Goal: Task Accomplishment & Management: Use online tool/utility

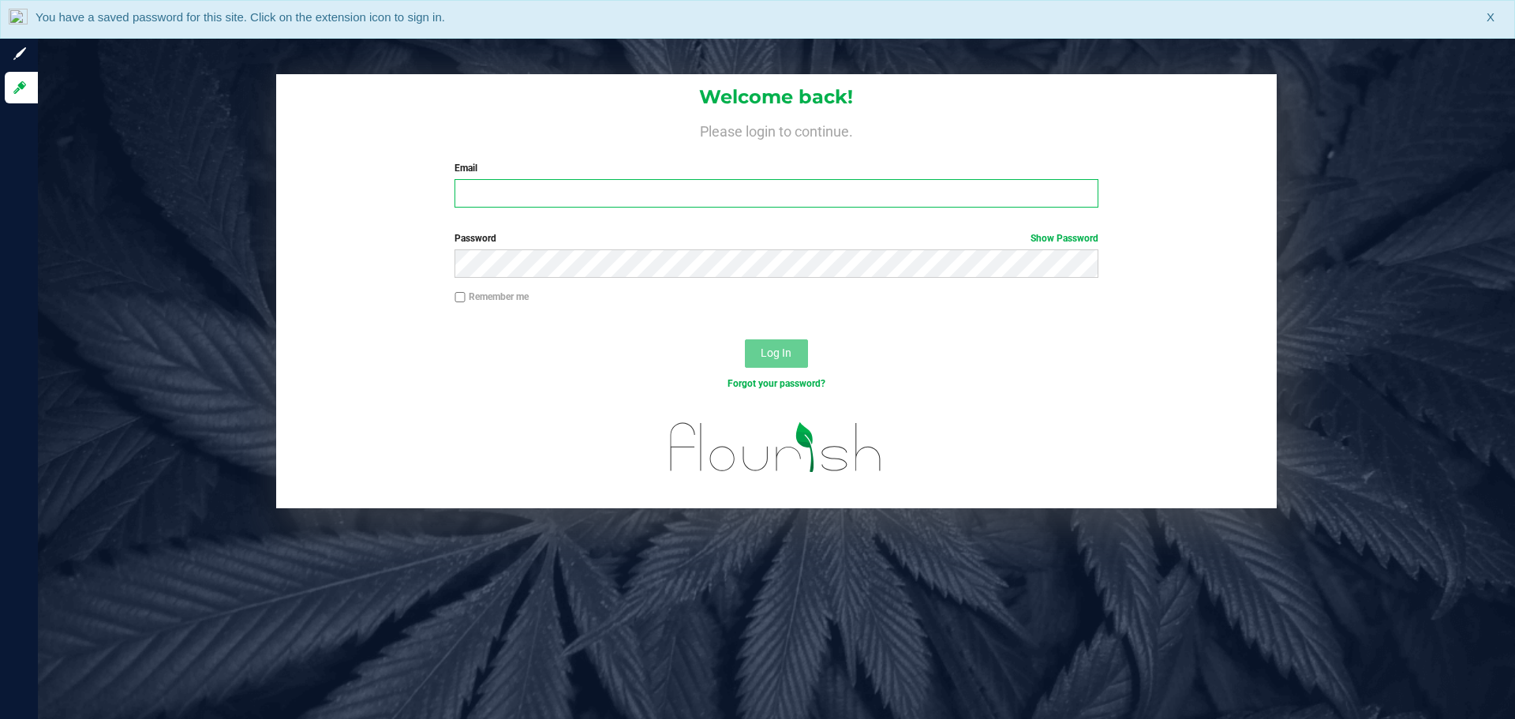
click at [495, 193] on input "Email" at bounding box center [776, 193] width 643 height 28
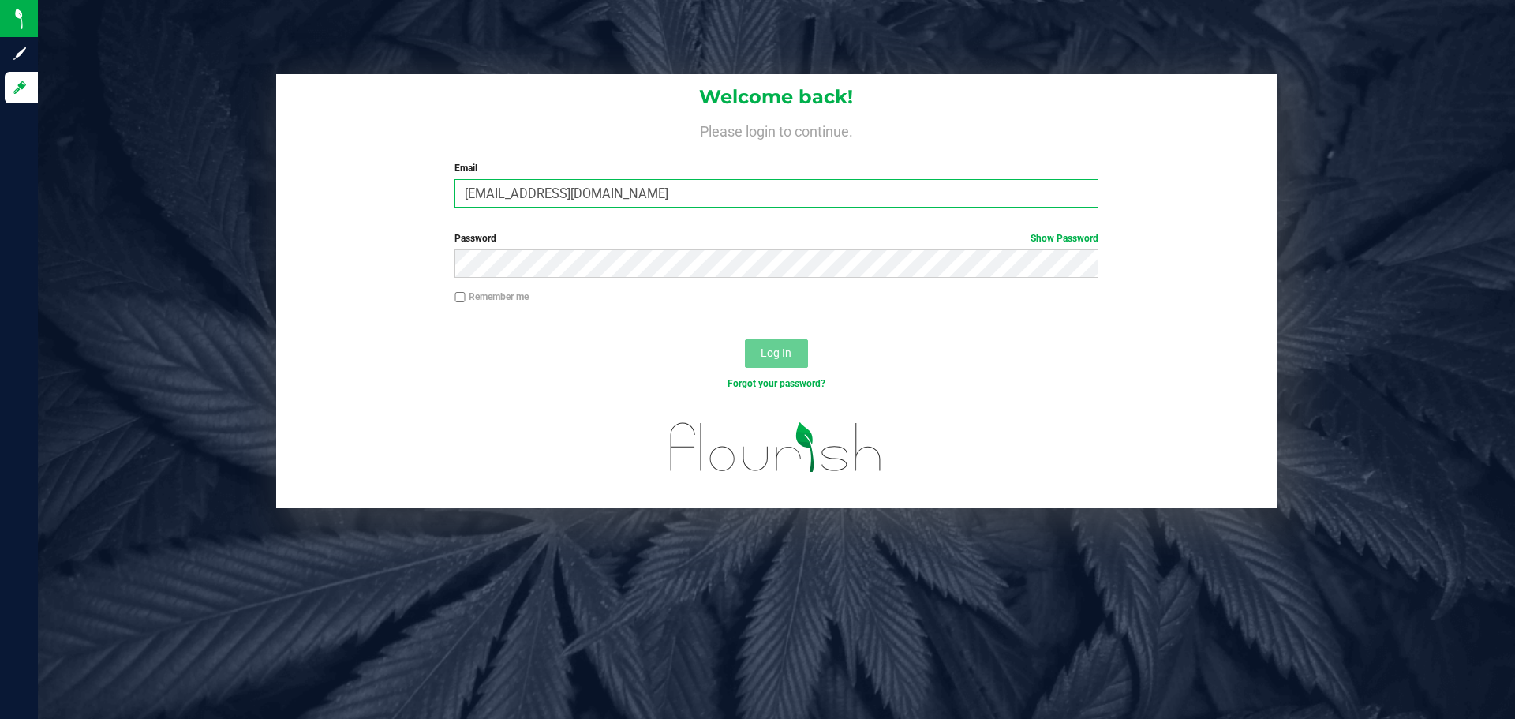
type input "[EMAIL_ADDRESS][DOMAIN_NAME]"
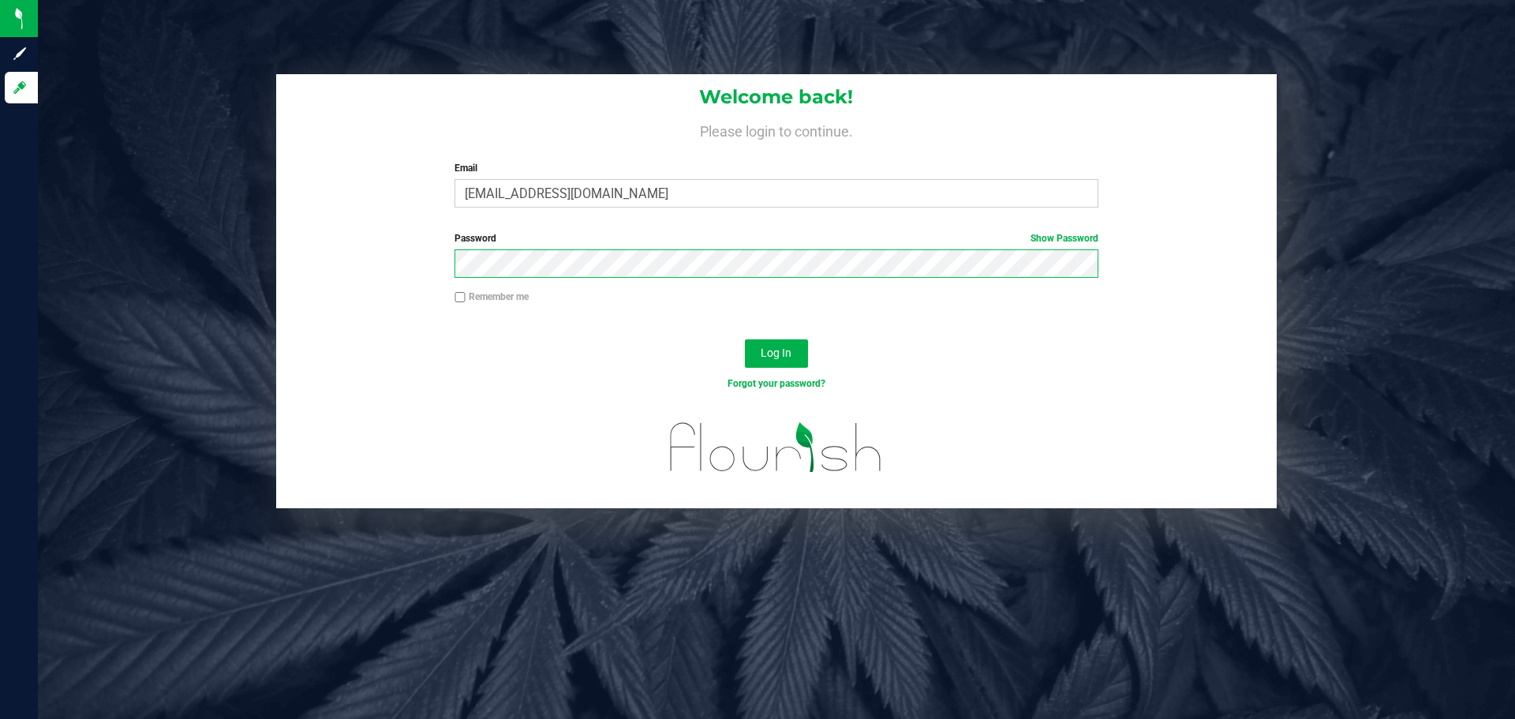
click at [745, 339] on button "Log In" at bounding box center [776, 353] width 63 height 28
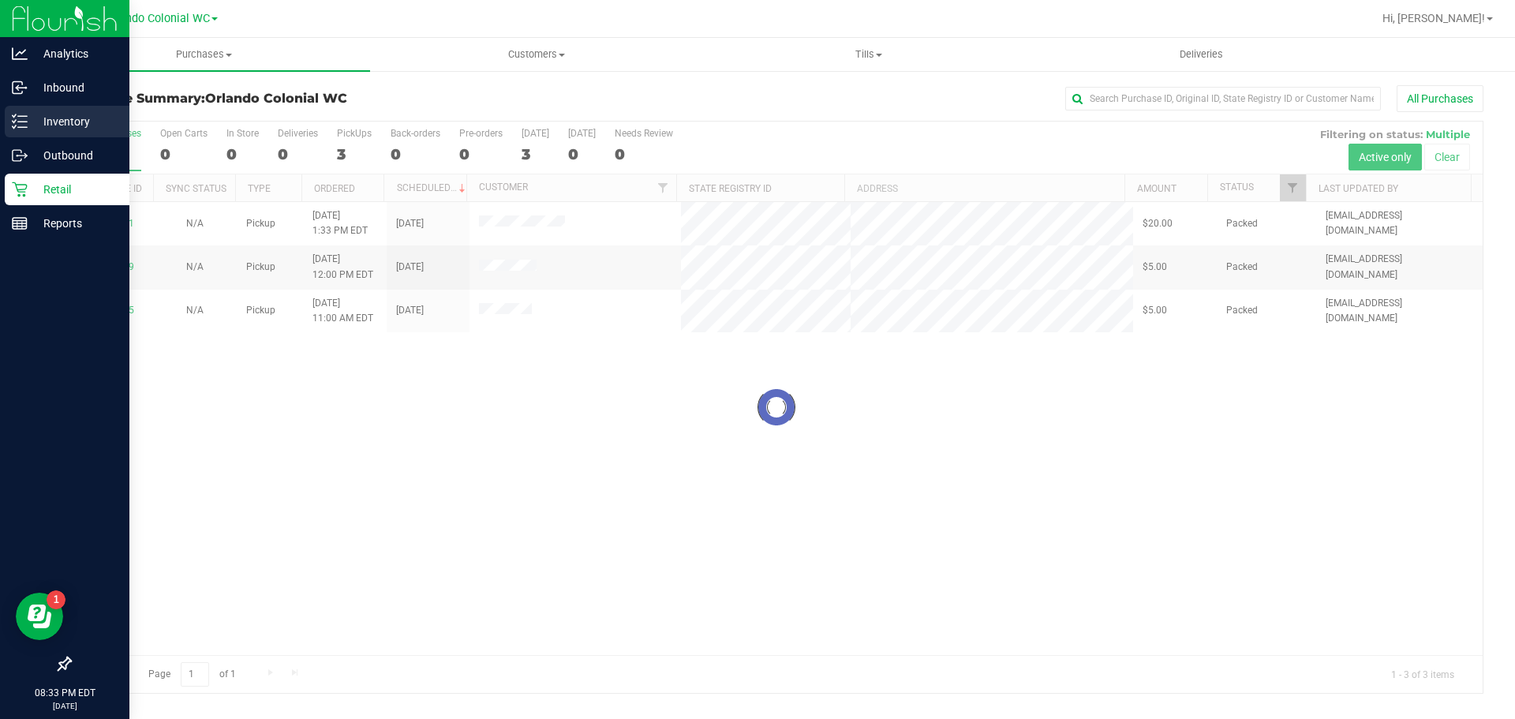
click at [50, 125] on p "Inventory" at bounding box center [75, 121] width 95 height 19
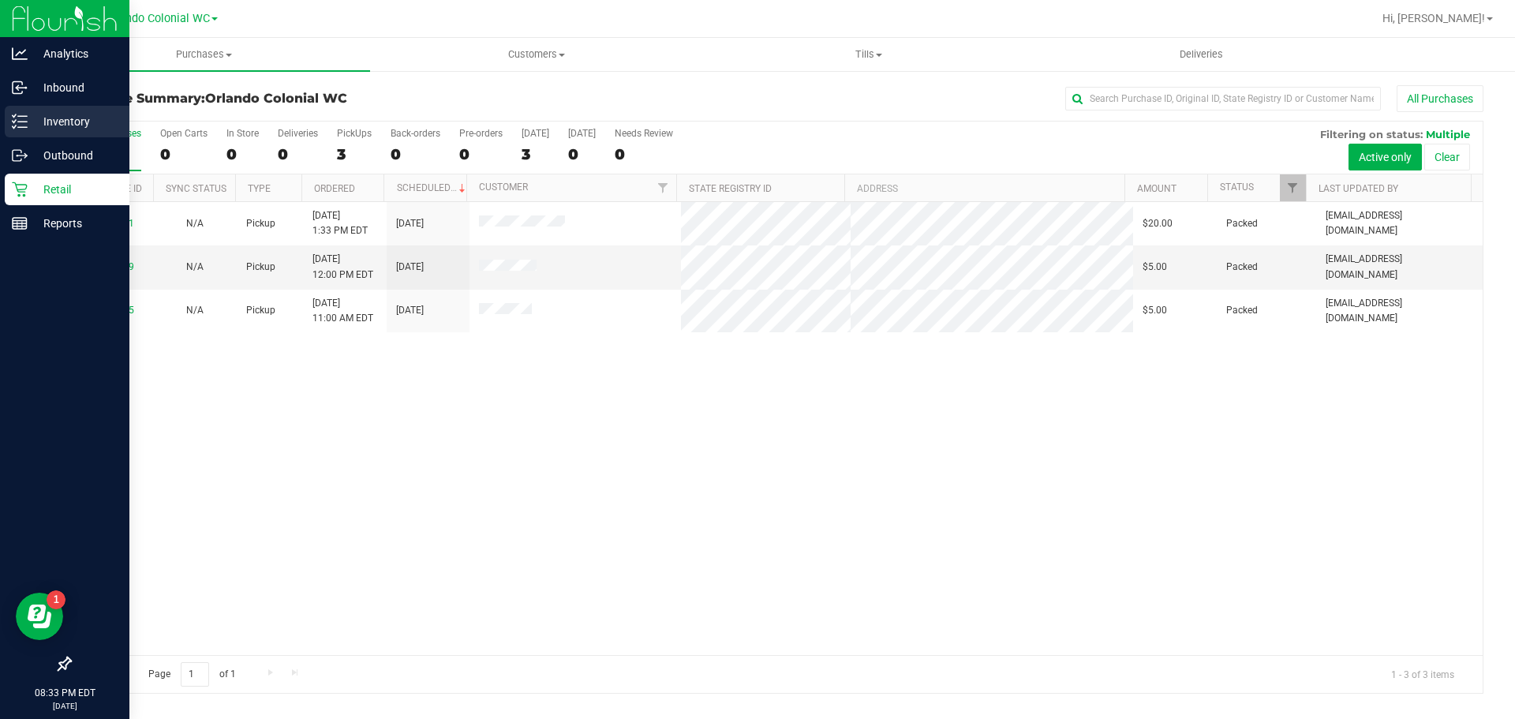
click at [53, 118] on p "Inventory" at bounding box center [75, 121] width 95 height 19
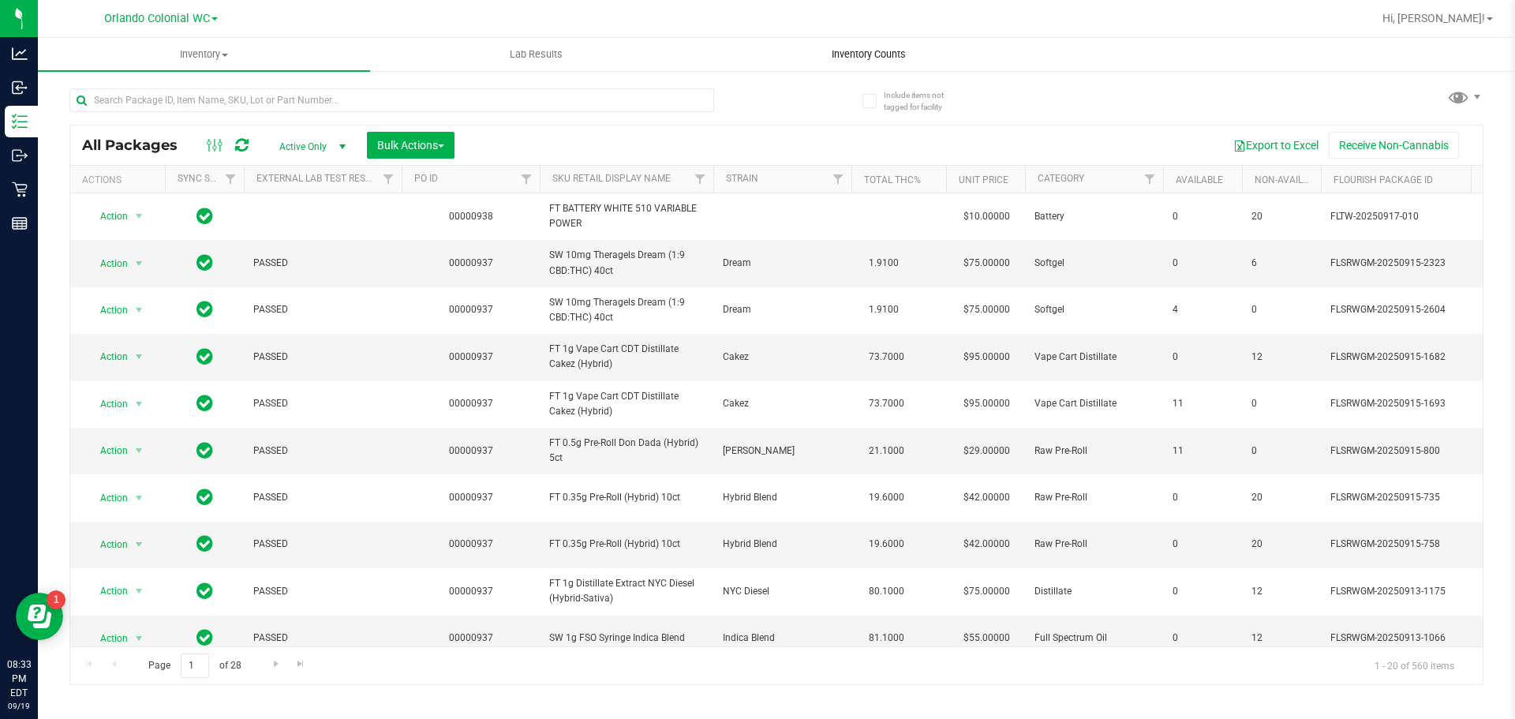
click at [853, 53] on span "Inventory Counts" at bounding box center [869, 54] width 117 height 14
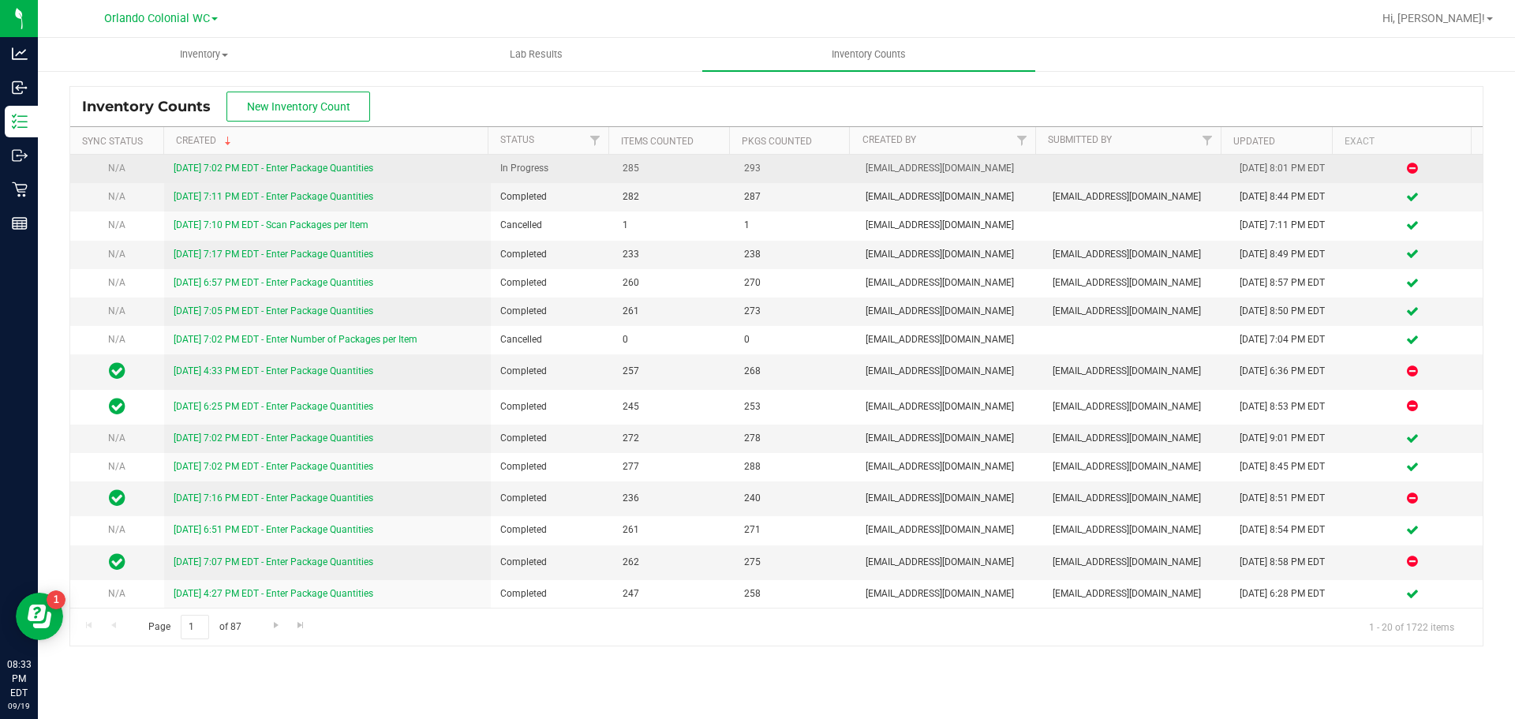
click at [329, 165] on link "9/19/25 7:02 PM EDT - Enter Package Quantities" at bounding box center [274, 168] width 200 height 11
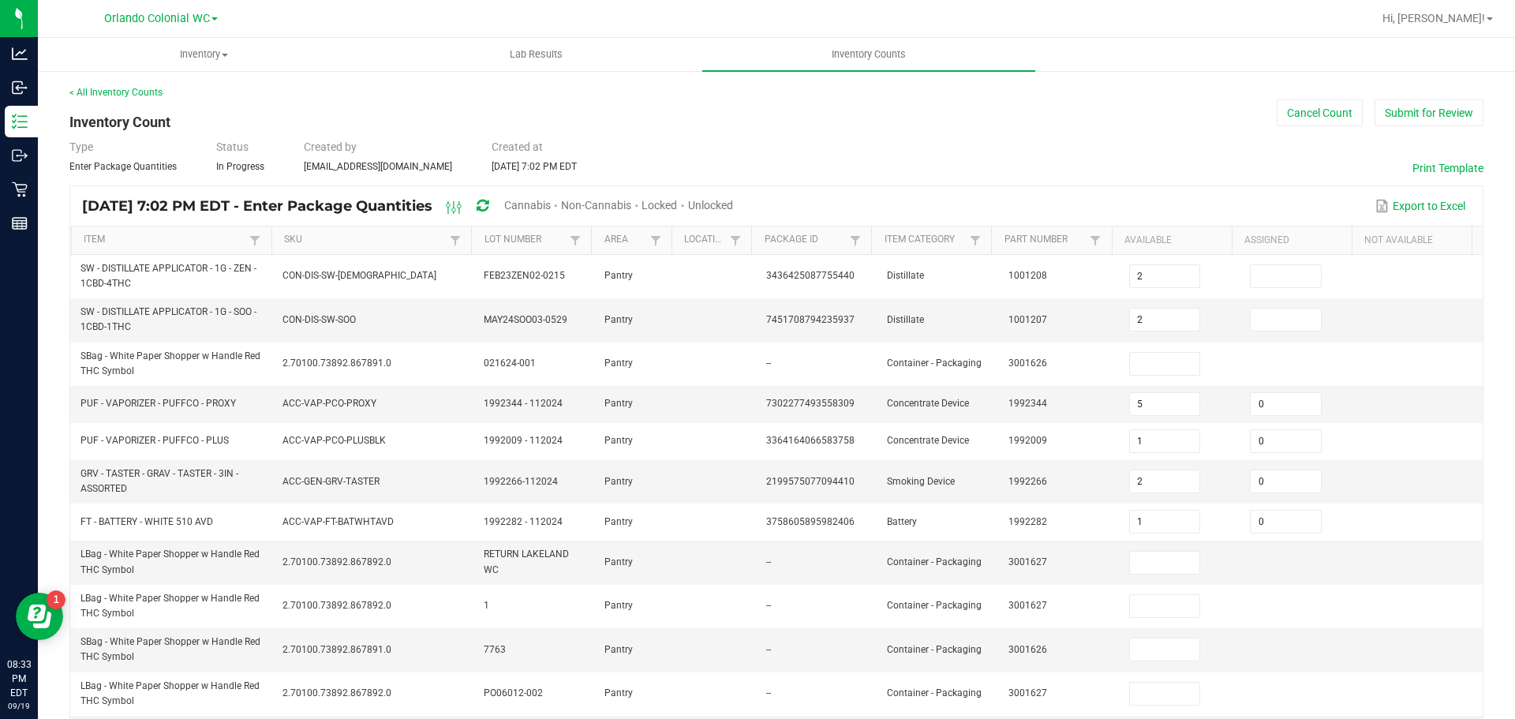
drag, startPoint x: 558, startPoint y: 204, endPoint x: 571, endPoint y: 204, distance: 12.7
click at [551, 204] on span "Cannabis" at bounding box center [527, 205] width 47 height 13
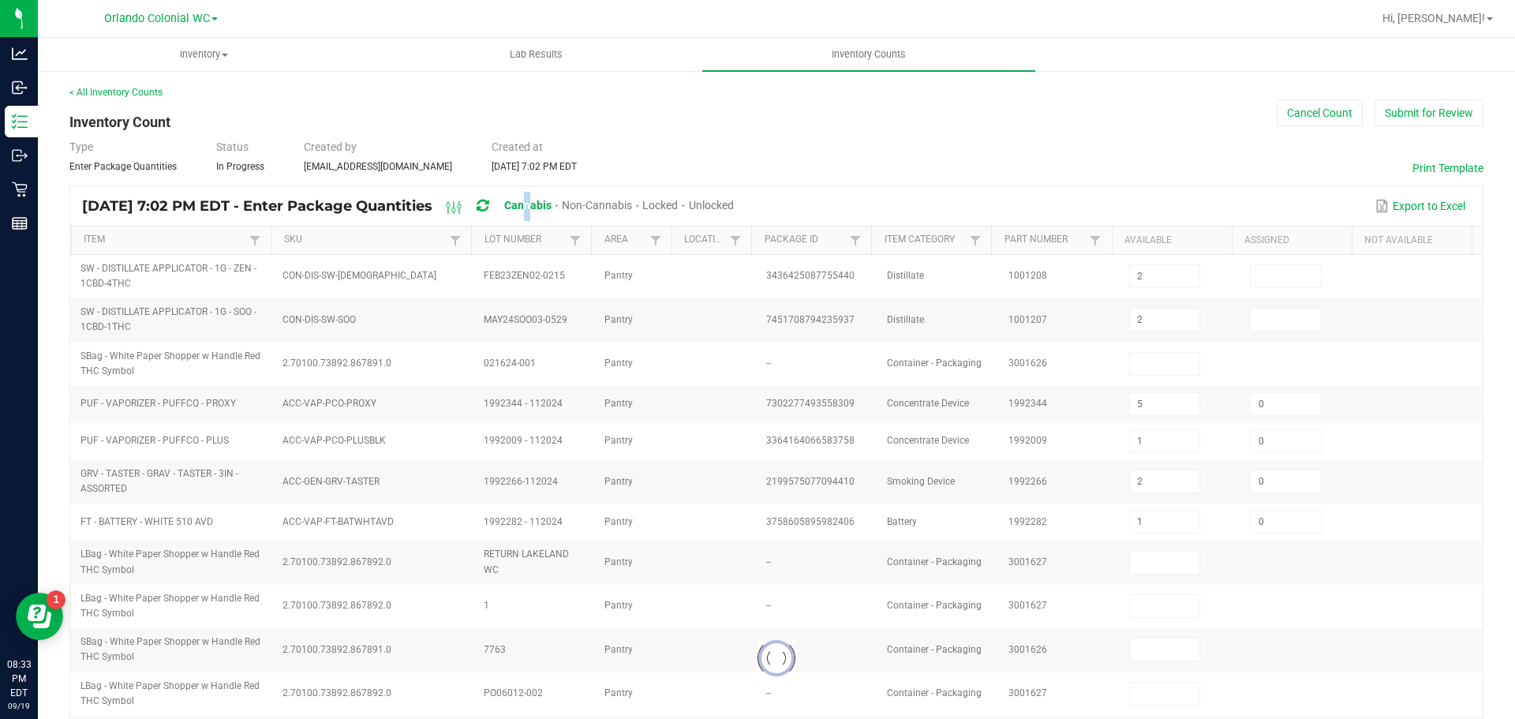
type input "5"
type input "1"
type input "2"
type input "1"
type input "5"
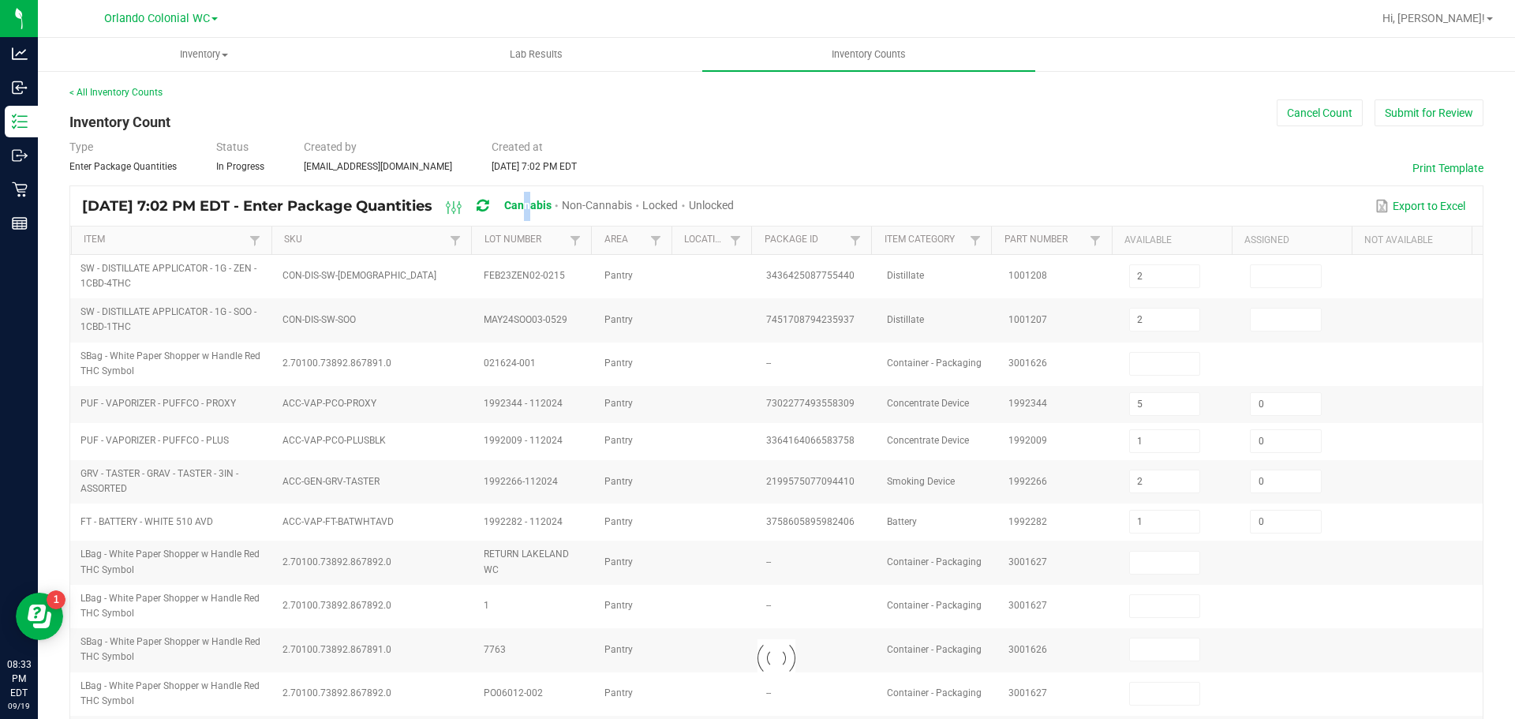
type input "35"
type input "4"
type input "37"
type input "6"
type input "5"
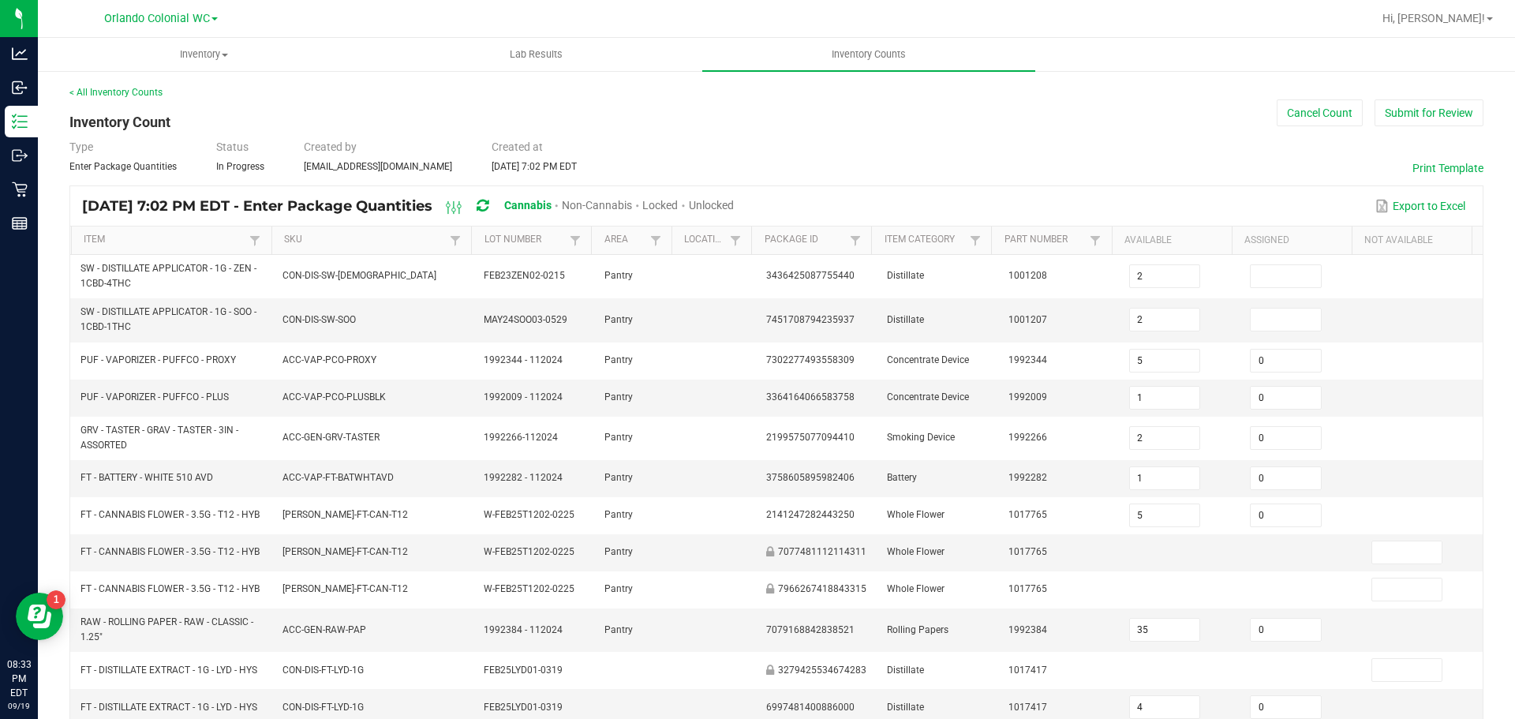
click at [734, 200] on span "Unlocked" at bounding box center [711, 205] width 45 height 13
type input "9"
type input "1"
type input "2"
type input "1"
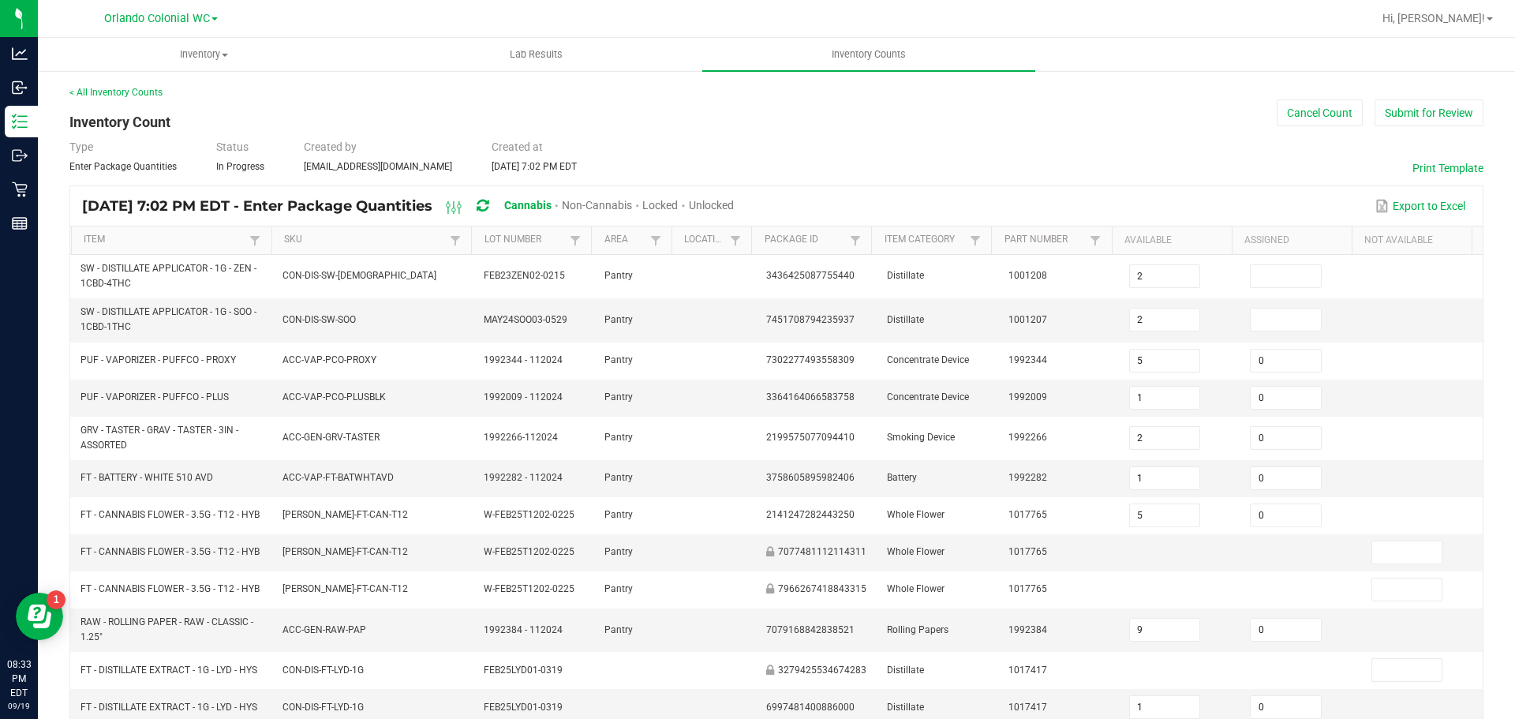
type input "1"
type input "37"
type input "6"
type input "104"
type input "1"
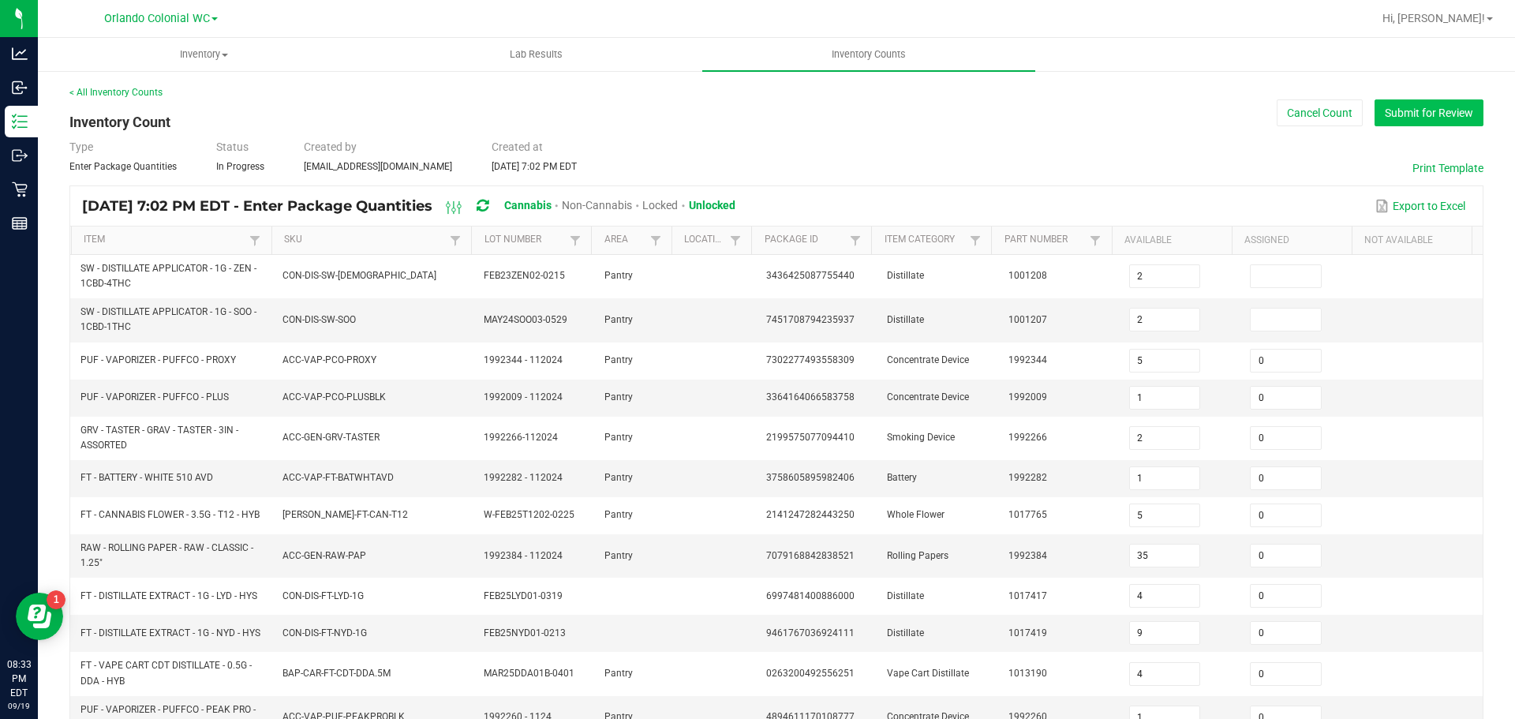
click at [1452, 114] on button "Submit for Review" at bounding box center [1429, 112] width 109 height 27
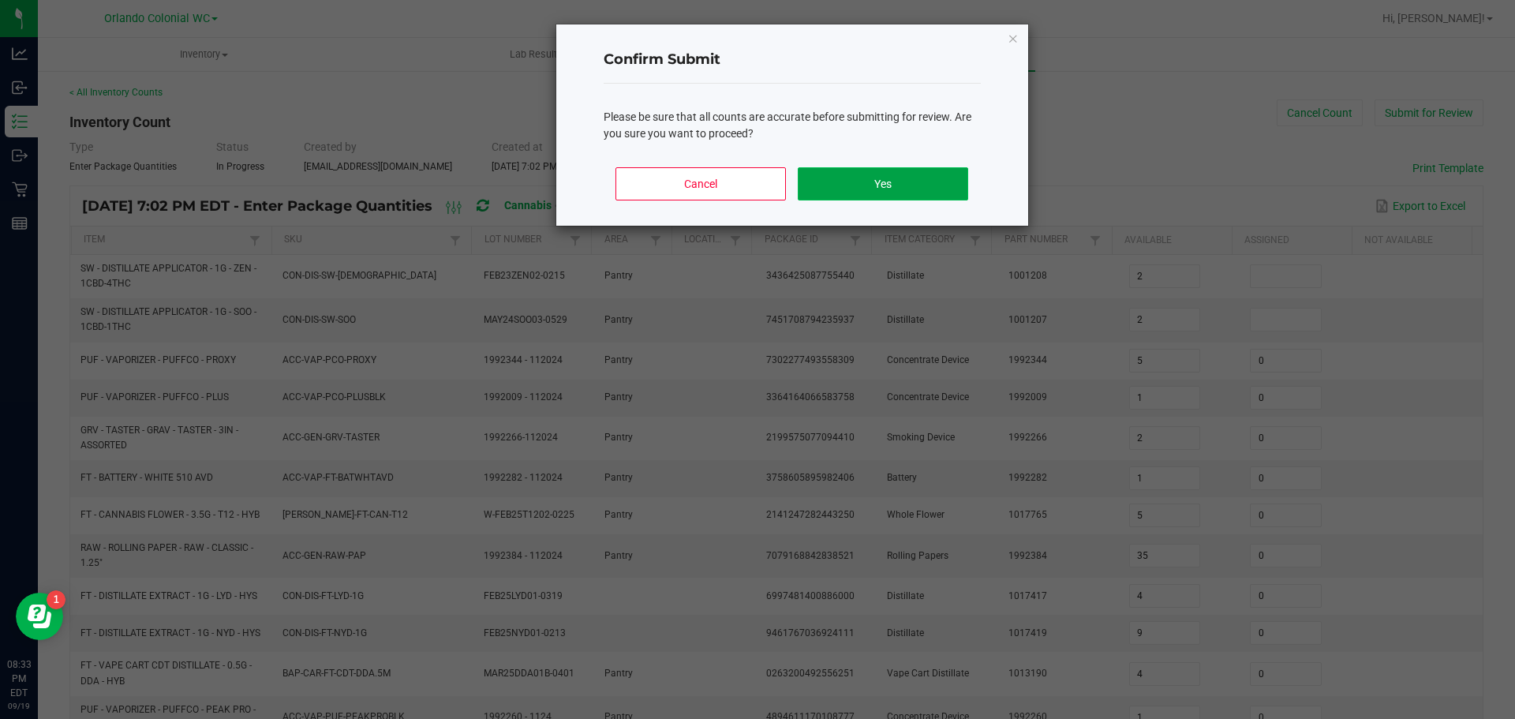
click at [875, 193] on button "Yes" at bounding box center [883, 183] width 170 height 33
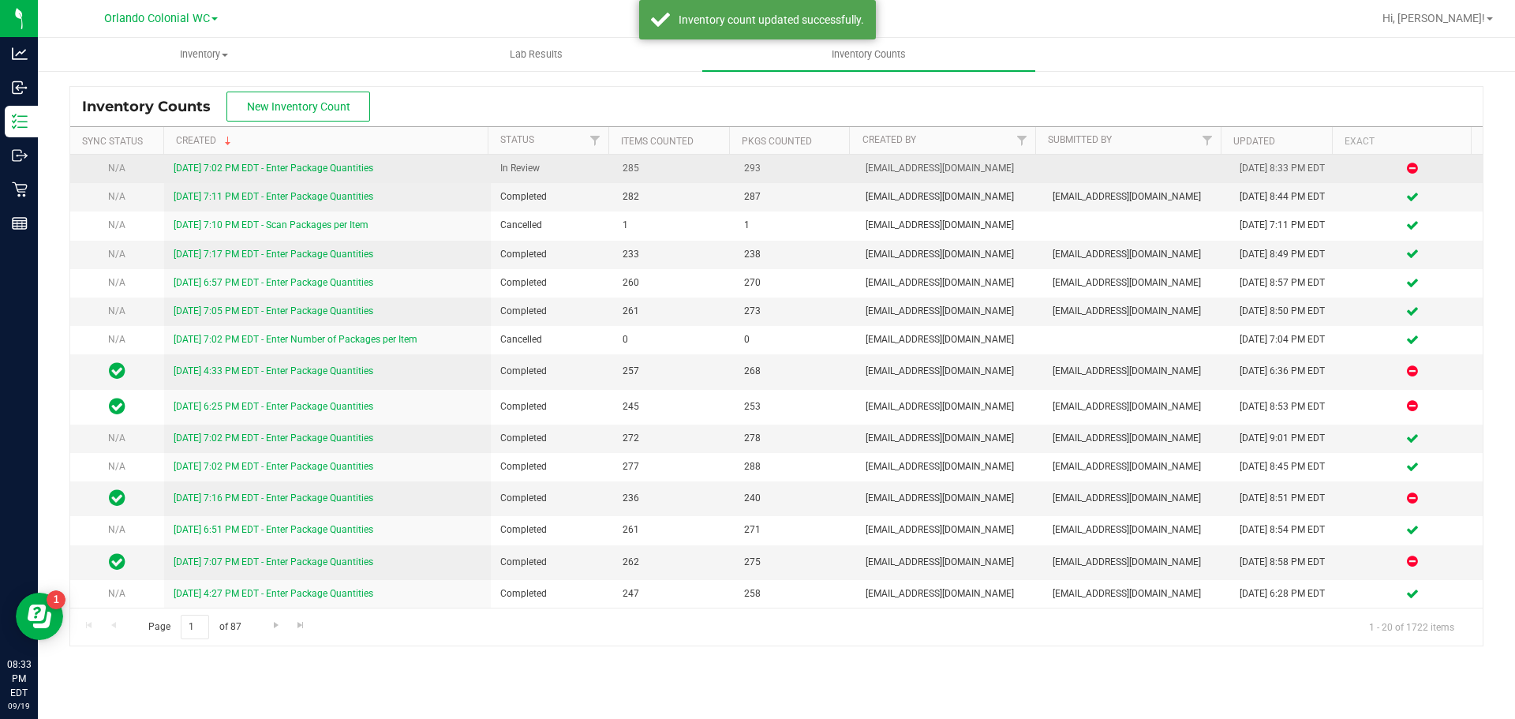
click at [325, 163] on link "9/19/25 7:02 PM EDT - Enter Package Quantities" at bounding box center [274, 168] width 200 height 11
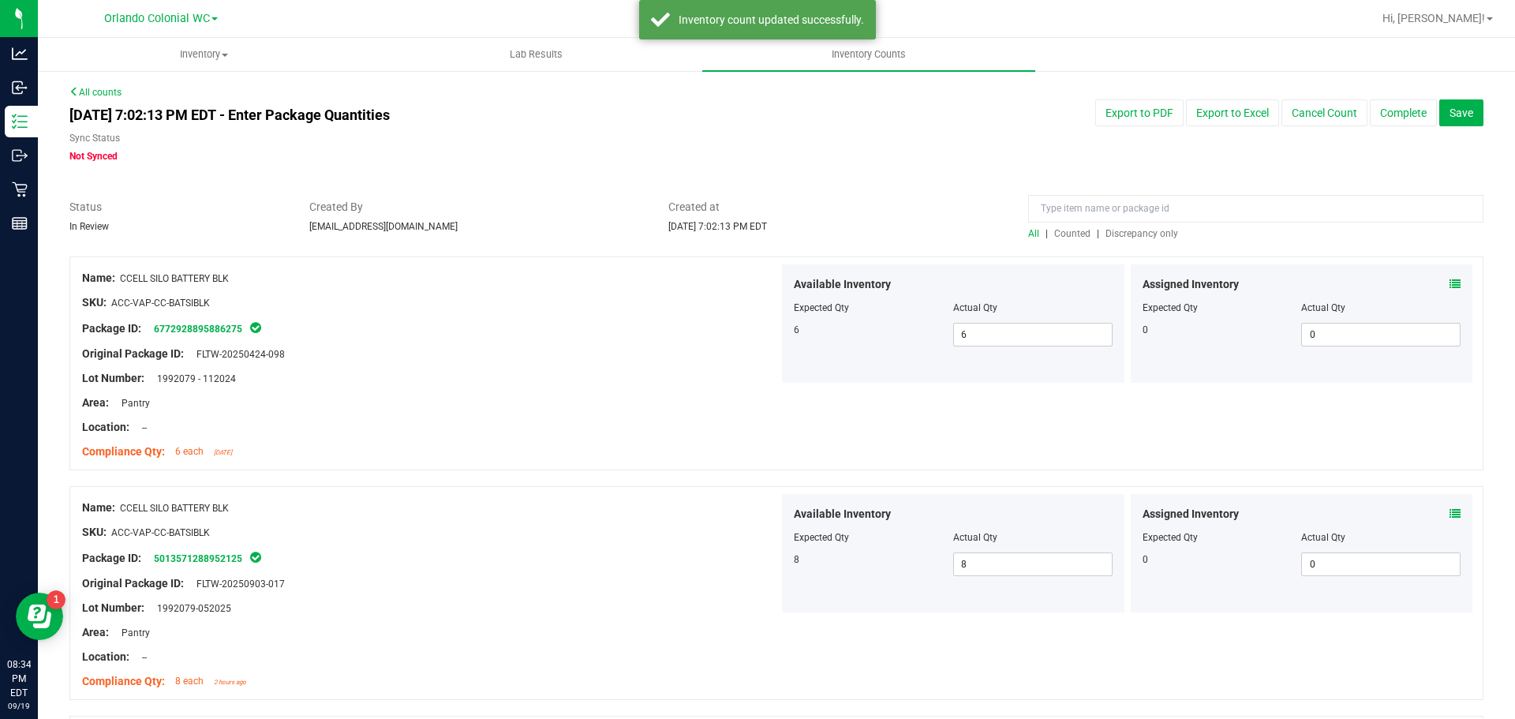
click at [1134, 231] on span "Discrepancy only" at bounding box center [1142, 233] width 73 height 11
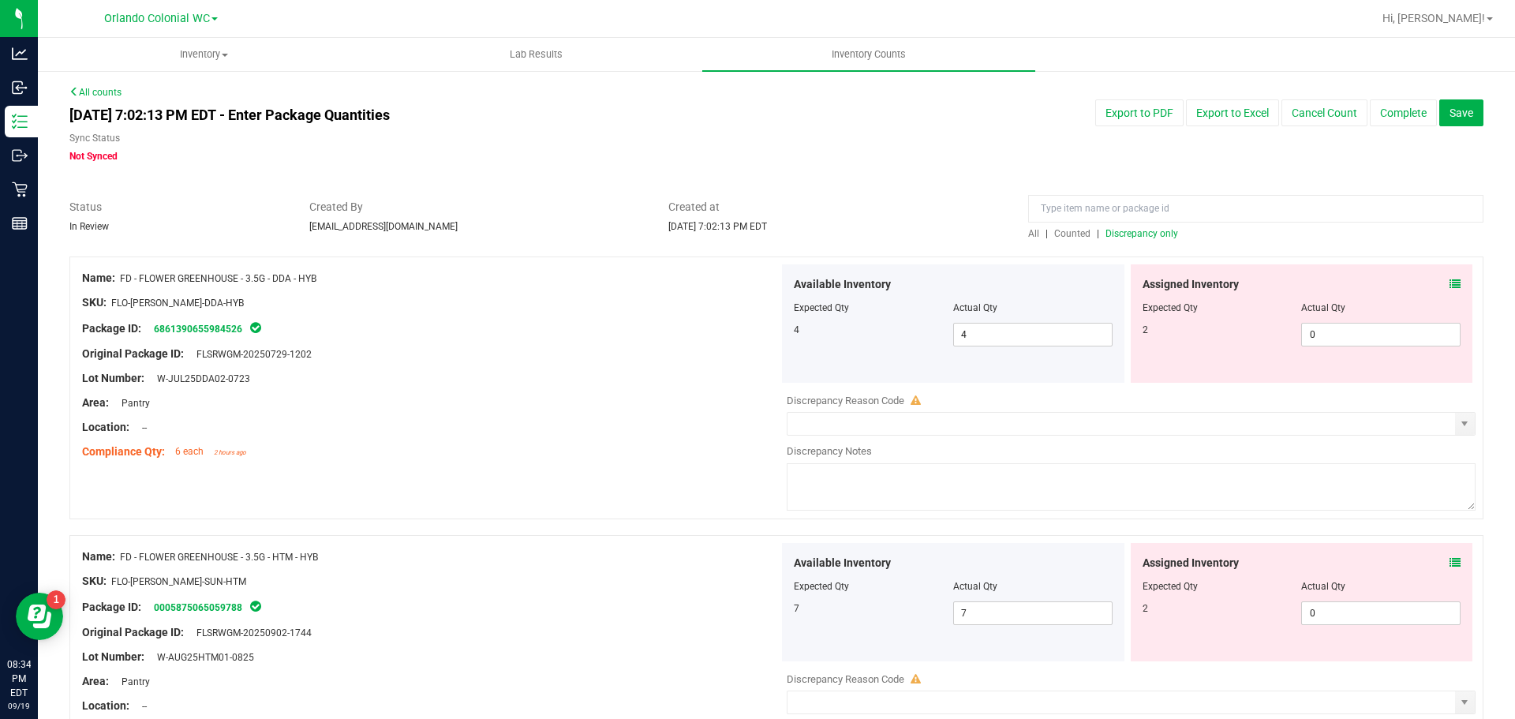
click at [1450, 283] on icon at bounding box center [1455, 284] width 11 height 11
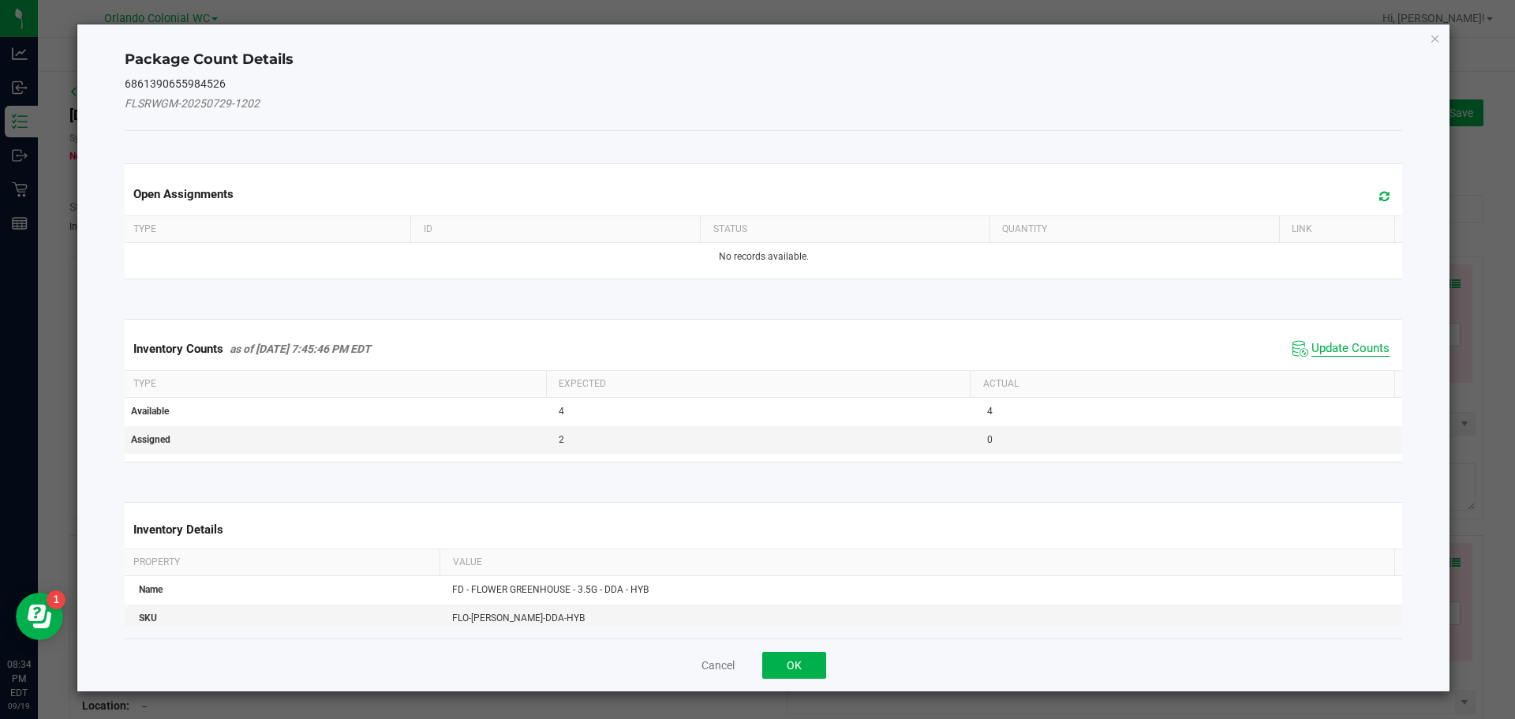
click at [1349, 343] on span "Update Counts" at bounding box center [1351, 349] width 78 height 16
click at [1341, 369] on th "Actual" at bounding box center [1182, 382] width 425 height 27
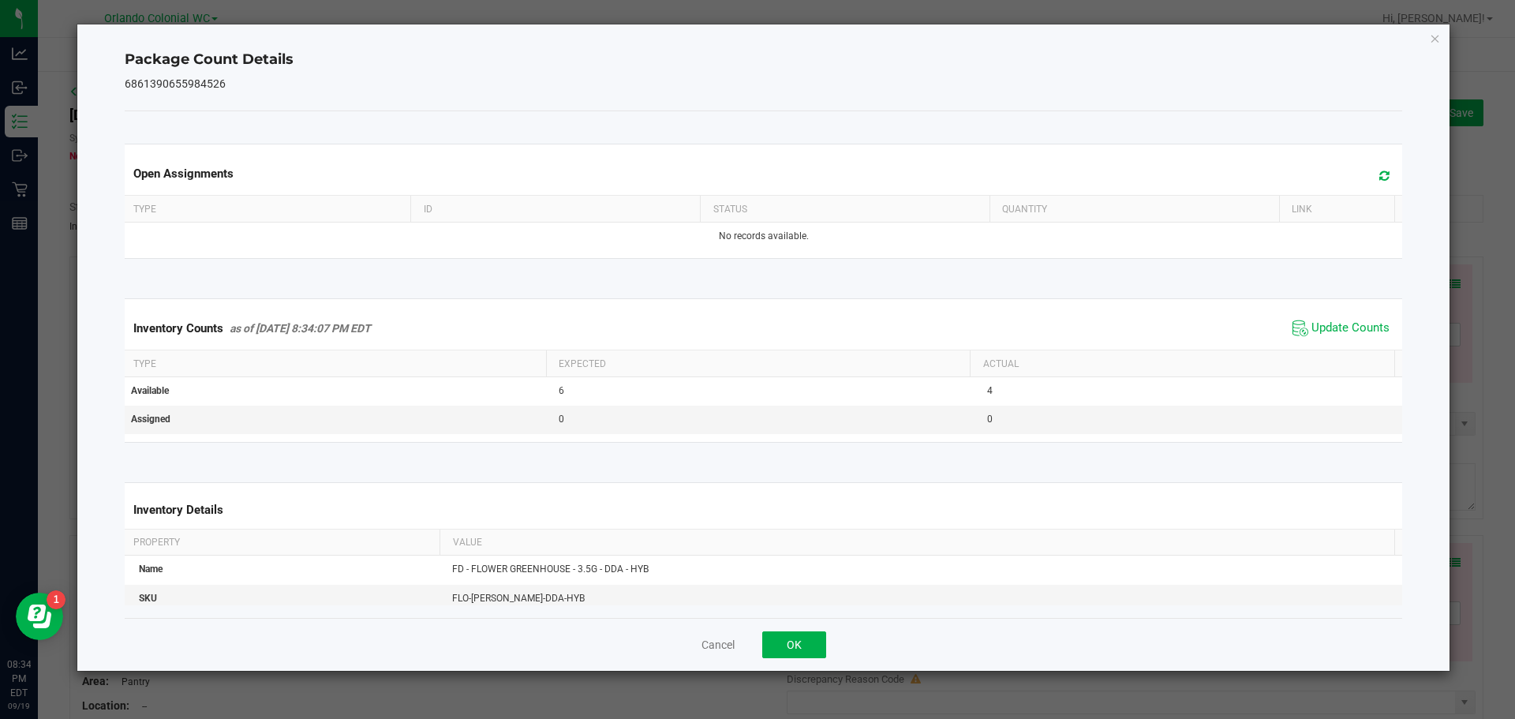
click at [1353, 354] on th "Actual" at bounding box center [1182, 363] width 425 height 27
click at [1361, 334] on span "Update Counts" at bounding box center [1351, 328] width 78 height 16
click at [1438, 40] on icon "Close" at bounding box center [1435, 37] width 11 height 19
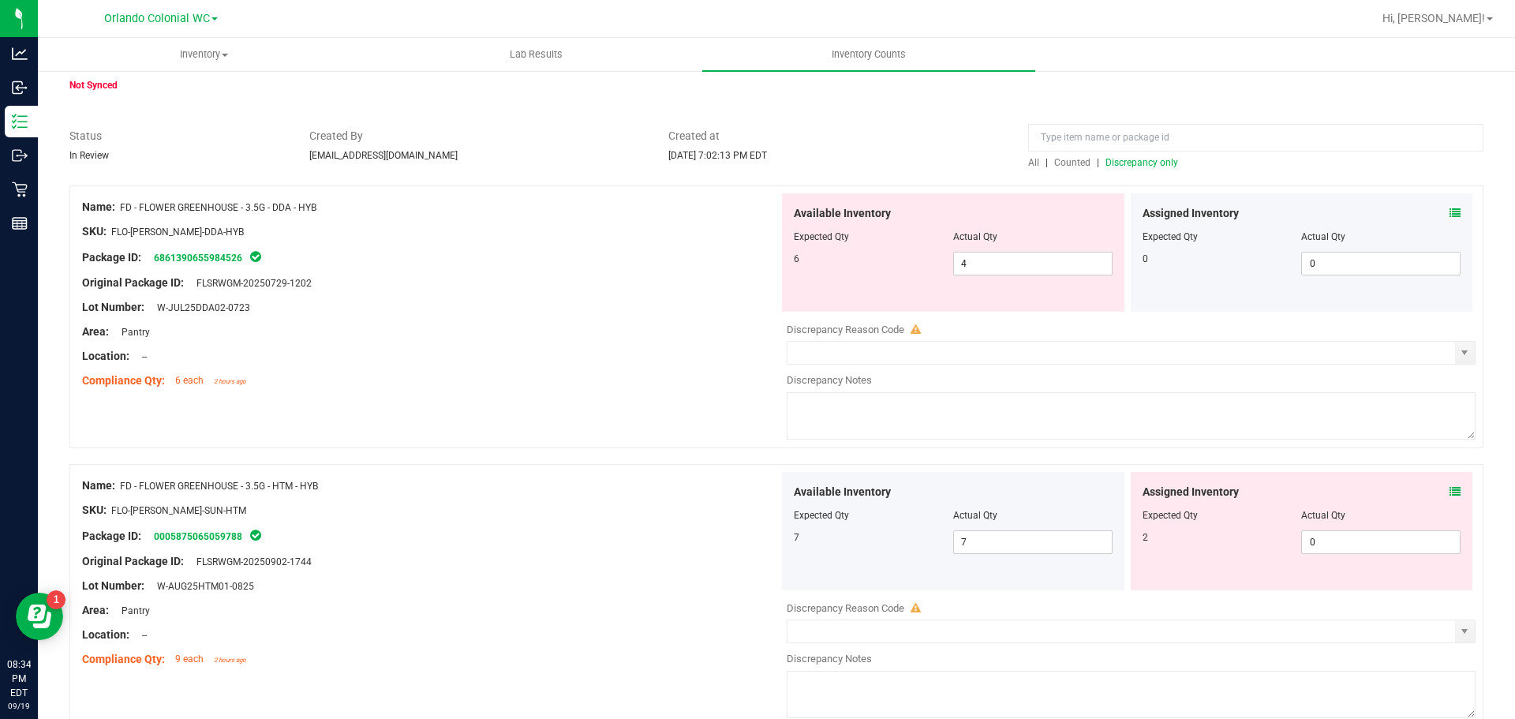
scroll to position [80, 0]
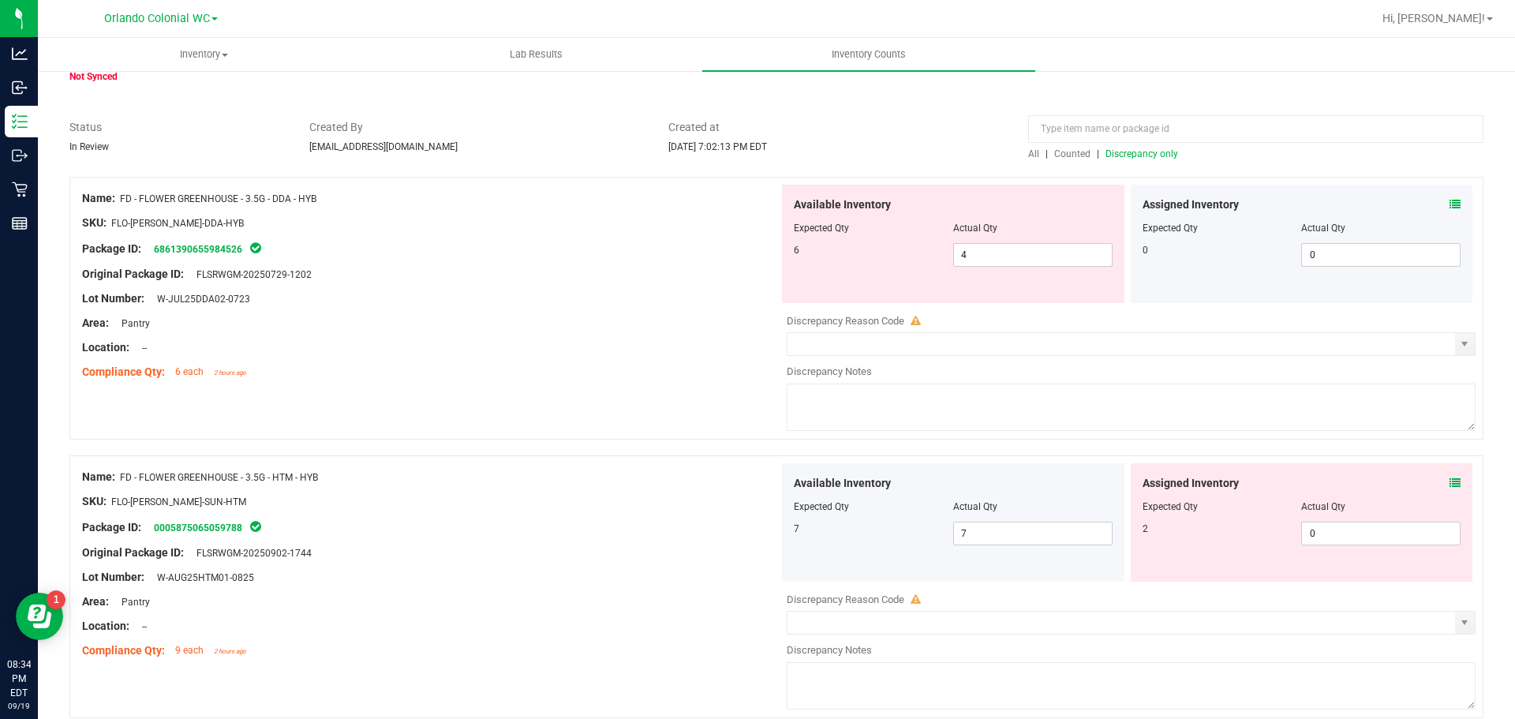
click at [1450, 480] on icon at bounding box center [1455, 483] width 11 height 11
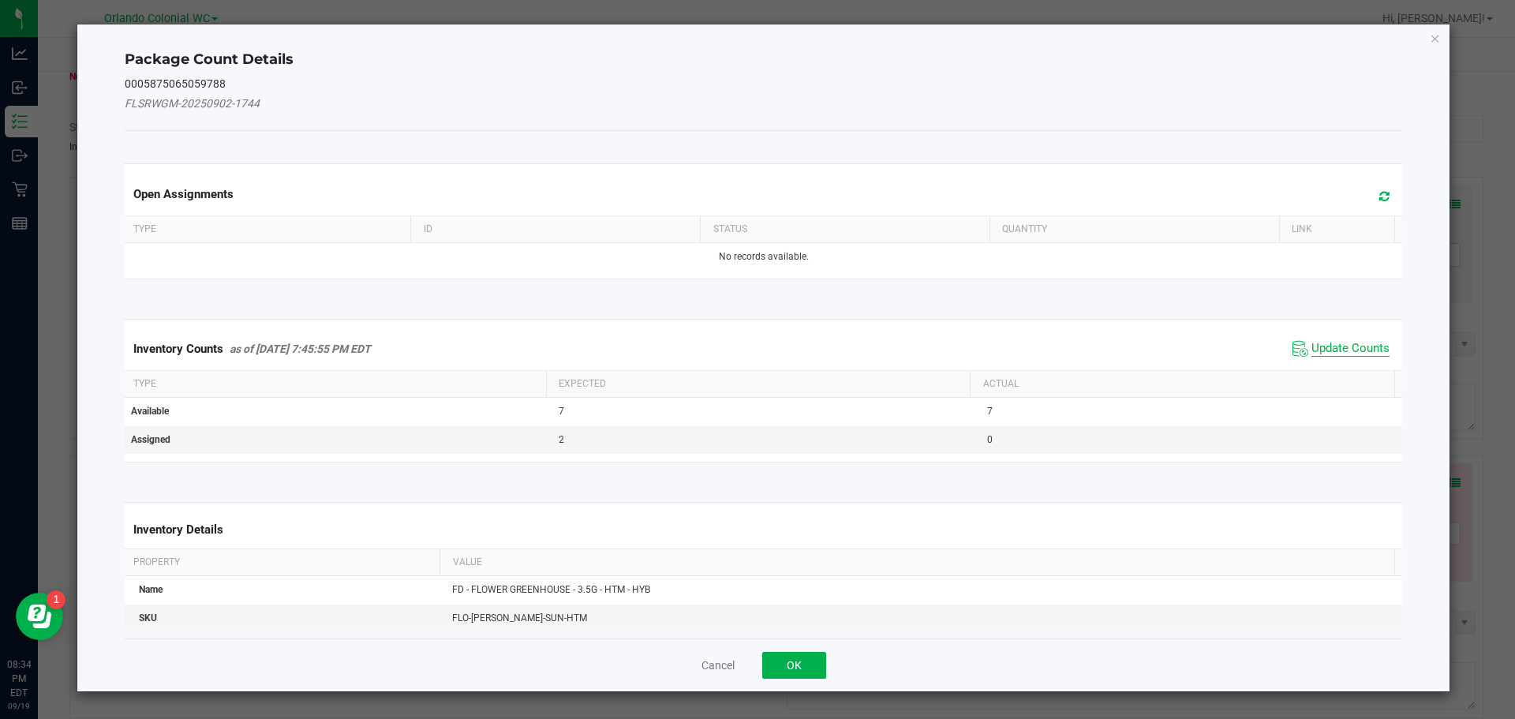
click at [1340, 356] on span "Update Counts" at bounding box center [1351, 349] width 78 height 16
click at [1345, 354] on span "Update Counts" at bounding box center [1351, 348] width 78 height 14
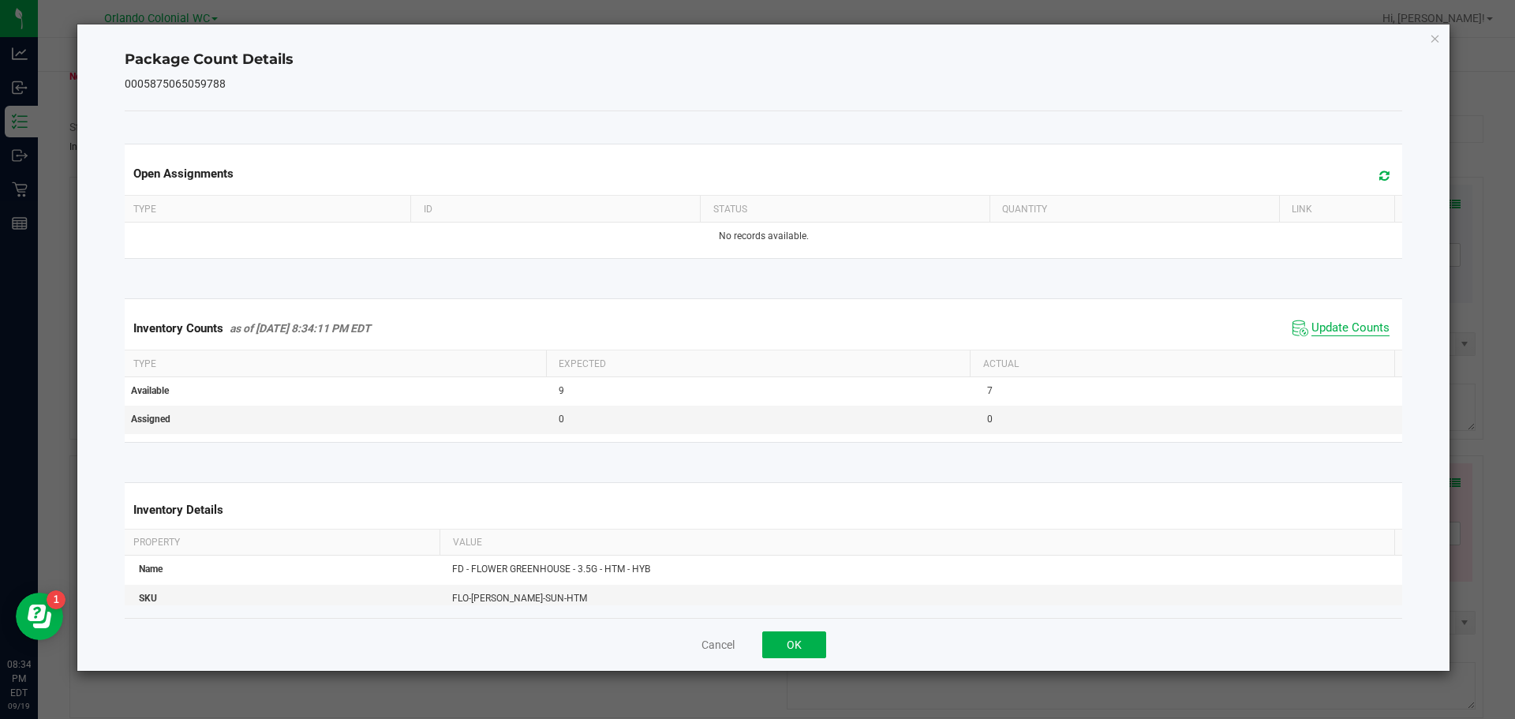
click at [1351, 336] on span "Update Counts" at bounding box center [1351, 328] width 78 height 16
click at [1361, 335] on span "Update Counts" at bounding box center [1351, 328] width 78 height 16
click at [1361, 322] on span "Update Counts" at bounding box center [1351, 328] width 78 height 16
click at [1436, 37] on icon "Close" at bounding box center [1435, 37] width 11 height 19
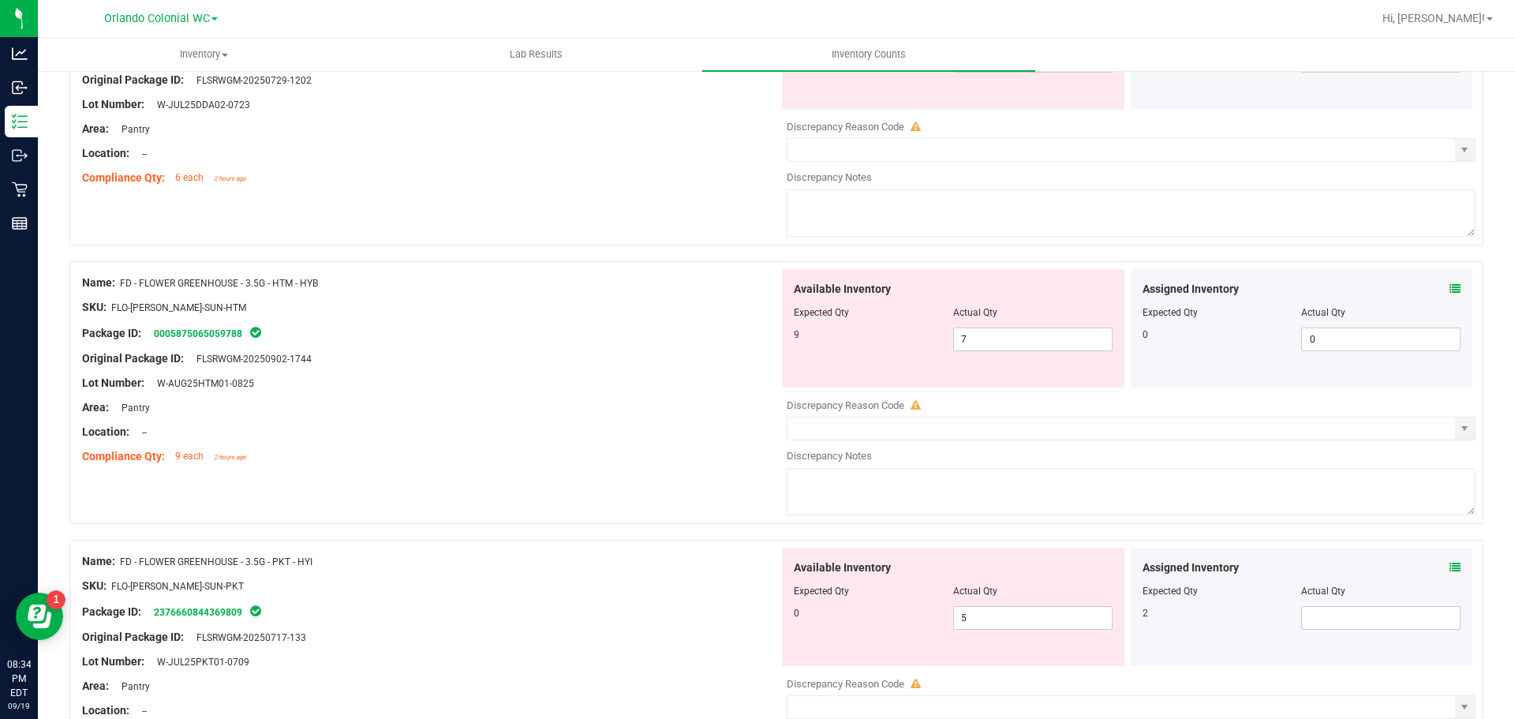
scroll to position [272, 0]
click at [1450, 567] on icon at bounding box center [1455, 569] width 11 height 11
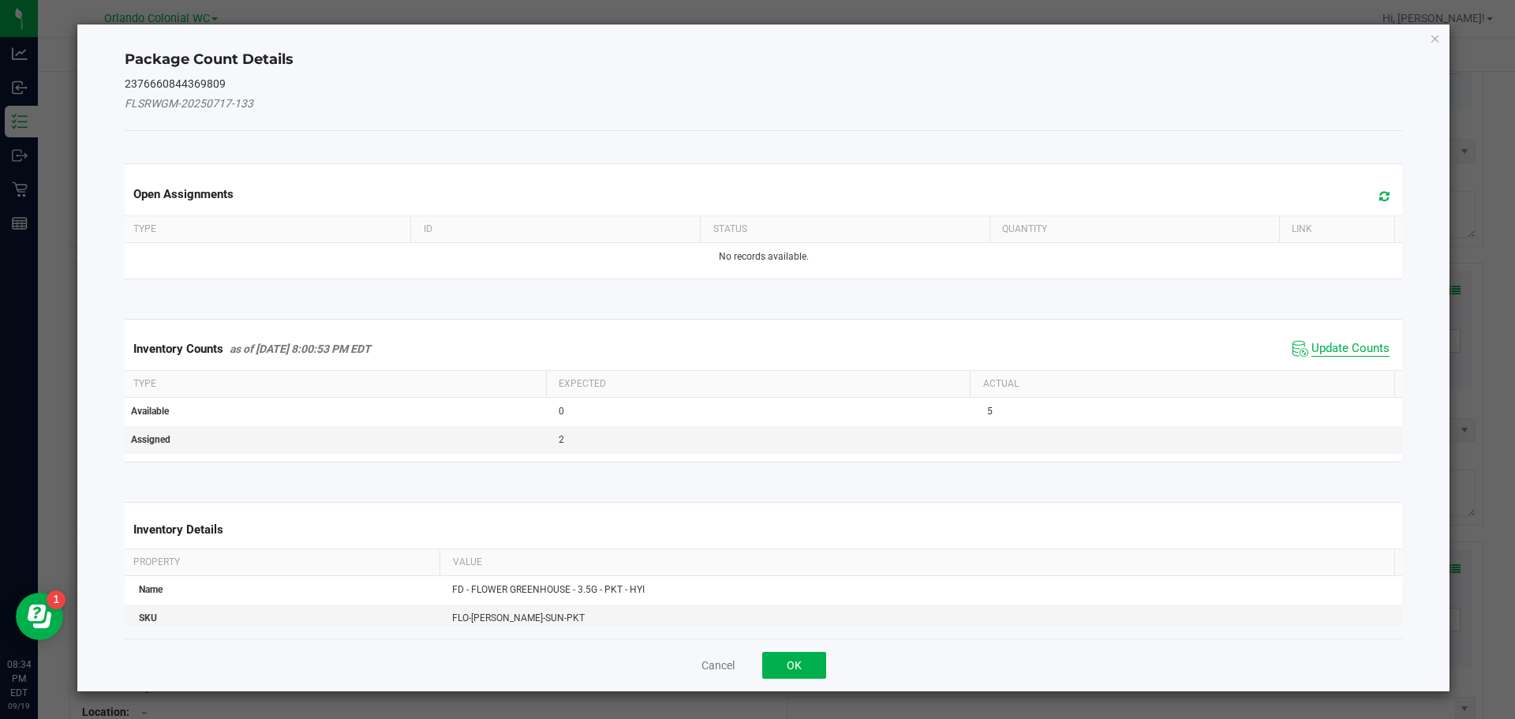
click at [1325, 354] on span "Update Counts" at bounding box center [1351, 349] width 78 height 16
click at [1333, 354] on span "Update Counts" at bounding box center [1351, 348] width 78 height 14
click at [1343, 341] on span "Update Counts" at bounding box center [1351, 348] width 78 height 14
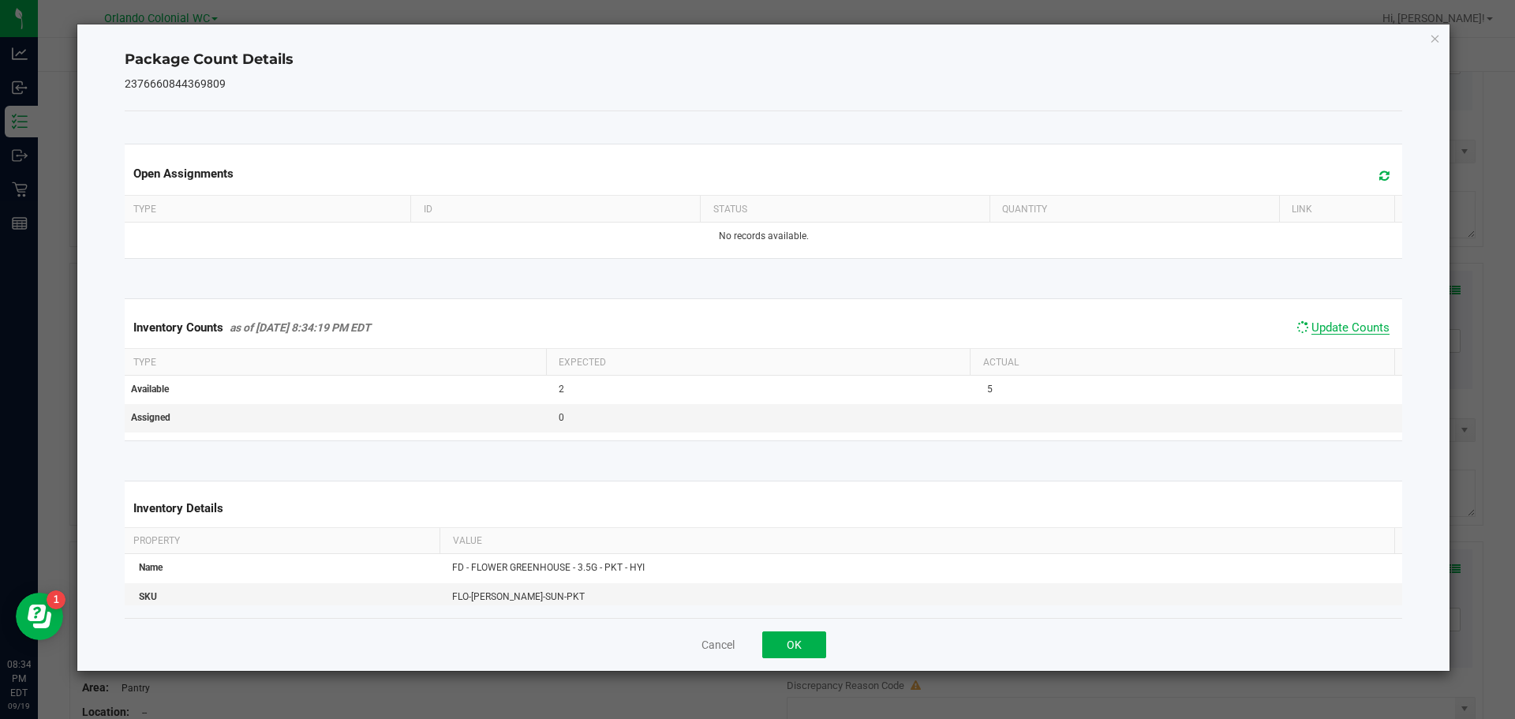
click at [1346, 335] on span "Update Counts" at bounding box center [1351, 327] width 78 height 14
click at [1354, 335] on span "Update Counts" at bounding box center [1351, 327] width 78 height 14
click at [1458, 33] on ngb-modal-window "Package Count Details 2376660844369809 Open Assignments Type ID Status Quantity…" at bounding box center [763, 359] width 1527 height 719
click at [1435, 42] on icon "Close" at bounding box center [1435, 37] width 11 height 19
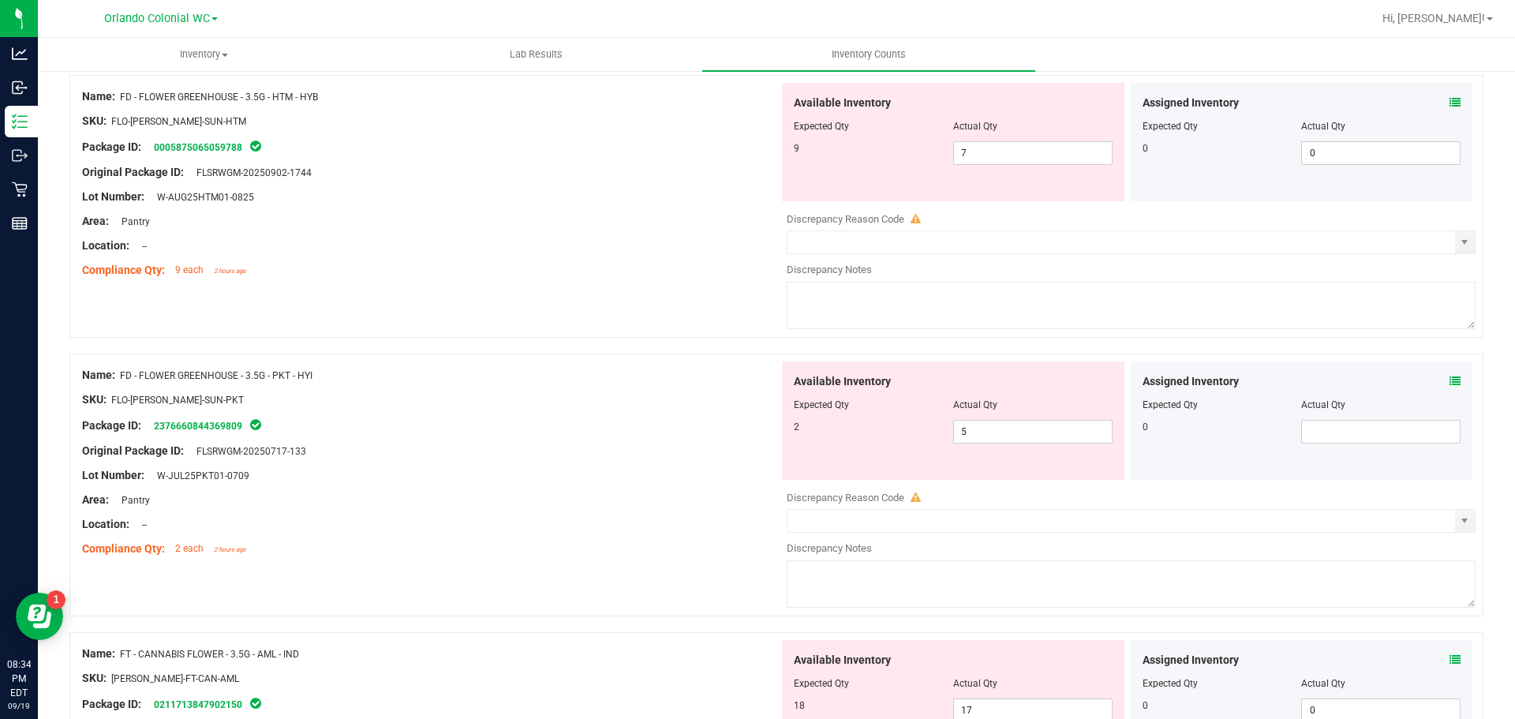
scroll to position [550, 0]
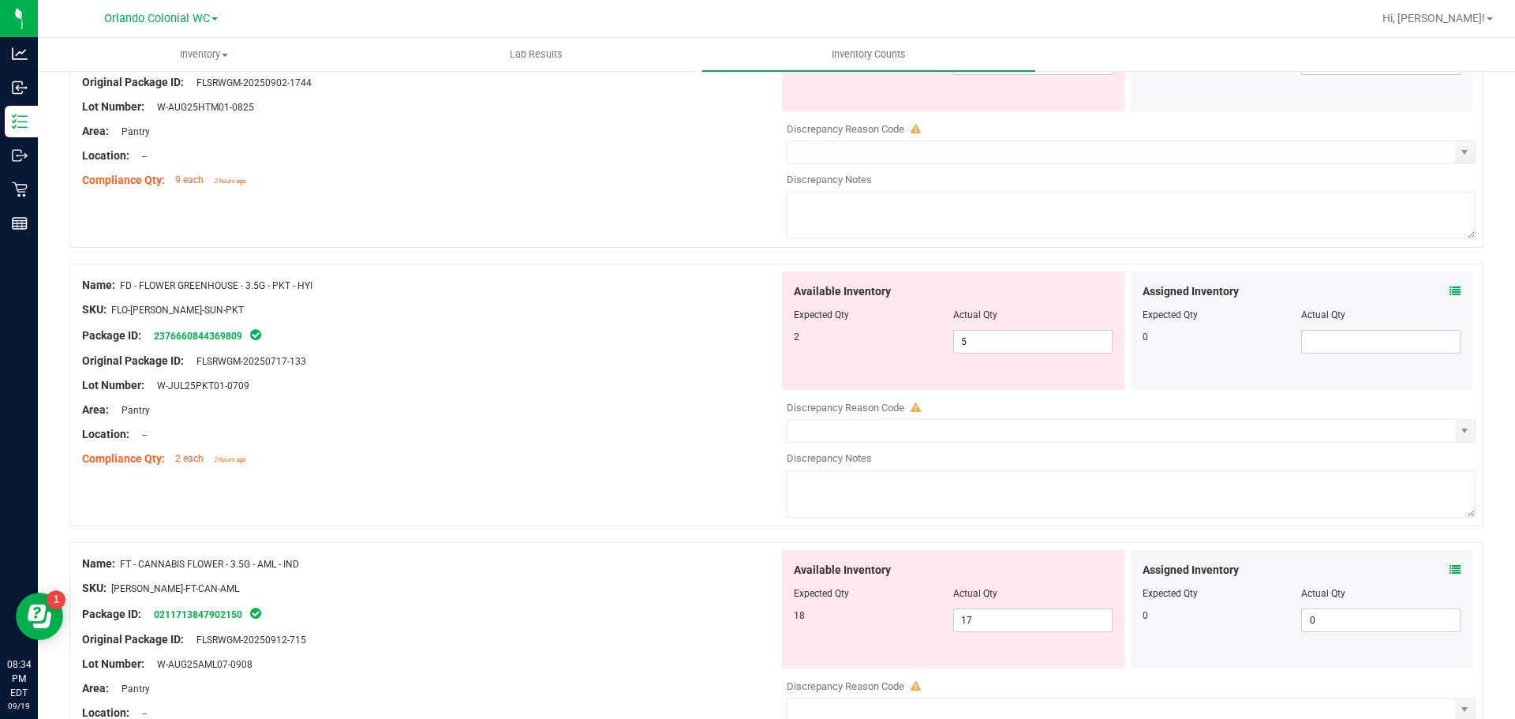
click at [1450, 574] on icon at bounding box center [1455, 569] width 11 height 11
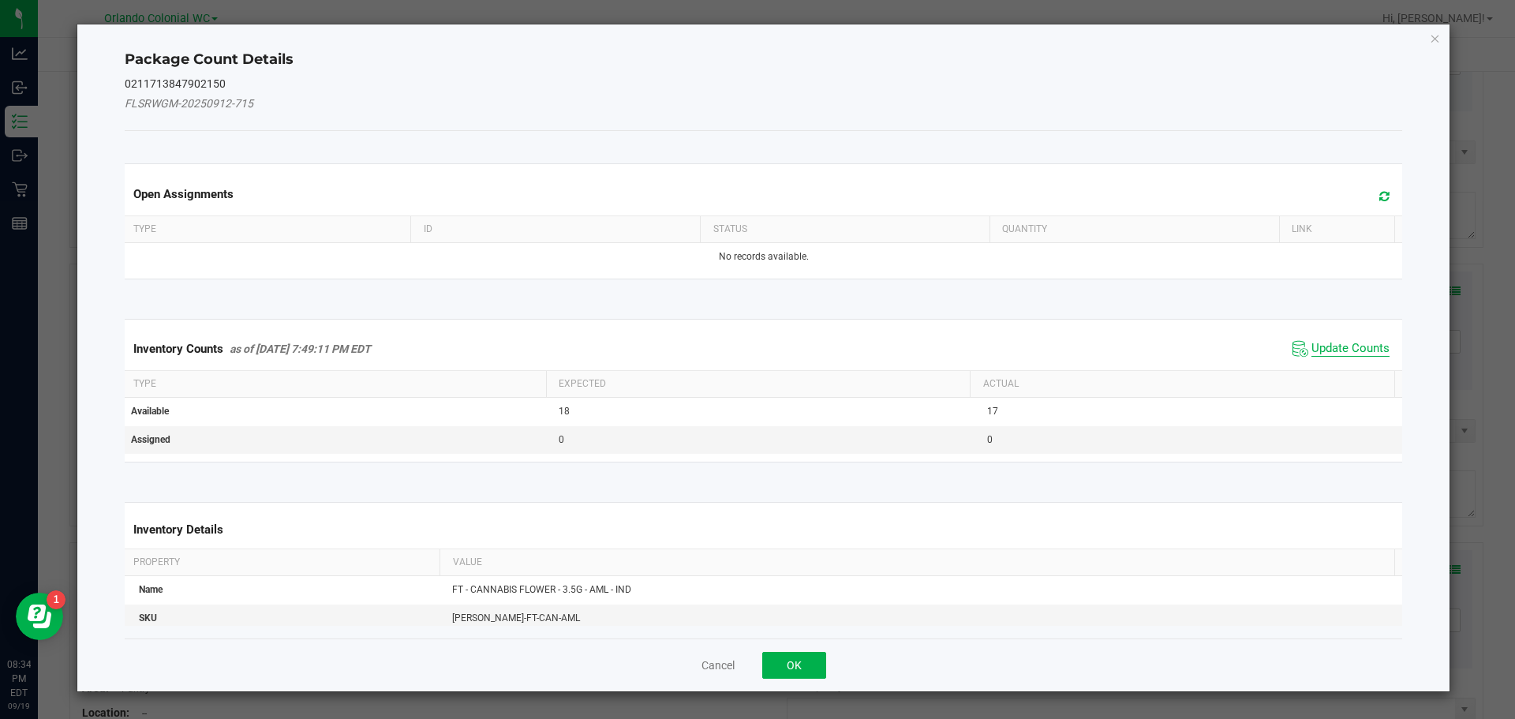
click at [1339, 344] on span "Update Counts" at bounding box center [1351, 349] width 78 height 16
click at [1344, 344] on span "Update Counts" at bounding box center [1351, 349] width 78 height 16
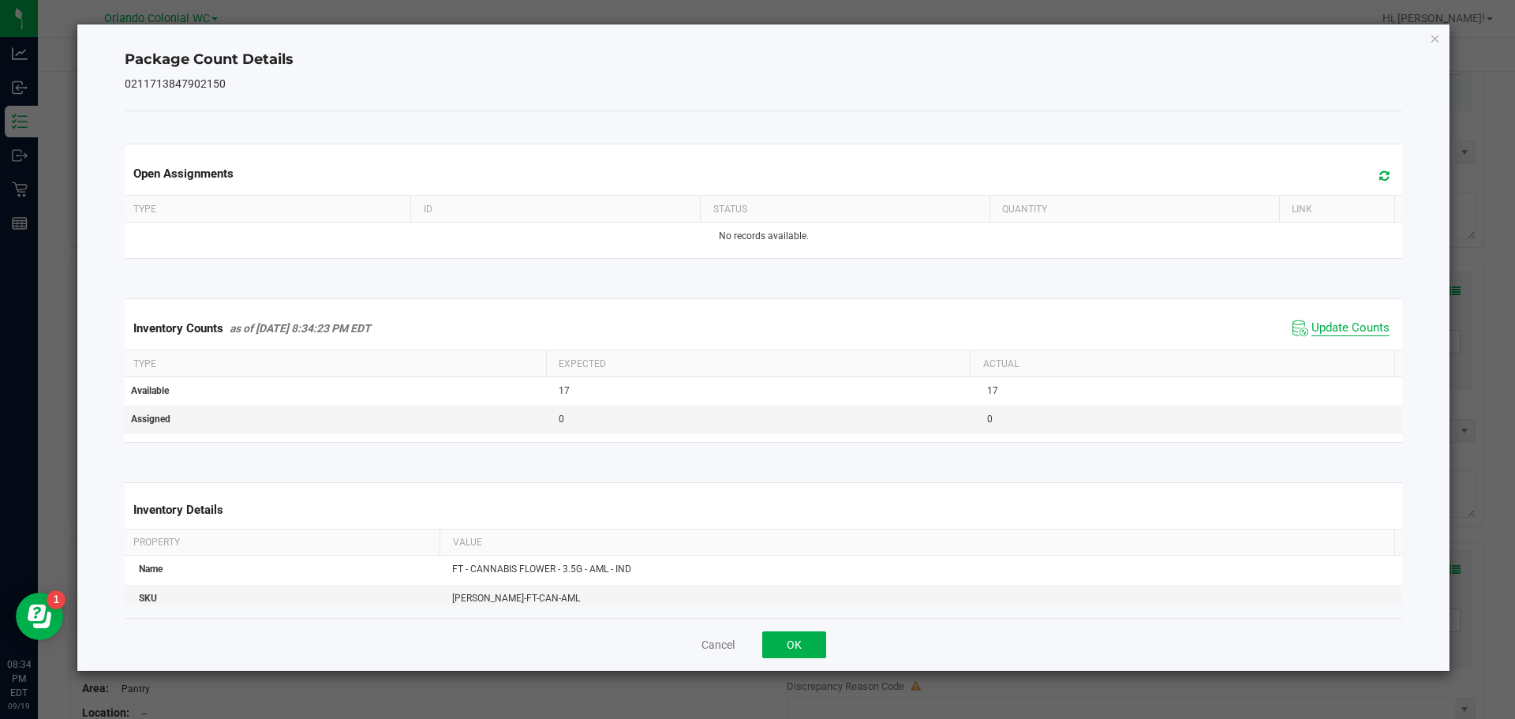
click at [1345, 336] on span "Update Counts" at bounding box center [1351, 328] width 78 height 16
click at [1345, 335] on span "Update Counts" at bounding box center [1351, 327] width 78 height 14
click at [1439, 39] on icon "Close" at bounding box center [1435, 37] width 11 height 19
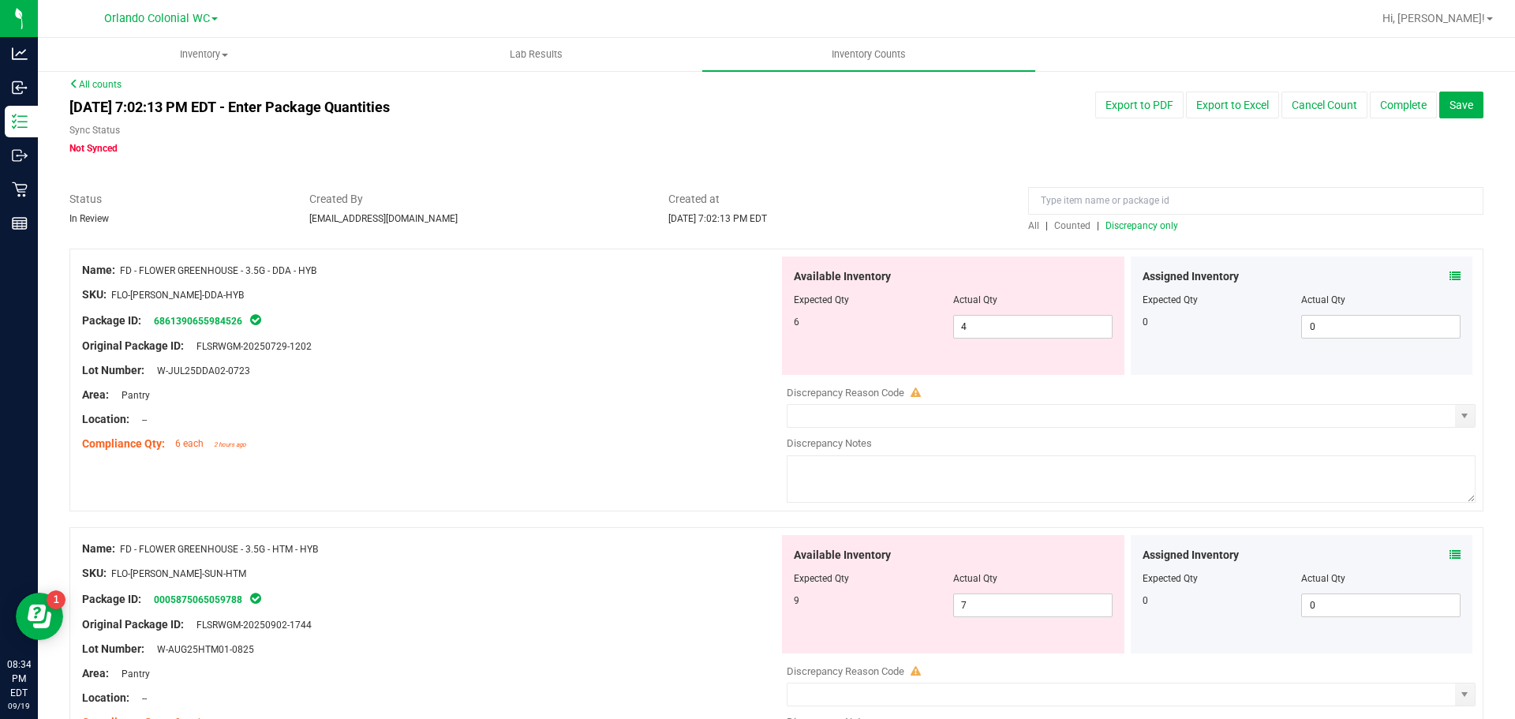
scroll to position [10, 0]
click at [993, 323] on input "4" at bounding box center [1033, 324] width 158 height 22
type input "6"
click at [599, 339] on div "Original Package ID: FLSRWGM-20250729-1202" at bounding box center [430, 343] width 697 height 17
type input "6"
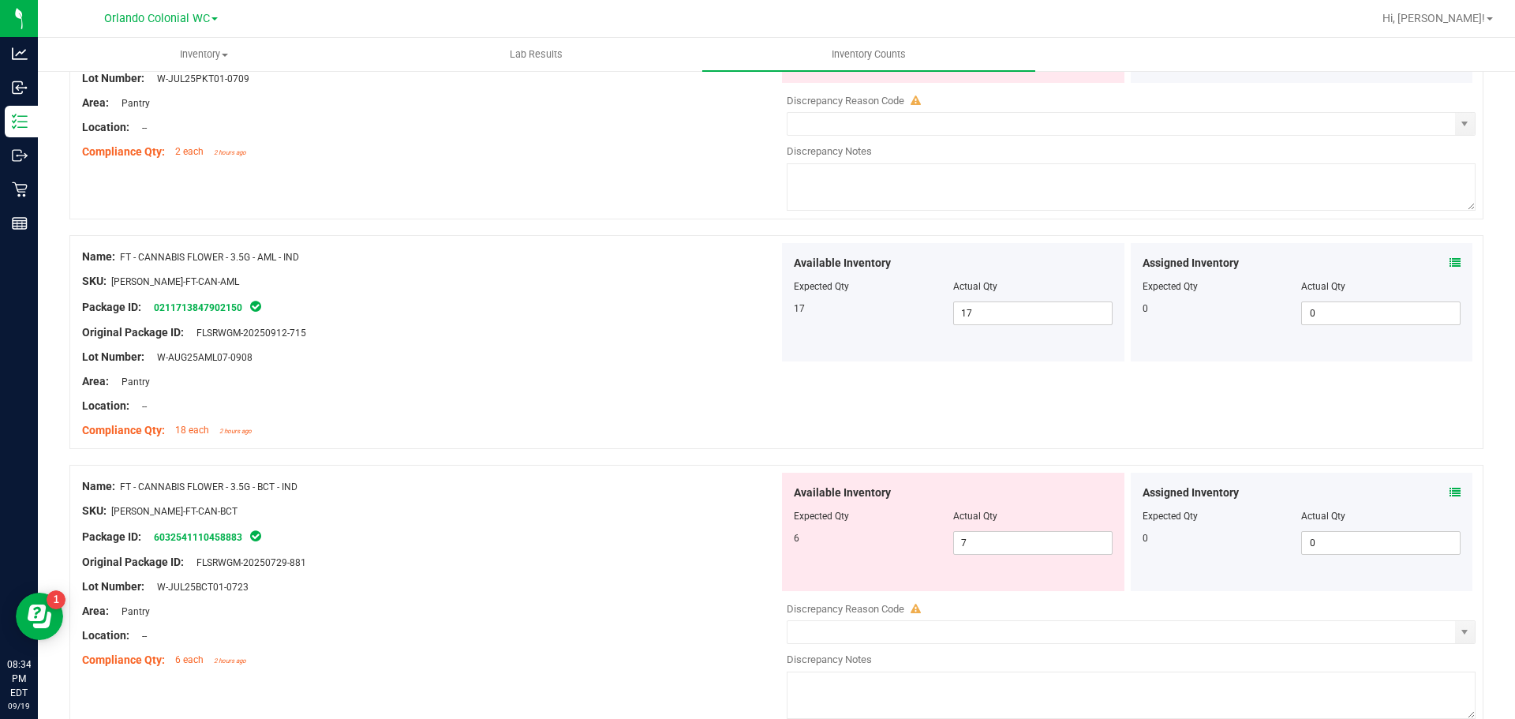
scroll to position [822, 0]
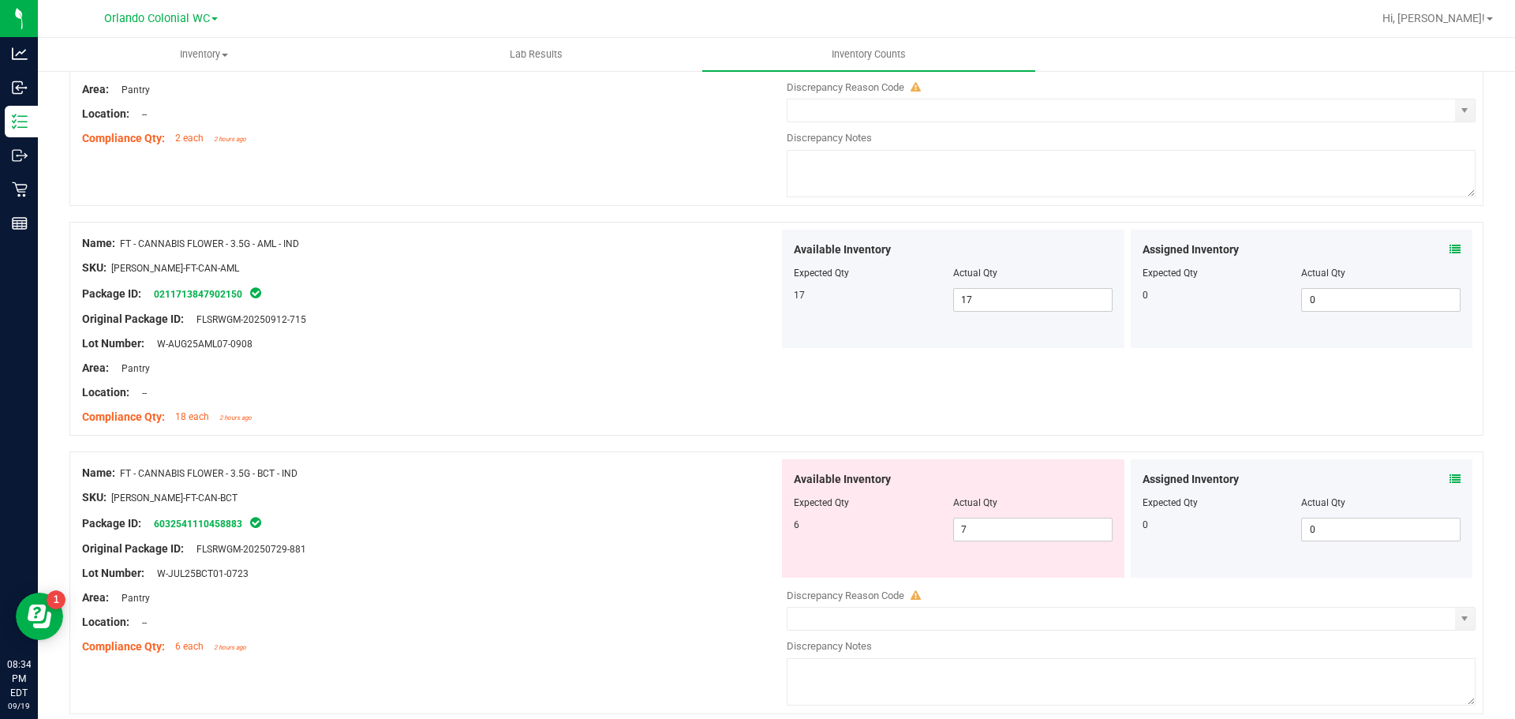
click at [1450, 477] on icon at bounding box center [1455, 479] width 11 height 11
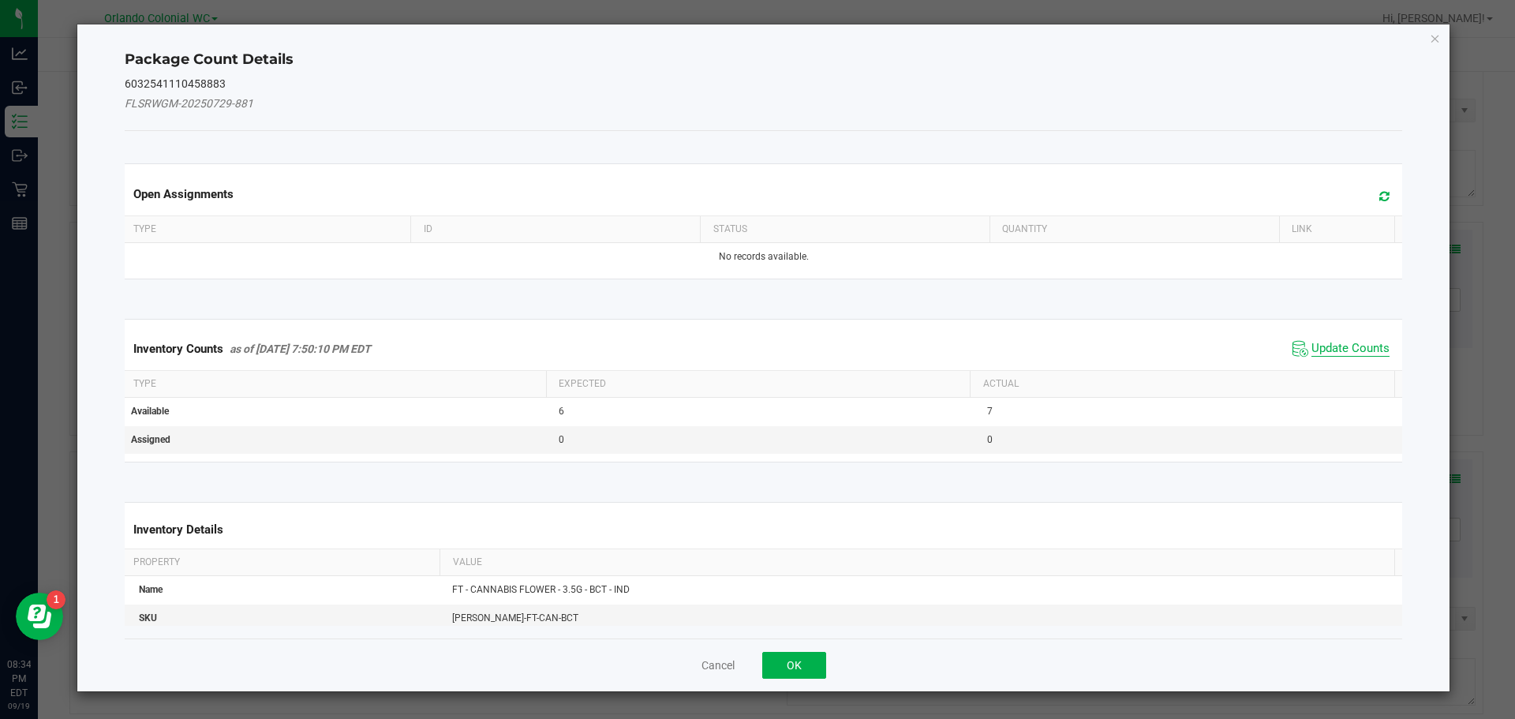
click at [1337, 353] on span "Update Counts" at bounding box center [1351, 349] width 78 height 16
click at [1342, 354] on span "Update Counts" at bounding box center [1351, 348] width 78 height 14
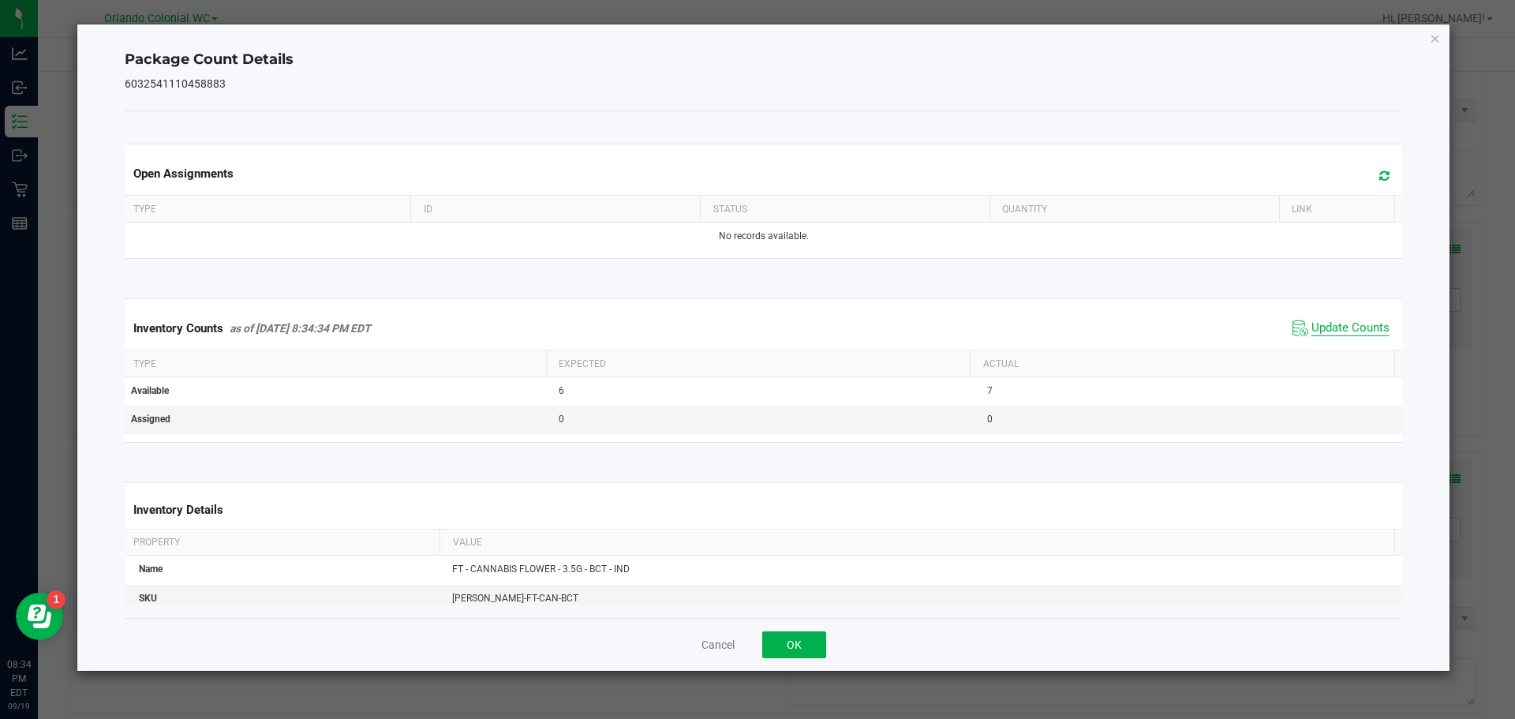
click at [1350, 336] on span "Update Counts" at bounding box center [1351, 328] width 78 height 16
click at [1436, 37] on icon "Close" at bounding box center [1435, 37] width 11 height 19
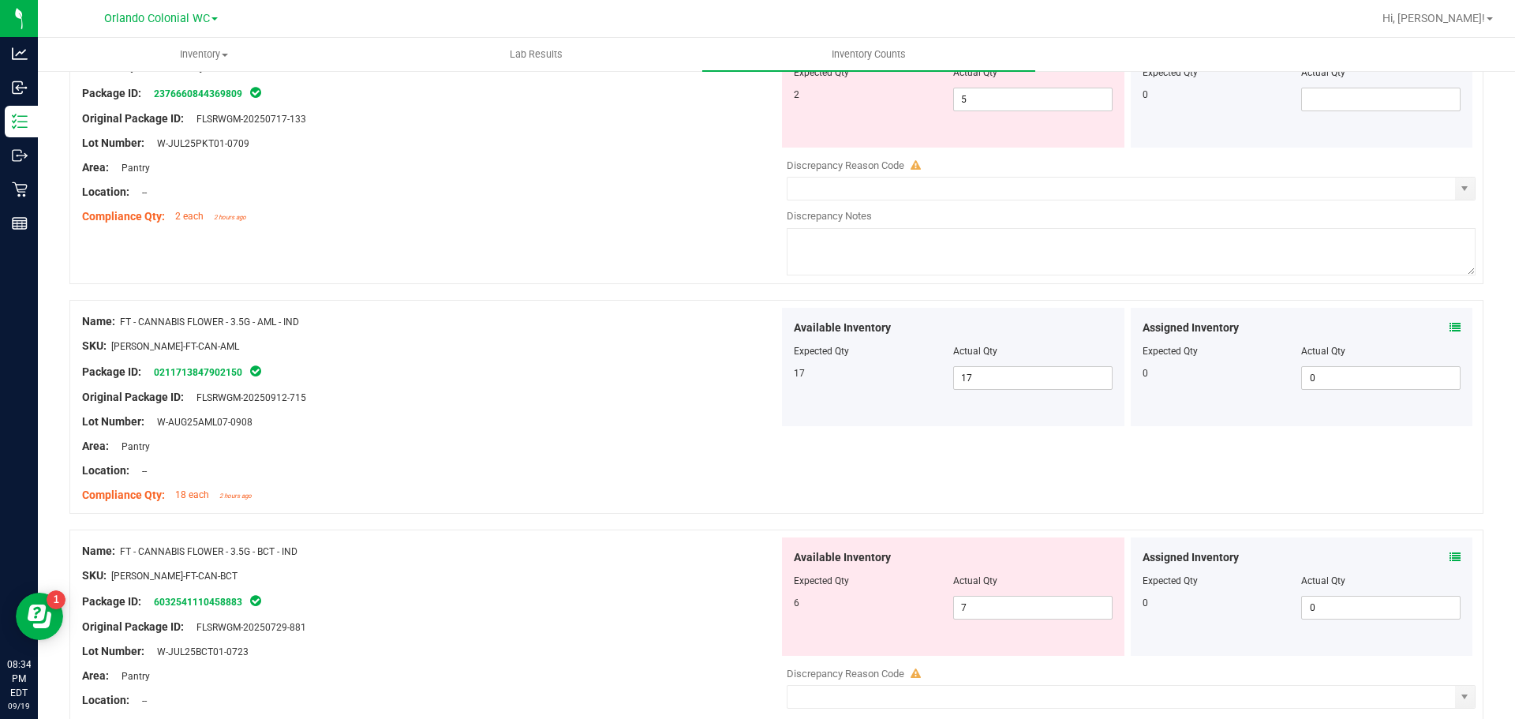
scroll to position [844, 0]
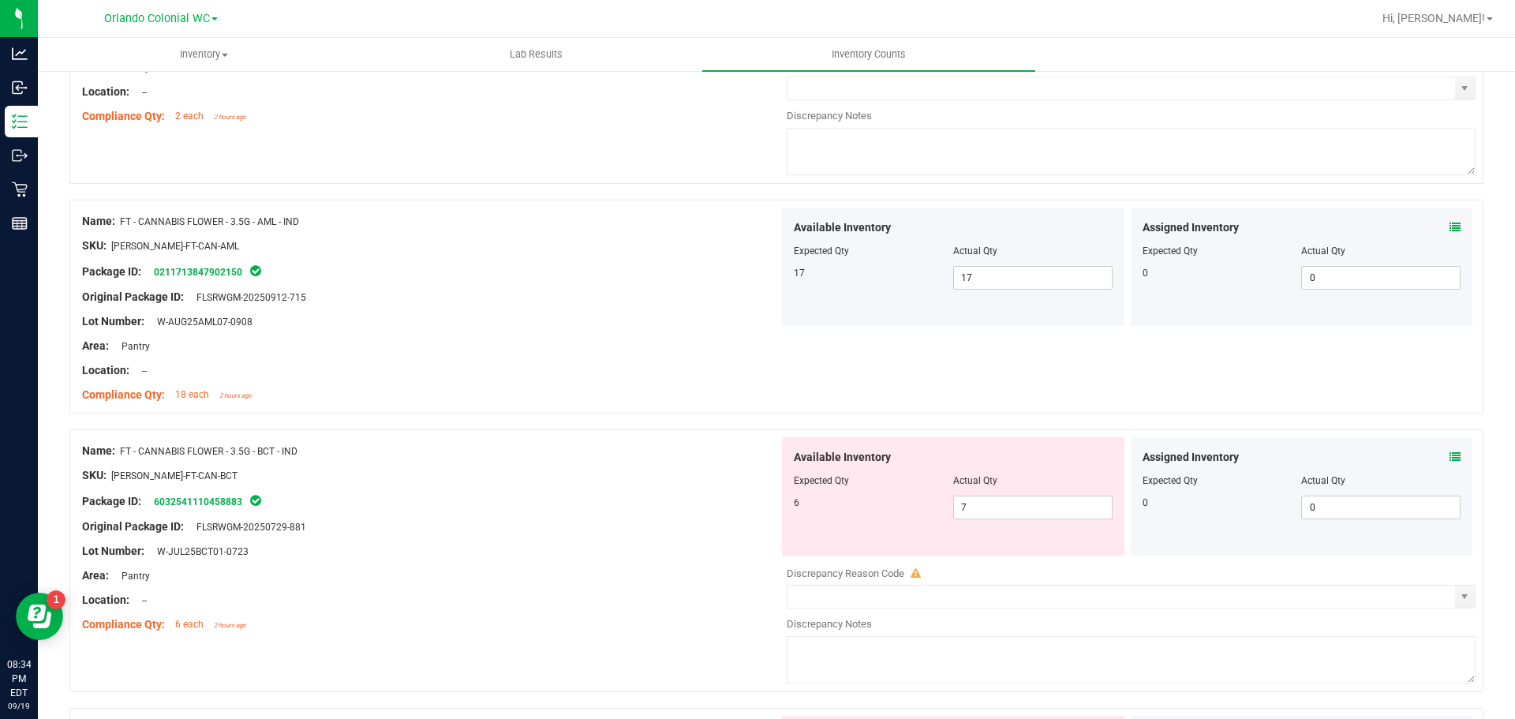
click at [1450, 451] on icon at bounding box center [1455, 456] width 11 height 11
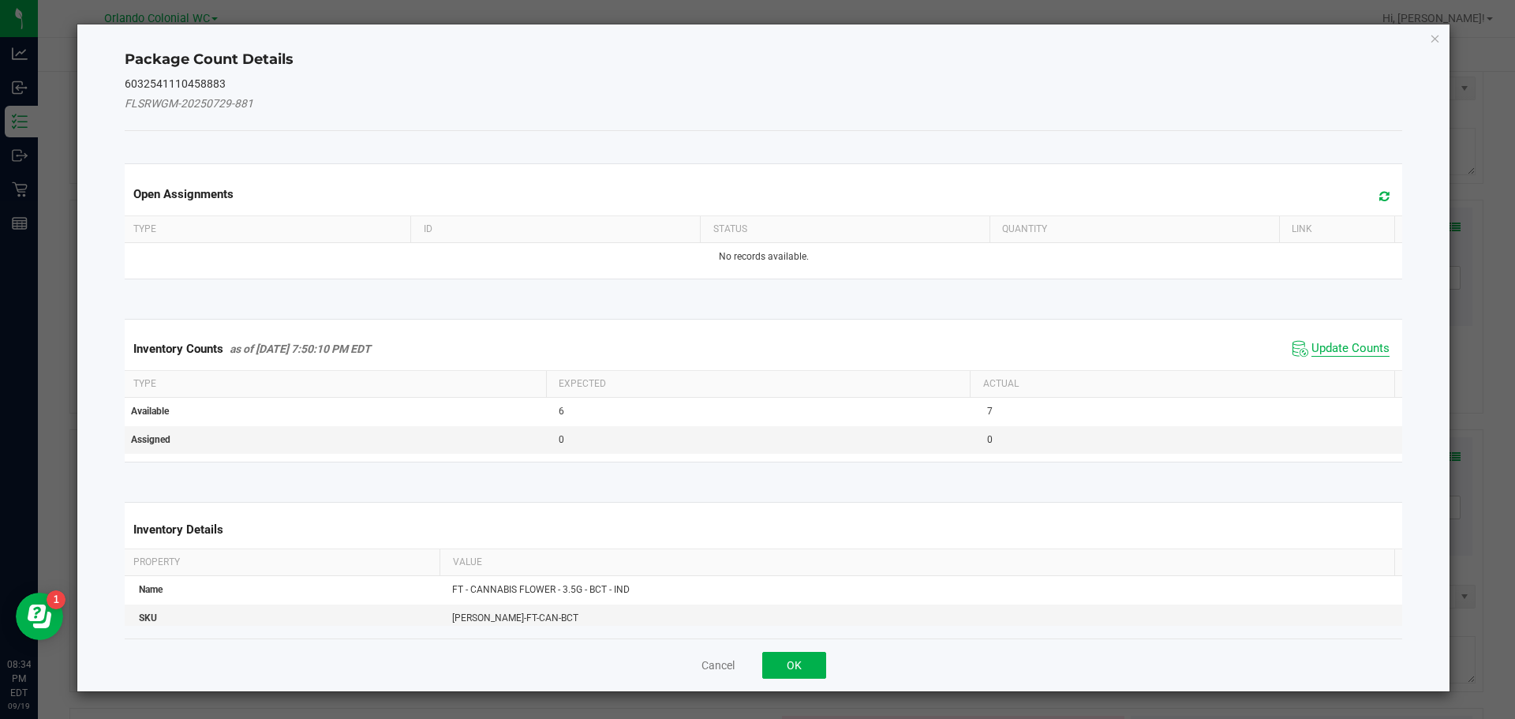
click at [1331, 347] on span "Update Counts" at bounding box center [1351, 349] width 78 height 16
click at [1336, 354] on span "Update Counts" at bounding box center [1351, 349] width 78 height 16
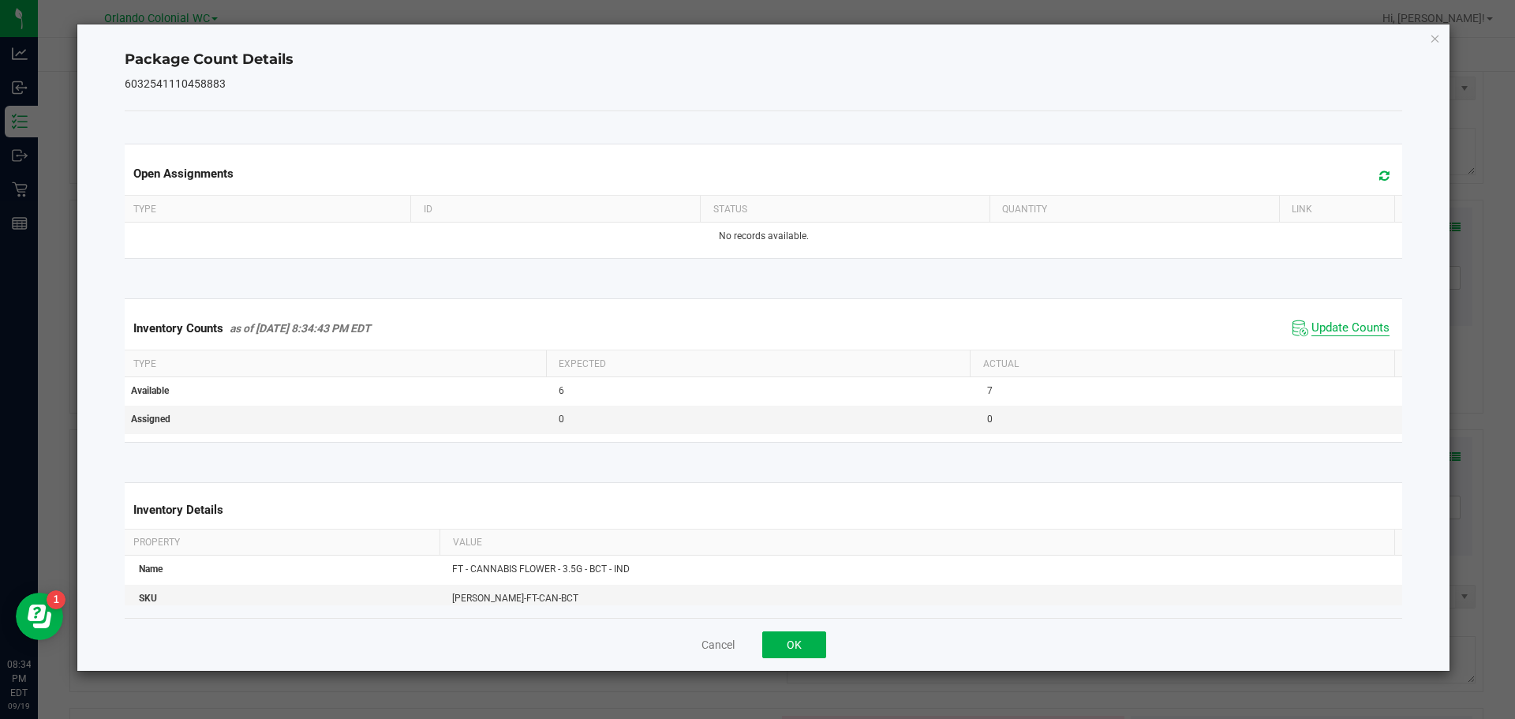
click at [1354, 336] on span "Update Counts" at bounding box center [1351, 328] width 78 height 16
click at [1364, 335] on span "Update Counts" at bounding box center [1351, 327] width 78 height 14
click at [1368, 325] on span "Update Counts" at bounding box center [1351, 327] width 78 height 14
click at [1435, 37] on icon "Close" at bounding box center [1435, 37] width 11 height 19
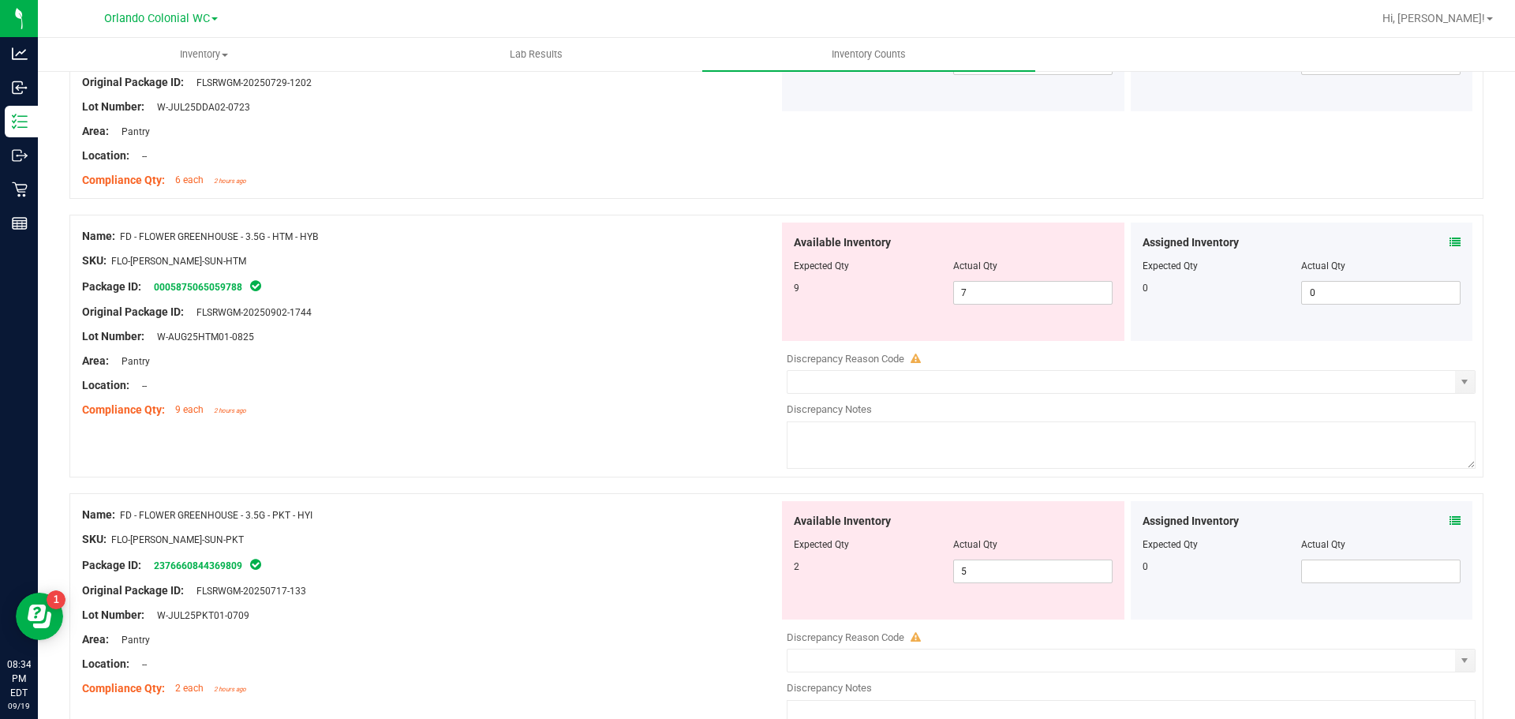
scroll to position [272, 0]
click at [984, 289] on input "7" at bounding box center [1033, 292] width 158 height 22
type input "9"
click at [584, 349] on div at bounding box center [430, 348] width 697 height 8
type input "9"
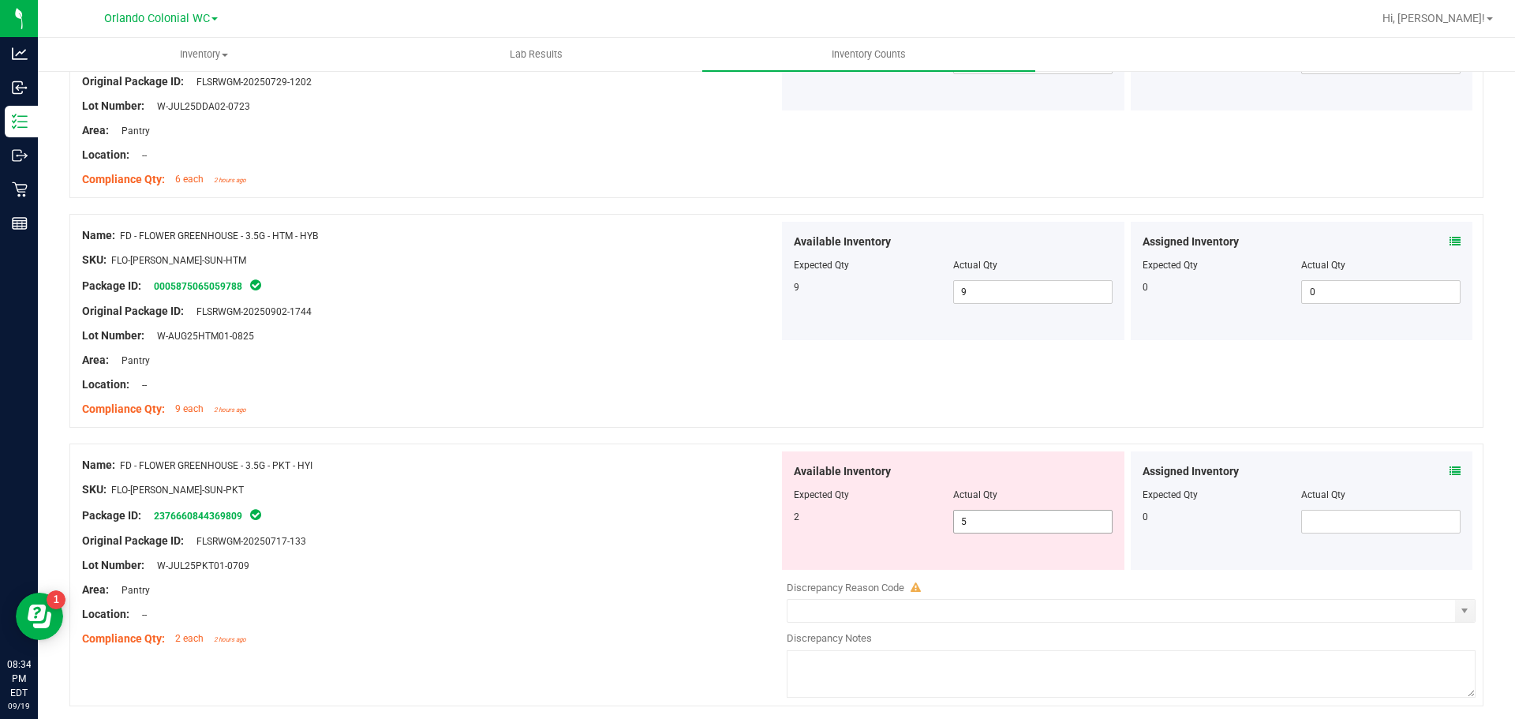
click at [1011, 526] on input "5" at bounding box center [1033, 522] width 158 height 22
click at [1450, 470] on icon at bounding box center [1455, 471] width 11 height 11
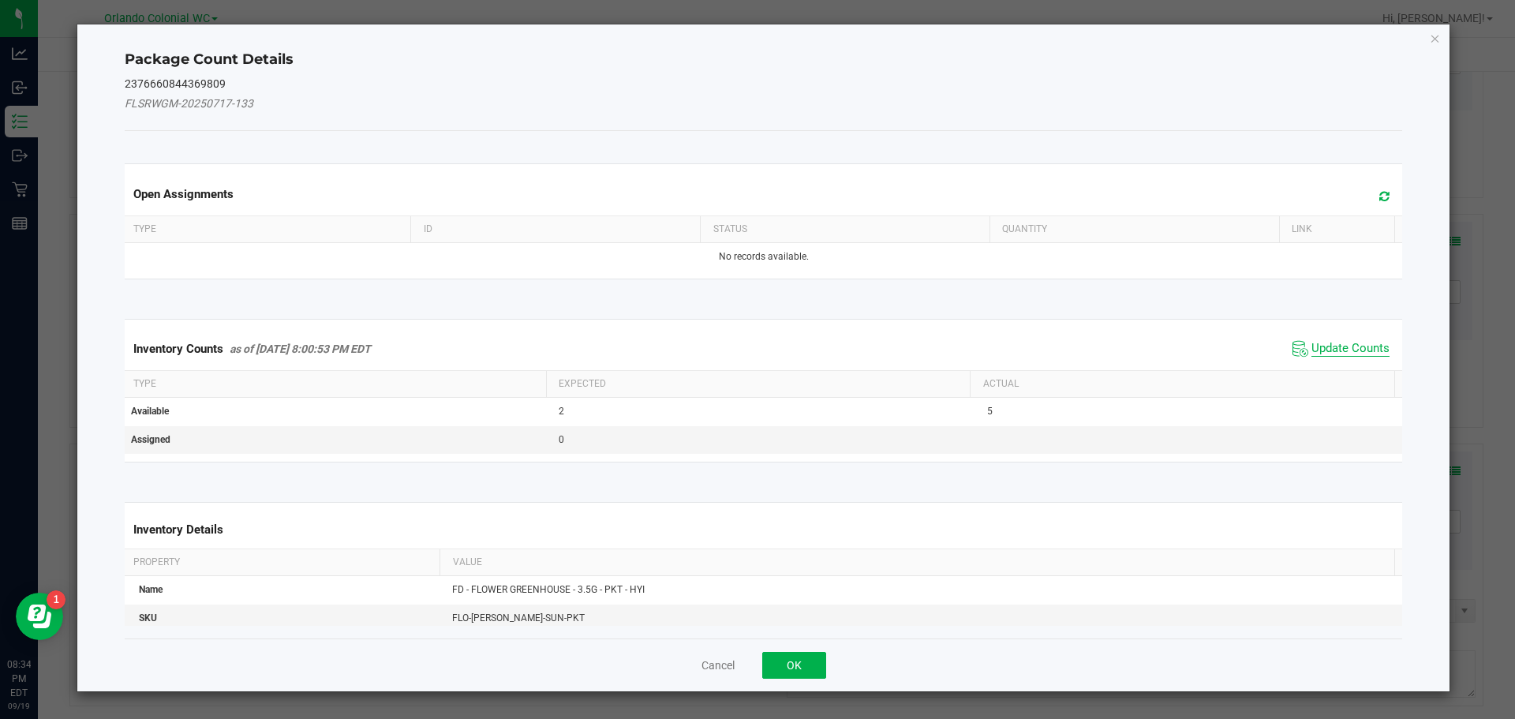
click at [1337, 341] on span "Update Counts" at bounding box center [1351, 349] width 78 height 16
click at [1346, 369] on th "Actual" at bounding box center [1182, 382] width 425 height 27
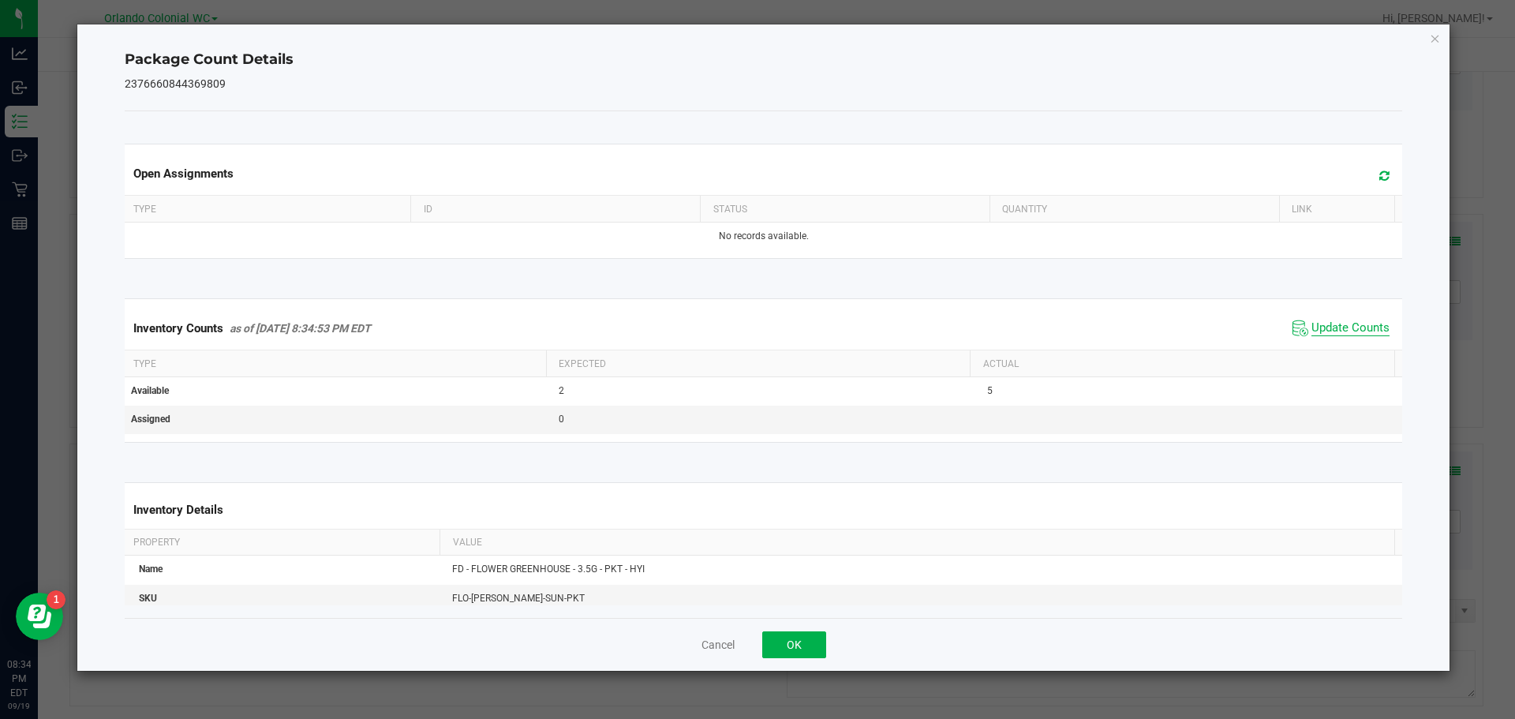
click at [1346, 335] on span "Update Counts" at bounding box center [1351, 328] width 78 height 16
click at [1357, 326] on span "Update Counts" at bounding box center [1351, 328] width 78 height 16
click at [1439, 41] on icon "Close" at bounding box center [1435, 37] width 11 height 19
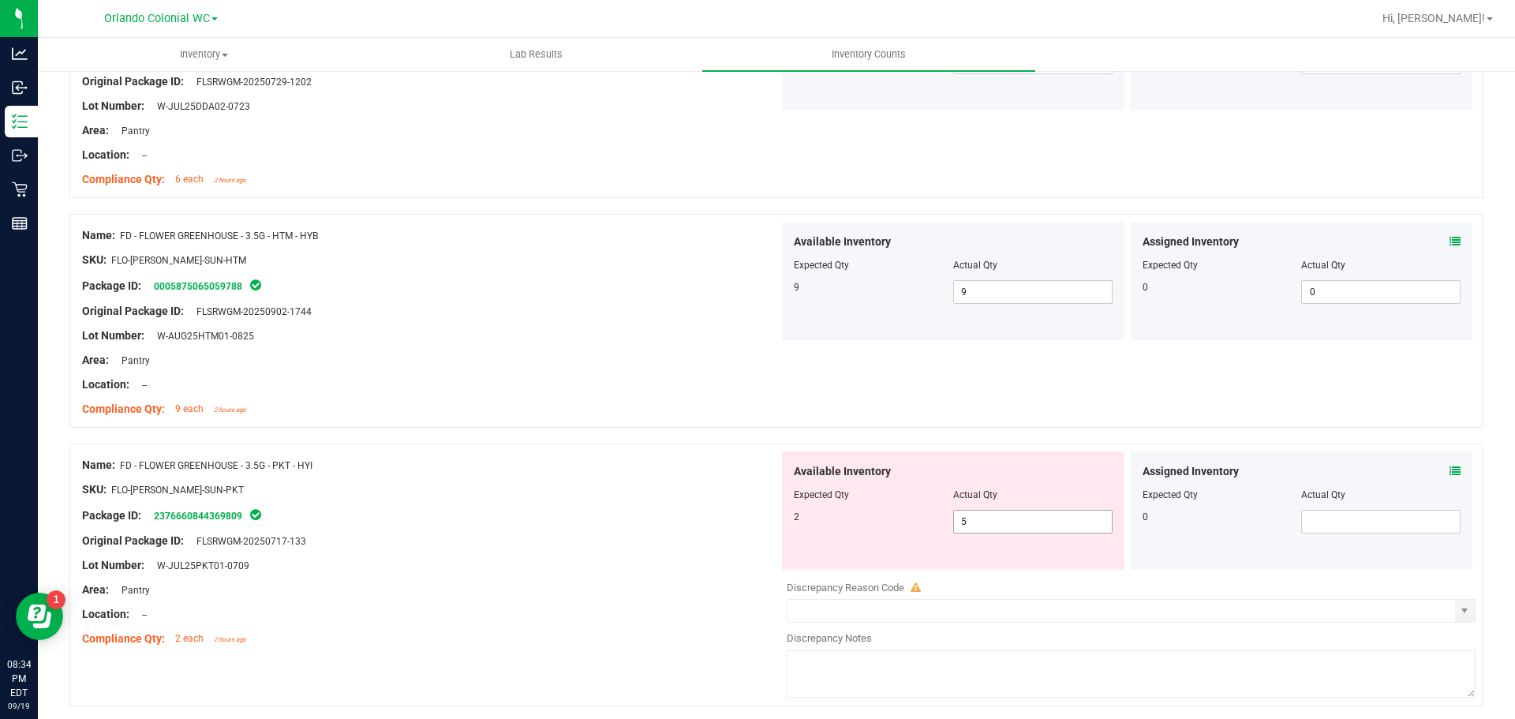
click at [1004, 522] on input "5" at bounding box center [1033, 522] width 158 height 22
type input "2"
click at [582, 541] on div "Original Package ID: FLSRWGM-20250717-133" at bounding box center [430, 541] width 697 height 17
type input "2"
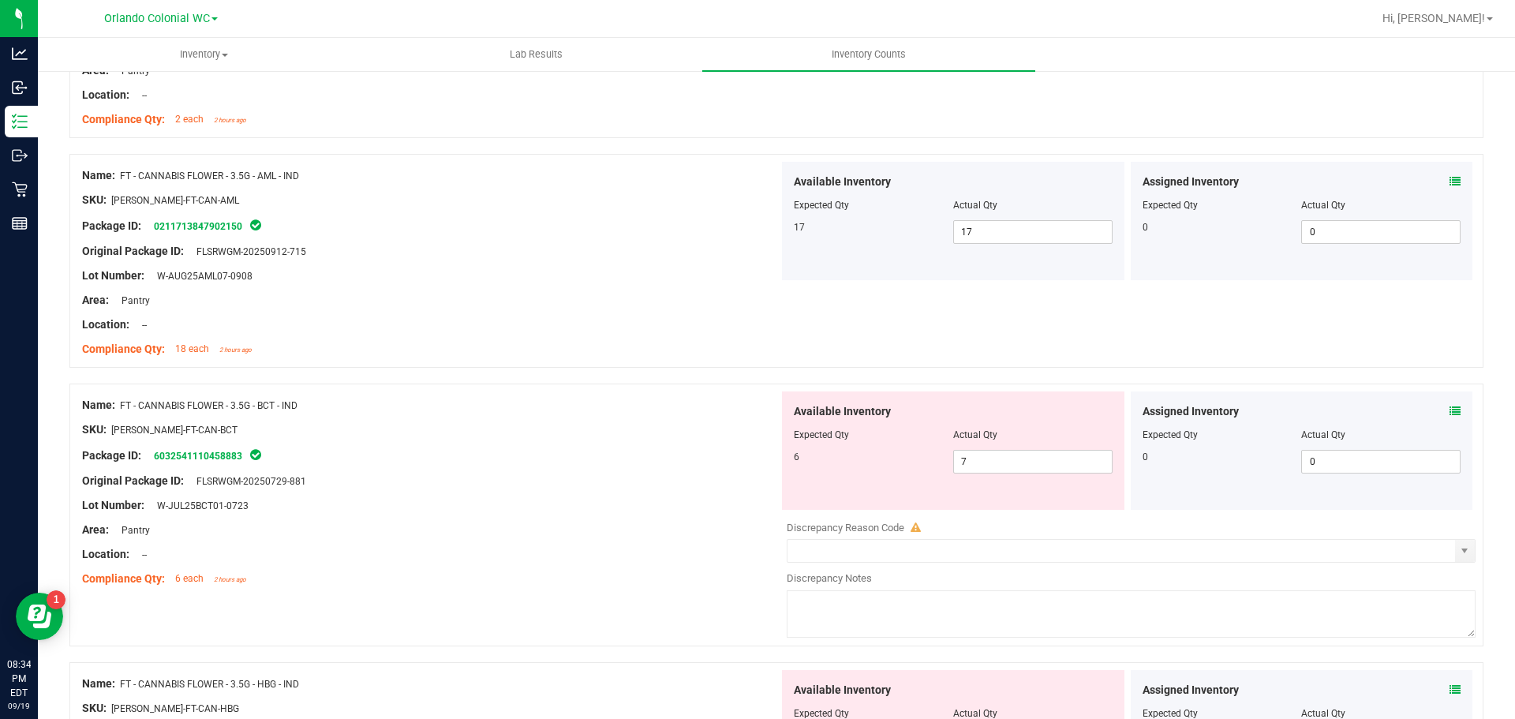
scroll to position [822, 0]
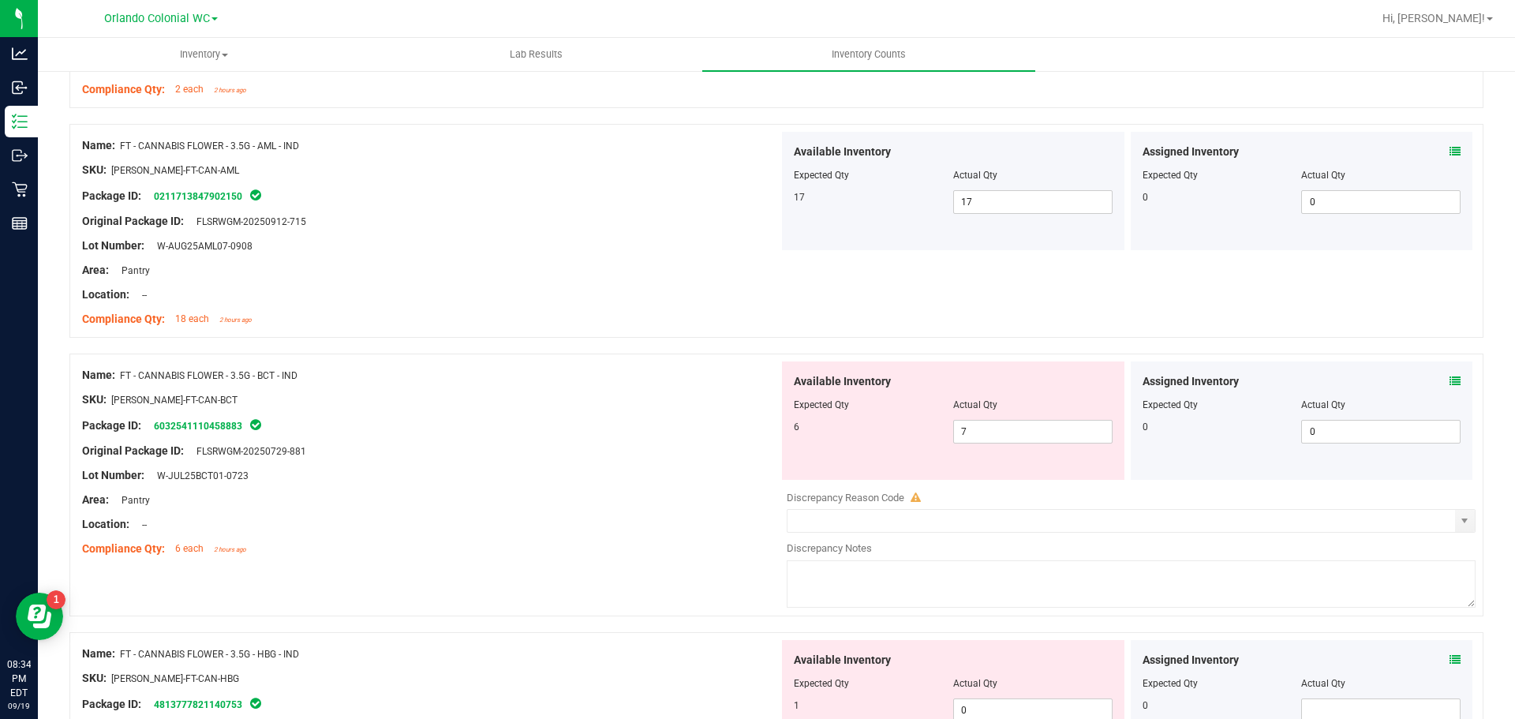
click at [1450, 381] on icon at bounding box center [1455, 381] width 11 height 11
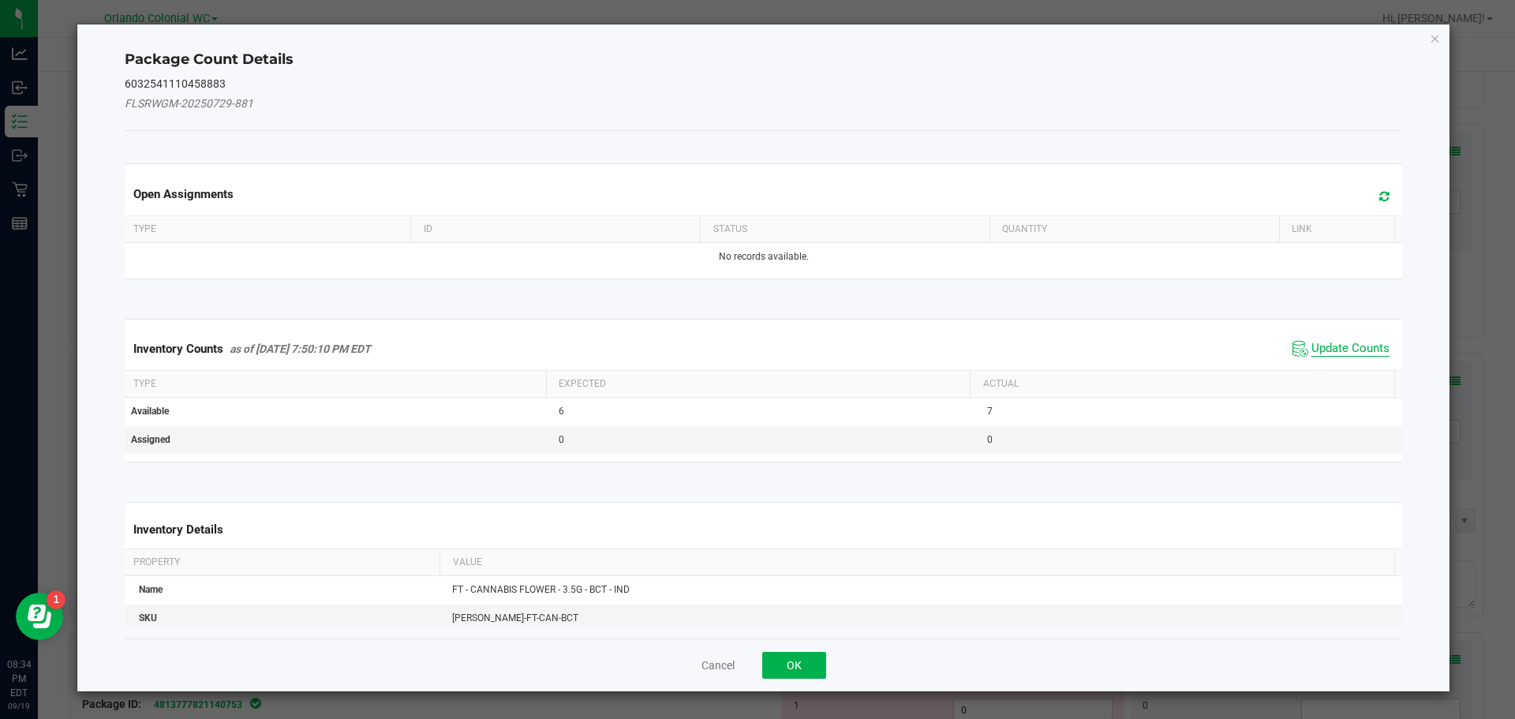
click at [1332, 349] on span "Update Counts" at bounding box center [1351, 349] width 78 height 16
click at [1348, 354] on span "Update Counts" at bounding box center [1351, 348] width 78 height 14
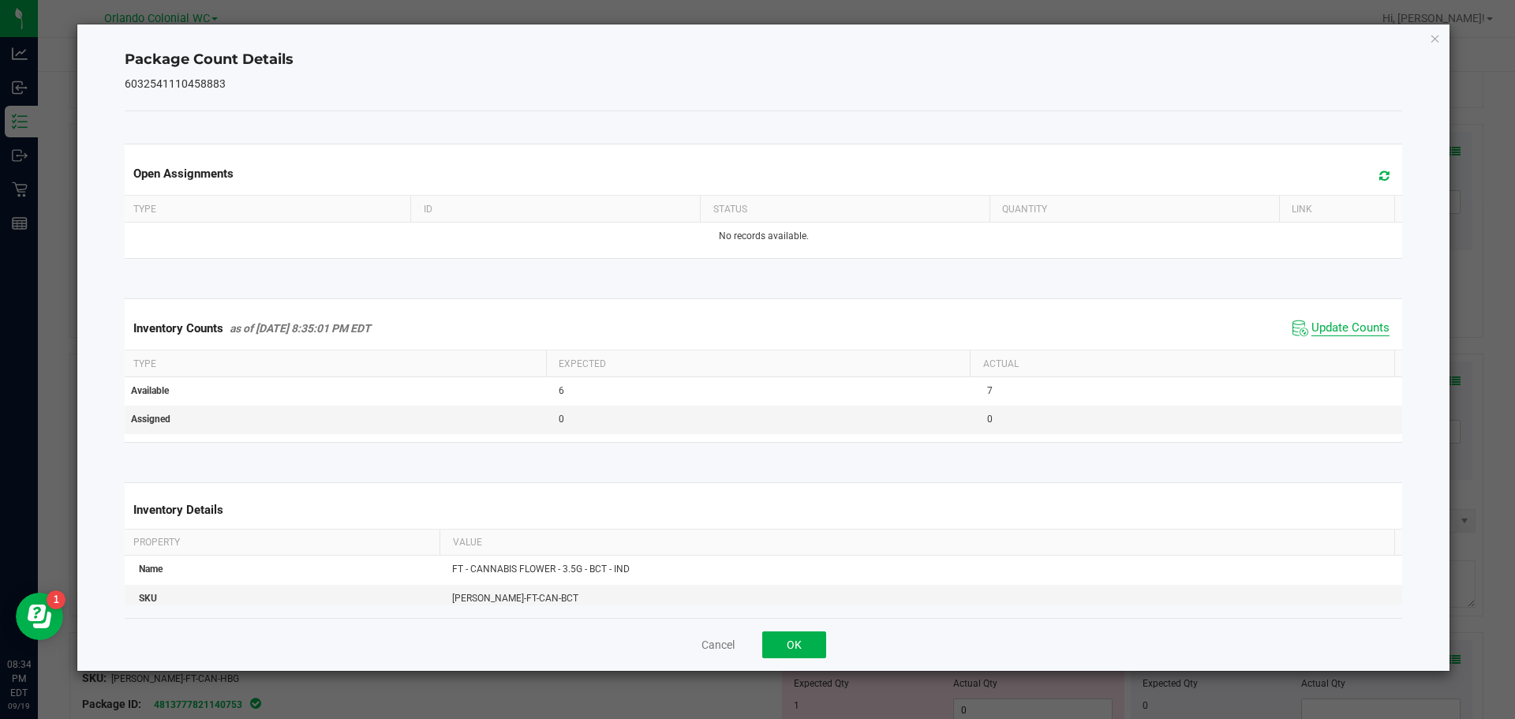
click at [1367, 336] on span "Update Counts" at bounding box center [1351, 328] width 78 height 16
click at [1361, 335] on span "Update Counts" at bounding box center [1351, 328] width 78 height 16
click at [1436, 37] on icon "Close" at bounding box center [1435, 37] width 11 height 19
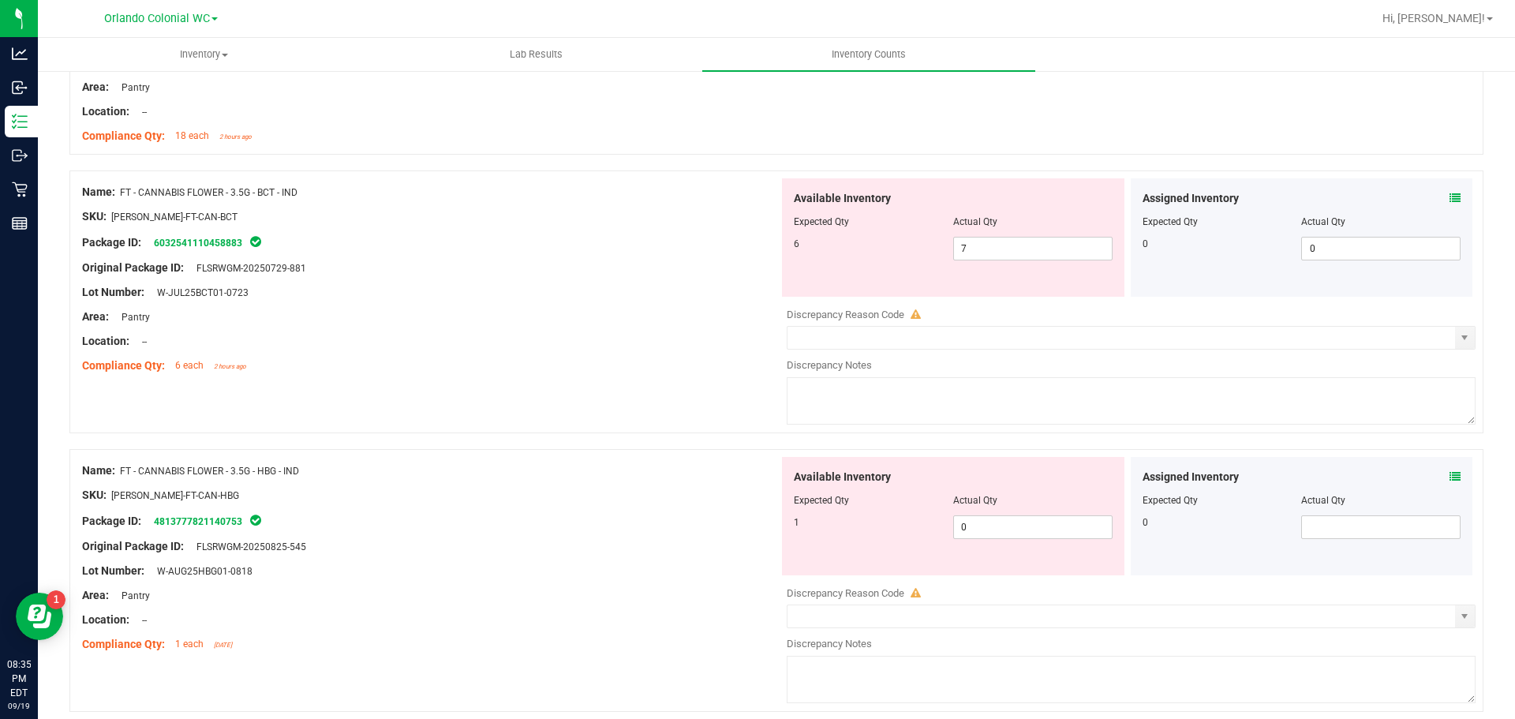
scroll to position [1066, 0]
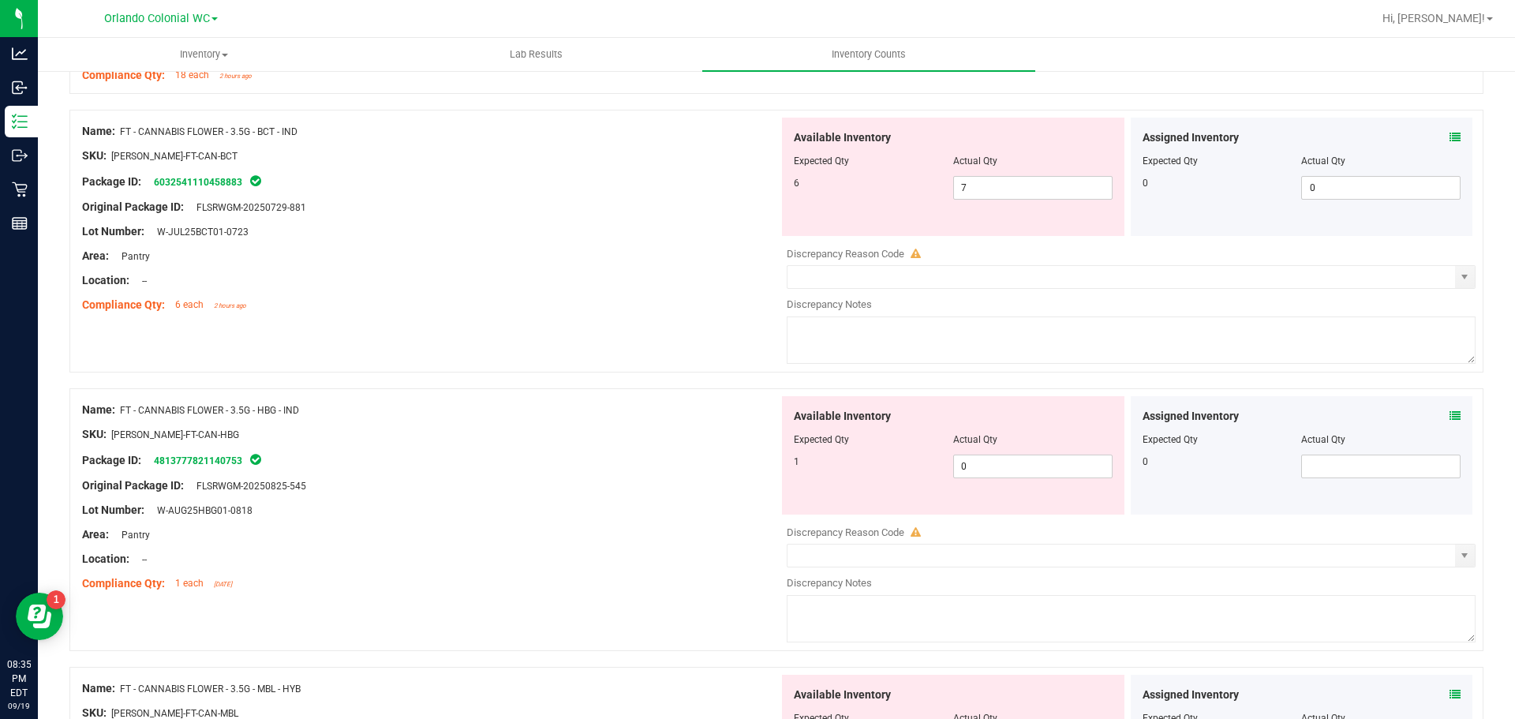
click at [1450, 414] on icon at bounding box center [1455, 415] width 11 height 11
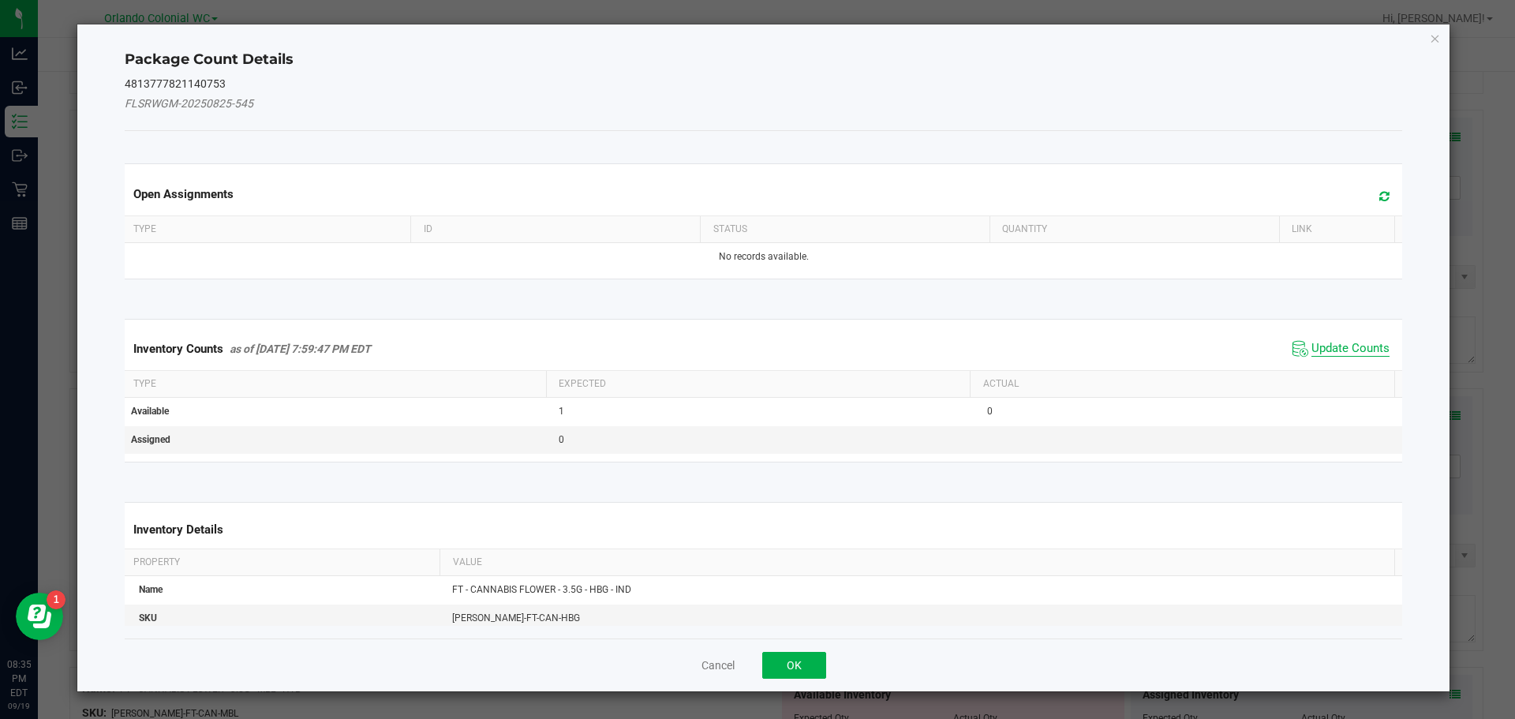
click at [1335, 342] on span "Update Counts" at bounding box center [1351, 349] width 78 height 16
click at [1339, 354] on span "Update Counts" at bounding box center [1351, 348] width 78 height 14
click at [1341, 341] on span "Update Counts" at bounding box center [1351, 348] width 78 height 14
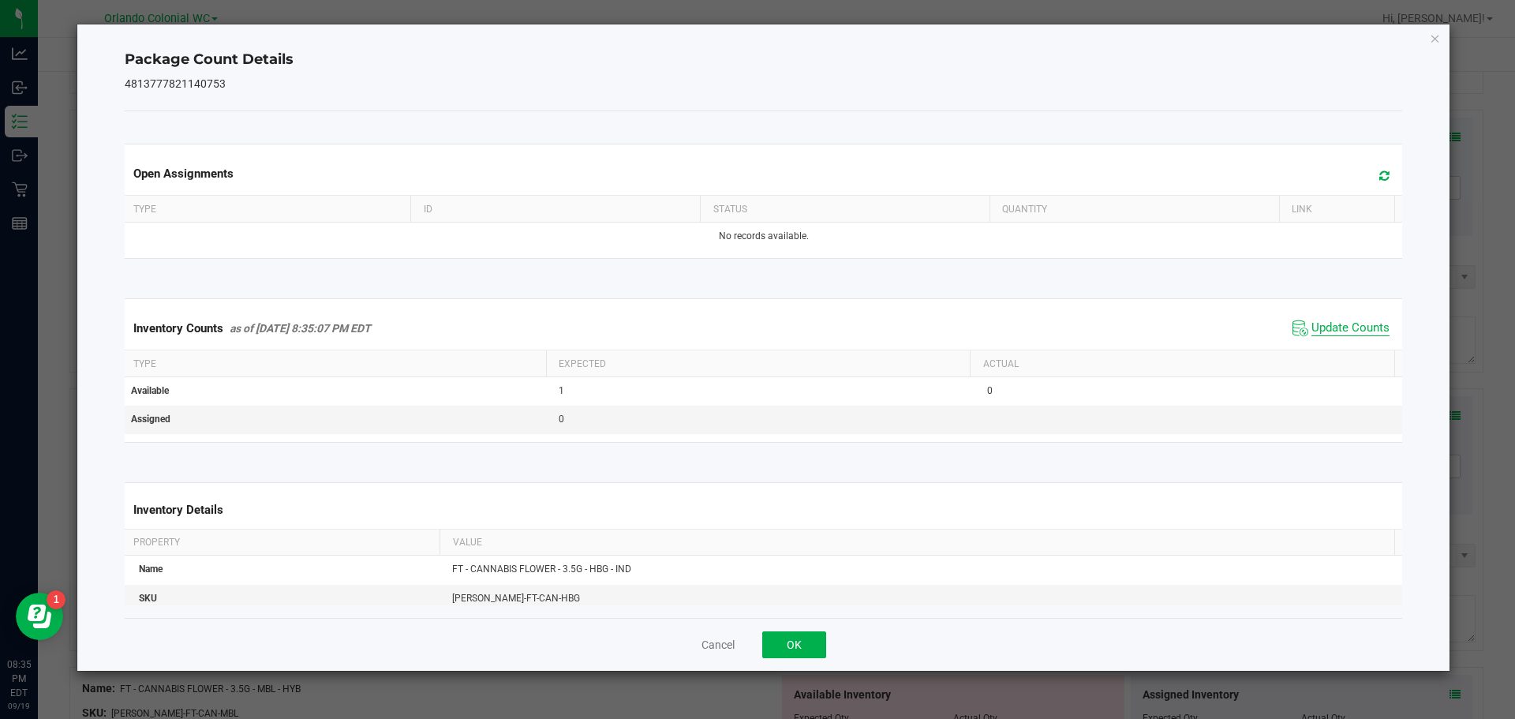
click at [1344, 336] on span "Update Counts" at bounding box center [1351, 328] width 78 height 16
click at [1436, 40] on icon "Close" at bounding box center [1435, 37] width 11 height 19
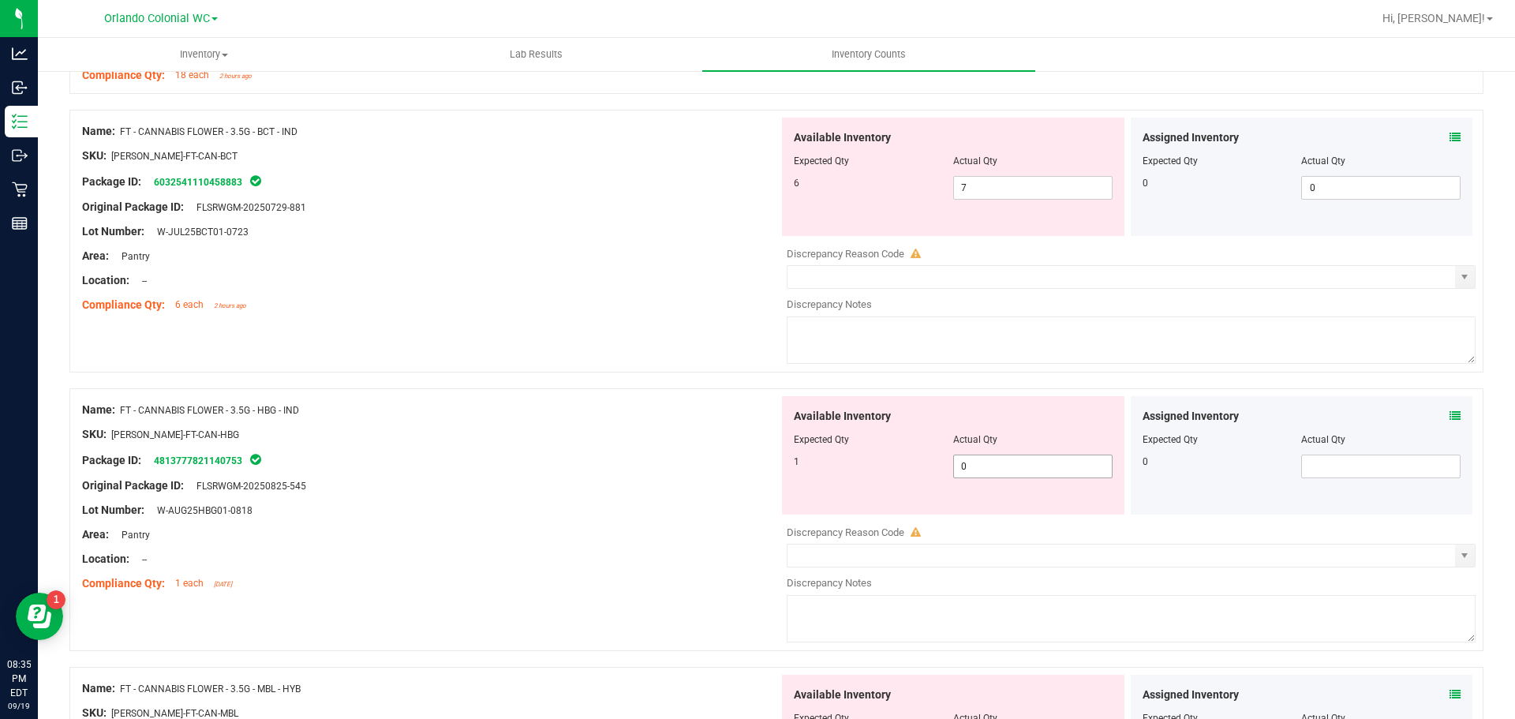
click at [1040, 461] on input "0" at bounding box center [1033, 466] width 158 height 22
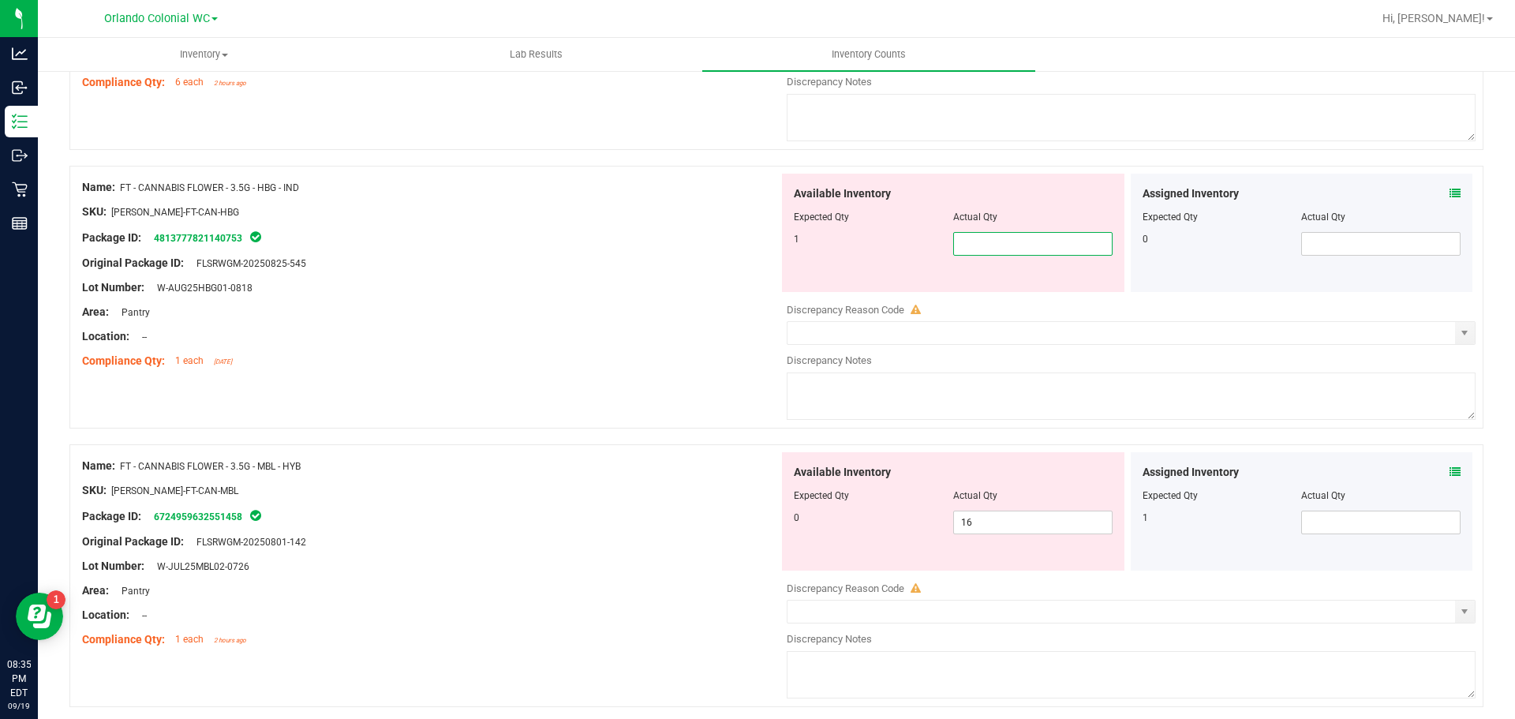
scroll to position [1287, 0]
click at [1033, 523] on div "Available Inventory Expected Qty Actual Qty 0 16 16" at bounding box center [1127, 579] width 697 height 250
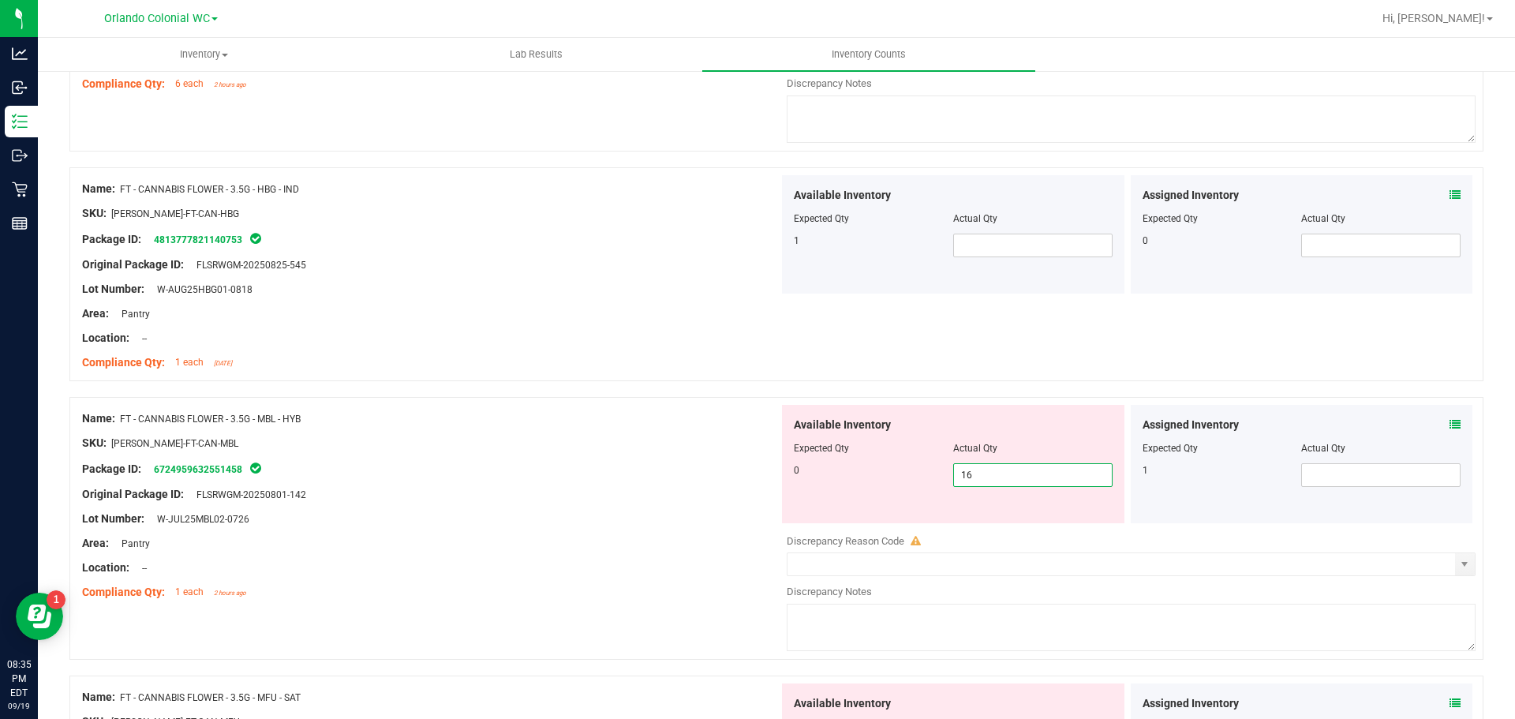
click at [1450, 424] on icon at bounding box center [1455, 424] width 11 height 11
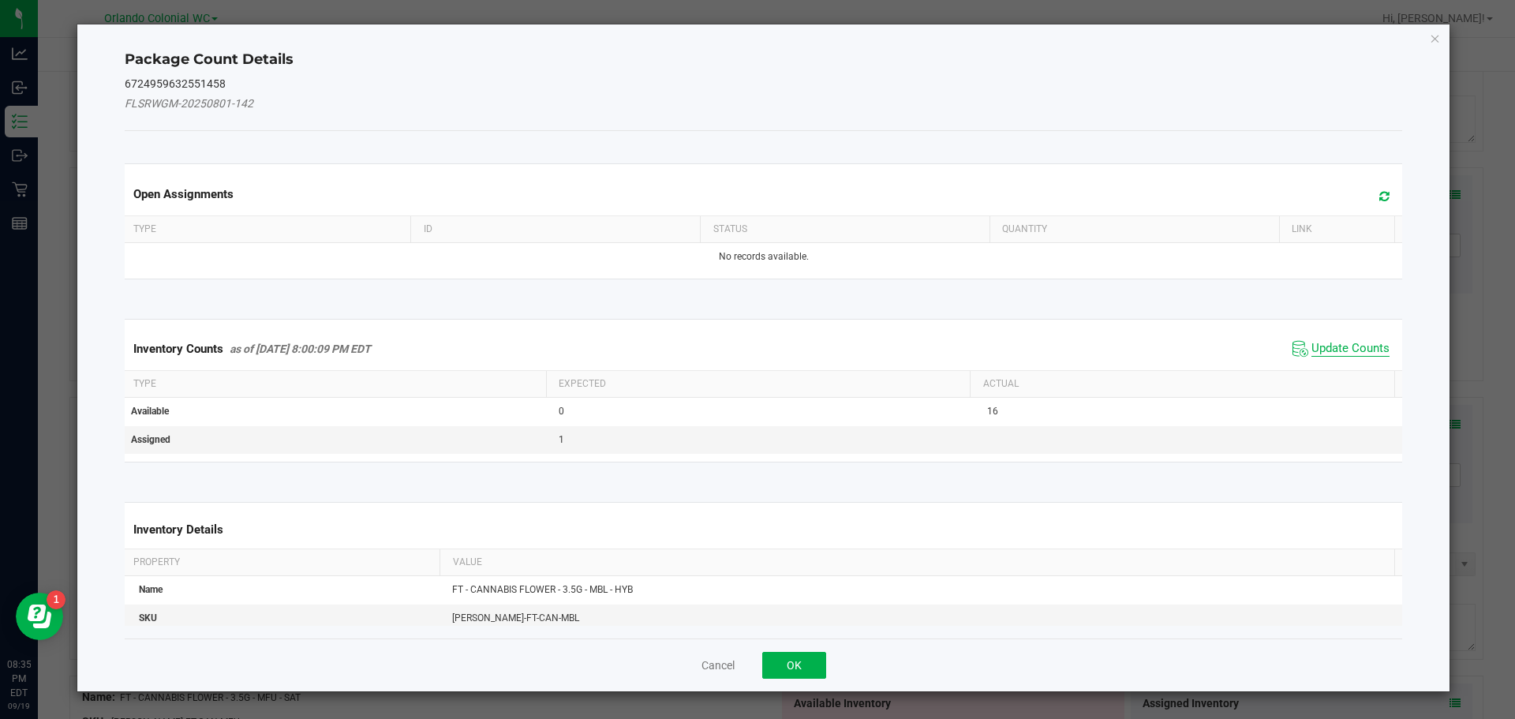
click at [1320, 352] on span "Update Counts" at bounding box center [1351, 349] width 78 height 16
click at [1335, 354] on span "Update Counts" at bounding box center [1351, 349] width 78 height 16
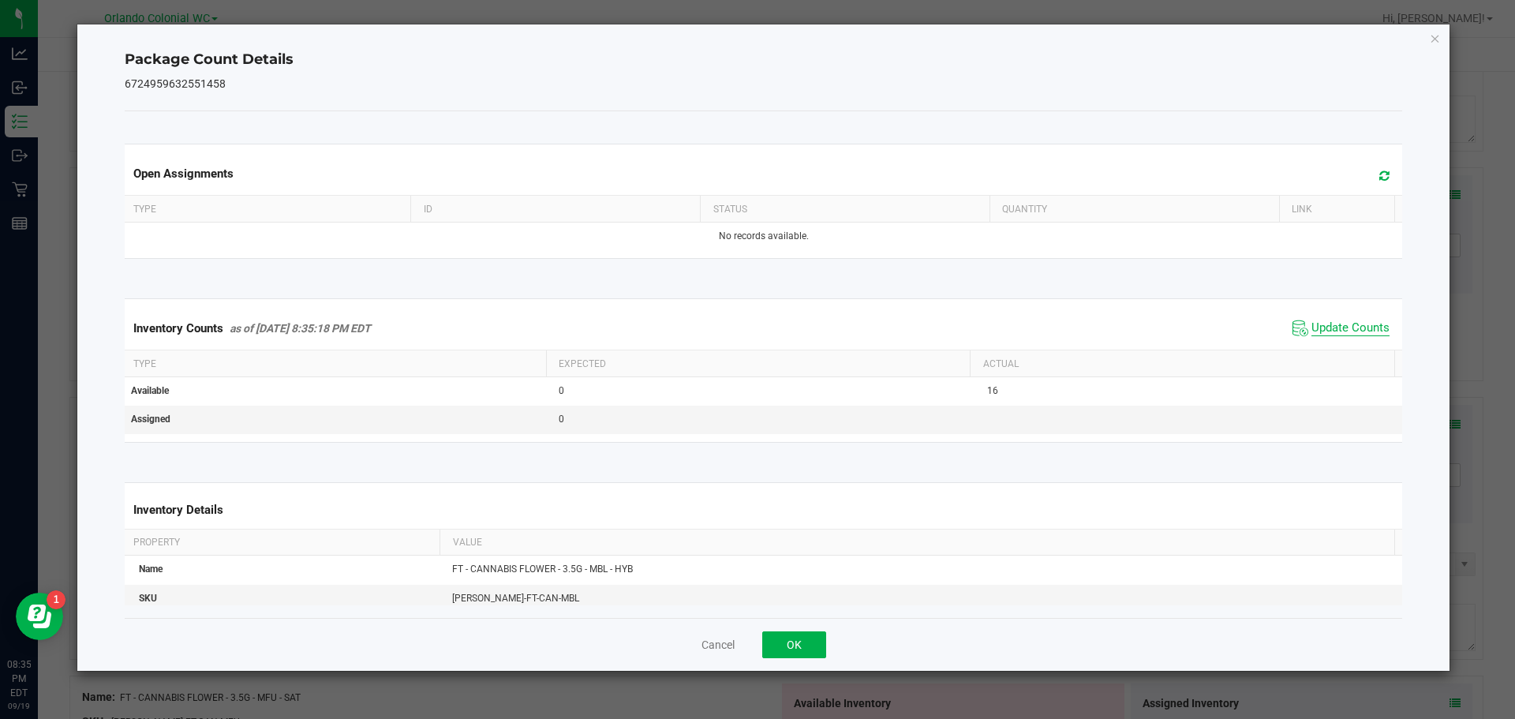
click at [1346, 336] on span "Update Counts" at bounding box center [1351, 328] width 78 height 16
click at [1352, 335] on span "Update Counts" at bounding box center [1351, 327] width 78 height 14
click at [1436, 43] on icon "Close" at bounding box center [1435, 37] width 11 height 19
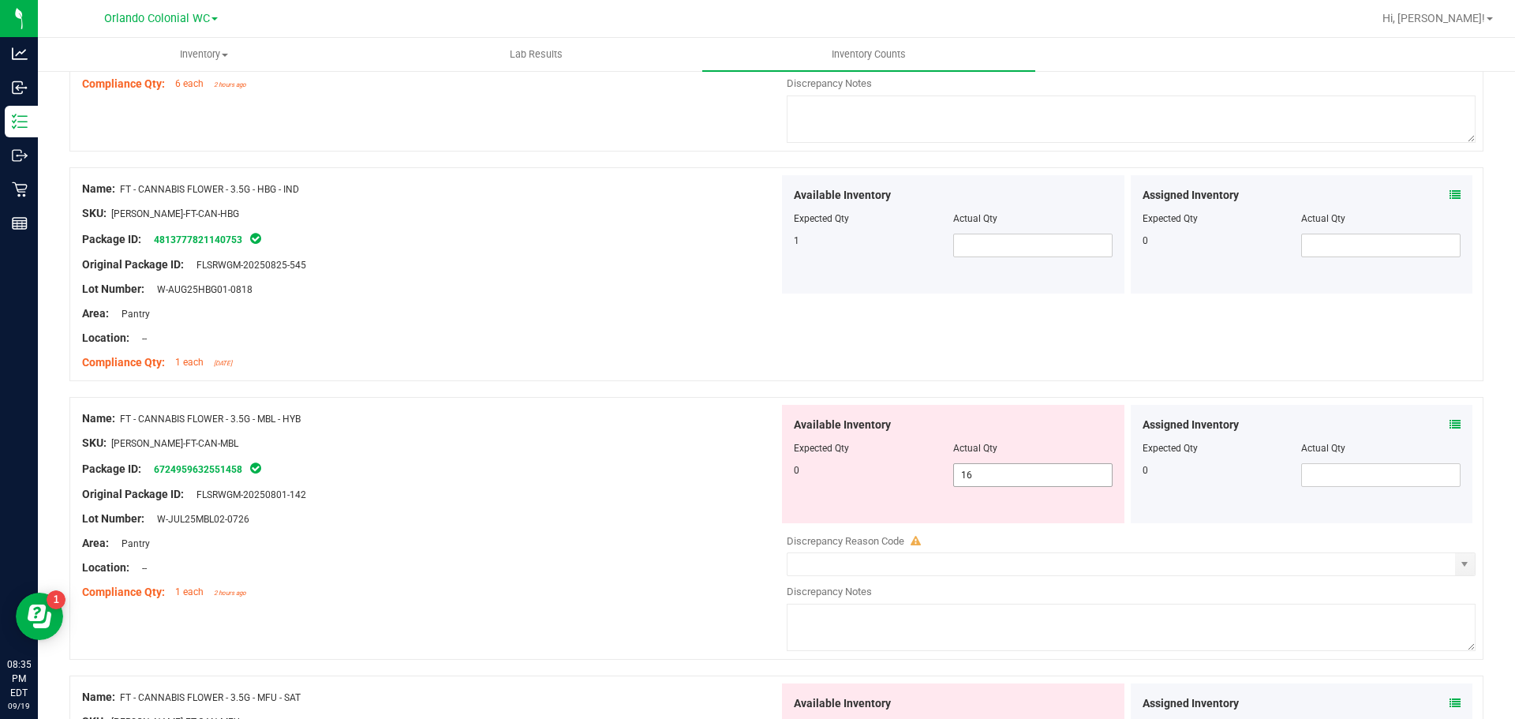
click at [1013, 474] on input "16" at bounding box center [1033, 475] width 158 height 22
type input "1"
click at [664, 489] on div "Original Package ID: FLSRWGM-20250801-142" at bounding box center [430, 494] width 697 height 17
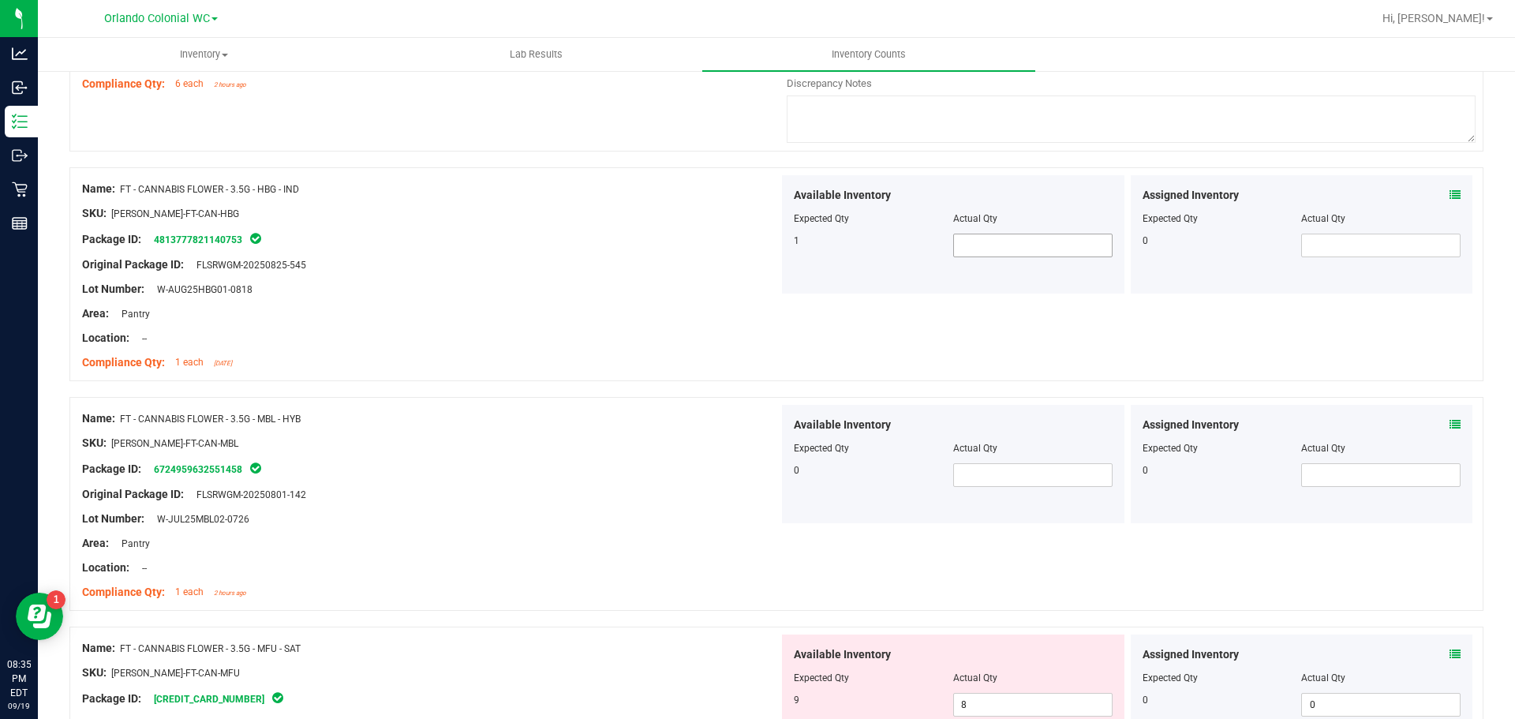
click at [1005, 244] on input "text" at bounding box center [1033, 245] width 158 height 22
type input "1"
click at [594, 253] on div at bounding box center [430, 253] width 697 height 8
type input "1"
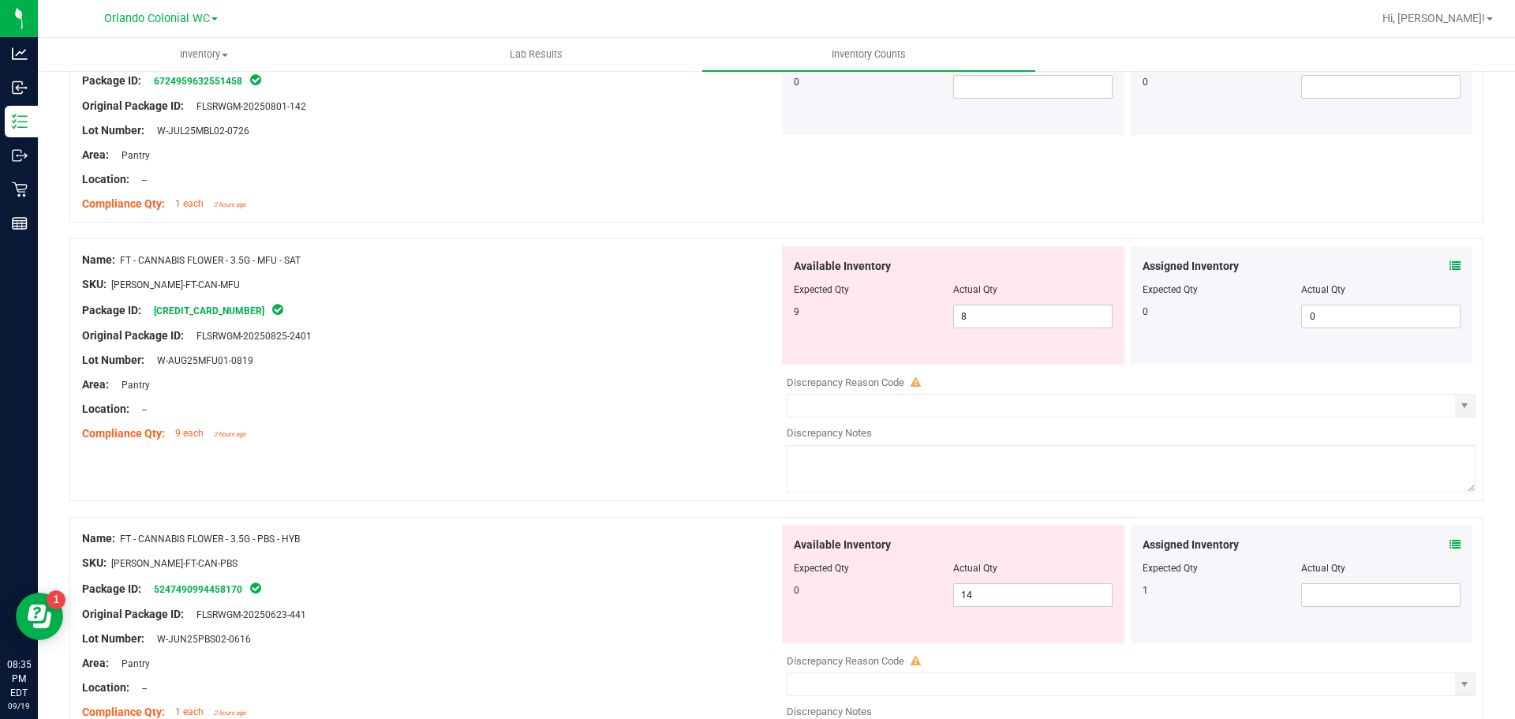
scroll to position [1681, 0]
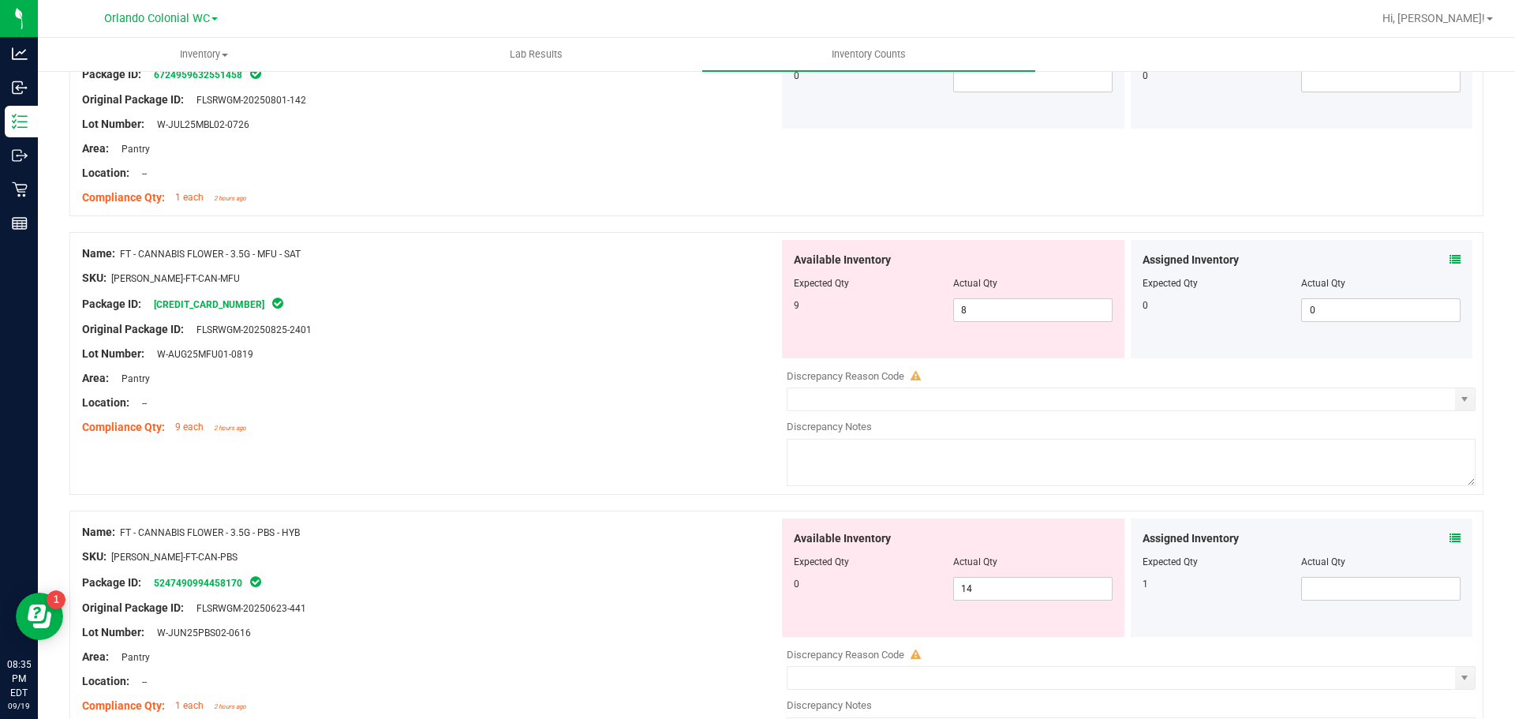
click at [1446, 245] on div "Assigned Inventory Expected Qty Actual Qty 0 0 0" at bounding box center [1302, 299] width 343 height 118
click at [1450, 259] on icon at bounding box center [1455, 259] width 11 height 11
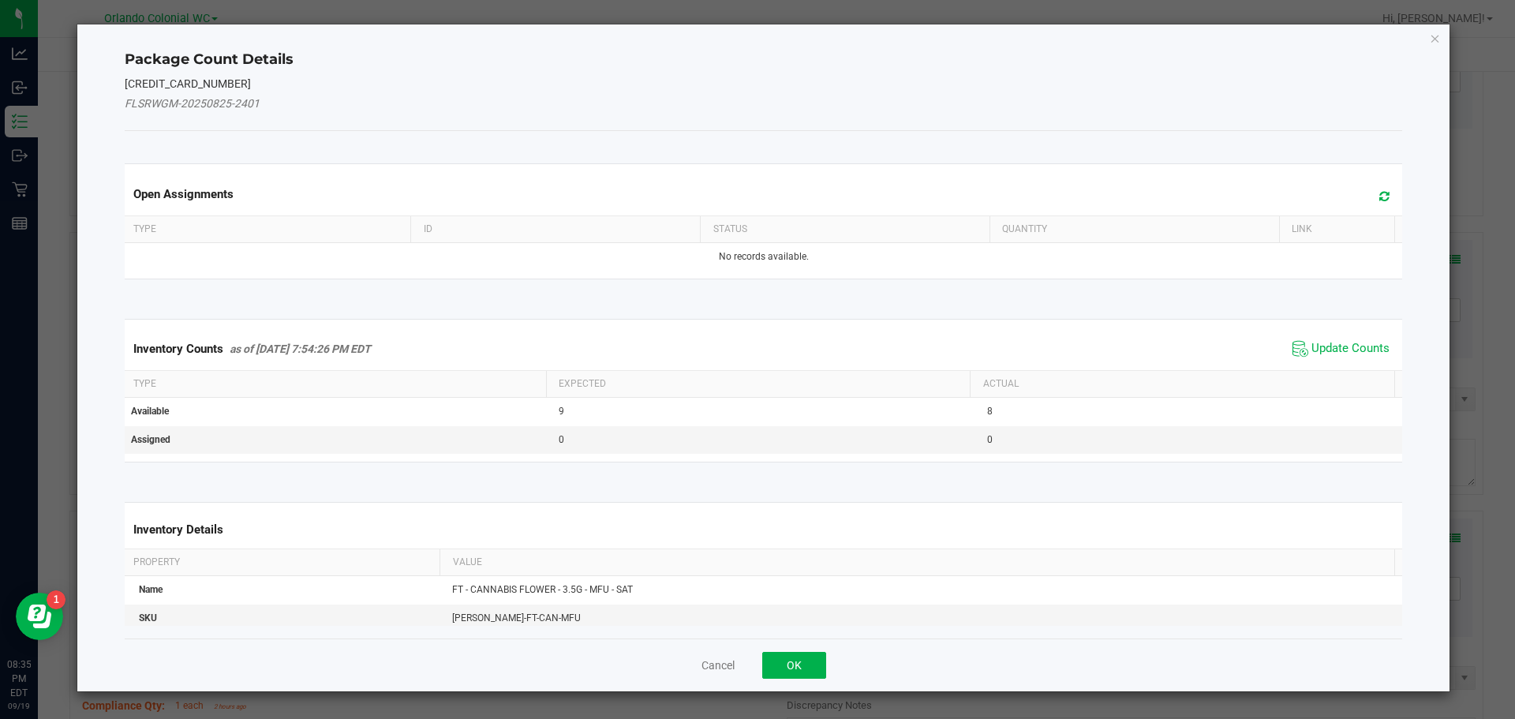
click at [1324, 338] on span "Update Counts" at bounding box center [1341, 349] width 105 height 24
click at [1343, 344] on div "Inventory Counts as of Sep 19, 2025 7:54:26 PM EDT Update Counts" at bounding box center [764, 349] width 1285 height 43
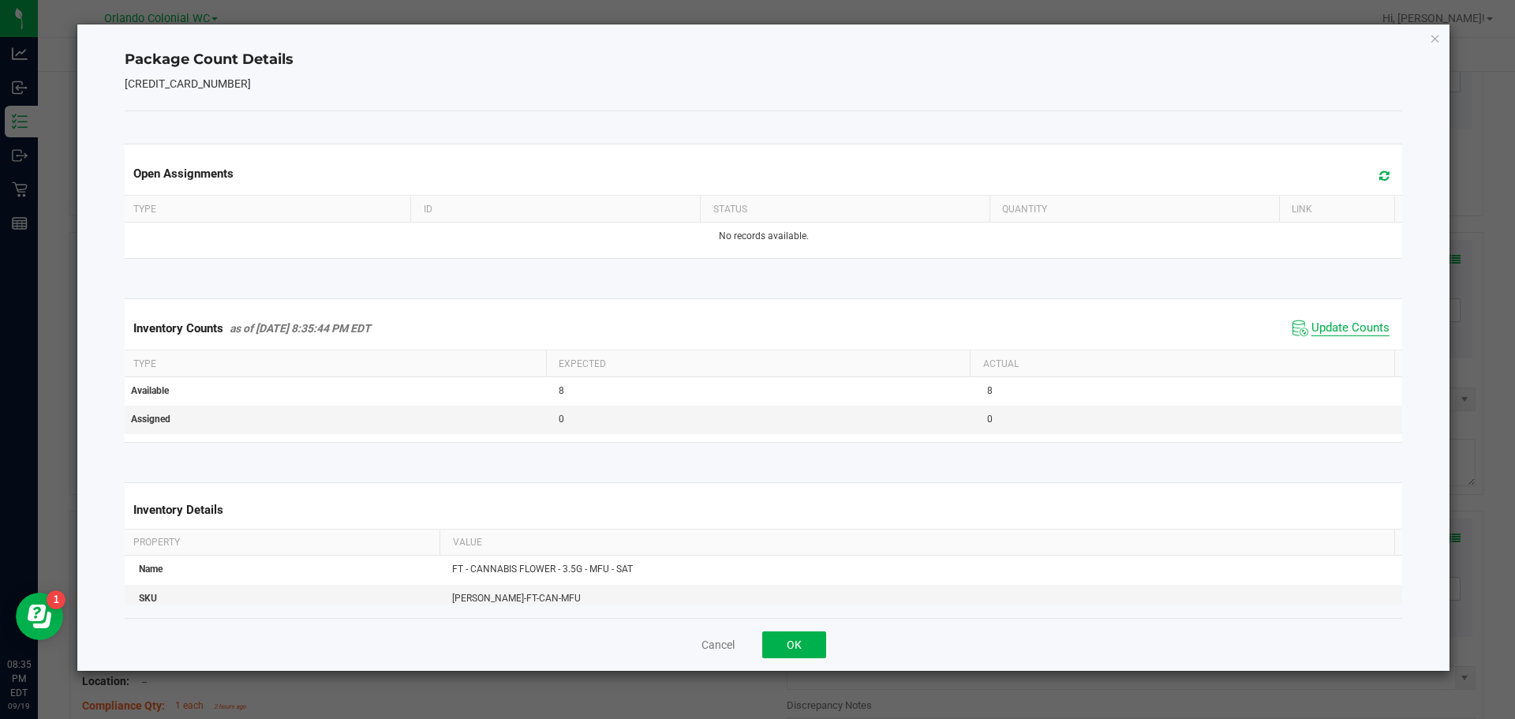
click at [1353, 334] on span "Update Counts" at bounding box center [1351, 328] width 78 height 16
click at [1350, 335] on span "Update Counts" at bounding box center [1351, 327] width 78 height 14
click at [1359, 335] on span "Update Counts" at bounding box center [1351, 327] width 78 height 14
click at [1436, 37] on icon "Close" at bounding box center [1435, 37] width 11 height 19
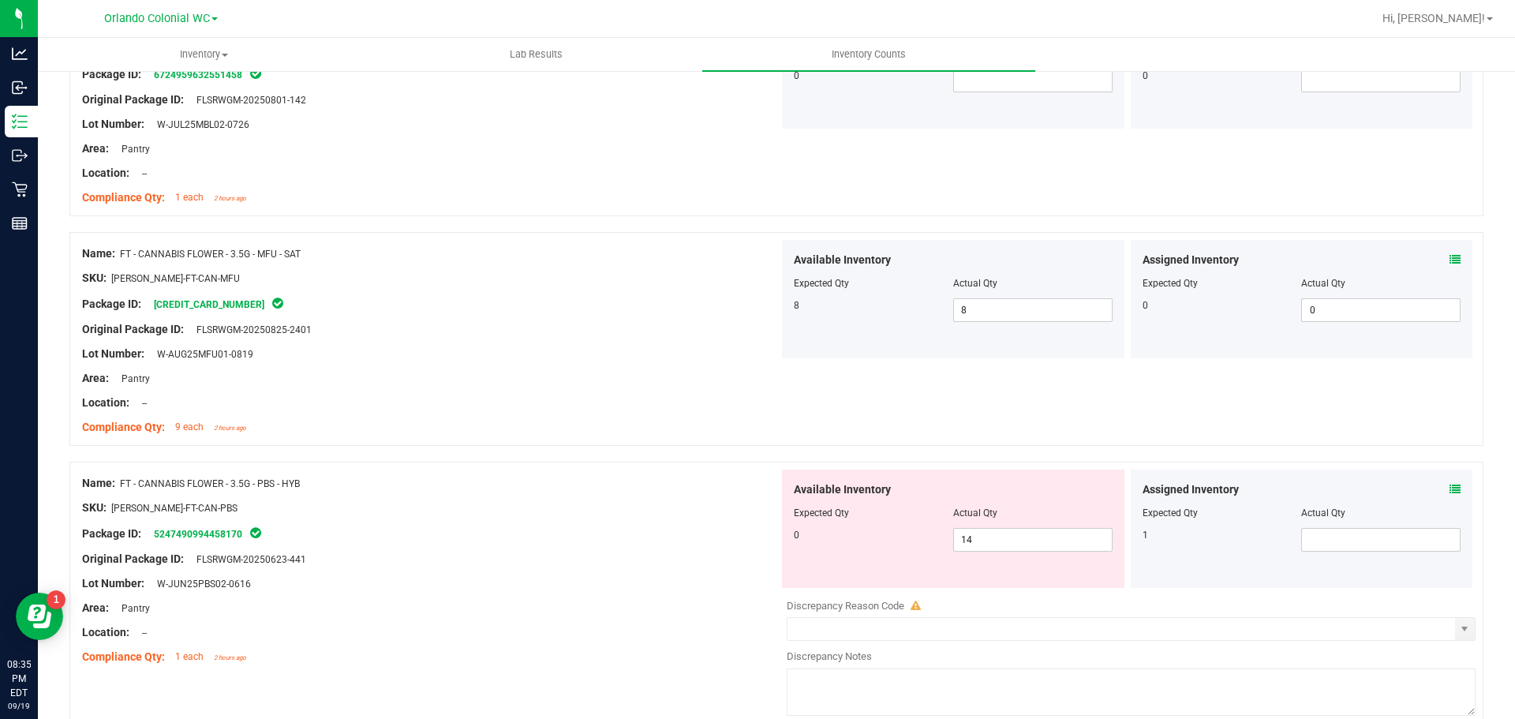
click at [1450, 487] on icon at bounding box center [1455, 489] width 11 height 11
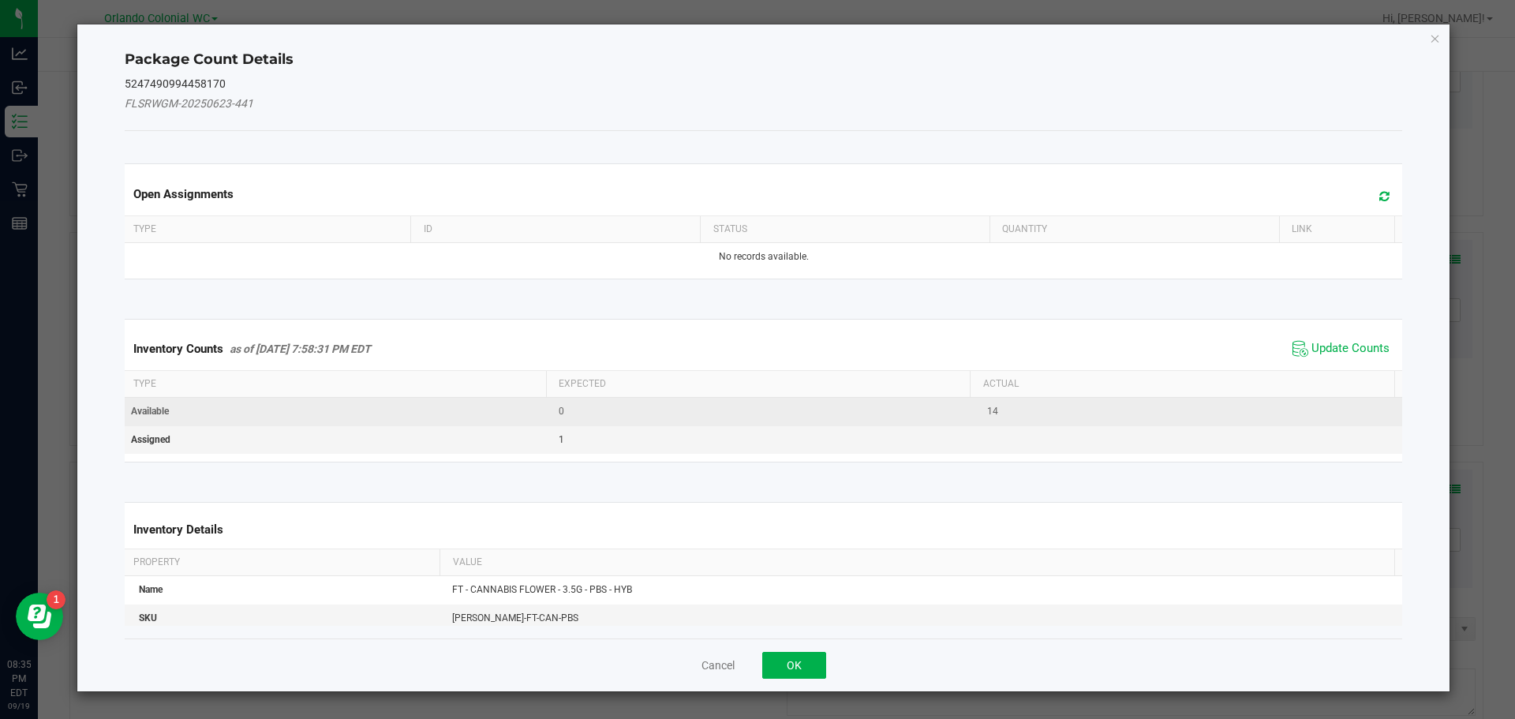
click at [1018, 401] on td "14" at bounding box center [1192, 412] width 429 height 28
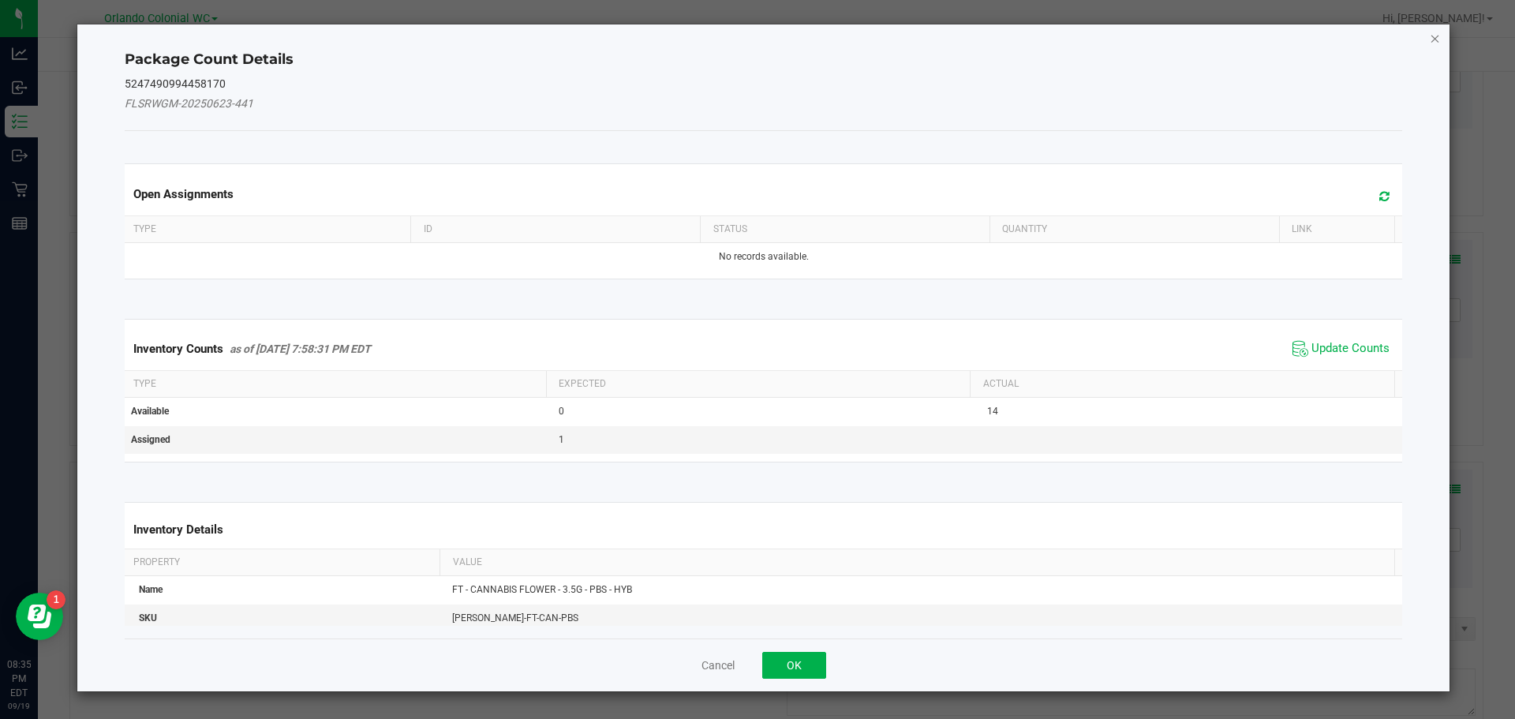
click at [1435, 41] on icon "Close" at bounding box center [1435, 37] width 11 height 19
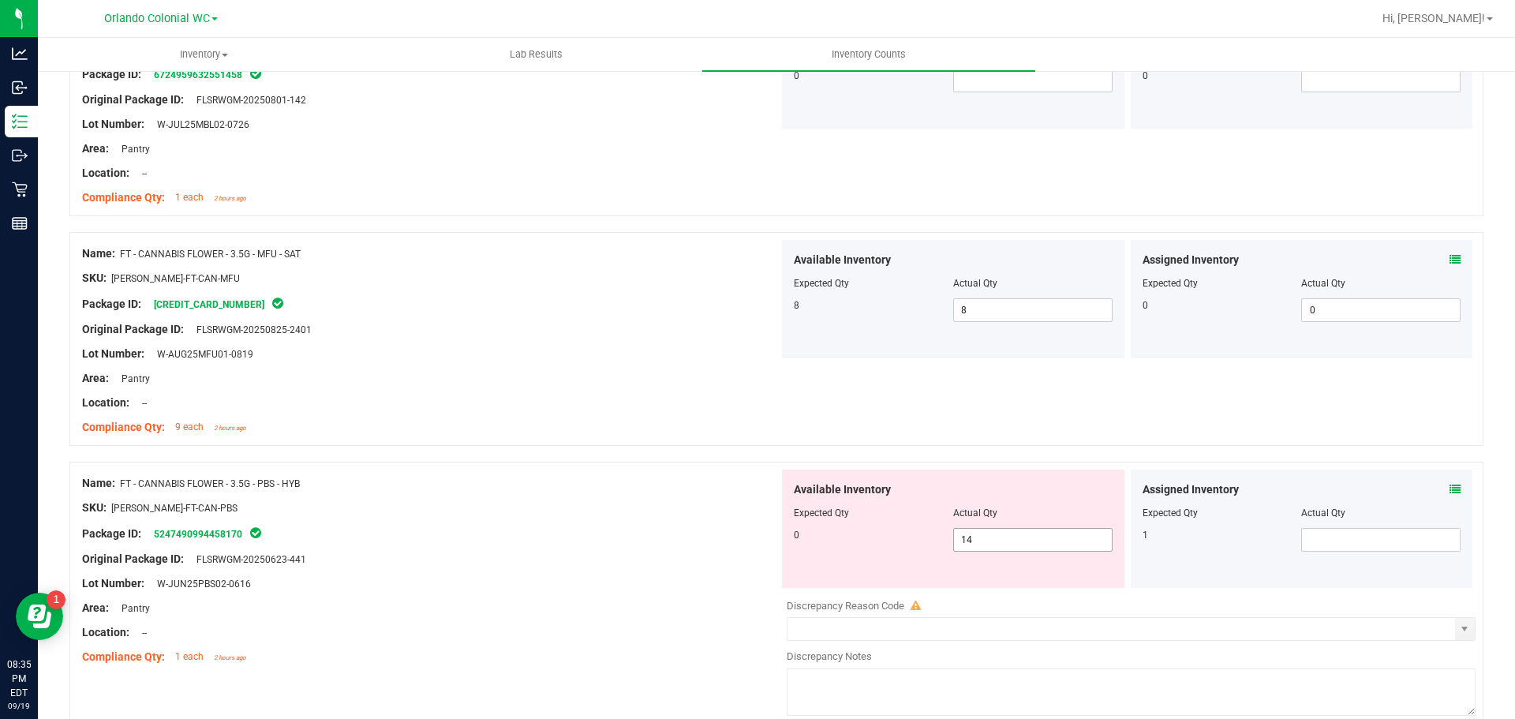
click at [1022, 539] on input "14" at bounding box center [1033, 540] width 158 height 22
type input "1"
click at [1450, 484] on icon at bounding box center [1455, 489] width 11 height 11
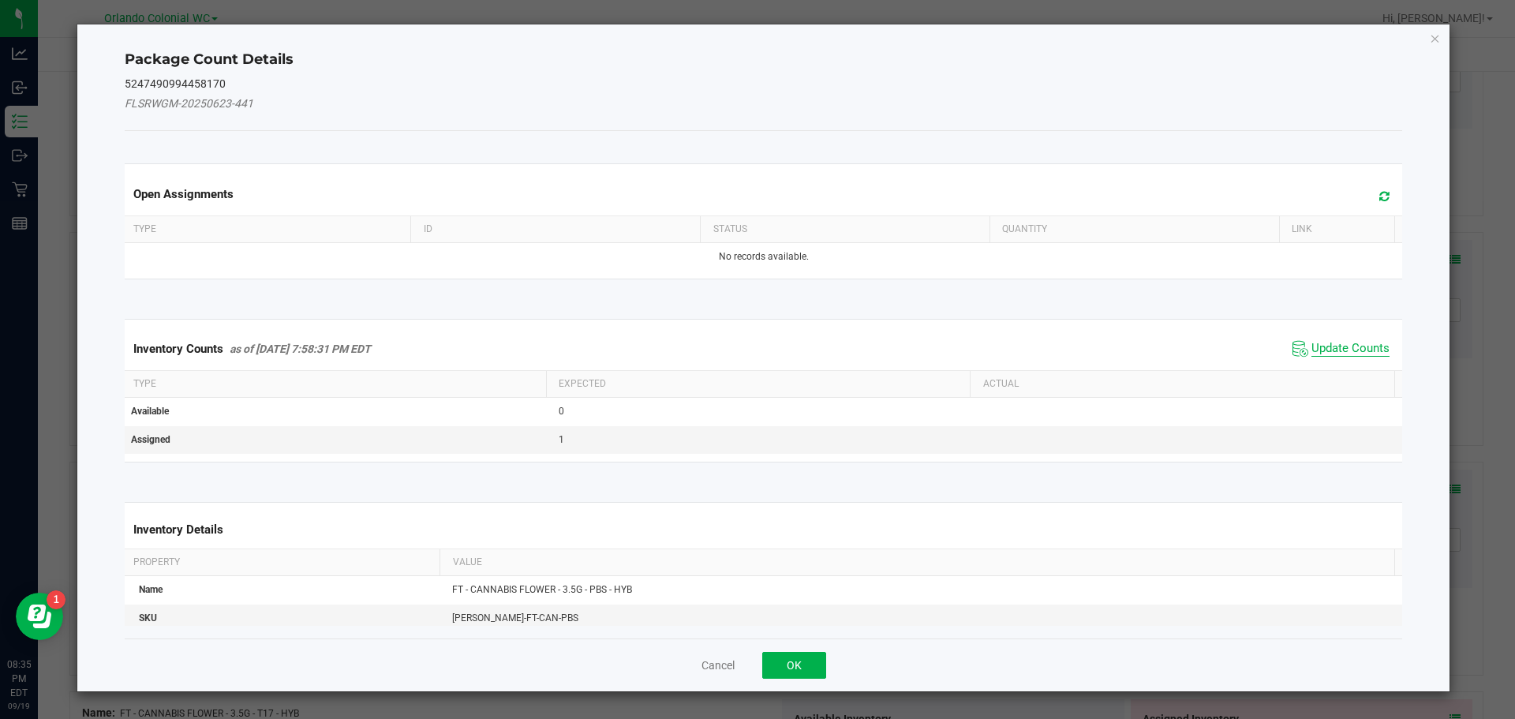
click at [1355, 343] on span "Update Counts" at bounding box center [1351, 349] width 78 height 16
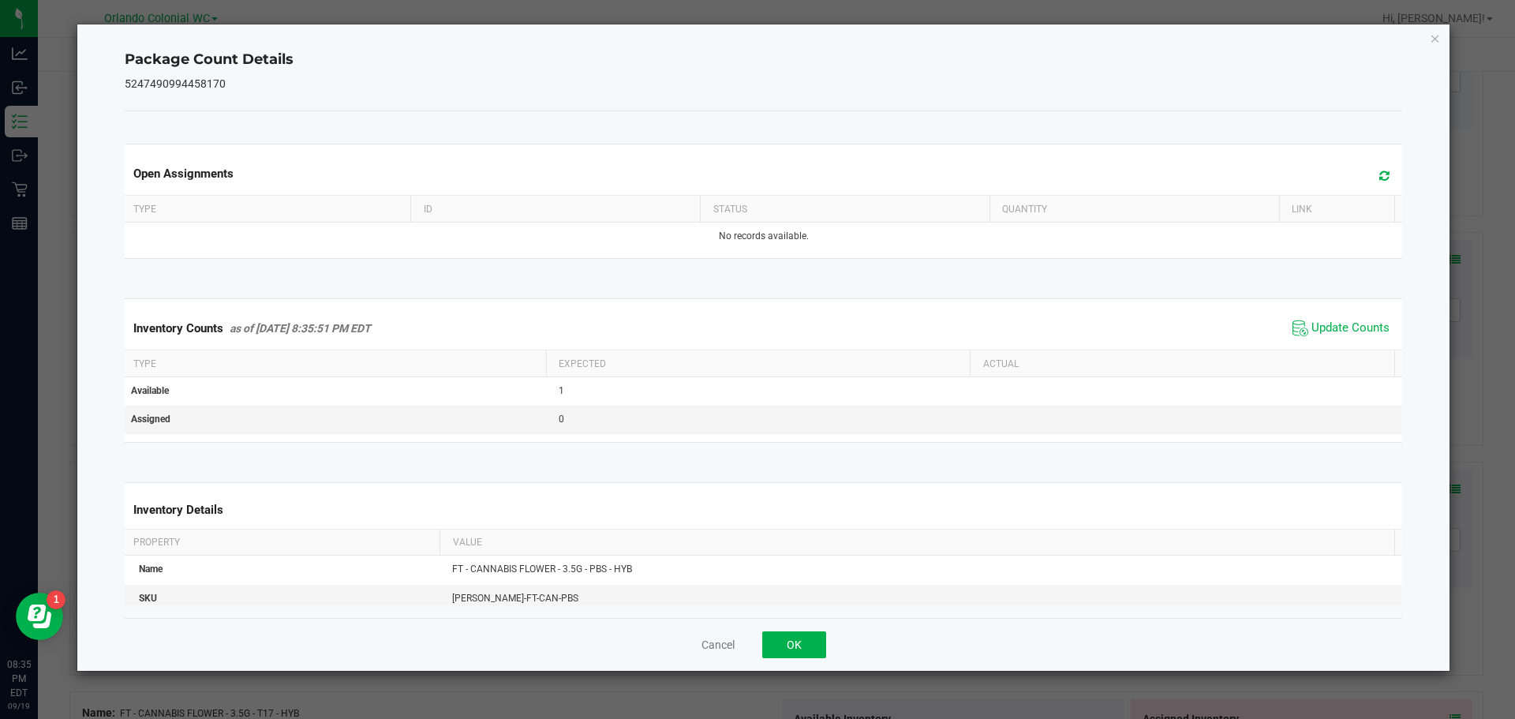
click at [1343, 354] on th "Actual" at bounding box center [1182, 363] width 425 height 27
click at [1328, 336] on span "Update Counts" at bounding box center [1351, 328] width 78 height 16
click at [1438, 35] on icon "Close" at bounding box center [1435, 37] width 11 height 19
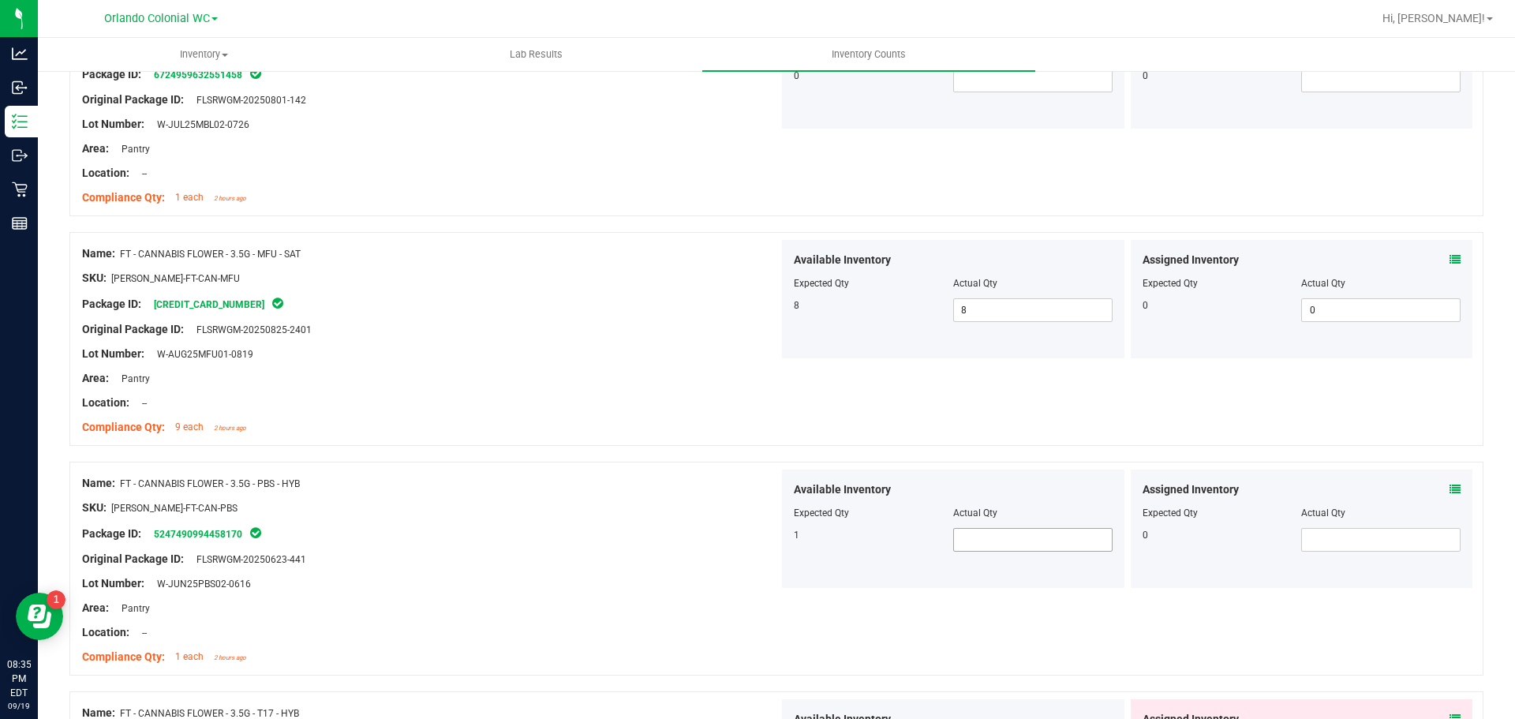
click at [996, 537] on input "text" at bounding box center [1033, 540] width 158 height 22
type input "1"
click at [545, 495] on div at bounding box center [430, 496] width 697 height 8
type input "1"
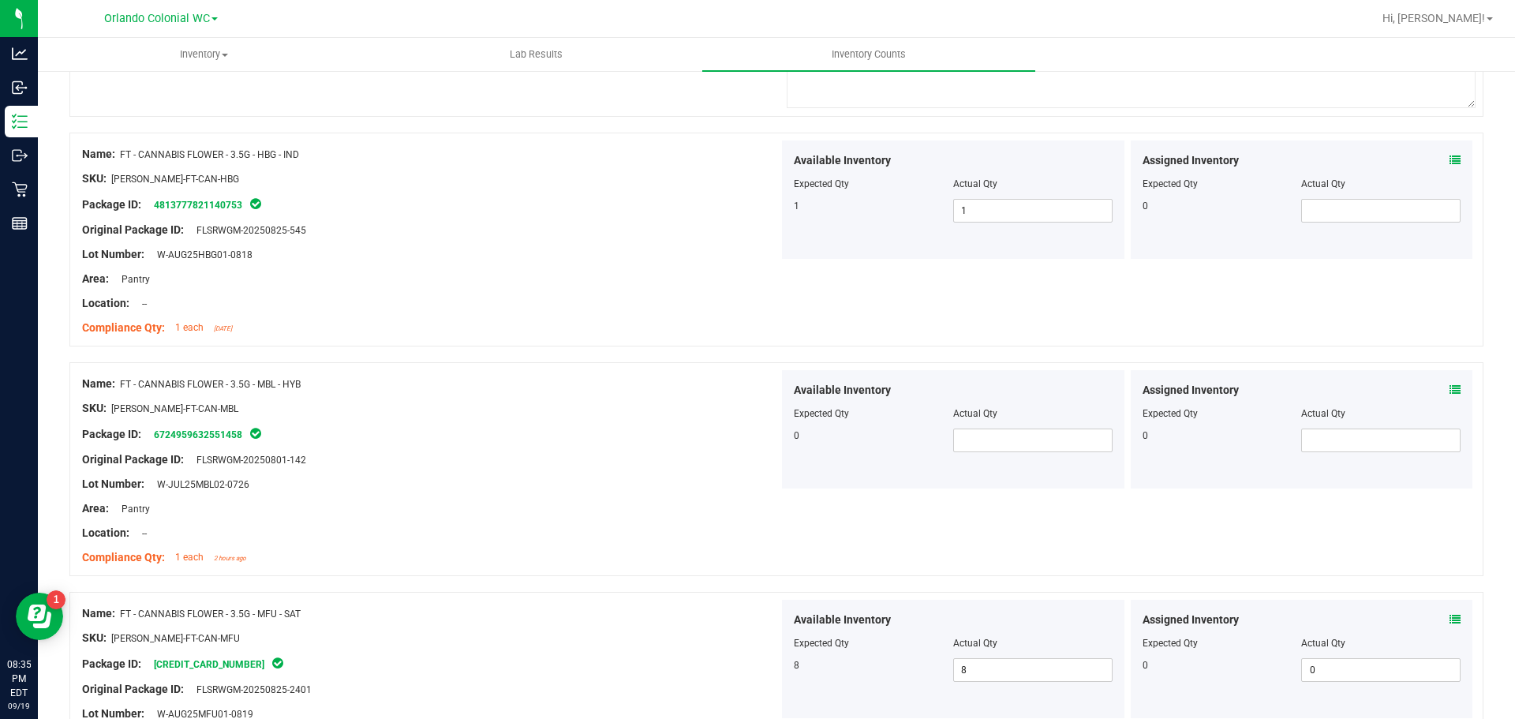
scroll to position [1320, 0]
click at [988, 444] on input "text" at bounding box center [1033, 442] width 158 height 22
type input "0"
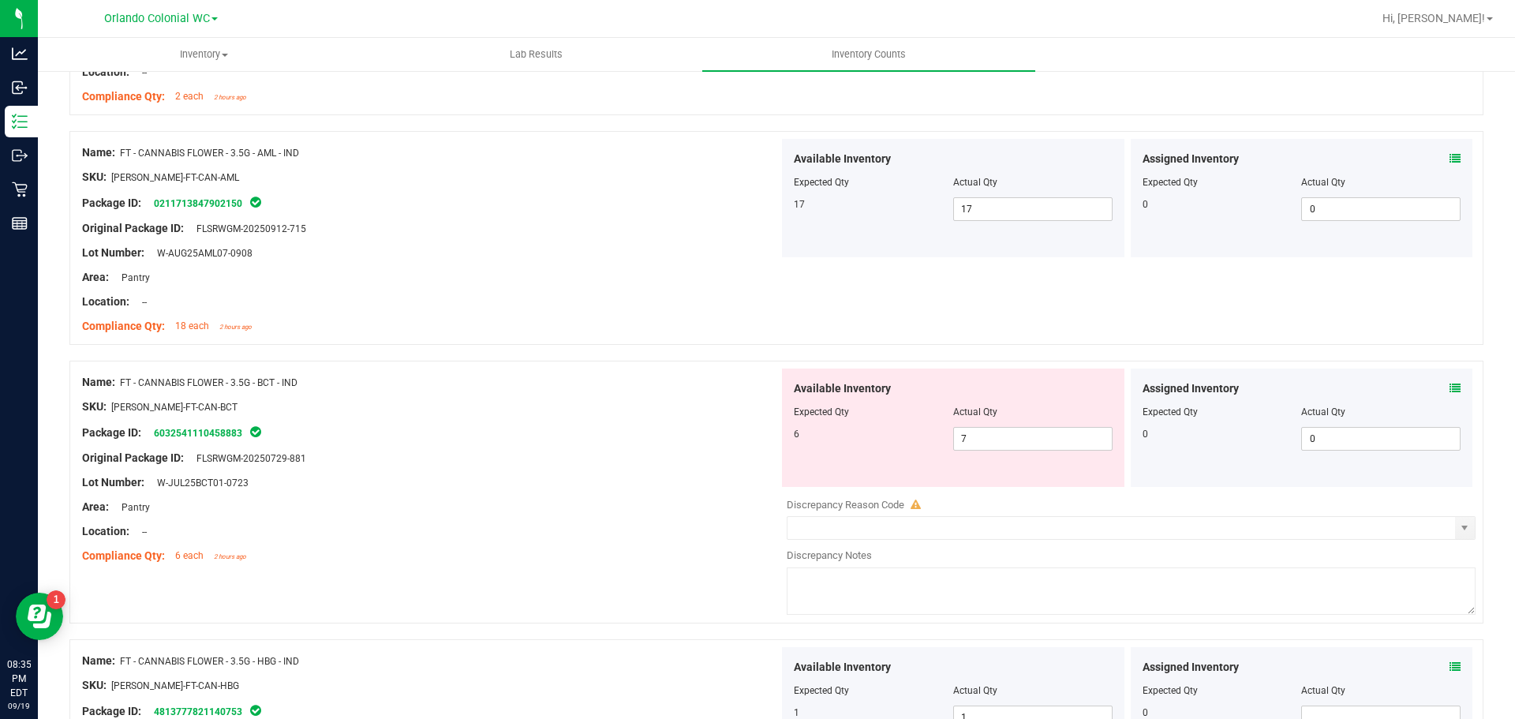
scroll to position [781, 0]
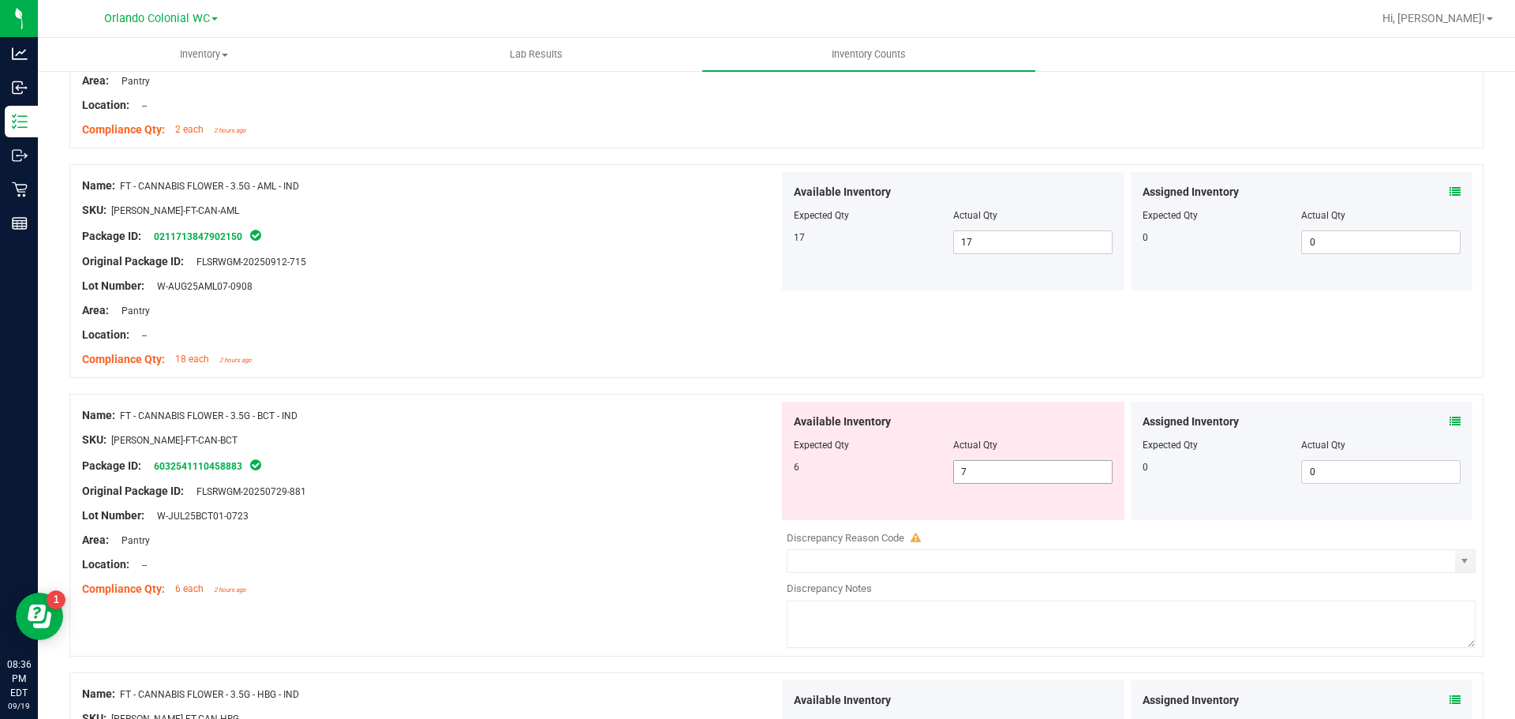
click at [1002, 471] on input "7" at bounding box center [1033, 472] width 158 height 22
type input "0"
type input "6"
click at [566, 508] on div "Lot Number: W-JUL25BCT01-0723" at bounding box center [430, 515] width 697 height 17
type input "6"
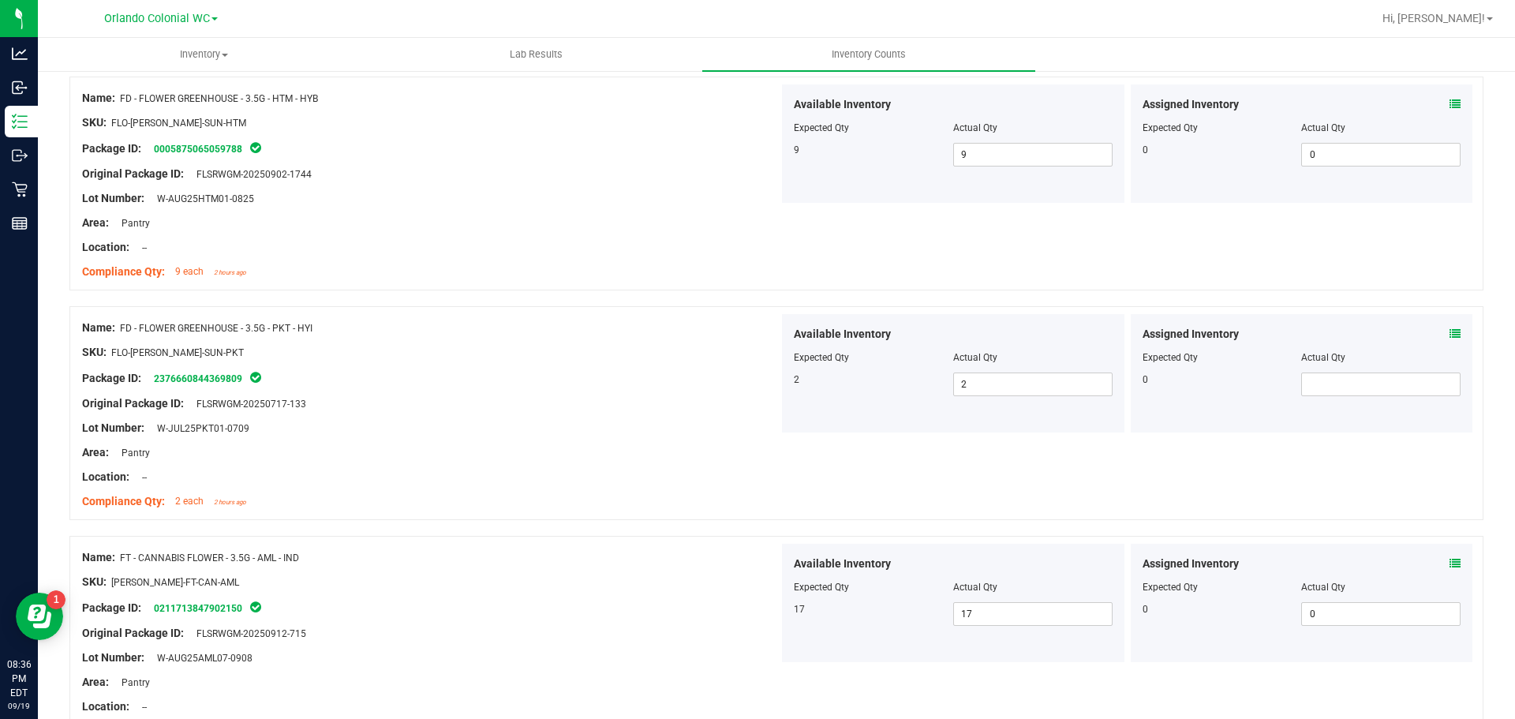
scroll to position [0, 0]
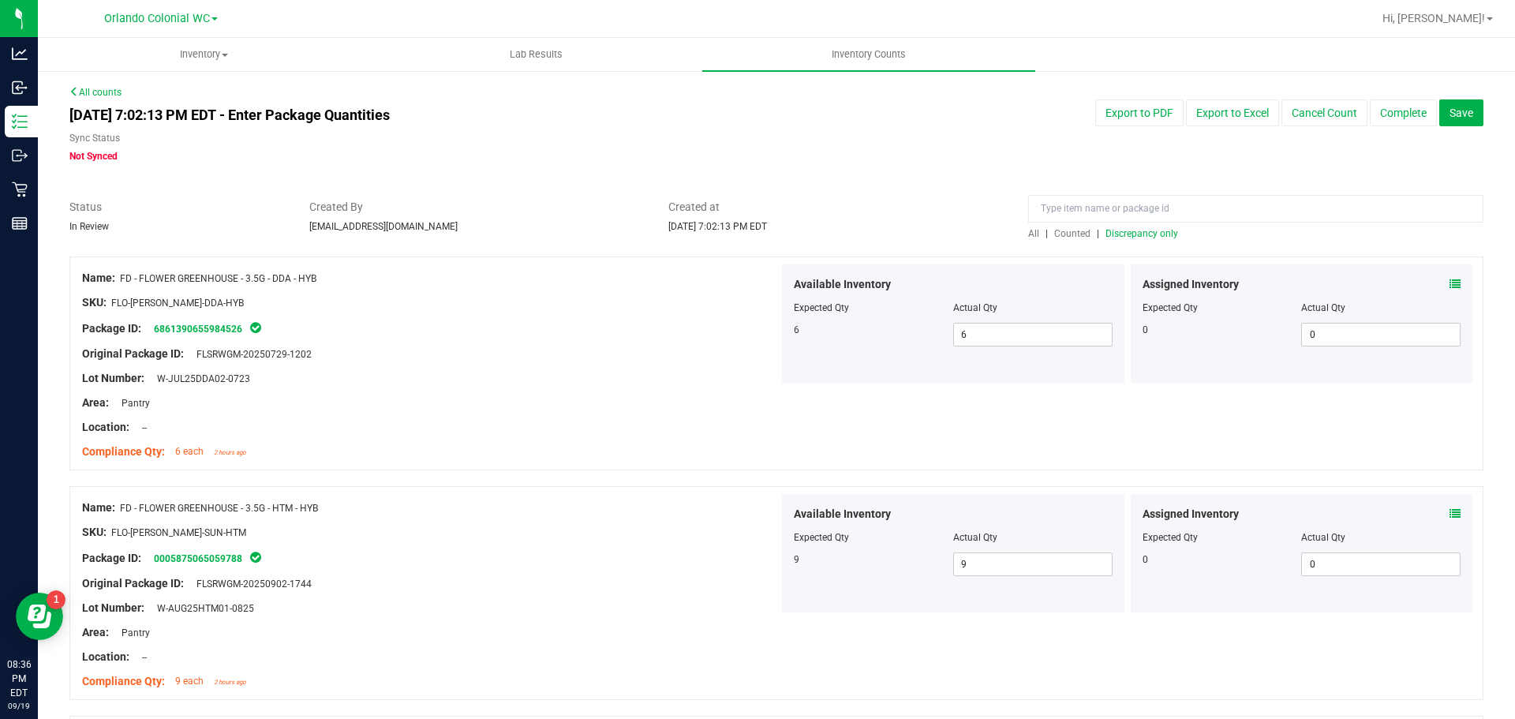
click at [1134, 231] on span "Discrepancy only" at bounding box center [1142, 233] width 73 height 11
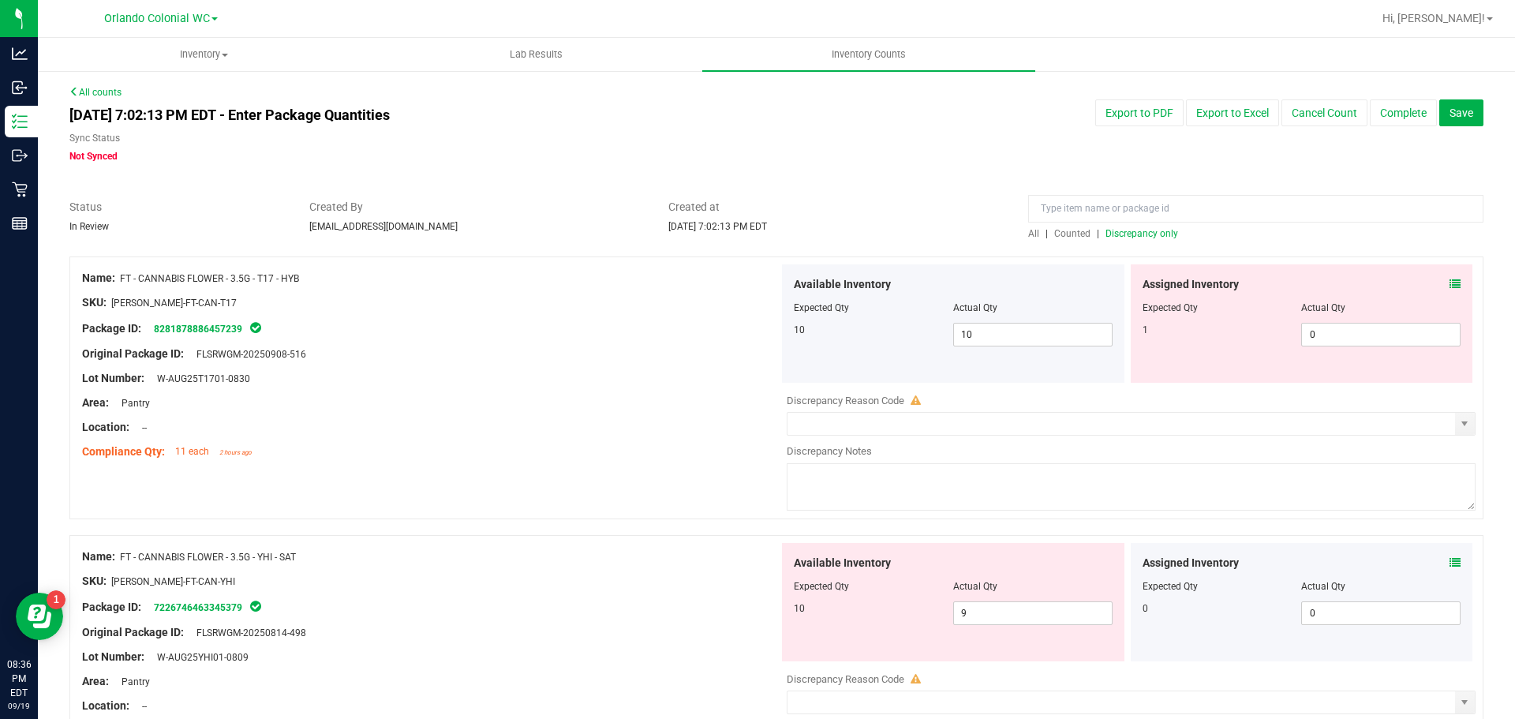
click at [1450, 282] on icon at bounding box center [1455, 284] width 11 height 11
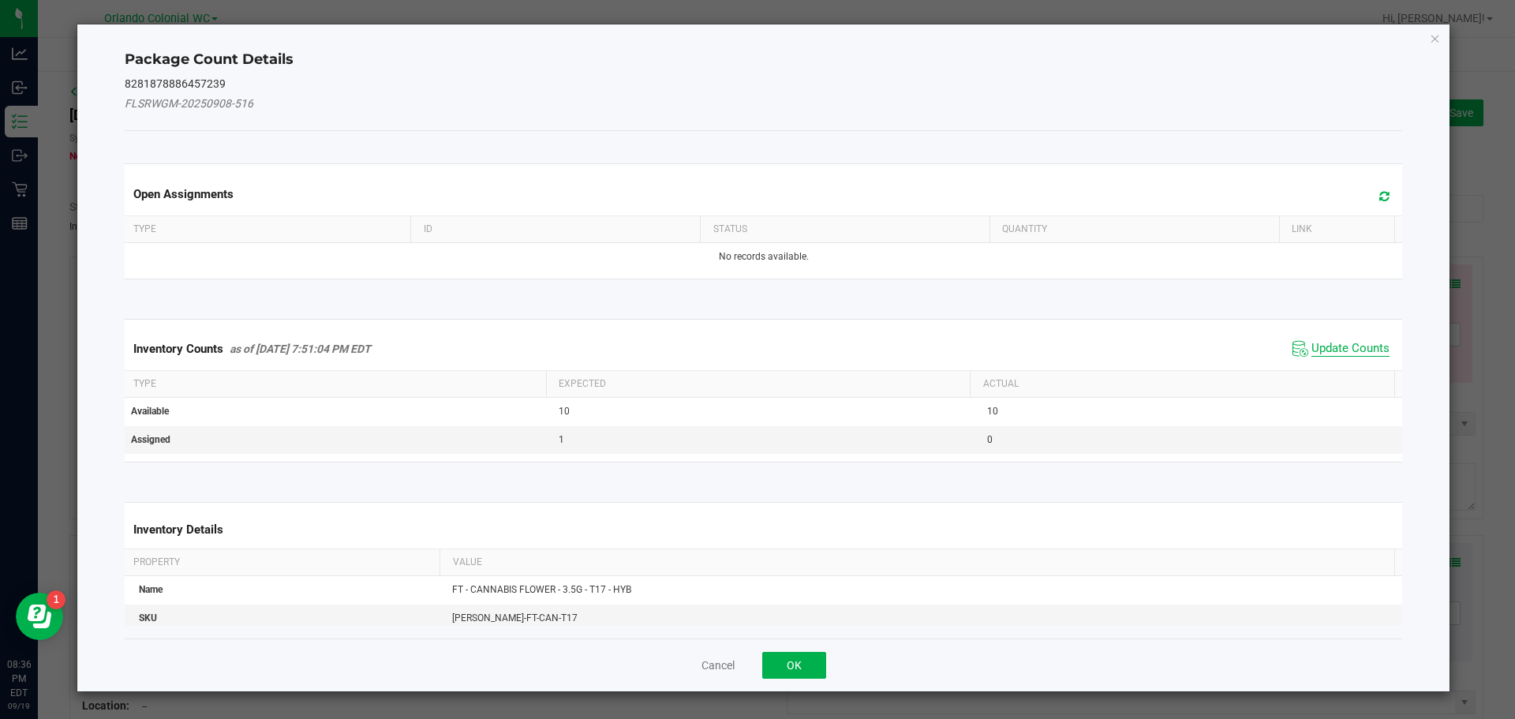
click at [1339, 351] on span "Update Counts" at bounding box center [1351, 349] width 78 height 16
click at [1341, 371] on th "Actual" at bounding box center [1182, 384] width 425 height 27
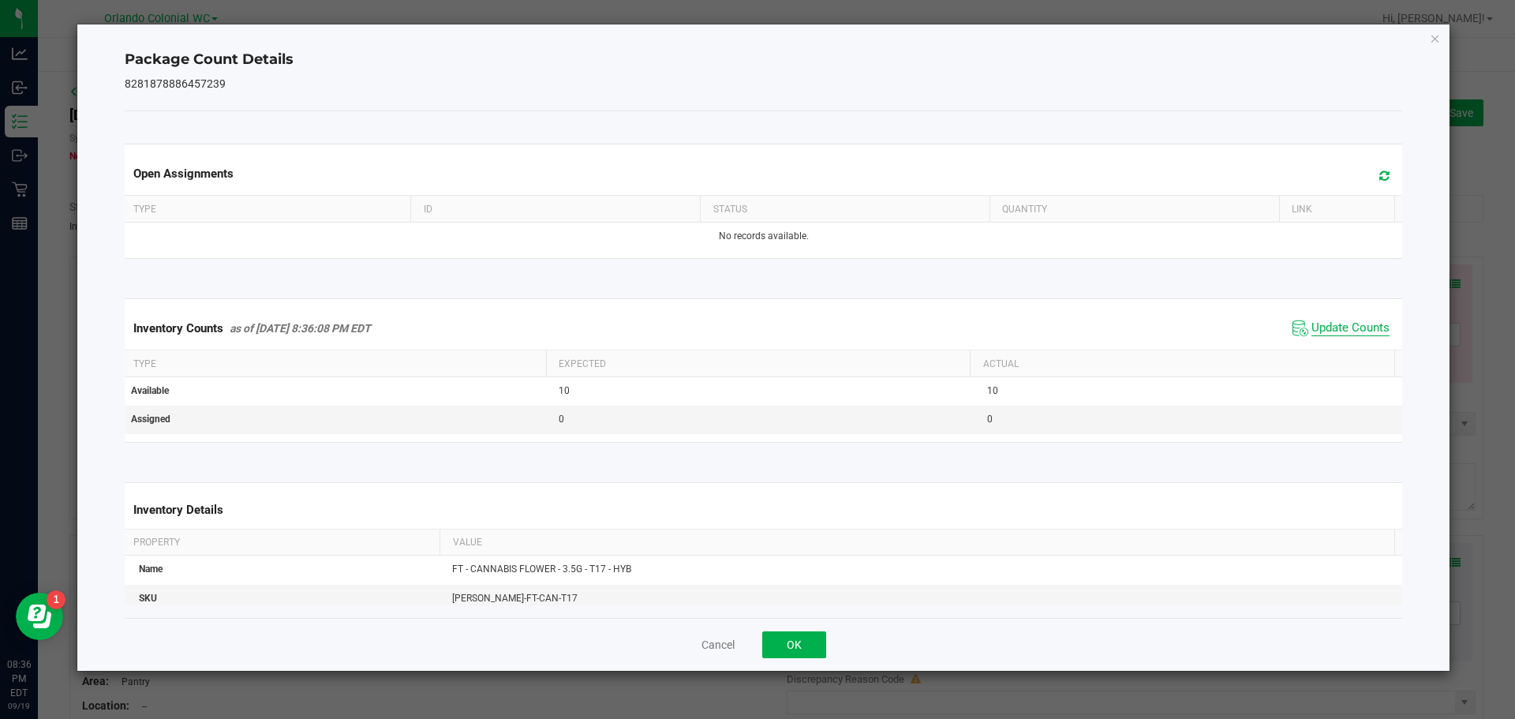
click at [1351, 331] on span "Update Counts" at bounding box center [1351, 328] width 78 height 16
click at [1439, 43] on icon "Close" at bounding box center [1435, 37] width 11 height 19
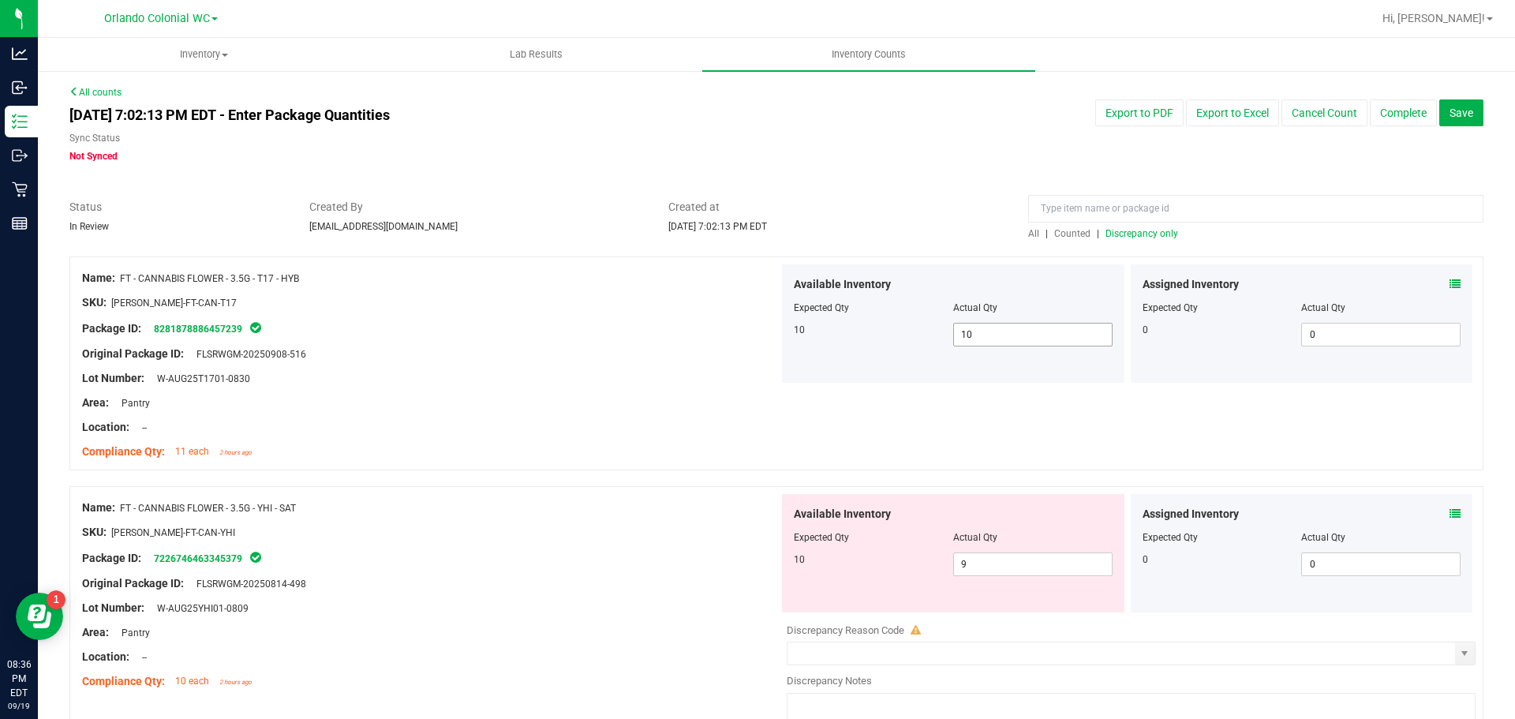
click at [1024, 328] on input "10" at bounding box center [1033, 335] width 158 height 22
click at [1450, 513] on icon at bounding box center [1455, 513] width 11 height 11
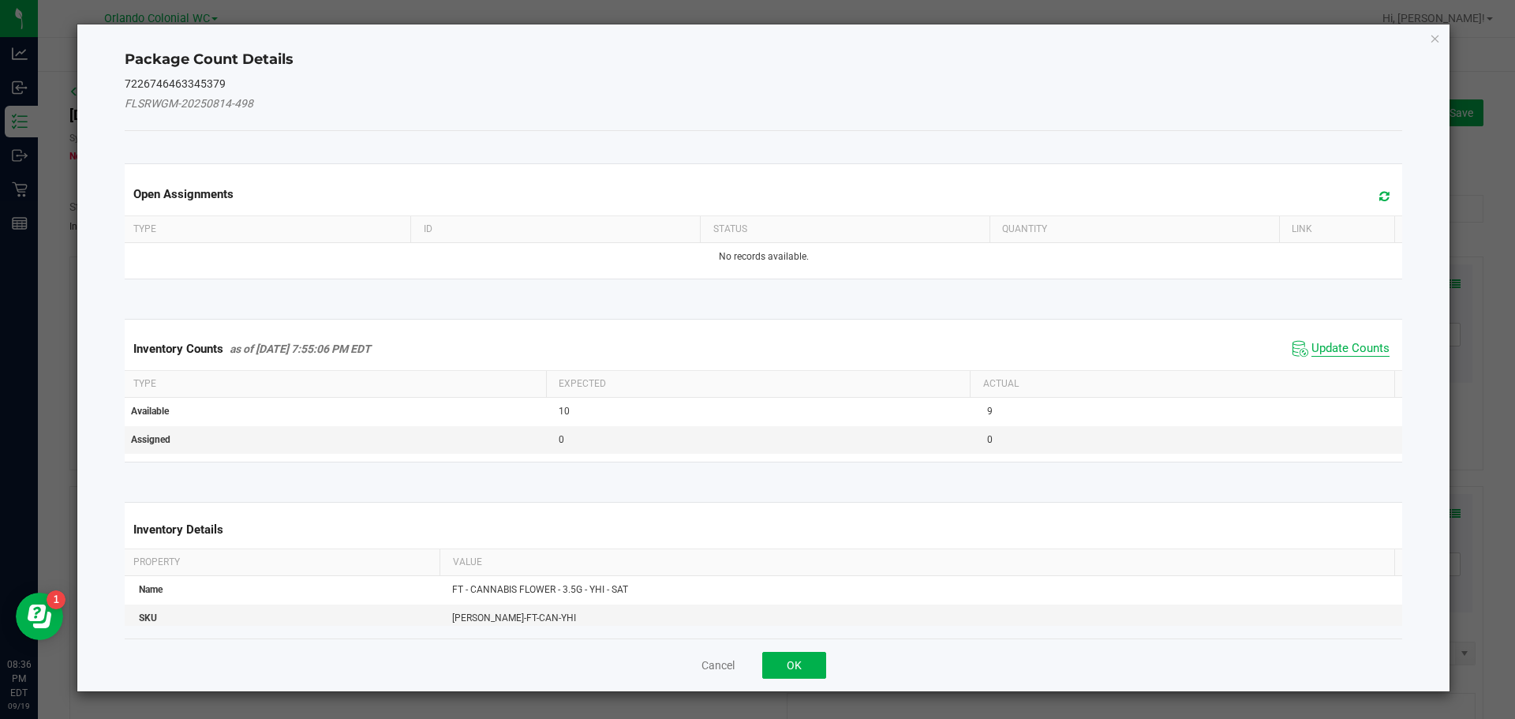
click at [1328, 354] on span "Update Counts" at bounding box center [1351, 349] width 78 height 16
click at [1339, 346] on div "Inventory Counts as of Sep 19, 2025 7:55:06 PM EDT Update Counts" at bounding box center [764, 348] width 1285 height 41
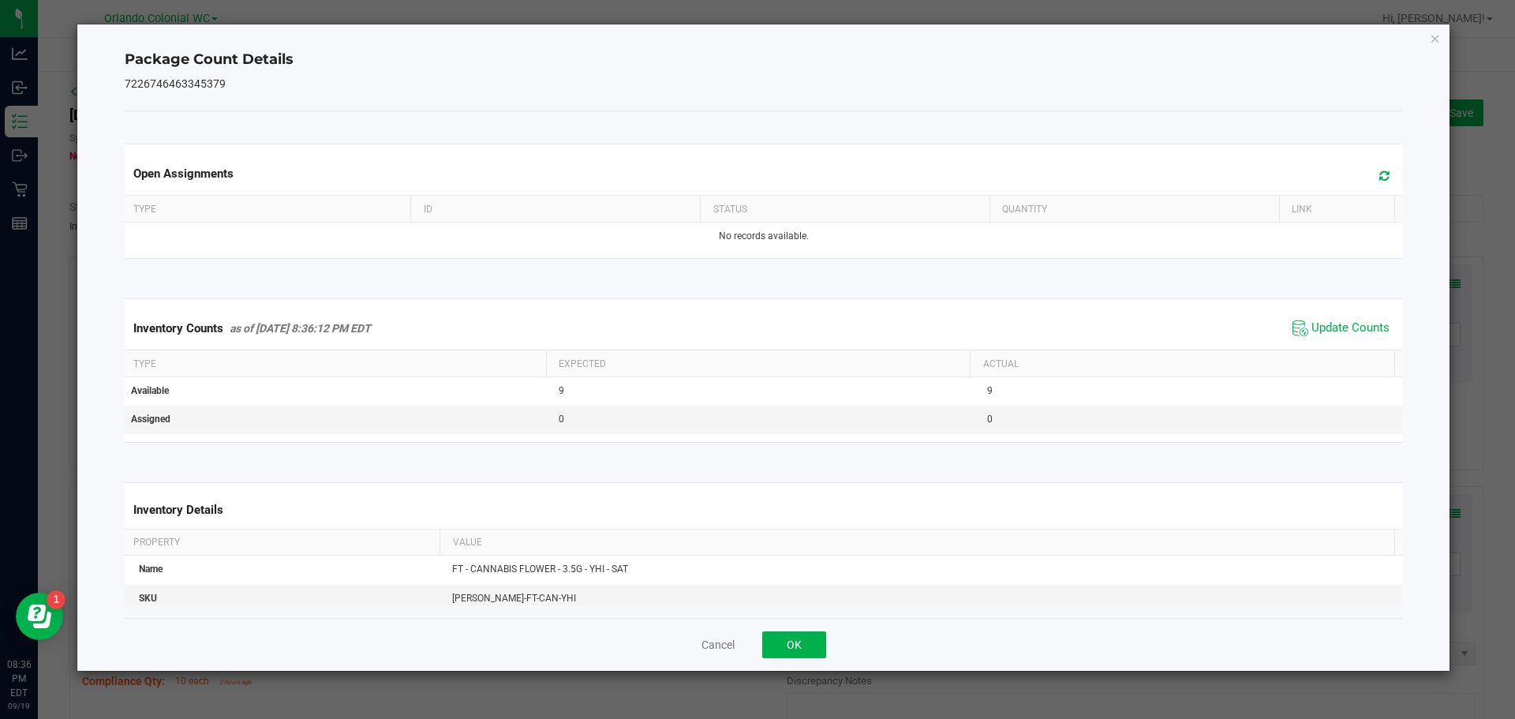
click at [1343, 336] on span "Update Counts" at bounding box center [1351, 328] width 78 height 16
click at [1338, 335] on span "Update Counts" at bounding box center [1351, 327] width 78 height 14
click at [1430, 37] on icon "Close" at bounding box center [1435, 37] width 11 height 19
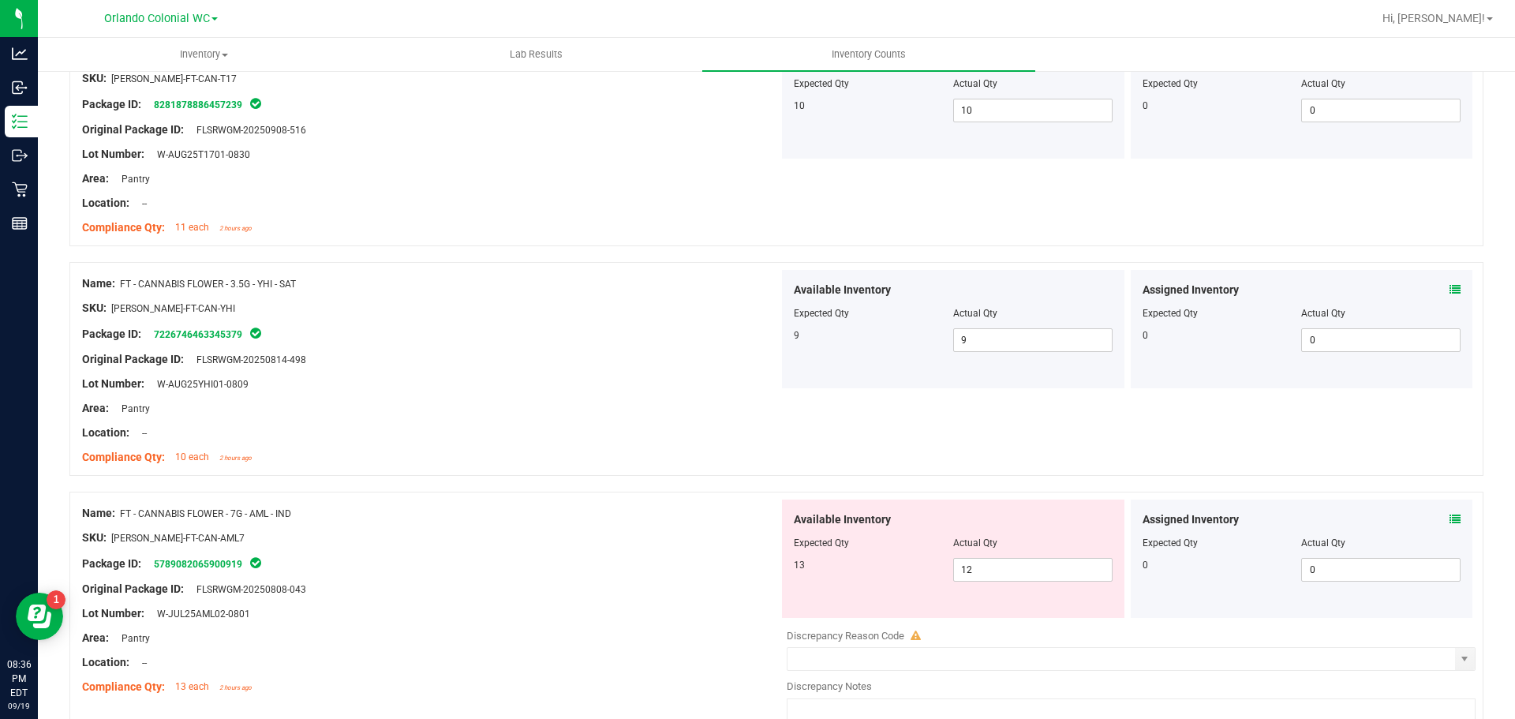
scroll to position [339, 0]
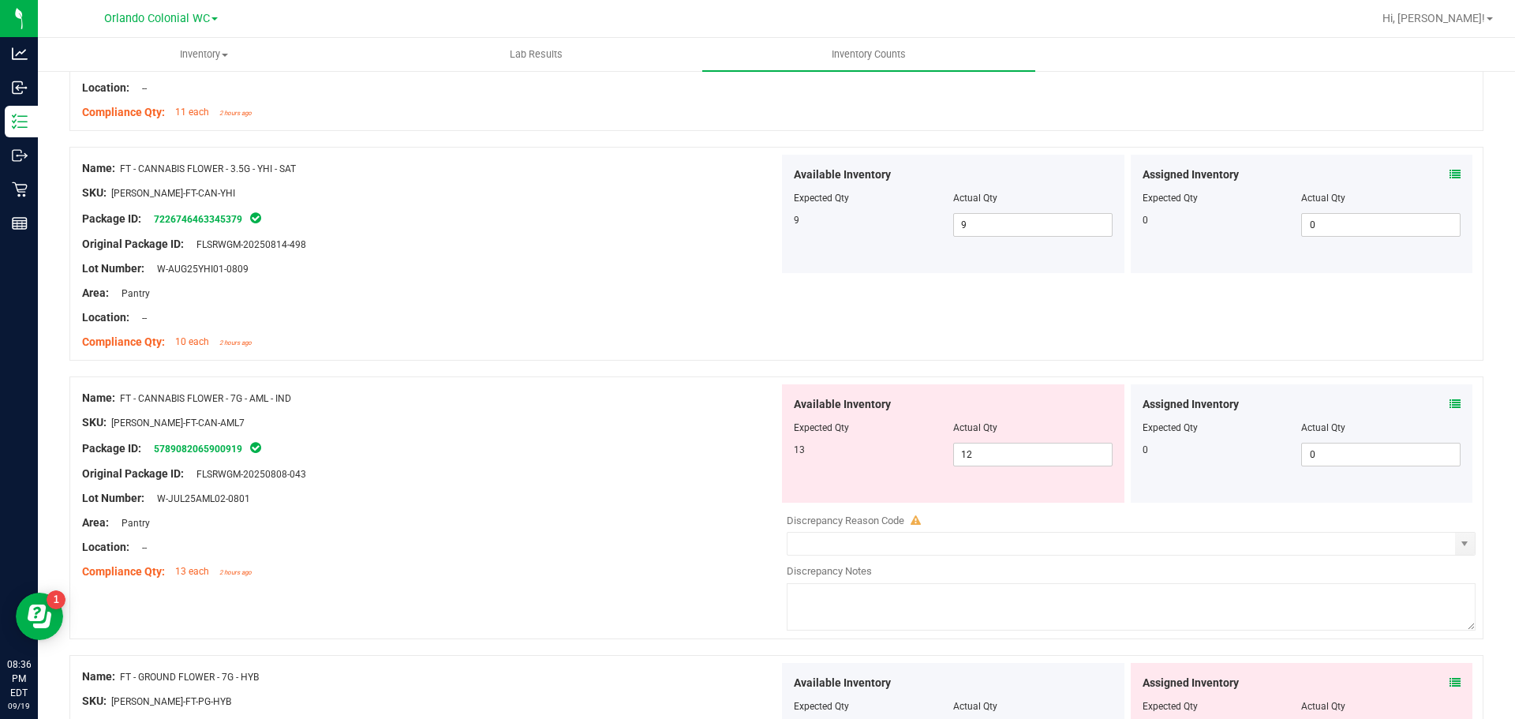
click at [1450, 403] on icon at bounding box center [1455, 404] width 11 height 11
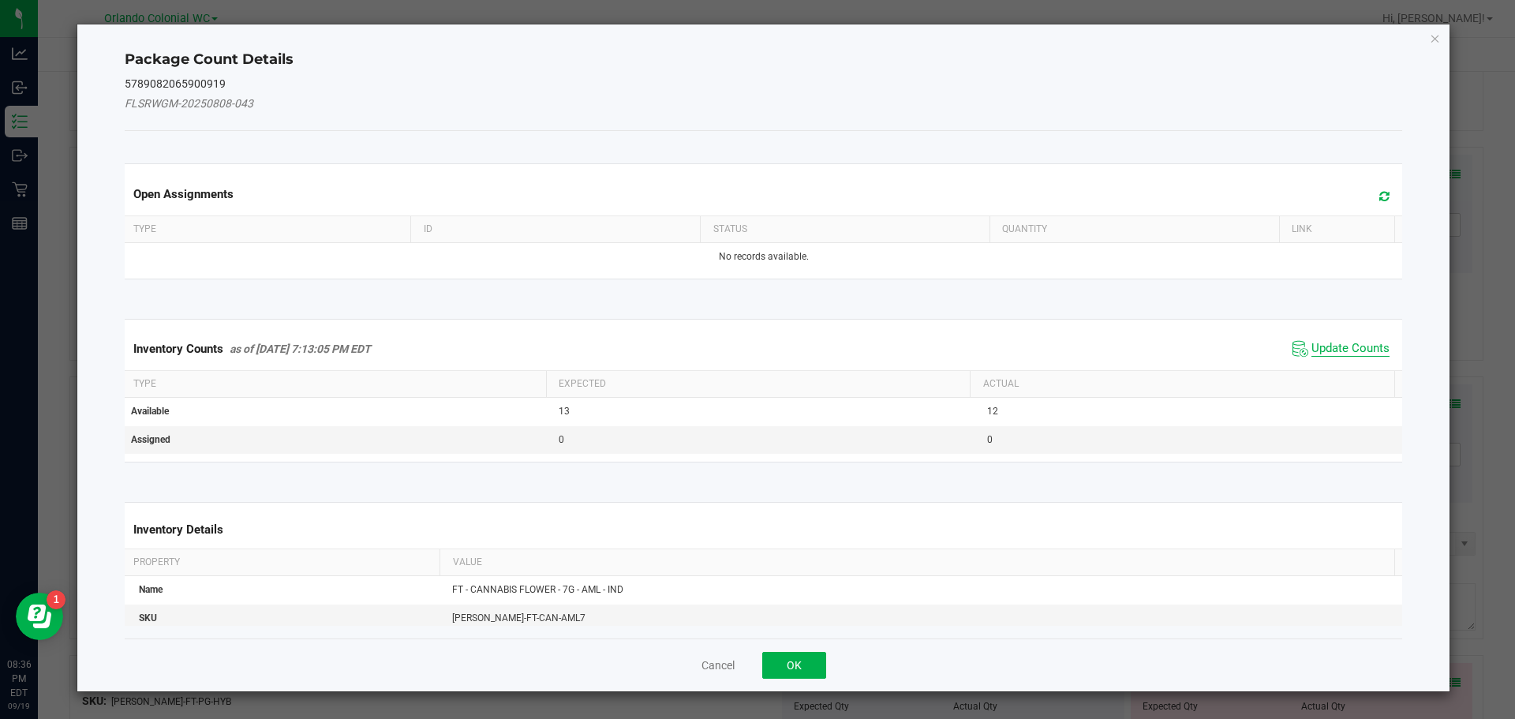
click at [1339, 345] on span "Update Counts" at bounding box center [1351, 349] width 78 height 16
click at [1343, 346] on span "Update Counts" at bounding box center [1351, 348] width 78 height 14
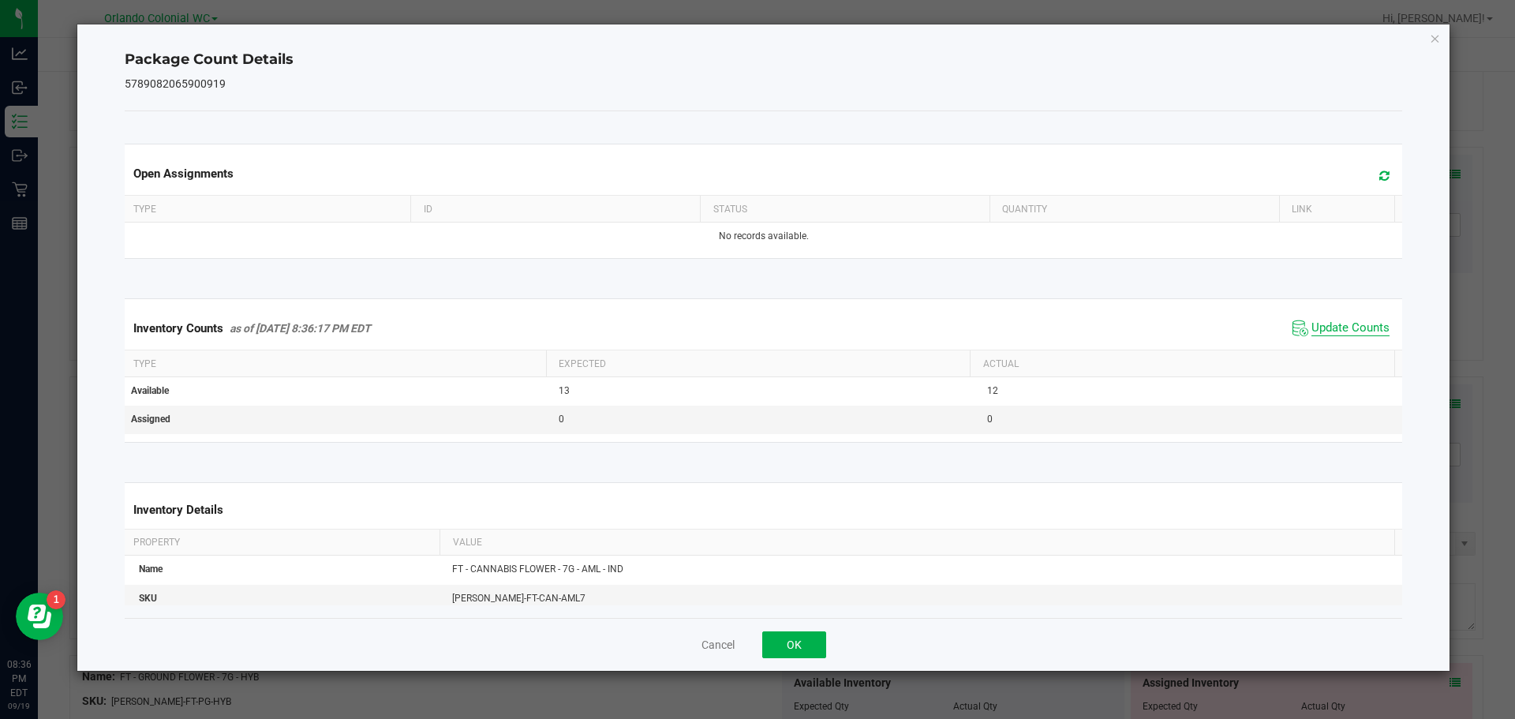
click at [1340, 336] on span "Update Counts" at bounding box center [1351, 328] width 78 height 16
click at [1342, 336] on span "Update Counts" at bounding box center [1351, 328] width 78 height 16
click at [1440, 35] on icon "Close" at bounding box center [1435, 37] width 11 height 19
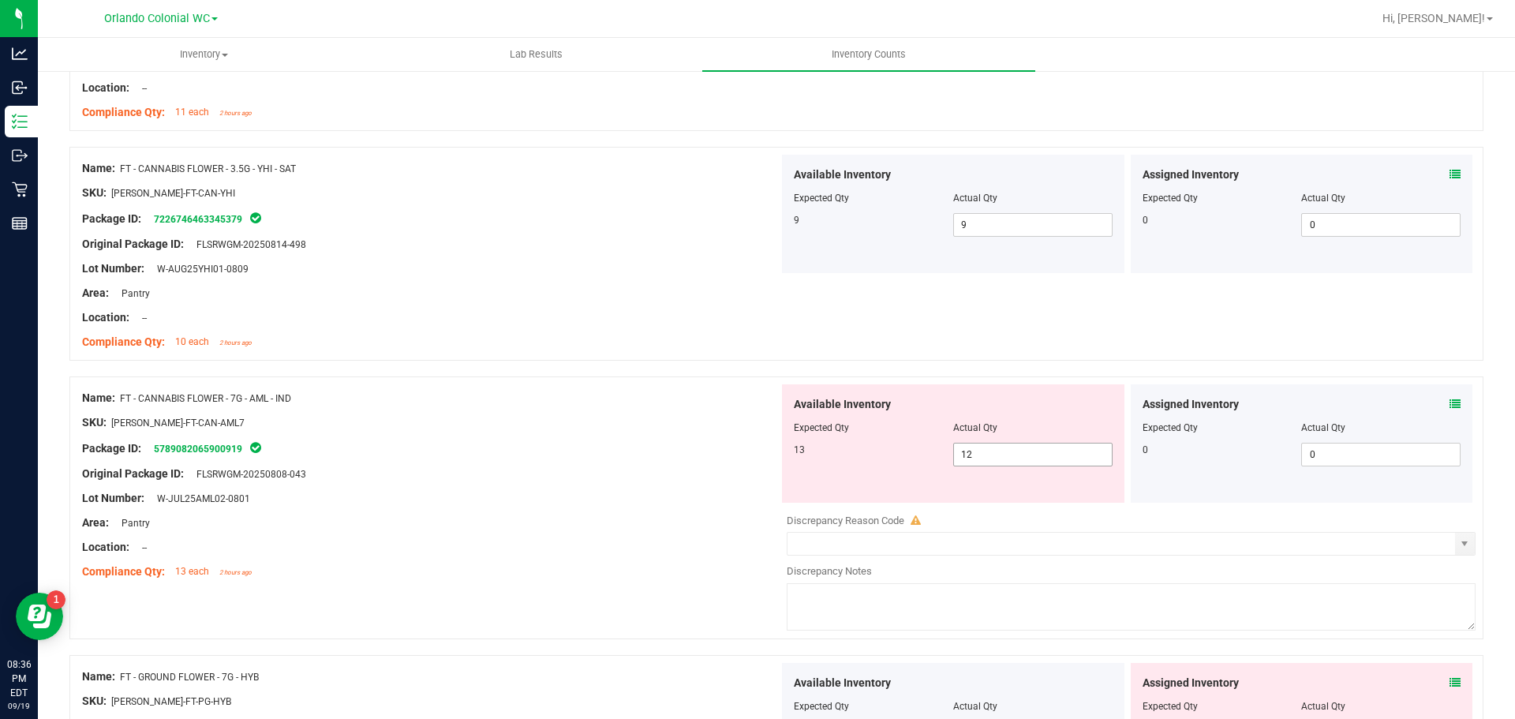
click at [1036, 451] on input "12" at bounding box center [1033, 455] width 158 height 22
click at [1450, 409] on icon at bounding box center [1455, 404] width 11 height 11
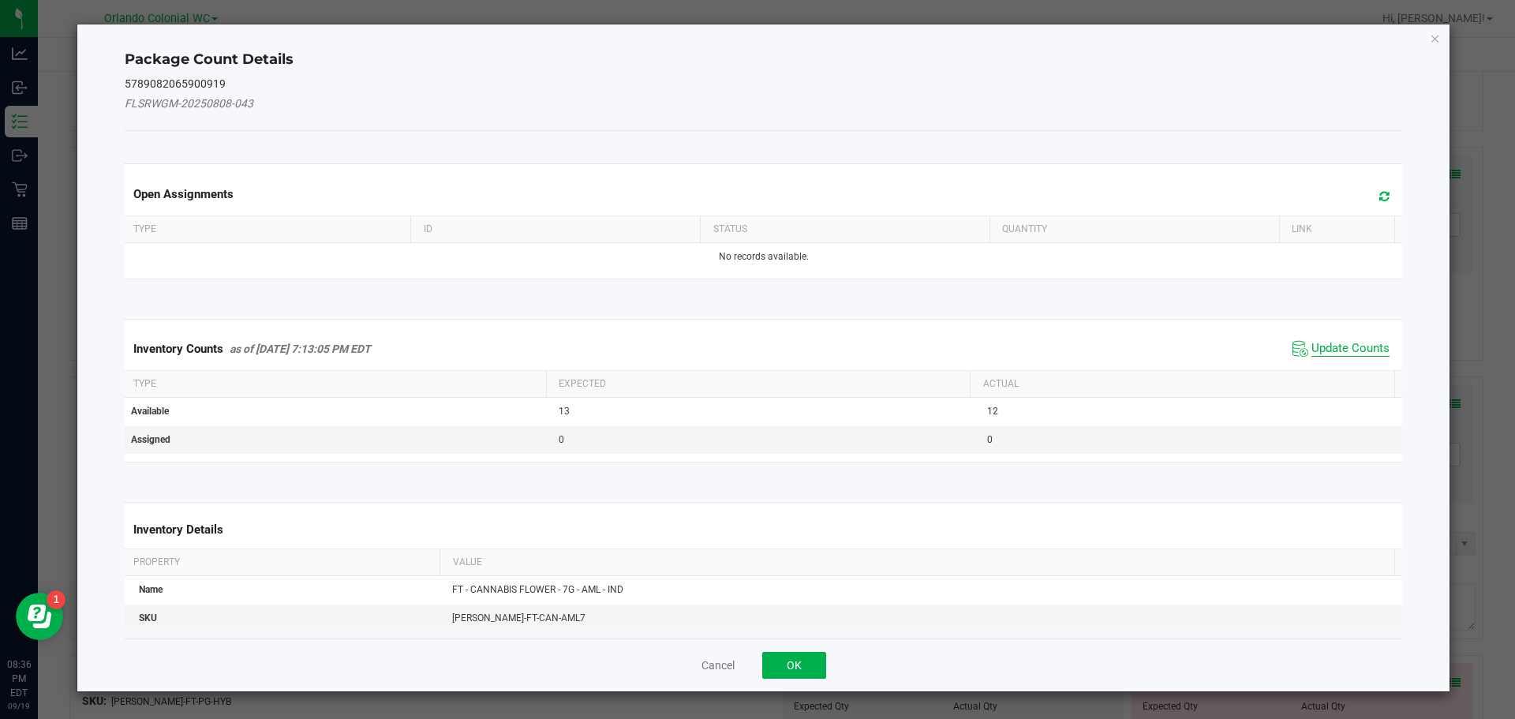
click at [1327, 352] on span "Update Counts" at bounding box center [1351, 349] width 78 height 16
click at [1328, 354] on span "Update Counts" at bounding box center [1351, 349] width 78 height 16
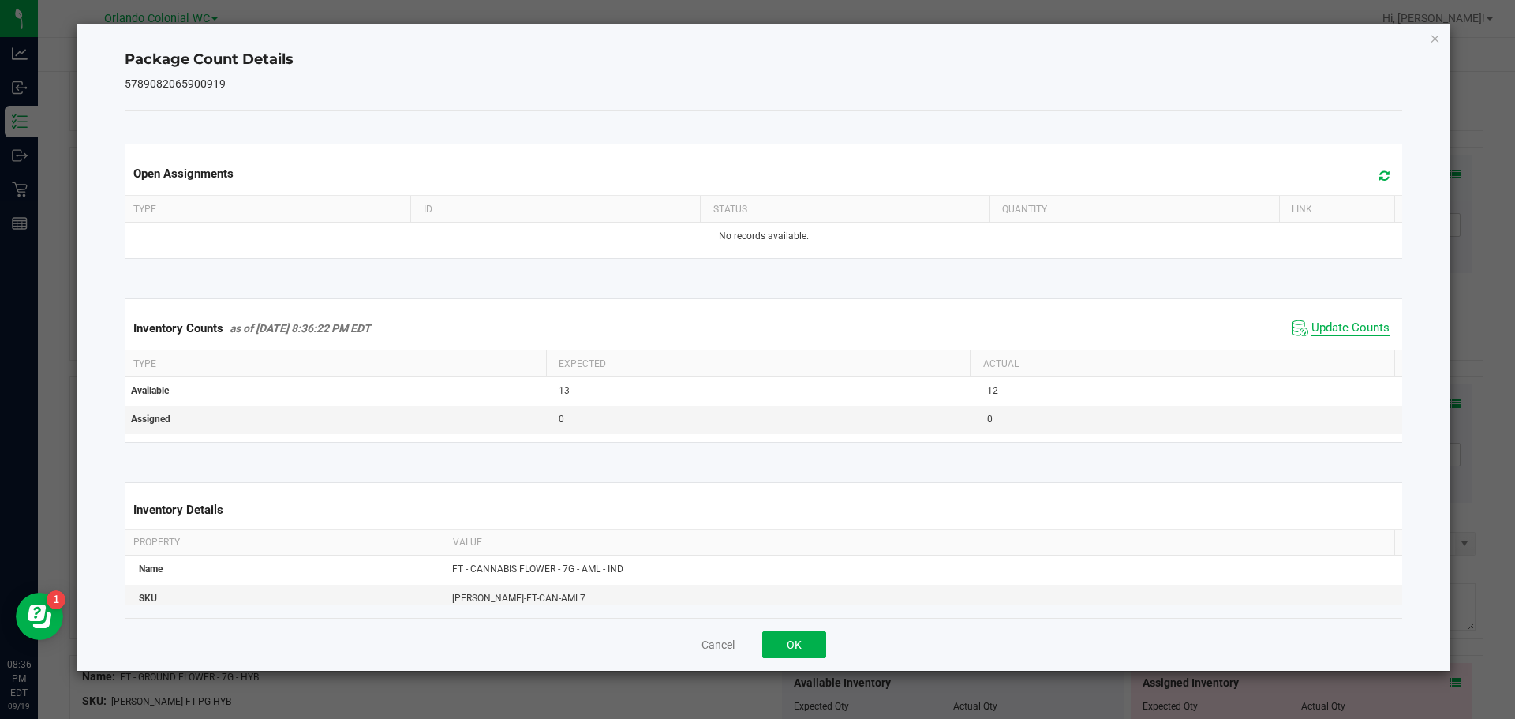
click at [1344, 336] on span "Update Counts" at bounding box center [1351, 328] width 78 height 16
click at [1340, 336] on span "Update Counts" at bounding box center [1351, 328] width 78 height 16
click at [1435, 37] on icon "Close" at bounding box center [1435, 37] width 11 height 19
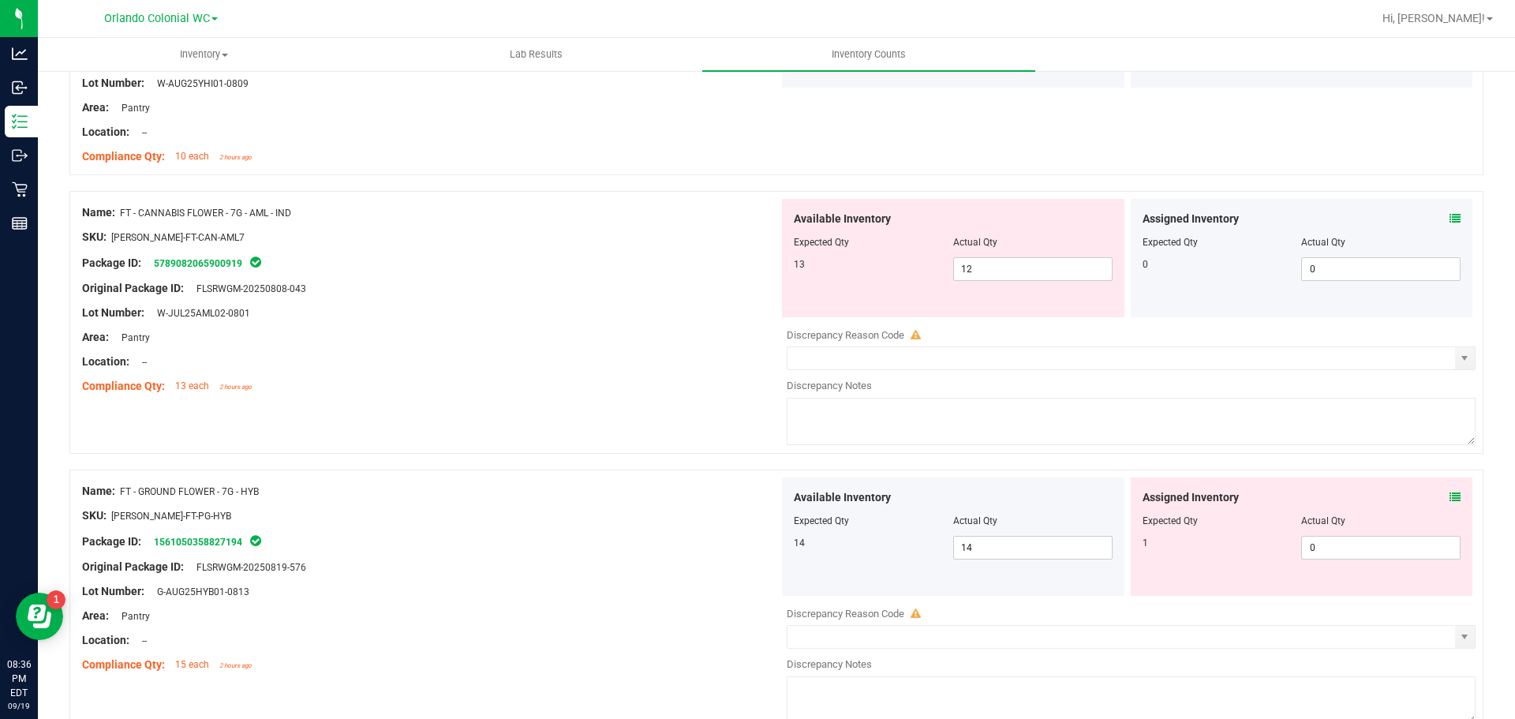
scroll to position [672, 0]
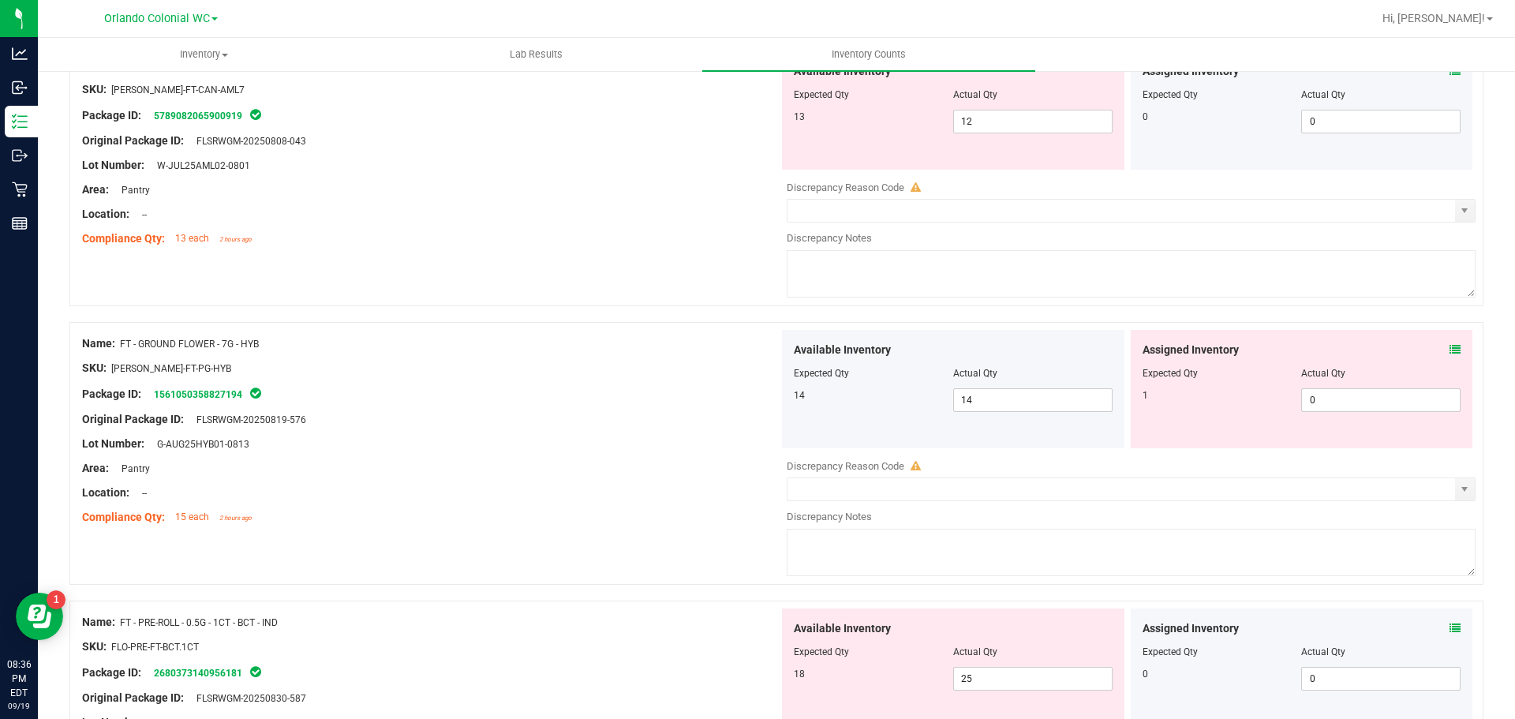
click at [1450, 348] on icon at bounding box center [1455, 349] width 11 height 11
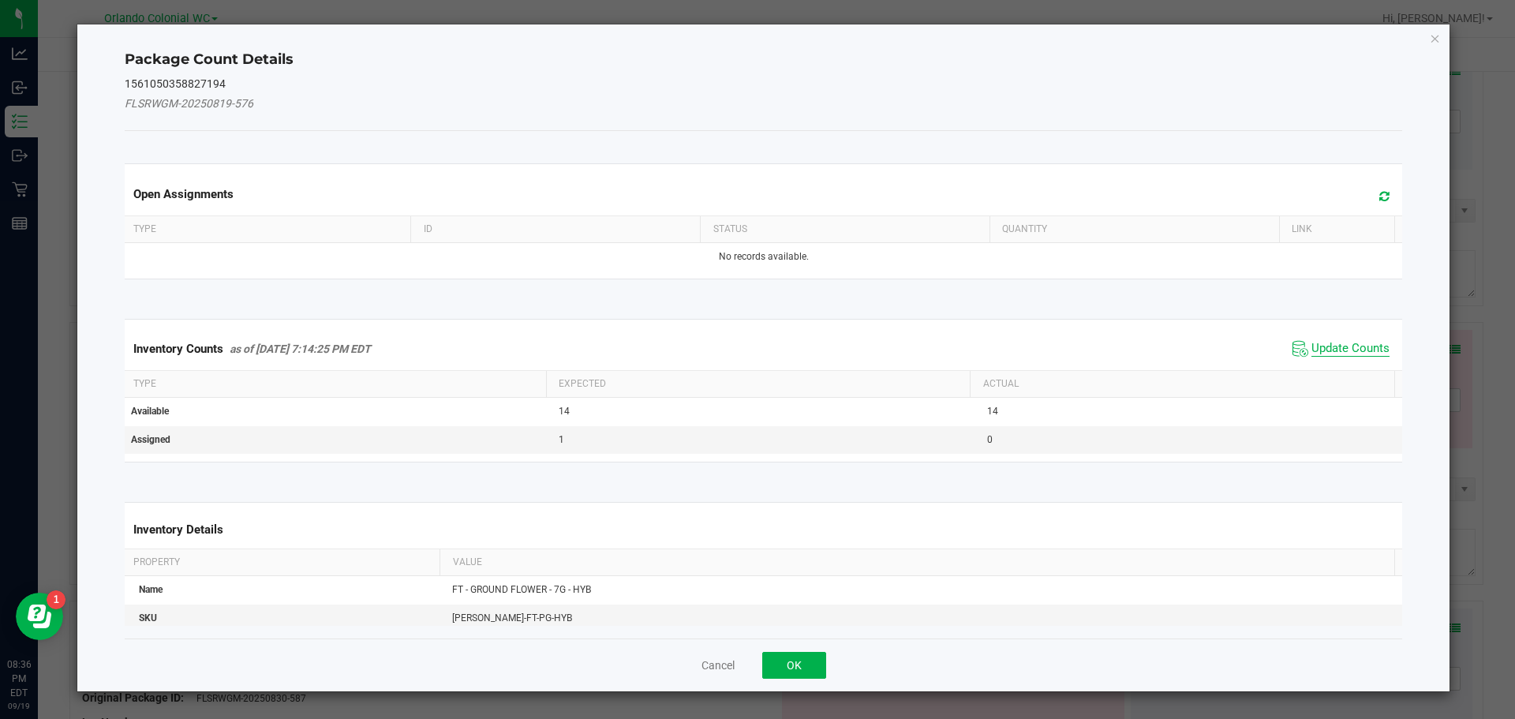
click at [1344, 354] on span "Update Counts" at bounding box center [1351, 349] width 78 height 16
click at [1341, 369] on th "Actual" at bounding box center [1182, 382] width 425 height 27
click at [1341, 341] on span "Update Counts" at bounding box center [1351, 348] width 78 height 14
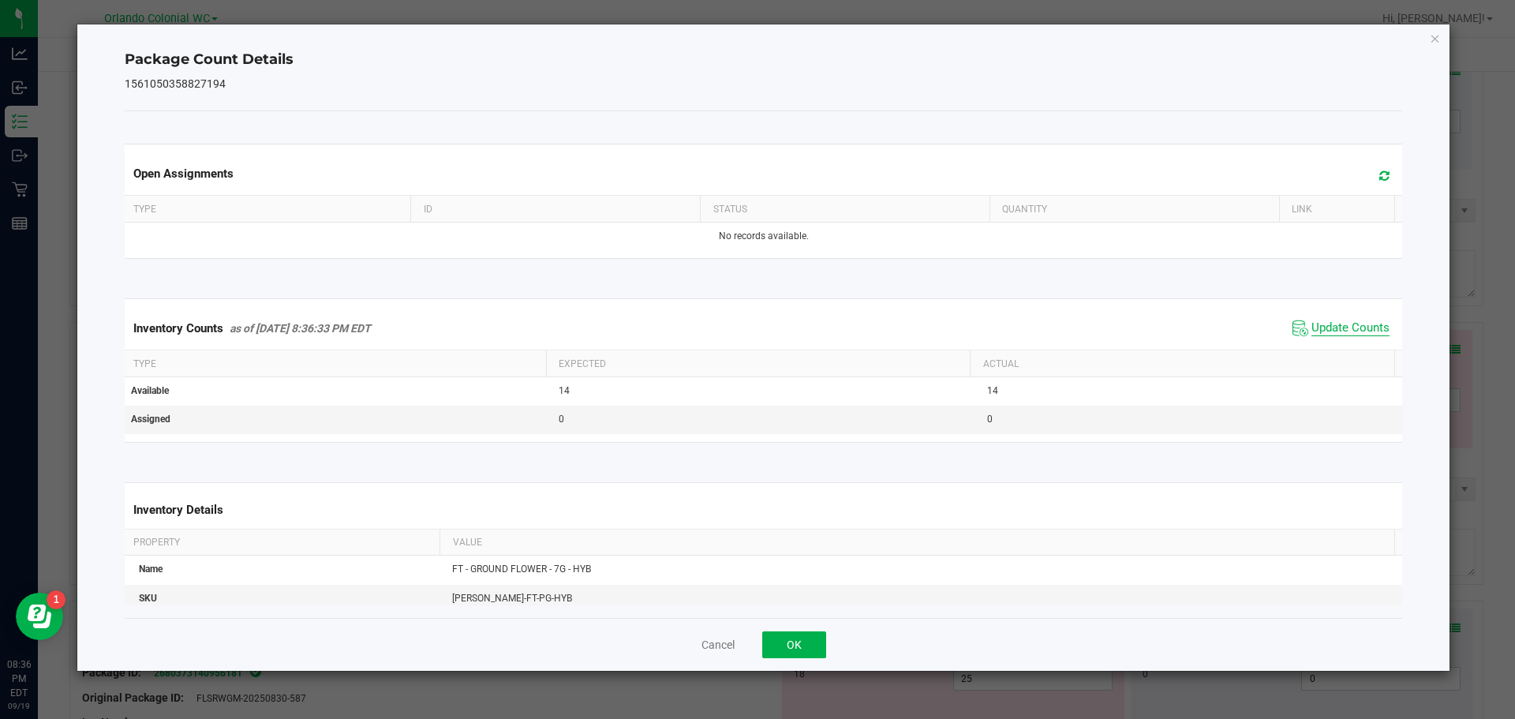
click at [1344, 336] on span "Update Counts" at bounding box center [1351, 328] width 78 height 16
click at [1437, 43] on icon "Close" at bounding box center [1435, 37] width 11 height 19
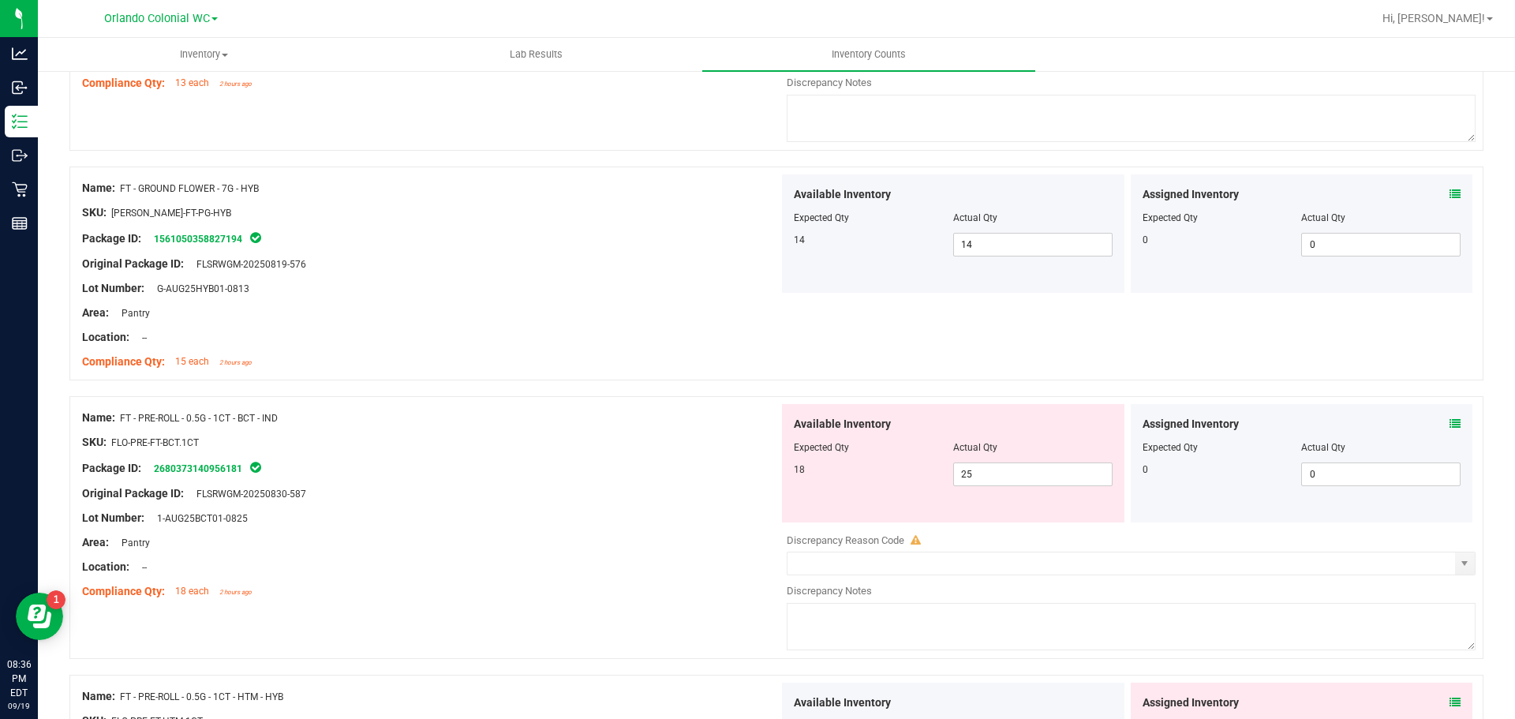
scroll to position [860, 0]
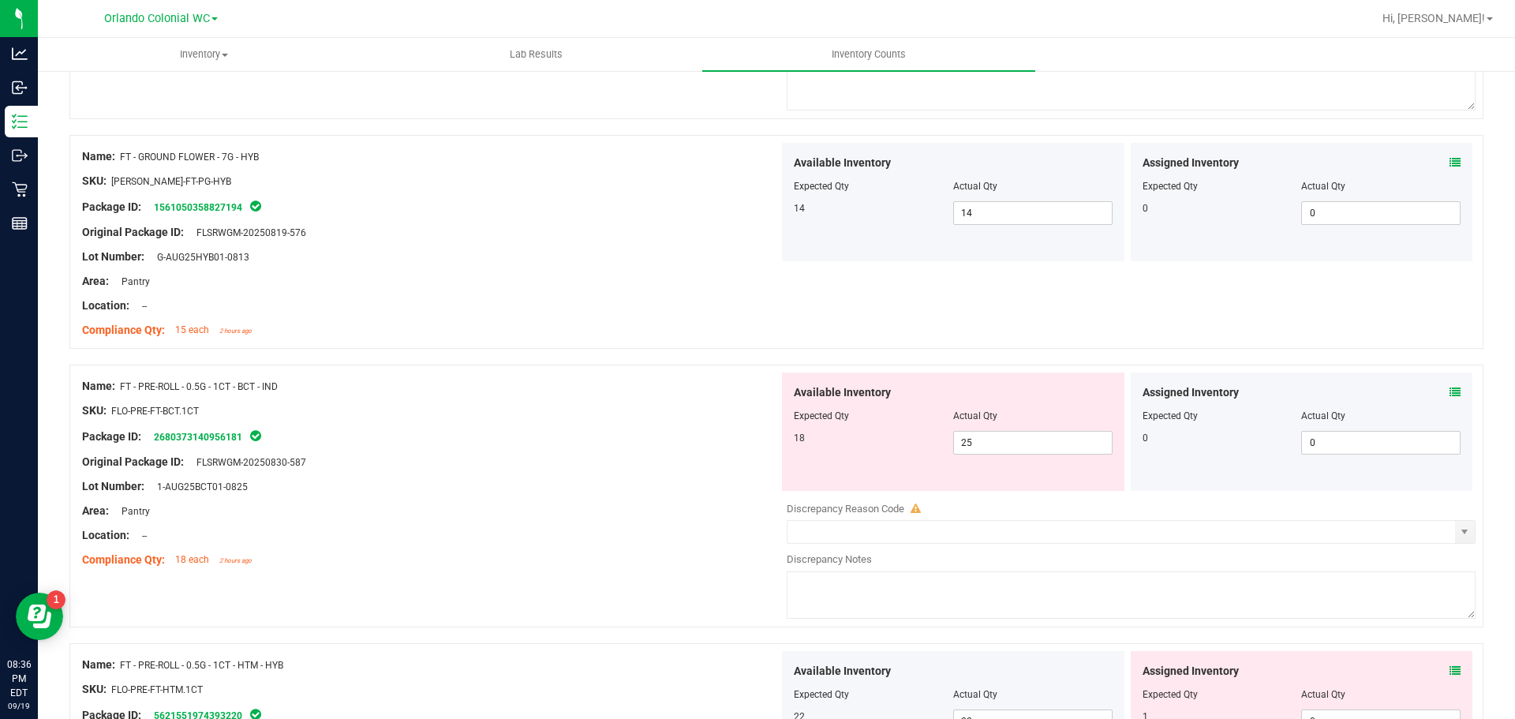
click at [1450, 391] on icon at bounding box center [1455, 392] width 11 height 11
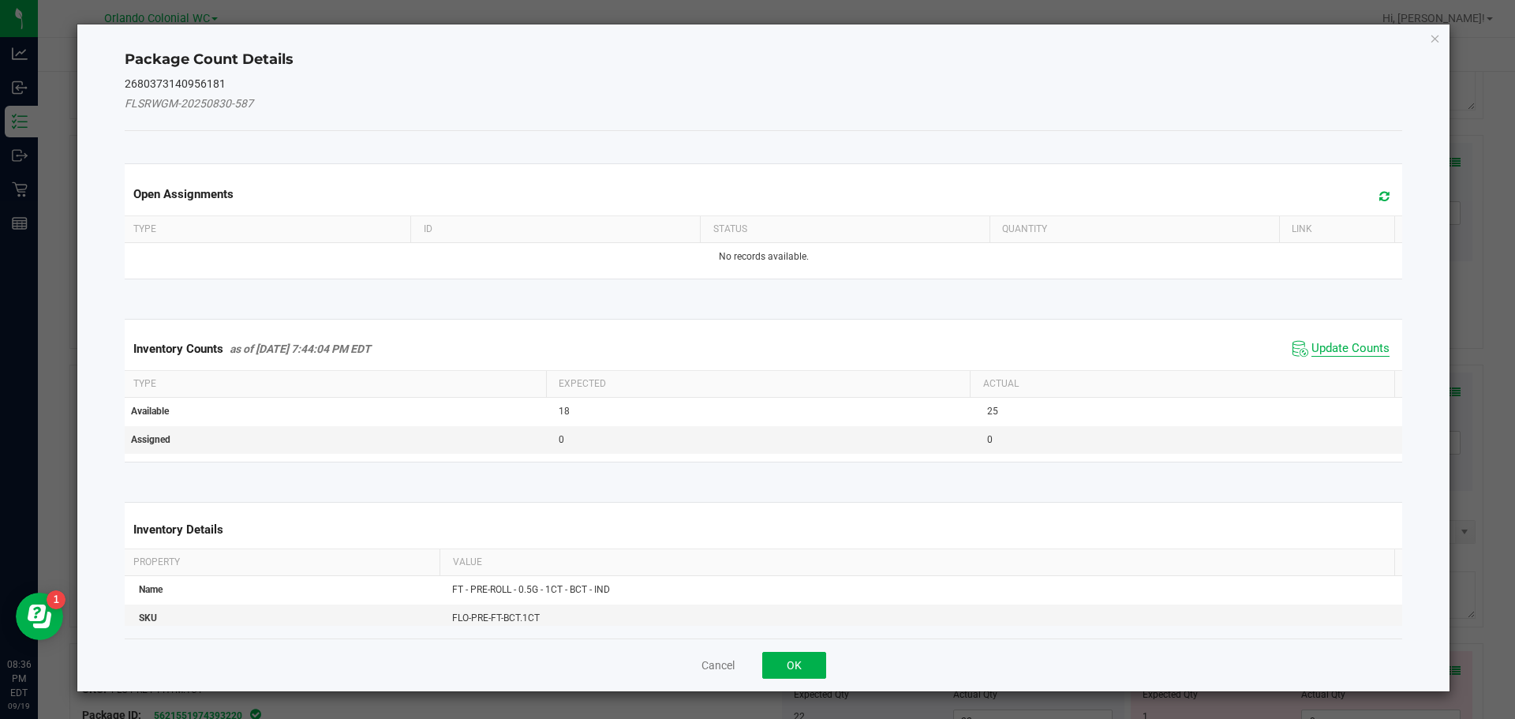
click at [1328, 347] on span "Update Counts" at bounding box center [1351, 349] width 78 height 16
click at [1334, 354] on span "Update Counts" at bounding box center [1351, 349] width 78 height 16
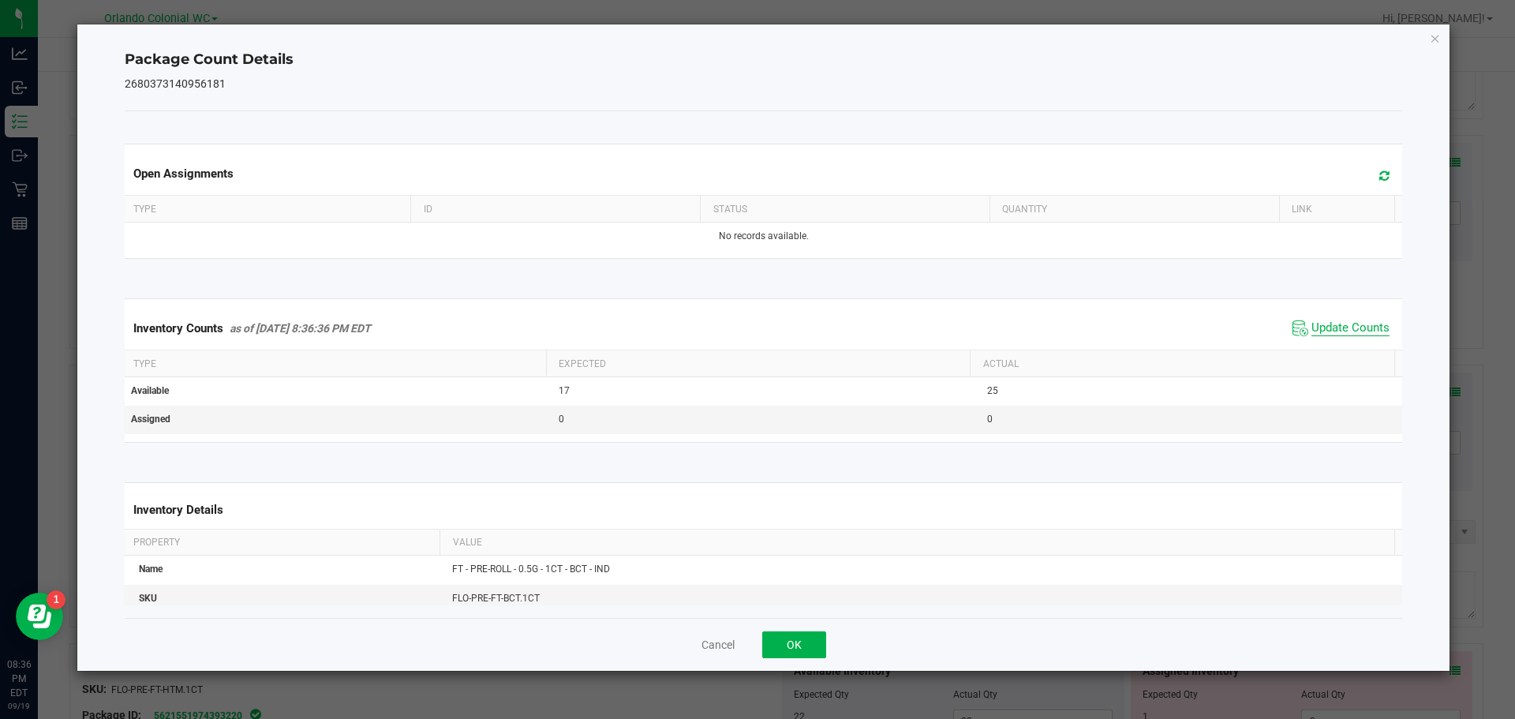
click at [1340, 336] on span "Update Counts" at bounding box center [1351, 328] width 78 height 16
click at [1346, 335] on span "Update Counts" at bounding box center [1351, 327] width 78 height 14
click at [1437, 39] on icon "Close" at bounding box center [1435, 37] width 11 height 19
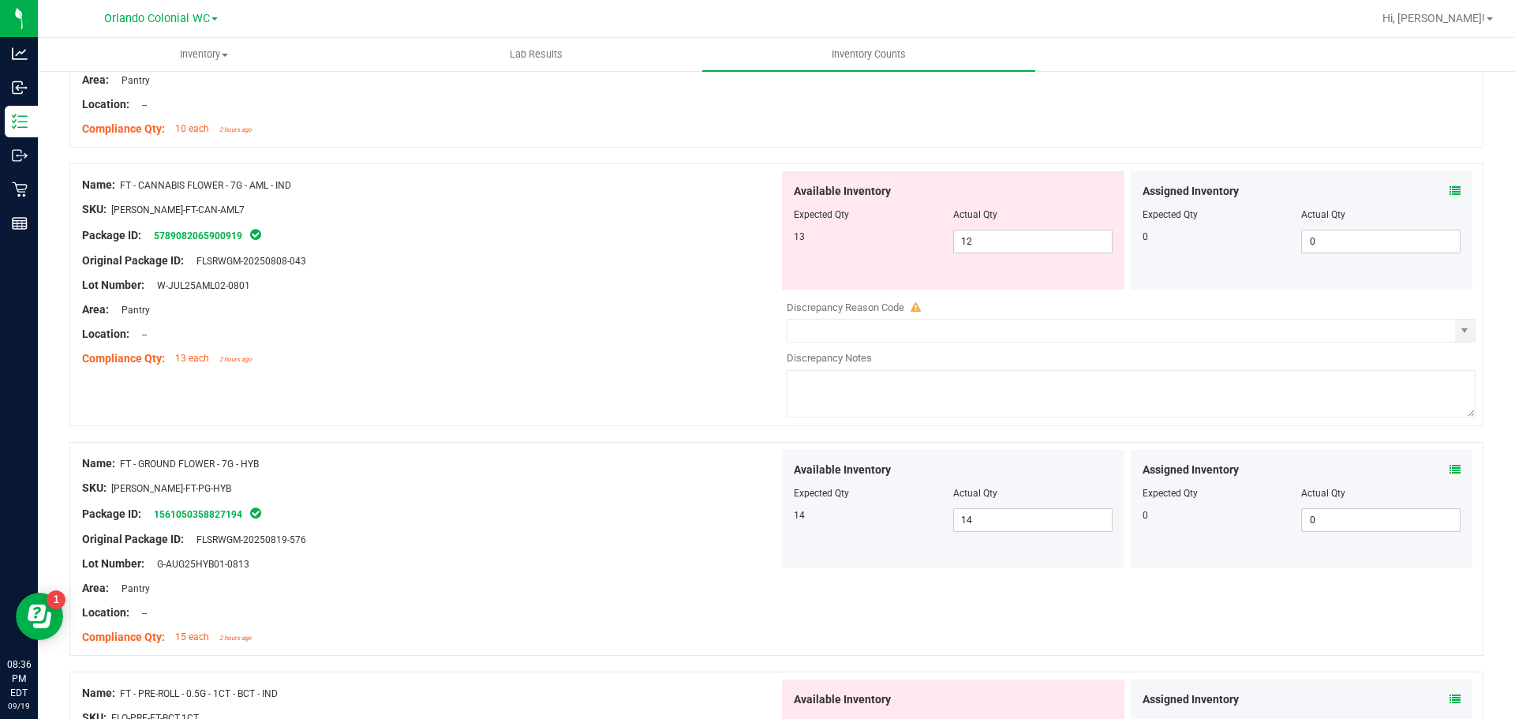
scroll to position [556, 0]
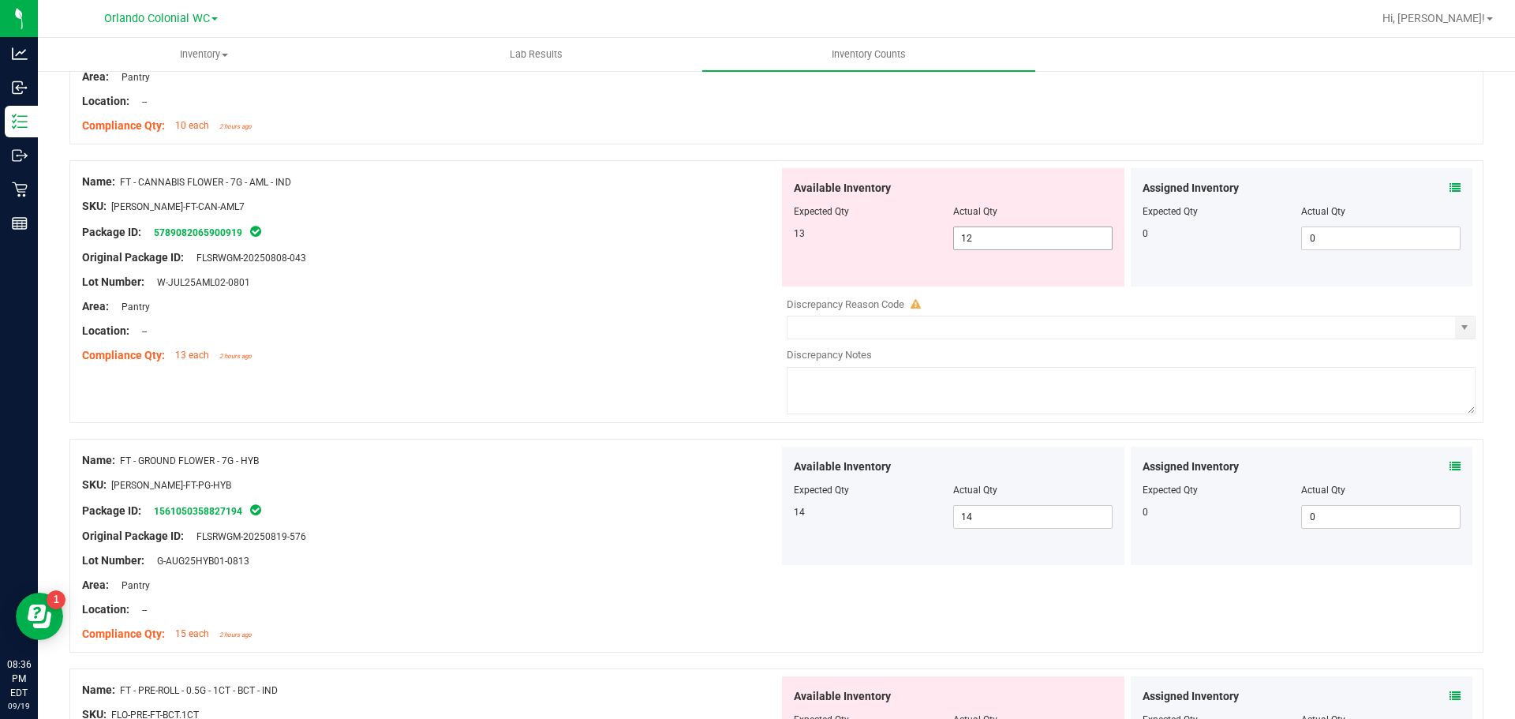
click at [967, 237] on input "12" at bounding box center [1033, 238] width 158 height 22
type input "13"
click at [603, 276] on div "Lot Number: W-JUL25AML02-0801" at bounding box center [430, 282] width 697 height 17
type input "13"
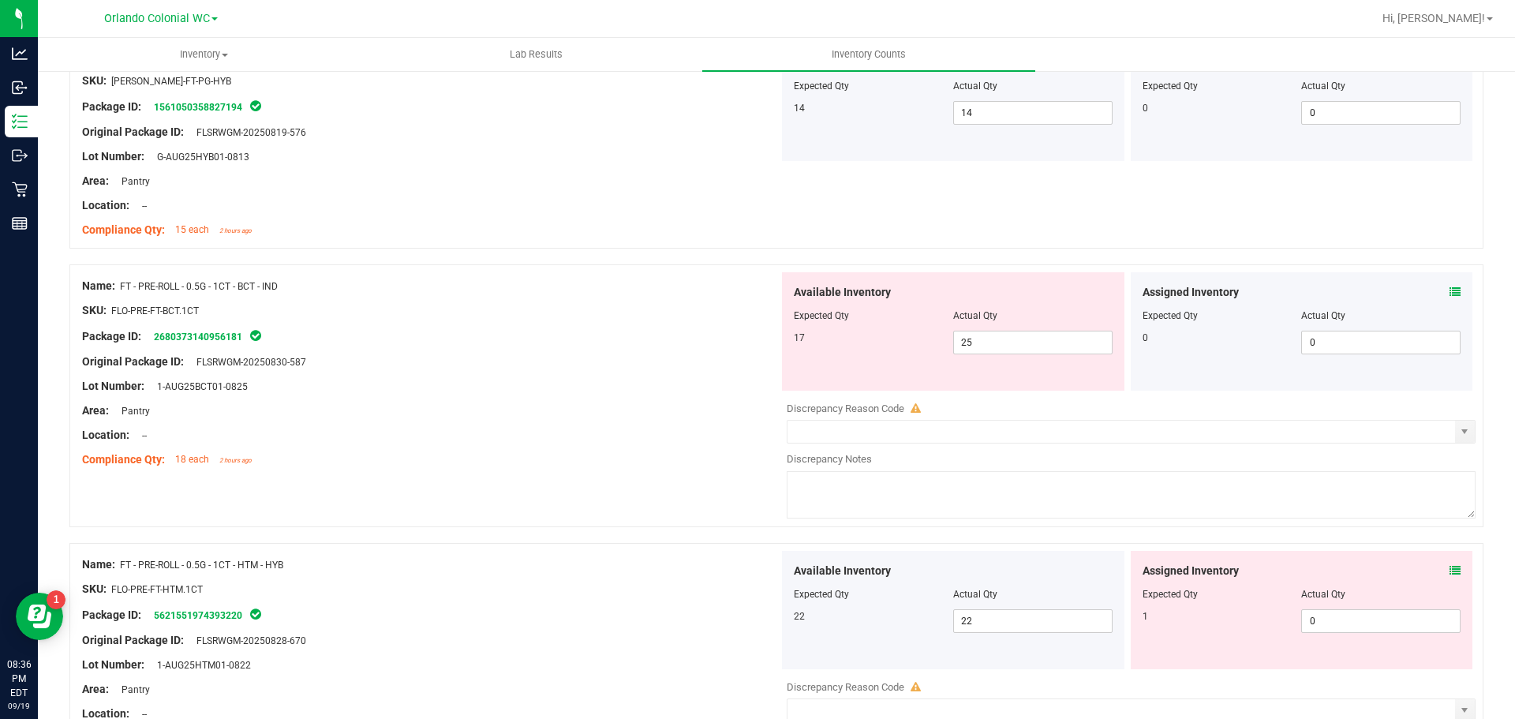
scroll to position [907, 0]
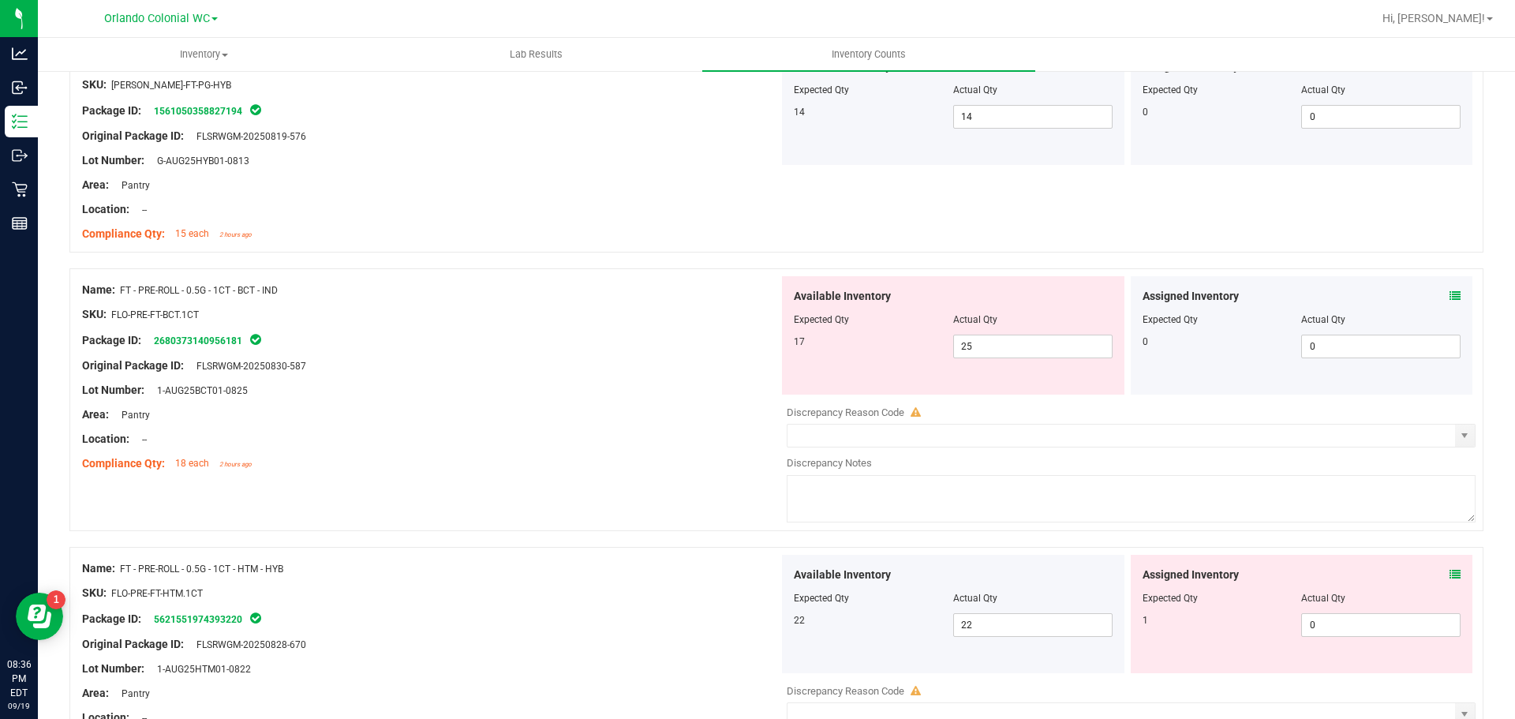
click at [1450, 295] on icon at bounding box center [1455, 295] width 11 height 11
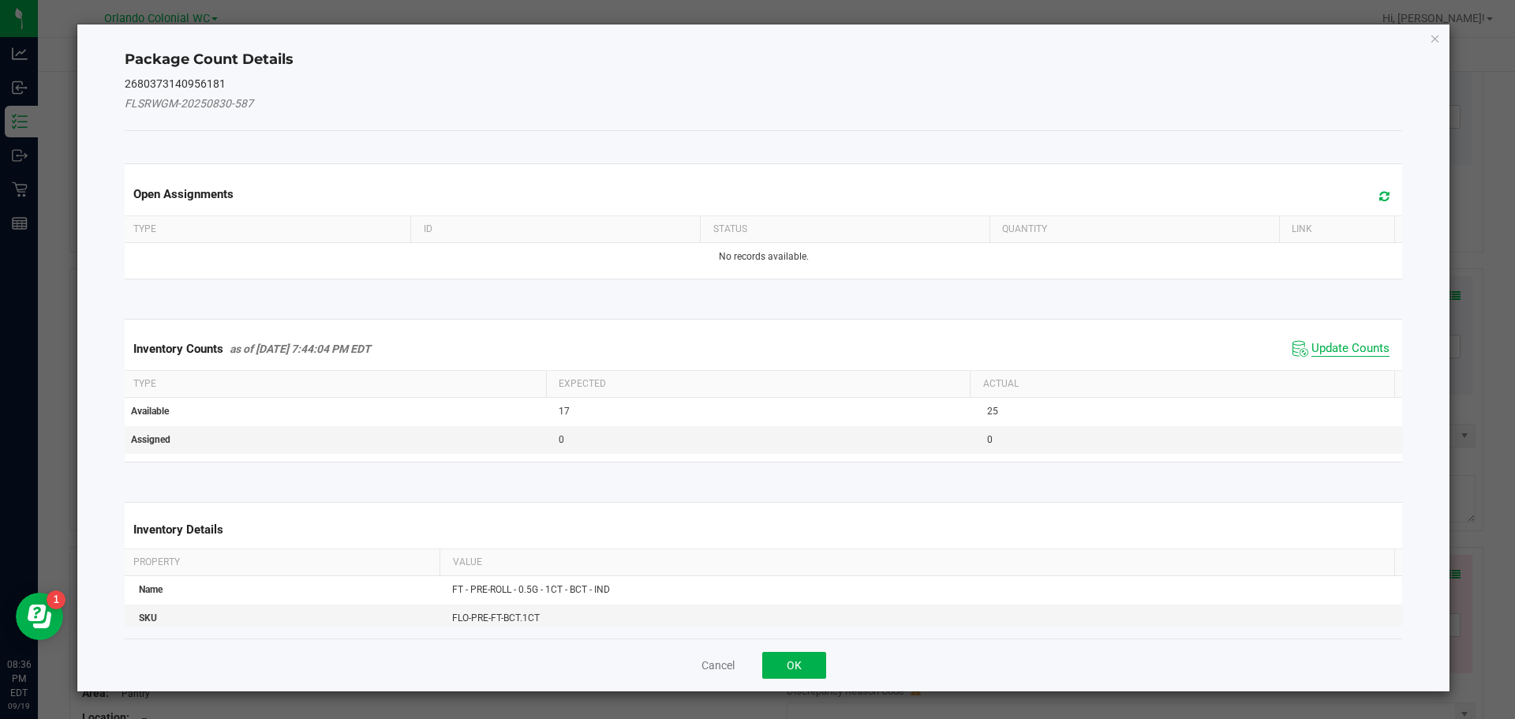
click at [1328, 345] on span "Update Counts" at bounding box center [1351, 349] width 78 height 16
click at [1342, 346] on div "Inventory Counts as of Sep 19, 2025 7:44:04 PM EDT Update Counts" at bounding box center [764, 348] width 1285 height 41
click at [1339, 341] on span "Update Counts" at bounding box center [1351, 348] width 78 height 14
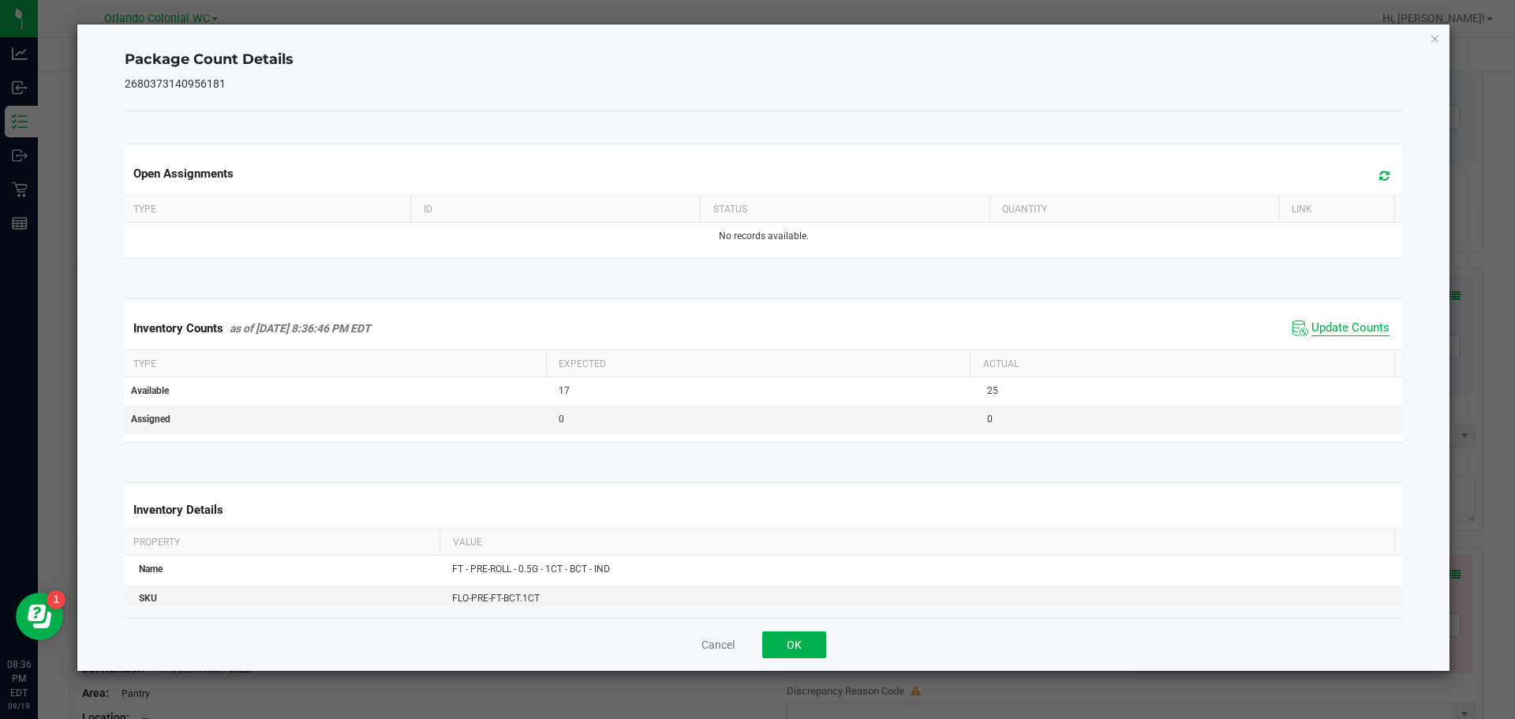
click at [1352, 336] on span "Update Counts" at bounding box center [1351, 328] width 78 height 16
click at [1435, 37] on icon "Close" at bounding box center [1435, 37] width 11 height 19
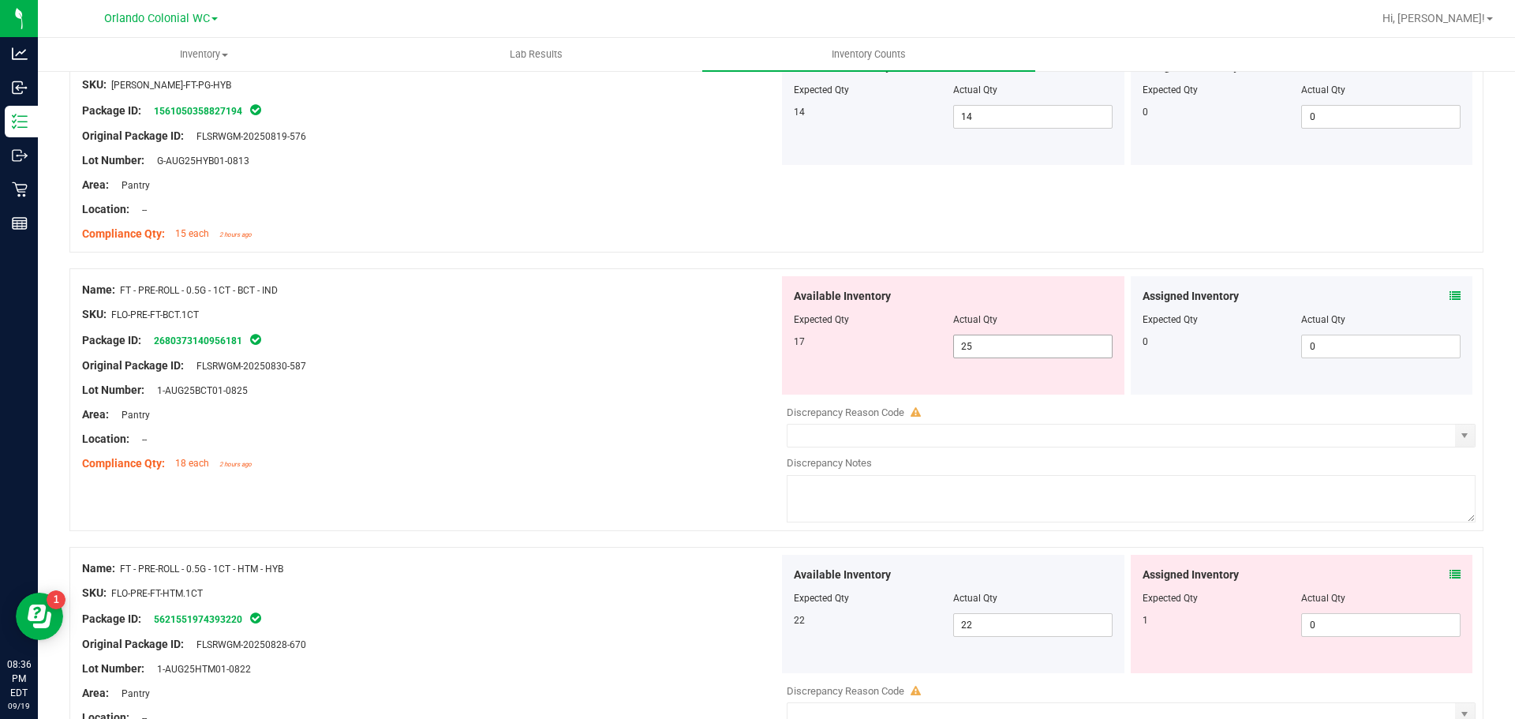
click at [990, 344] on input "25" at bounding box center [1033, 346] width 158 height 22
type input "2"
type input "17"
click at [534, 382] on div "Lot Number: 1-AUG25BCT01-0825" at bounding box center [430, 390] width 697 height 17
type input "17"
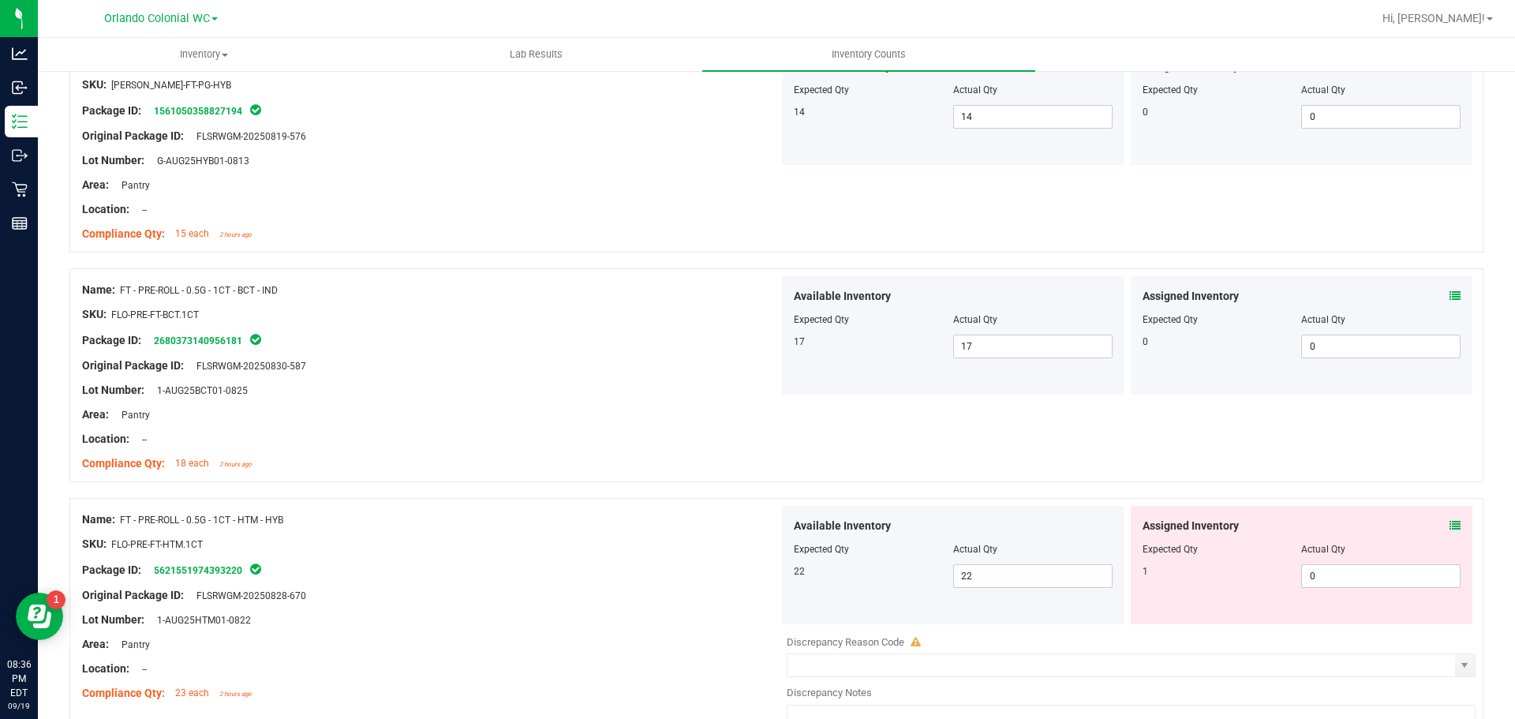
click at [1450, 524] on icon at bounding box center [1455, 525] width 11 height 11
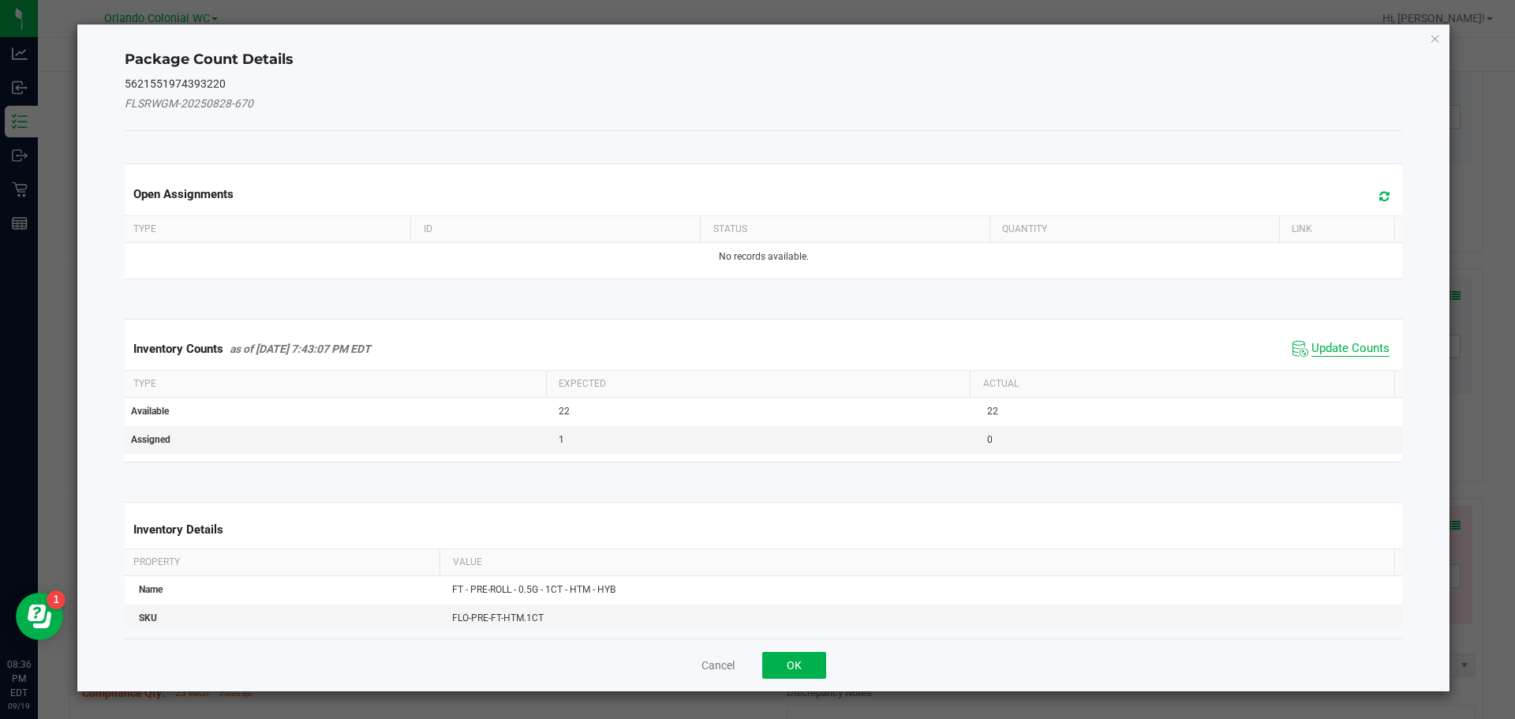
click at [1325, 345] on span "Update Counts" at bounding box center [1351, 349] width 78 height 16
click at [1340, 346] on div "Inventory Counts as of Sep 19, 2025 7:43:07 PM EDT Update Counts" at bounding box center [764, 348] width 1285 height 41
click at [1336, 341] on span "Update Counts" at bounding box center [1351, 348] width 78 height 14
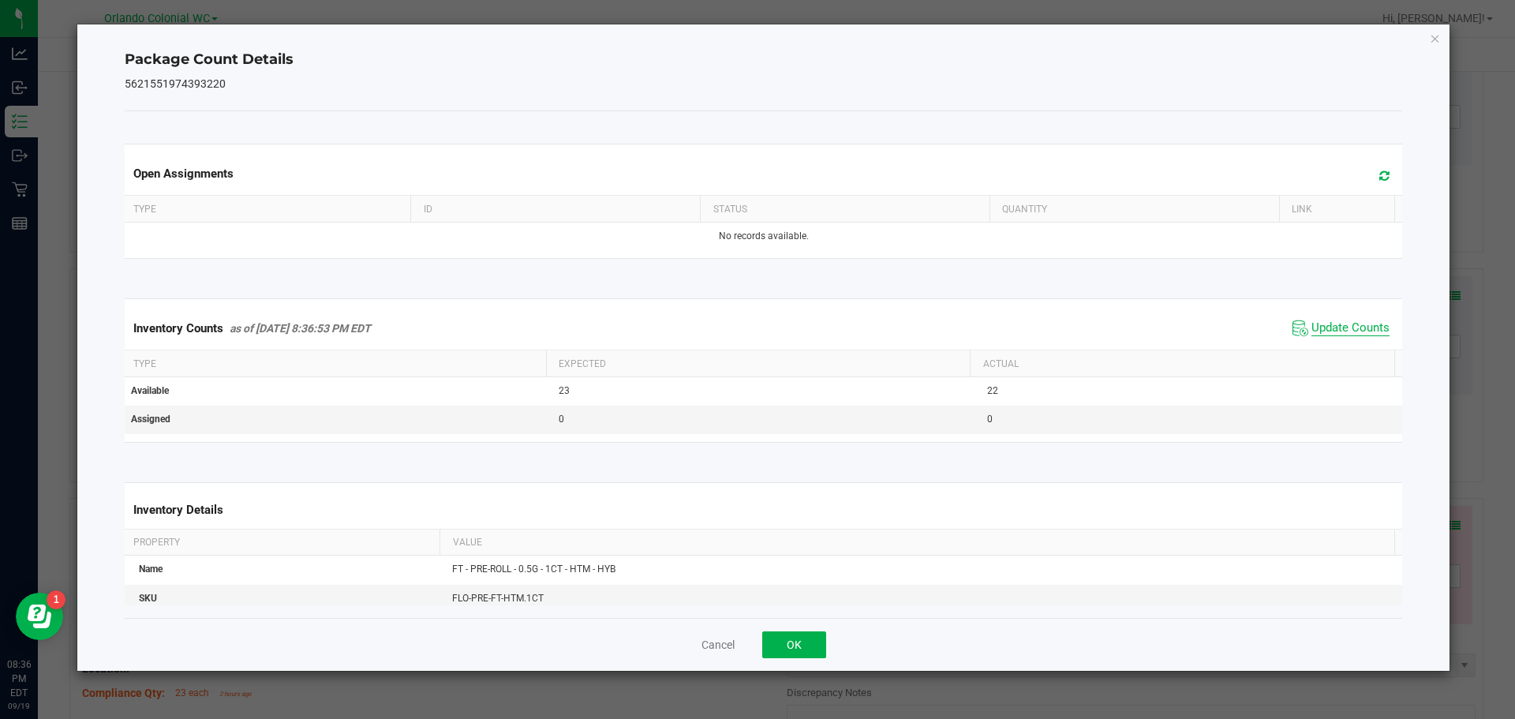
click at [1356, 321] on span "Update Counts" at bounding box center [1351, 328] width 78 height 16
click at [1437, 43] on icon "Close" at bounding box center [1435, 37] width 11 height 19
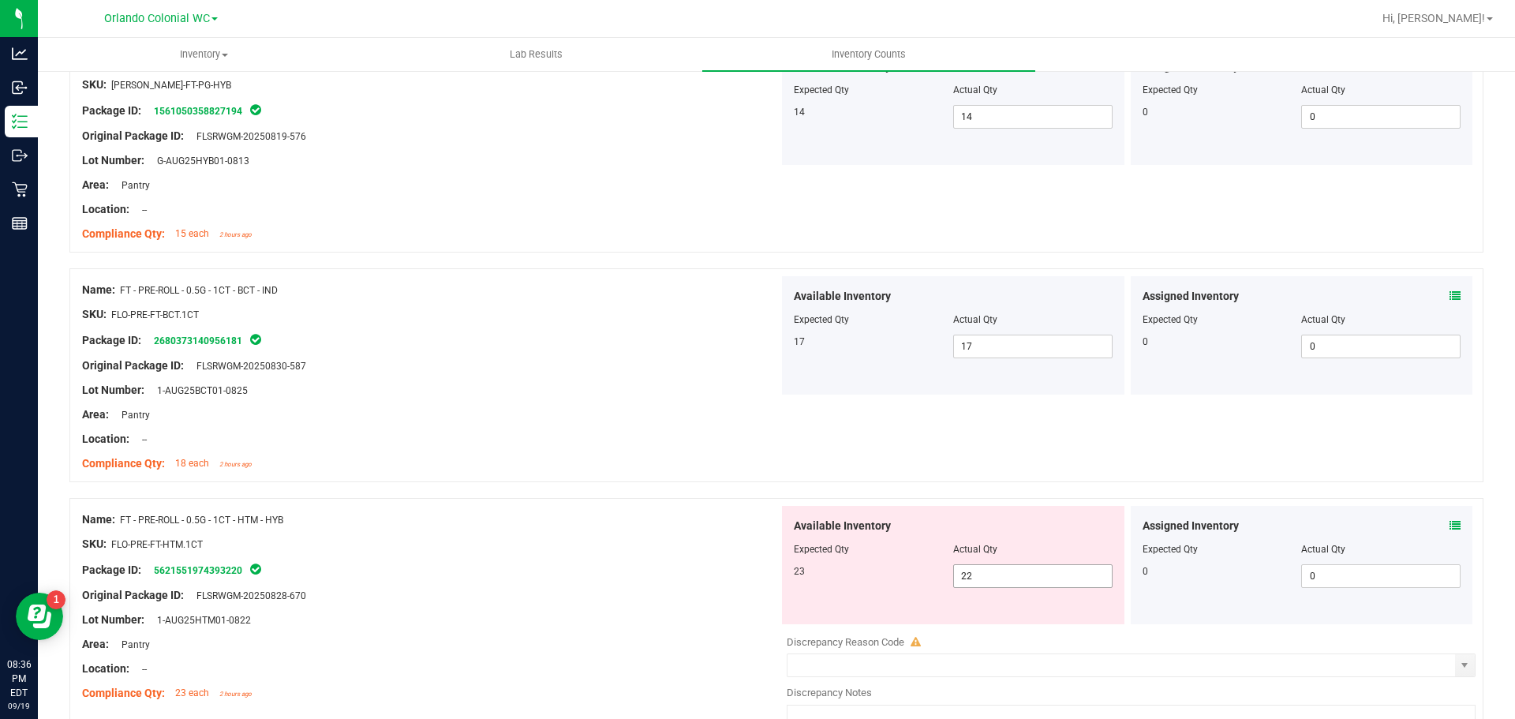
click at [1036, 575] on input "22" at bounding box center [1033, 576] width 158 height 22
type input "23"
click at [623, 560] on div "Package ID: 5621551974393220" at bounding box center [430, 569] width 697 height 19
type input "23"
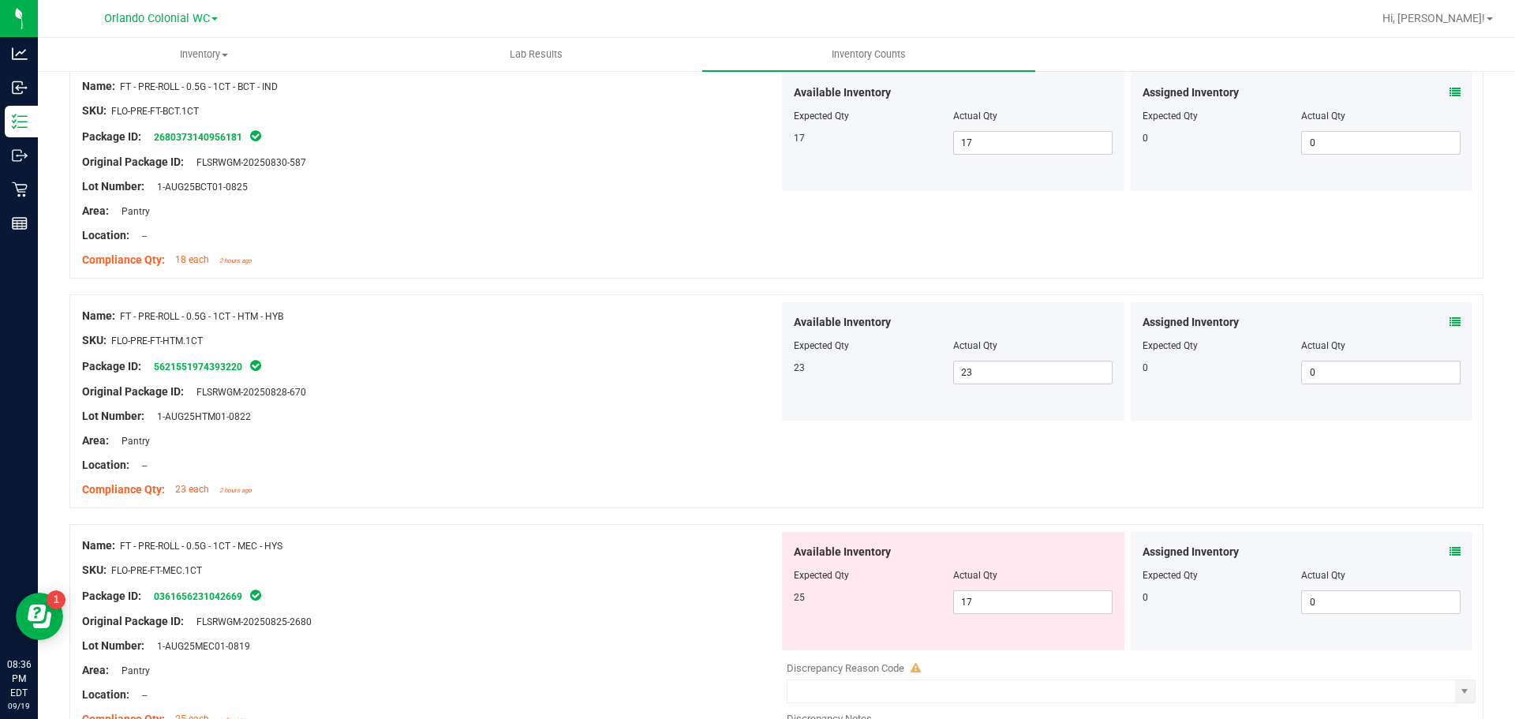
scroll to position [1212, 0]
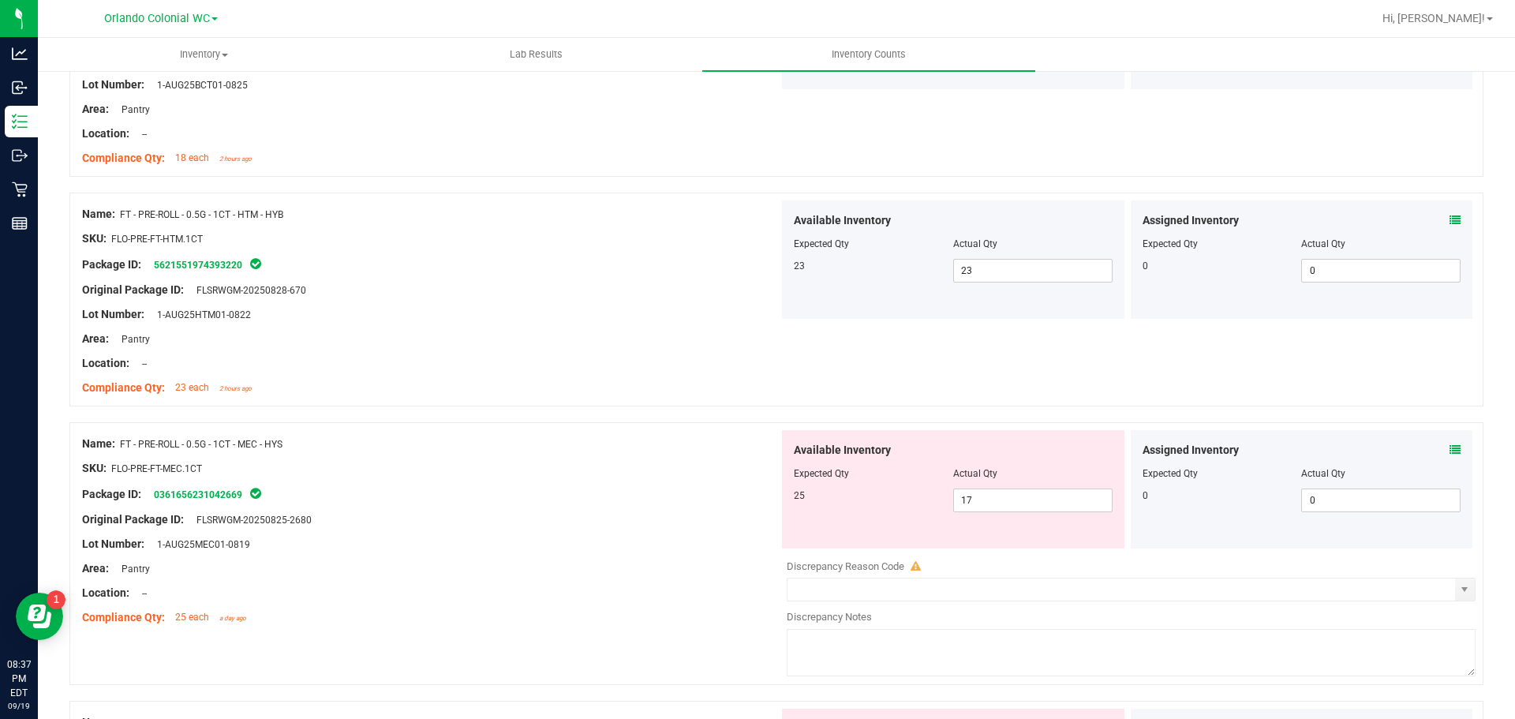
click at [1450, 449] on icon at bounding box center [1455, 449] width 11 height 11
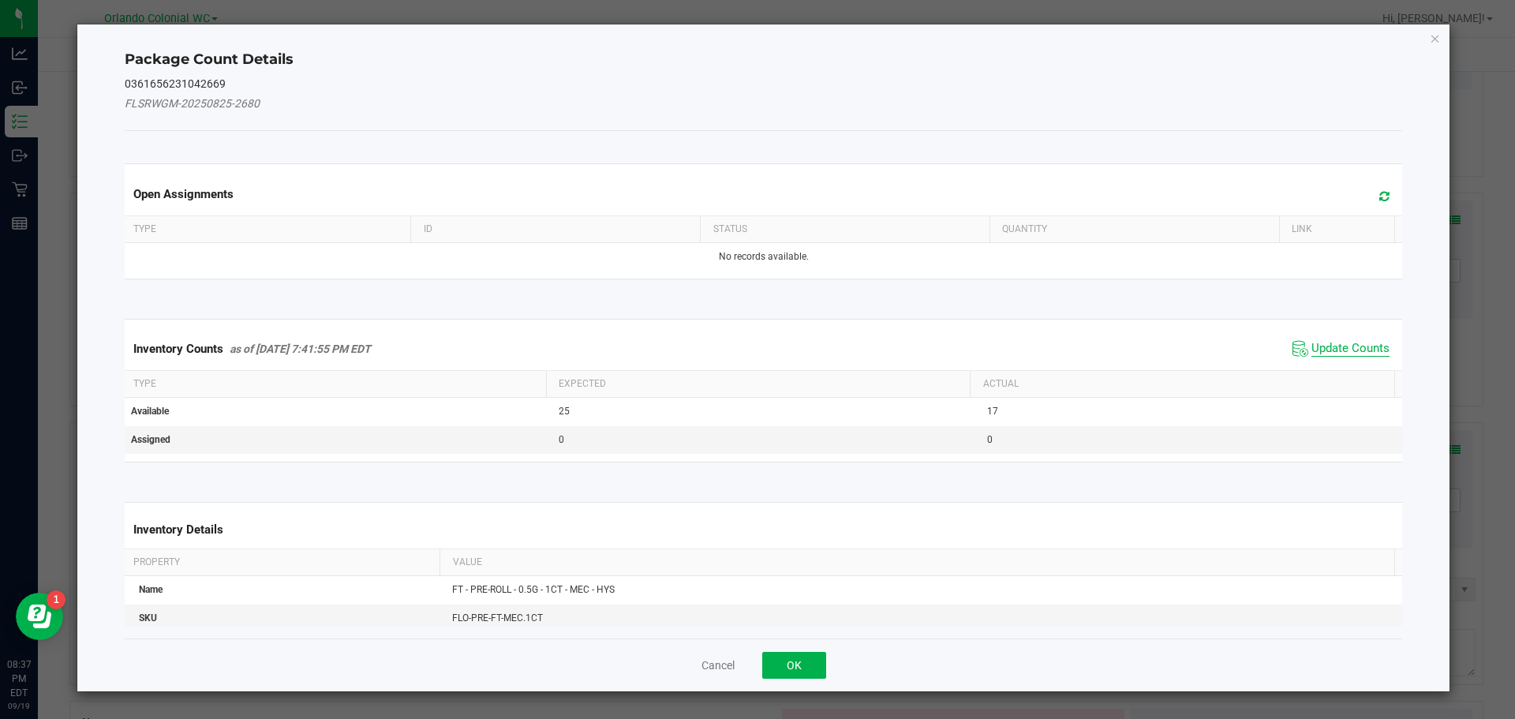
click at [1326, 345] on span "Update Counts" at bounding box center [1351, 349] width 78 height 16
click at [1339, 371] on th "Actual" at bounding box center [1182, 384] width 425 height 27
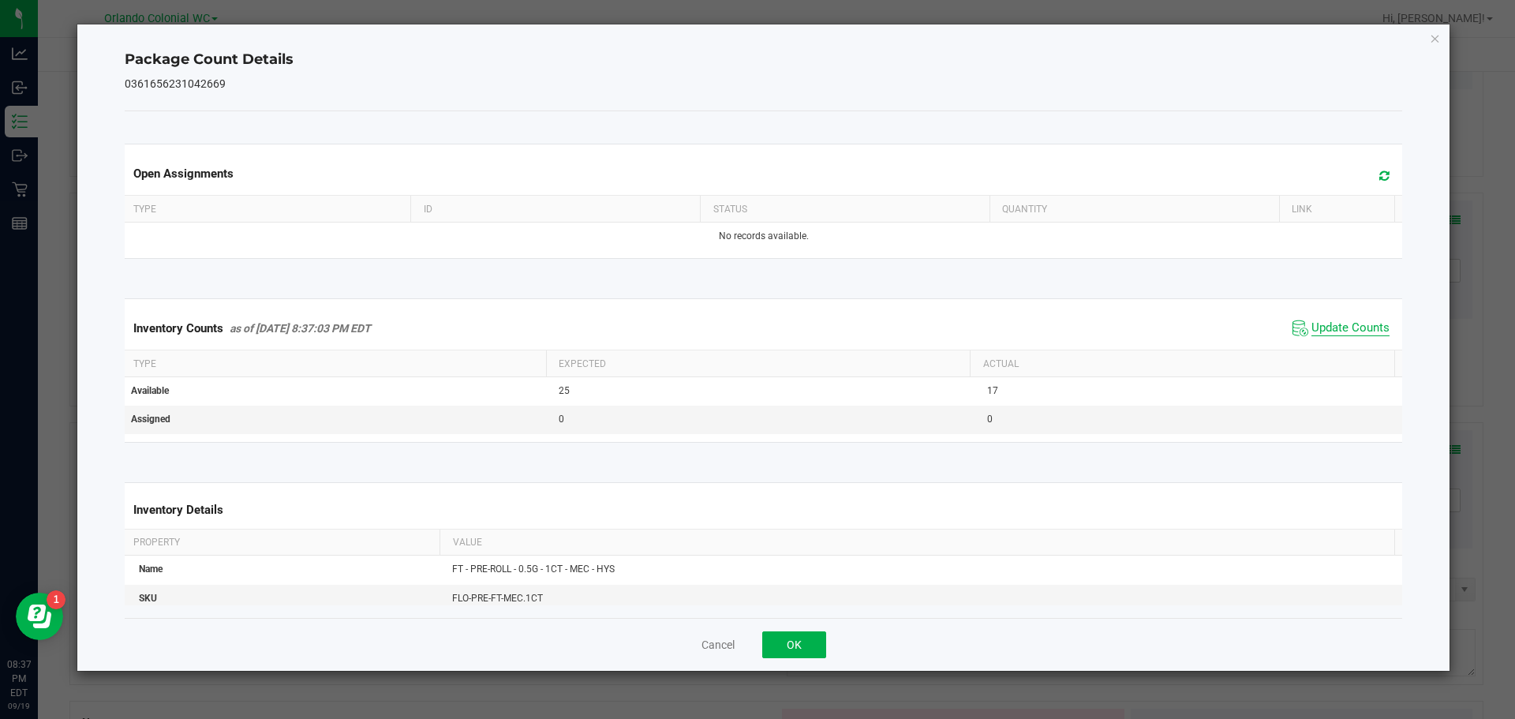
click at [1343, 336] on span "Update Counts" at bounding box center [1351, 328] width 78 height 16
click at [1346, 335] on span "Update Counts" at bounding box center [1351, 327] width 78 height 14
click at [1440, 33] on icon "Close" at bounding box center [1435, 37] width 11 height 19
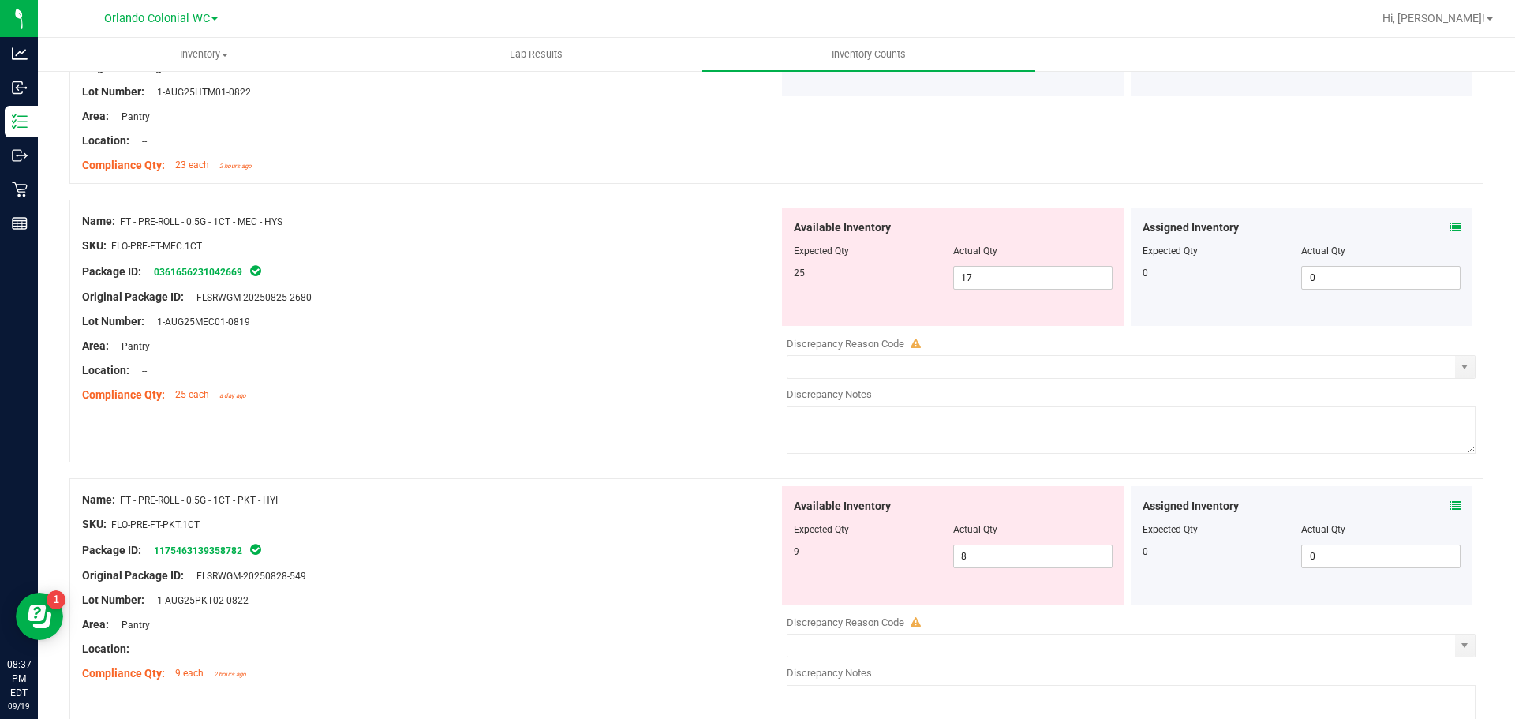
scroll to position [1435, 0]
click at [1450, 506] on icon at bounding box center [1455, 505] width 11 height 11
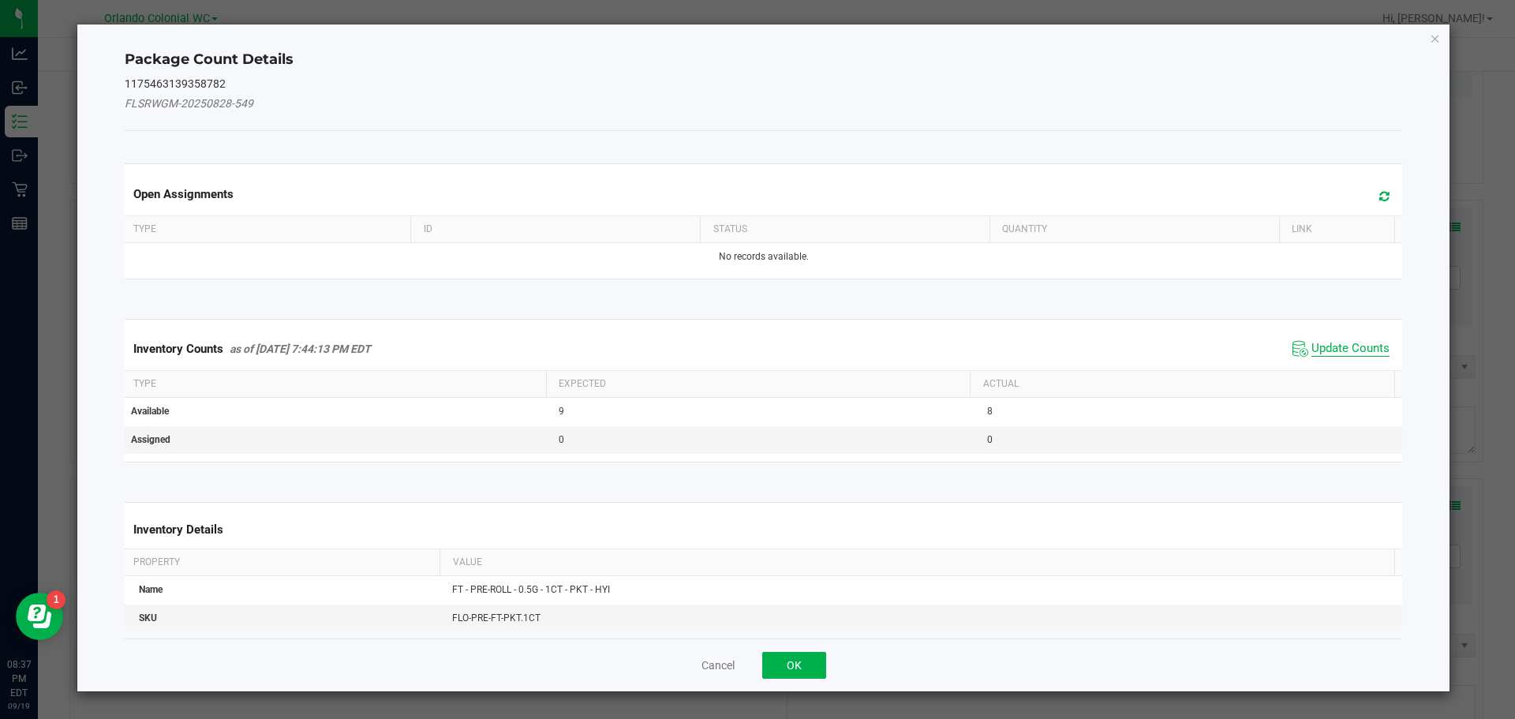
click at [1314, 341] on span "Update Counts" at bounding box center [1351, 349] width 78 height 16
click at [1335, 369] on th "Actual" at bounding box center [1182, 382] width 425 height 27
click at [1333, 341] on span "Update Counts" at bounding box center [1351, 348] width 78 height 14
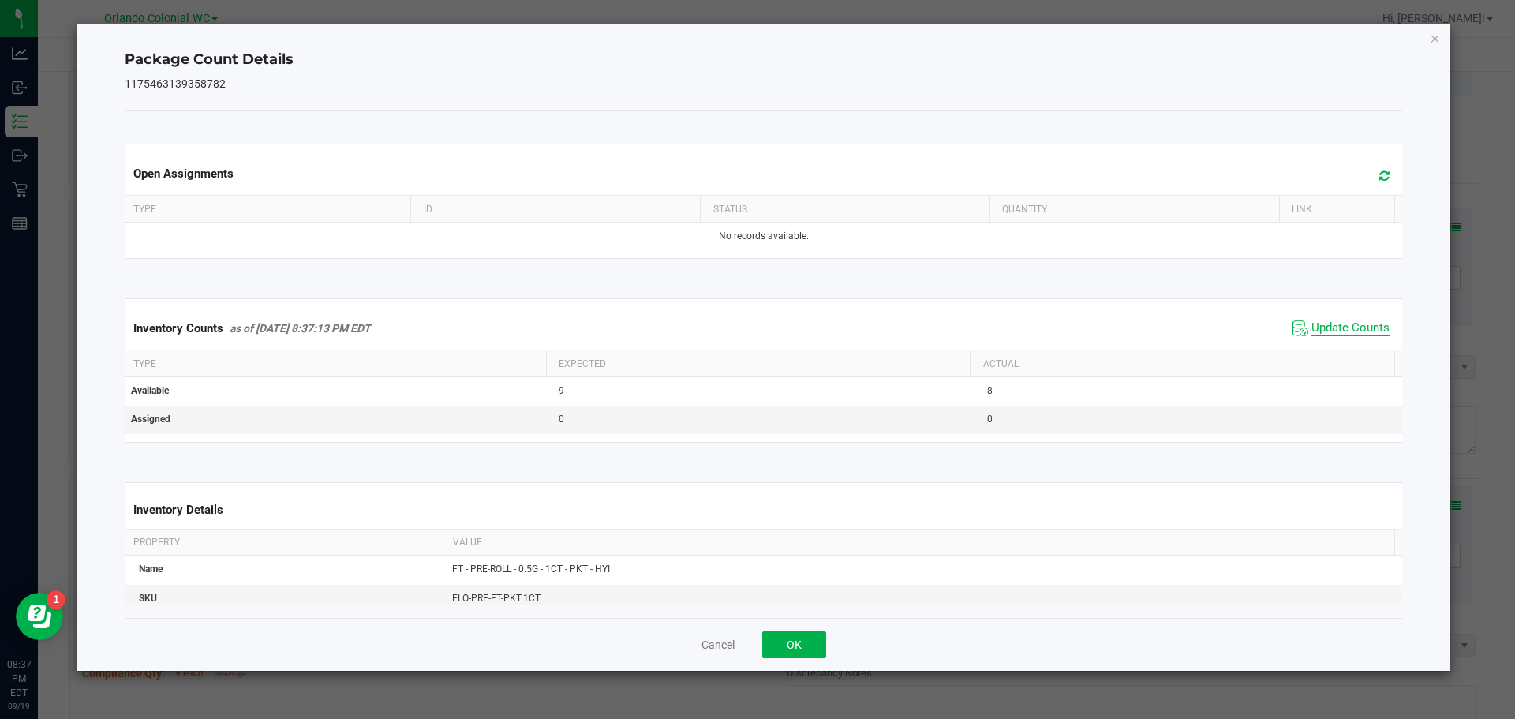
click at [1361, 336] on span "Update Counts" at bounding box center [1351, 328] width 78 height 16
click at [1435, 42] on icon "Close" at bounding box center [1435, 37] width 11 height 19
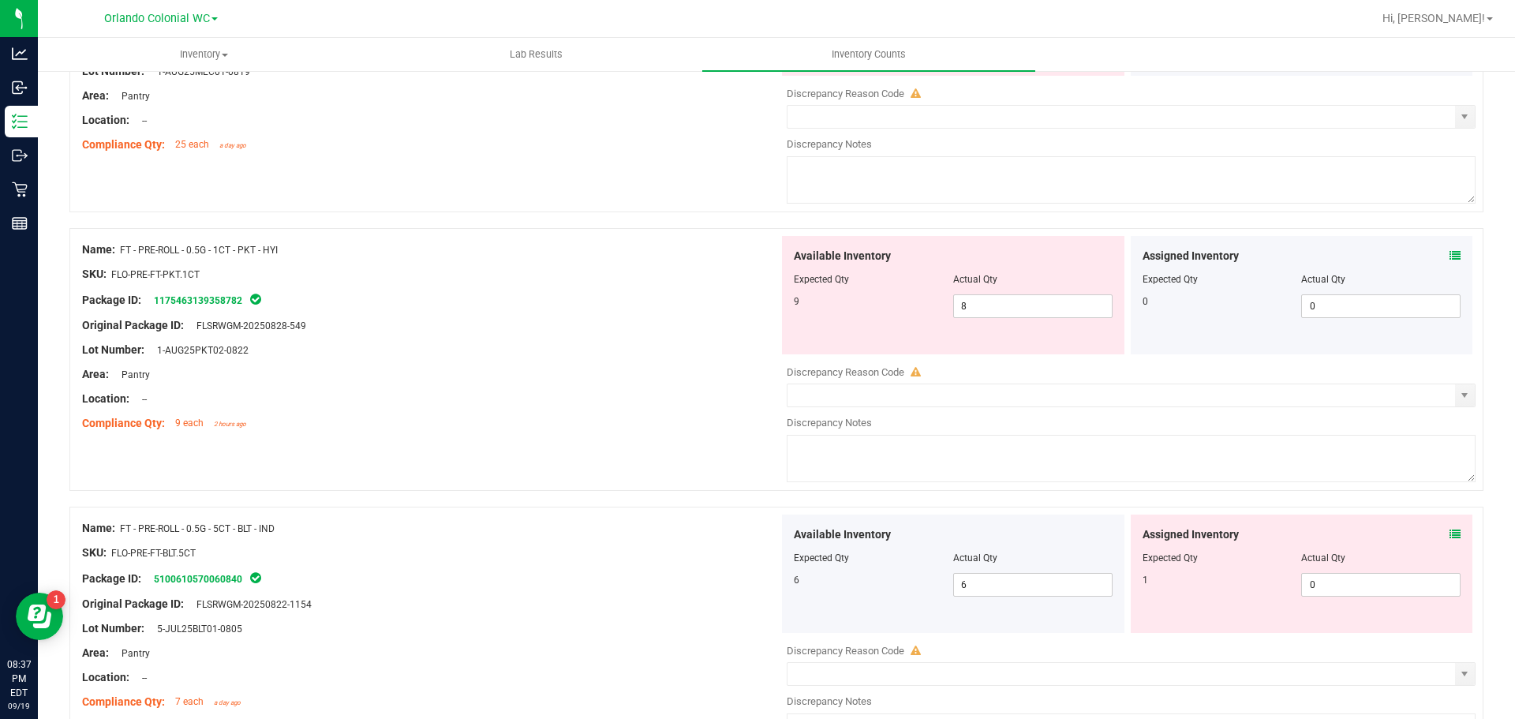
scroll to position [1684, 0]
click at [1450, 534] on icon at bounding box center [1455, 535] width 11 height 11
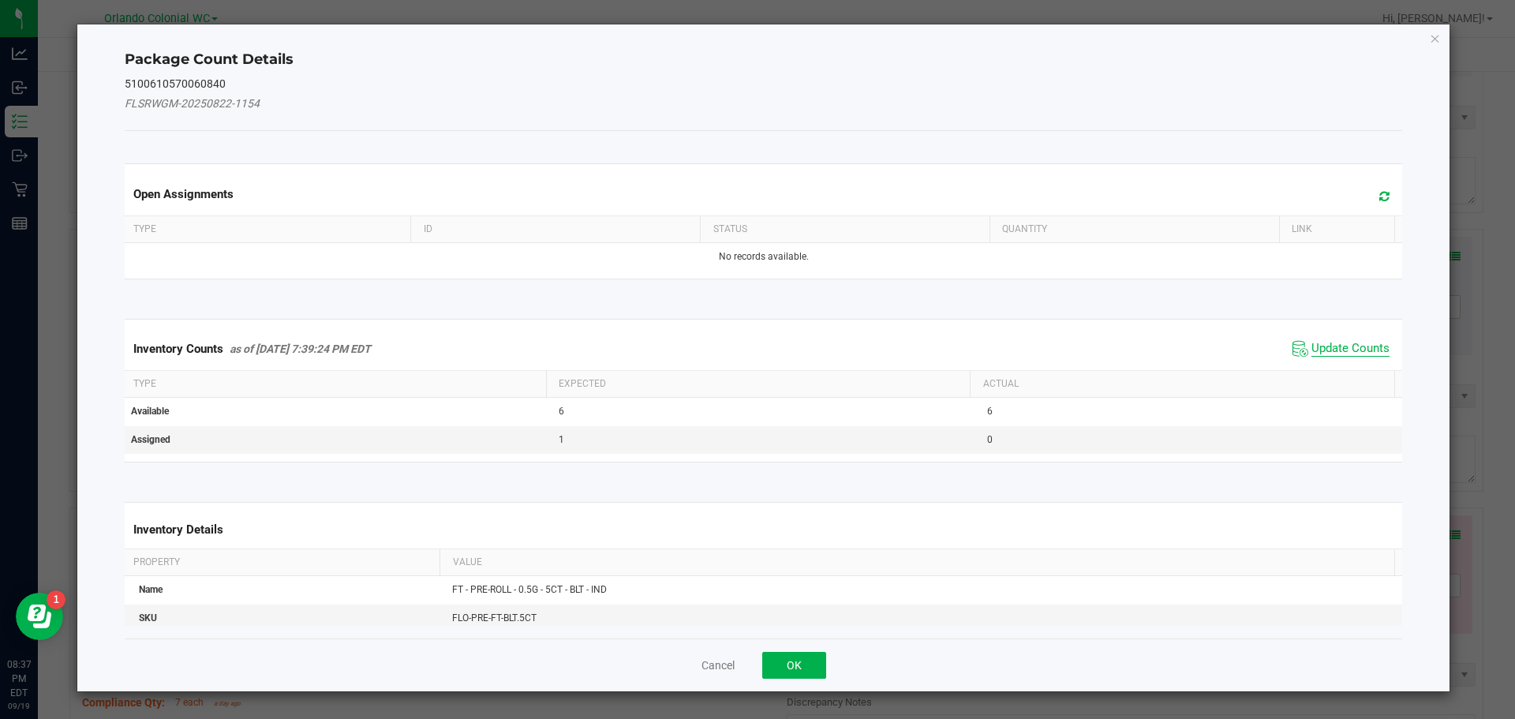
click at [1333, 350] on span "Update Counts" at bounding box center [1351, 349] width 78 height 16
click at [1343, 354] on span "Update Counts" at bounding box center [1351, 349] width 78 height 16
click at [1350, 341] on span "Update Counts" at bounding box center [1351, 348] width 78 height 14
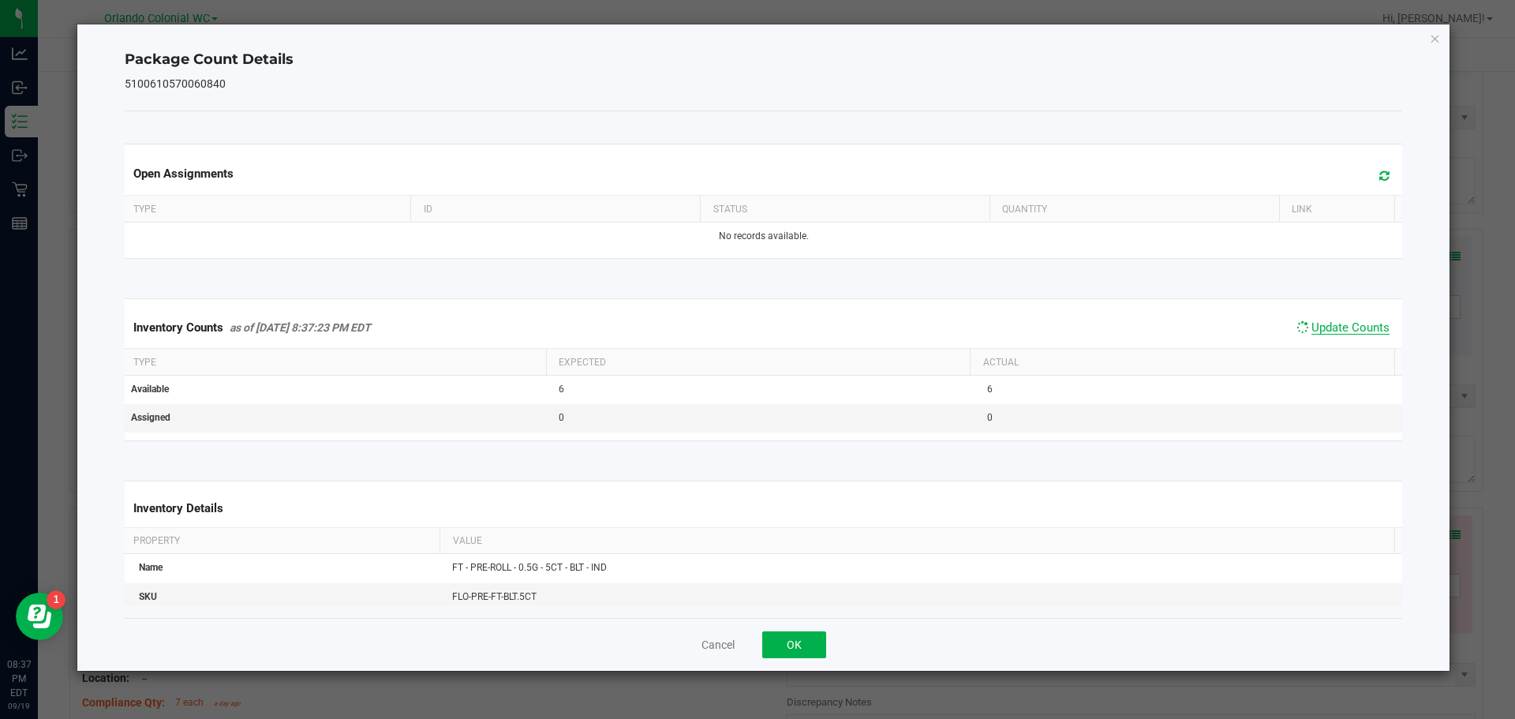
click at [1347, 335] on span "Update Counts" at bounding box center [1351, 327] width 78 height 14
click at [1440, 36] on icon "Close" at bounding box center [1435, 37] width 11 height 19
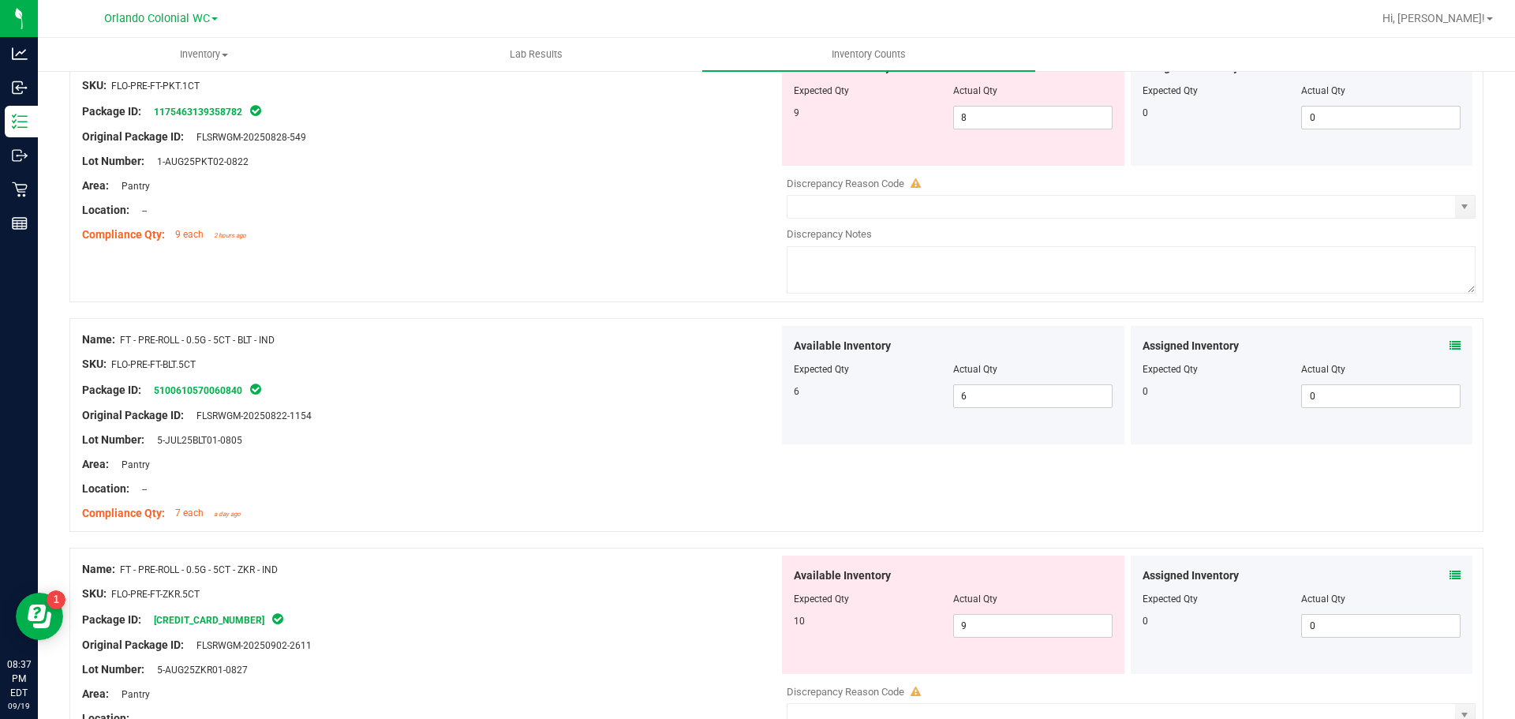
scroll to position [2063, 0]
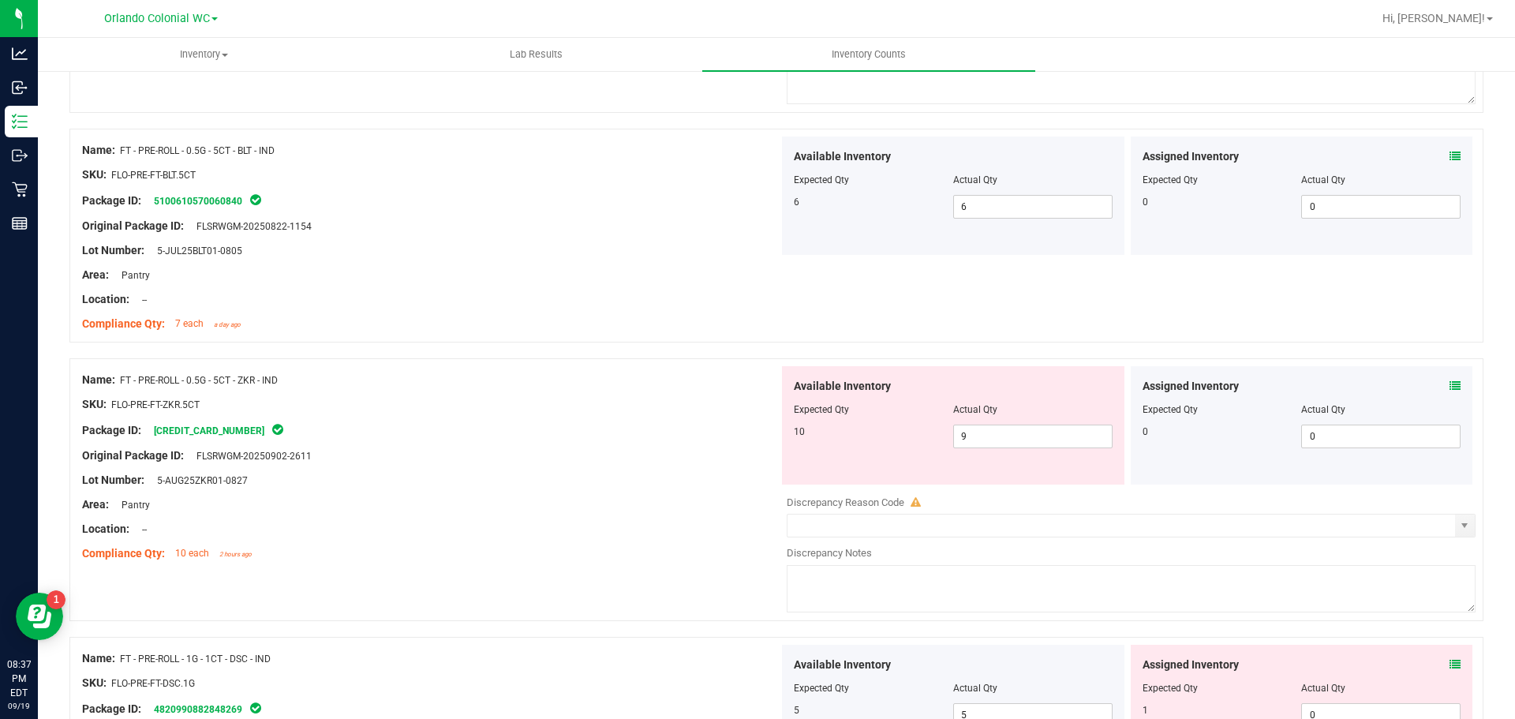
click at [1450, 382] on icon at bounding box center [1455, 385] width 11 height 11
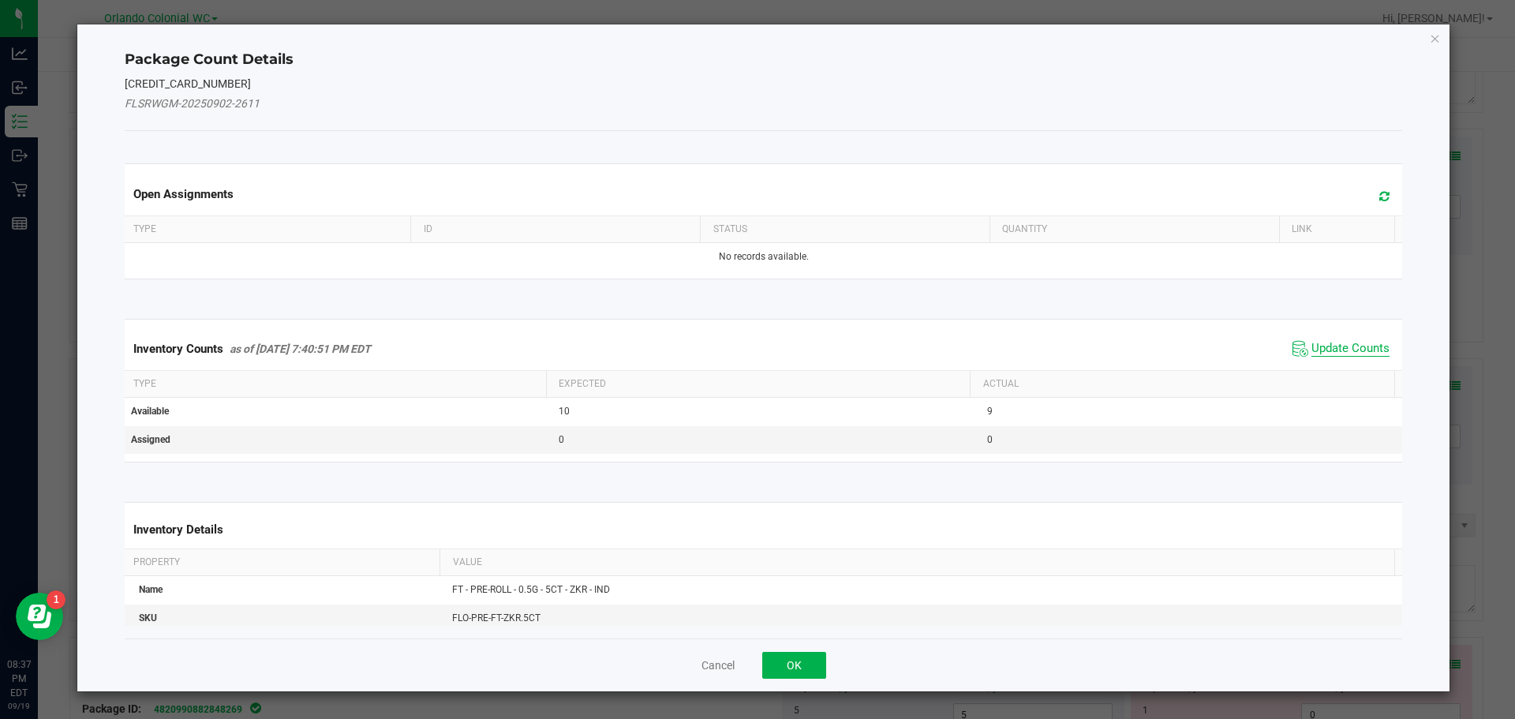
click at [1316, 350] on span "Update Counts" at bounding box center [1351, 349] width 78 height 16
click at [1331, 354] on span "Update Counts" at bounding box center [1351, 348] width 78 height 14
click at [1345, 341] on span "Update Counts" at bounding box center [1351, 348] width 78 height 14
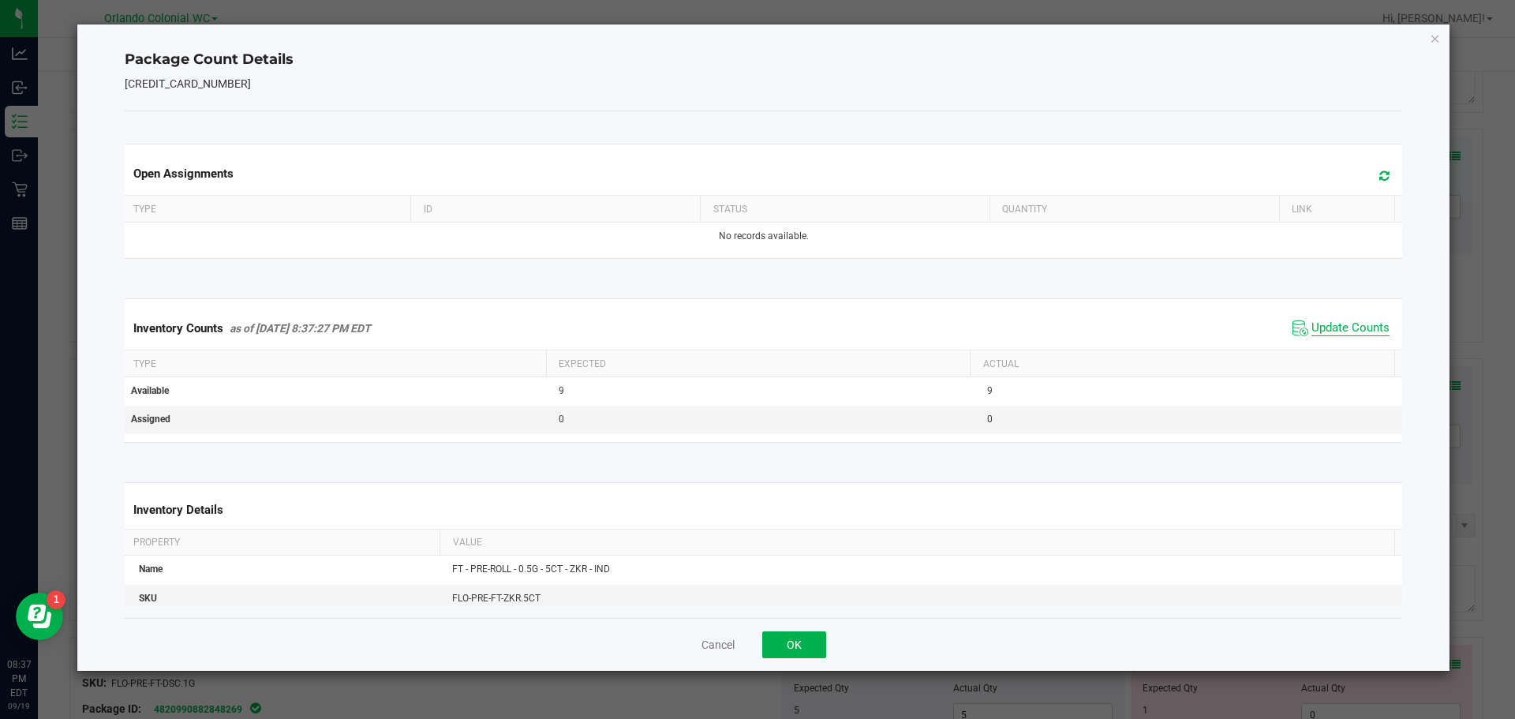
click at [1355, 336] on span "Update Counts" at bounding box center [1351, 328] width 78 height 16
click at [1434, 41] on icon "Close" at bounding box center [1435, 37] width 11 height 19
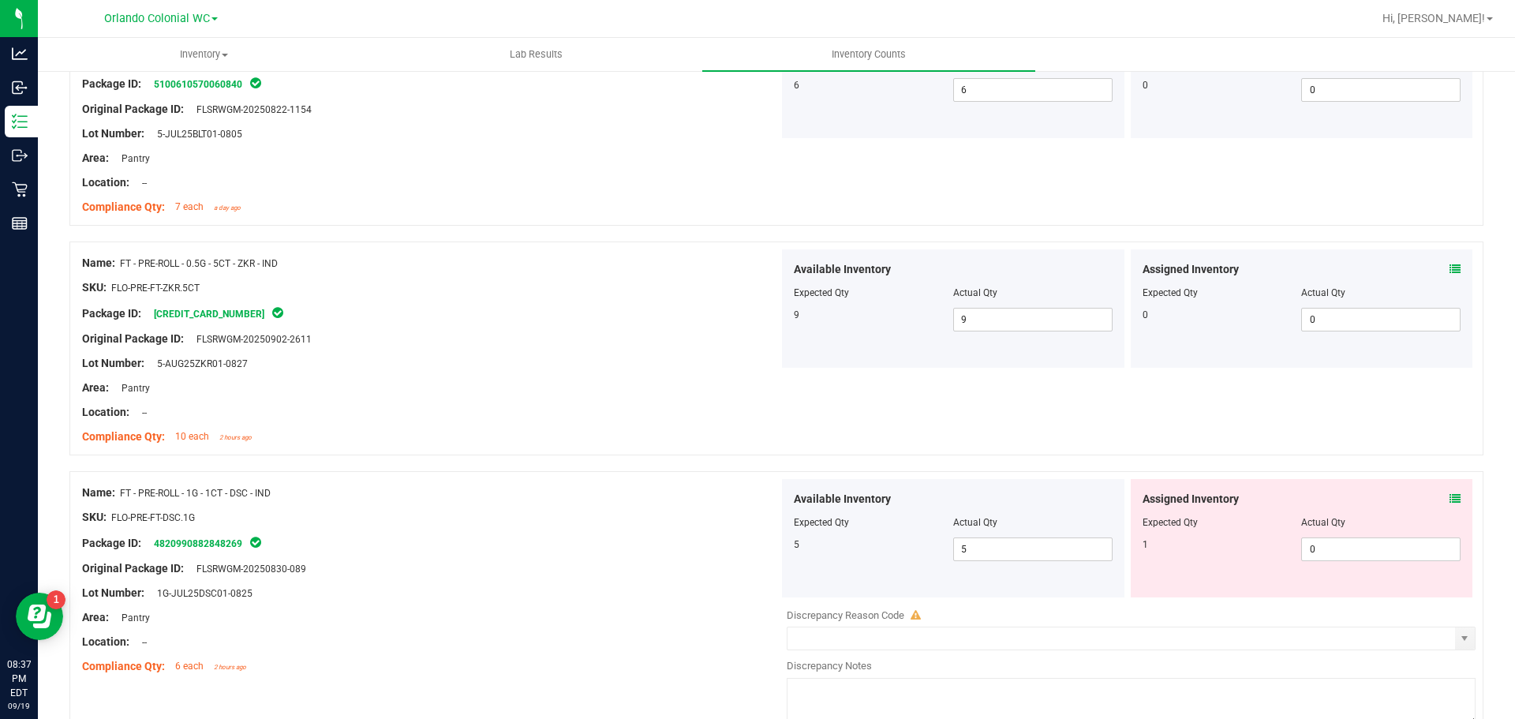
scroll to position [2284, 0]
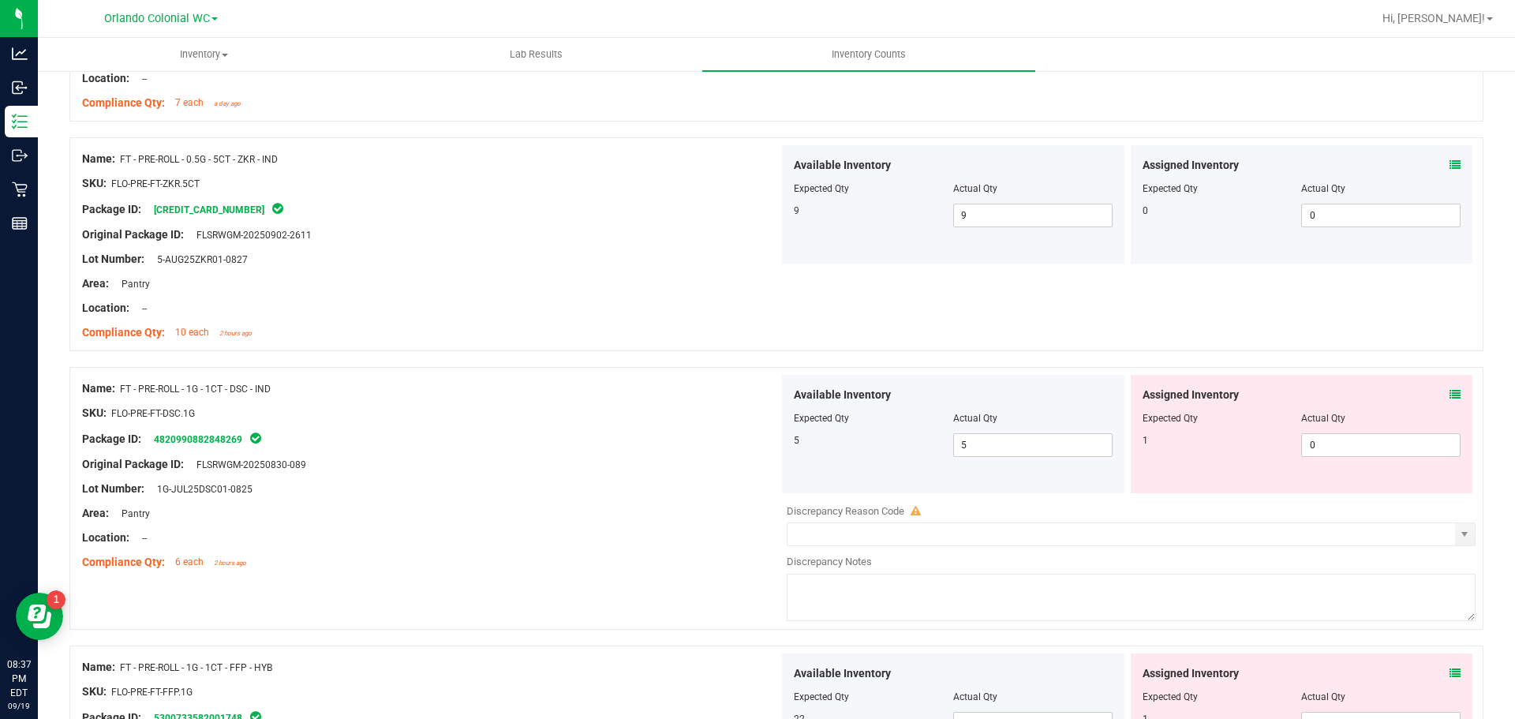
click at [1450, 390] on icon at bounding box center [1455, 394] width 11 height 11
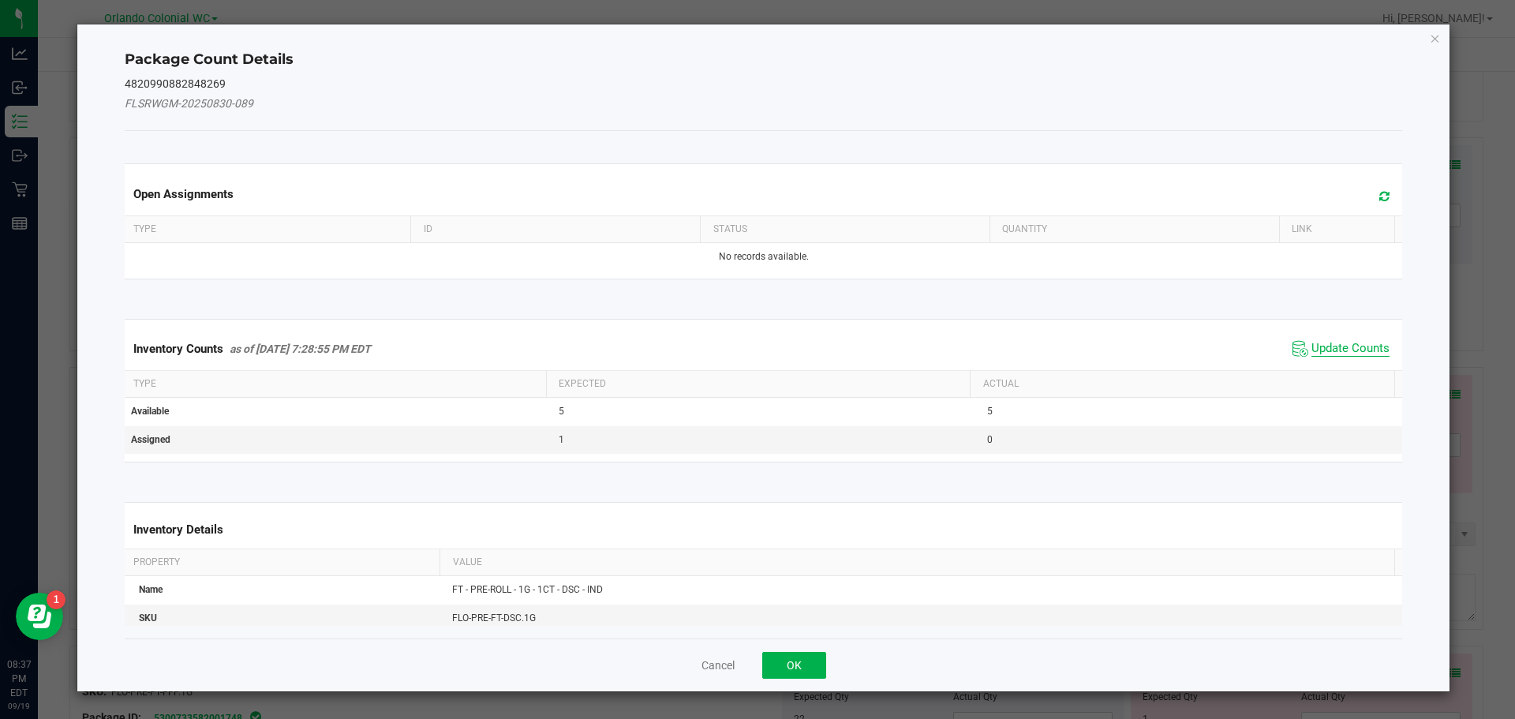
click at [1319, 355] on span "Update Counts" at bounding box center [1351, 349] width 78 height 16
click at [1327, 354] on span "Update Counts" at bounding box center [1351, 348] width 78 height 14
click at [1334, 341] on span "Update Counts" at bounding box center [1351, 348] width 78 height 14
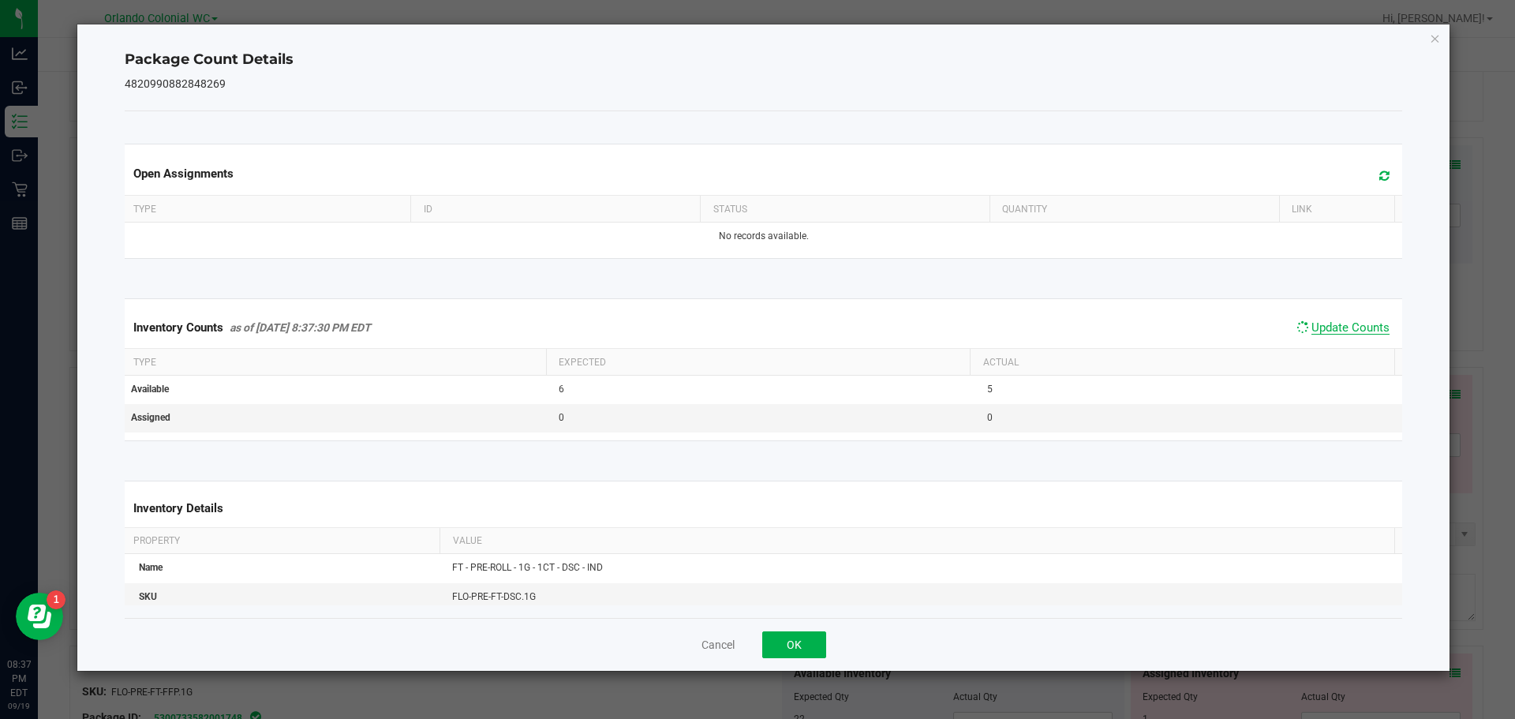
click at [1353, 335] on span "Update Counts" at bounding box center [1351, 327] width 78 height 14
click at [1439, 34] on icon "Close" at bounding box center [1435, 37] width 11 height 19
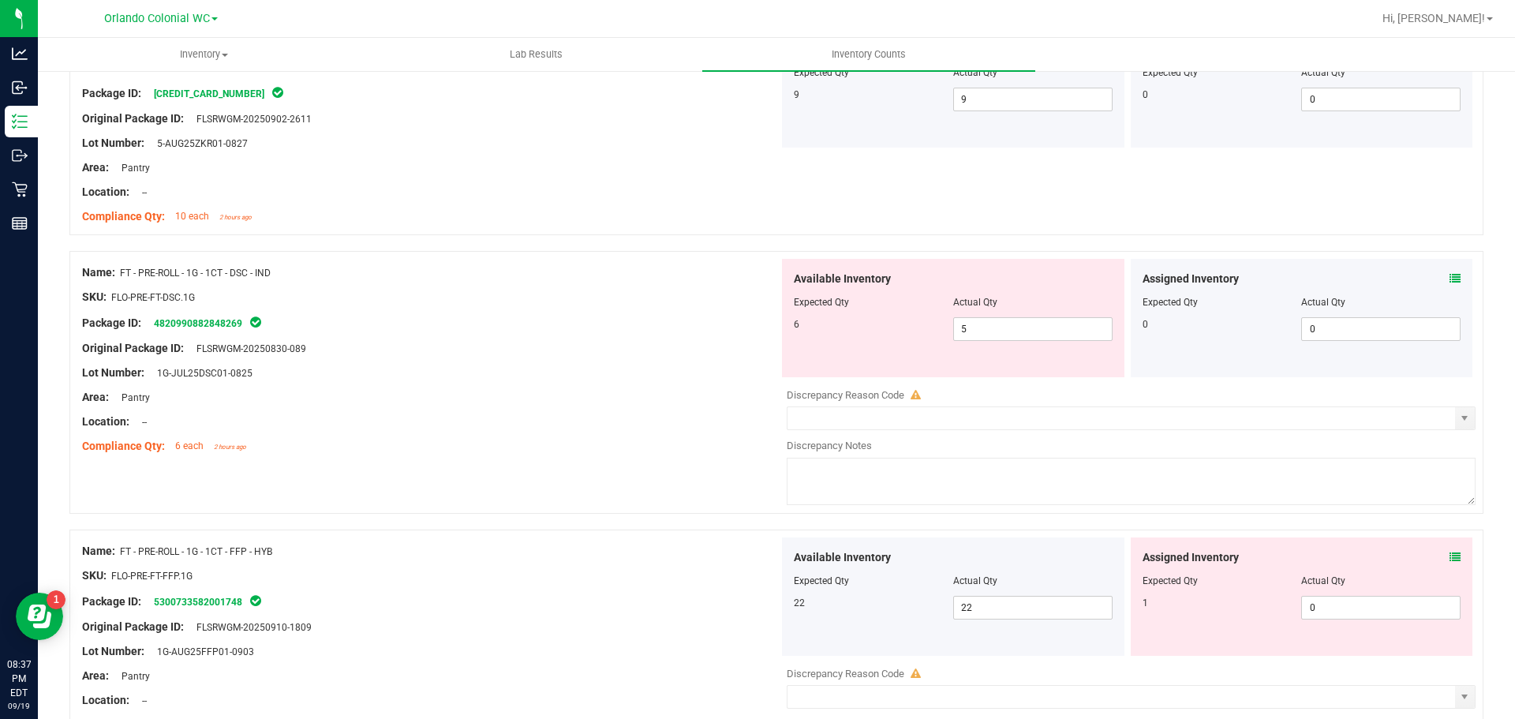
scroll to position [2403, 0]
click at [972, 325] on input "5" at bounding box center [1033, 326] width 158 height 22
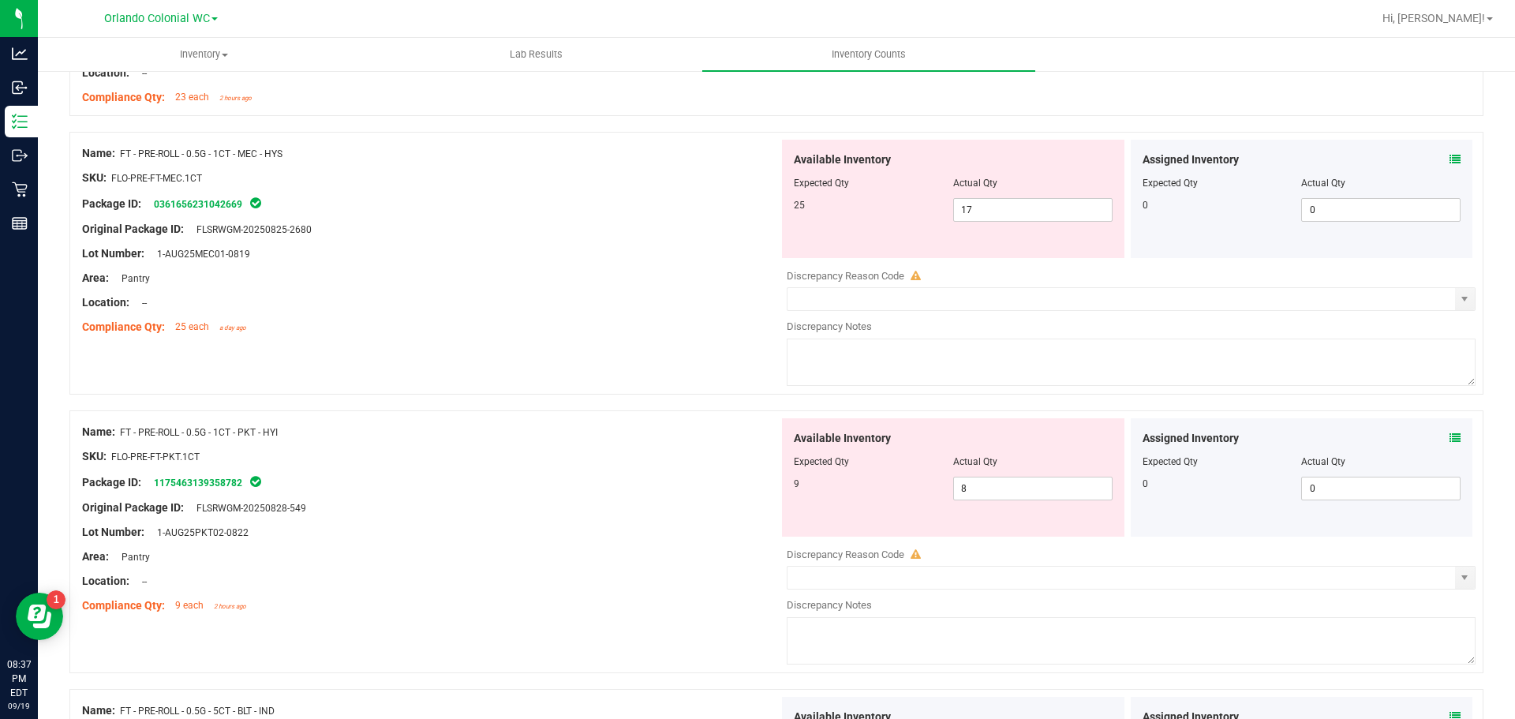
scroll to position [1504, 0]
click at [992, 488] on input "8" at bounding box center [1033, 488] width 158 height 22
type input "9"
click at [605, 510] on div "Original Package ID: FLSRWGM-20250828-549" at bounding box center [430, 507] width 697 height 17
type input "9"
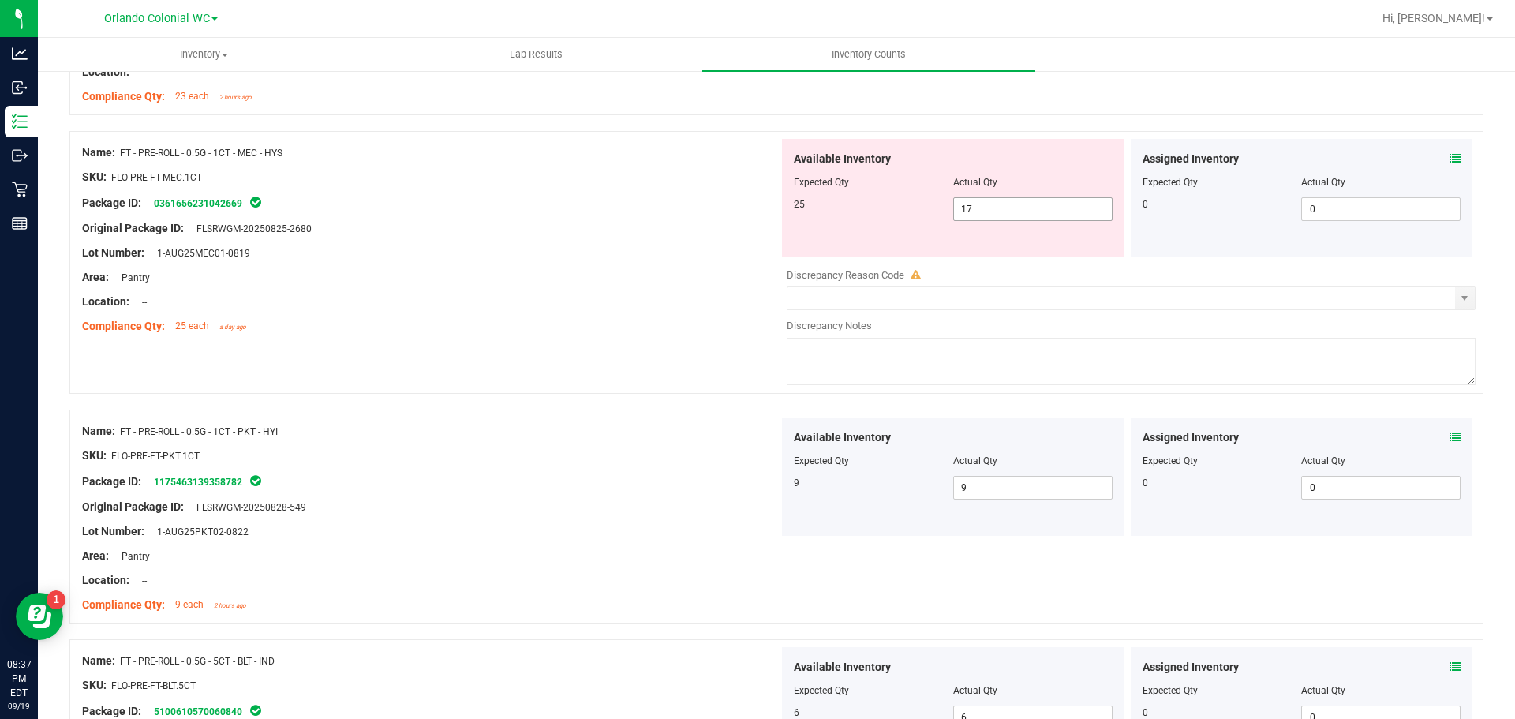
click at [991, 206] on input "17" at bounding box center [1033, 209] width 158 height 22
type input "1"
type input "25"
click at [562, 287] on div at bounding box center [430, 290] width 697 height 8
type input "25"
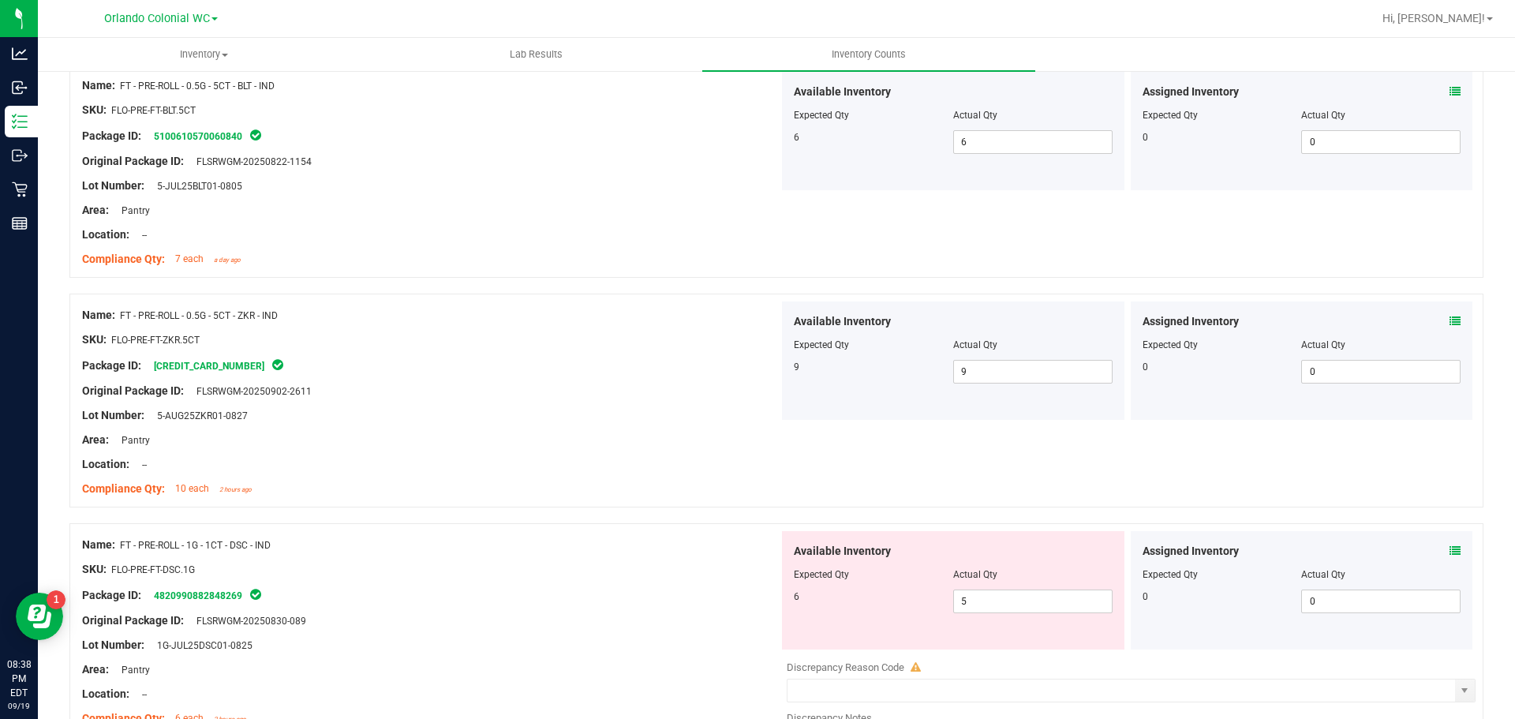
scroll to position [2223, 0]
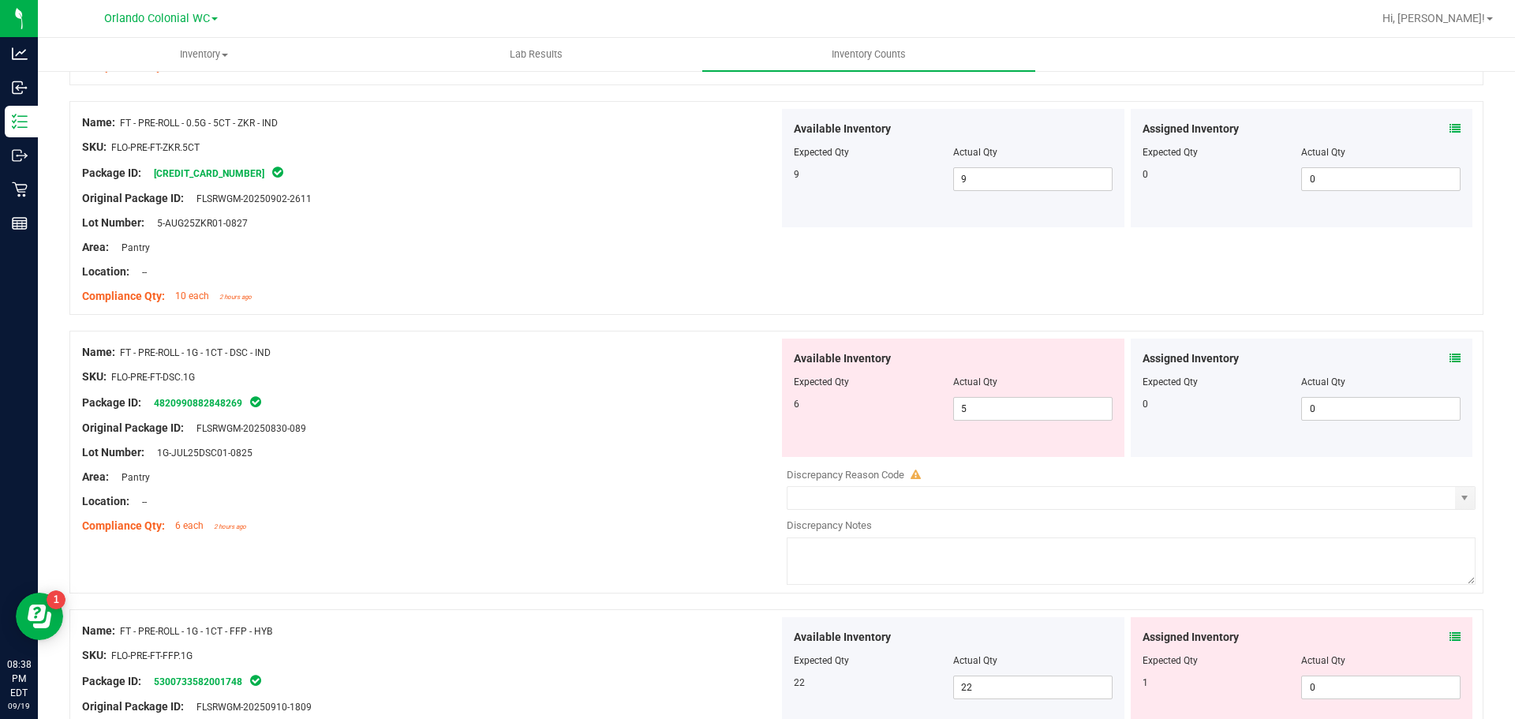
click at [1450, 358] on icon at bounding box center [1455, 358] width 11 height 11
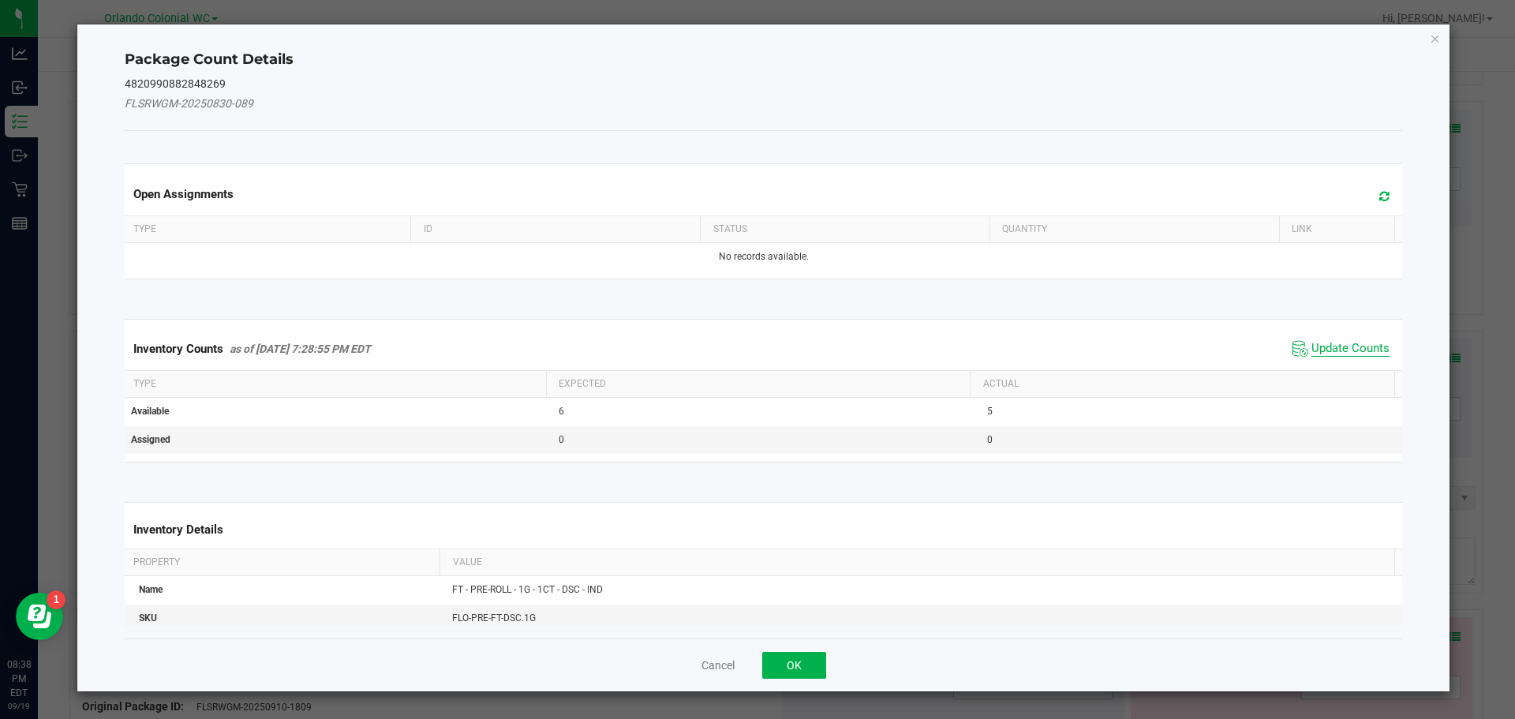
click at [1312, 346] on span "Update Counts" at bounding box center [1351, 349] width 78 height 16
click at [1334, 369] on th "Actual" at bounding box center [1182, 382] width 425 height 27
click at [1348, 341] on span "Update Counts" at bounding box center [1351, 348] width 78 height 14
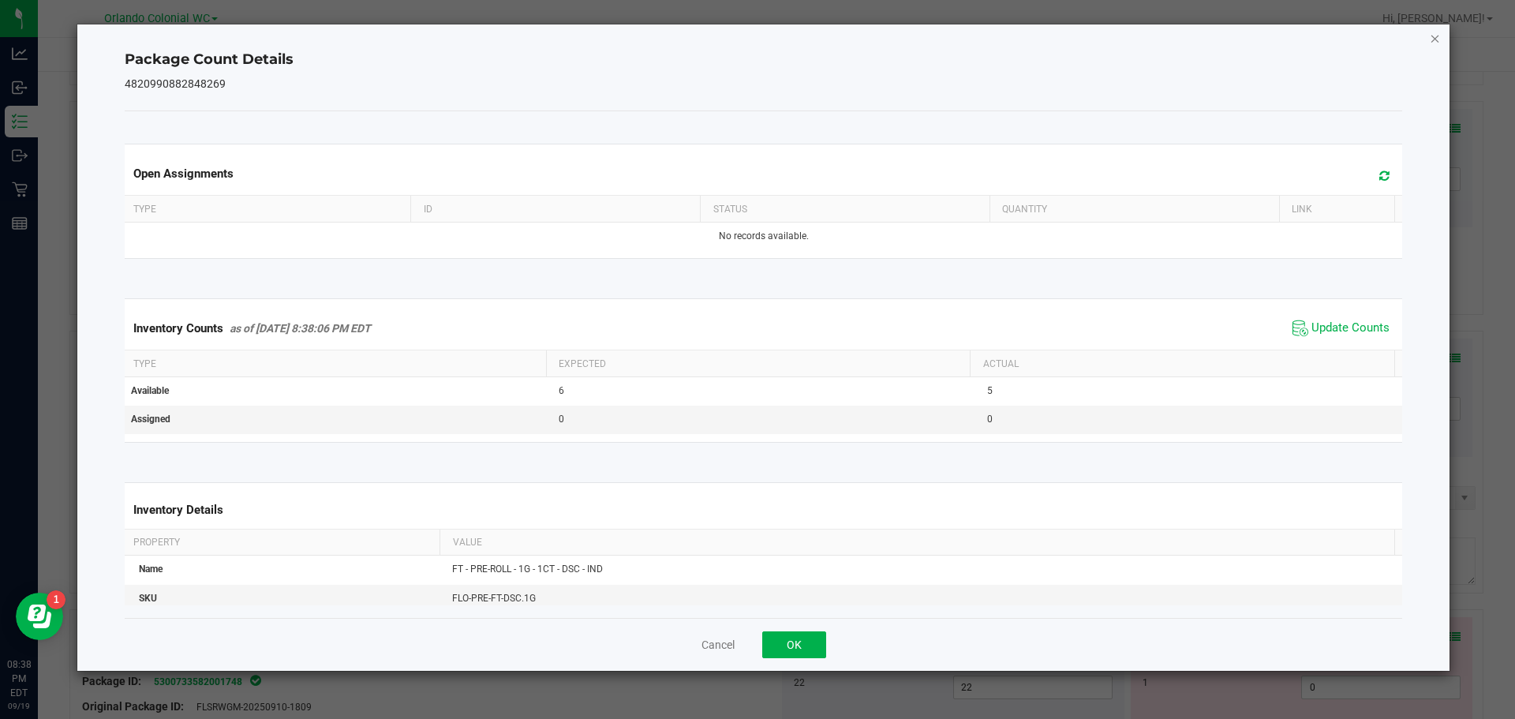
click at [1439, 46] on icon "Close" at bounding box center [1435, 37] width 11 height 19
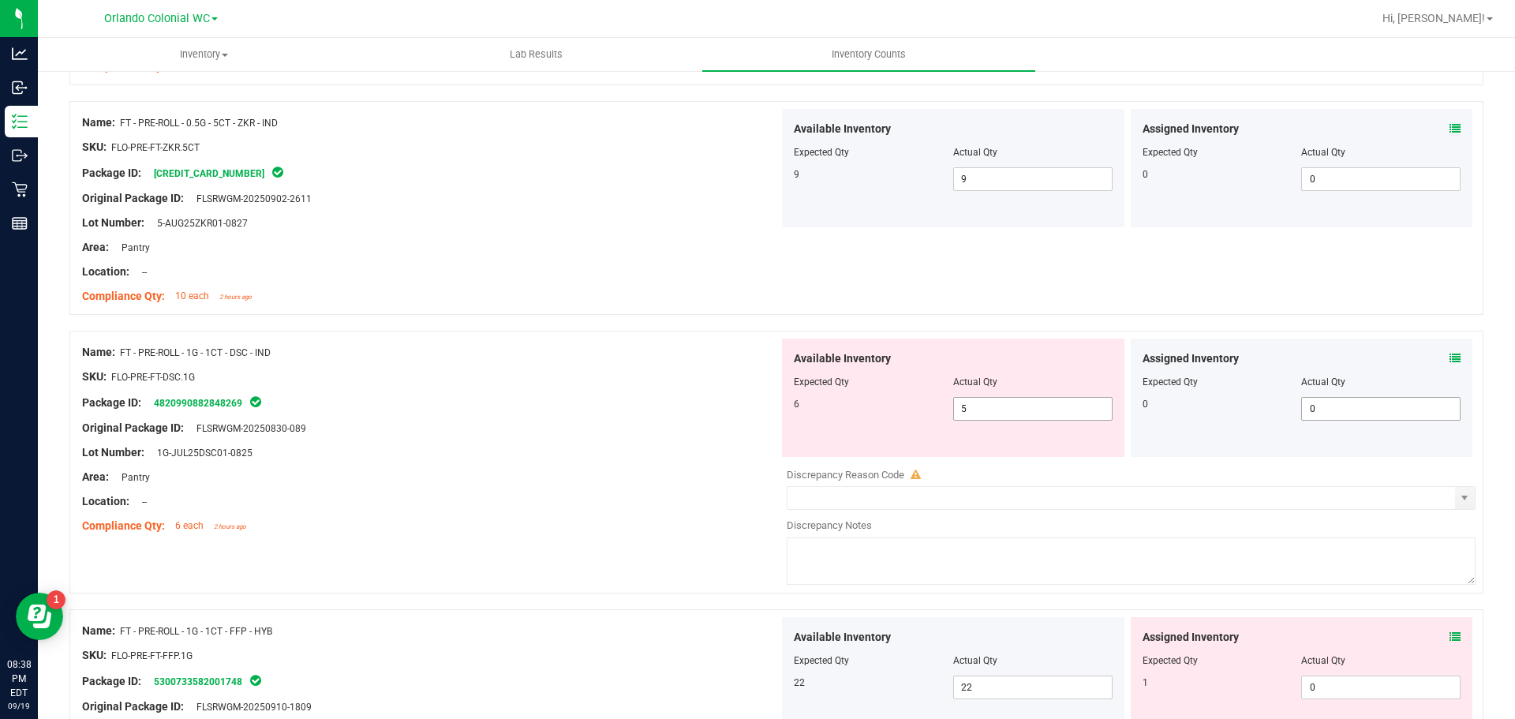
click at [972, 406] on input "5" at bounding box center [1033, 409] width 158 height 22
type input "6"
click at [637, 448] on div "Lot Number: 1G-JUL25DSC01-0825" at bounding box center [430, 452] width 697 height 17
type input "6"
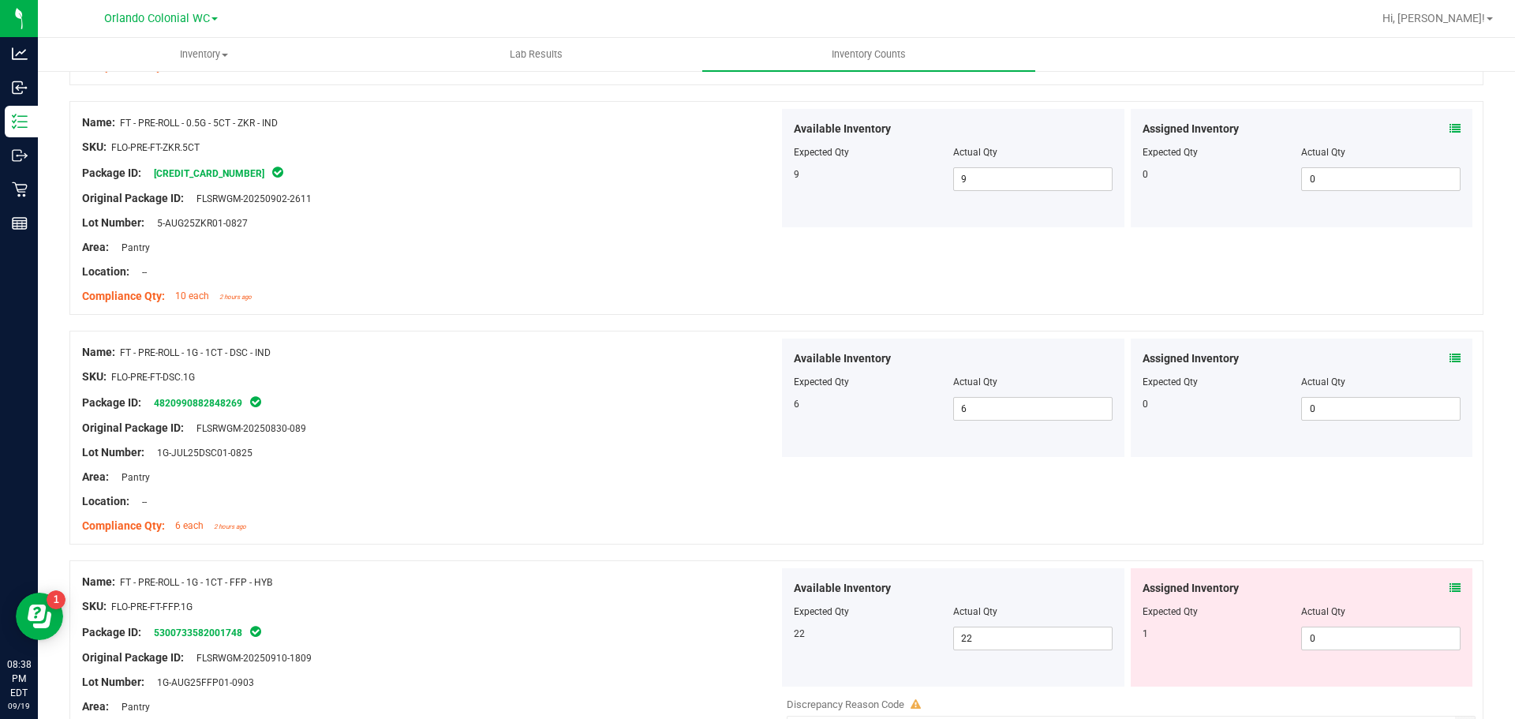
click at [1450, 587] on icon at bounding box center [1455, 587] width 11 height 11
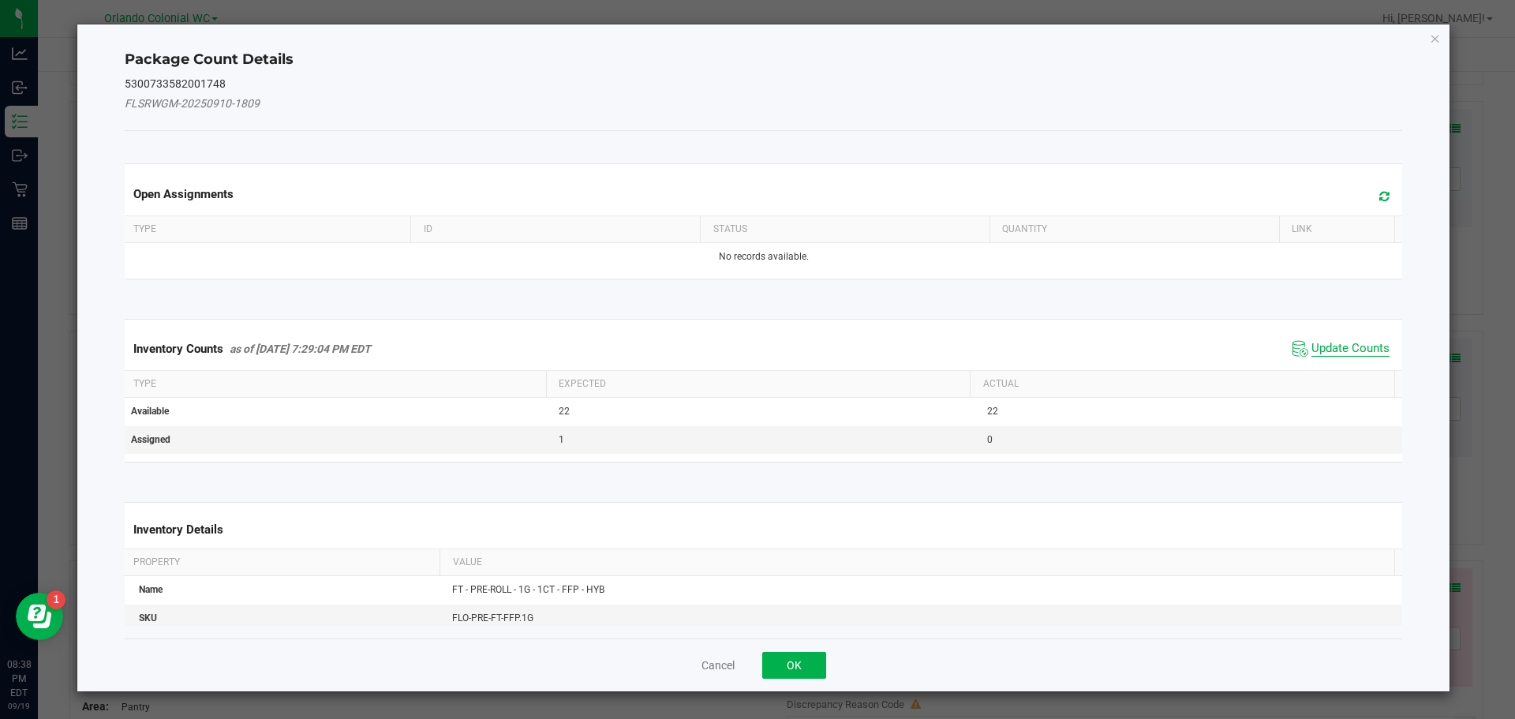
click at [1335, 346] on span "Update Counts" at bounding box center [1351, 349] width 78 height 16
click at [1348, 369] on th "Actual" at bounding box center [1182, 382] width 425 height 27
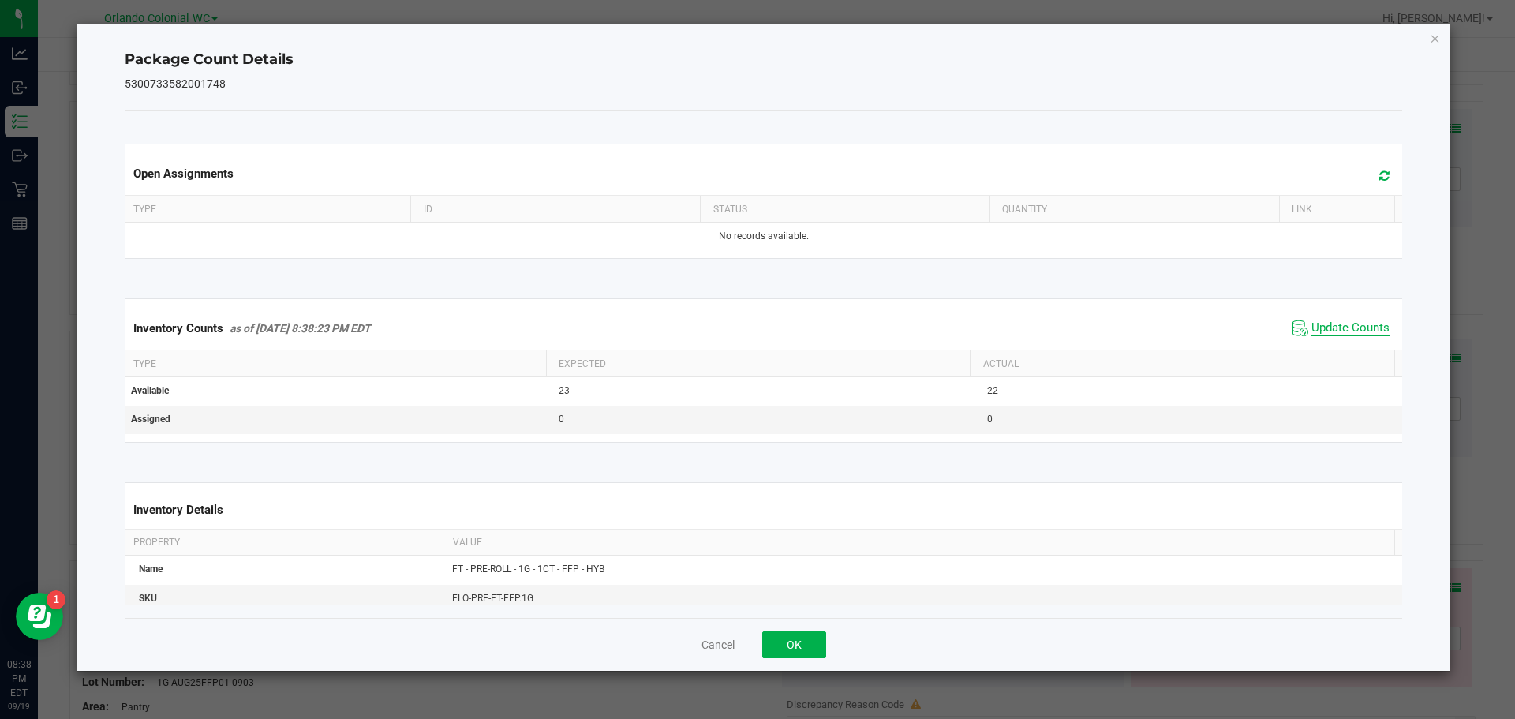
click at [1344, 328] on span "Update Counts" at bounding box center [1351, 328] width 78 height 16
click at [1437, 41] on icon "Close" at bounding box center [1435, 37] width 11 height 19
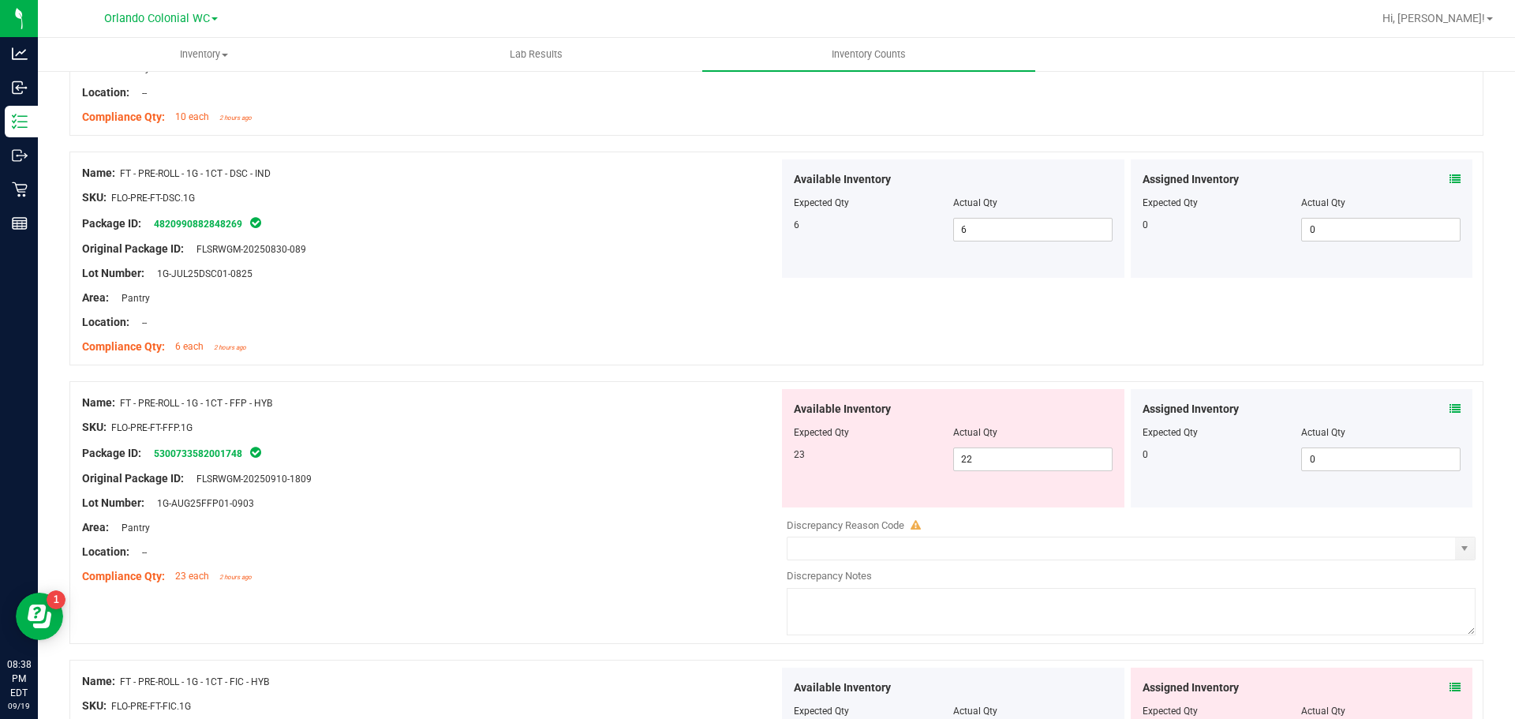
scroll to position [2490, 0]
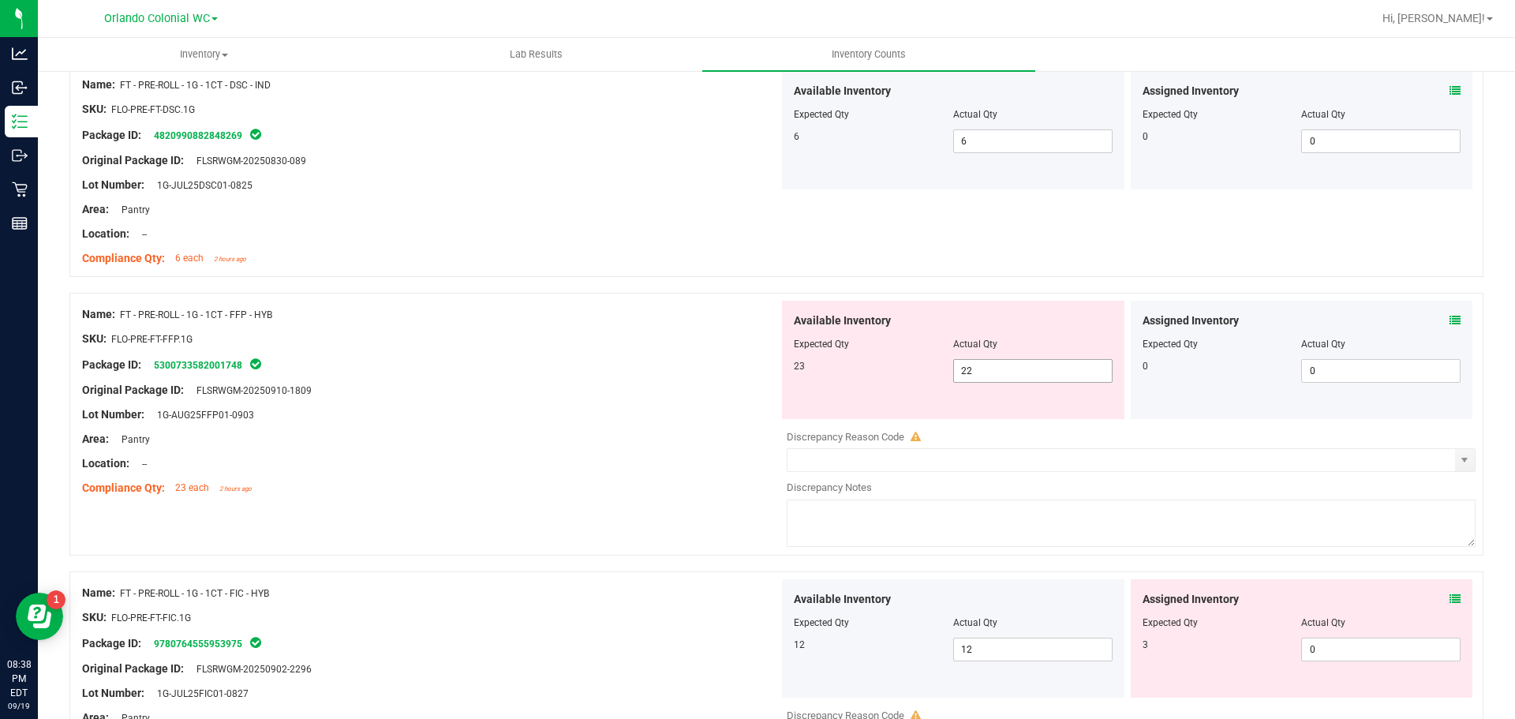
click at [1020, 373] on input "22" at bounding box center [1033, 371] width 158 height 22
type input "23"
click at [590, 376] on div at bounding box center [430, 378] width 697 height 8
type input "23"
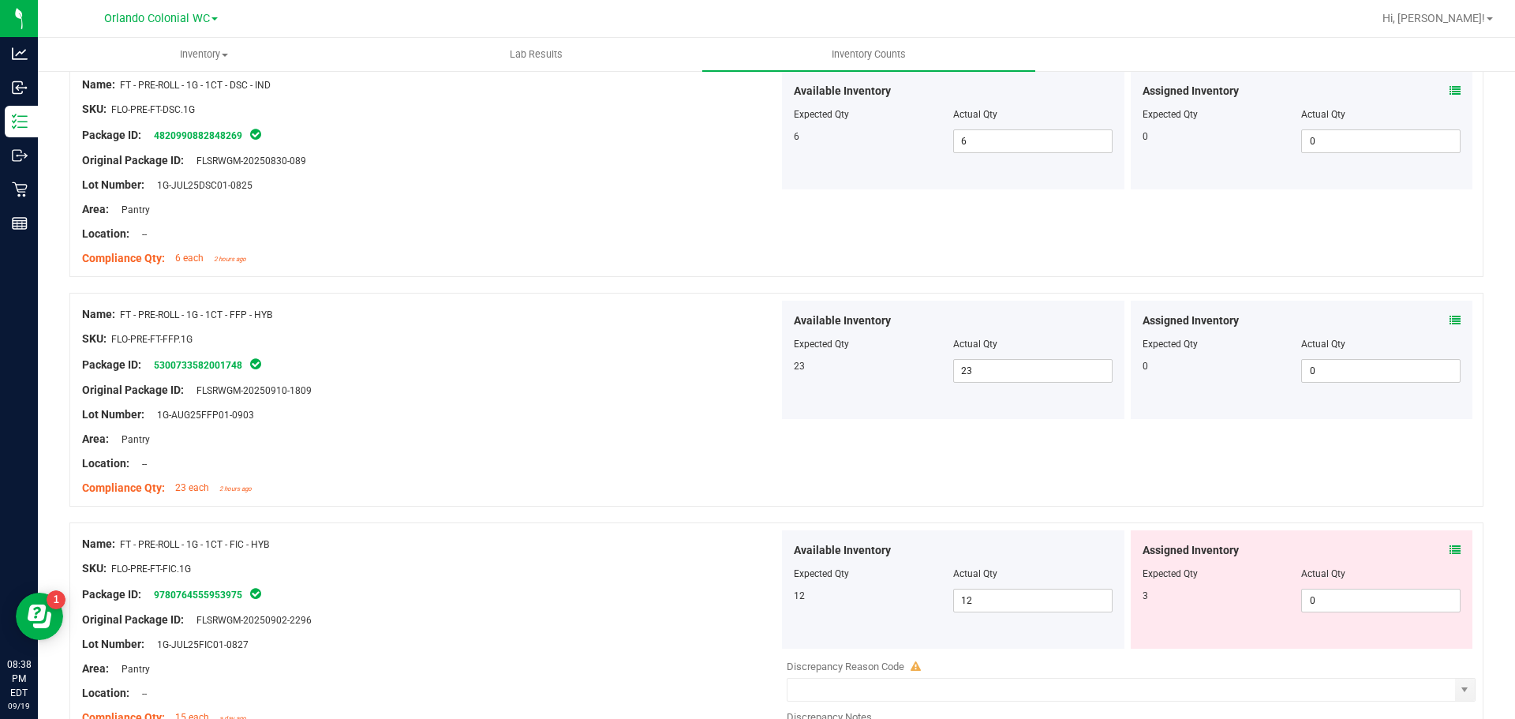
click at [1450, 545] on icon at bounding box center [1455, 550] width 11 height 11
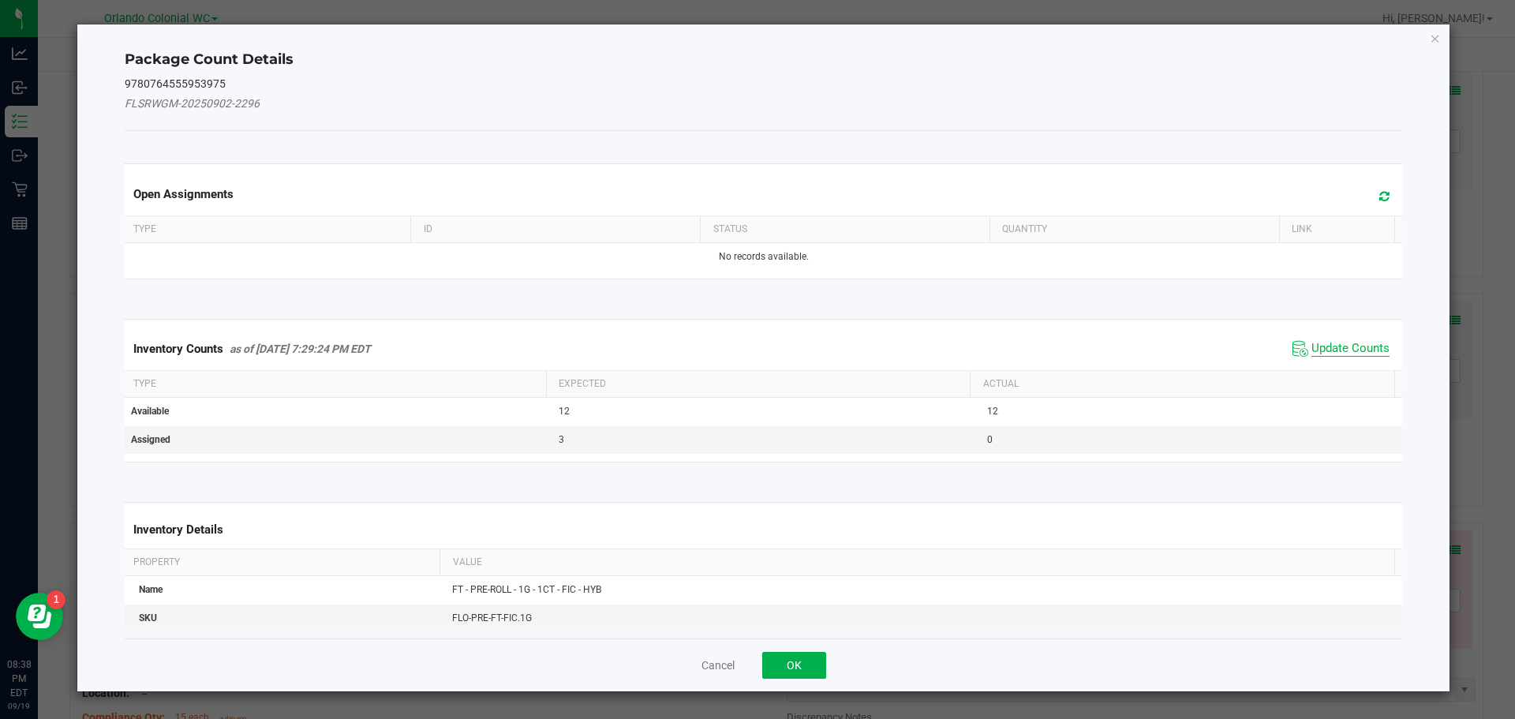
click at [1335, 349] on span "Update Counts" at bounding box center [1351, 349] width 78 height 16
click at [1343, 354] on span "Update Counts" at bounding box center [1351, 349] width 78 height 16
click at [1346, 341] on span "Update Counts" at bounding box center [1351, 348] width 78 height 14
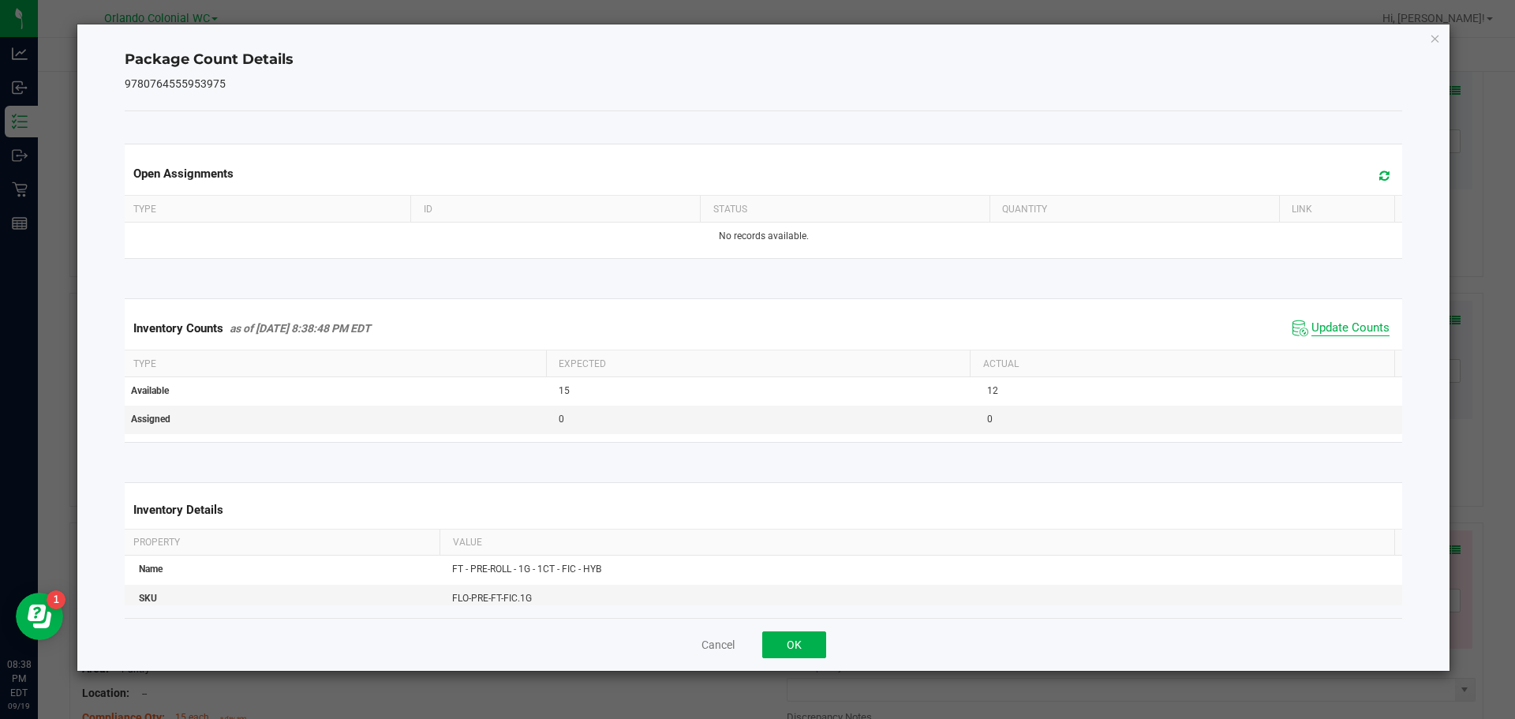
click at [1346, 321] on span "Update Counts" at bounding box center [1351, 328] width 78 height 16
click at [1435, 39] on icon "Close" at bounding box center [1435, 37] width 11 height 19
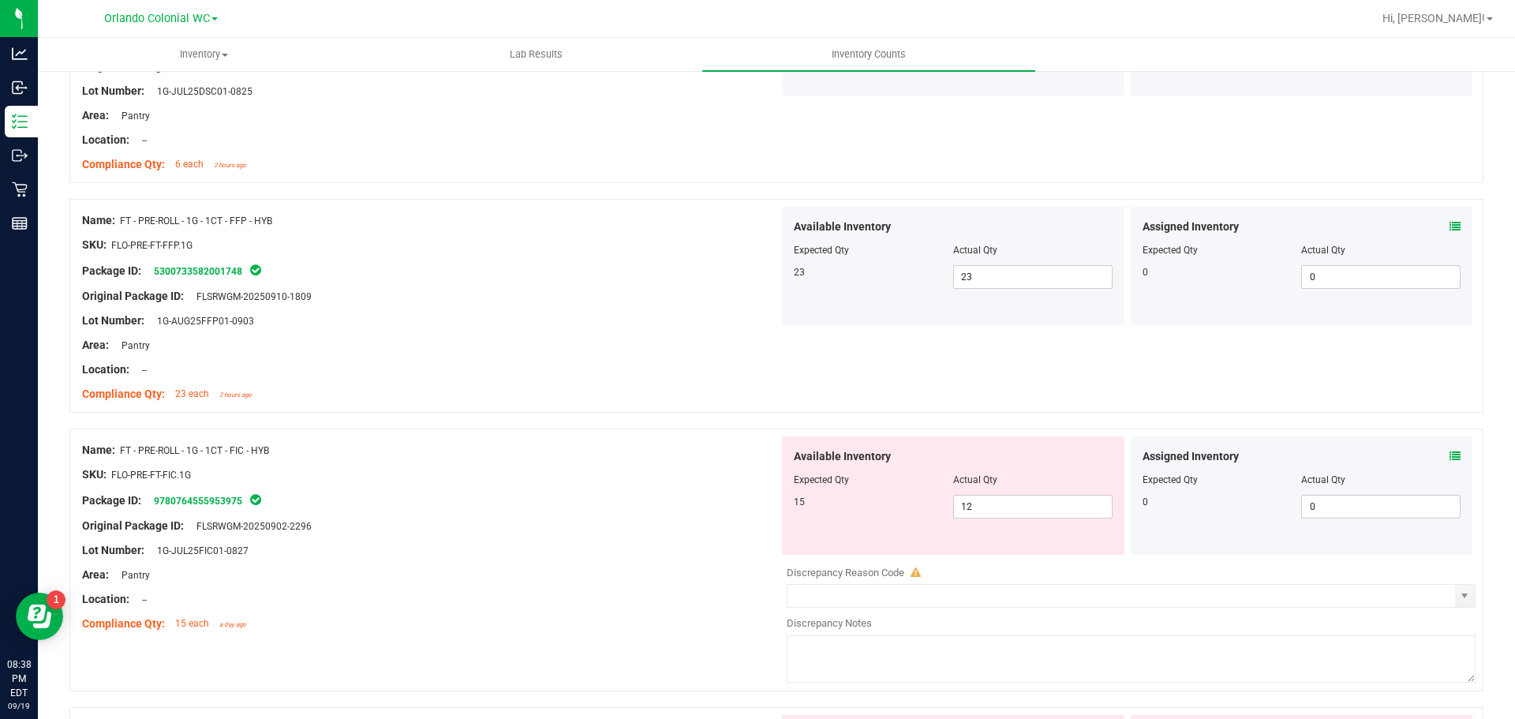
scroll to position [2621, 0]
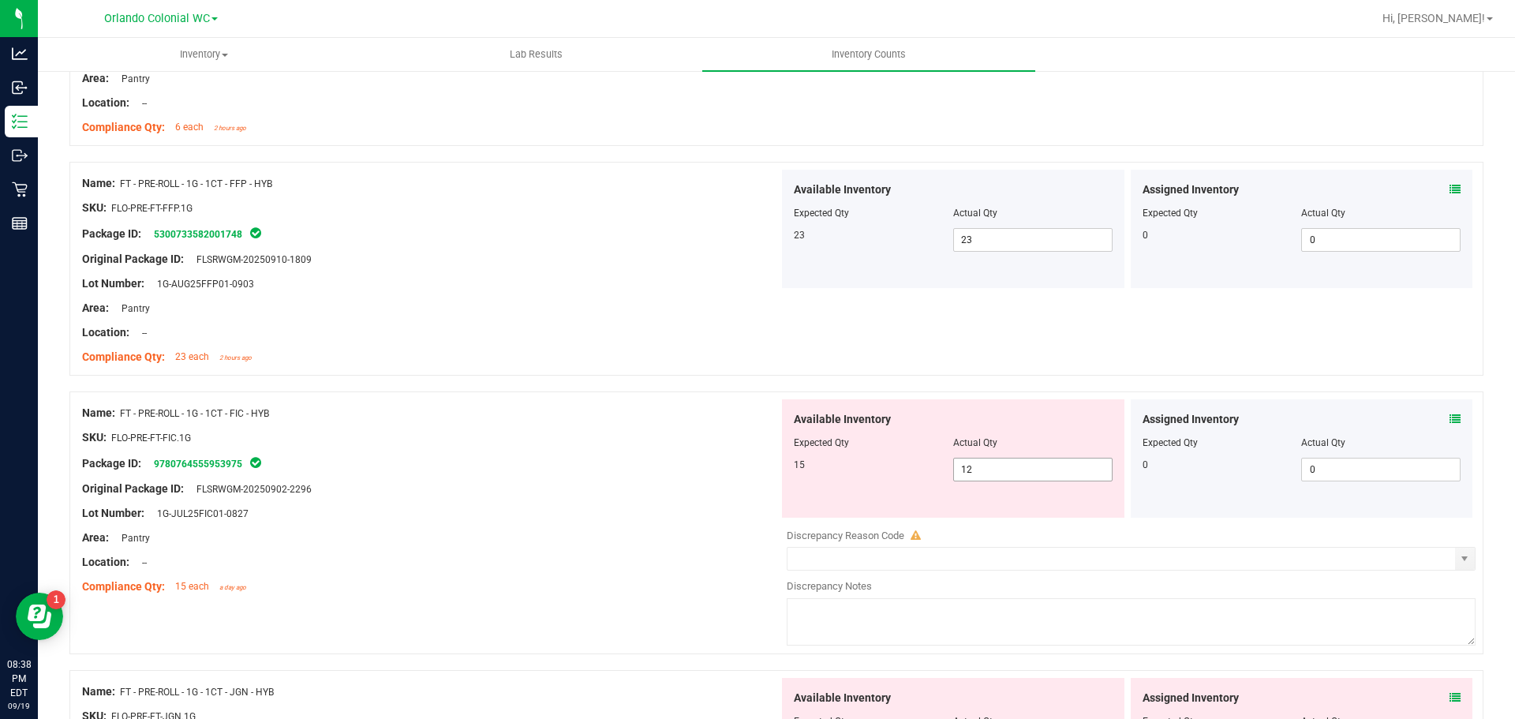
click at [1003, 471] on input "12" at bounding box center [1033, 470] width 158 height 22
type input "1"
type input "15"
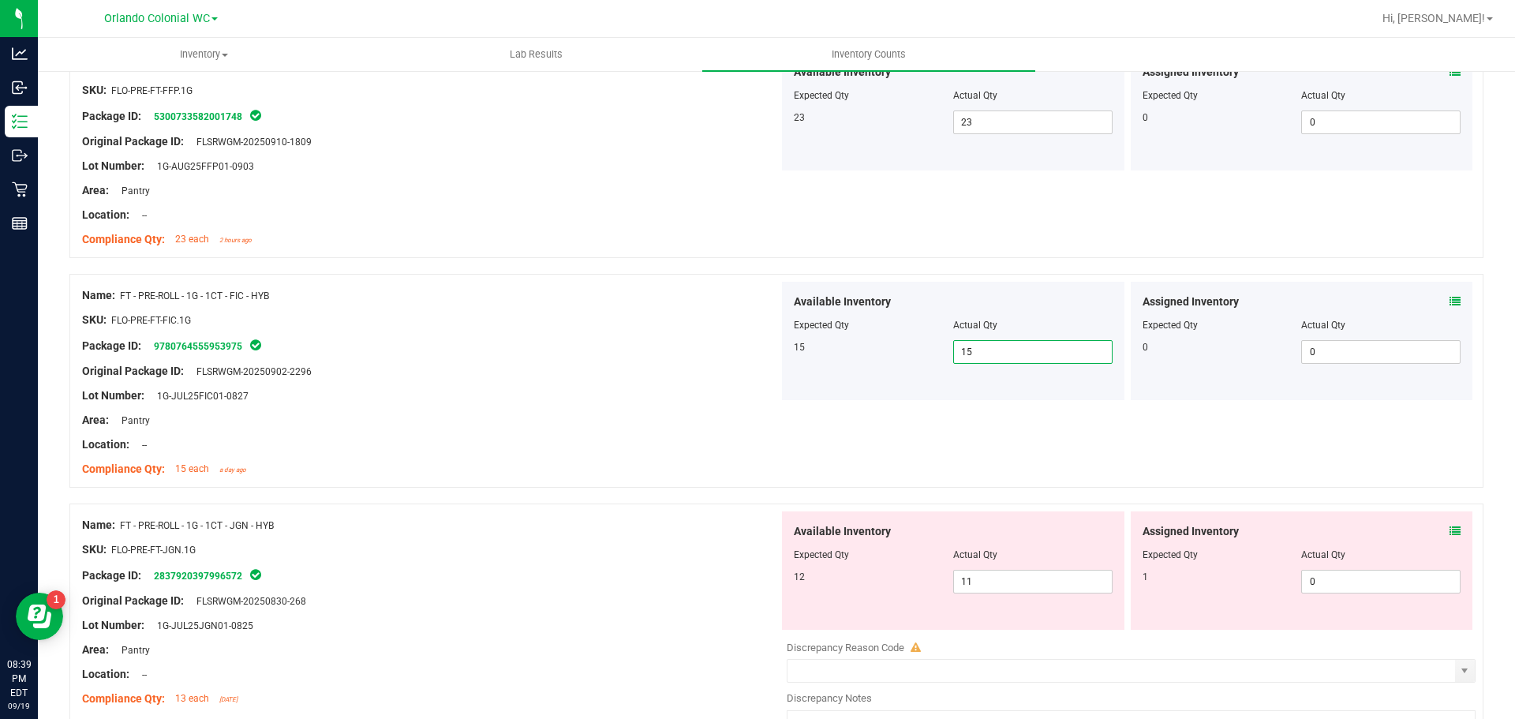
scroll to position [2803, 0]
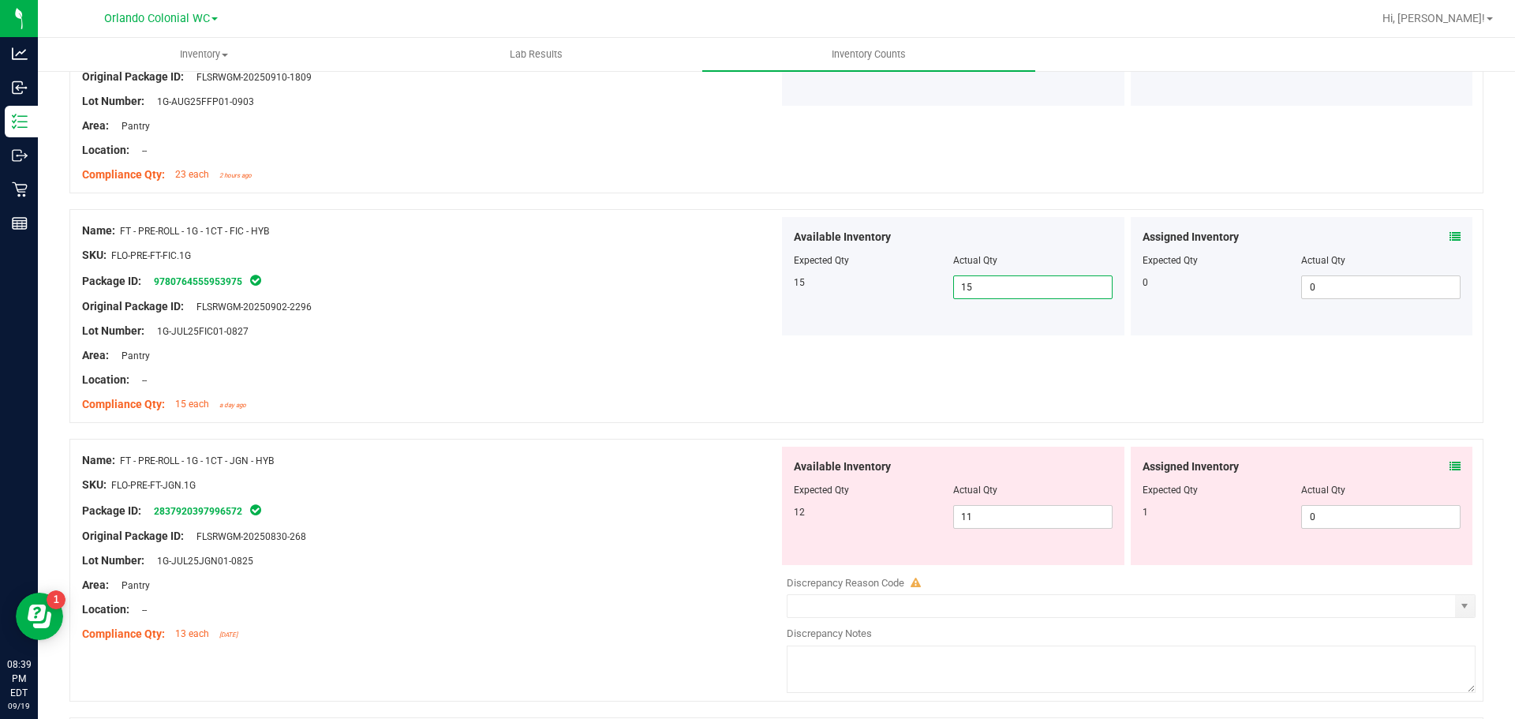
click at [1450, 466] on icon at bounding box center [1455, 466] width 11 height 11
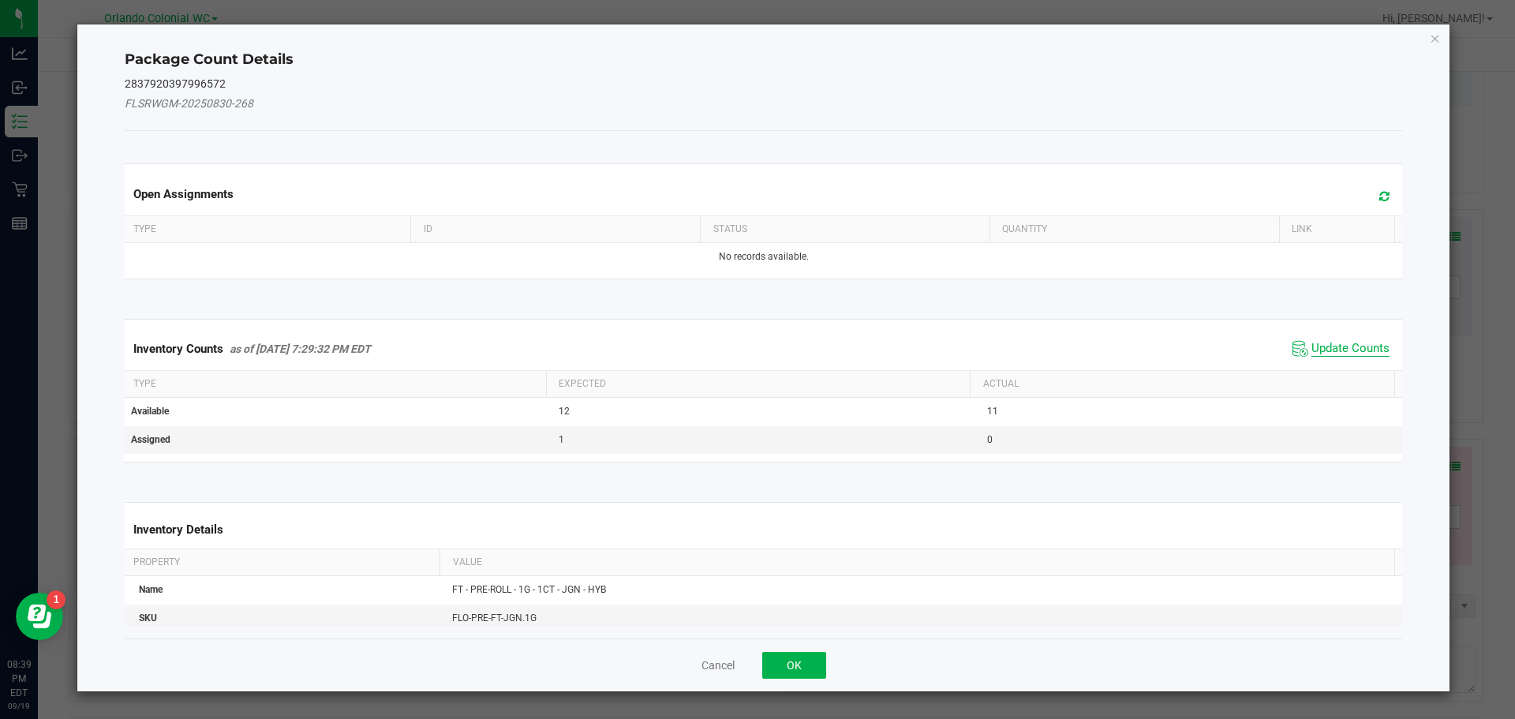
click at [1332, 344] on span "Update Counts" at bounding box center [1351, 349] width 78 height 16
click at [1337, 369] on th "Actual" at bounding box center [1182, 382] width 425 height 27
click at [1332, 341] on span "Update Counts" at bounding box center [1351, 348] width 78 height 14
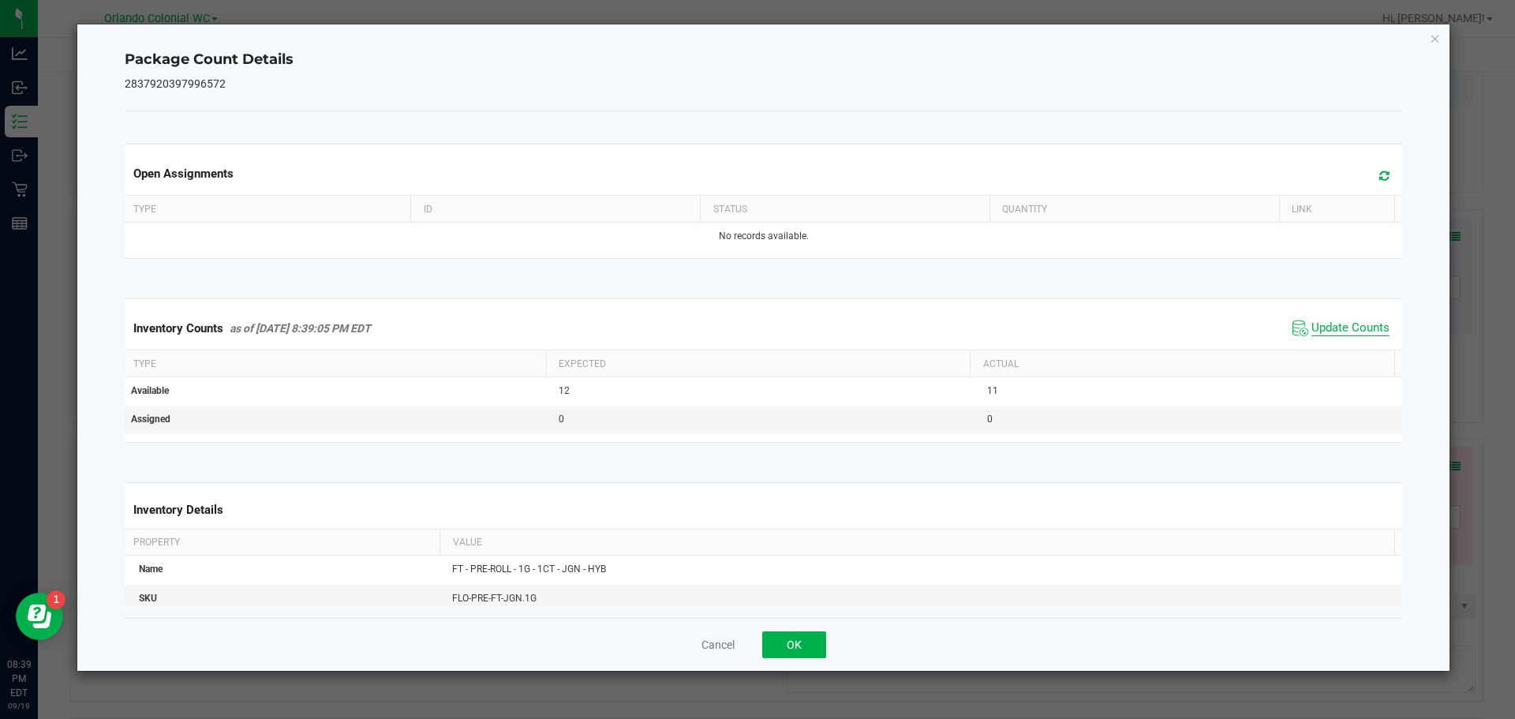
click at [1344, 336] on span "Update Counts" at bounding box center [1351, 328] width 78 height 16
click at [1436, 39] on icon "Close" at bounding box center [1435, 37] width 11 height 19
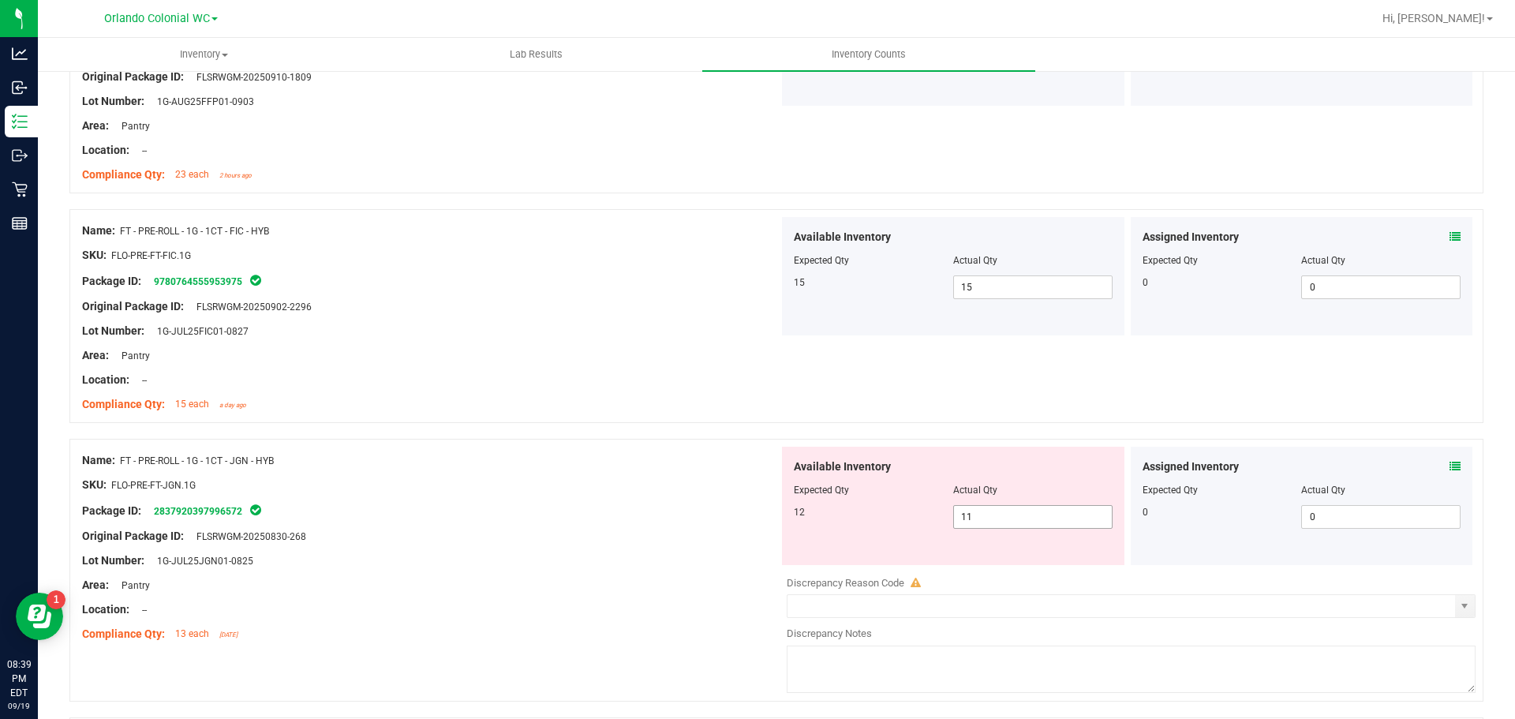
click at [1024, 517] on input "11" at bounding box center [1033, 517] width 158 height 22
click at [1002, 518] on input "11" at bounding box center [1033, 517] width 158 height 22
type input "12"
click at [605, 558] on div "Lot Number: 1G-JUL25JGN01-0825" at bounding box center [430, 560] width 697 height 17
type input "12"
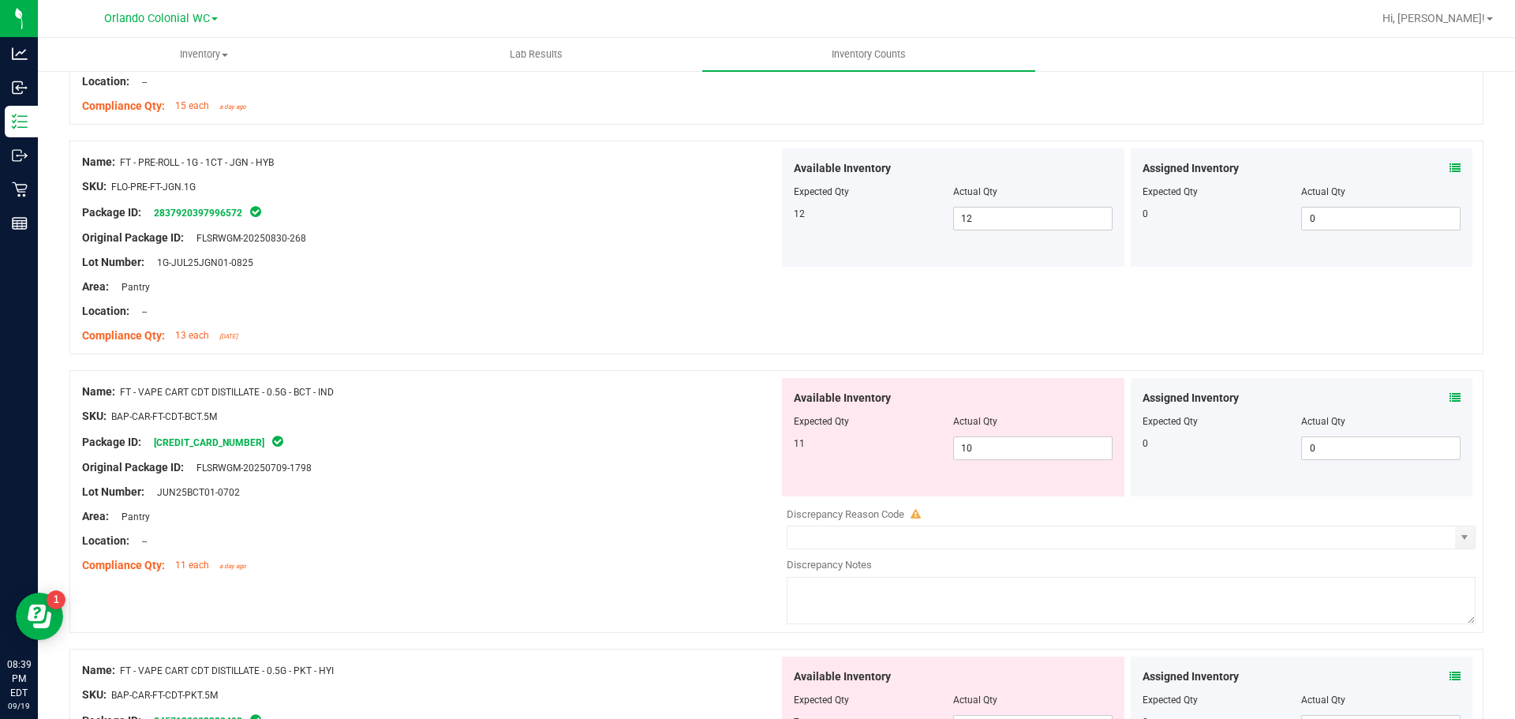
scroll to position [3101, 0]
click at [1450, 397] on icon at bounding box center [1455, 398] width 11 height 11
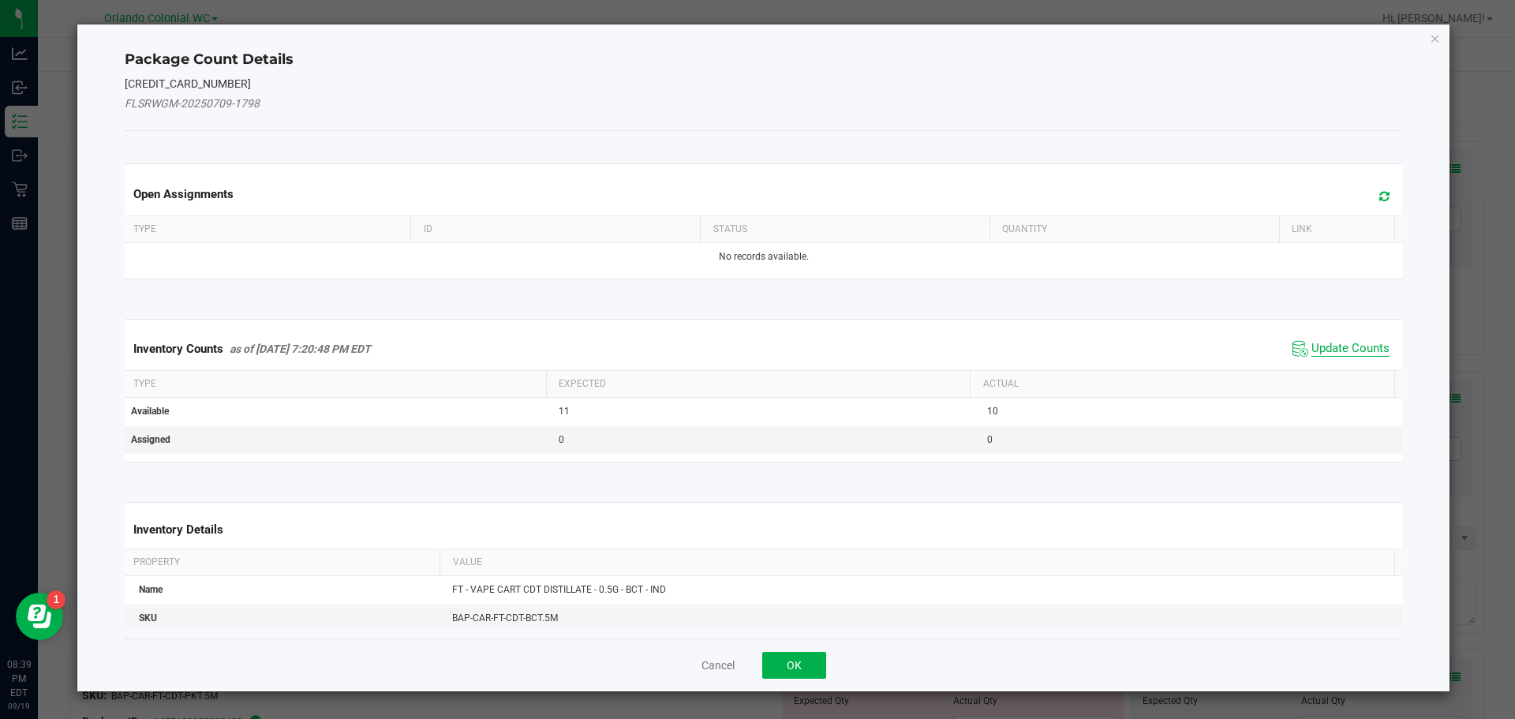
click at [1315, 346] on span "Update Counts" at bounding box center [1351, 349] width 78 height 16
click at [1327, 354] on span "Update Counts" at bounding box center [1351, 348] width 78 height 14
click at [1336, 341] on span "Update Counts" at bounding box center [1351, 348] width 78 height 14
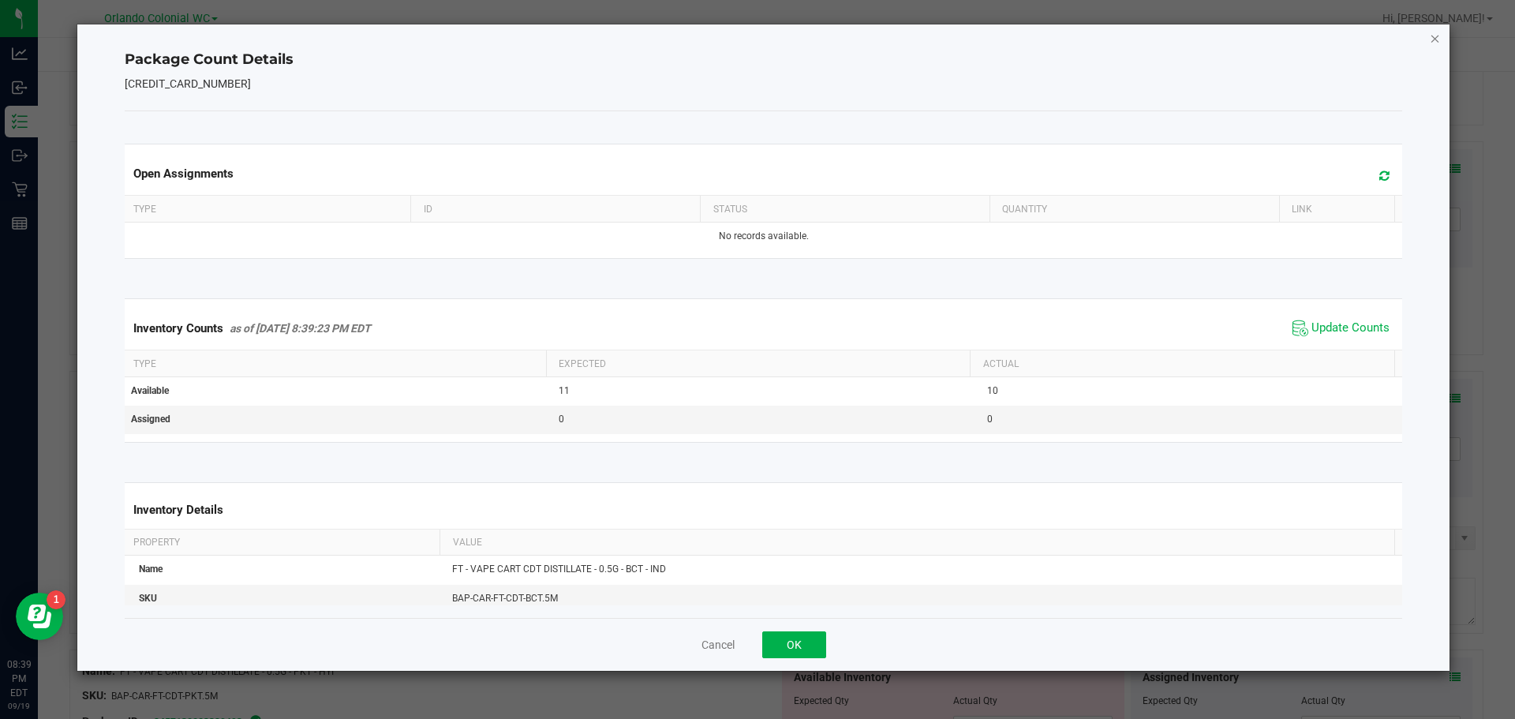
click at [1430, 37] on icon "Close" at bounding box center [1435, 37] width 11 height 19
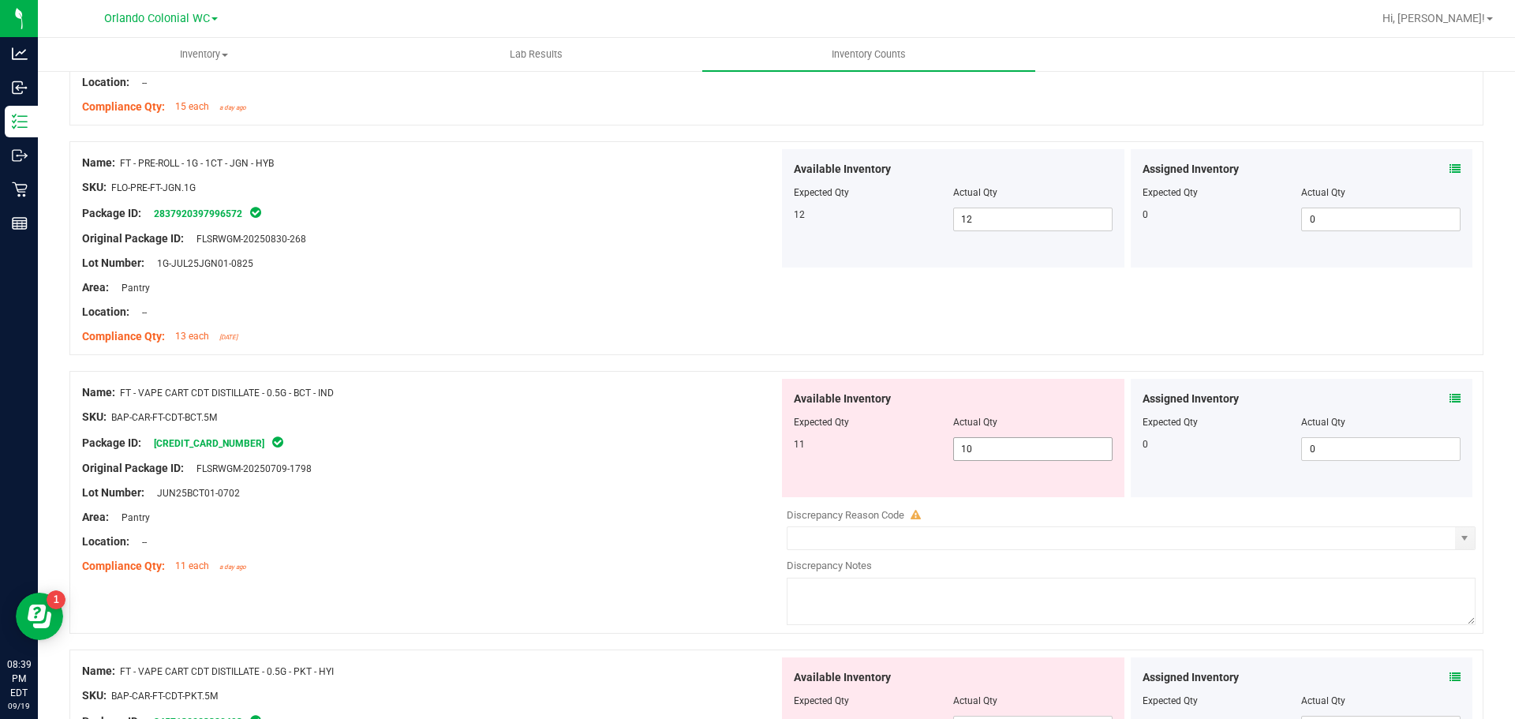
click at [1006, 448] on input "10" at bounding box center [1033, 449] width 158 height 22
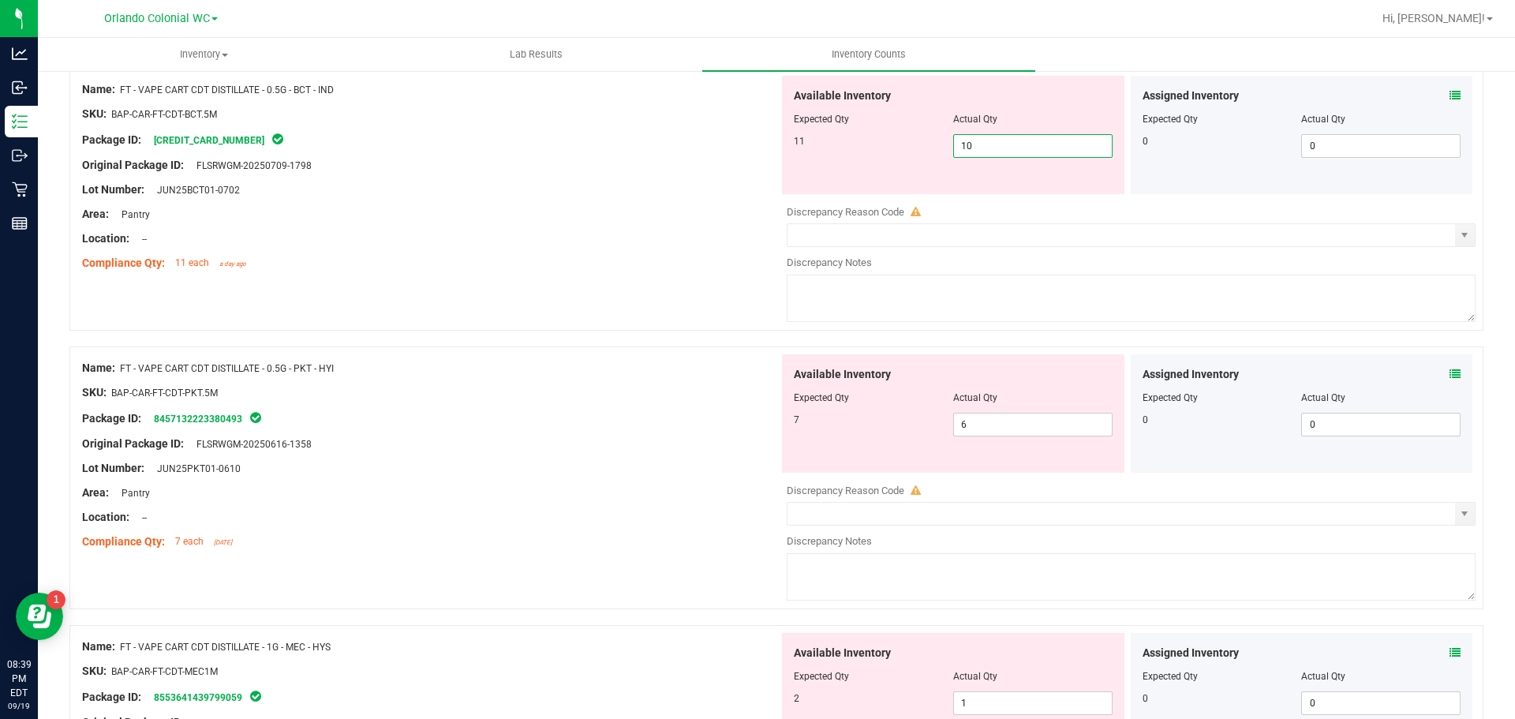
scroll to position [3399, 0]
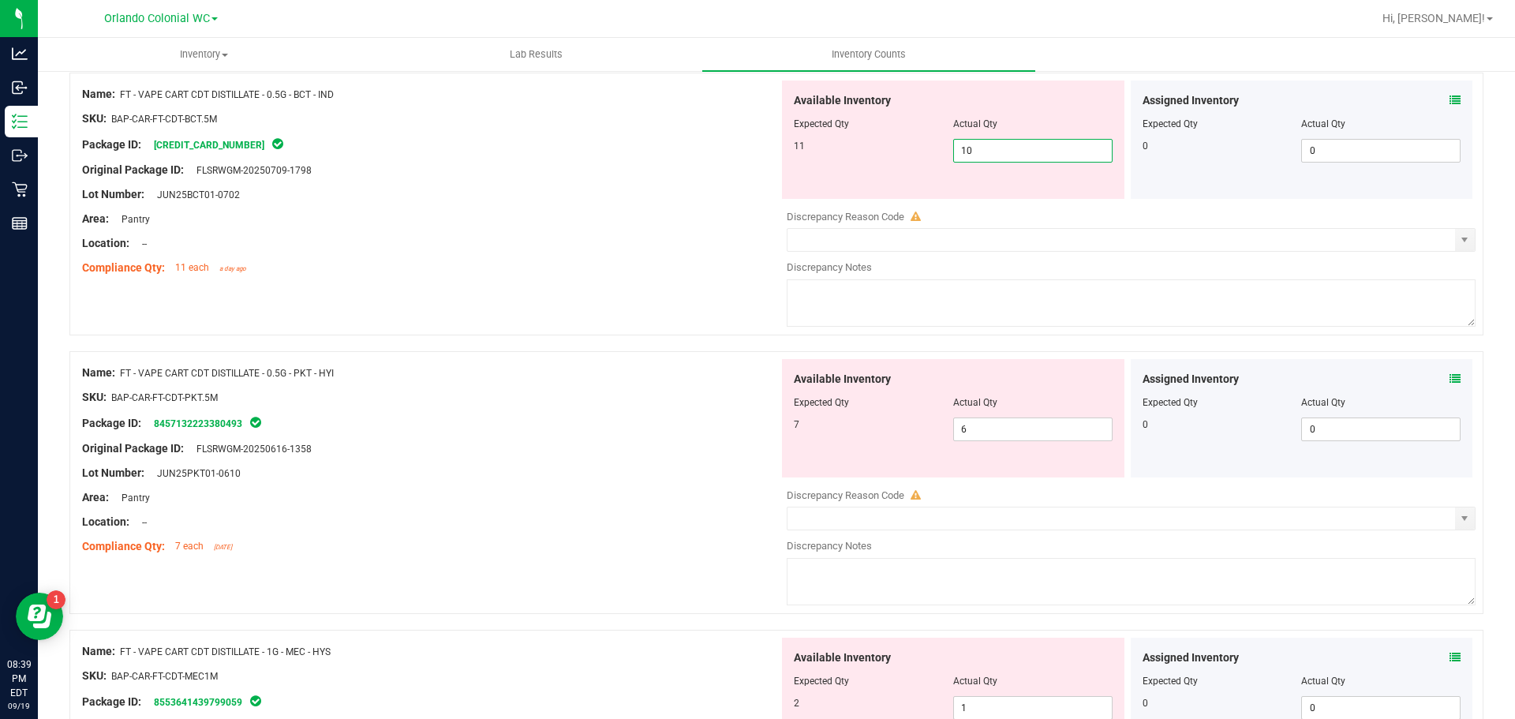
click at [1450, 378] on icon at bounding box center [1455, 378] width 11 height 11
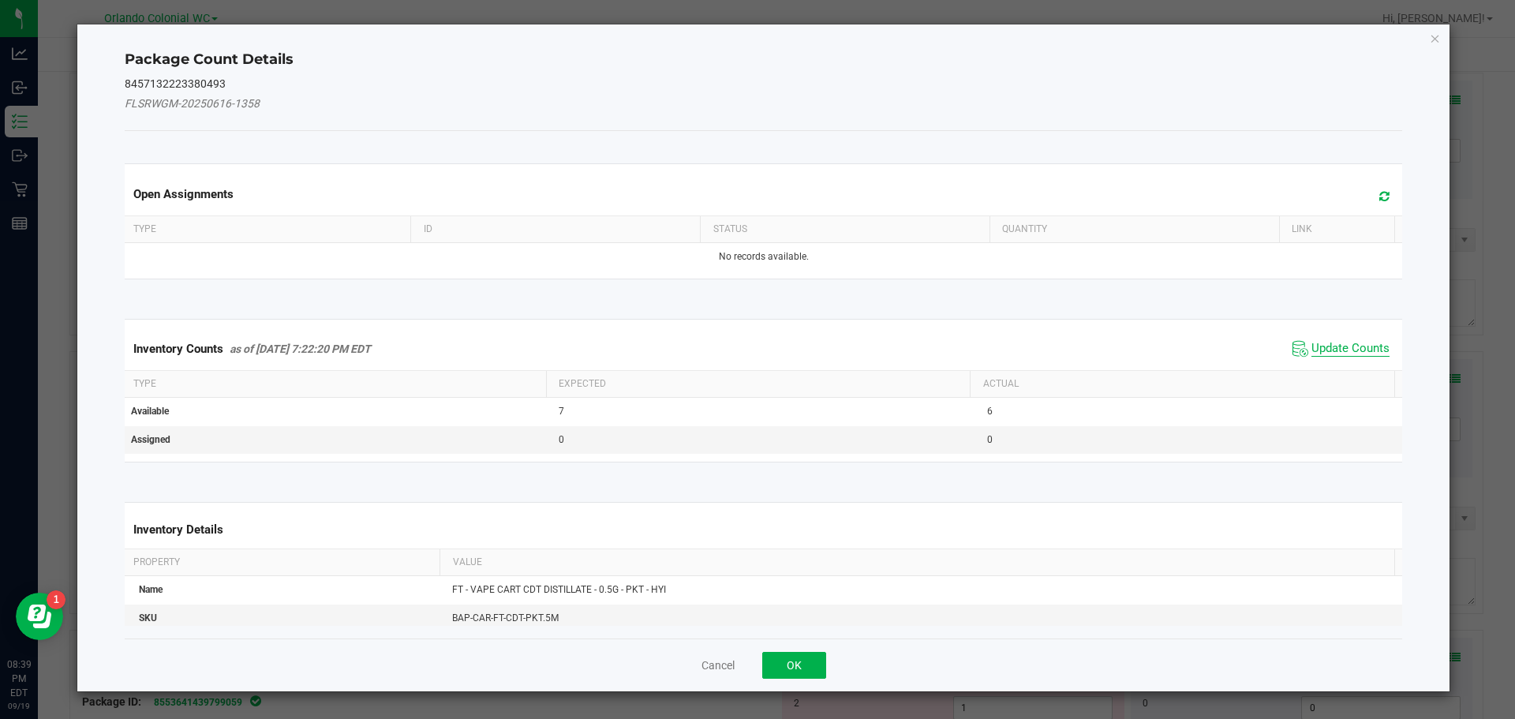
click at [1335, 347] on span "Update Counts" at bounding box center [1351, 349] width 78 height 16
click at [1340, 371] on th "Actual" at bounding box center [1182, 384] width 425 height 27
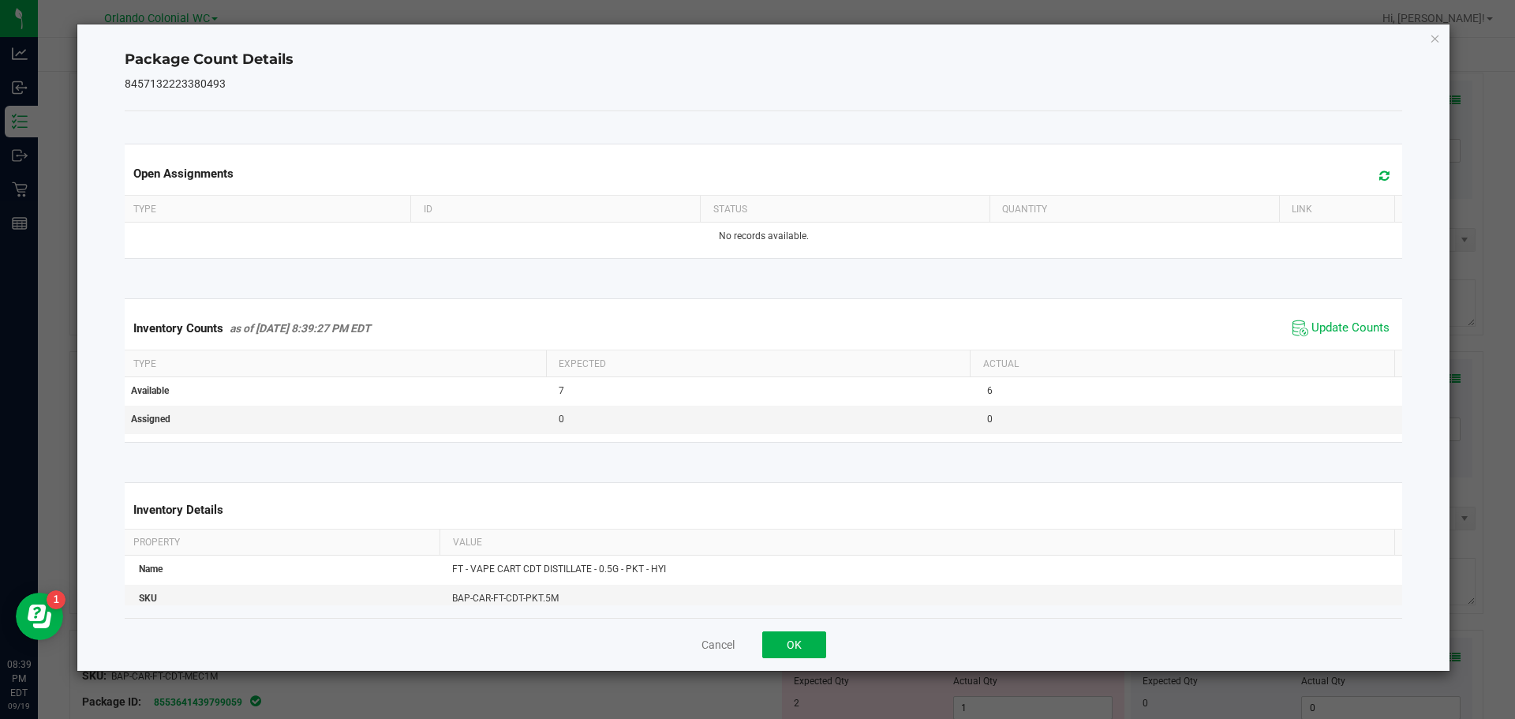
click at [1332, 354] on th "Actual" at bounding box center [1182, 363] width 425 height 27
click at [1335, 332] on span "Update Counts" at bounding box center [1351, 328] width 78 height 16
click at [1440, 38] on icon "Close" at bounding box center [1435, 37] width 11 height 19
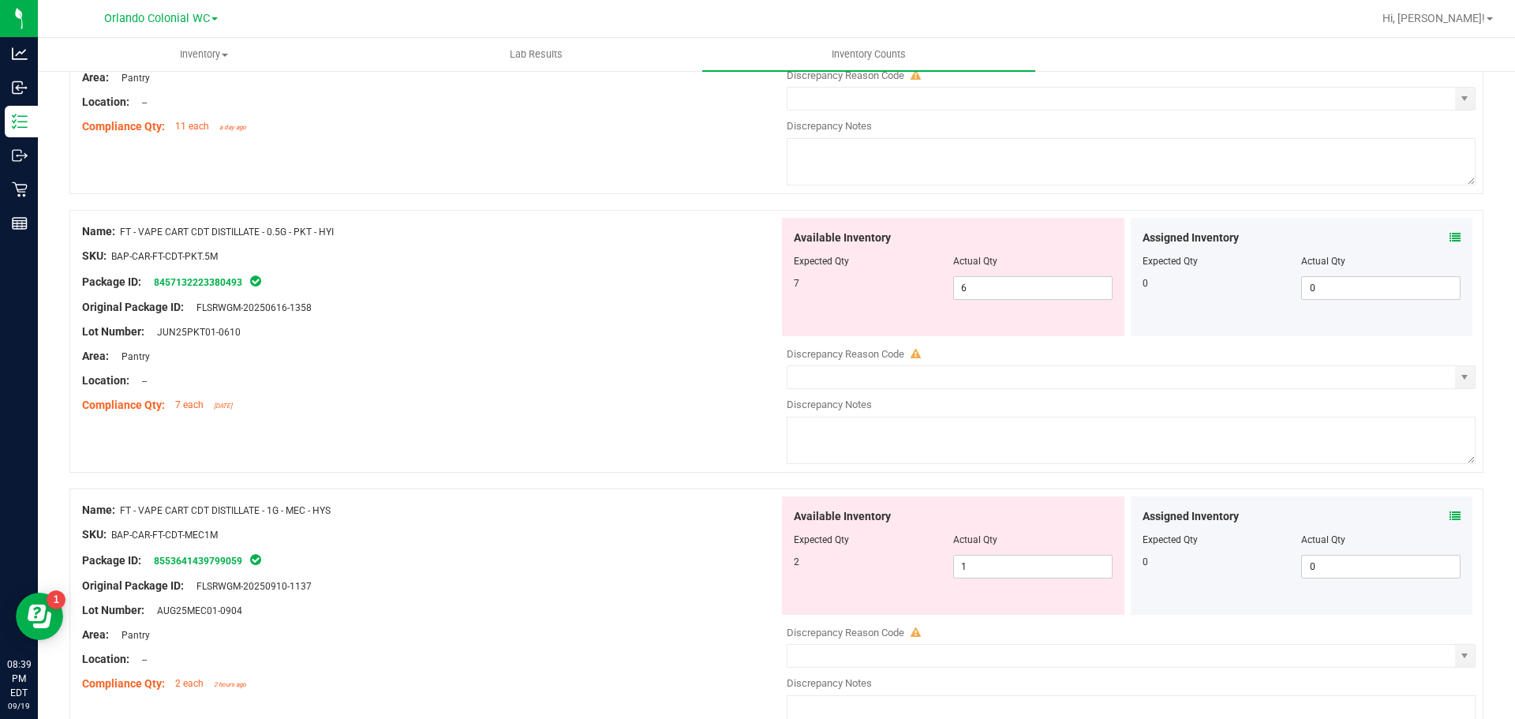
scroll to position [3624, 0]
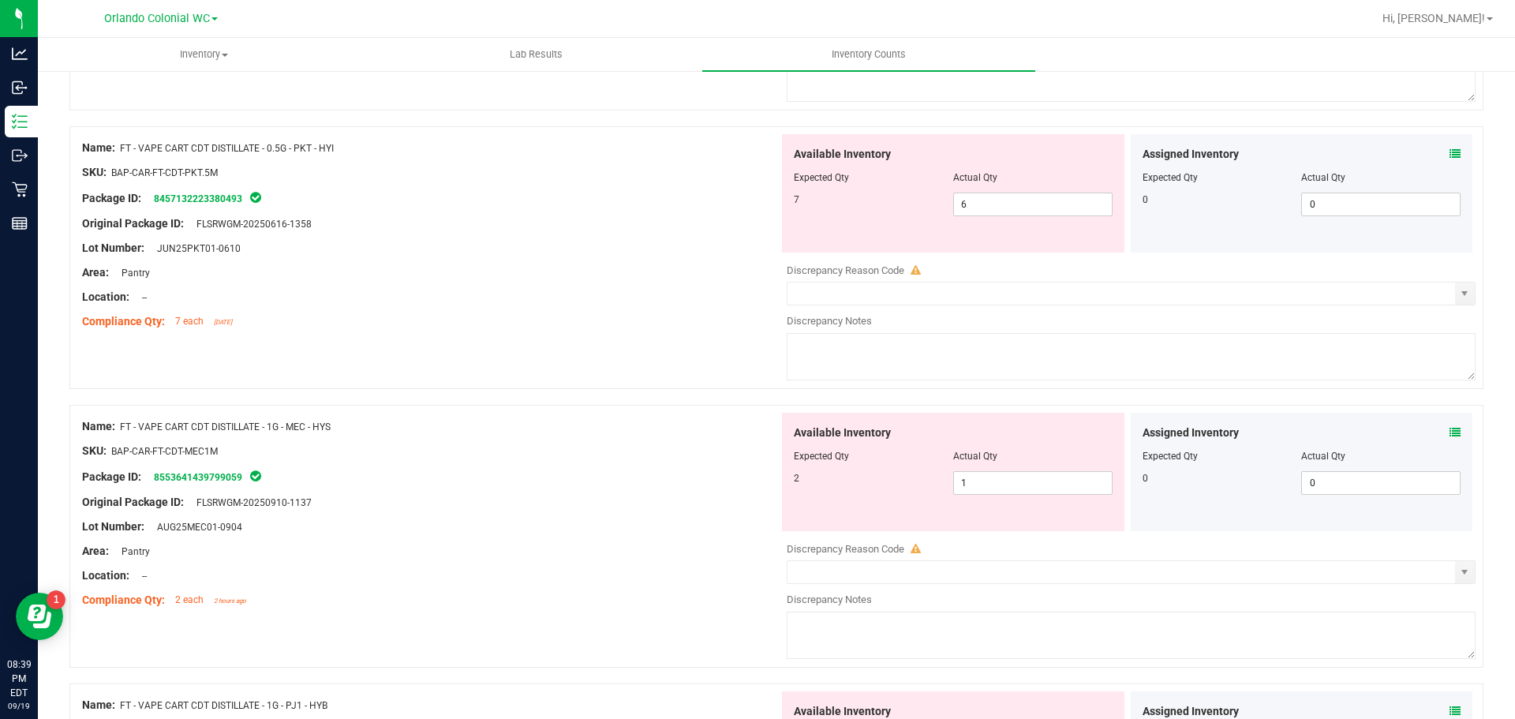
click at [1450, 436] on icon at bounding box center [1455, 432] width 11 height 11
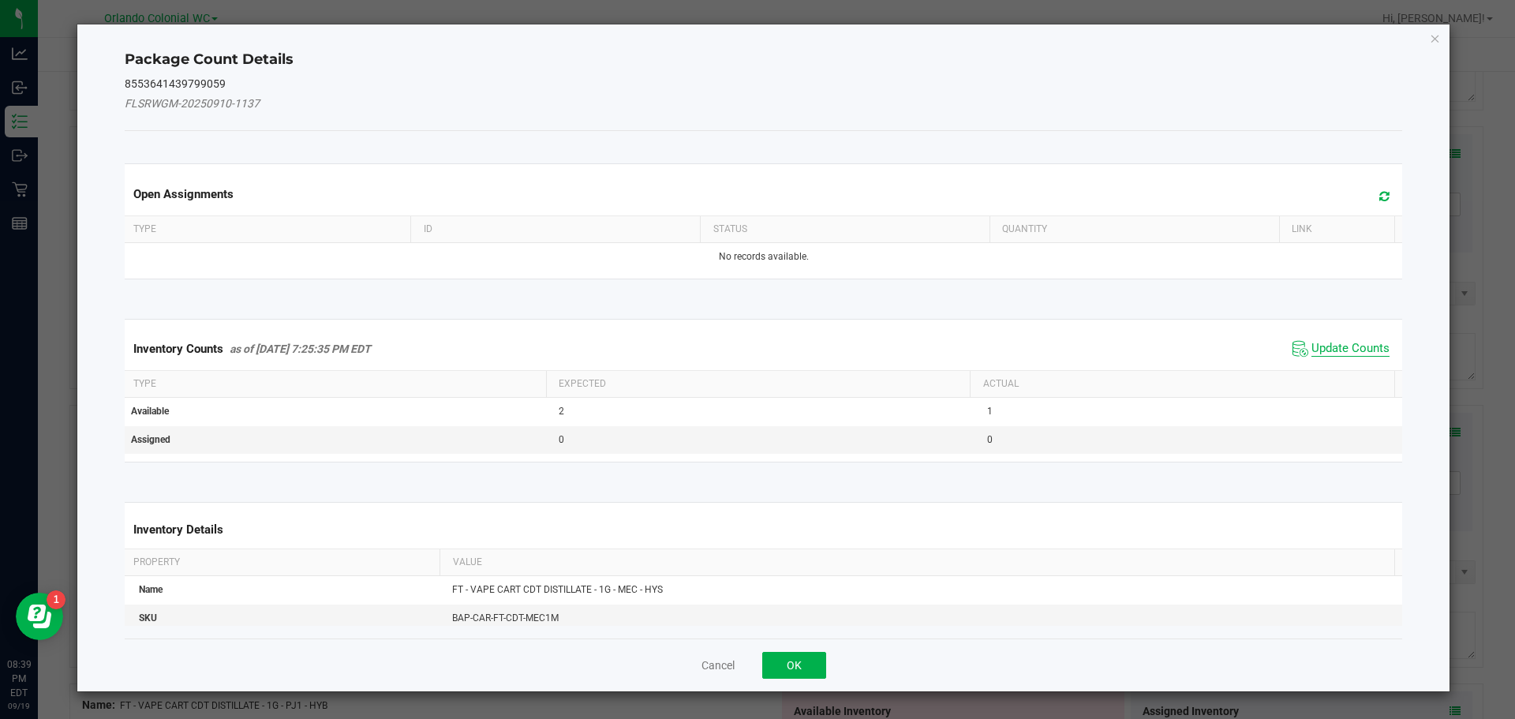
click at [1332, 350] on span "Update Counts" at bounding box center [1351, 349] width 78 height 16
click at [1344, 354] on span "Update Counts" at bounding box center [1351, 348] width 78 height 14
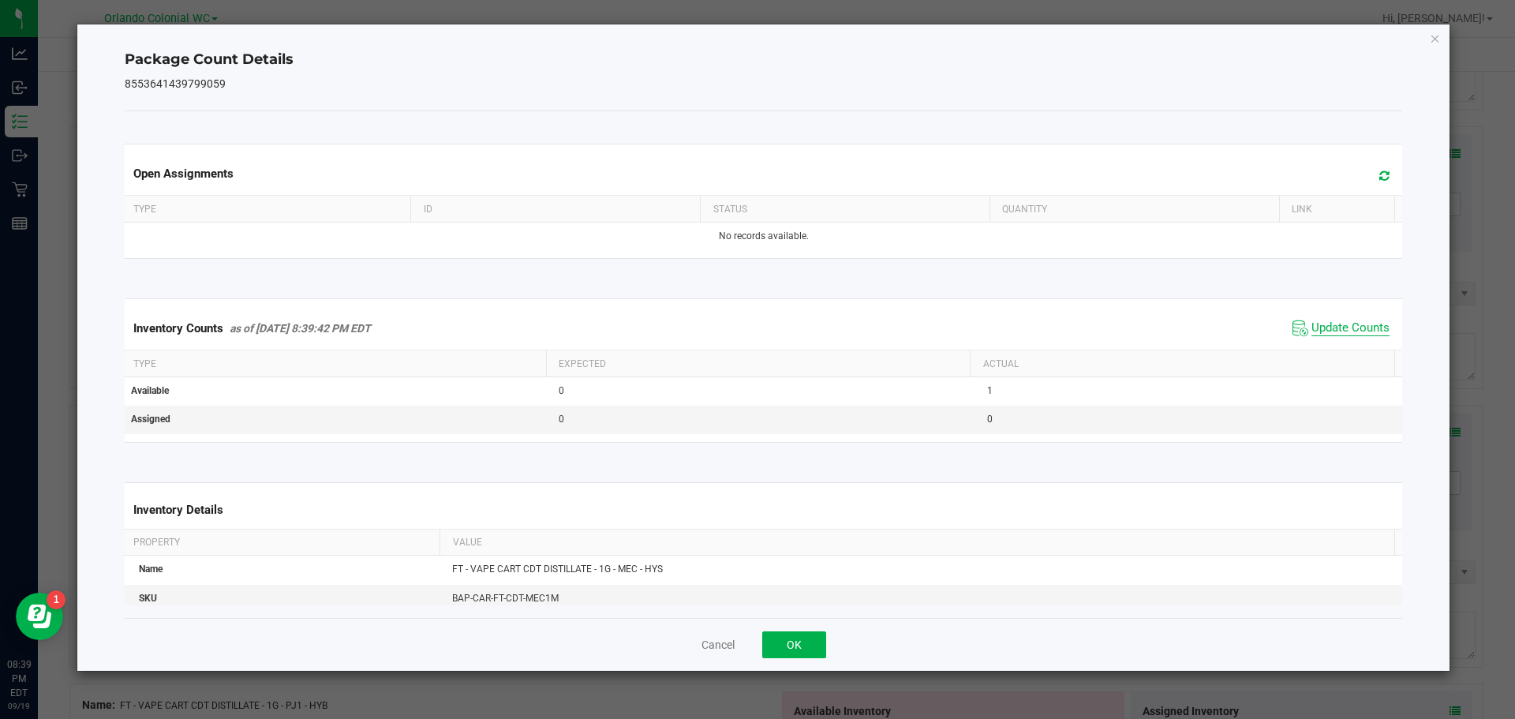
click at [1354, 336] on span "Update Counts" at bounding box center [1351, 328] width 78 height 16
click at [1433, 36] on icon "Close" at bounding box center [1435, 37] width 11 height 19
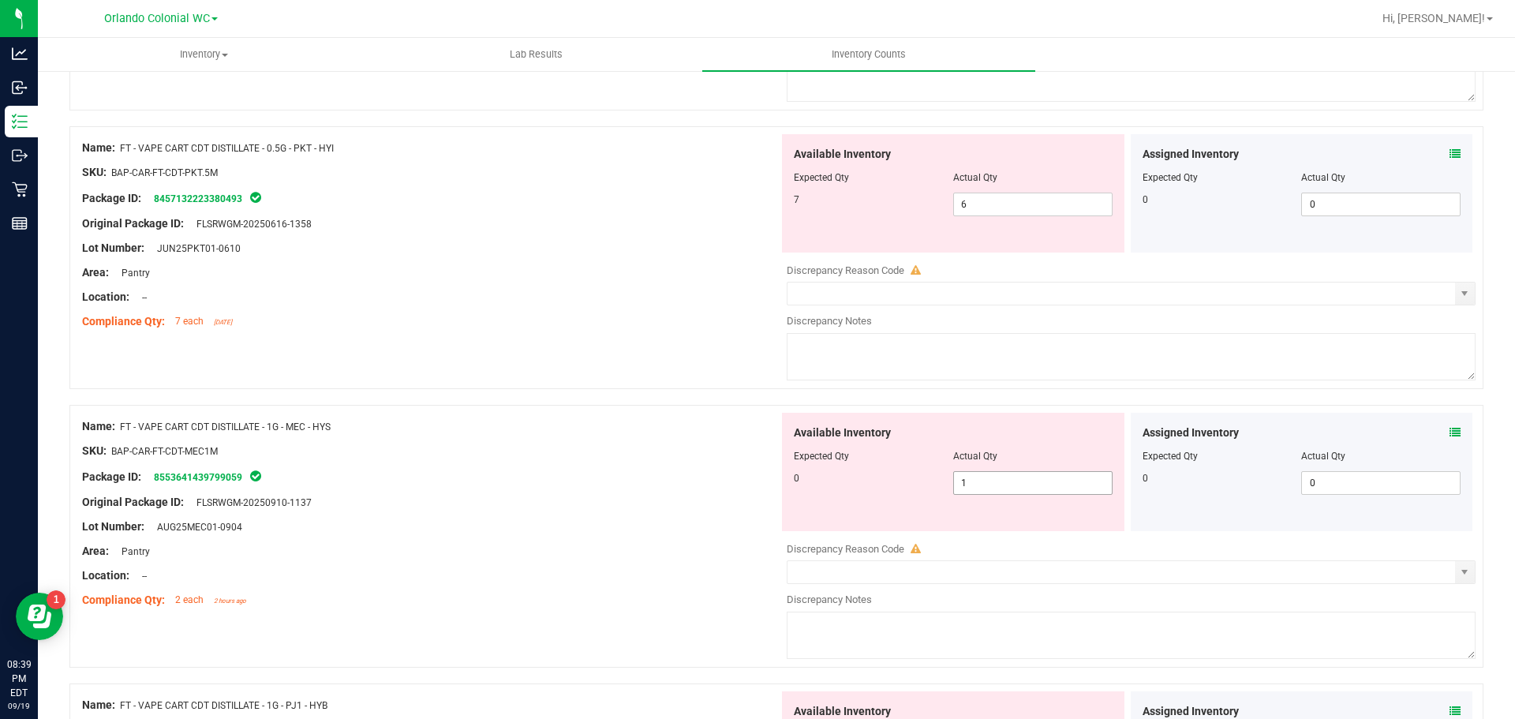
click at [1021, 482] on input "1" at bounding box center [1033, 483] width 158 height 22
click at [694, 514] on div at bounding box center [430, 515] width 697 height 8
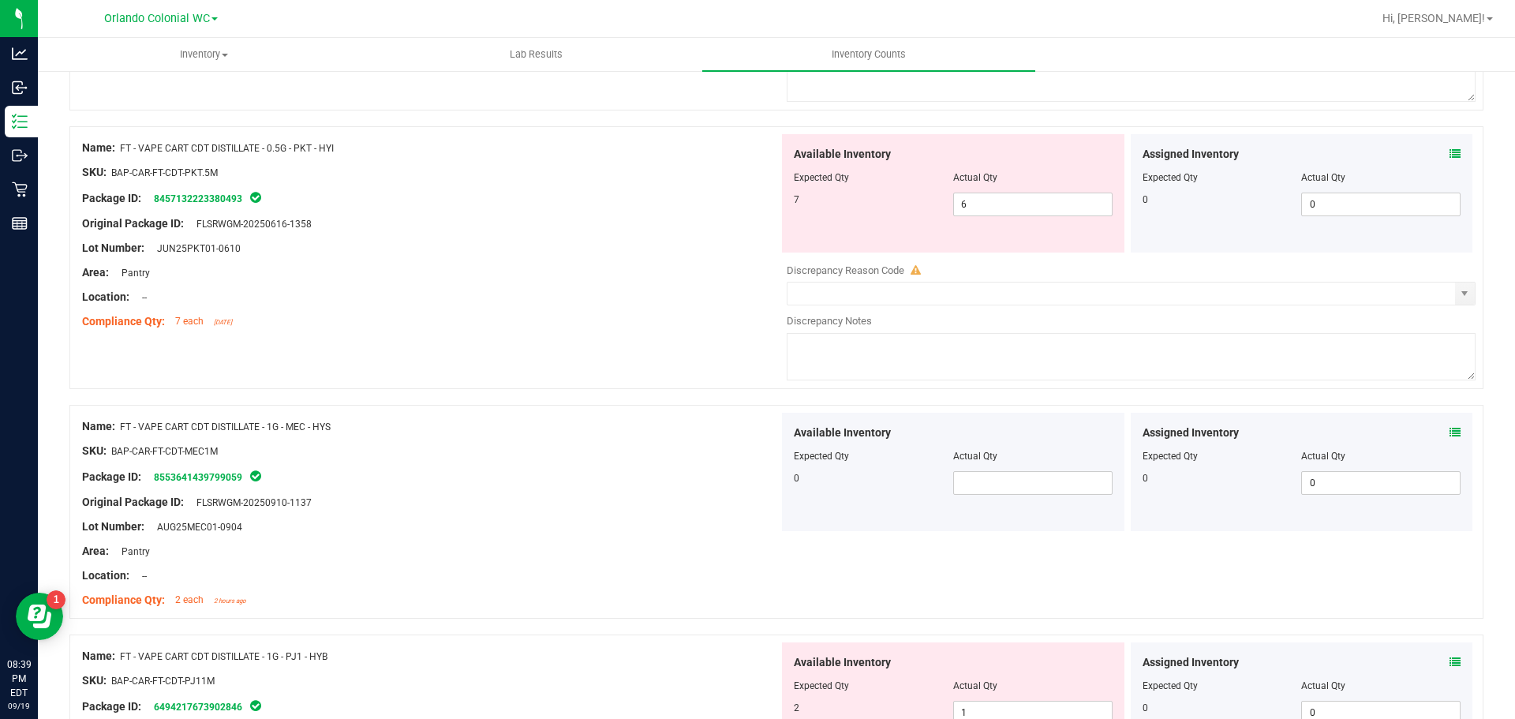
click at [972, 458] on span "Actual Qty" at bounding box center [975, 456] width 44 height 11
click at [991, 484] on input "text" at bounding box center [1033, 483] width 158 height 22
type input "0"
click at [651, 503] on div "Original Package ID: FLSRWGM-20250910-1137" at bounding box center [430, 502] width 697 height 17
type input "0"
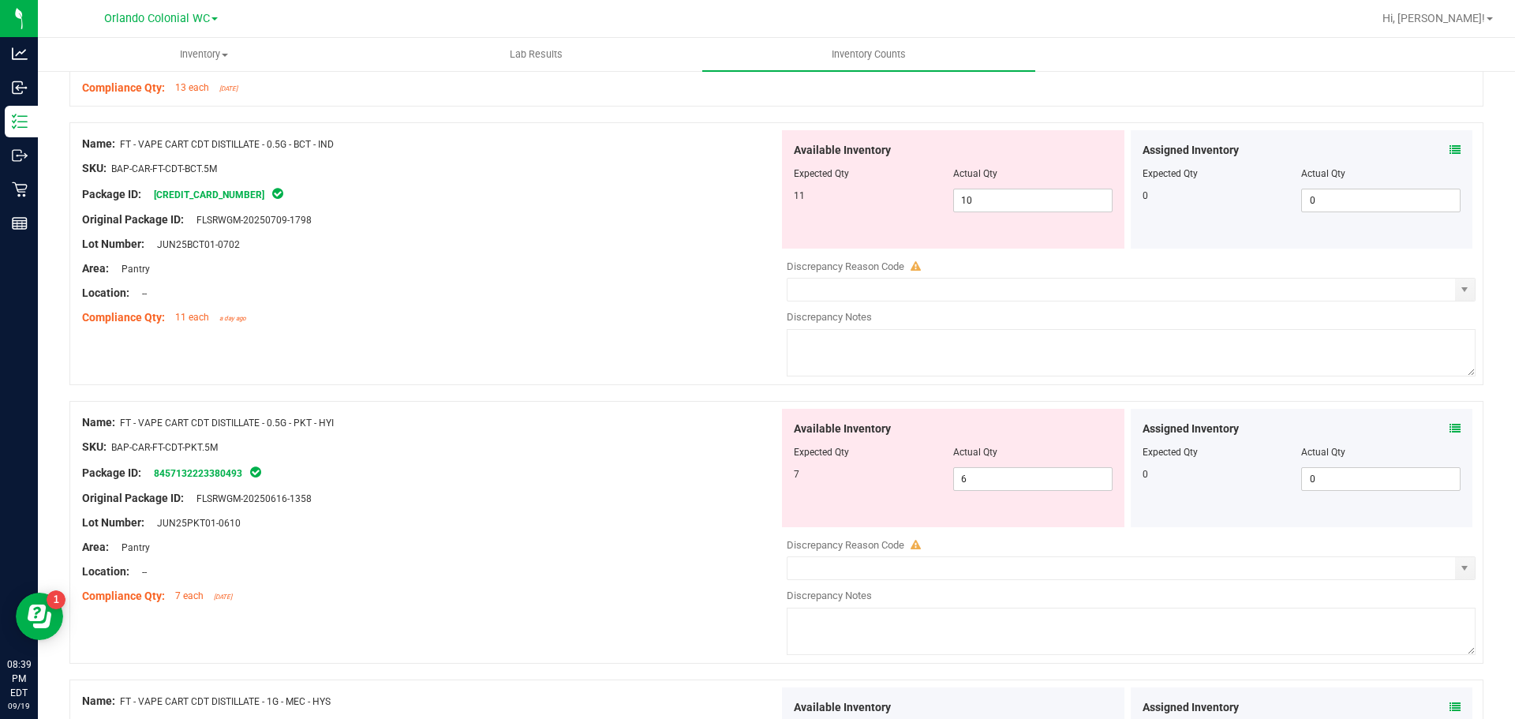
scroll to position [3349, 0]
click at [1003, 199] on input "10" at bounding box center [1033, 201] width 158 height 22
type input "11"
click at [577, 251] on div "Lot Number: JUN25BCT01-0702" at bounding box center [430, 245] width 697 height 17
type input "11"
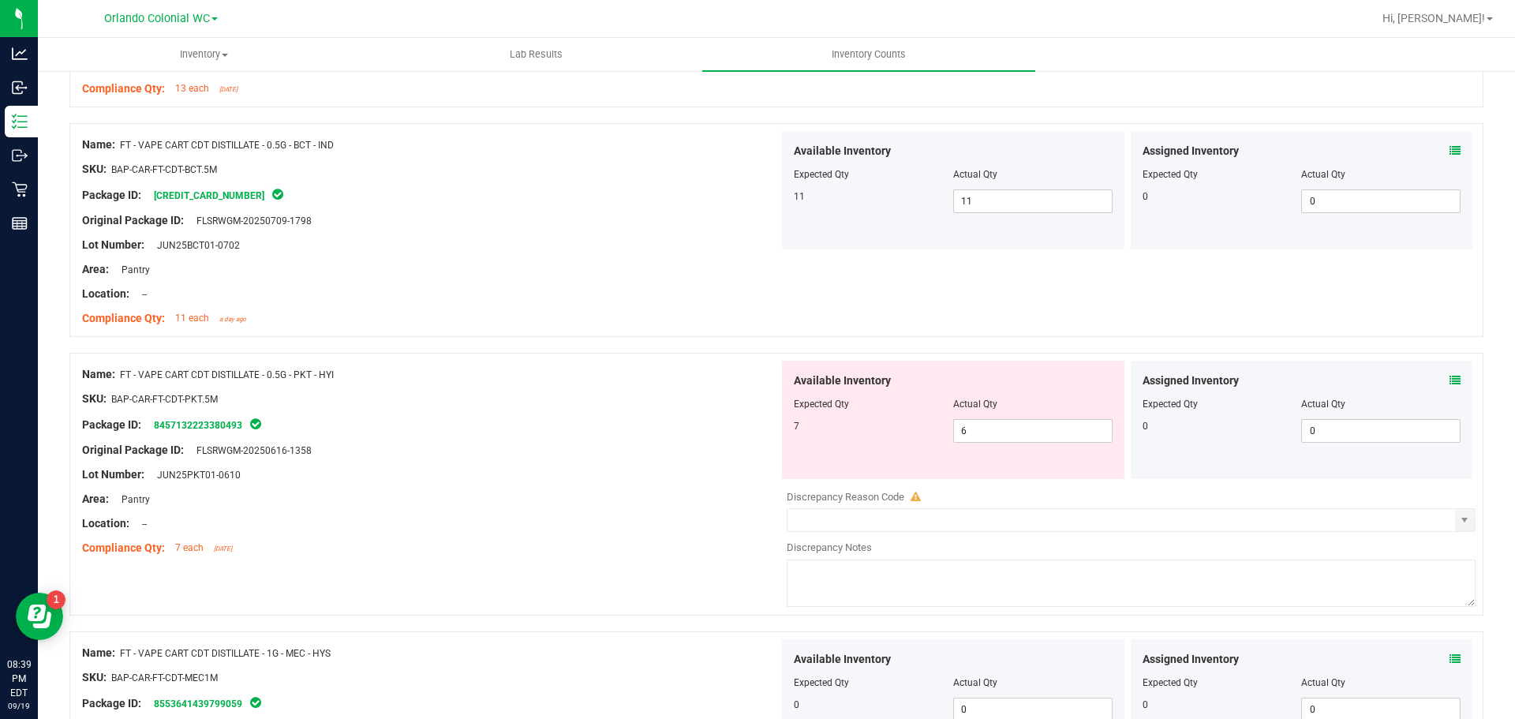
click at [1450, 385] on icon at bounding box center [1455, 380] width 11 height 11
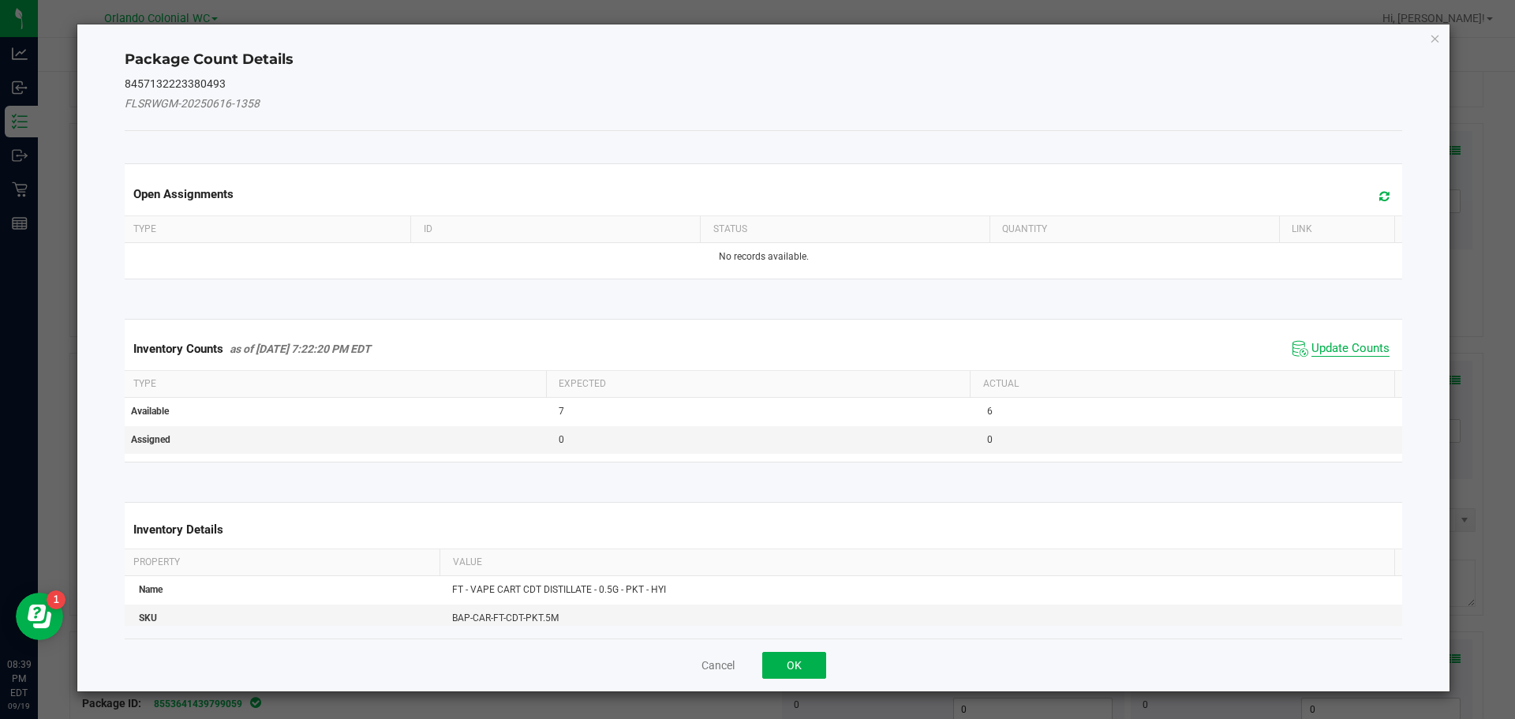
click at [1333, 349] on span "Update Counts" at bounding box center [1351, 349] width 78 height 16
click at [1341, 369] on th "Actual" at bounding box center [1182, 382] width 425 height 27
click at [1360, 341] on span "Update Counts" at bounding box center [1351, 348] width 78 height 14
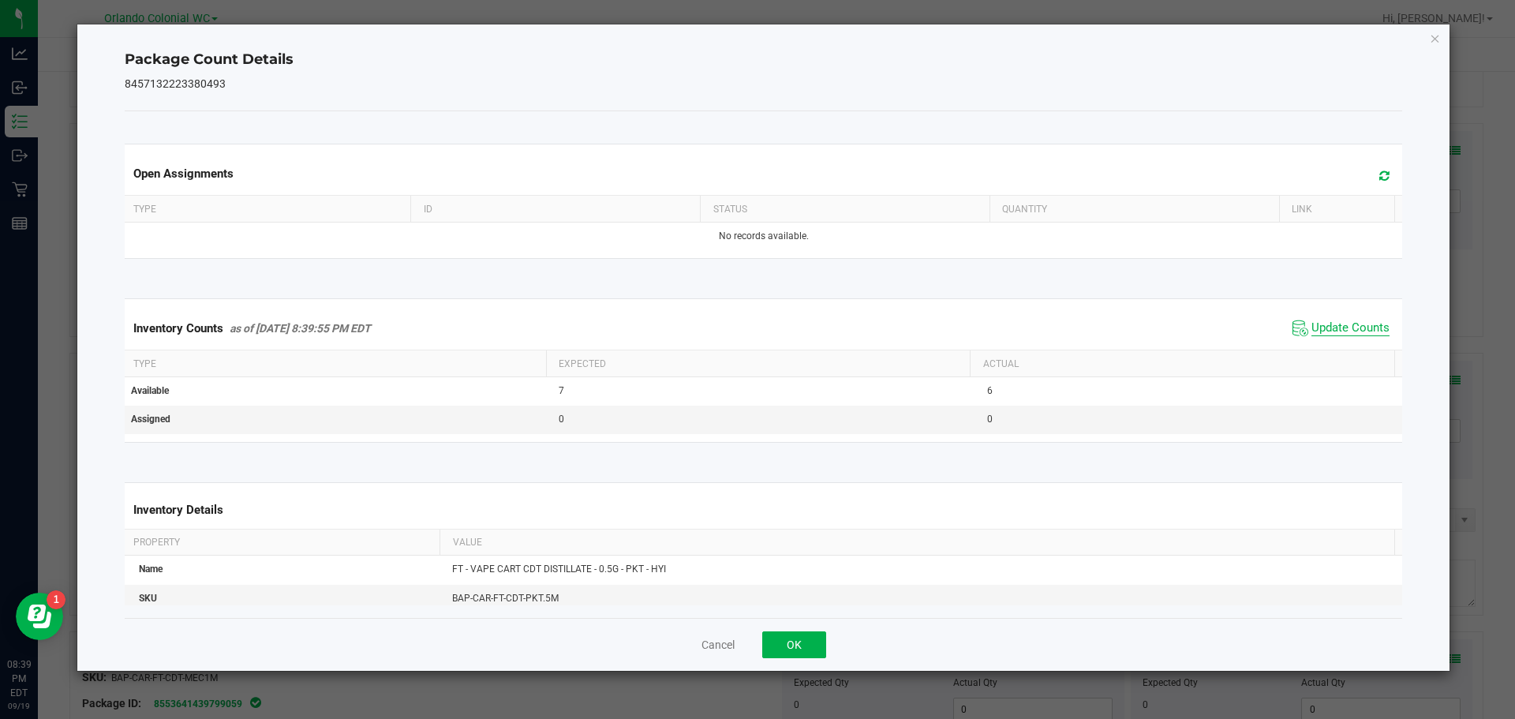
click at [1353, 336] on span "Update Counts" at bounding box center [1351, 328] width 78 height 16
click at [1439, 37] on icon "Close" at bounding box center [1435, 37] width 11 height 19
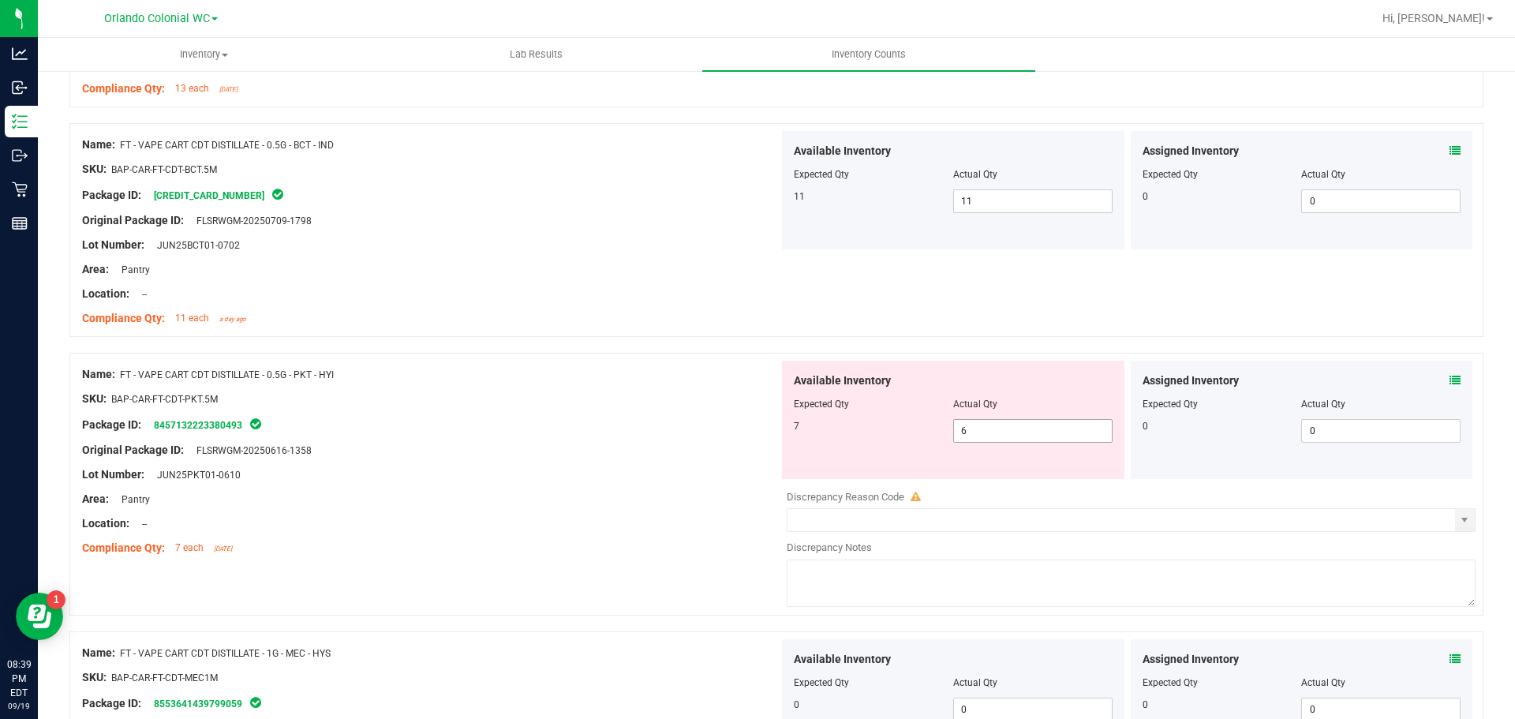
click at [1017, 433] on input "6" at bounding box center [1033, 431] width 158 height 22
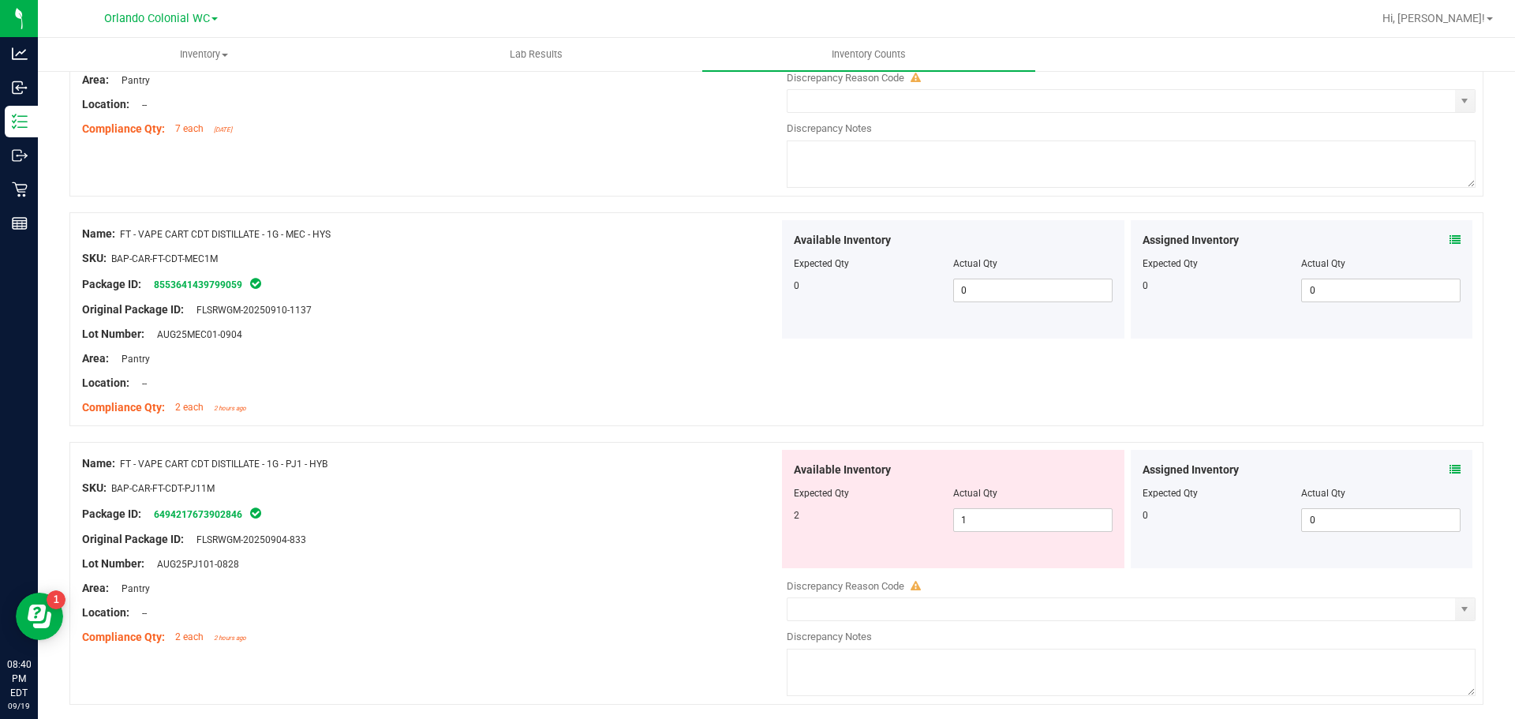
scroll to position [3826, 0]
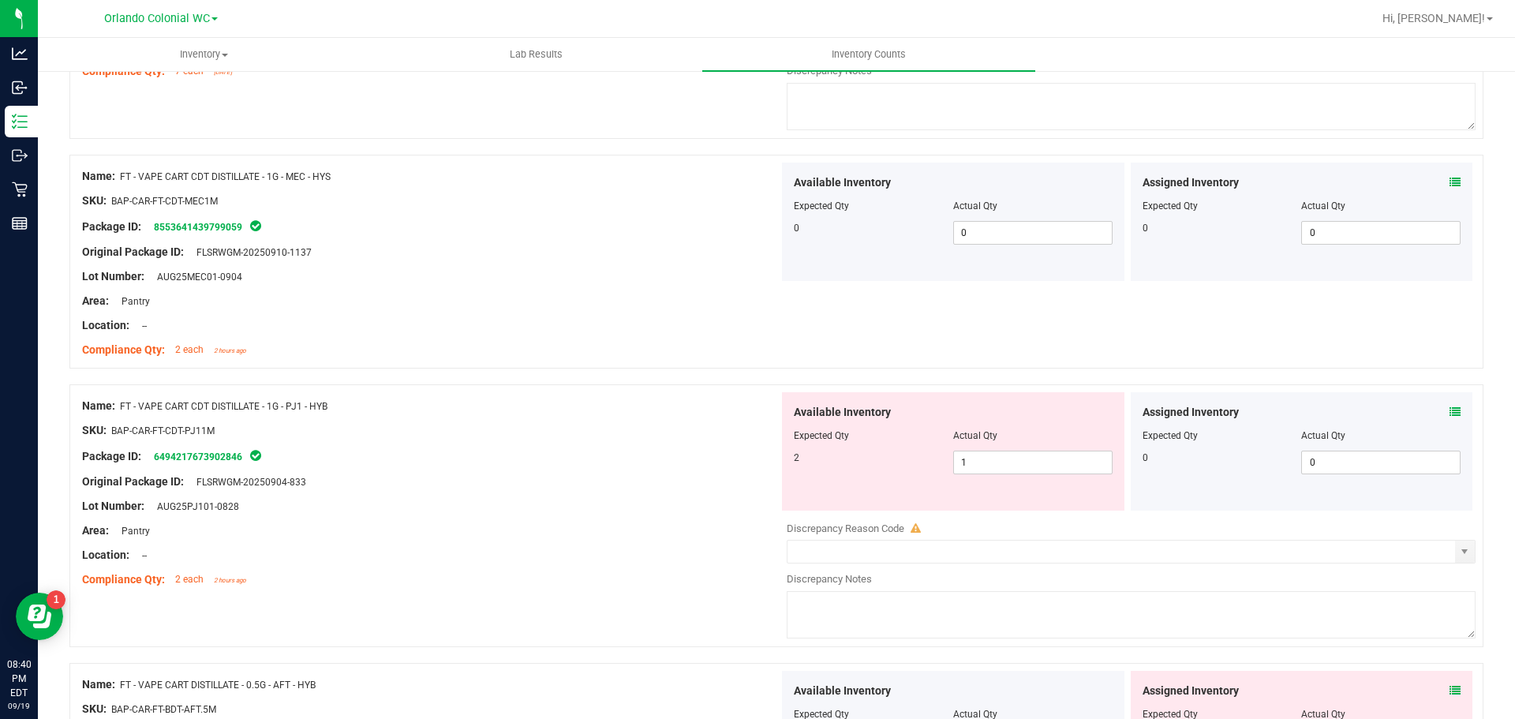
click at [1450, 414] on icon at bounding box center [1455, 411] width 11 height 11
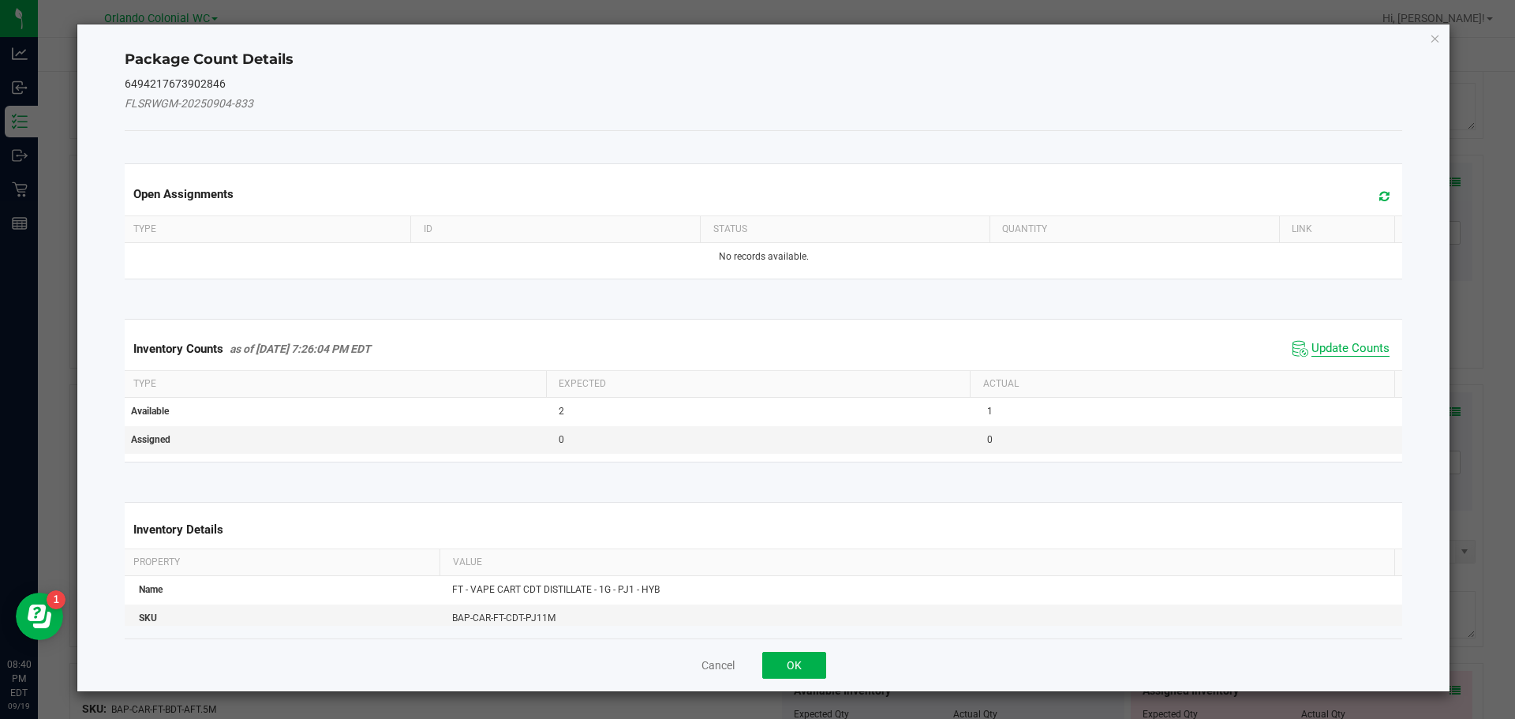
click at [1338, 353] on span "Update Counts" at bounding box center [1351, 349] width 78 height 16
click at [1339, 371] on th "Actual" at bounding box center [1182, 384] width 425 height 27
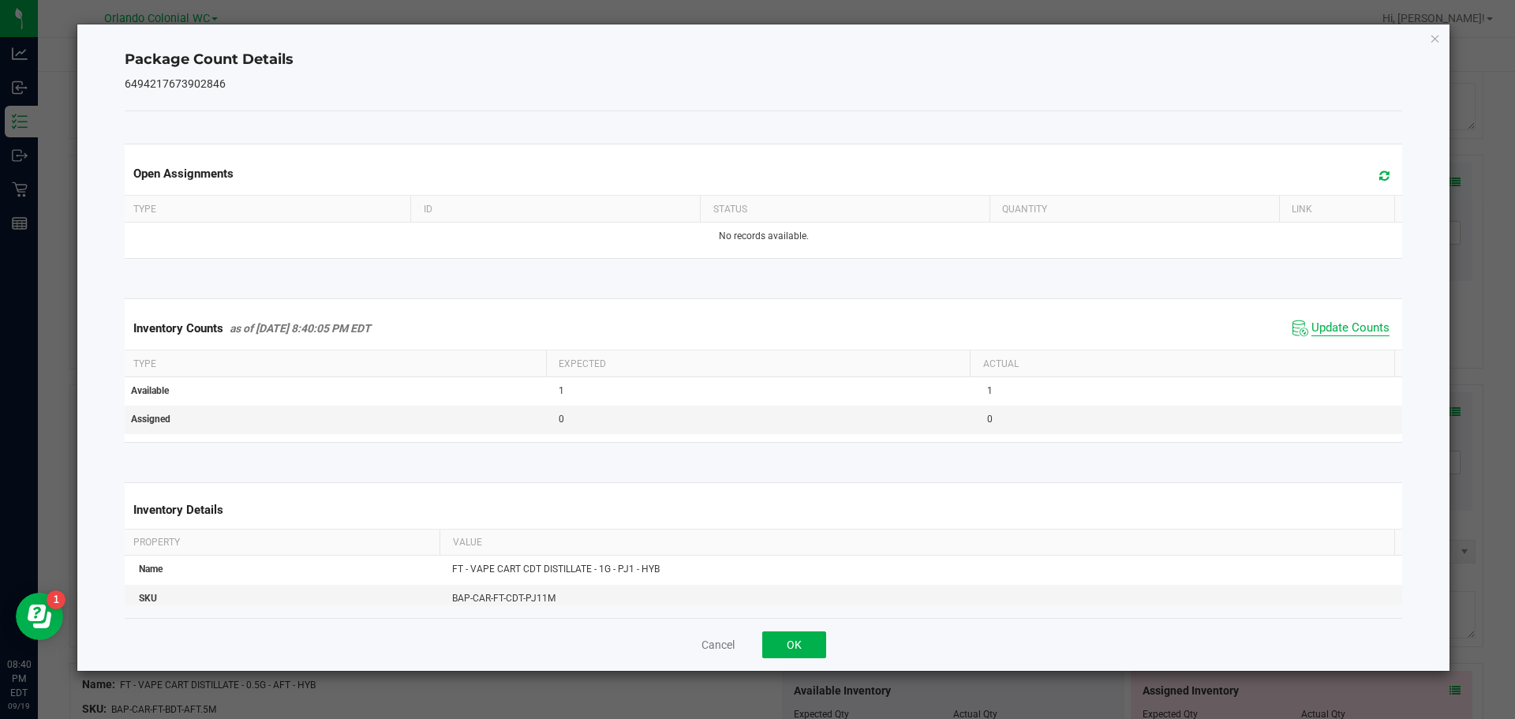
click at [1331, 336] on span "Update Counts" at bounding box center [1351, 328] width 78 height 16
click at [1346, 335] on span "Update Counts" at bounding box center [1351, 327] width 78 height 14
click at [1436, 37] on icon "Close" at bounding box center [1435, 37] width 11 height 19
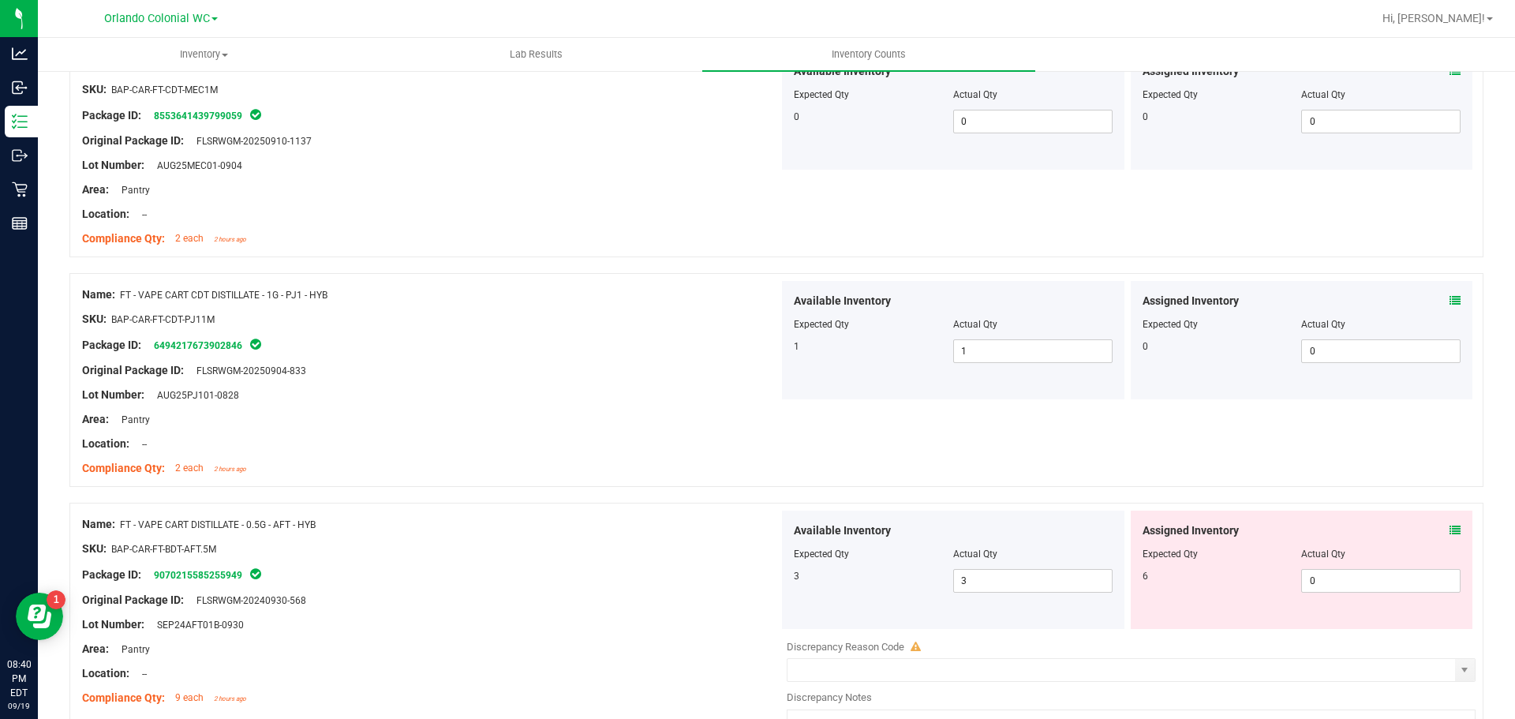
scroll to position [3934, 0]
click at [1450, 534] on icon at bounding box center [1455, 532] width 11 height 11
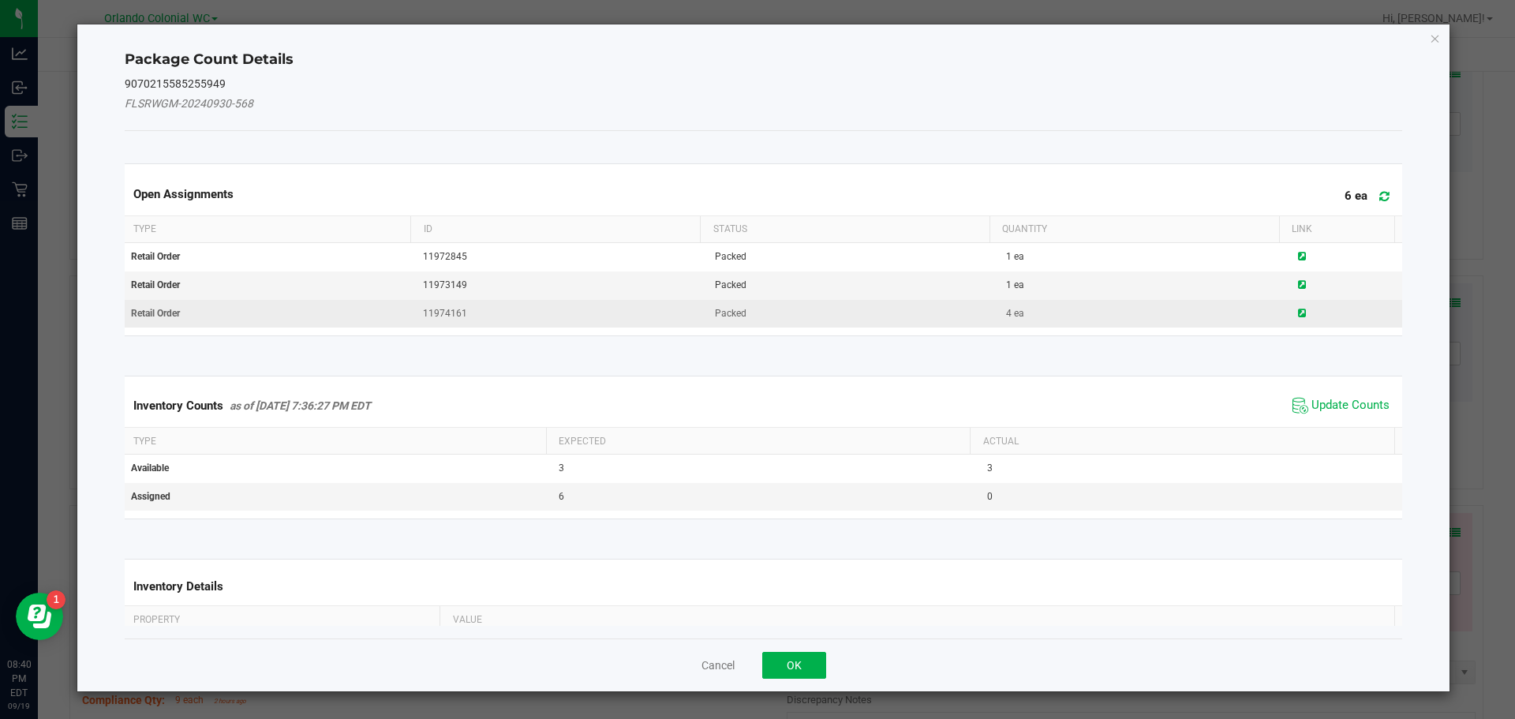
click at [1348, 328] on td at bounding box center [1347, 314] width 117 height 28
click at [1347, 328] on td at bounding box center [1347, 314] width 117 height 28
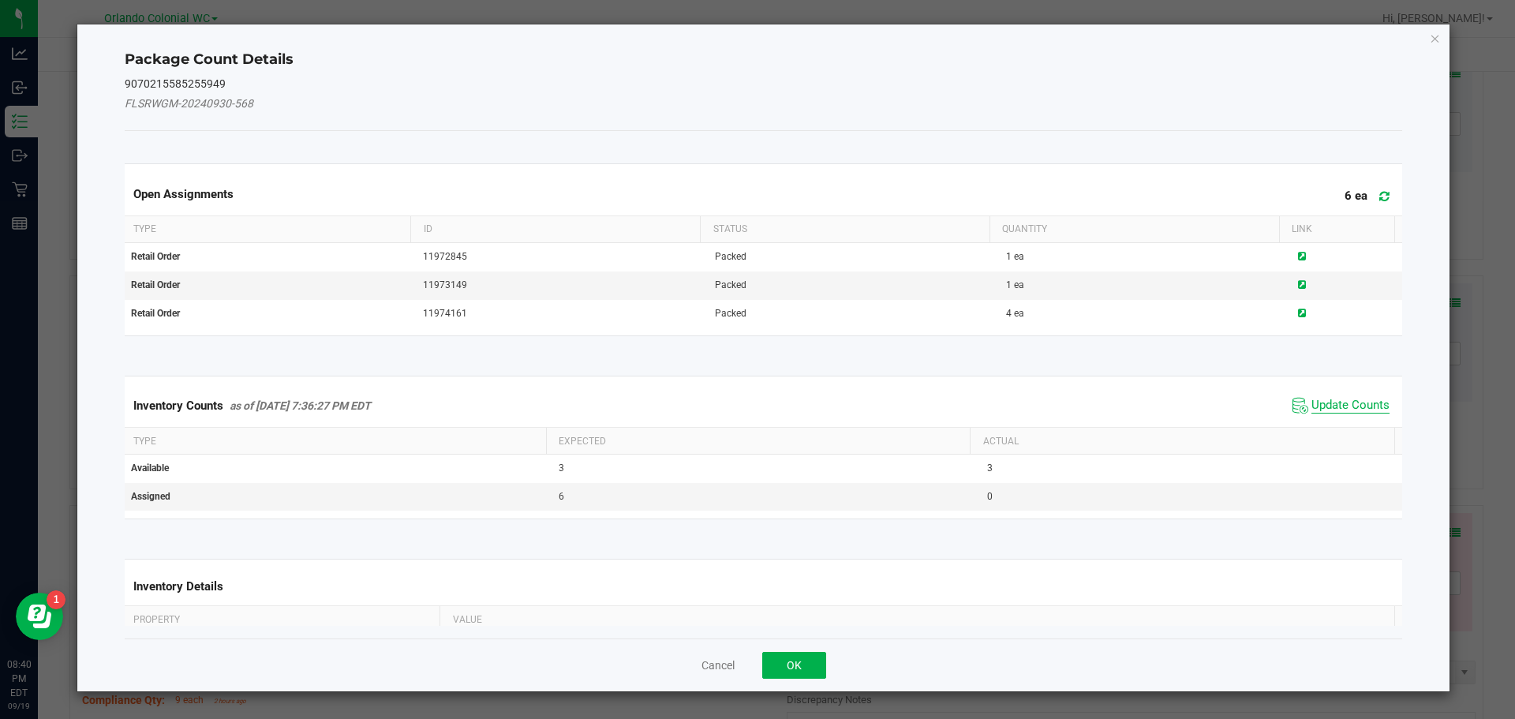
click at [1330, 399] on span "Update Counts" at bounding box center [1351, 406] width 78 height 16
click at [1328, 412] on span "Update Counts" at bounding box center [1351, 405] width 78 height 14
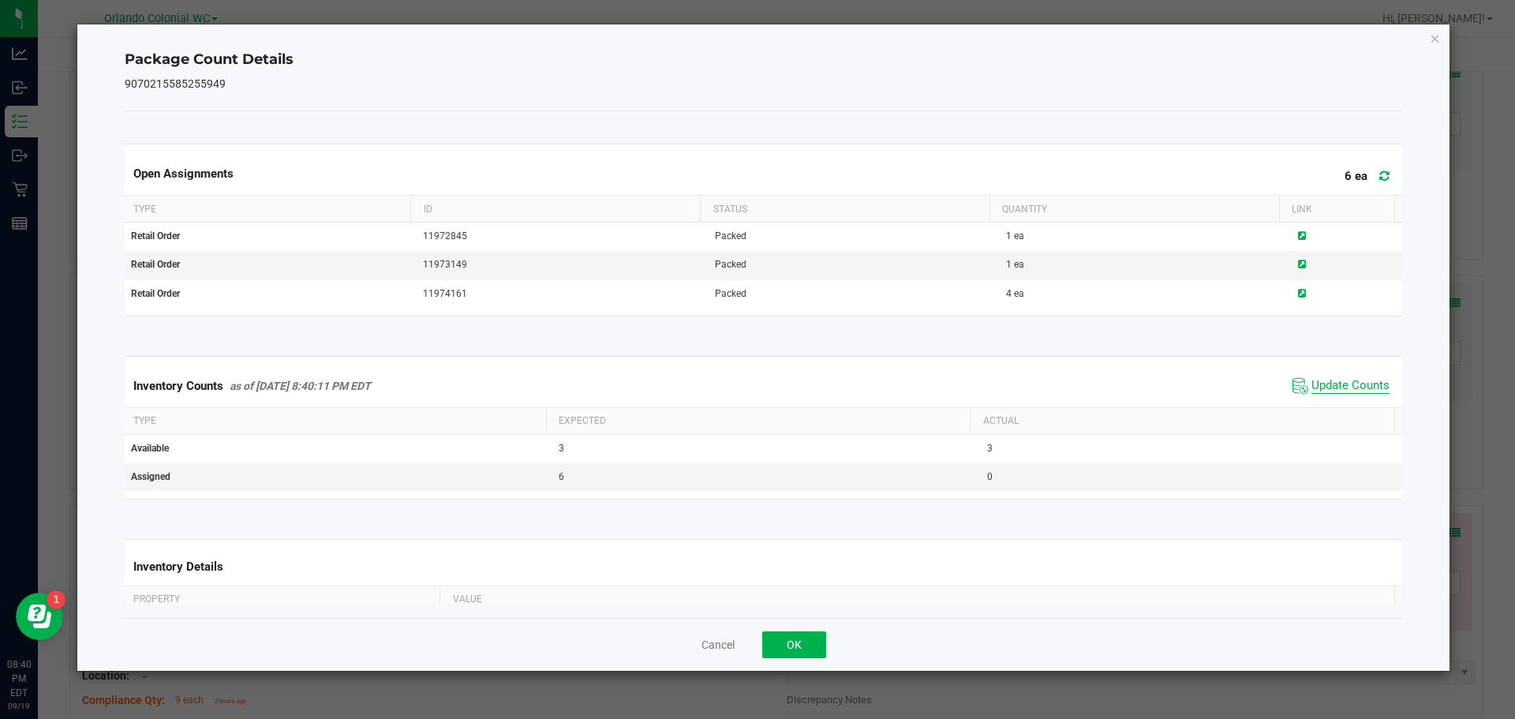
click at [1343, 393] on span "Update Counts" at bounding box center [1351, 386] width 78 height 16
click at [1360, 391] on span "Update Counts" at bounding box center [1351, 386] width 78 height 16
click at [1431, 43] on icon "Close" at bounding box center [1435, 37] width 11 height 19
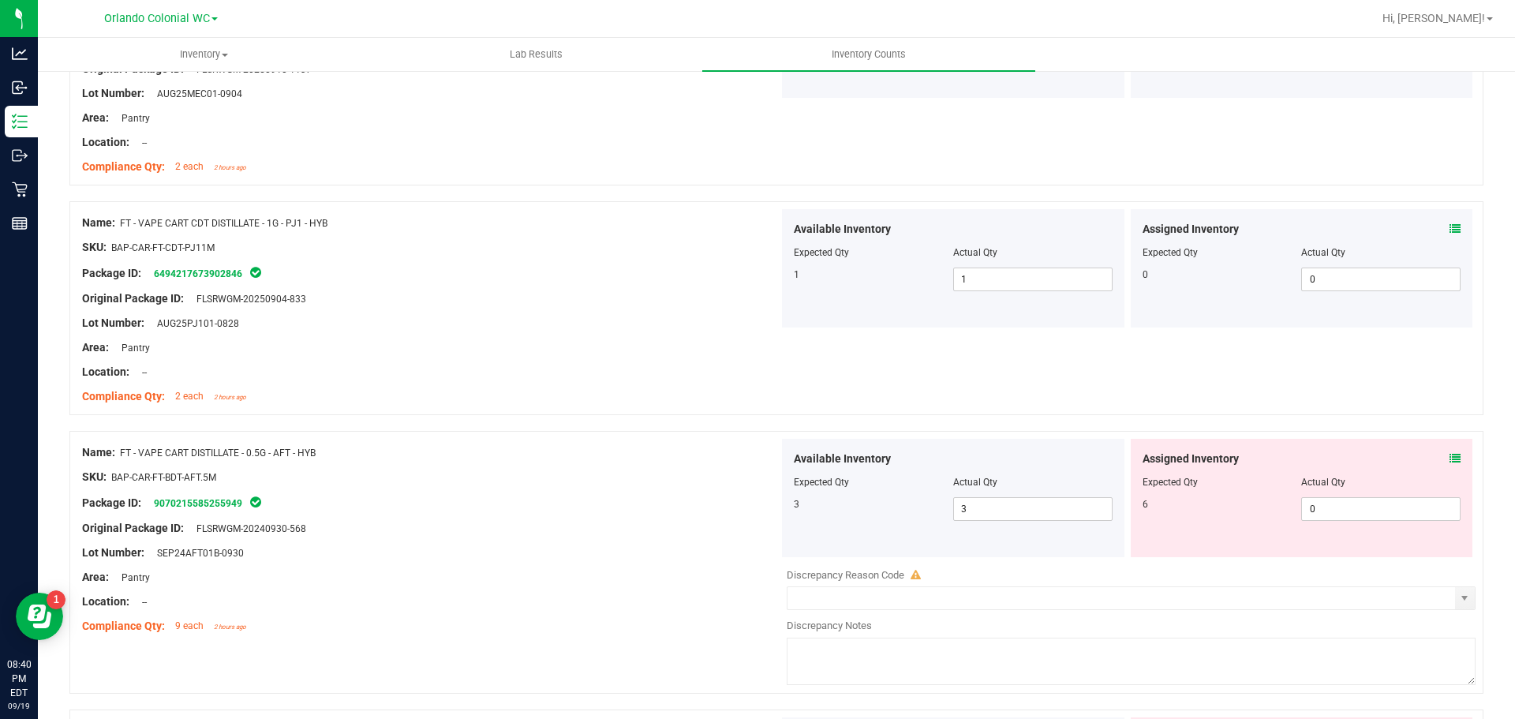
scroll to position [4039, 0]
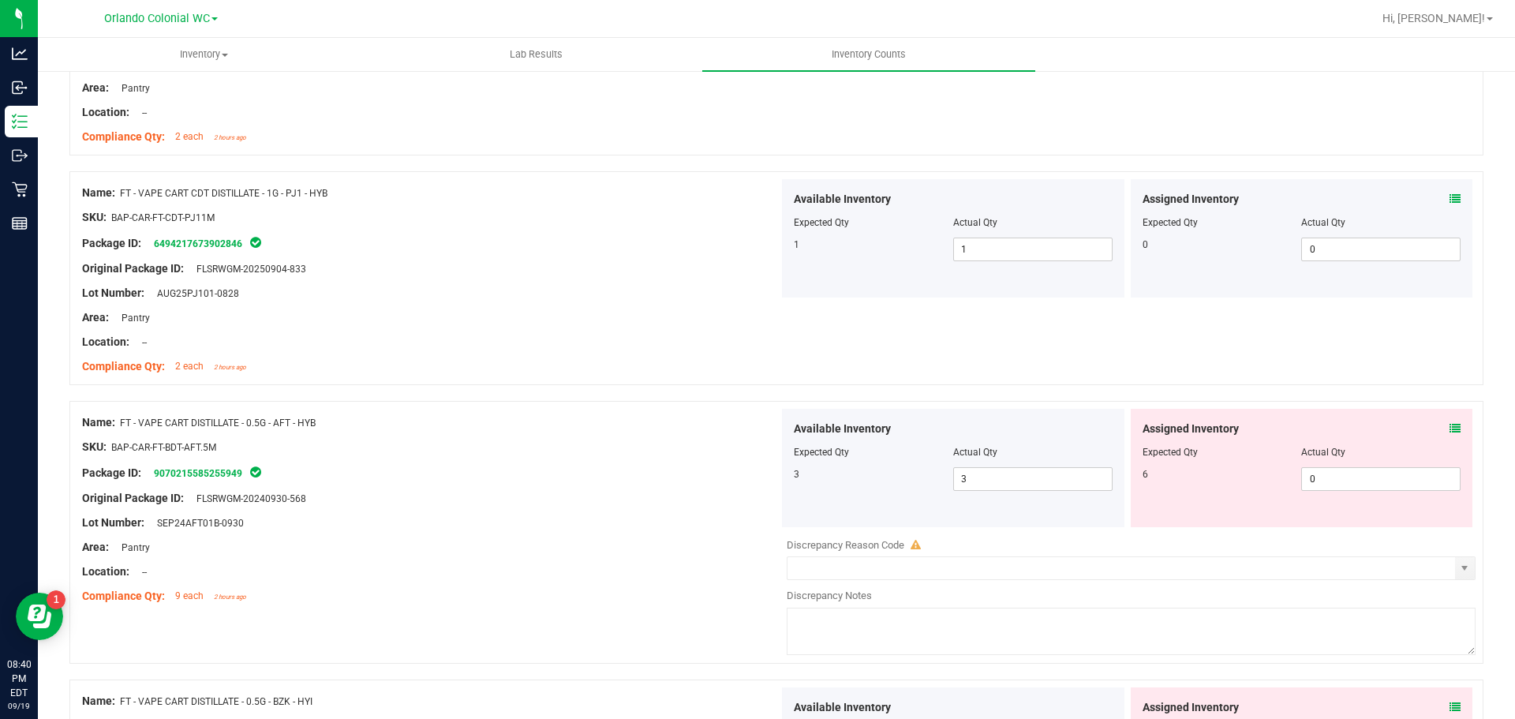
click at [1450, 428] on icon at bounding box center [1455, 428] width 11 height 11
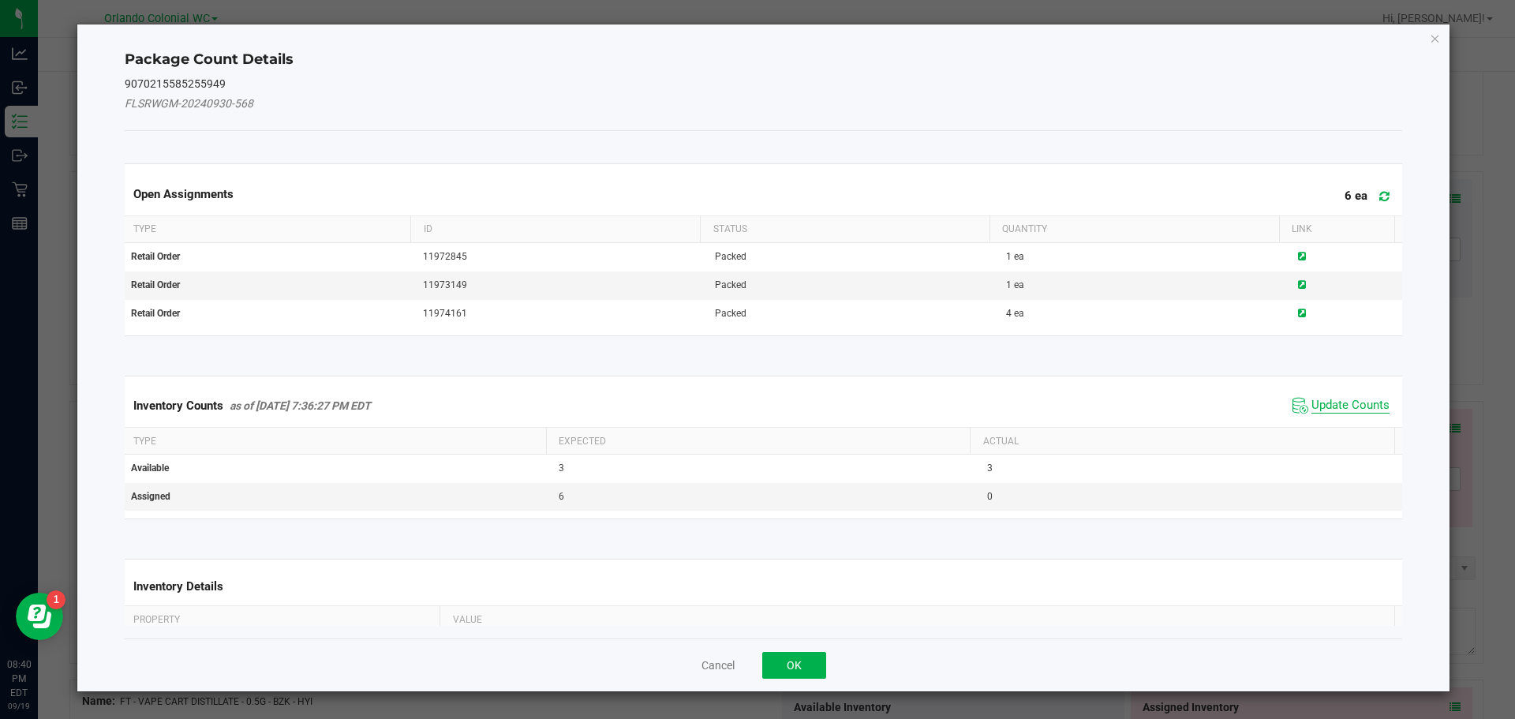
click at [1343, 405] on span "Update Counts" at bounding box center [1351, 406] width 78 height 16
click at [1339, 428] on th "Actual" at bounding box center [1182, 441] width 425 height 27
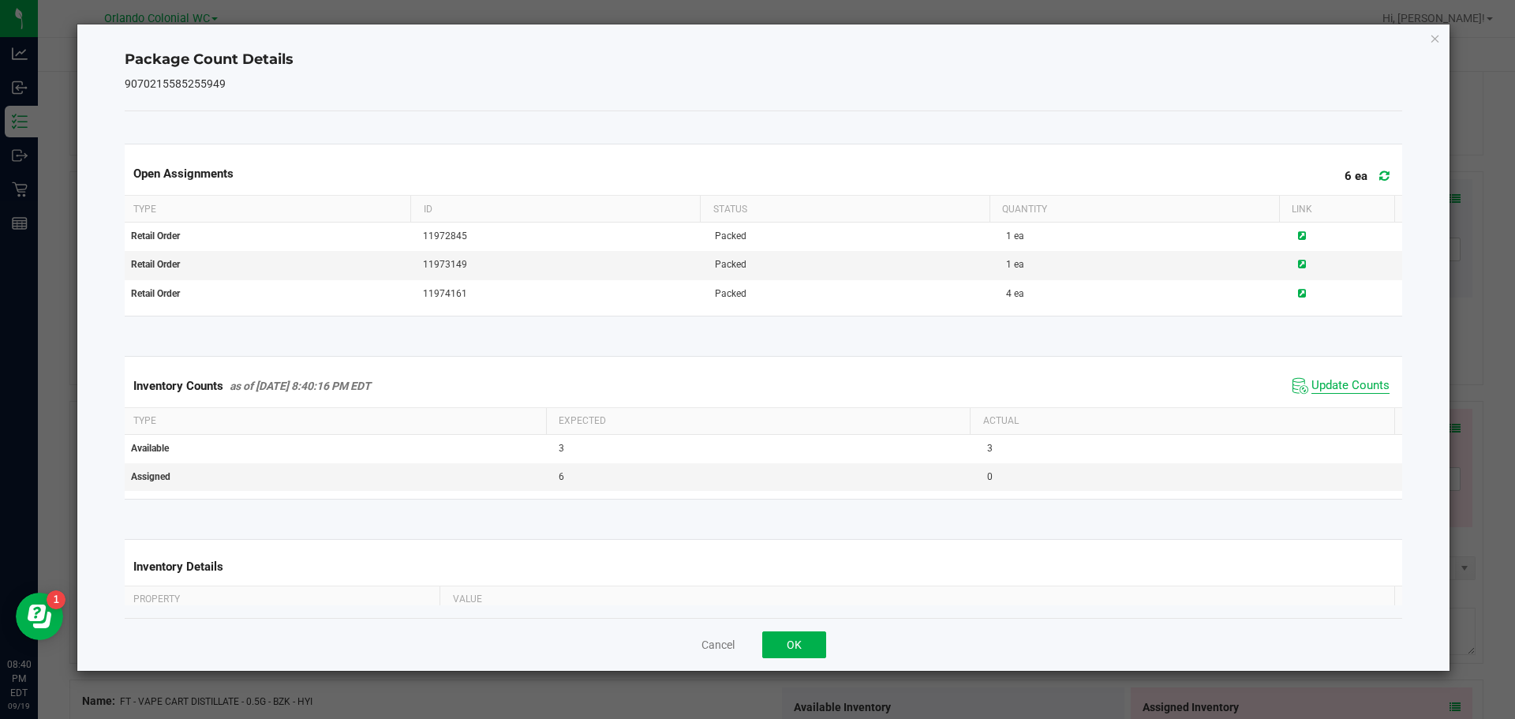
click at [1339, 393] on span "Update Counts" at bounding box center [1351, 386] width 78 height 16
click at [1345, 392] on span "Update Counts" at bounding box center [1351, 386] width 78 height 16
click at [1436, 40] on icon "Close" at bounding box center [1435, 37] width 11 height 19
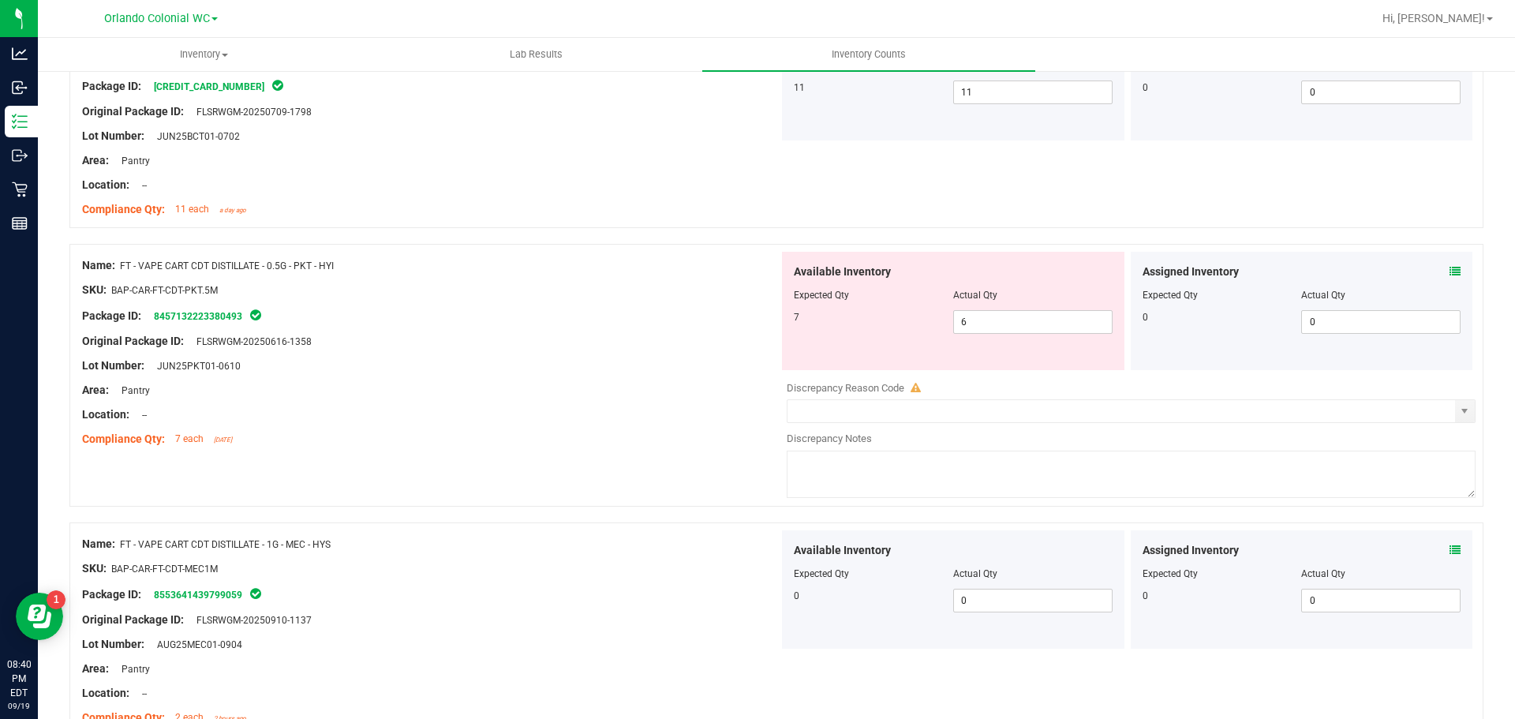
scroll to position [3461, 0]
click at [974, 313] on input "6" at bounding box center [1033, 319] width 158 height 22
type input "7"
click at [657, 409] on div "Location: --" at bounding box center [430, 411] width 697 height 17
type input "7"
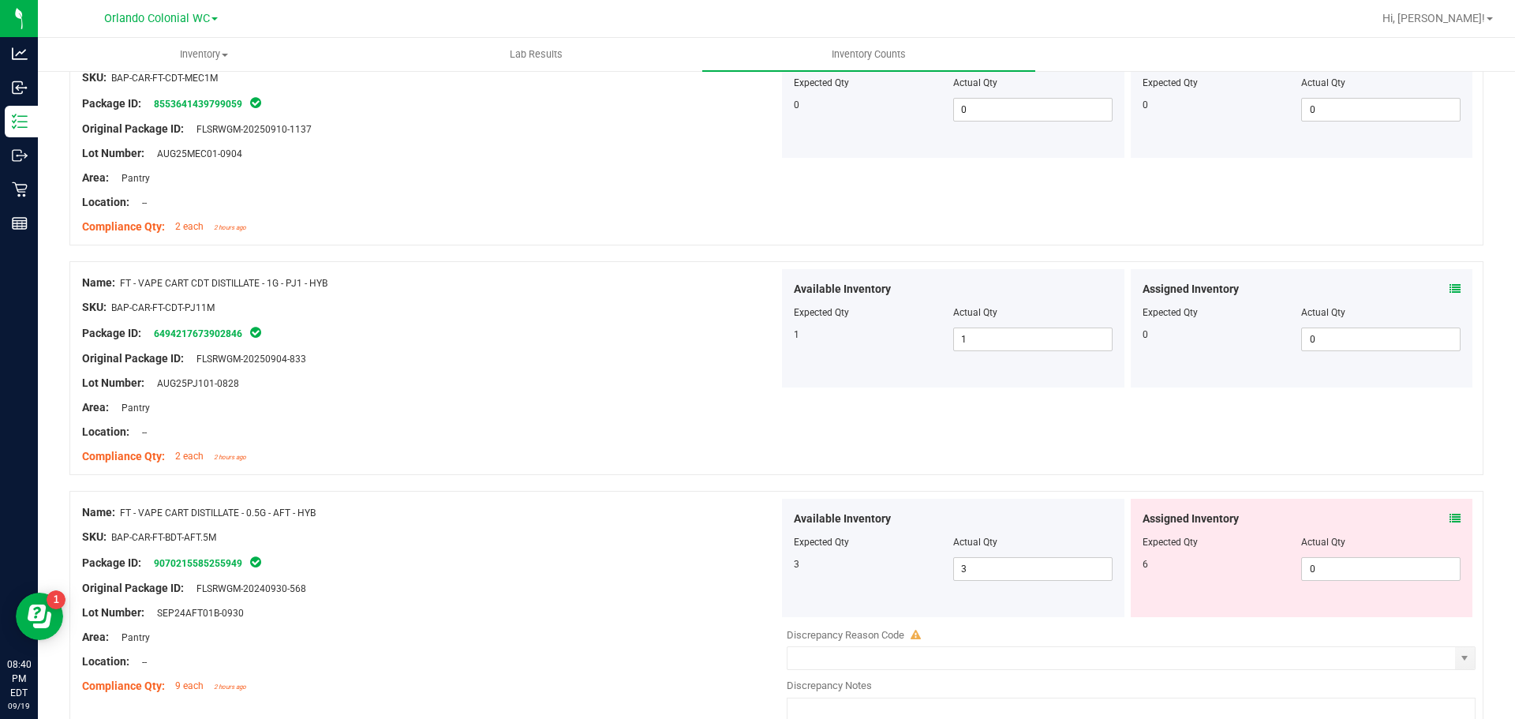
scroll to position [3901, 0]
click at [1365, 570] on input "0" at bounding box center [1381, 567] width 158 height 22
type input "06"
click at [548, 469] on div "Name: FT - VAPE CART CDT DISTILLATE - 1G - PJ1 - HYB SKU: BAP-CAR-FT-CDT-PJ11M …" at bounding box center [776, 367] width 1414 height 214
type input "6"
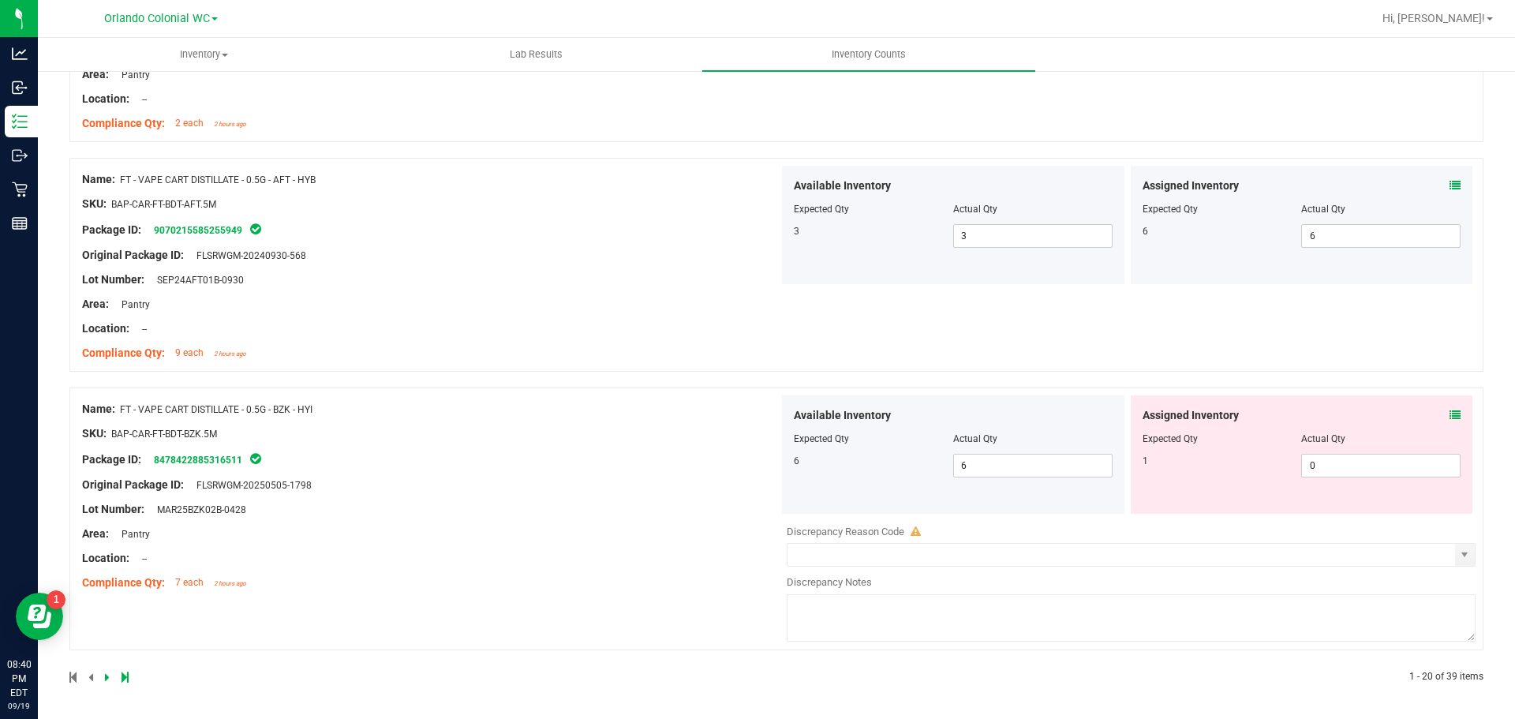
scroll to position [4232, 0]
click at [1450, 411] on icon at bounding box center [1455, 415] width 11 height 11
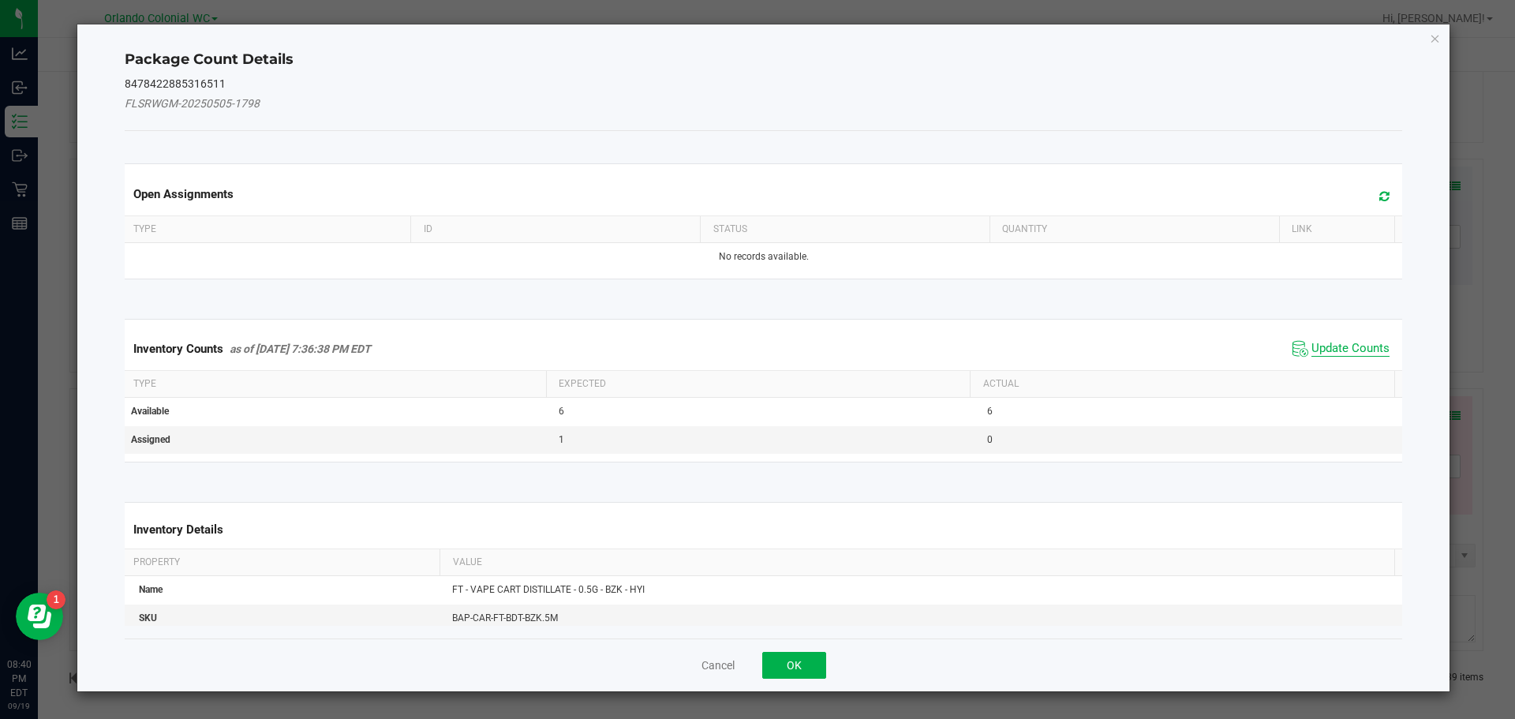
click at [1341, 350] on span "Update Counts" at bounding box center [1351, 349] width 78 height 16
click at [1350, 343] on span "Update Counts" at bounding box center [1351, 348] width 78 height 14
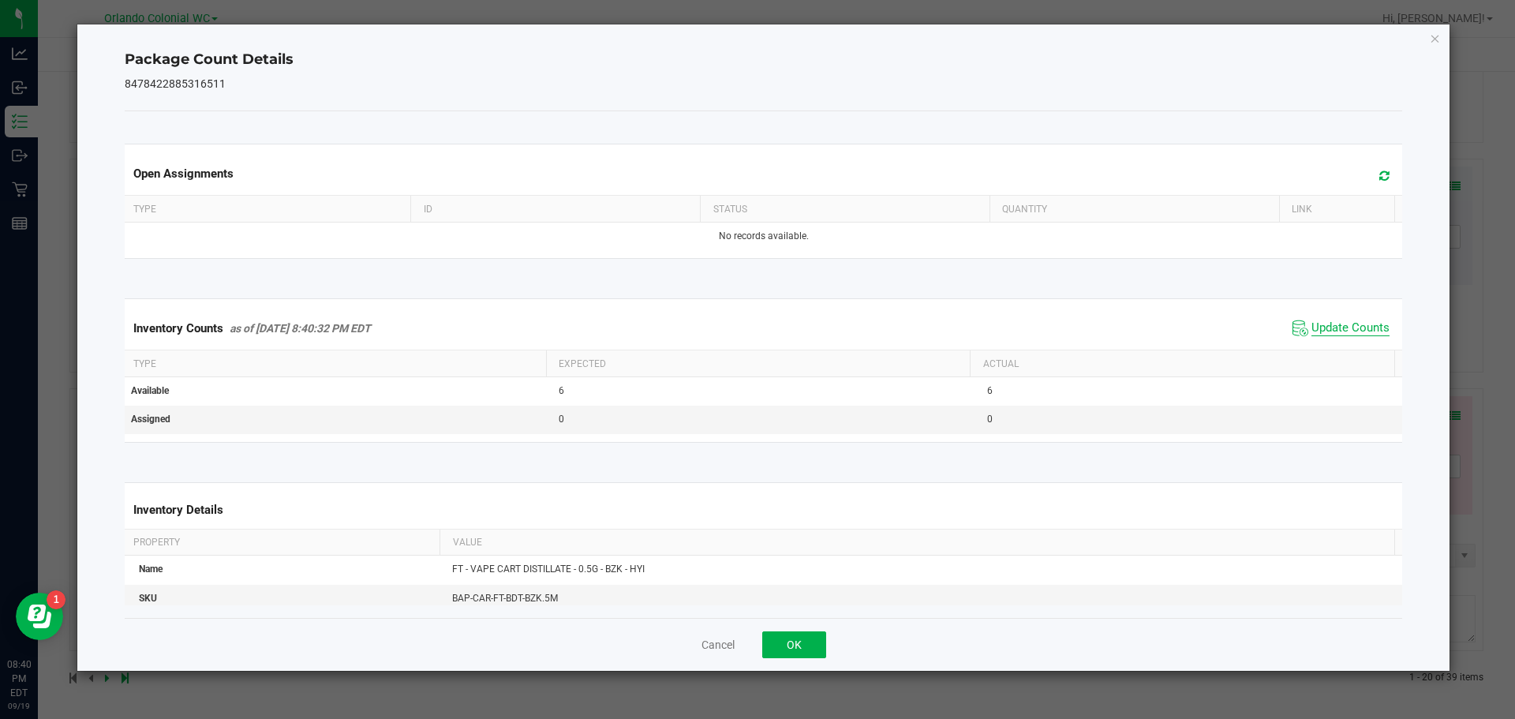
click at [1346, 336] on span "Update Counts" at bounding box center [1351, 328] width 78 height 16
click at [1345, 321] on span "Update Counts" at bounding box center [1351, 328] width 78 height 16
click at [1435, 41] on icon "Close" at bounding box center [1435, 37] width 11 height 19
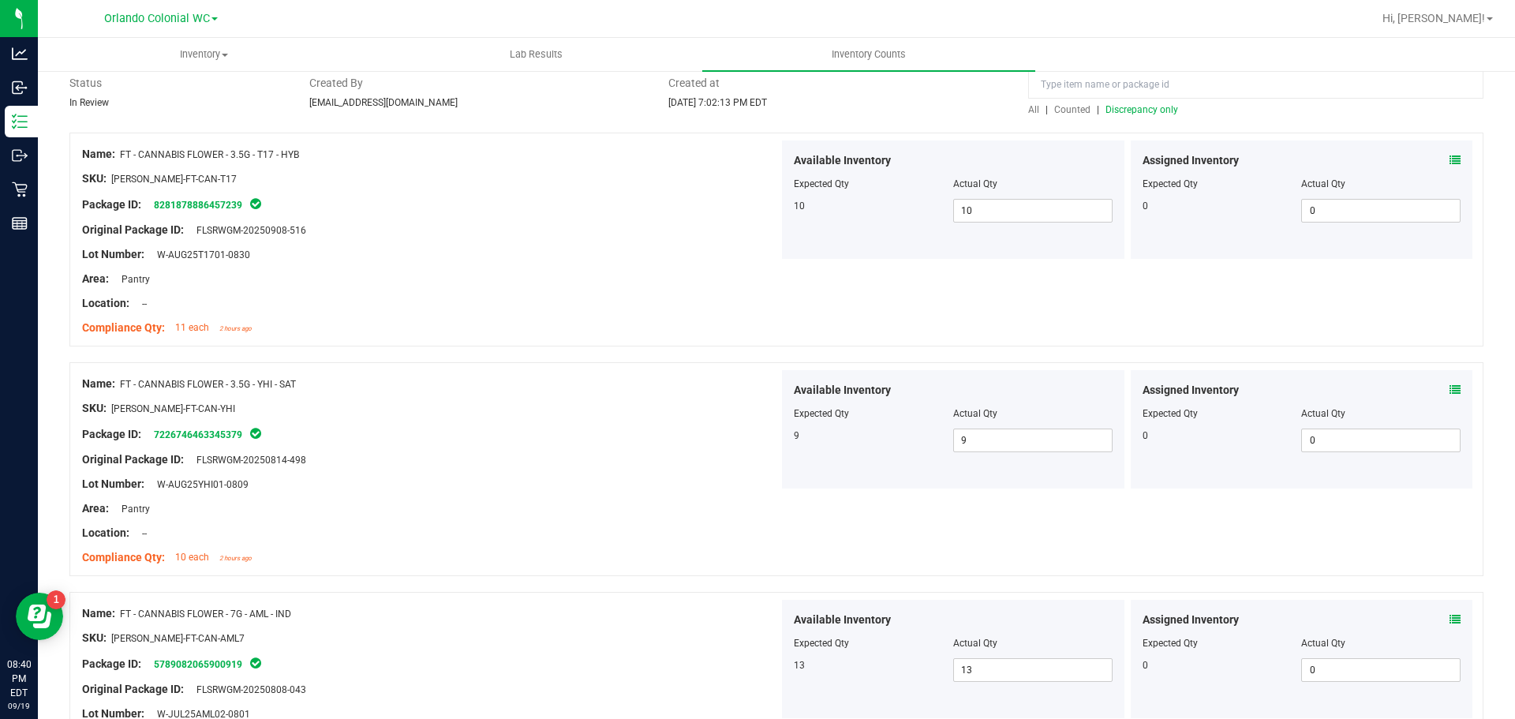
scroll to position [0, 0]
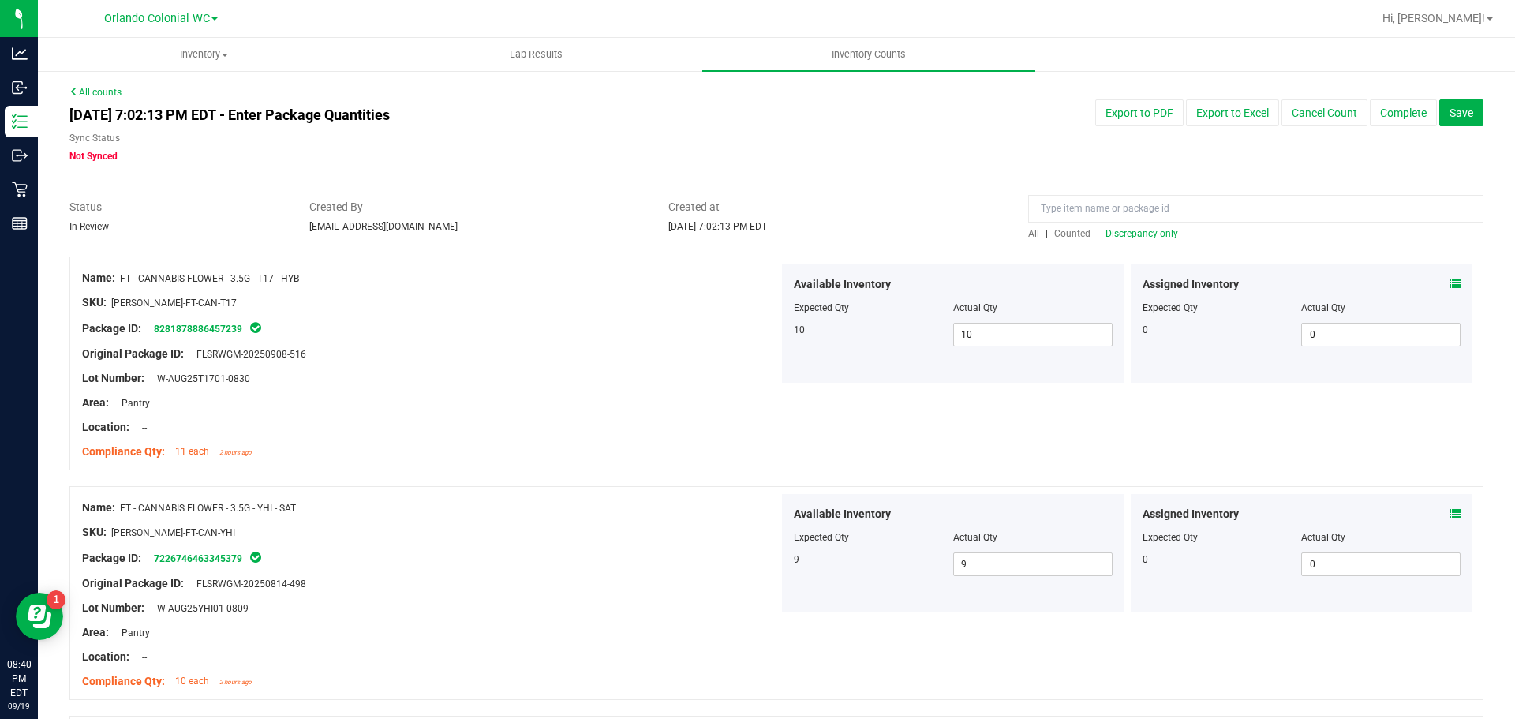
click at [1139, 233] on span "Discrepancy only" at bounding box center [1142, 233] width 73 height 11
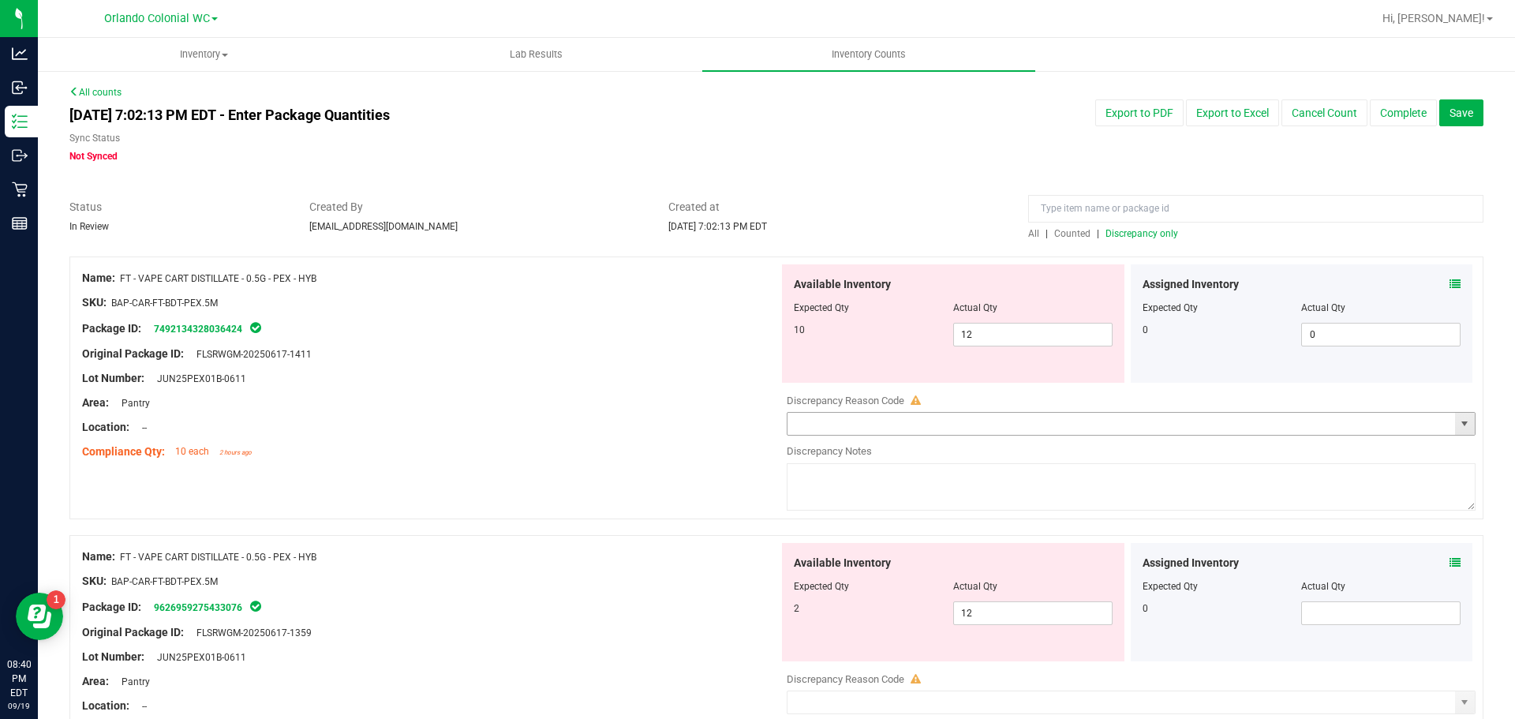
click at [1450, 289] on icon at bounding box center [1455, 284] width 11 height 11
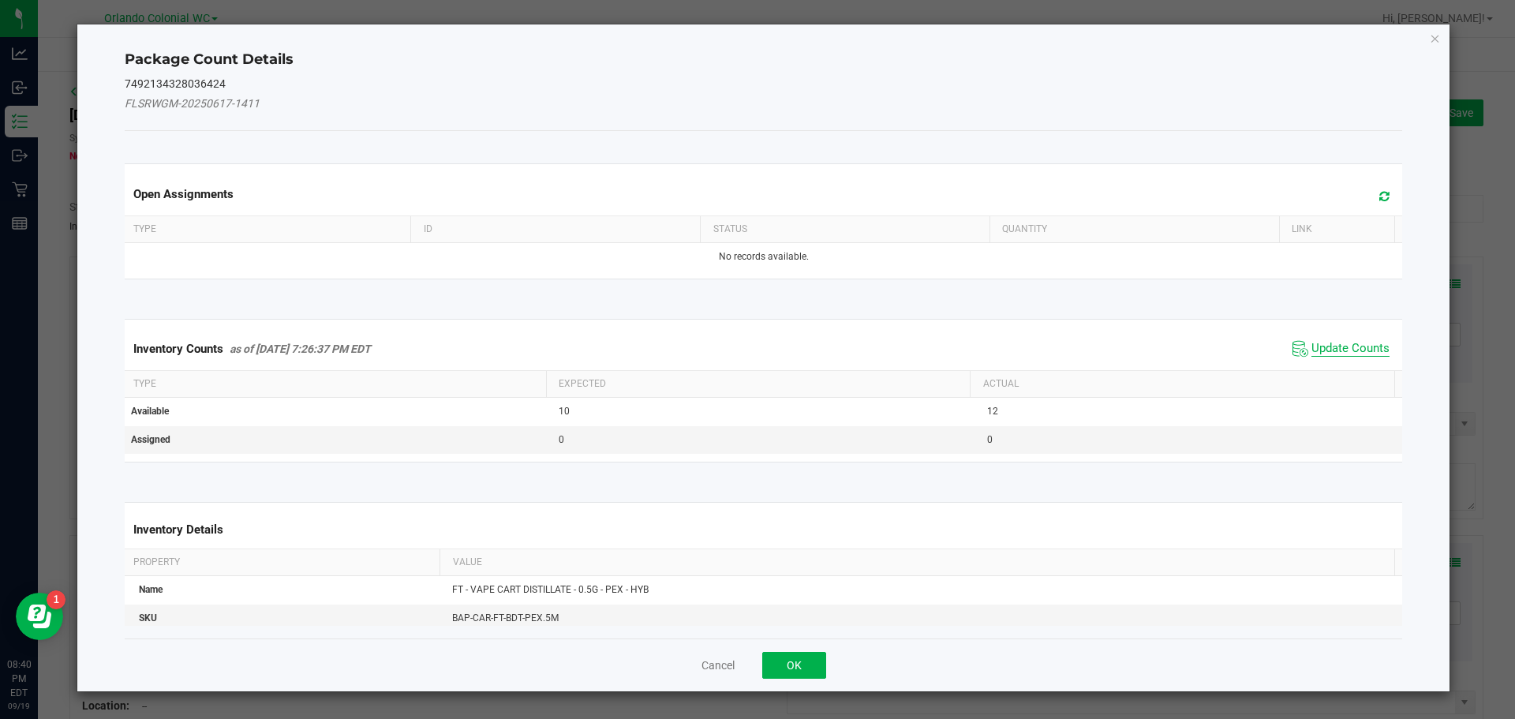
click at [1331, 354] on span "Update Counts" at bounding box center [1351, 349] width 78 height 16
click at [1346, 371] on th "Actual" at bounding box center [1182, 384] width 425 height 27
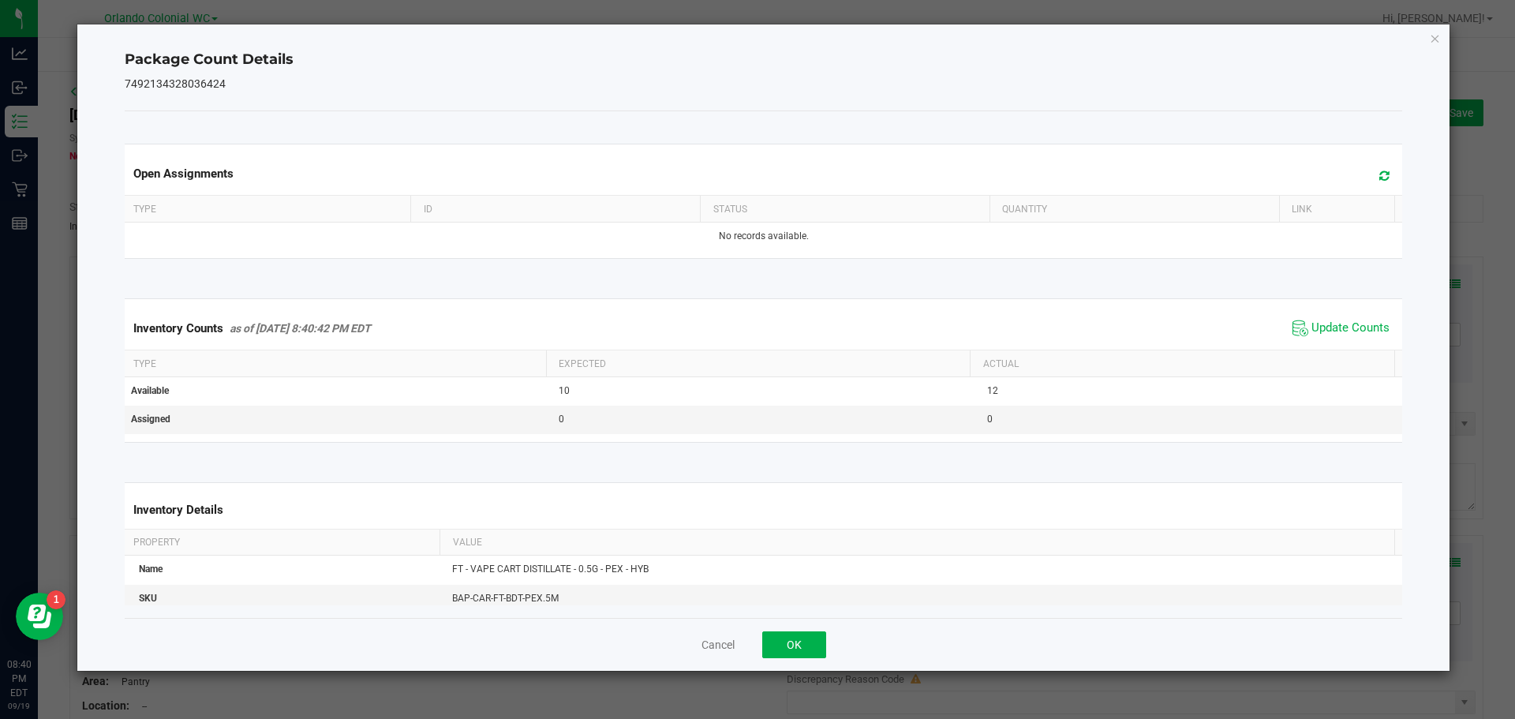
click at [1350, 355] on th "Actual" at bounding box center [1182, 363] width 425 height 27
click at [1361, 326] on span "Update Counts" at bounding box center [1351, 328] width 78 height 16
click at [1436, 30] on icon "Close" at bounding box center [1435, 37] width 11 height 19
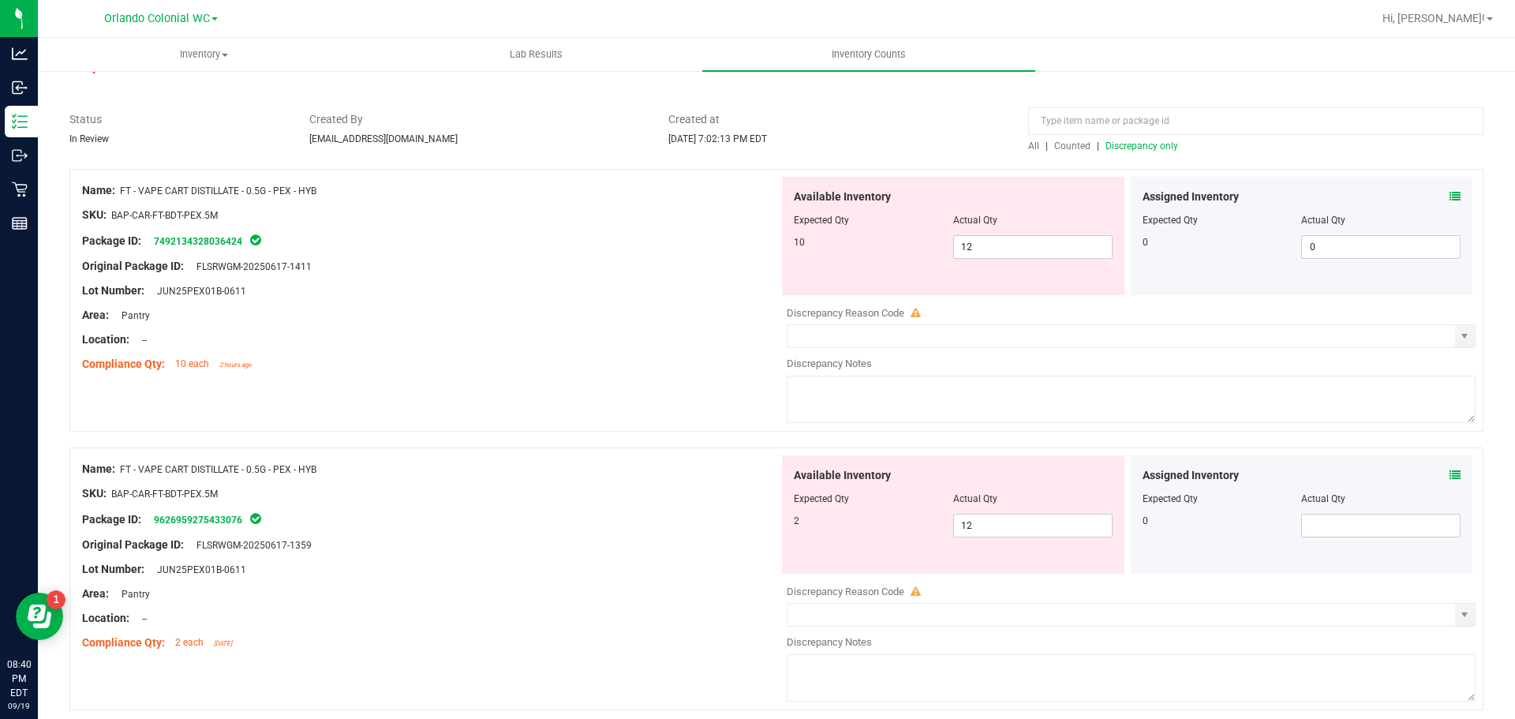
scroll to position [107, 0]
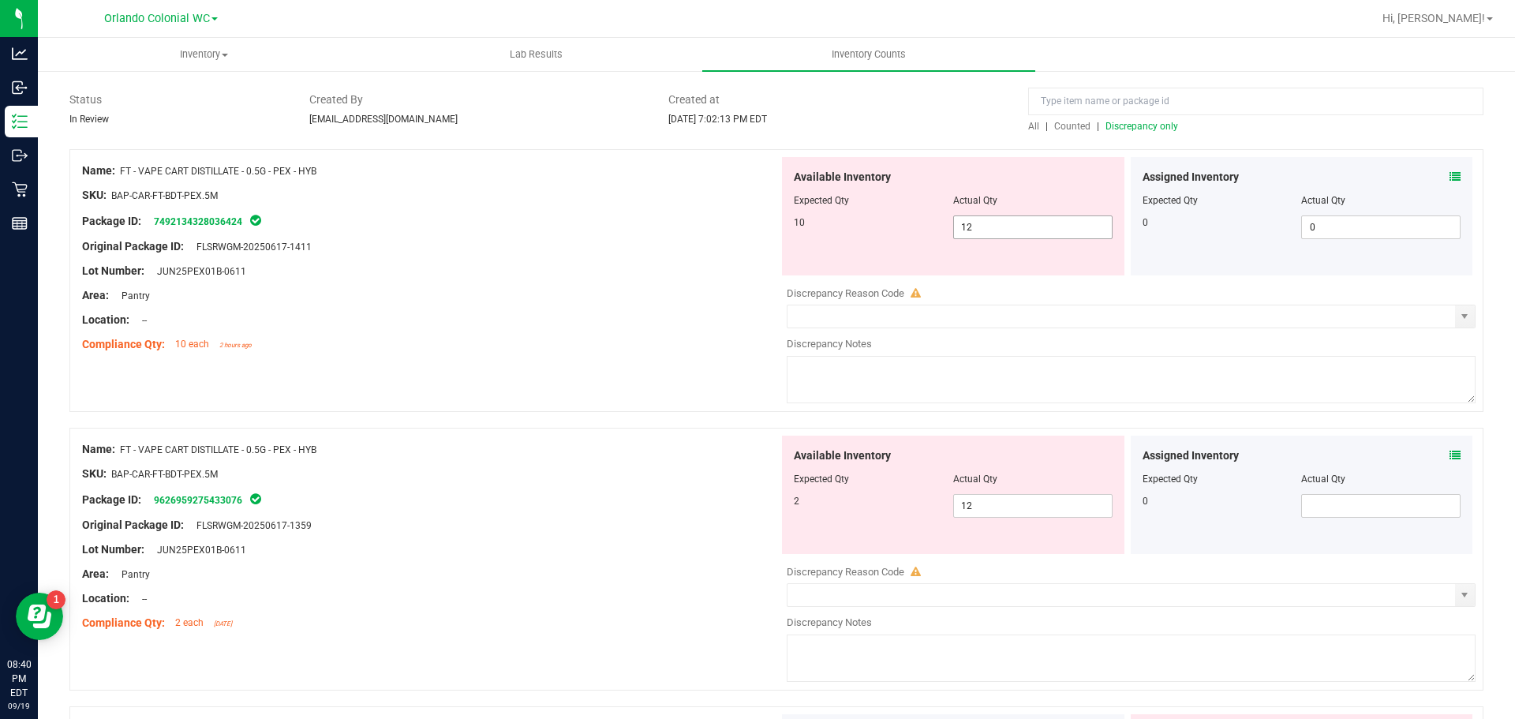
click at [1004, 222] on input "12" at bounding box center [1033, 227] width 158 height 22
type input "10"
click at [984, 534] on div "Available Inventory Expected Qty Actual Qty 2 12 12" at bounding box center [1127, 561] width 697 height 250
type input "10"
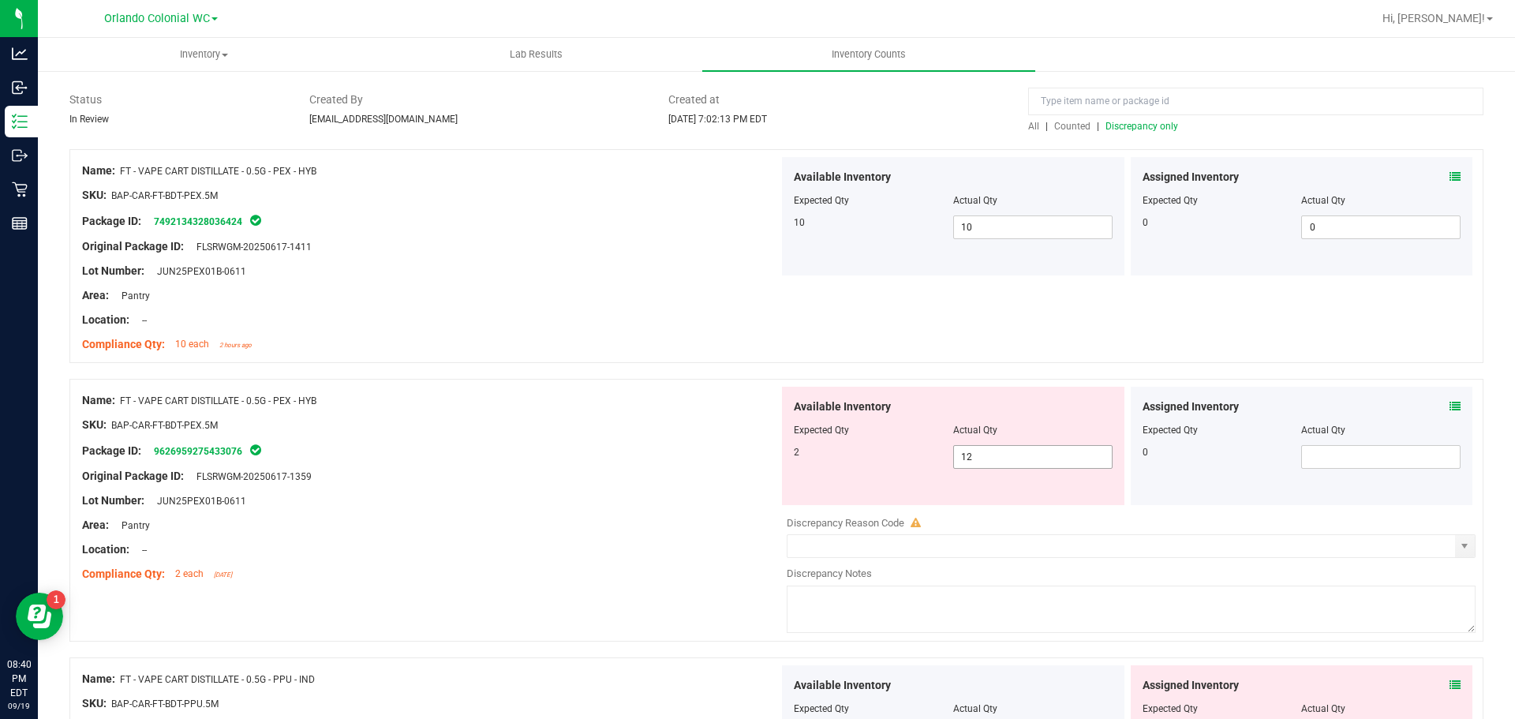
click at [1006, 460] on input "12" at bounding box center [1033, 457] width 158 height 22
type input "1"
type input "2"
click at [556, 486] on div at bounding box center [430, 489] width 697 height 8
type input "2"
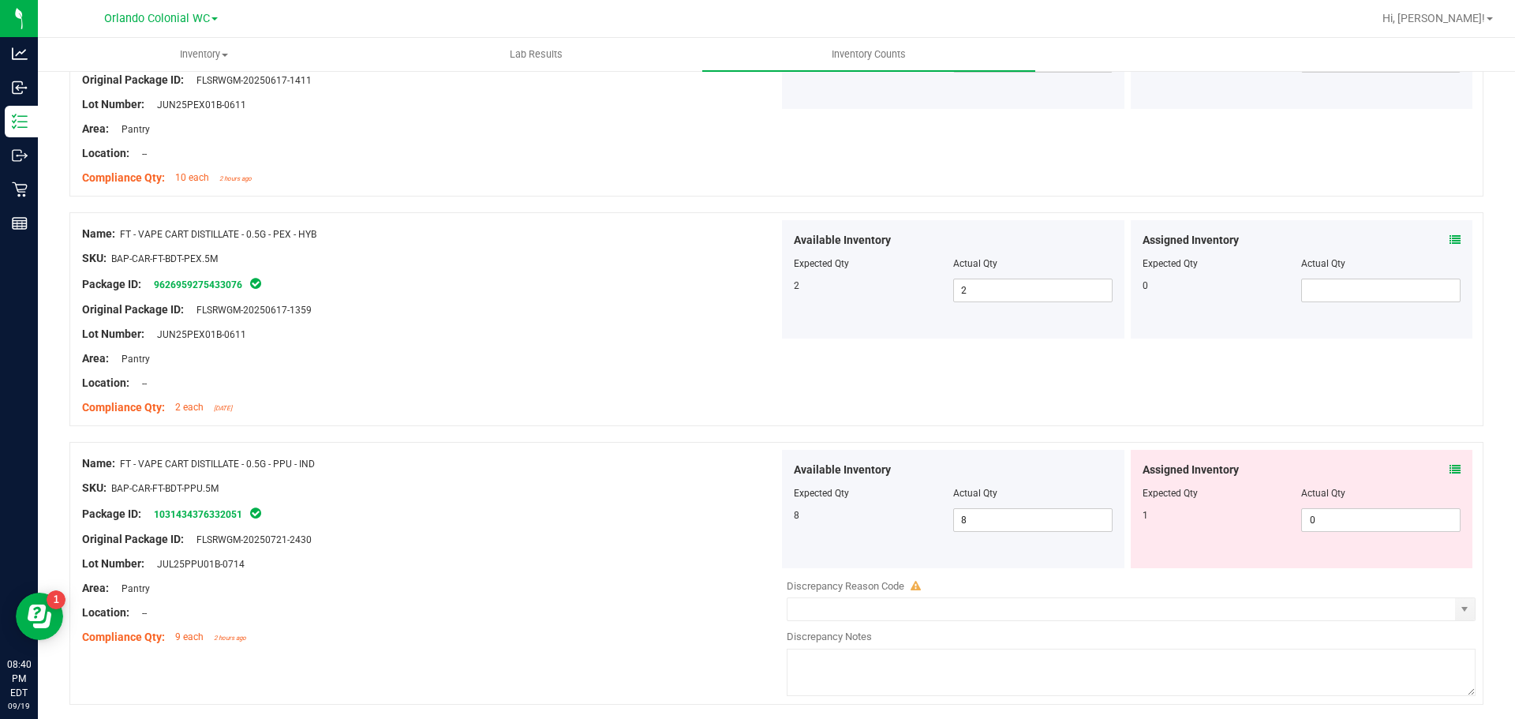
scroll to position [390, 0]
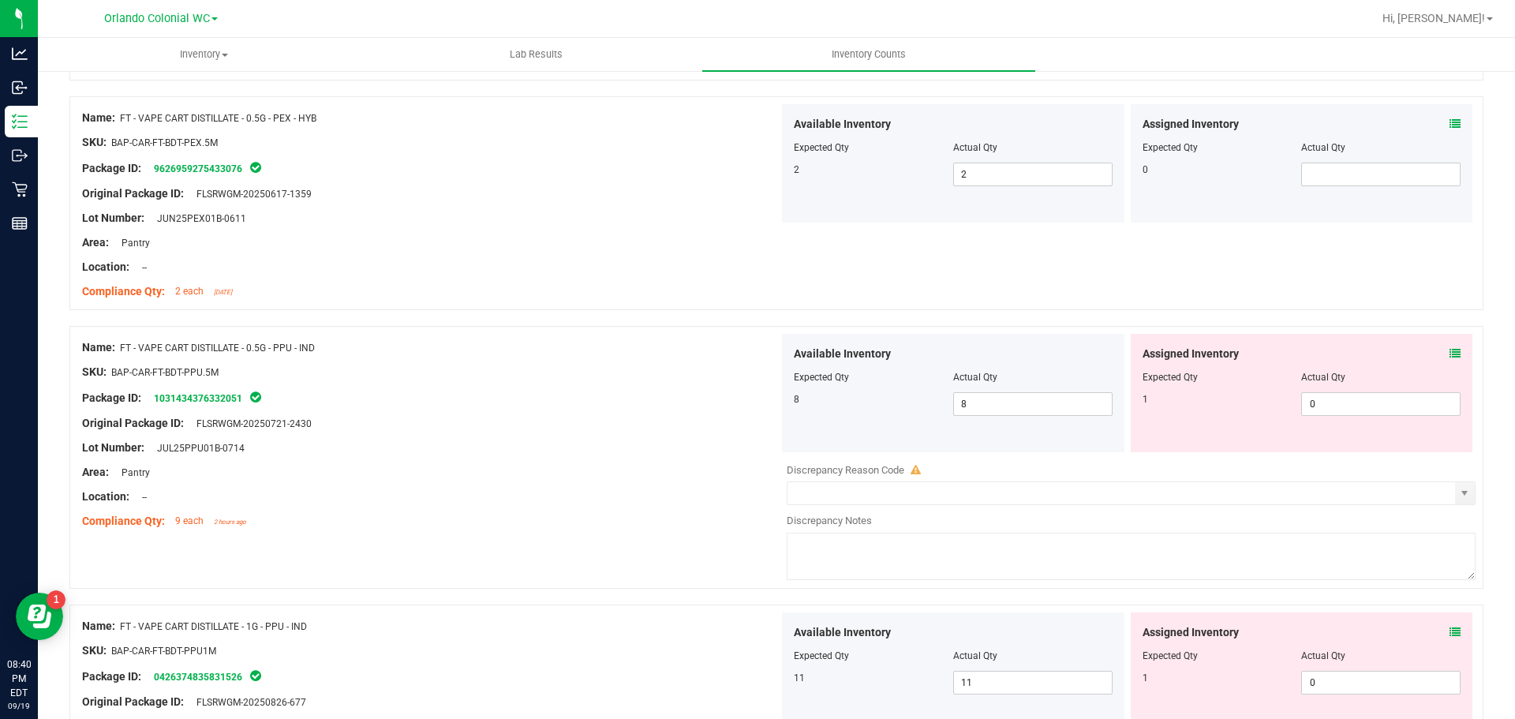
click at [1450, 348] on icon at bounding box center [1455, 353] width 11 height 11
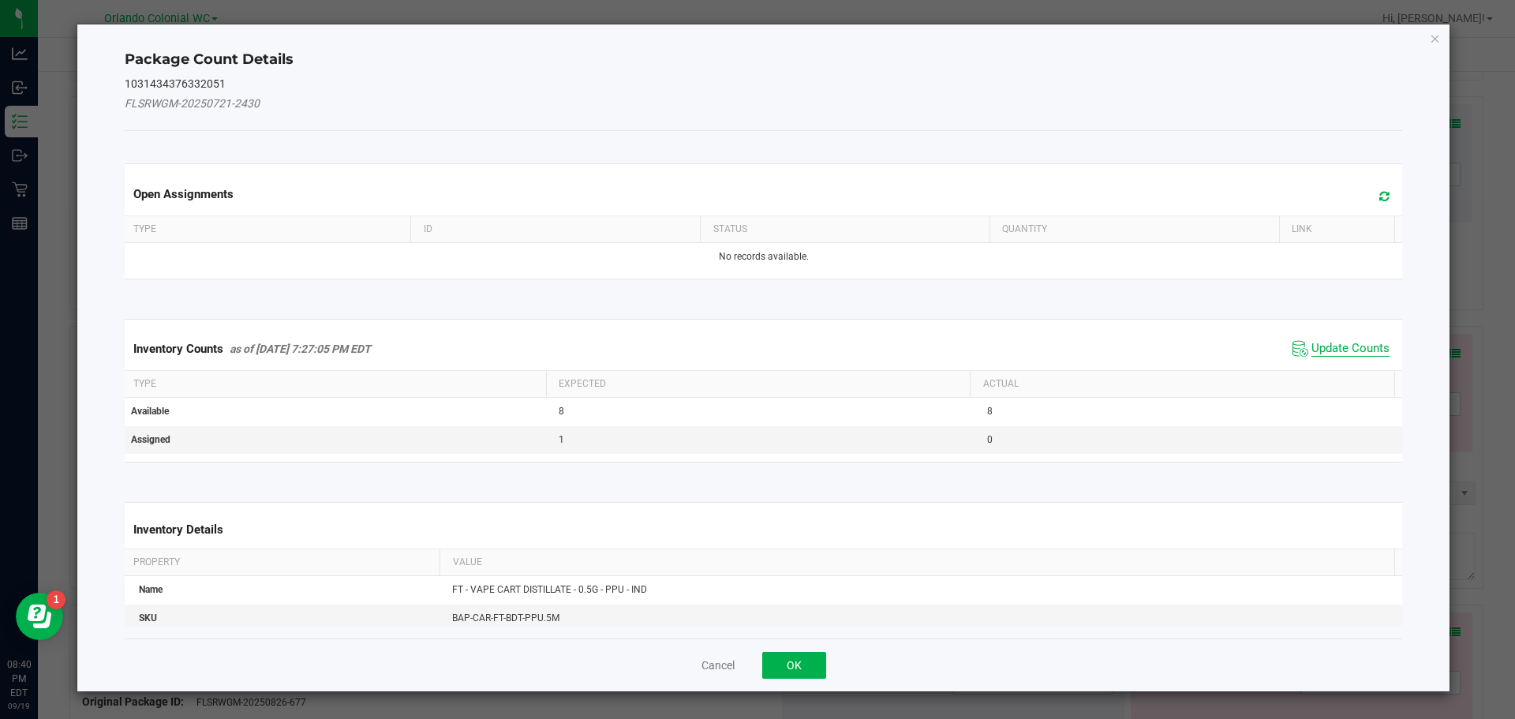
click at [1329, 356] on span "Update Counts" at bounding box center [1351, 349] width 78 height 16
click at [1335, 354] on span "Update Counts" at bounding box center [1351, 348] width 78 height 14
click at [1340, 341] on span "Update Counts" at bounding box center [1351, 348] width 78 height 14
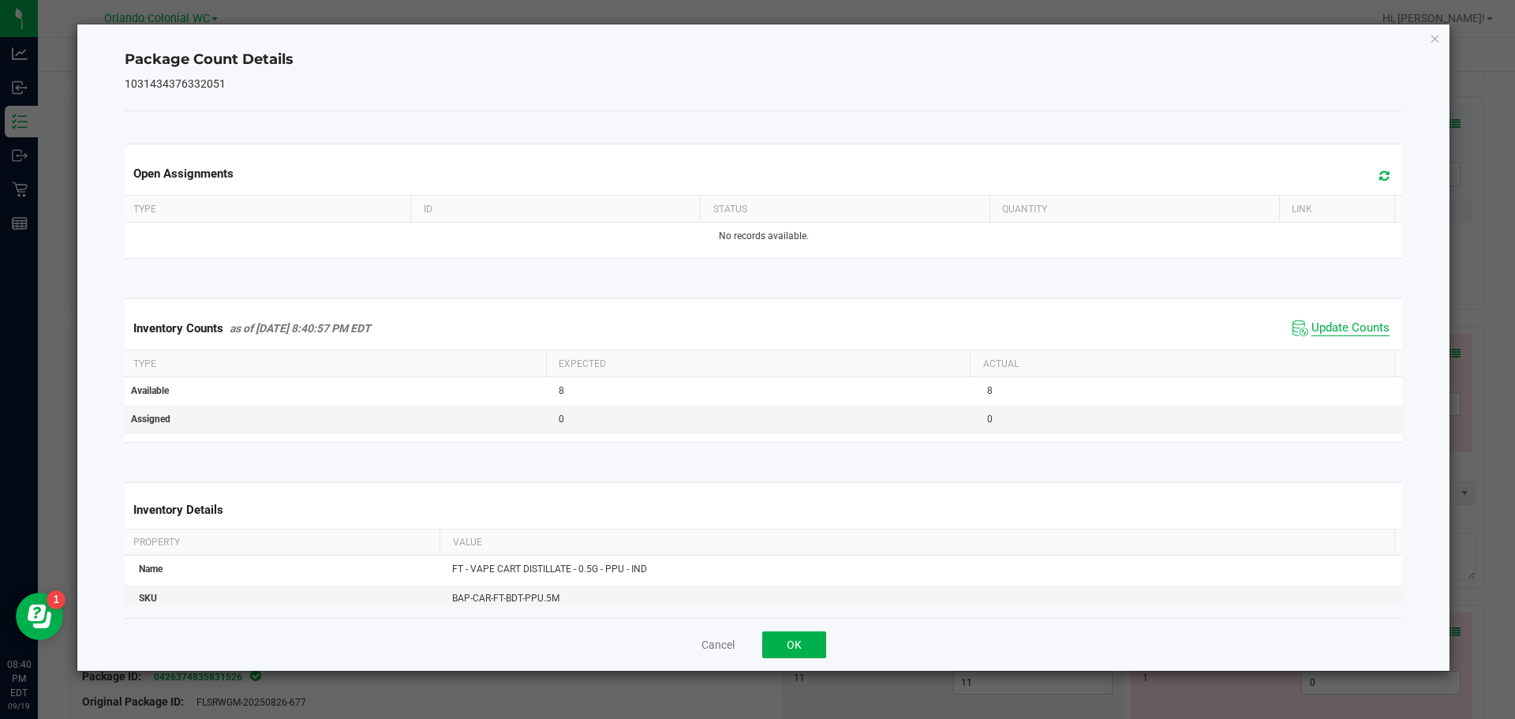
click at [1358, 336] on span "Update Counts" at bounding box center [1351, 328] width 78 height 16
click at [1435, 38] on icon "Close" at bounding box center [1435, 37] width 11 height 19
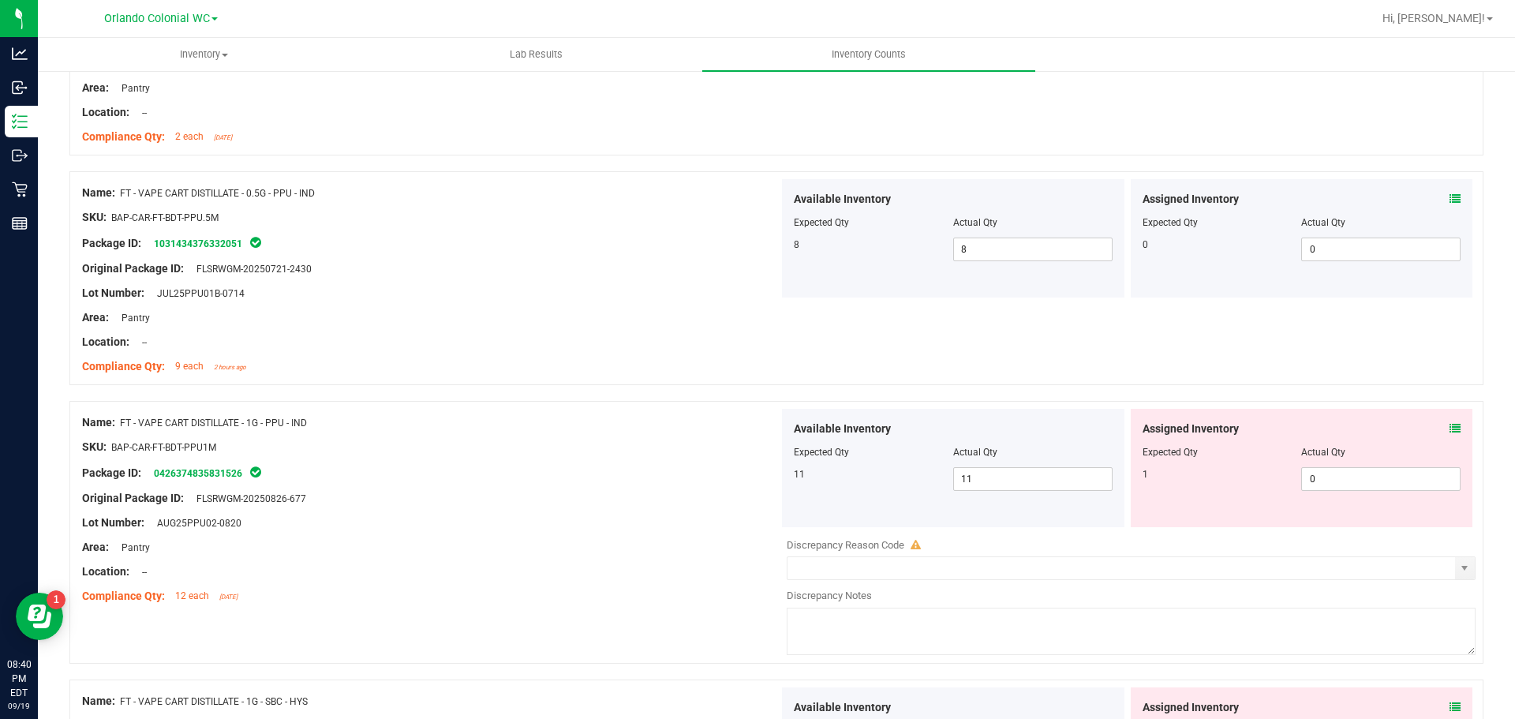
scroll to position [579, 0]
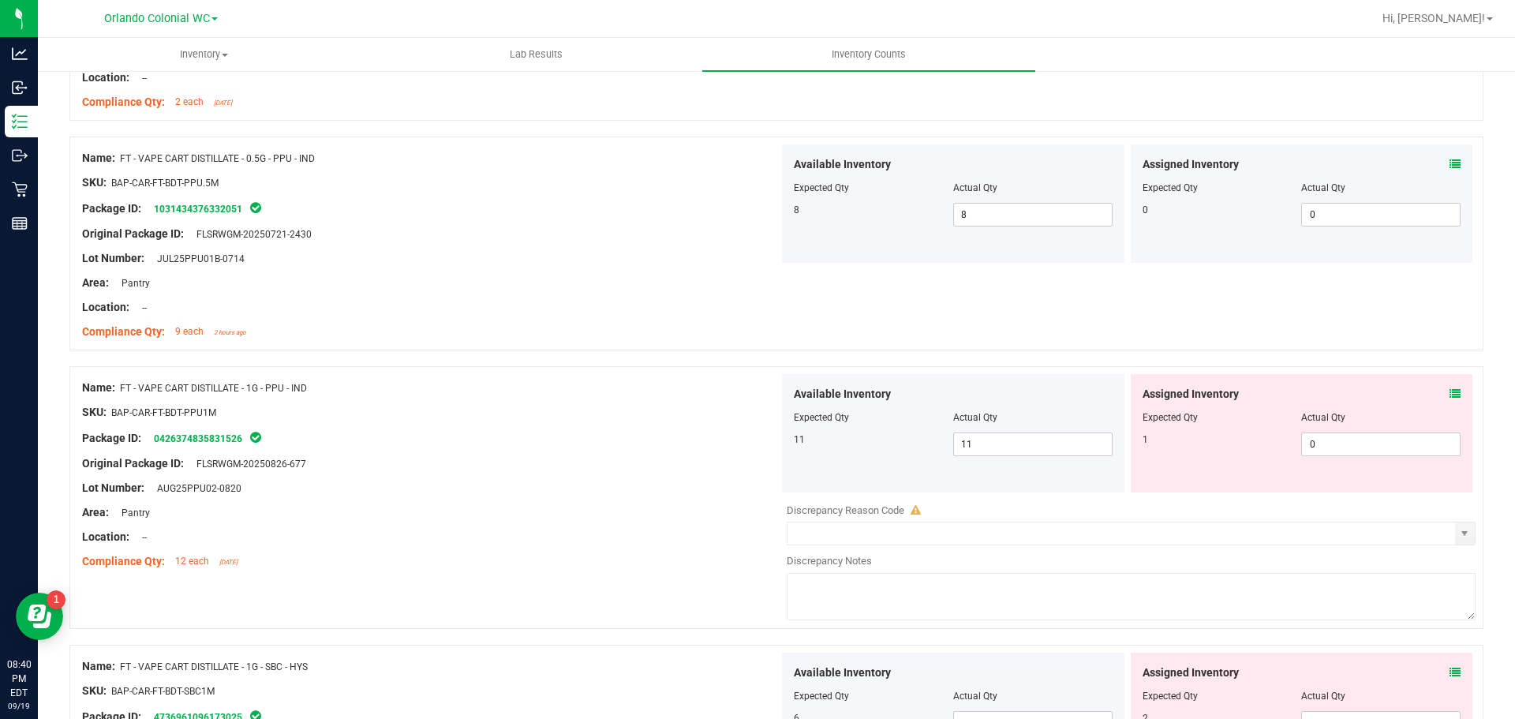
click at [1450, 394] on icon at bounding box center [1455, 393] width 11 height 11
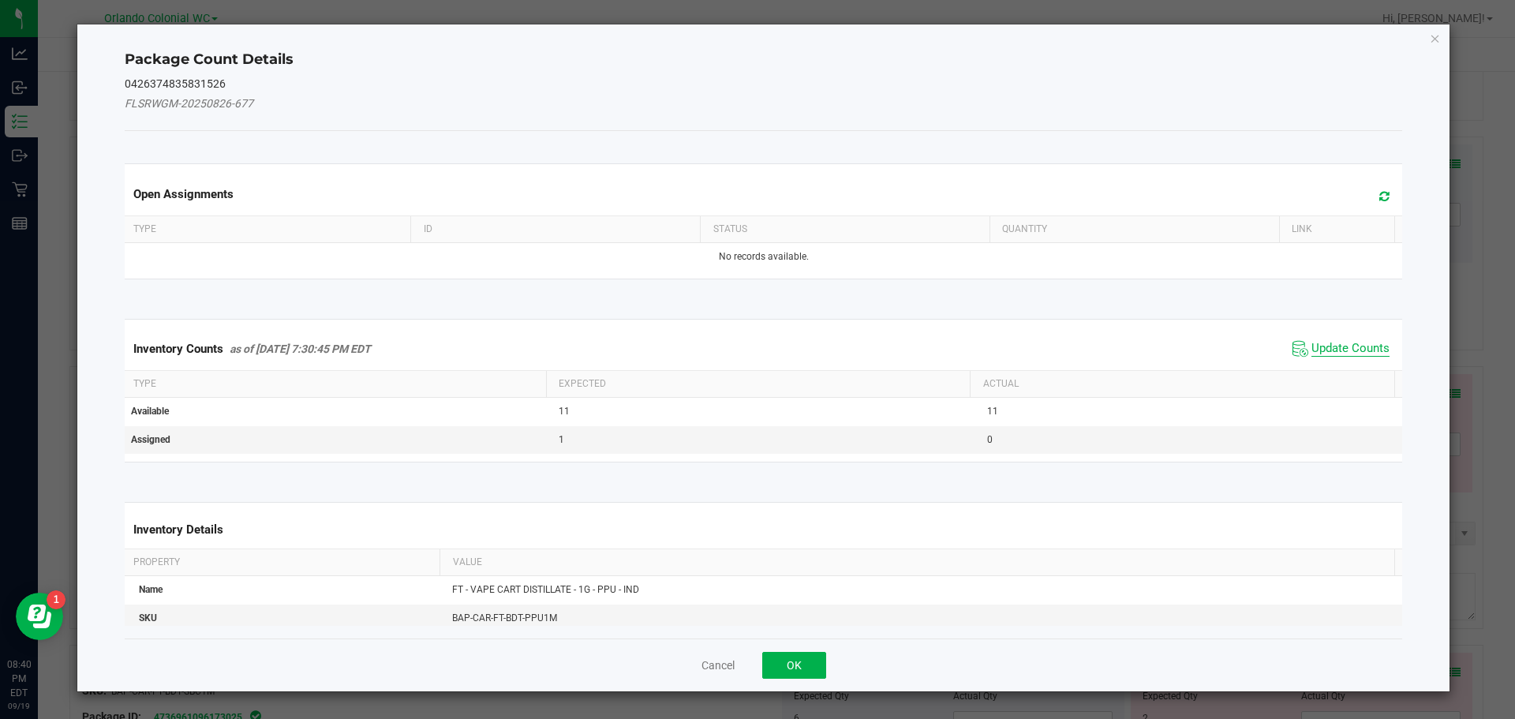
click at [1331, 353] on span "Update Counts" at bounding box center [1351, 349] width 78 height 16
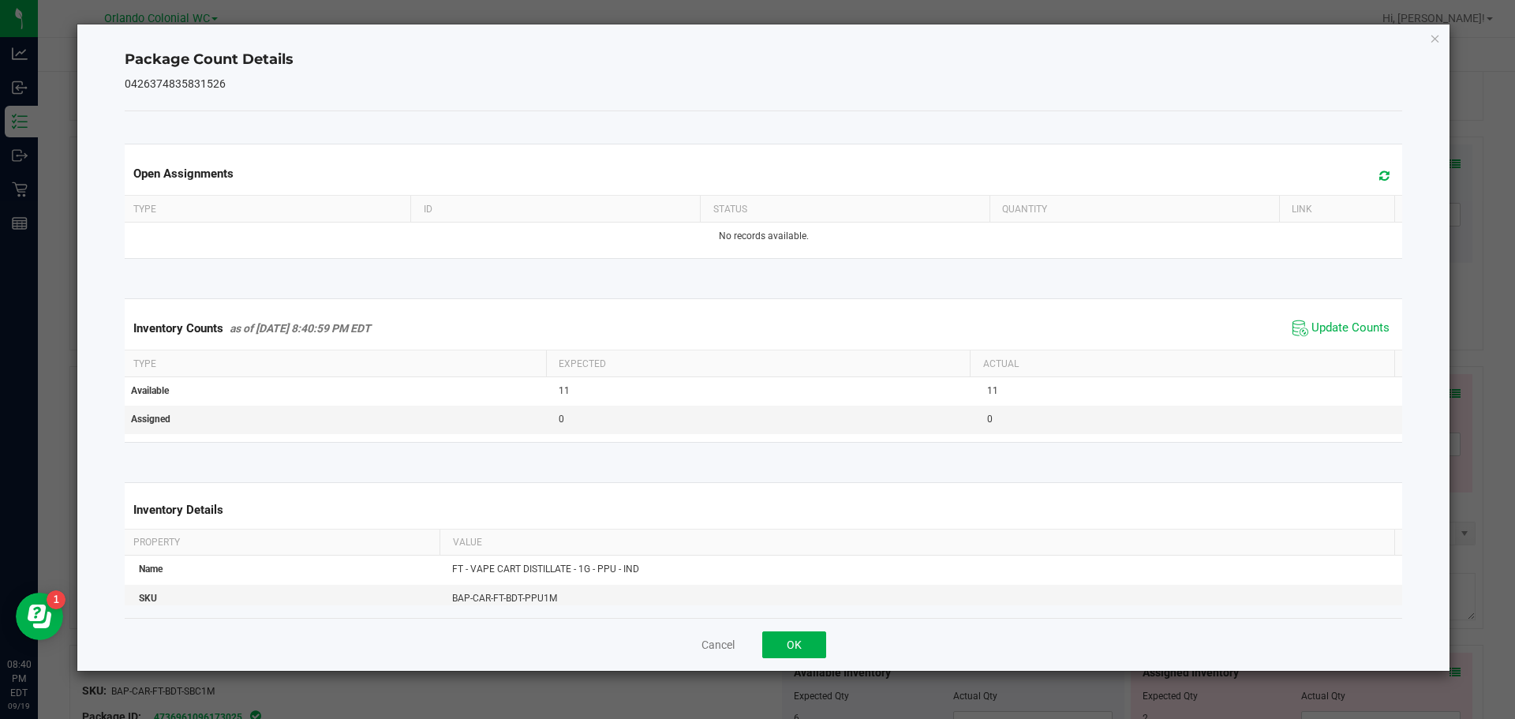
click at [1335, 354] on th "Actual" at bounding box center [1182, 363] width 425 height 27
click at [1337, 336] on span "Update Counts" at bounding box center [1351, 328] width 78 height 16
click at [1352, 335] on span "Update Counts" at bounding box center [1351, 327] width 78 height 14
click at [1437, 39] on icon "Close" at bounding box center [1435, 37] width 11 height 19
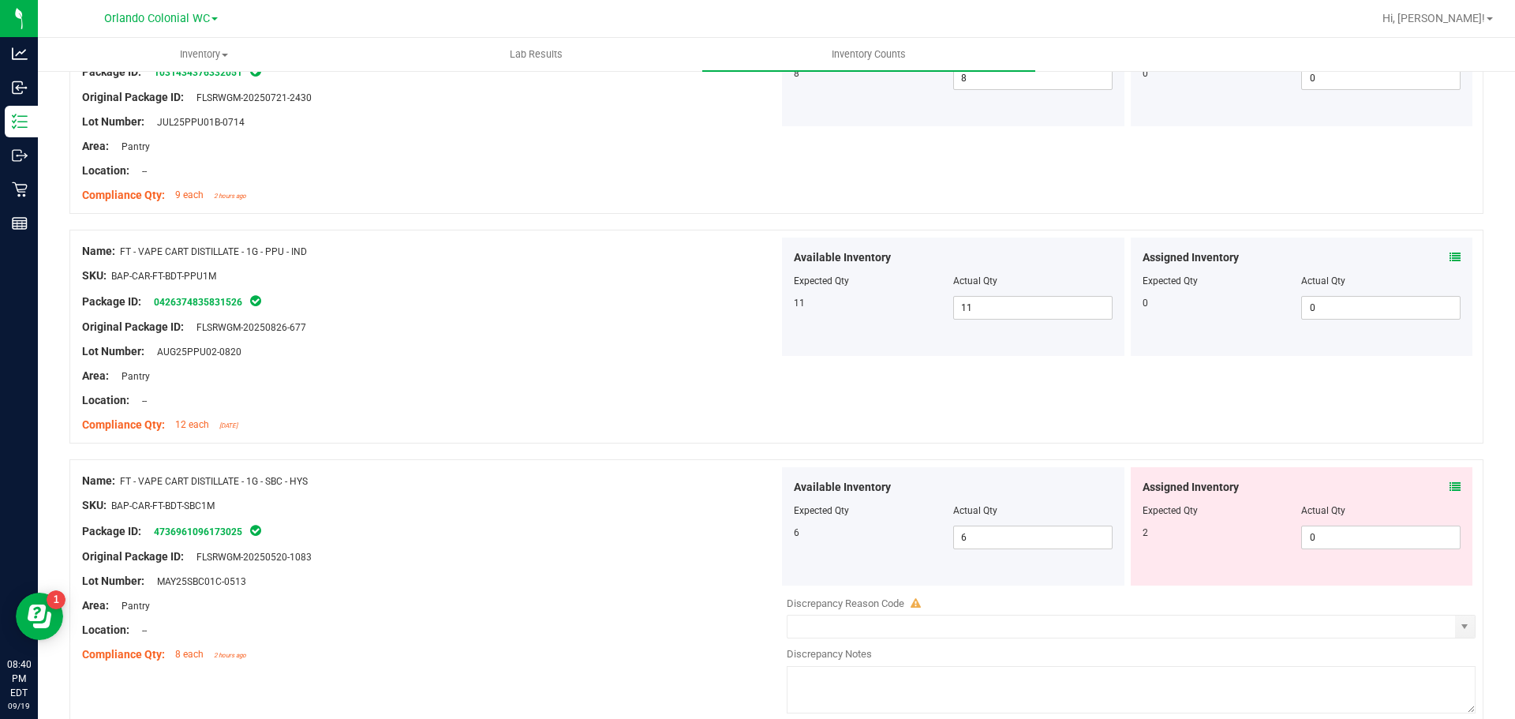
scroll to position [728, 0]
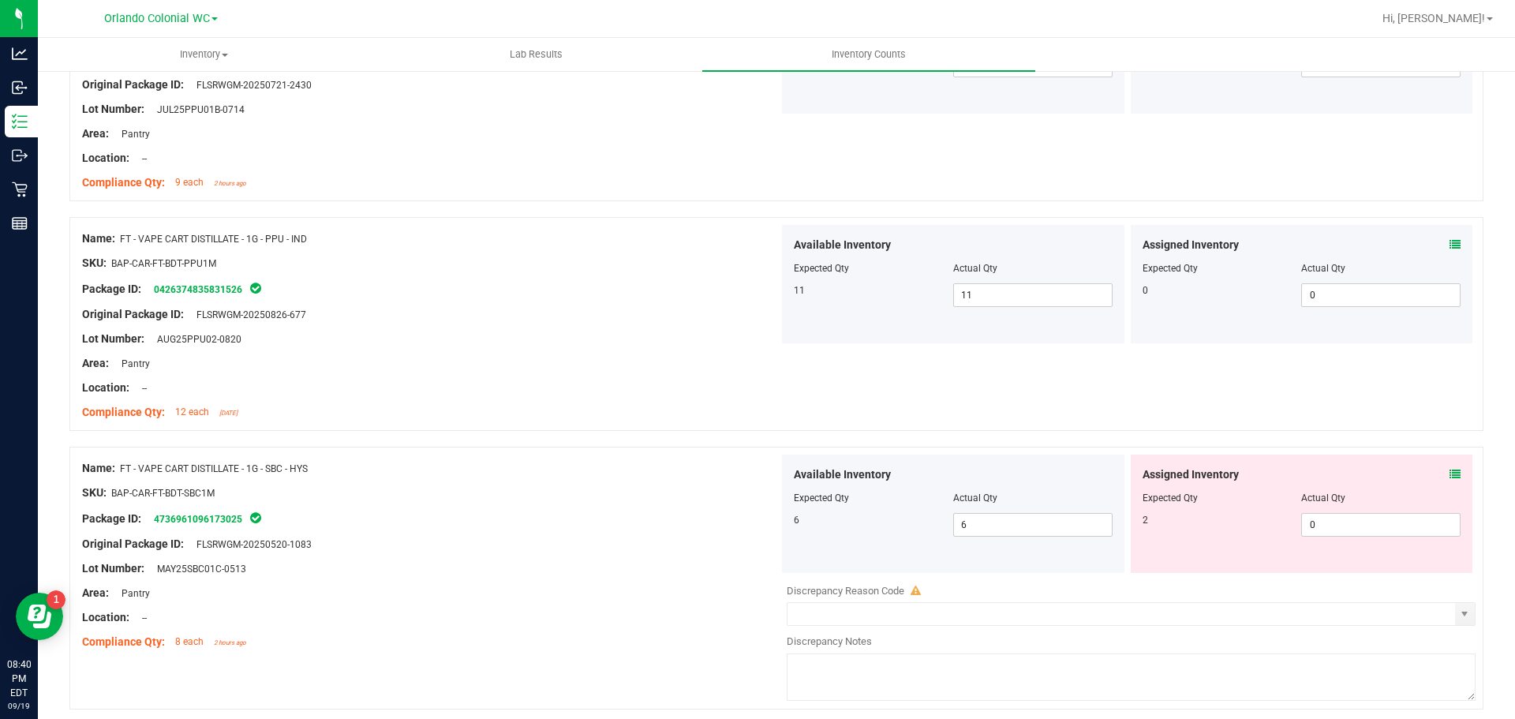
click at [1450, 469] on icon at bounding box center [1455, 474] width 11 height 11
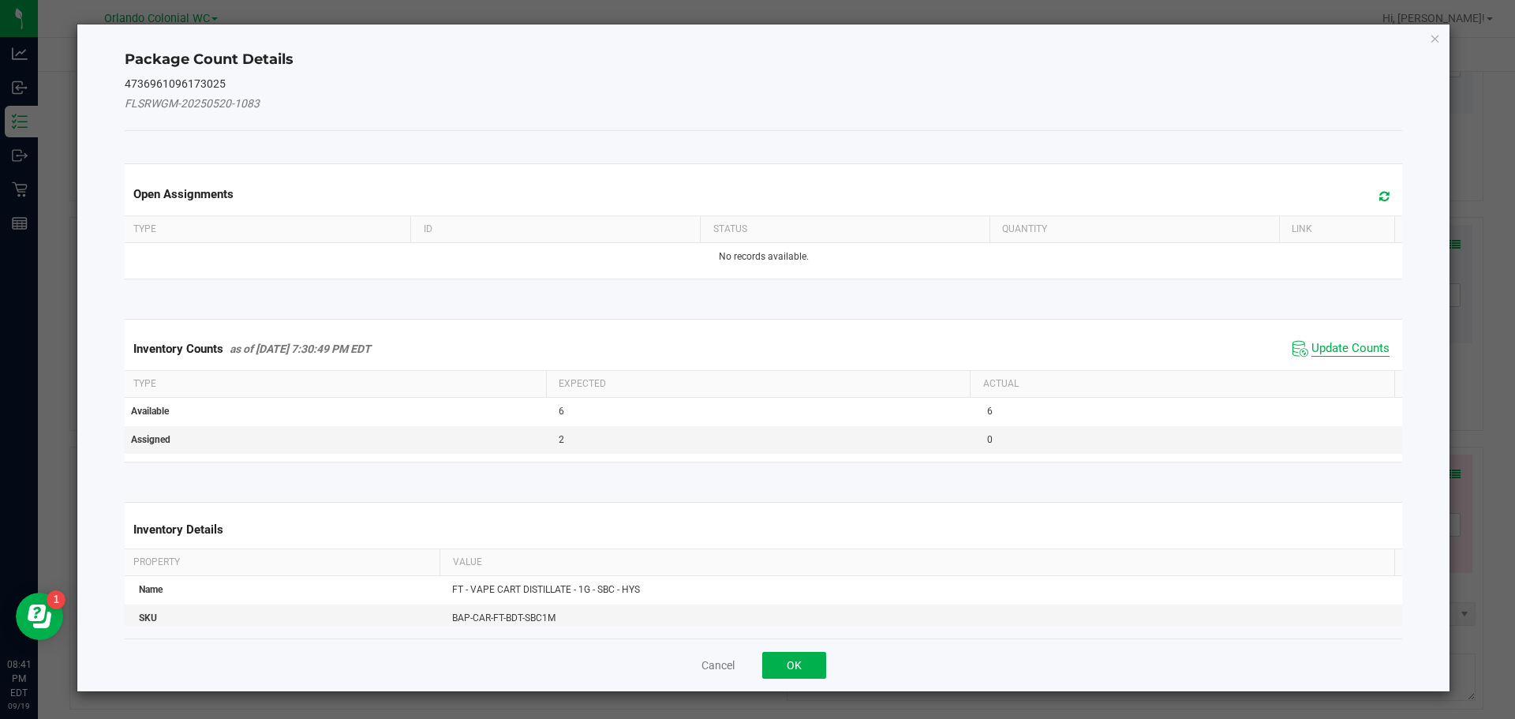
click at [1336, 350] on span "Update Counts" at bounding box center [1351, 349] width 78 height 16
click at [1338, 369] on th "Actual" at bounding box center [1182, 382] width 425 height 27
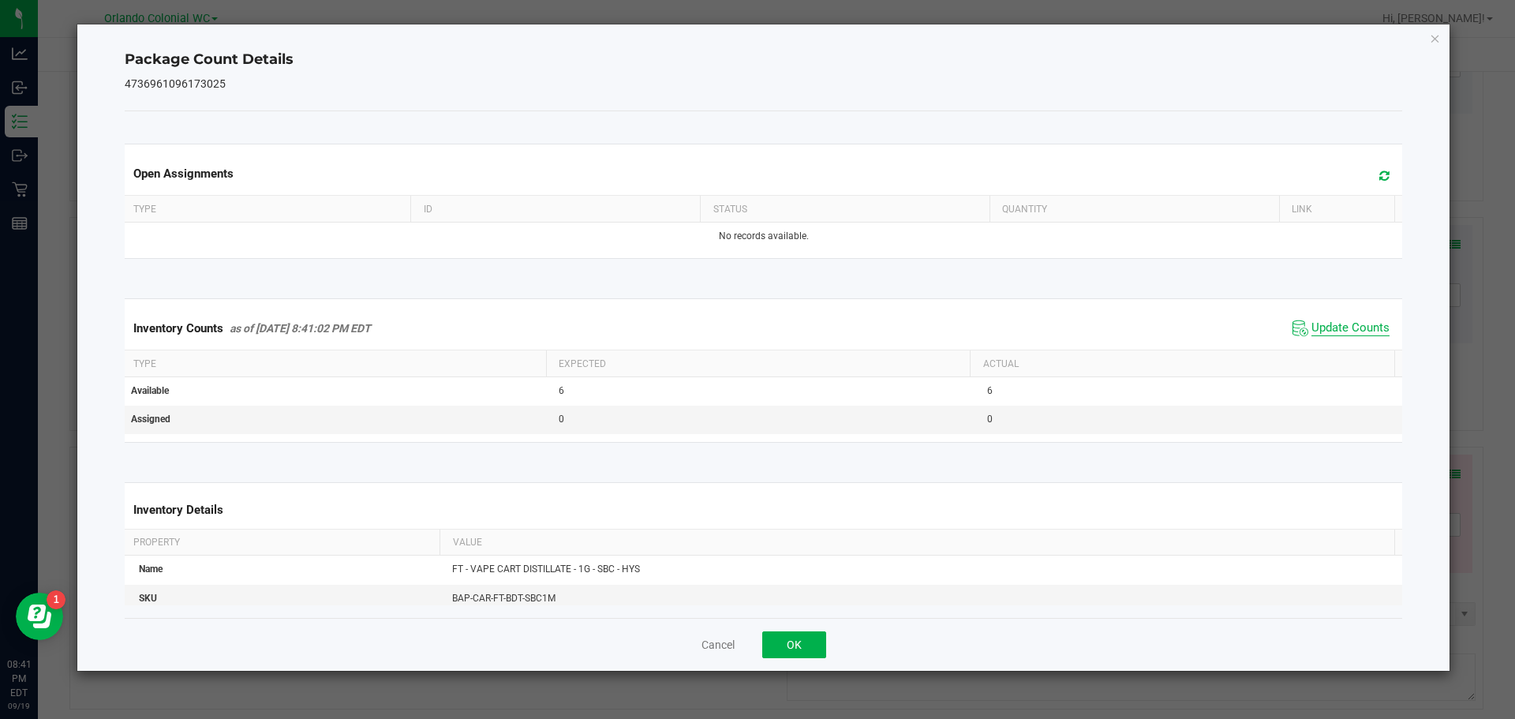
click at [1354, 328] on span "Update Counts" at bounding box center [1351, 328] width 78 height 16
click at [1436, 37] on icon "Close" at bounding box center [1435, 37] width 11 height 19
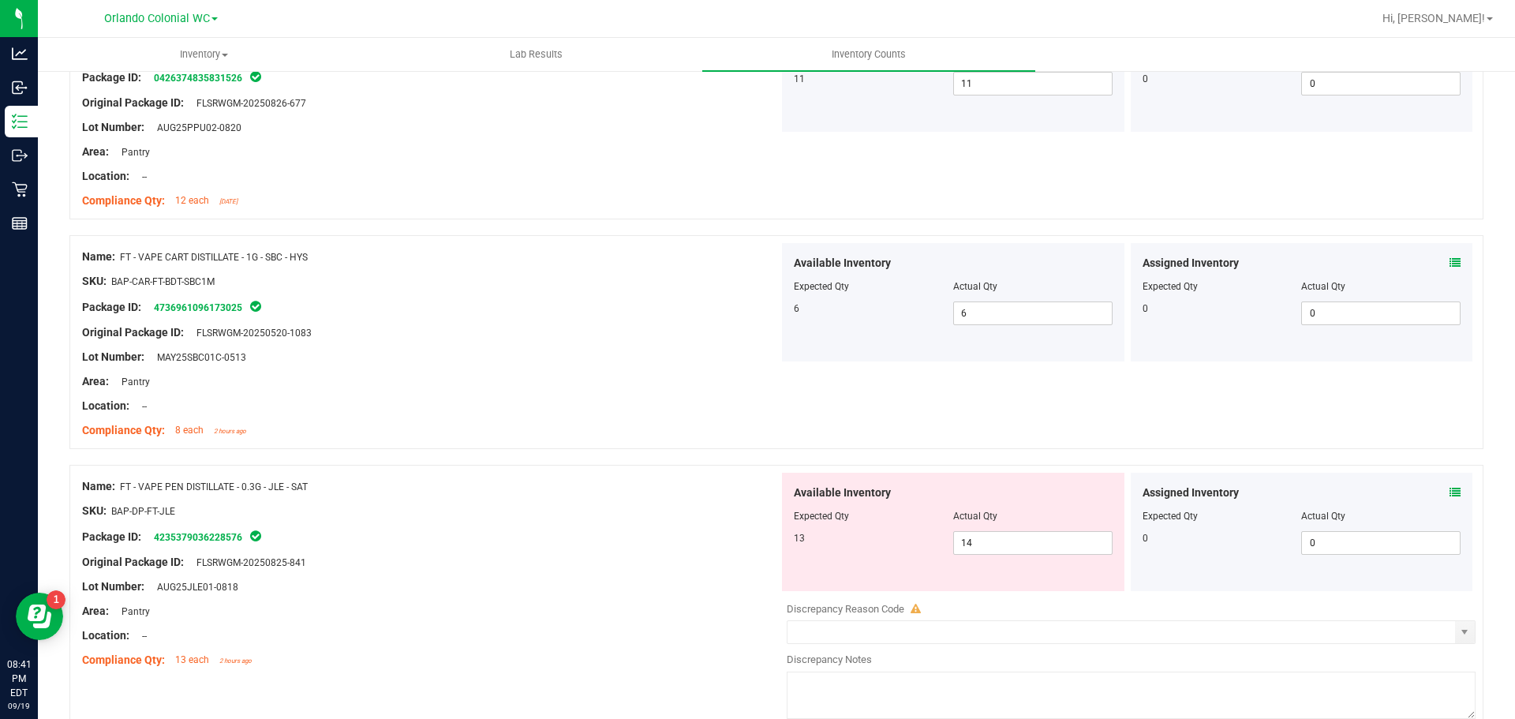
scroll to position [1068, 0]
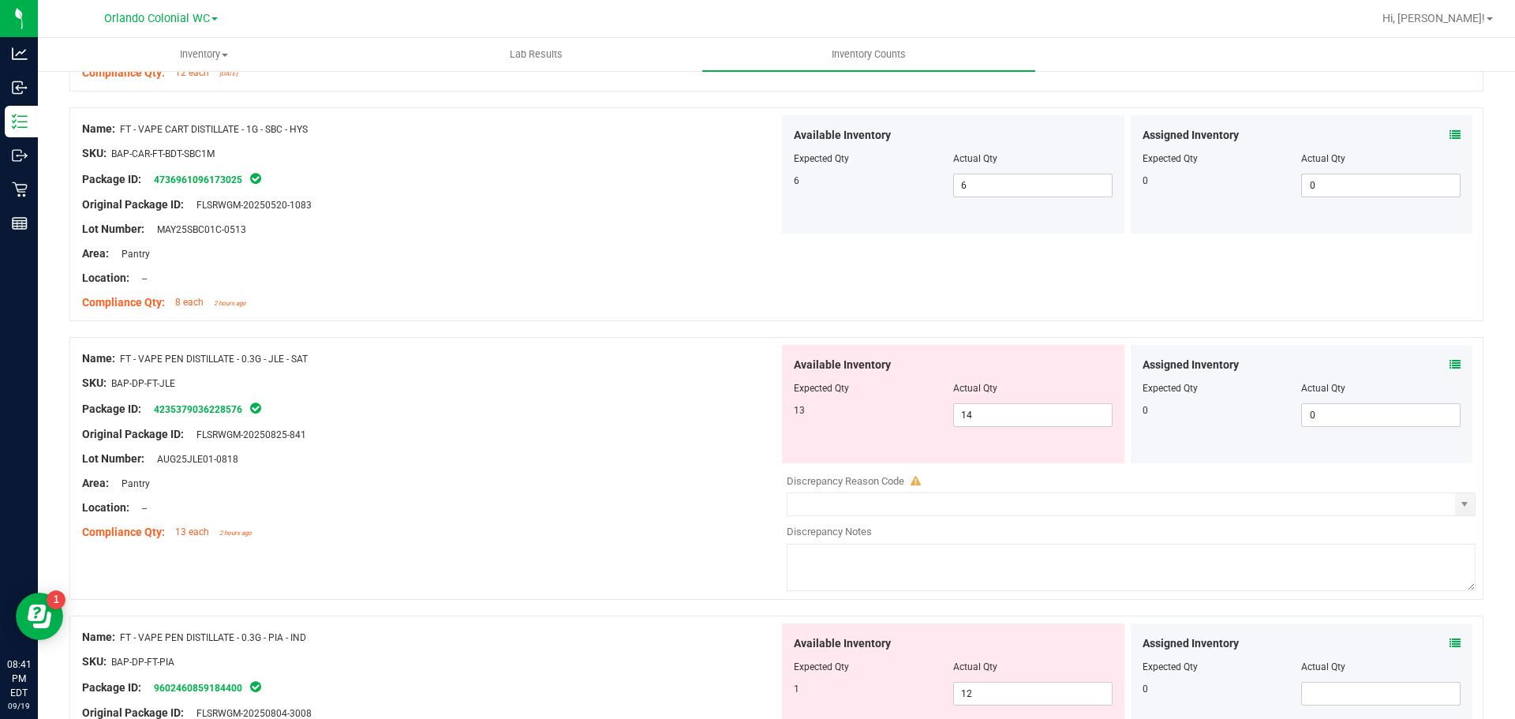
click at [1450, 364] on icon at bounding box center [1455, 364] width 11 height 11
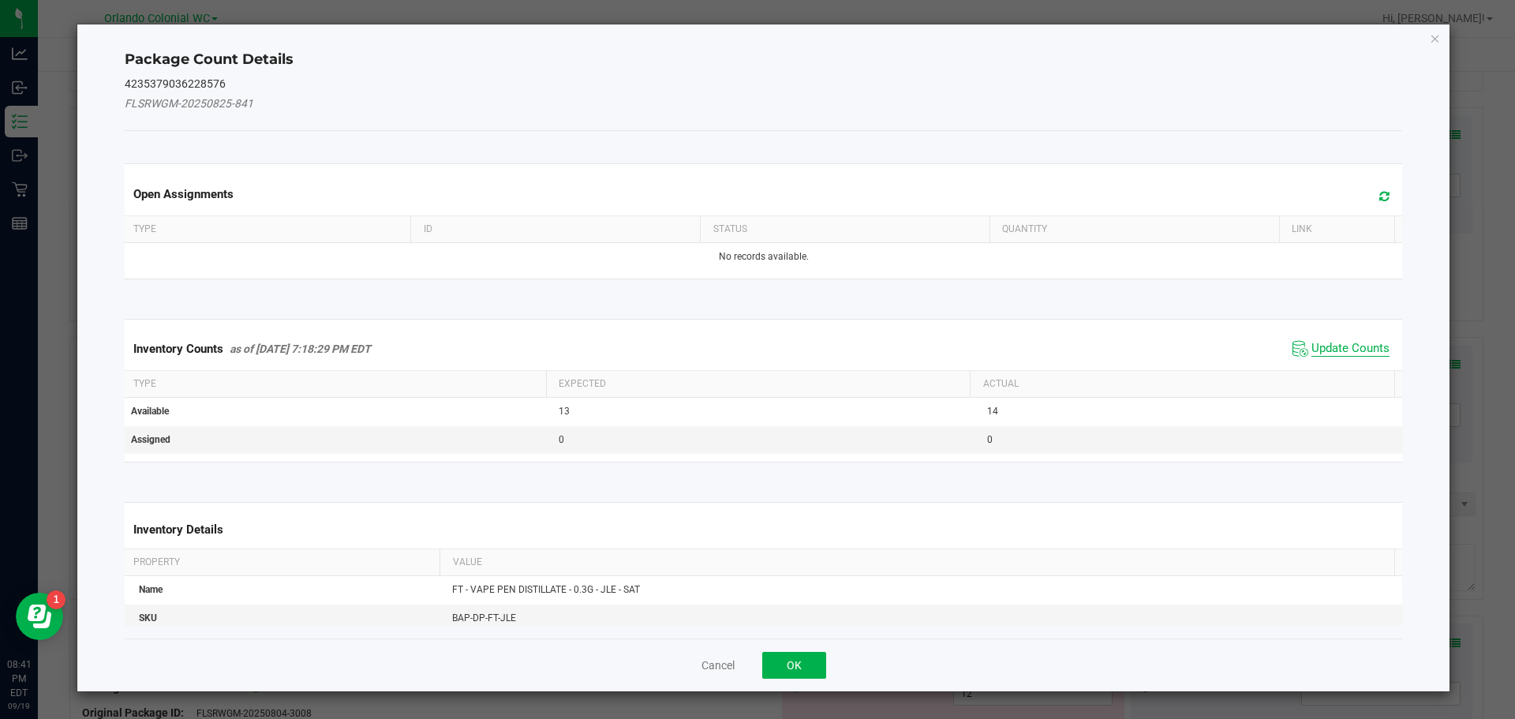
click at [1344, 349] on span "Update Counts" at bounding box center [1351, 349] width 78 height 16
click at [1336, 369] on th "Actual" at bounding box center [1182, 382] width 425 height 27
click at [1344, 341] on span "Update Counts" at bounding box center [1351, 348] width 78 height 14
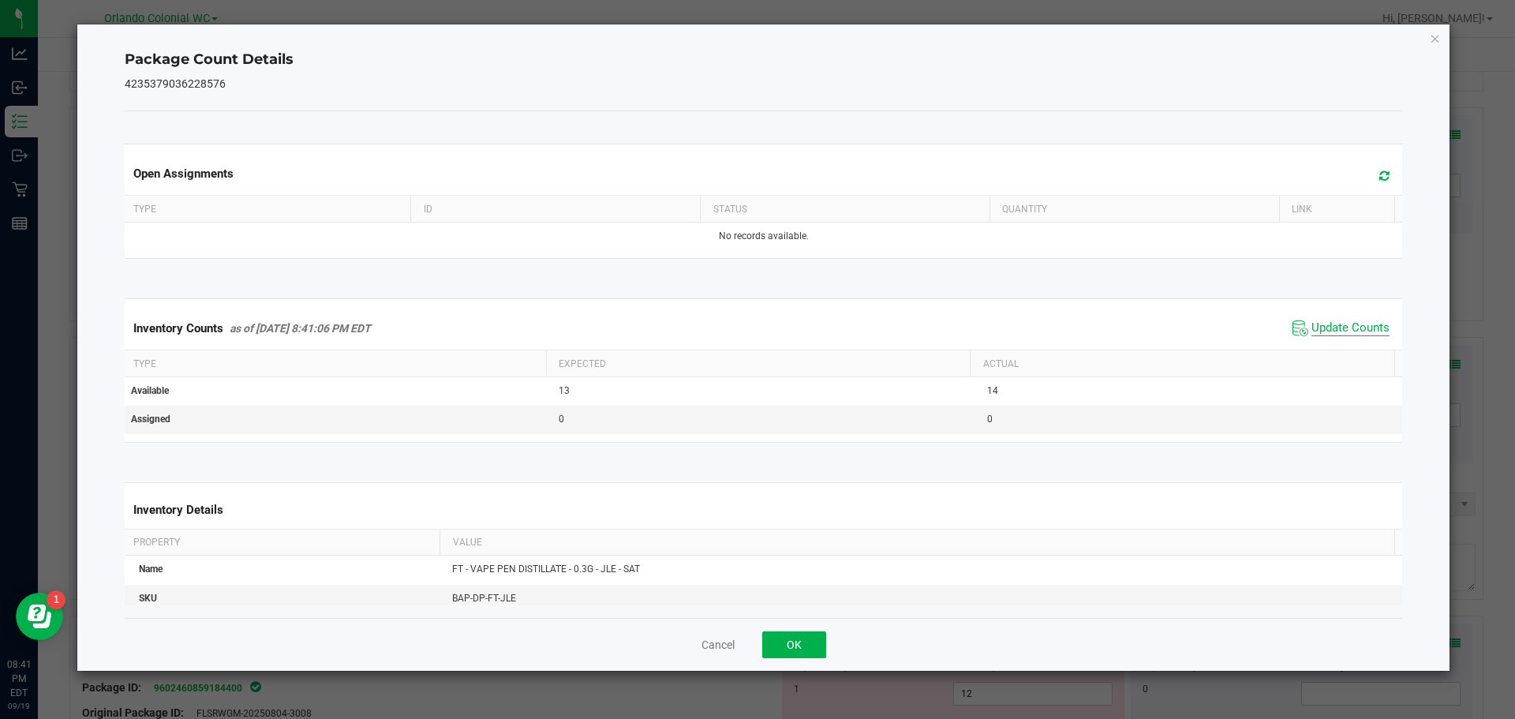
click at [1344, 336] on span "Update Counts" at bounding box center [1351, 328] width 78 height 16
click at [1435, 38] on icon "Close" at bounding box center [1435, 37] width 11 height 19
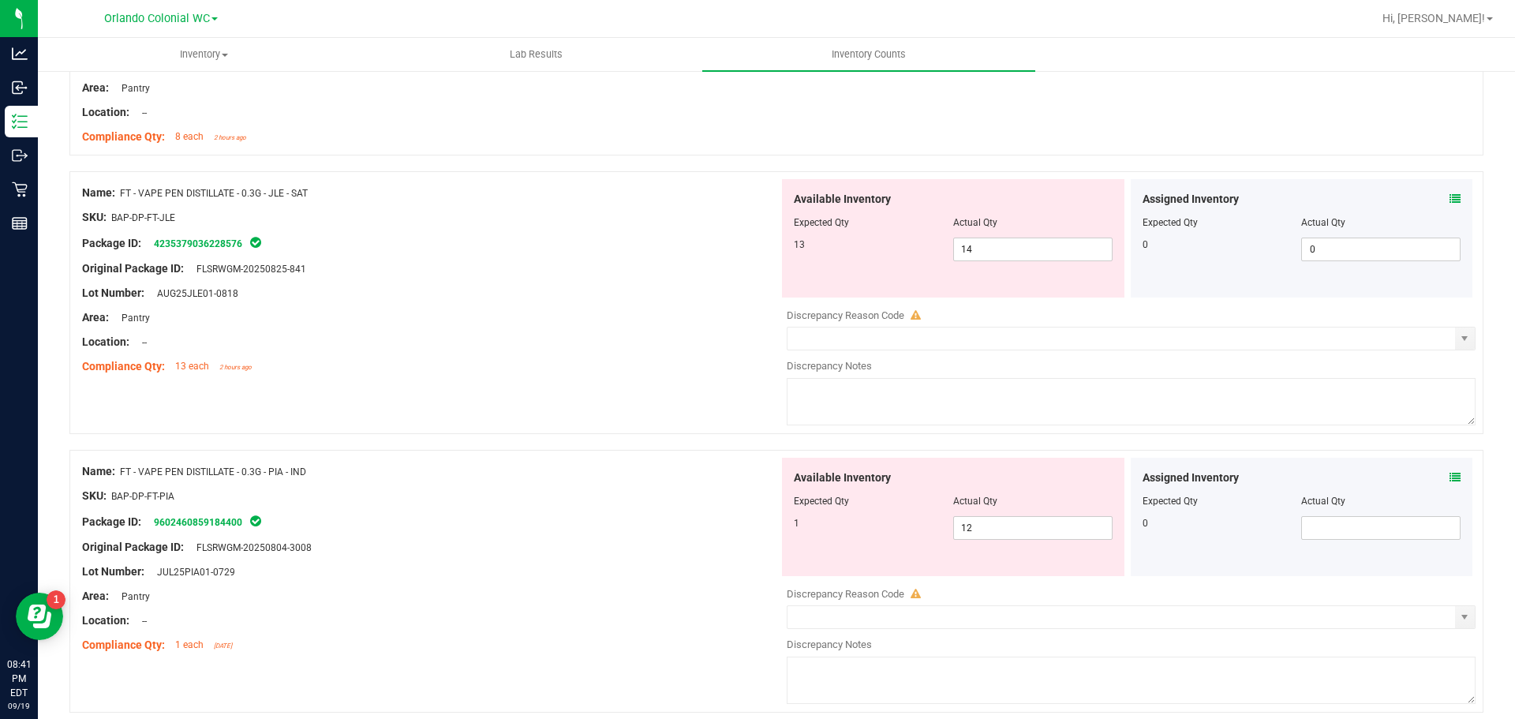
scroll to position [1238, 0]
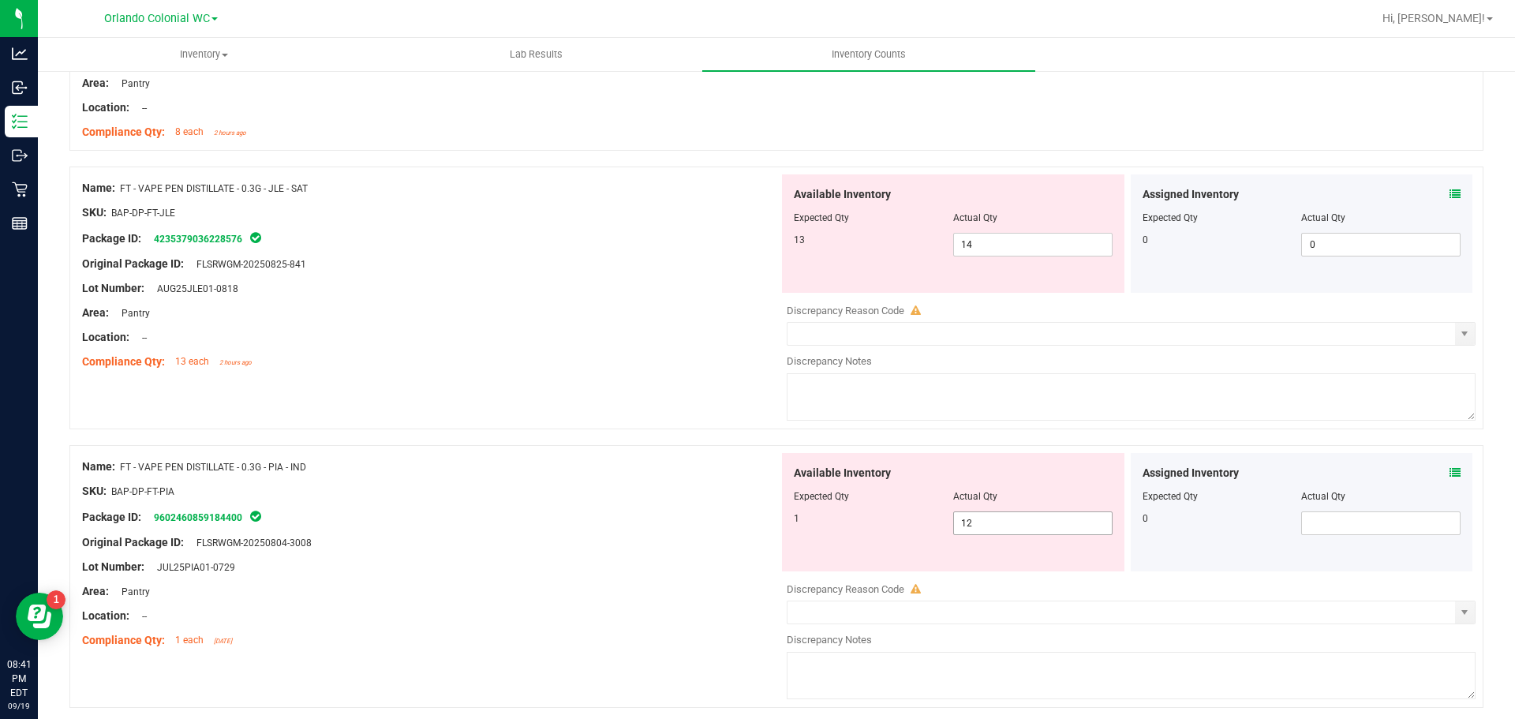
click at [1009, 531] on input "12" at bounding box center [1033, 523] width 158 height 22
type input "1"
click at [620, 572] on div "Lot Number: JUL25PIA01-0729" at bounding box center [430, 567] width 697 height 17
type input "1"
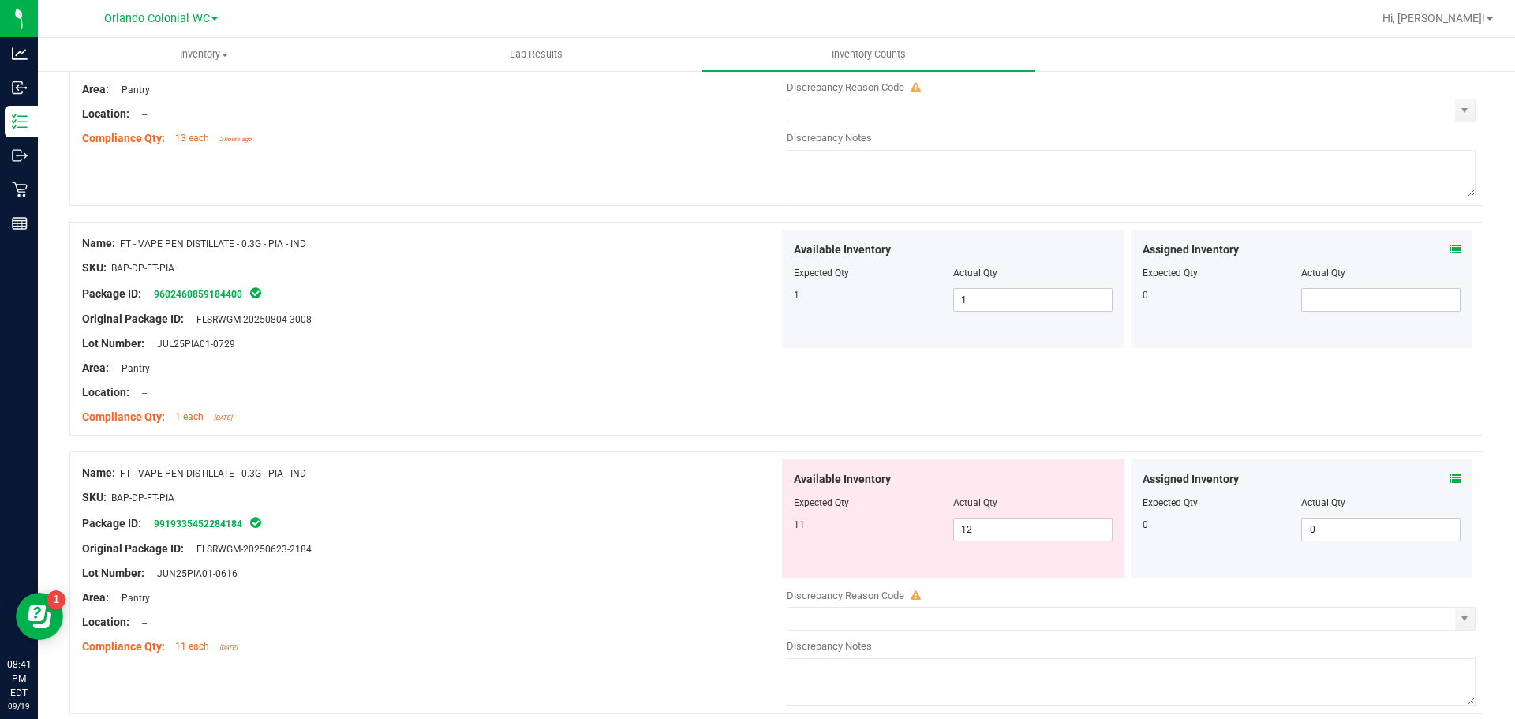
scroll to position [1470, 0]
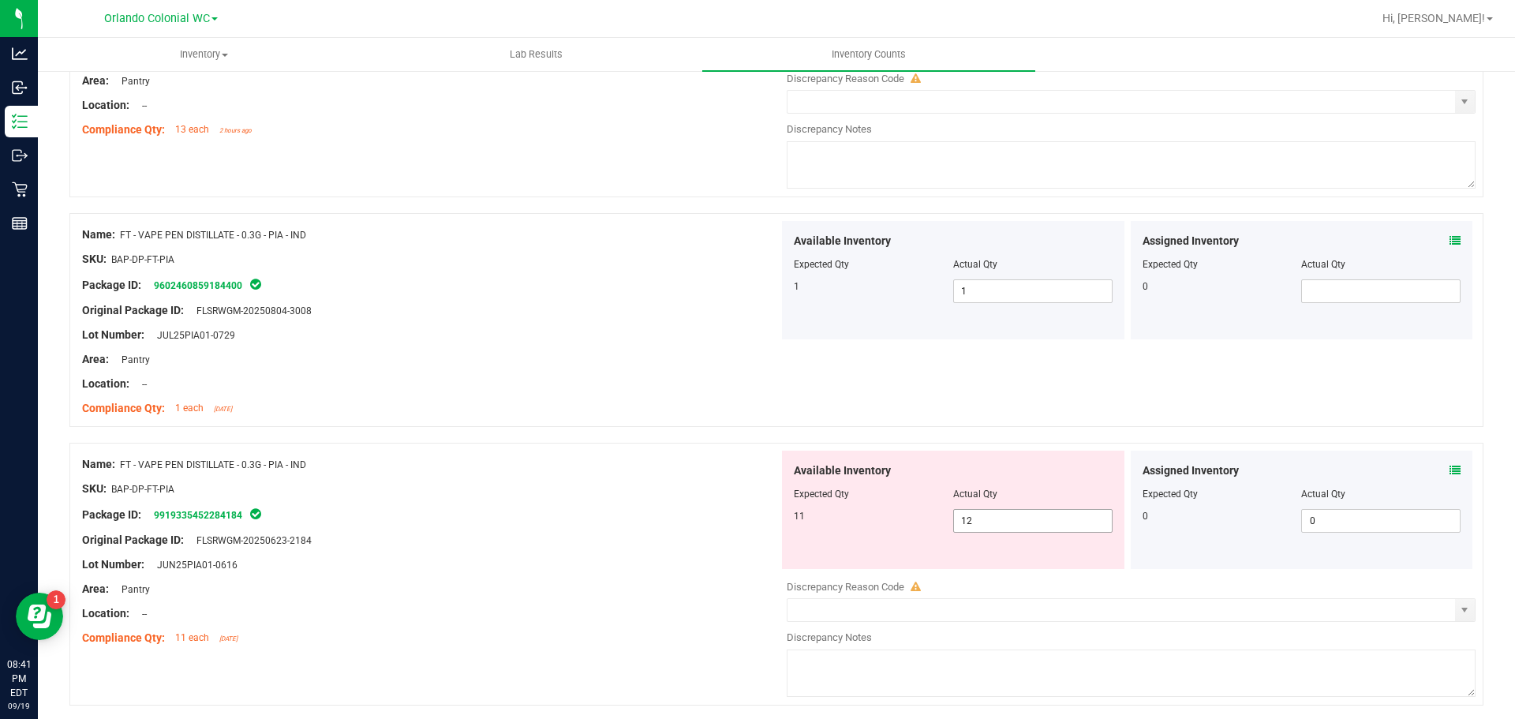
click at [1006, 526] on input "12" at bounding box center [1033, 521] width 158 height 22
type input "11"
click at [606, 566] on div "Lot Number: JUN25PIA01-0616" at bounding box center [430, 564] width 697 height 17
type input "11"
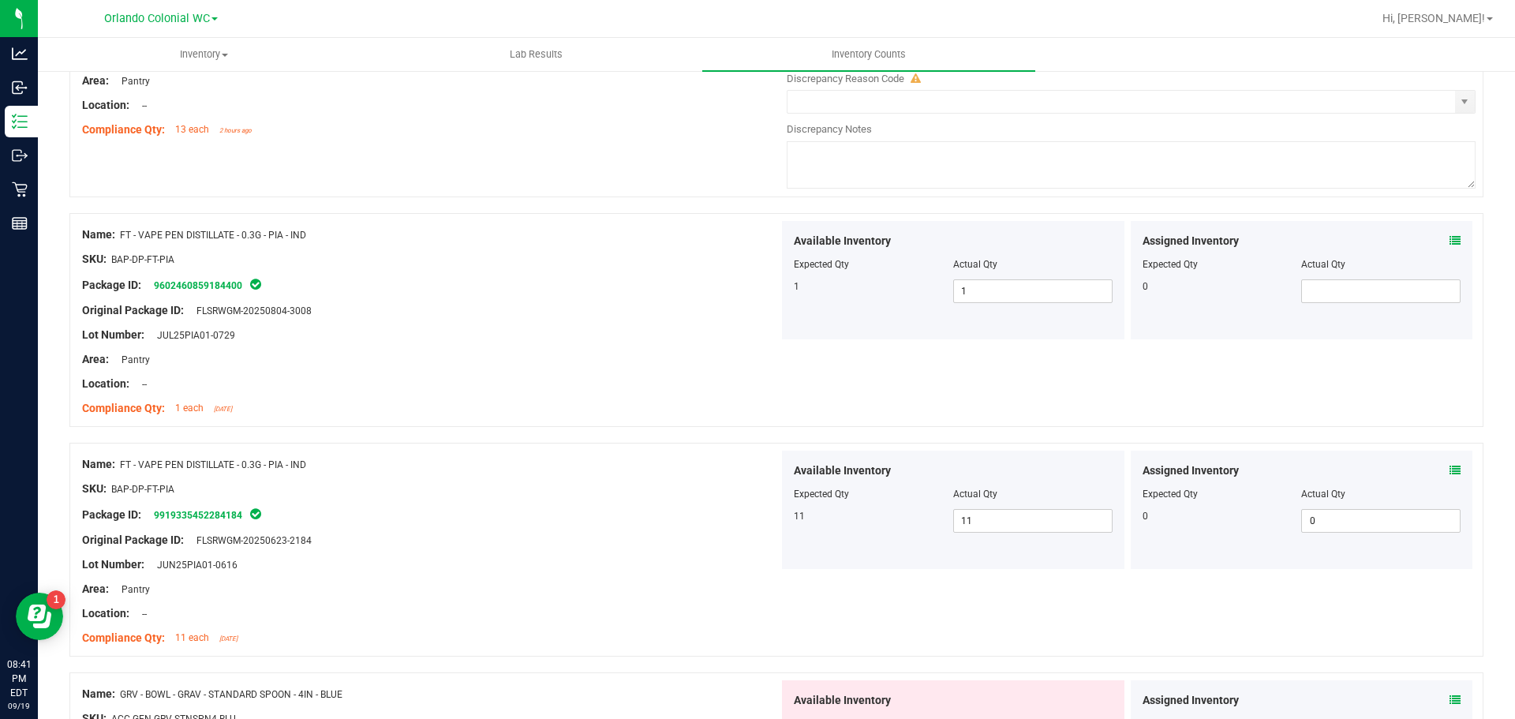
click at [1125, 438] on div at bounding box center [776, 435] width 1414 height 16
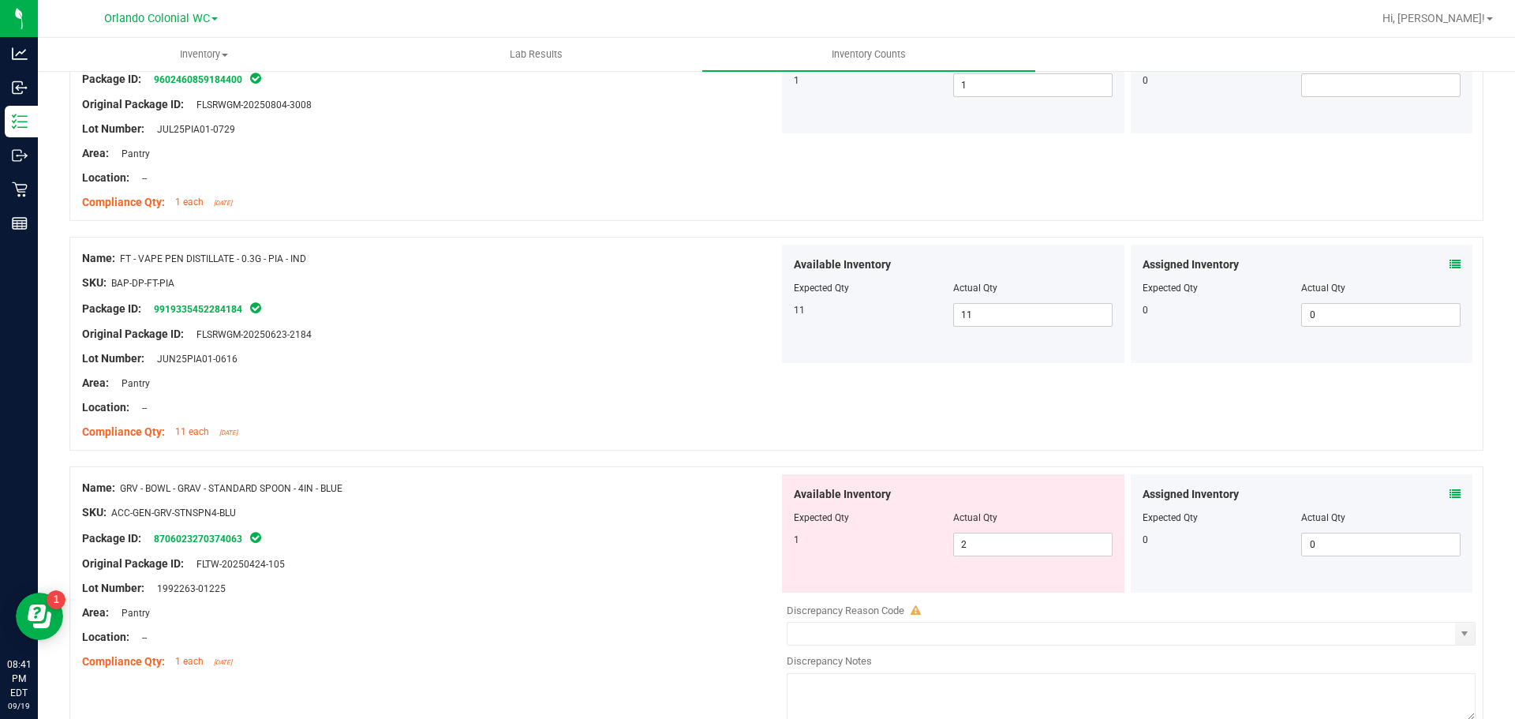
scroll to position [1679, 0]
click at [1003, 542] on input "2" at bounding box center [1033, 542] width 158 height 22
type input "1"
click at [626, 576] on div at bounding box center [430, 574] width 697 height 8
type input "1"
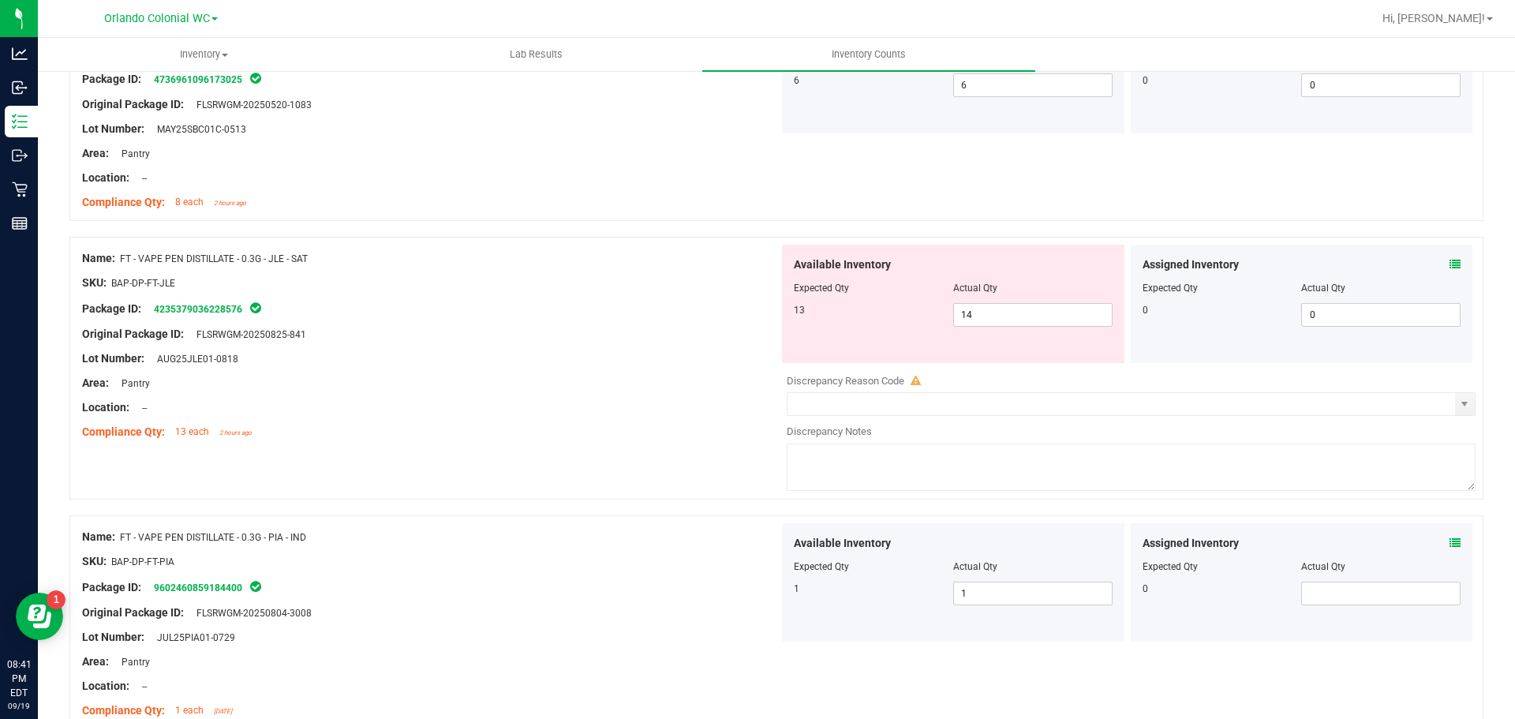
scroll to position [1170, 0]
click at [1224, 480] on textarea at bounding box center [1131, 464] width 689 height 47
click at [1450, 257] on icon at bounding box center [1455, 262] width 11 height 11
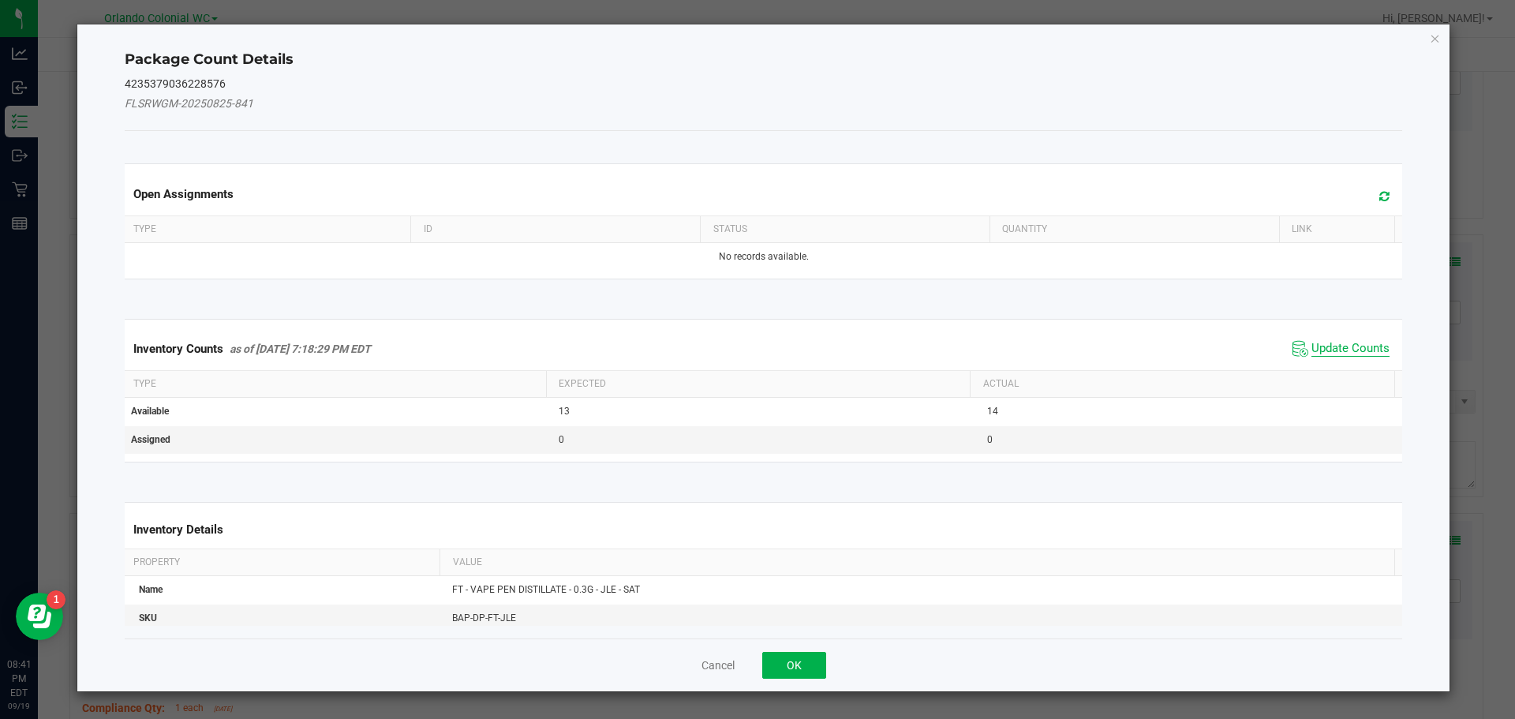
click at [1332, 350] on span "Update Counts" at bounding box center [1351, 349] width 78 height 16
click at [1340, 354] on span "Update Counts" at bounding box center [1351, 349] width 78 height 16
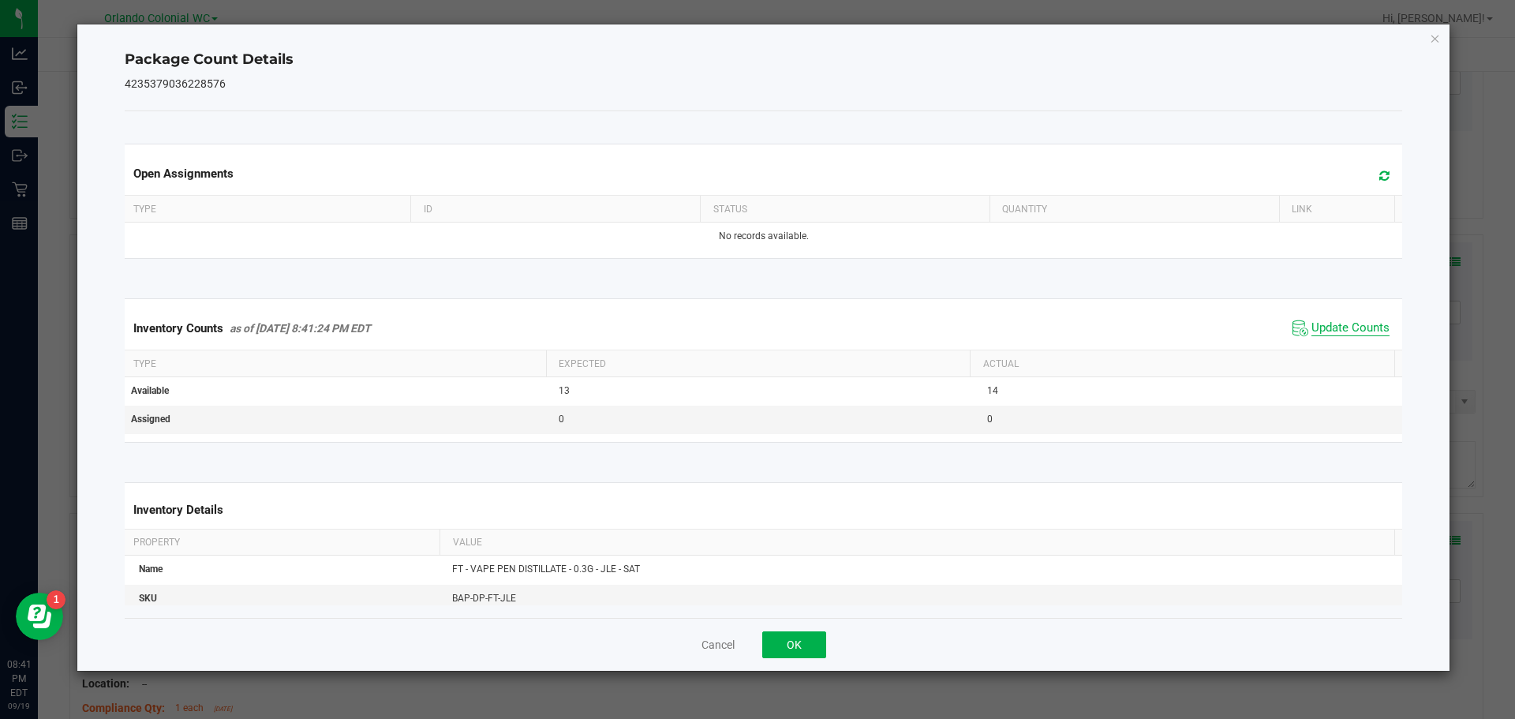
click at [1343, 336] on span "Update Counts" at bounding box center [1351, 328] width 78 height 16
click at [1335, 335] on span "Update Counts" at bounding box center [1351, 327] width 78 height 14
click at [1439, 43] on icon "Close" at bounding box center [1435, 37] width 11 height 19
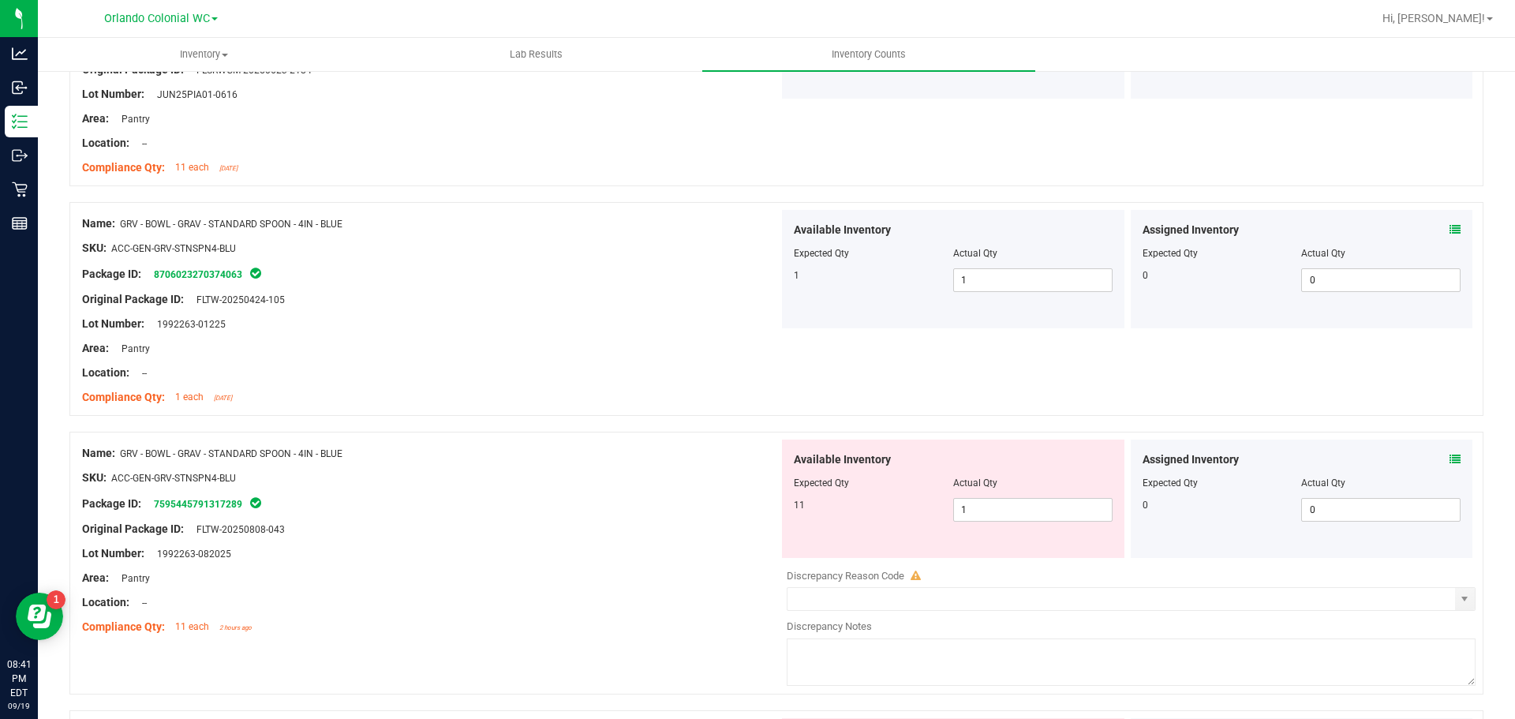
scroll to position [1978, 0]
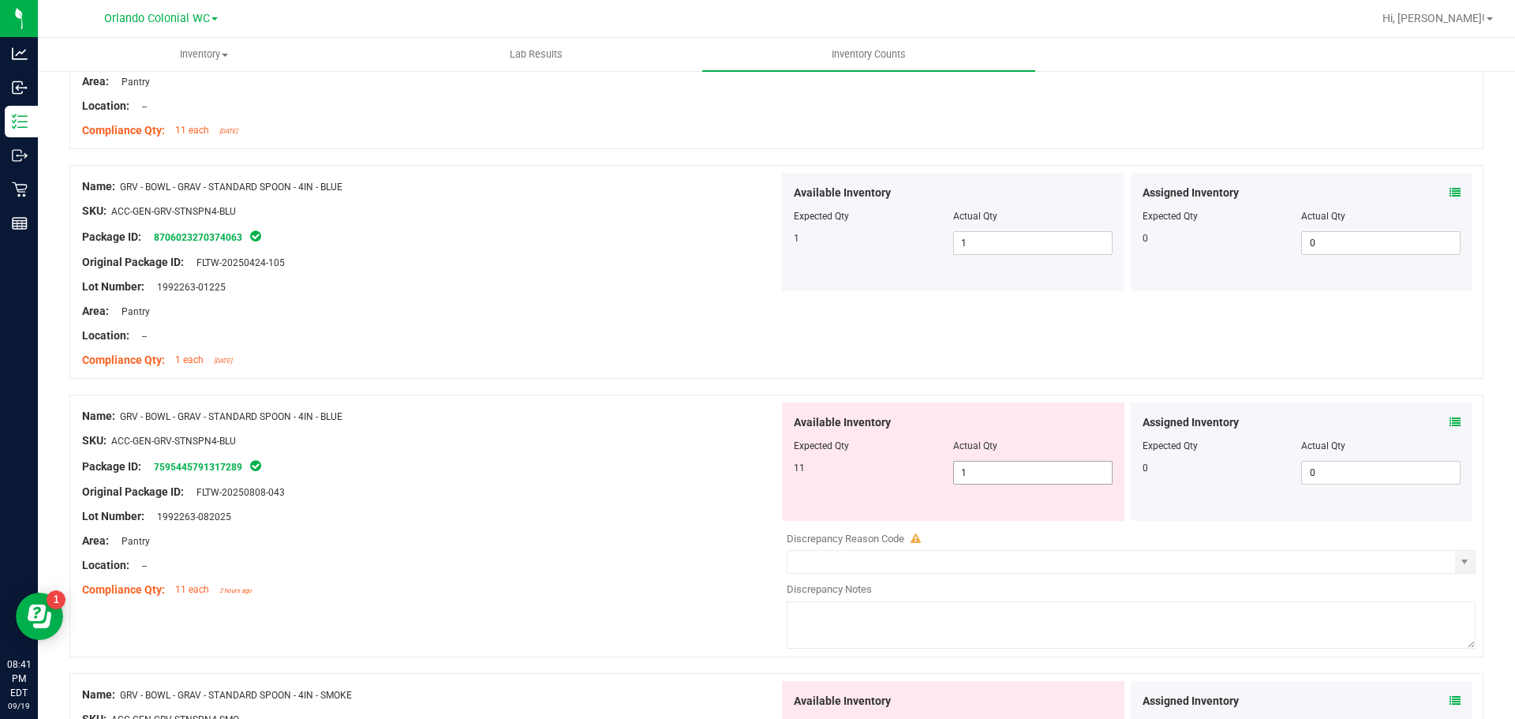
click at [1017, 472] on input "1" at bounding box center [1033, 473] width 158 height 22
type input "11"
click at [704, 511] on div "Lot Number: 1992263-082025" at bounding box center [430, 516] width 697 height 17
type input "11"
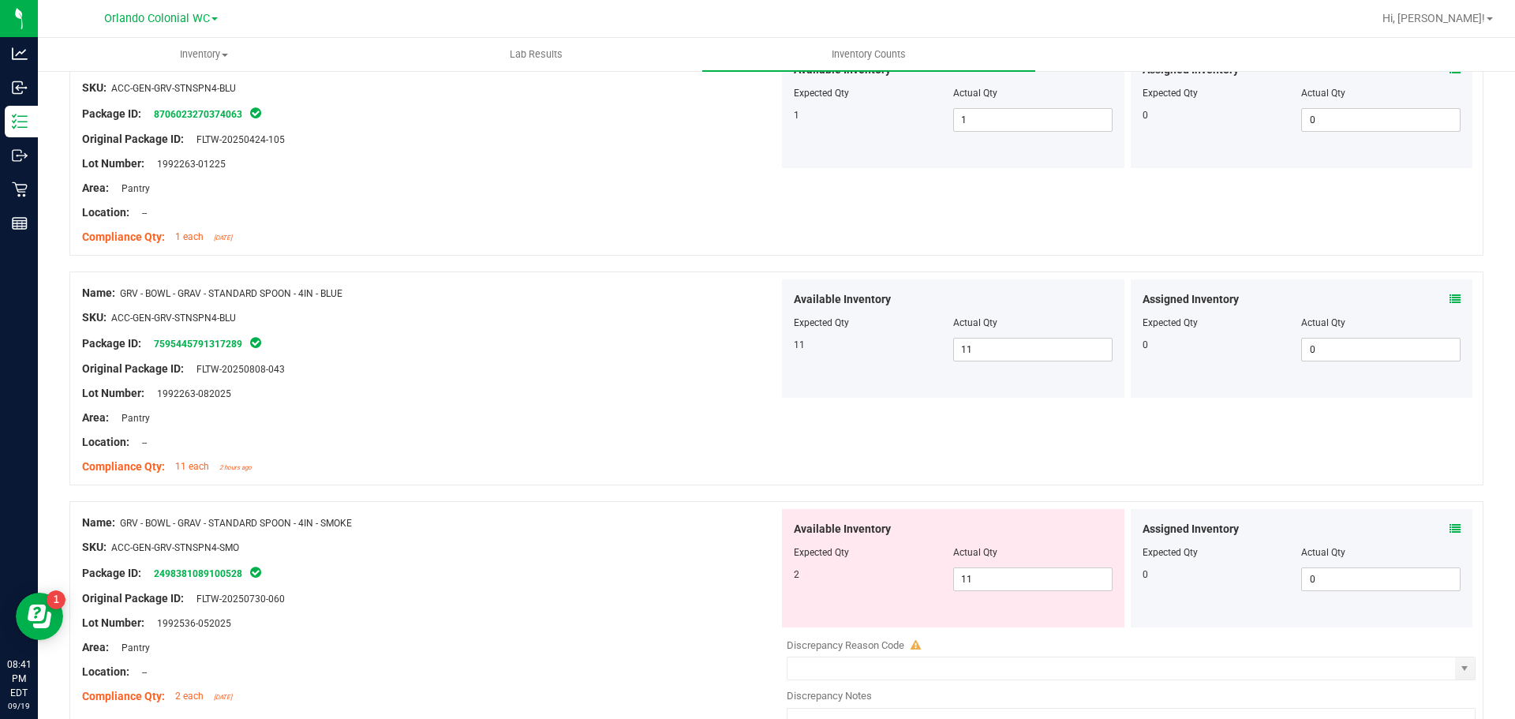
scroll to position [2206, 0]
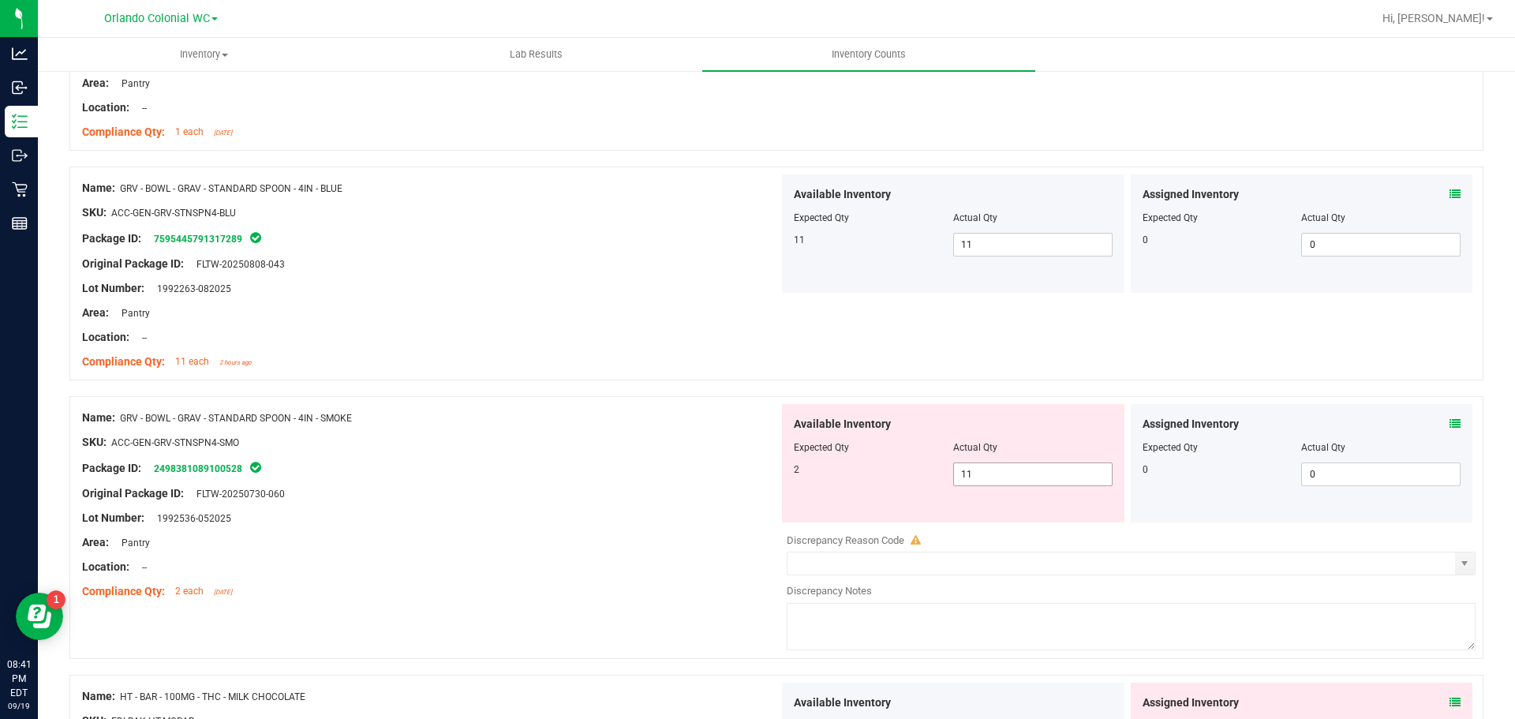
click at [1015, 478] on input "11" at bounding box center [1033, 474] width 158 height 22
type input "1"
type input "2"
click at [543, 502] on div at bounding box center [430, 506] width 697 height 8
type input "2"
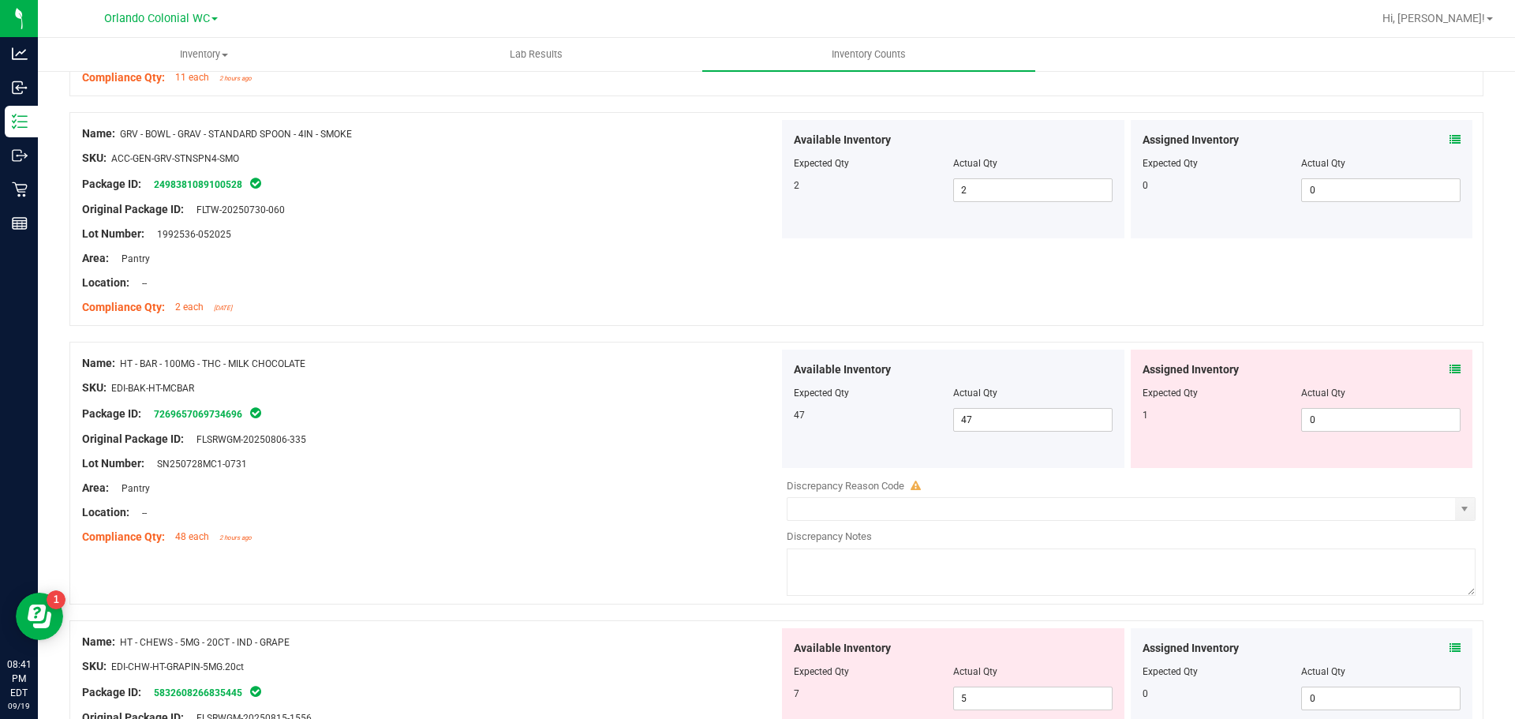
scroll to position [2489, 0]
click at [1450, 375] on icon at bounding box center [1455, 370] width 11 height 11
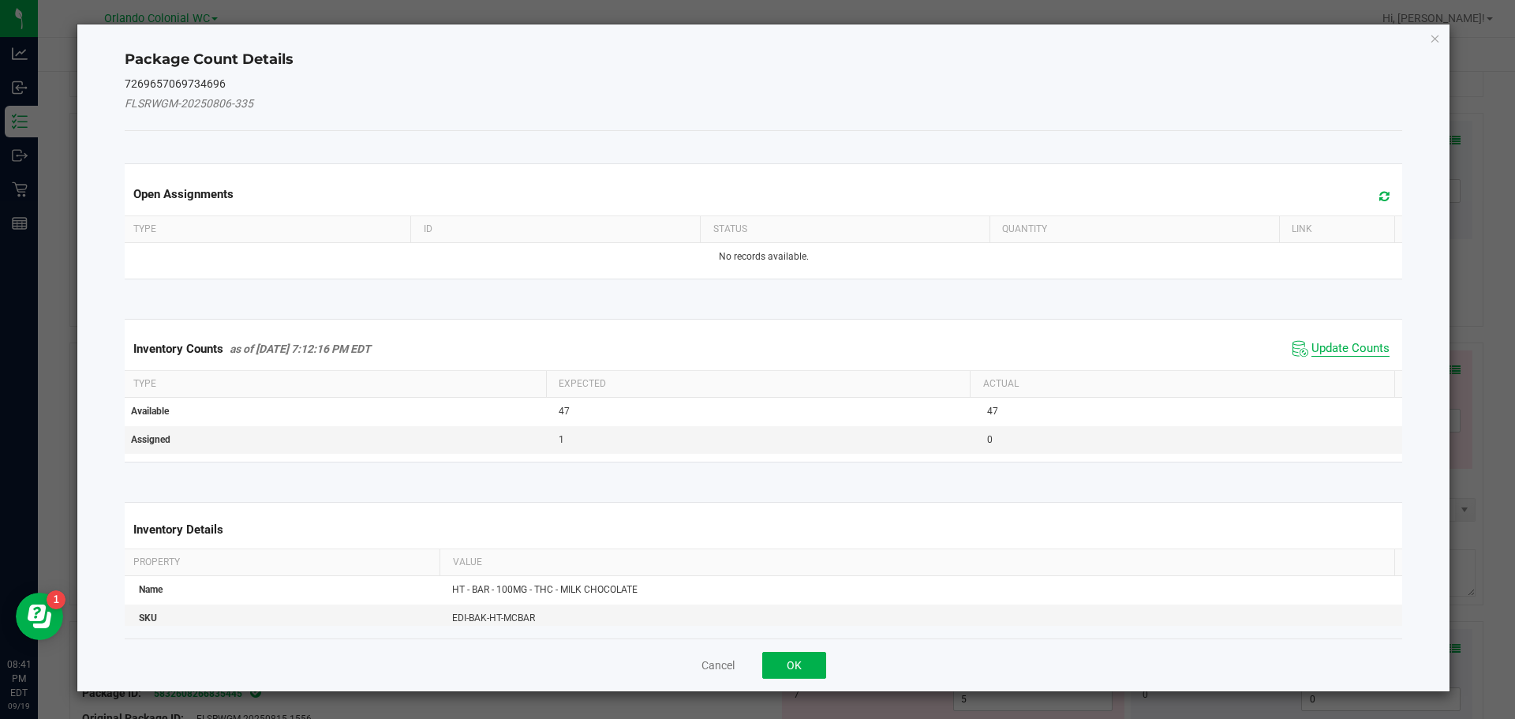
click at [1334, 348] on span "Update Counts" at bounding box center [1351, 349] width 78 height 16
click at [1342, 369] on th "Actual" at bounding box center [1182, 382] width 425 height 27
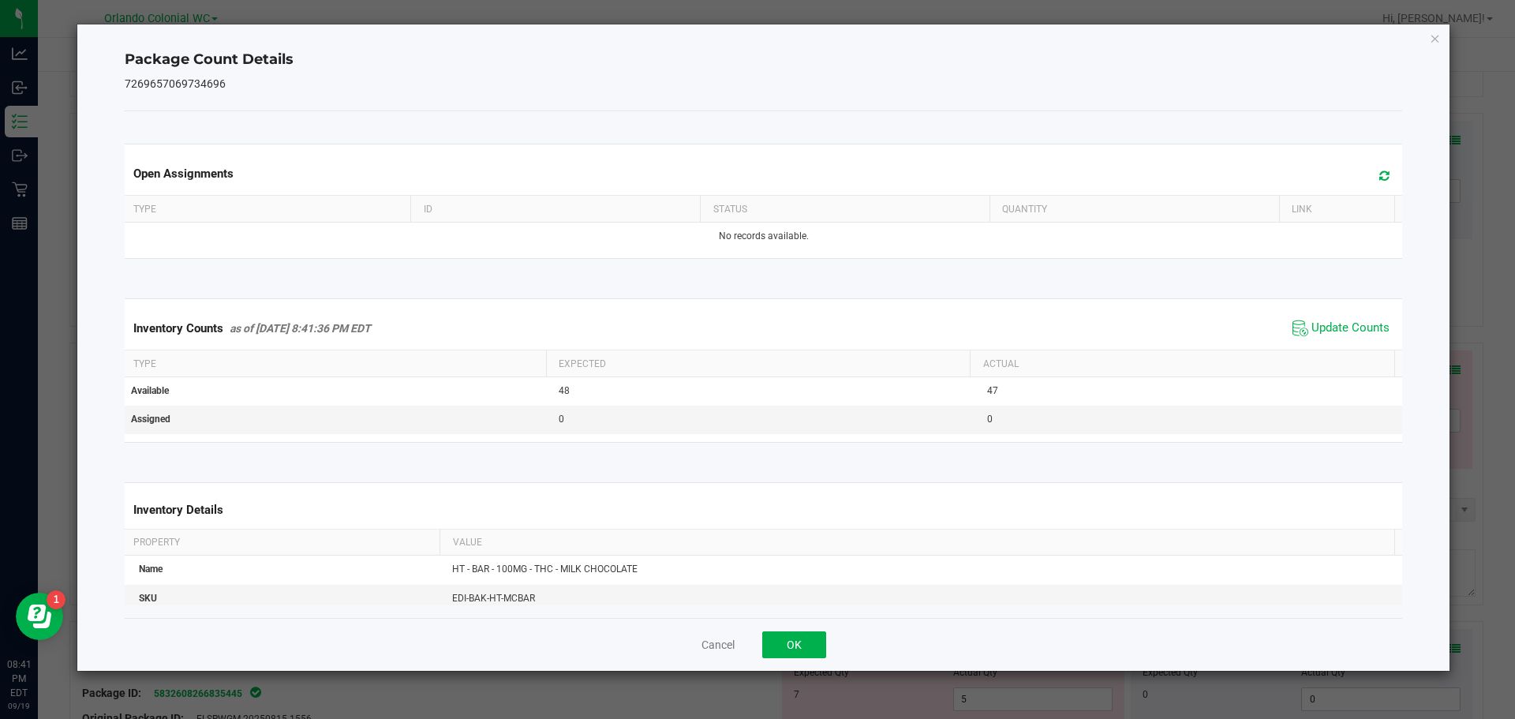
click at [1349, 353] on th "Actual" at bounding box center [1182, 363] width 425 height 27
click at [1435, 43] on icon "Close" at bounding box center [1435, 37] width 11 height 19
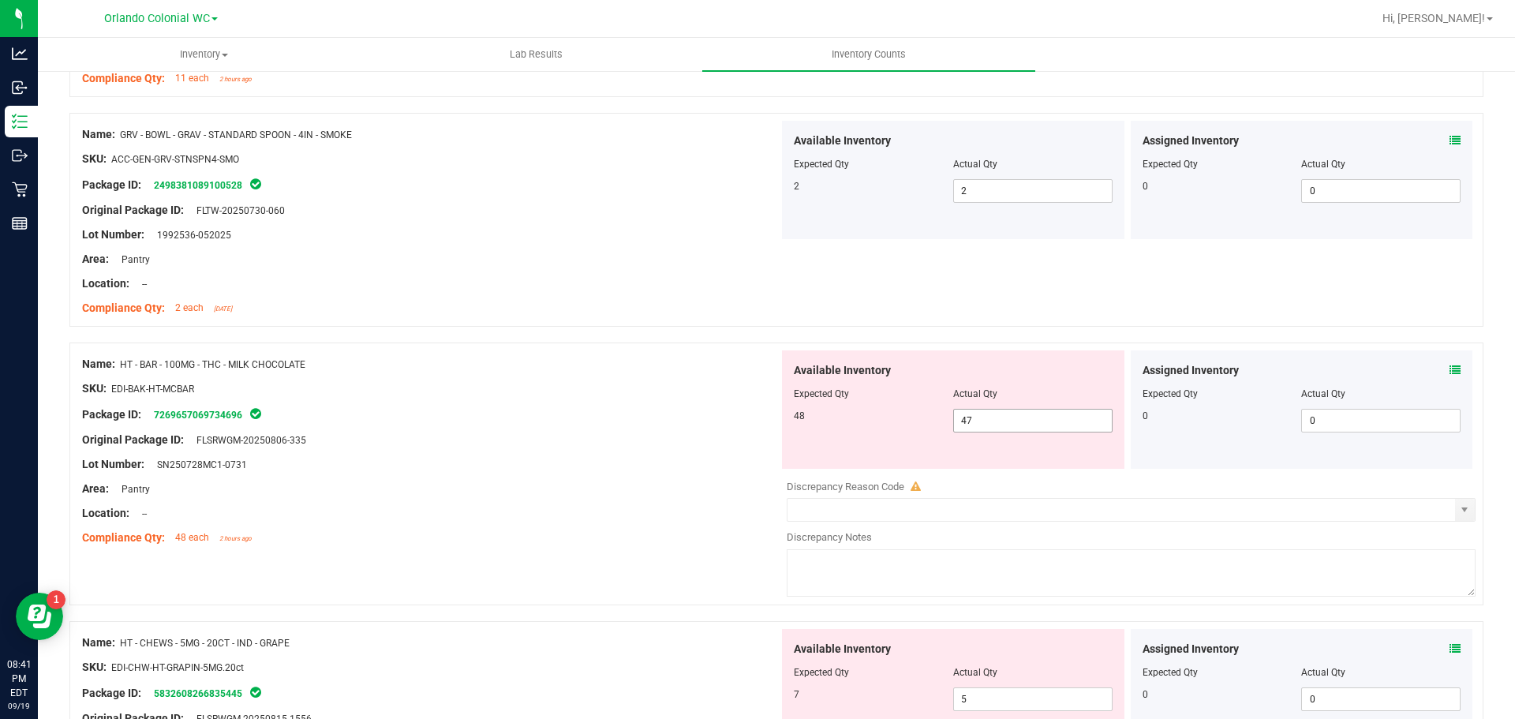
click at [1003, 424] on input "47" at bounding box center [1033, 421] width 158 height 22
type input "48"
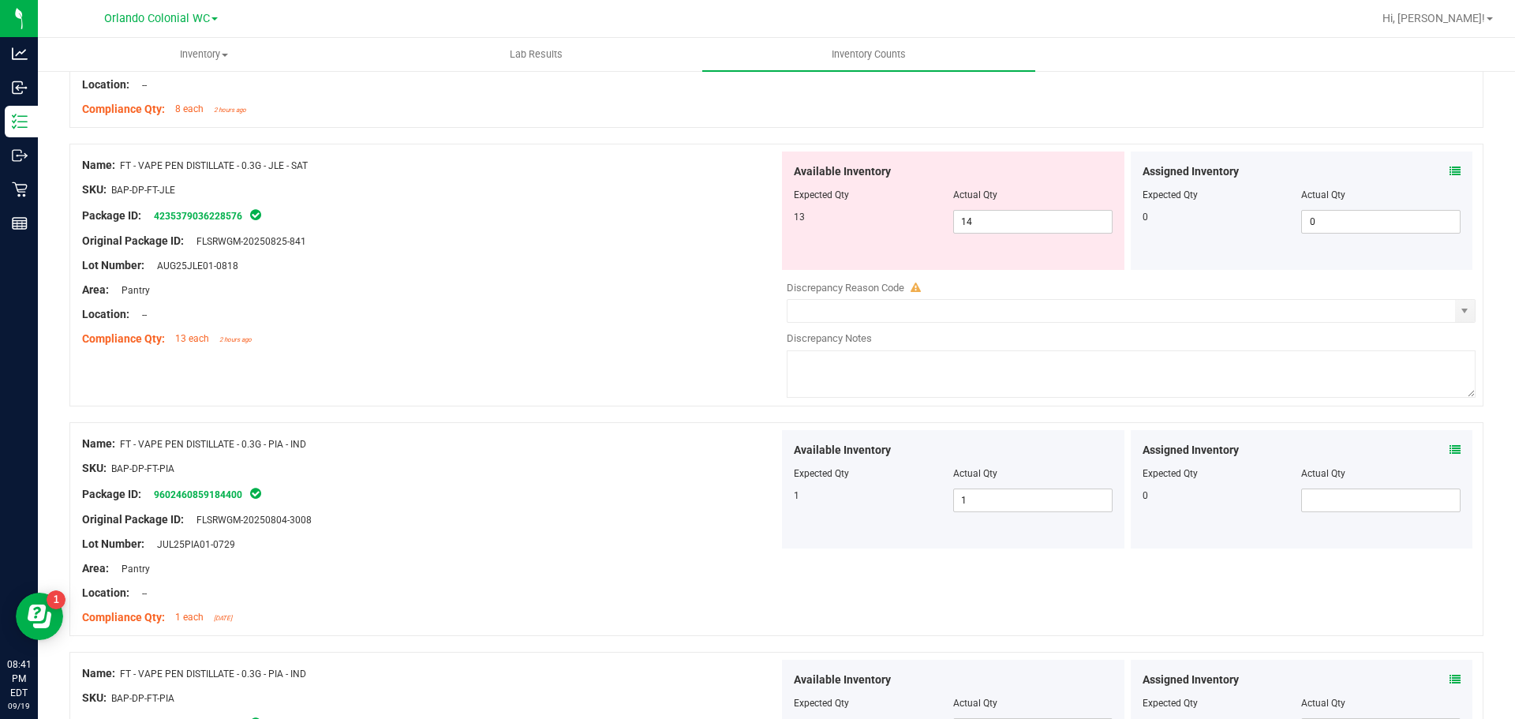
scroll to position [1238, 0]
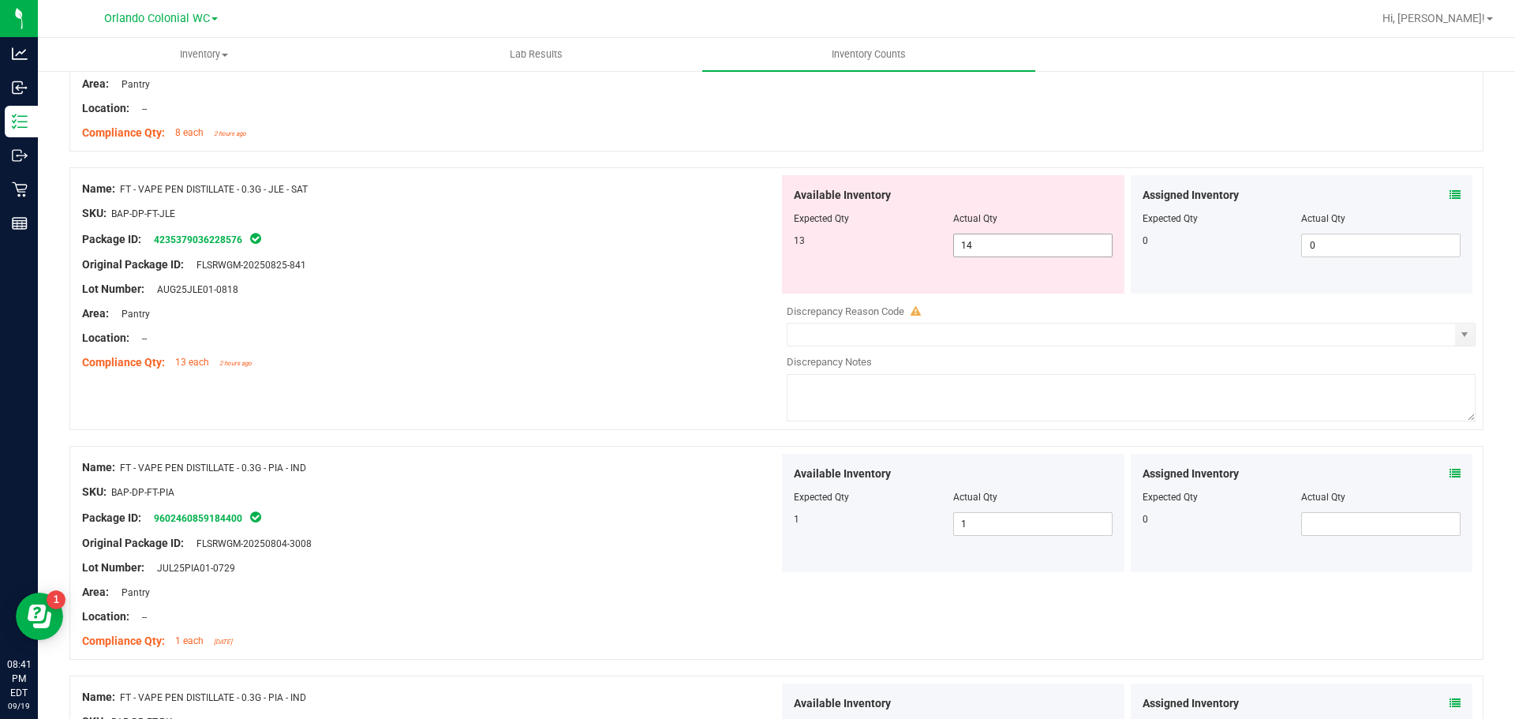
click at [984, 246] on input "14" at bounding box center [1033, 245] width 158 height 22
type input "48"
drag, startPoint x: 310, startPoint y: 189, endPoint x: 139, endPoint y: 185, distance: 171.3
click at [139, 185] on div "Name: FT - VAPE PEN DISTILLATE - 0.3G - JLE - SAT" at bounding box center [430, 189] width 697 height 17
copy span "VAPE PEN DISTILLATE - 0.3G - JLE - SAT"
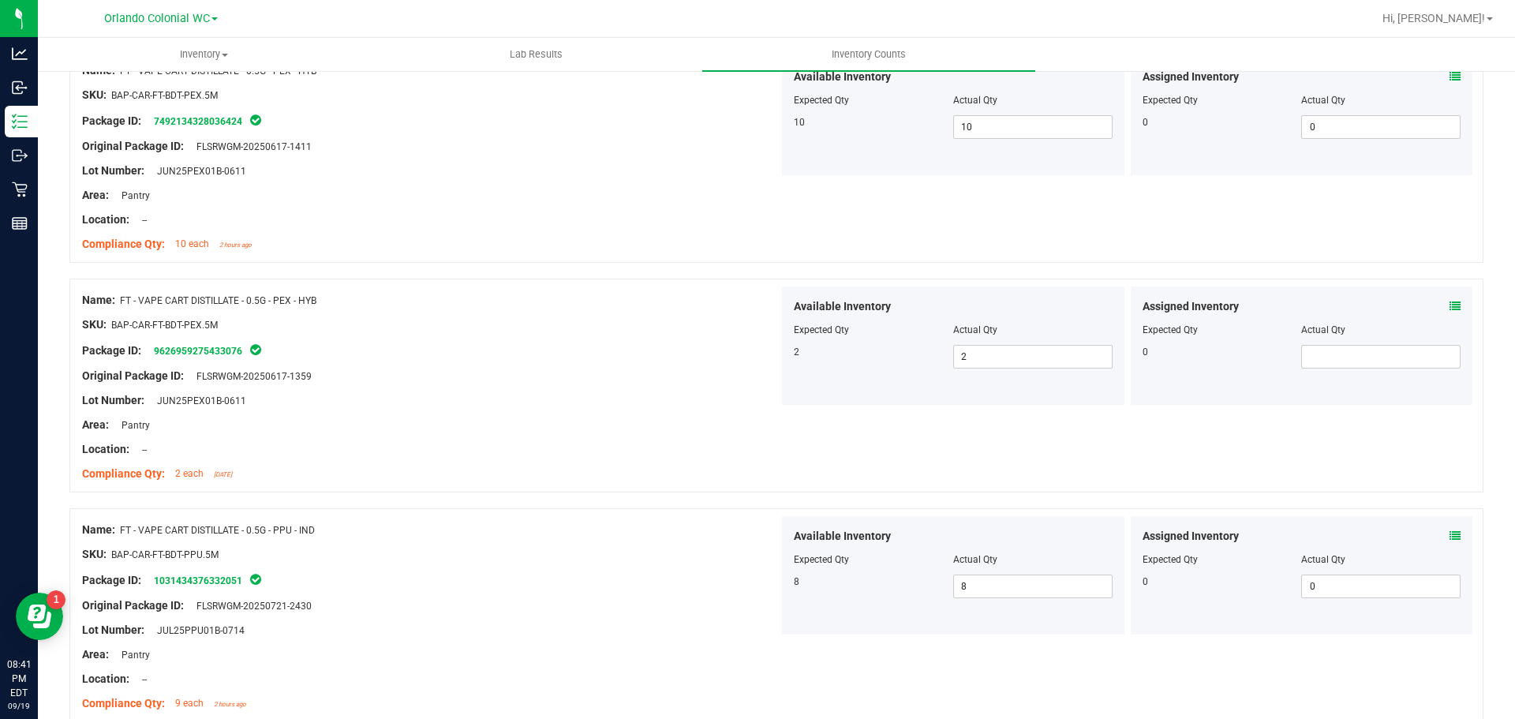
scroll to position [0, 0]
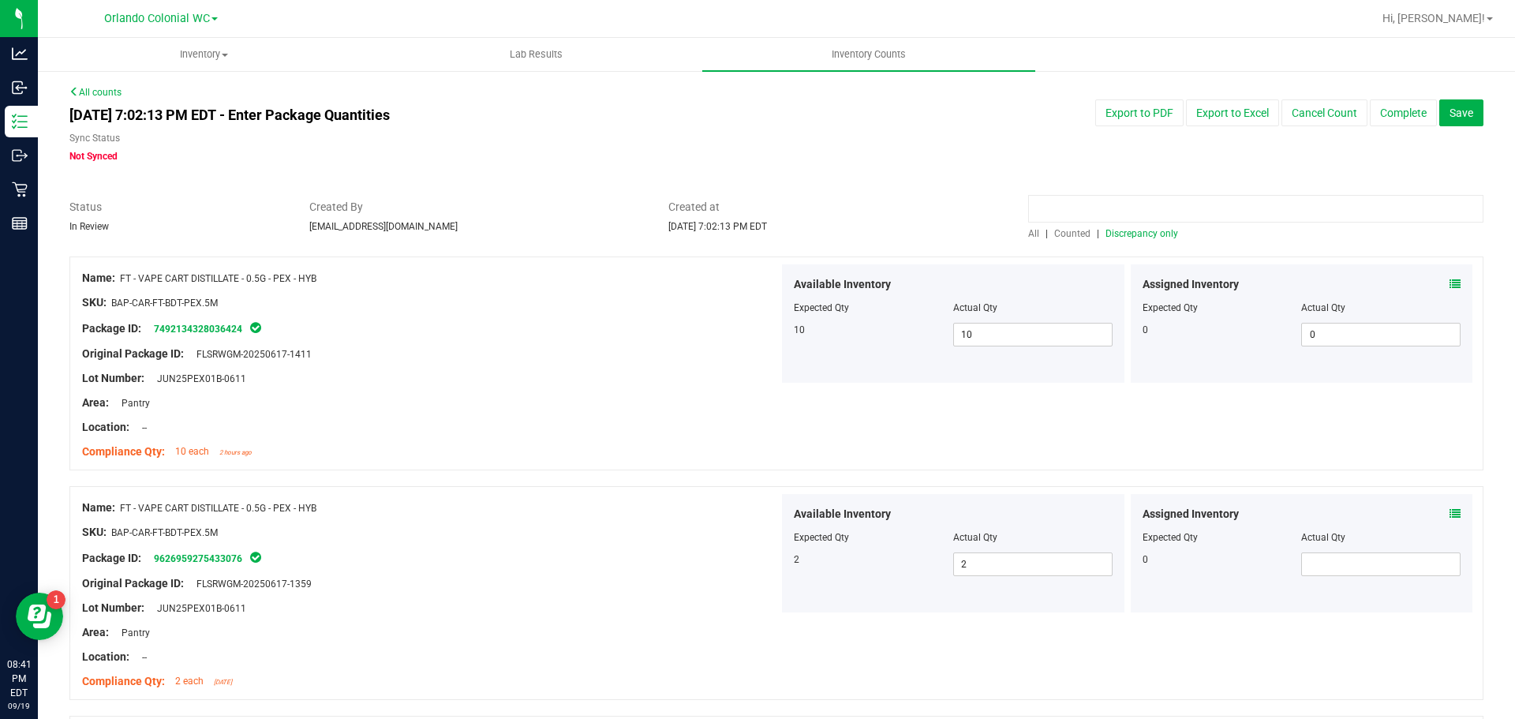
click at [1056, 207] on input at bounding box center [1255, 209] width 455 height 28
paste input "VAPE PEN DISTILLATE - 0.3G - JLE - SAT"
type input "VAPE PEN DISTILLATE - 0.3G - JLE - SAT"
click at [1073, 234] on span "Counted" at bounding box center [1072, 233] width 36 height 11
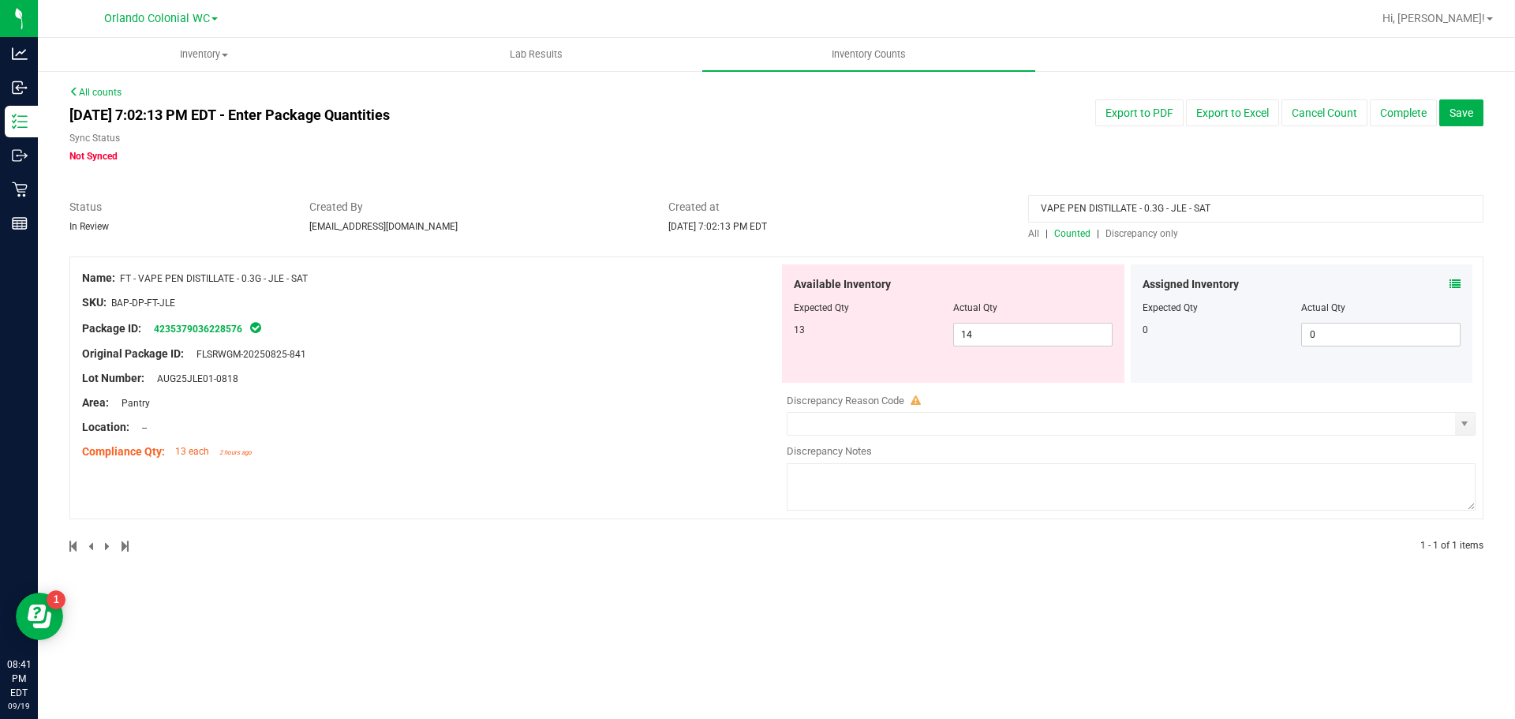
click at [1036, 228] on span "All" at bounding box center [1033, 233] width 11 height 11
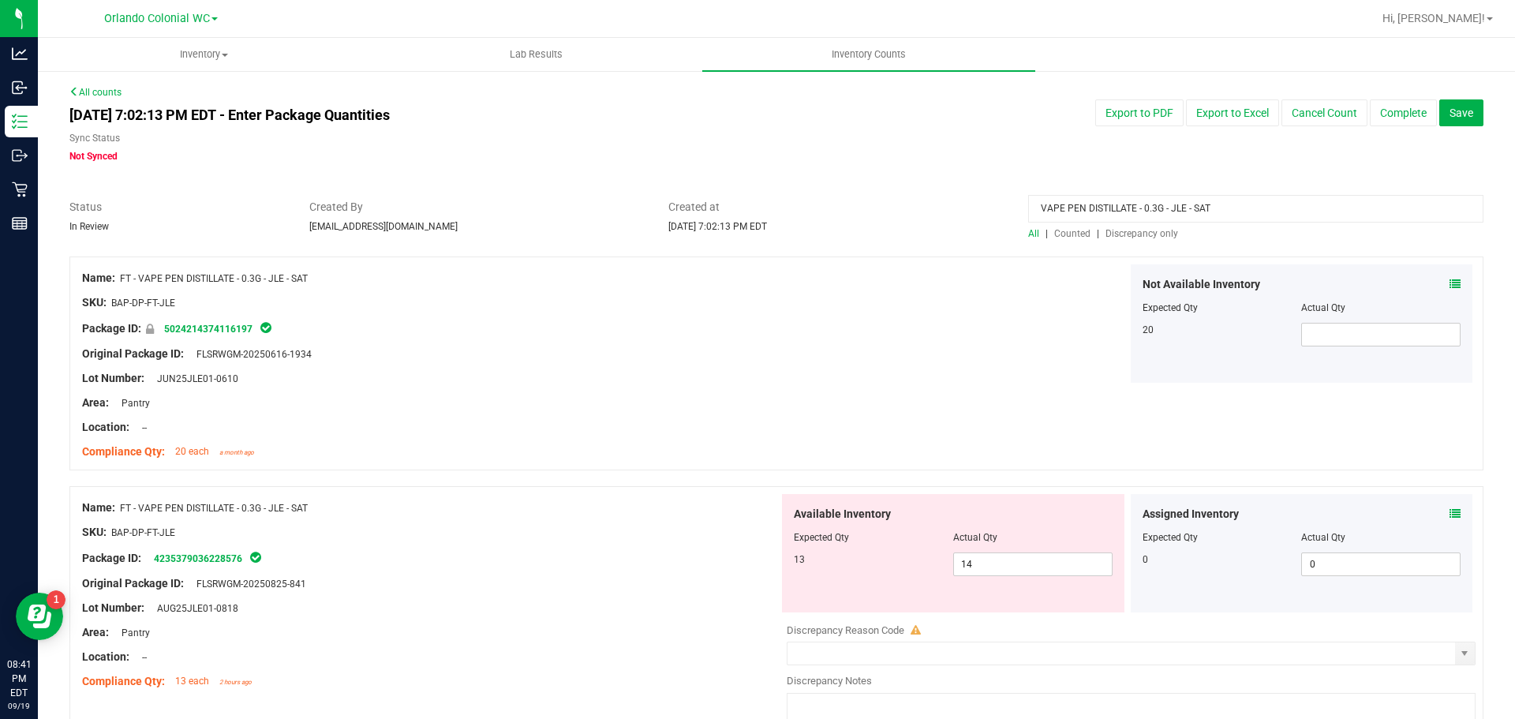
click at [1148, 231] on span "Discrepancy only" at bounding box center [1142, 233] width 73 height 11
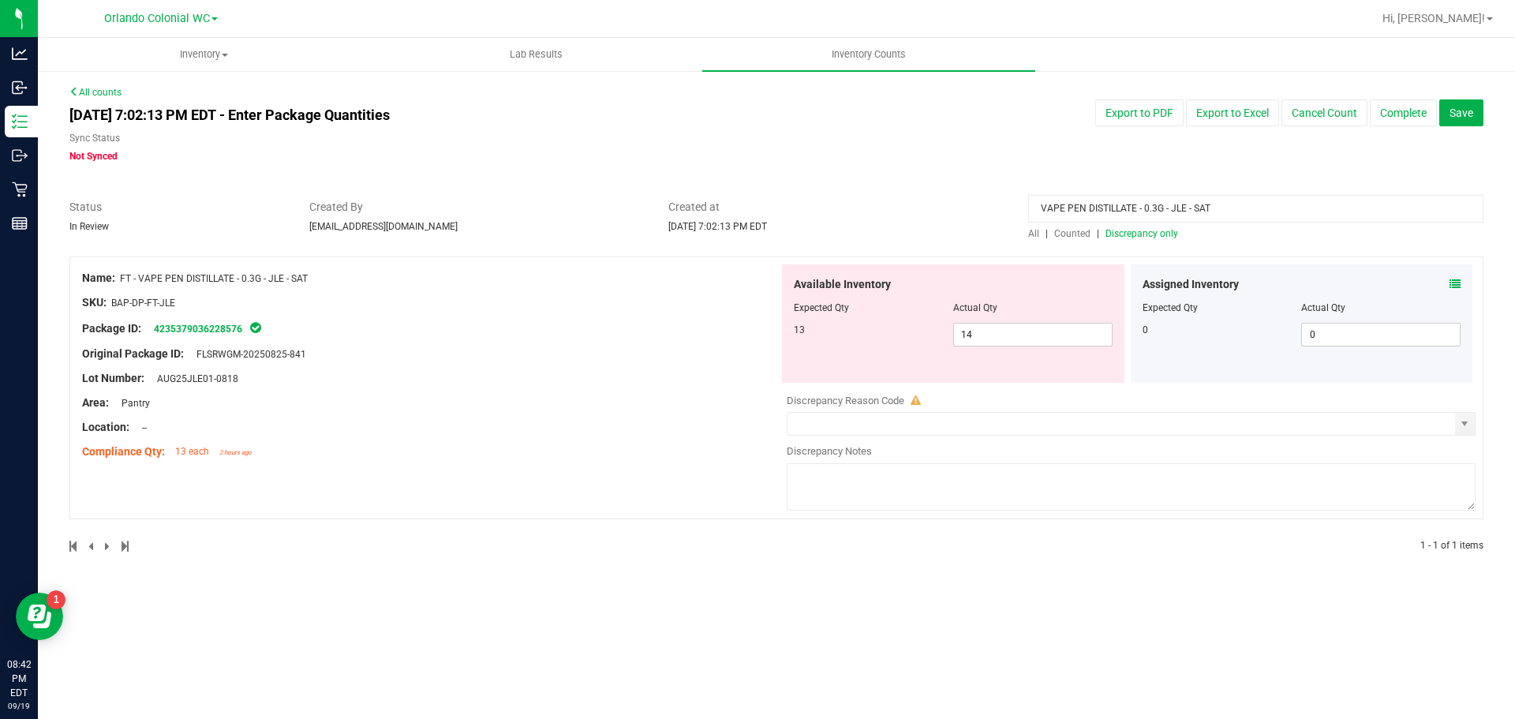
click at [1455, 285] on icon at bounding box center [1455, 284] width 11 height 11
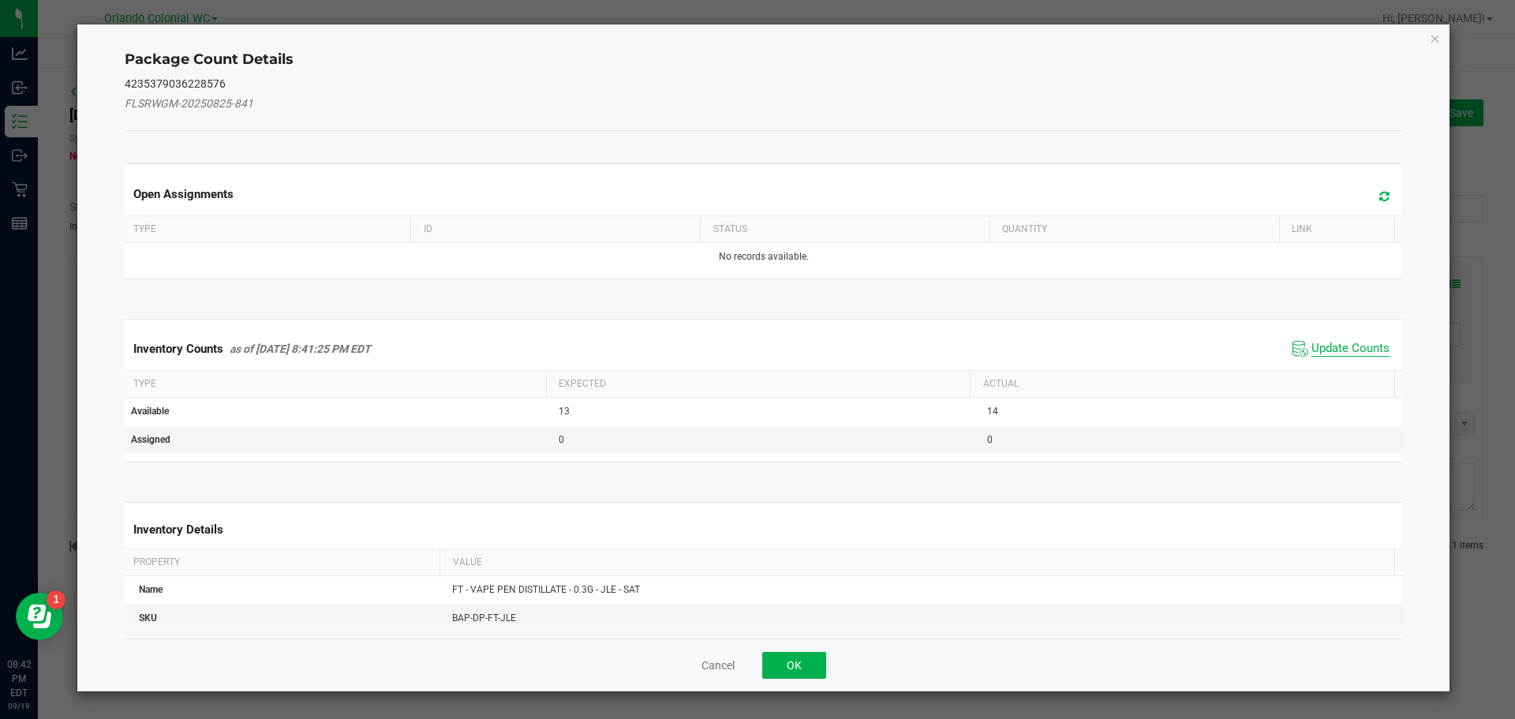
click at [1343, 346] on span "Update Counts" at bounding box center [1351, 349] width 78 height 16
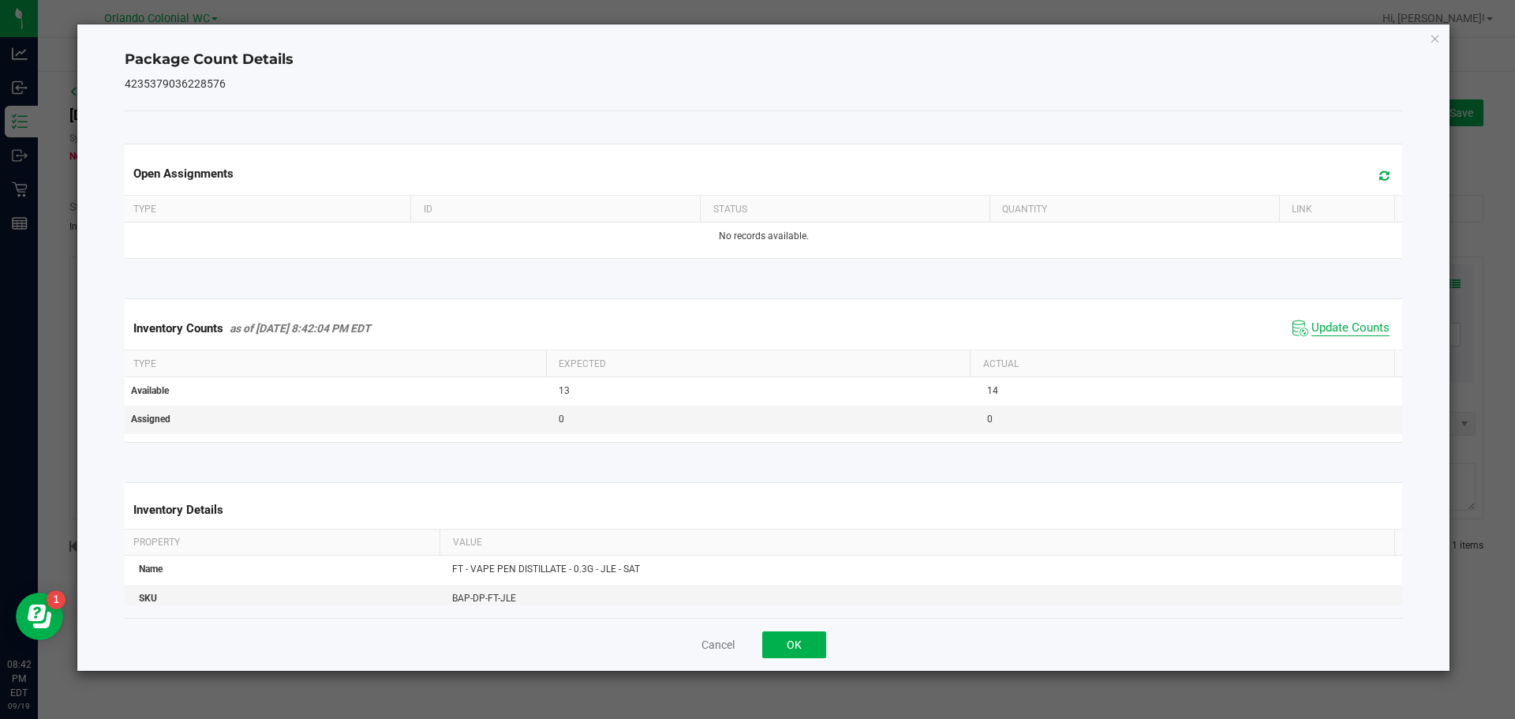
click at [1341, 328] on span "Update Counts" at bounding box center [1351, 328] width 78 height 16
click at [1340, 317] on span "Update Counts" at bounding box center [1341, 328] width 105 height 24
click at [1343, 328] on span "Update Counts" at bounding box center [1351, 328] width 78 height 16
click at [1345, 328] on span "Update Counts" at bounding box center [1351, 327] width 78 height 14
click at [1439, 38] on icon "Close" at bounding box center [1435, 37] width 11 height 19
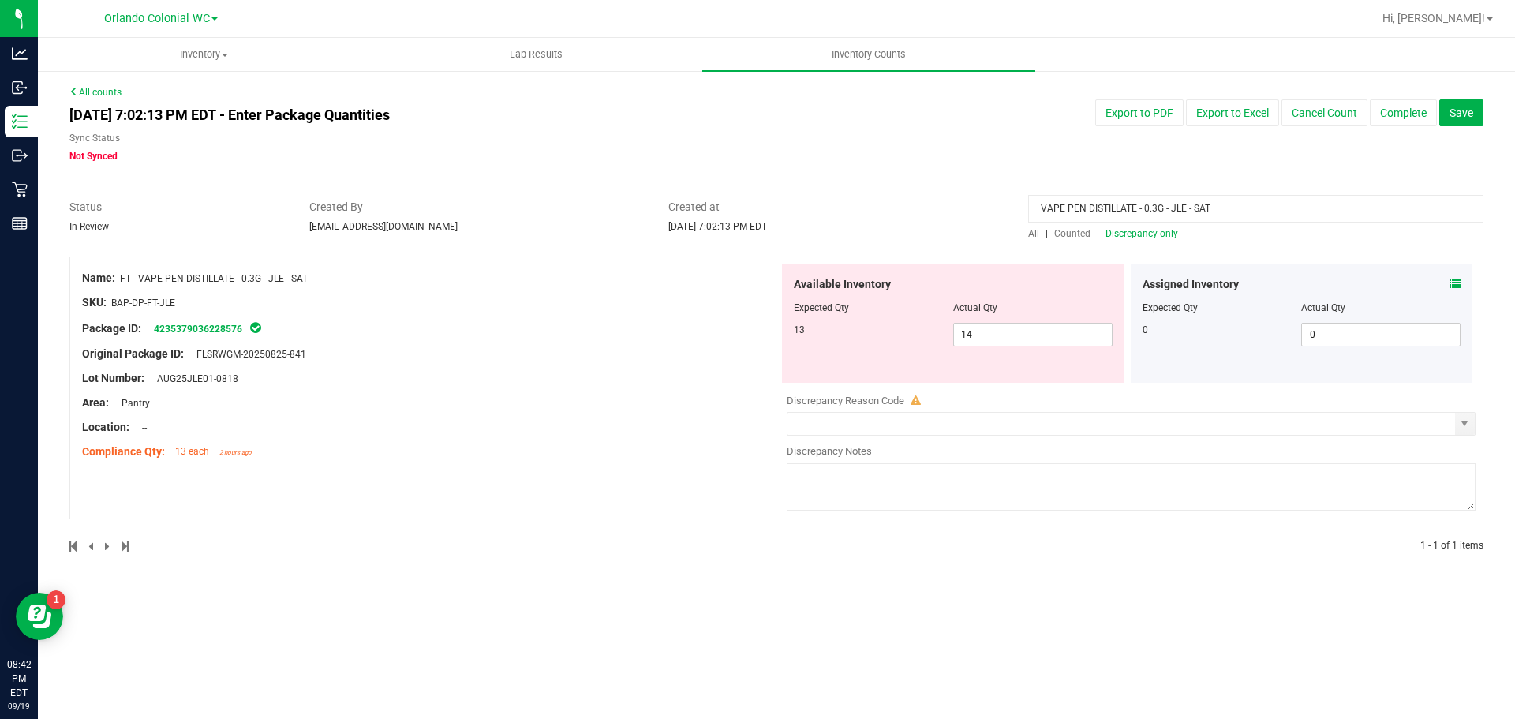
drag, startPoint x: 1247, startPoint y: 211, endPoint x: 905, endPoint y: 182, distance: 343.0
click at [905, 182] on div "All counts Sep 19, 2025 7:02:13 PM EDT - Enter Package Quantities Sync Status N…" at bounding box center [776, 329] width 1414 height 488
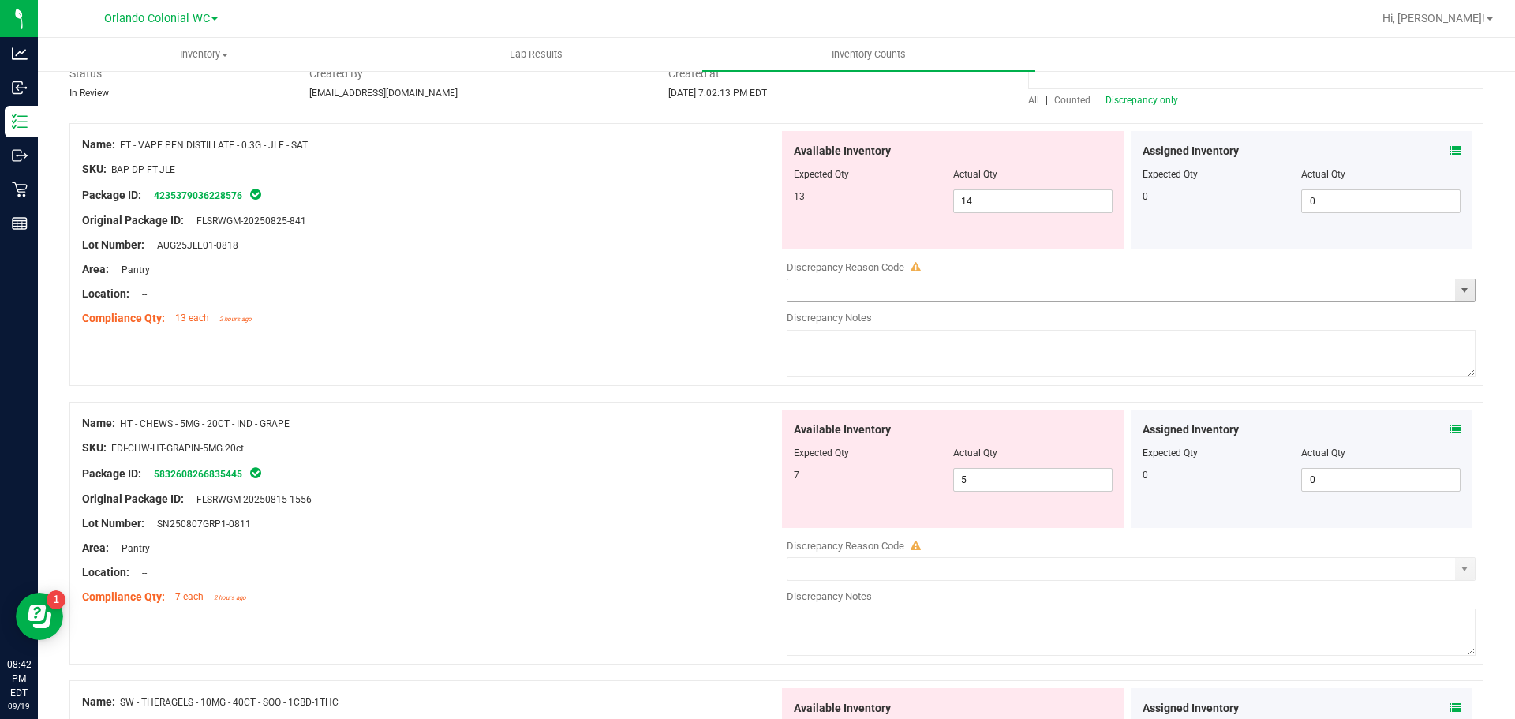
scroll to position [158, 0]
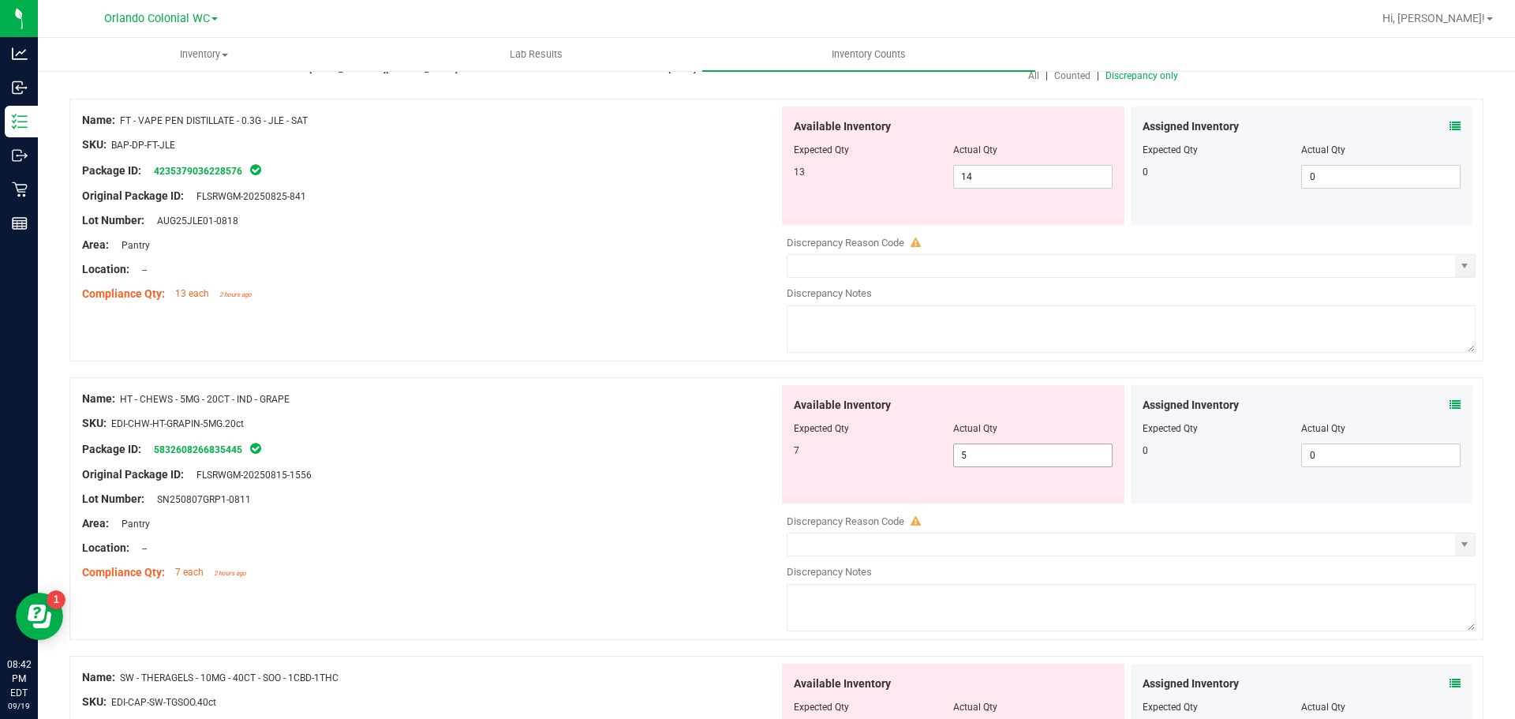
click at [997, 455] on input "5" at bounding box center [1033, 455] width 158 height 22
click at [1442, 375] on div at bounding box center [776, 369] width 1414 height 16
click at [1450, 401] on icon at bounding box center [1455, 404] width 11 height 11
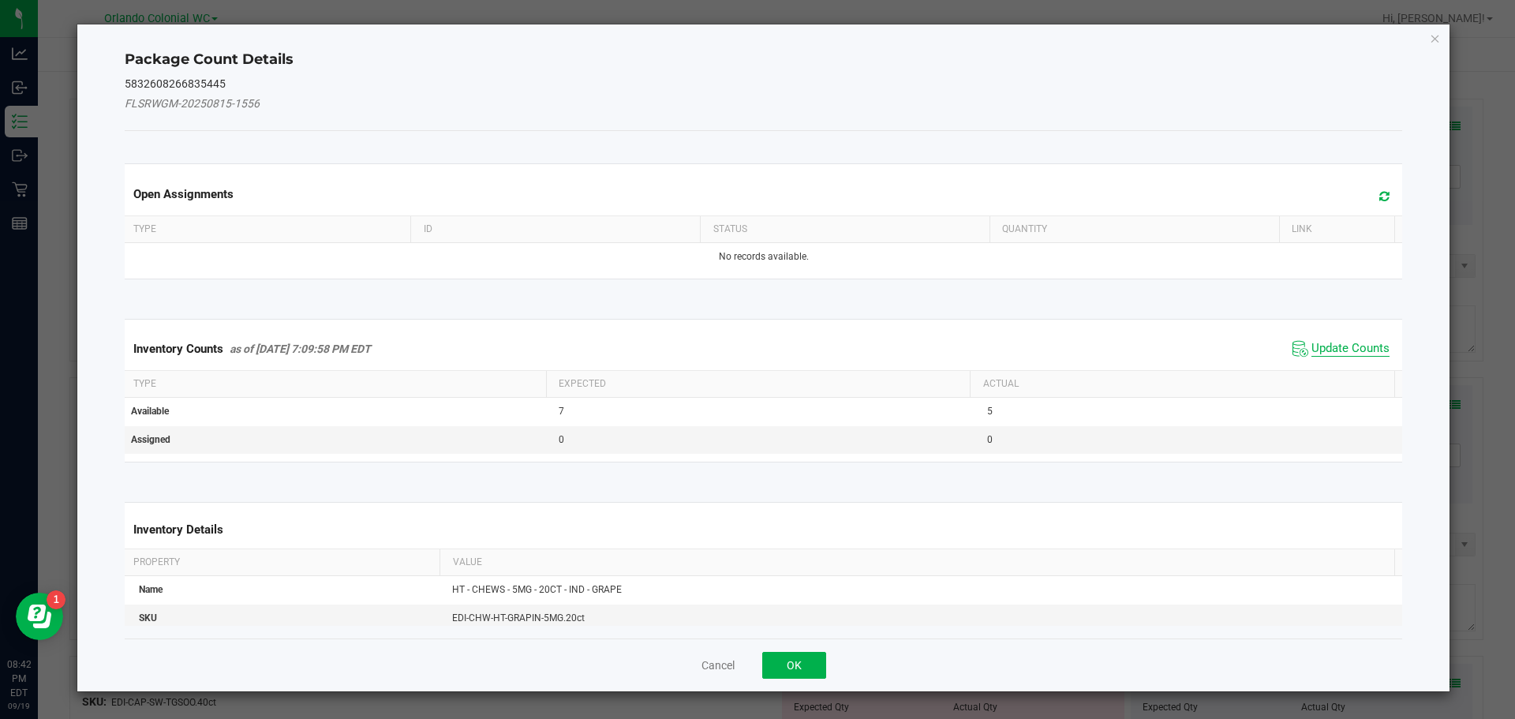
click at [1318, 343] on span "Update Counts" at bounding box center [1351, 349] width 78 height 16
click at [1340, 369] on th "Actual" at bounding box center [1182, 382] width 425 height 27
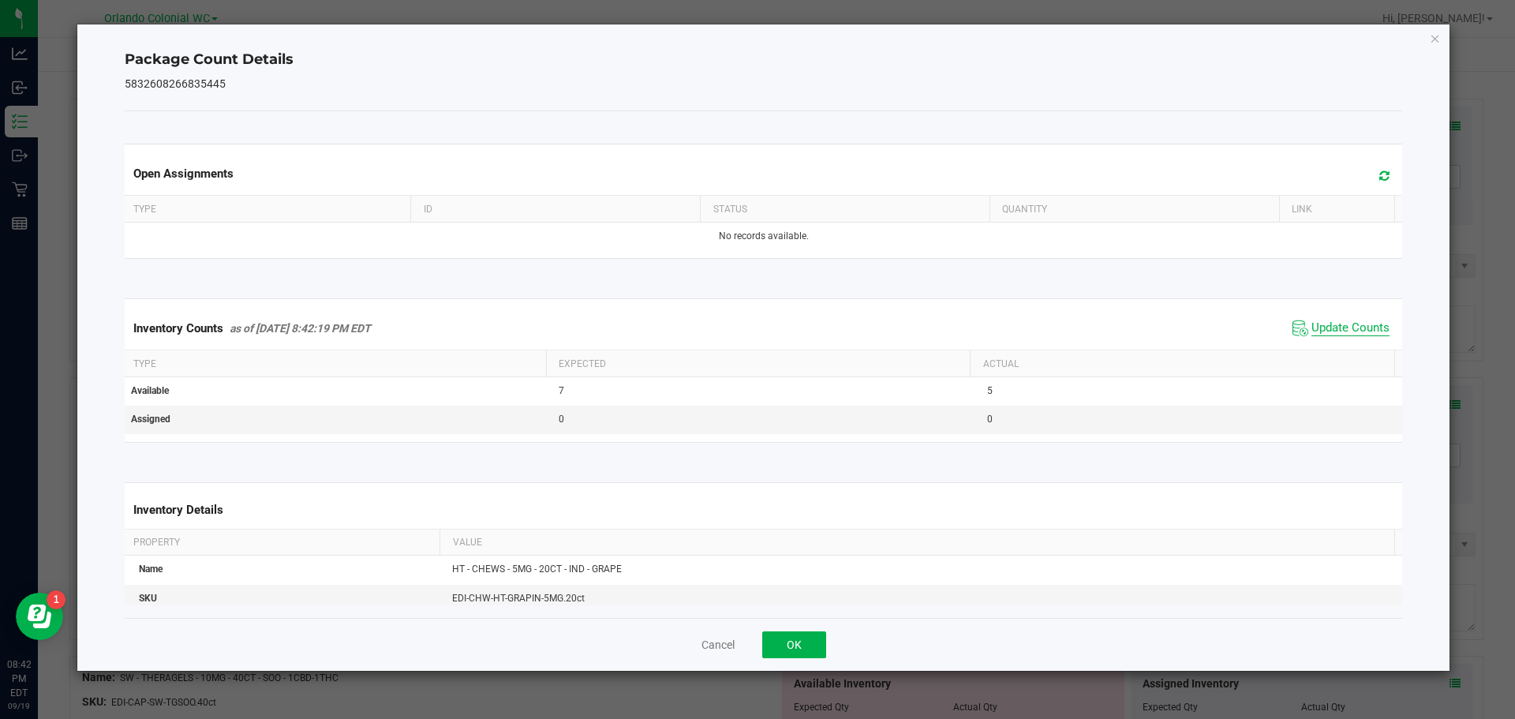
click at [1347, 332] on span "Update Counts" at bounding box center [1351, 328] width 78 height 16
click at [1344, 335] on span "Update Counts" at bounding box center [1351, 328] width 78 height 16
click at [1356, 336] on span "Update Counts" at bounding box center [1351, 328] width 78 height 16
click at [1436, 41] on icon "Close" at bounding box center [1435, 37] width 11 height 19
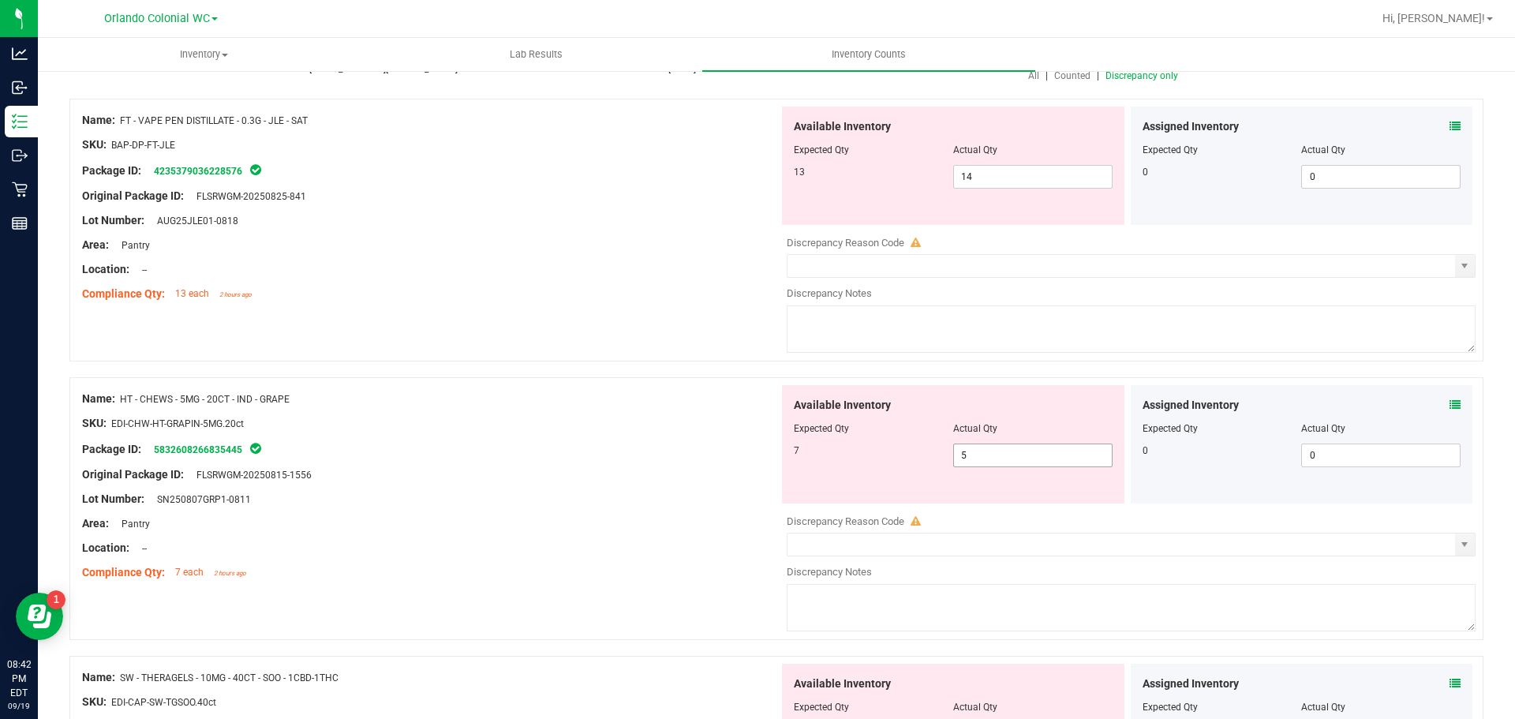
click at [1027, 454] on input "5" at bounding box center [1033, 455] width 158 height 22
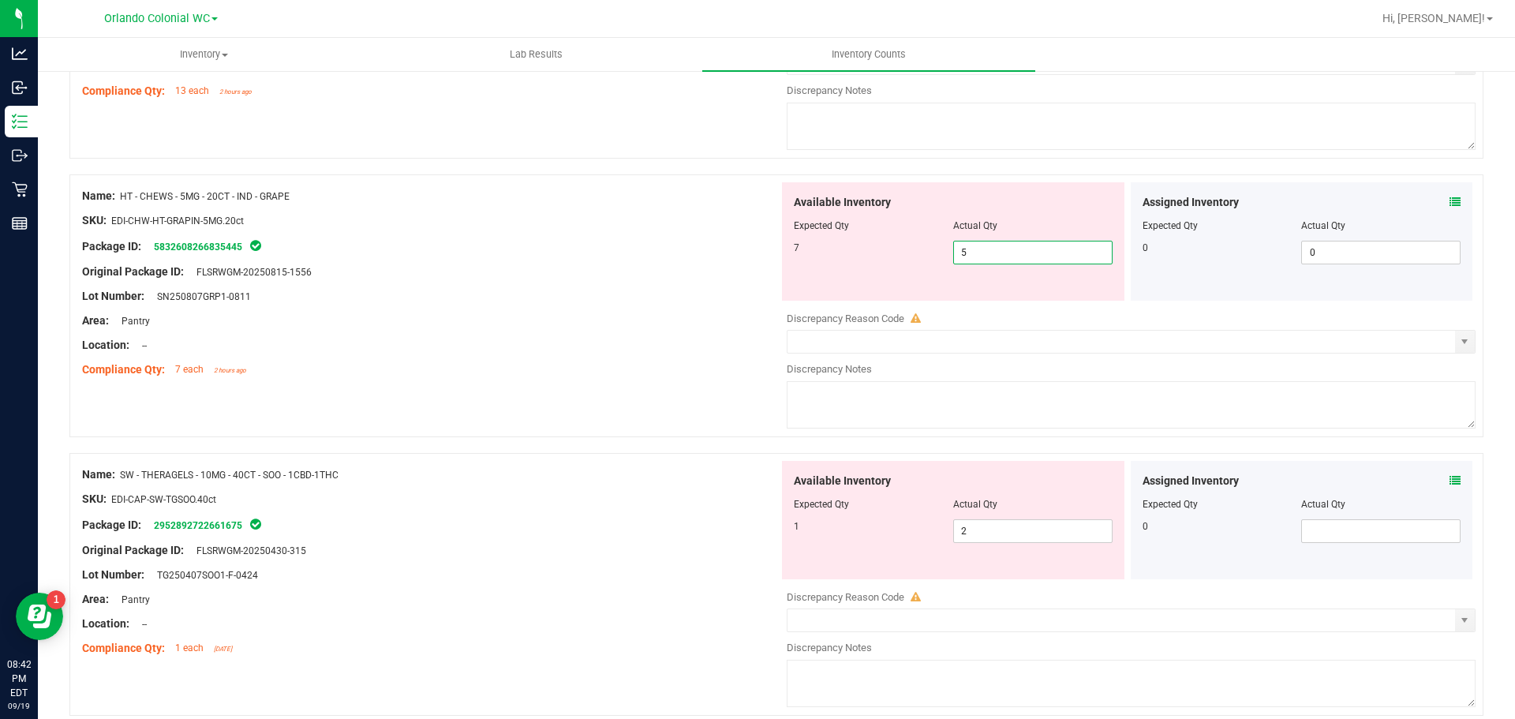
scroll to position [361, 0]
click at [1450, 476] on icon at bounding box center [1455, 479] width 11 height 11
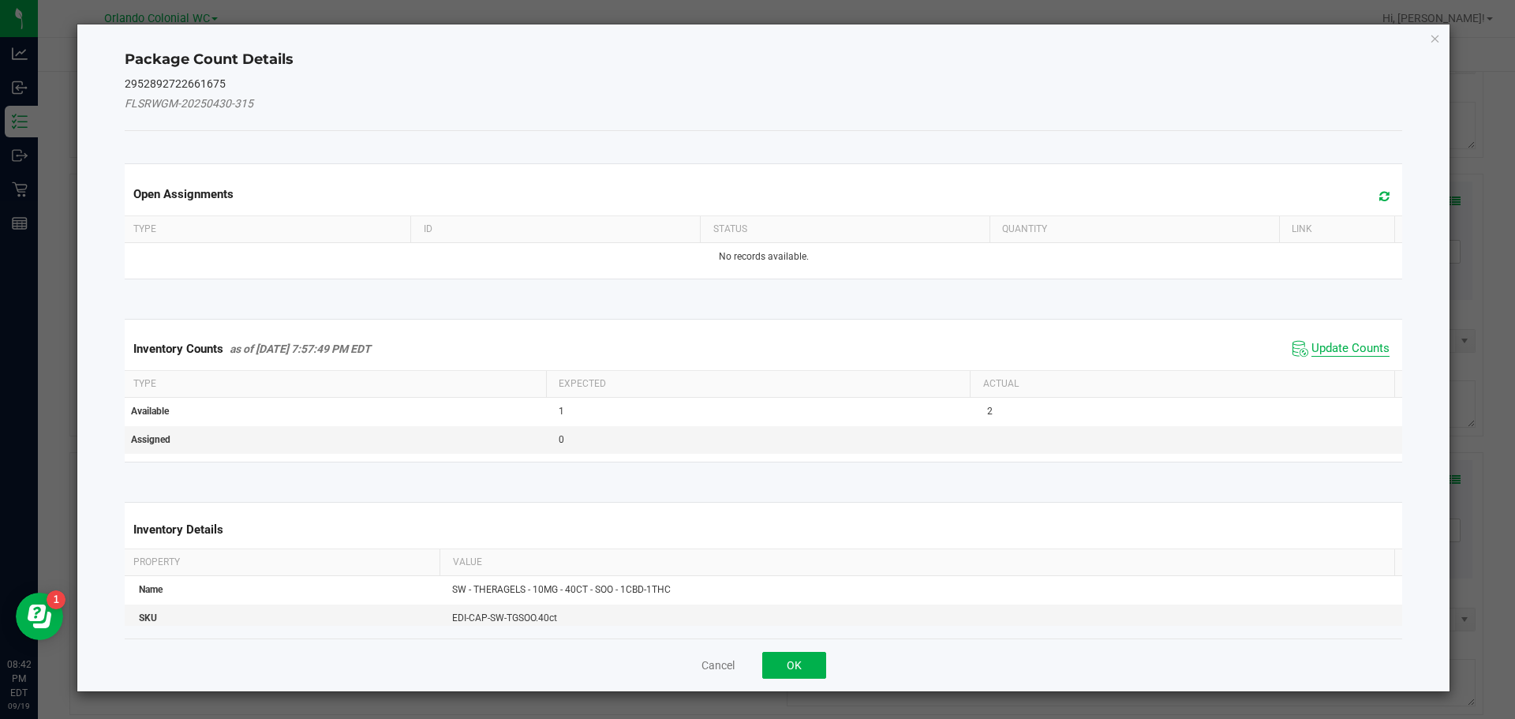
click at [1327, 351] on span "Update Counts" at bounding box center [1351, 349] width 78 height 16
click at [1339, 354] on span "Update Counts" at bounding box center [1351, 348] width 78 height 14
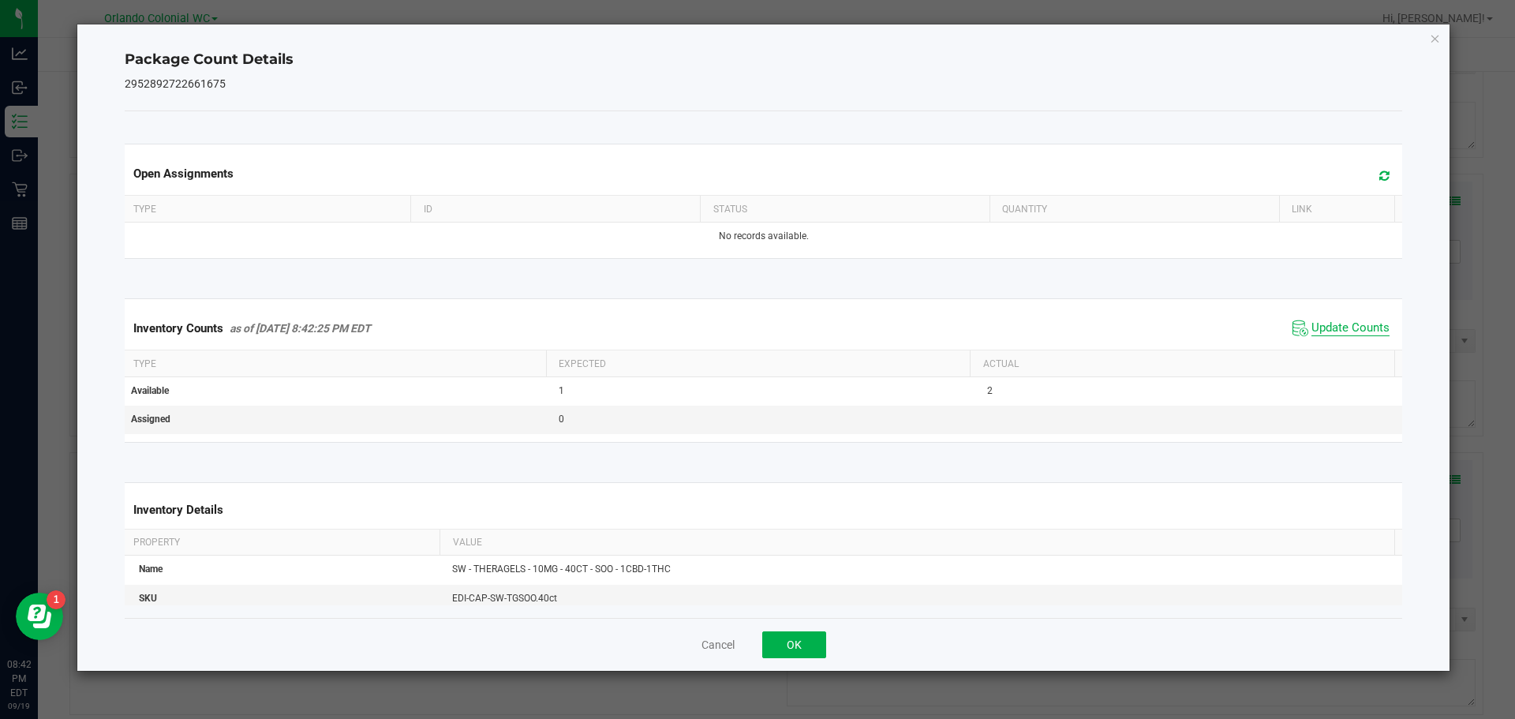
click at [1350, 336] on span "Update Counts" at bounding box center [1351, 328] width 78 height 16
click at [1349, 336] on span "Update Counts" at bounding box center [1351, 328] width 78 height 16
click at [1430, 43] on icon "Close" at bounding box center [1435, 37] width 11 height 19
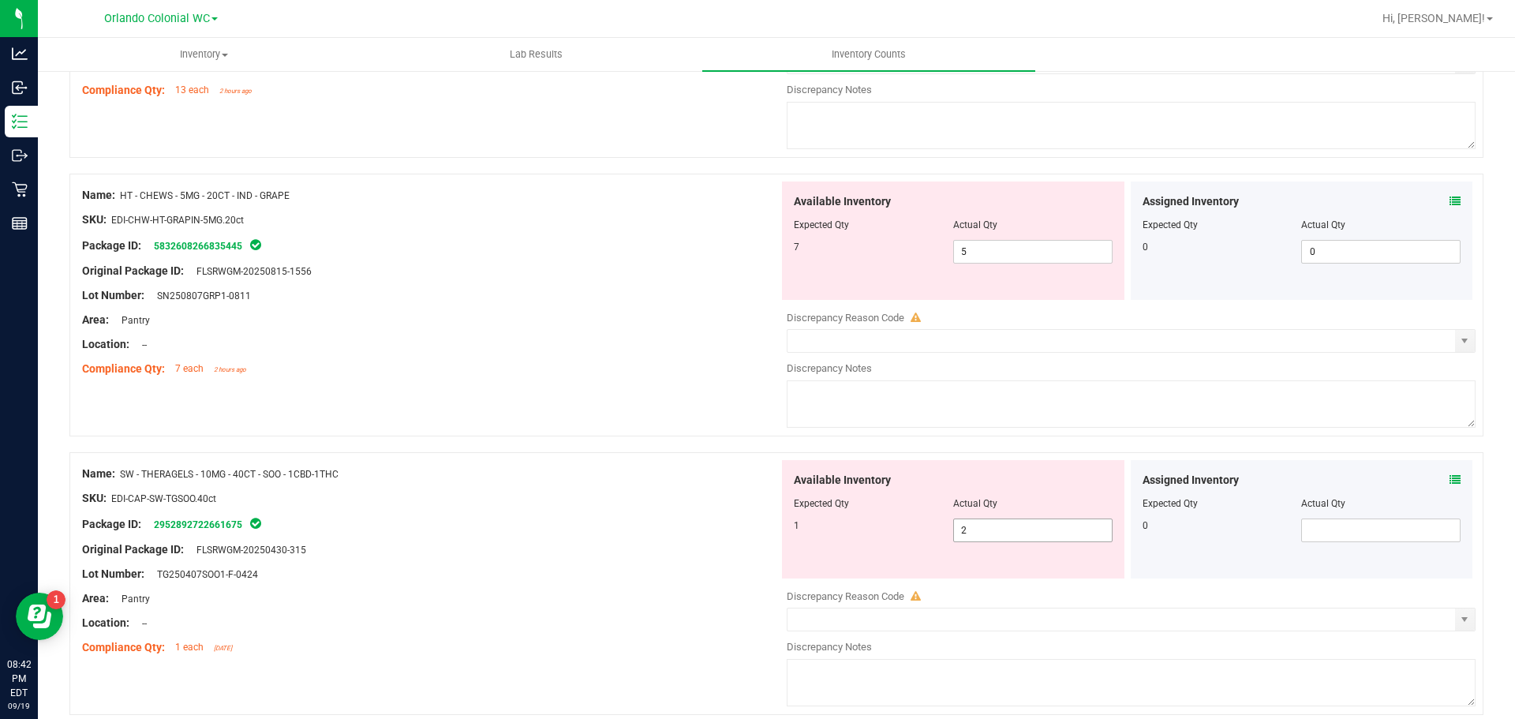
click at [1022, 530] on input "2" at bounding box center [1033, 530] width 158 height 22
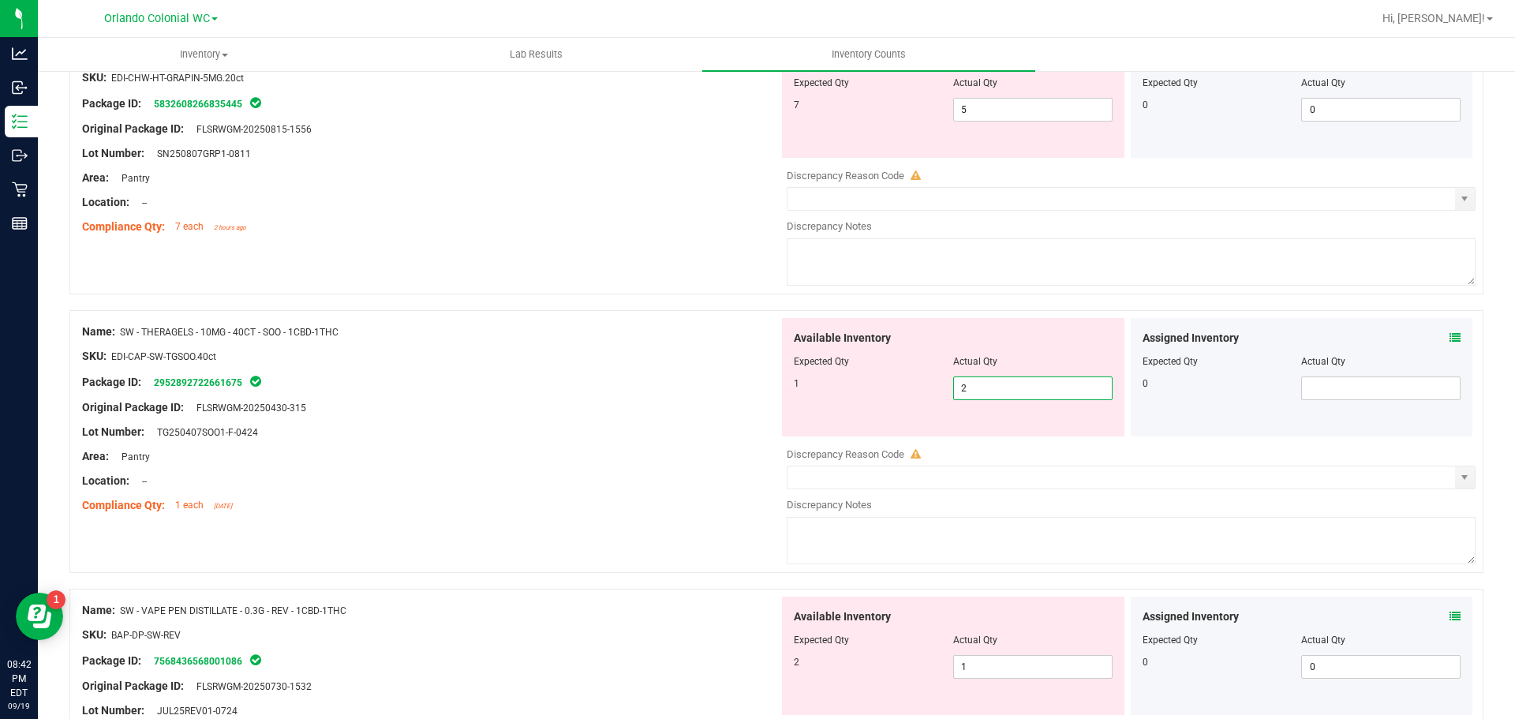
scroll to position [532, 0]
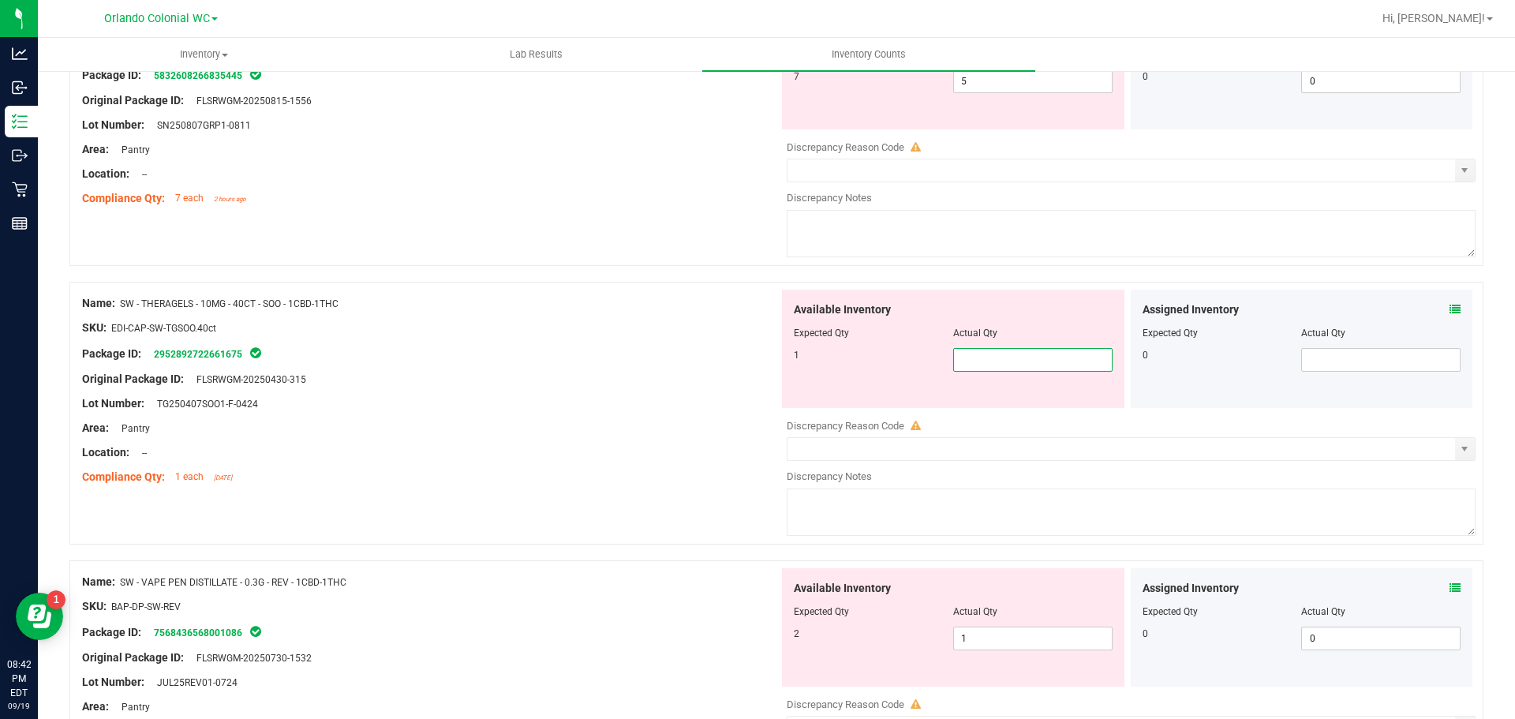
type input "1"
click at [620, 349] on div "Package ID: 2952892722661675" at bounding box center [430, 353] width 697 height 19
type input "1"
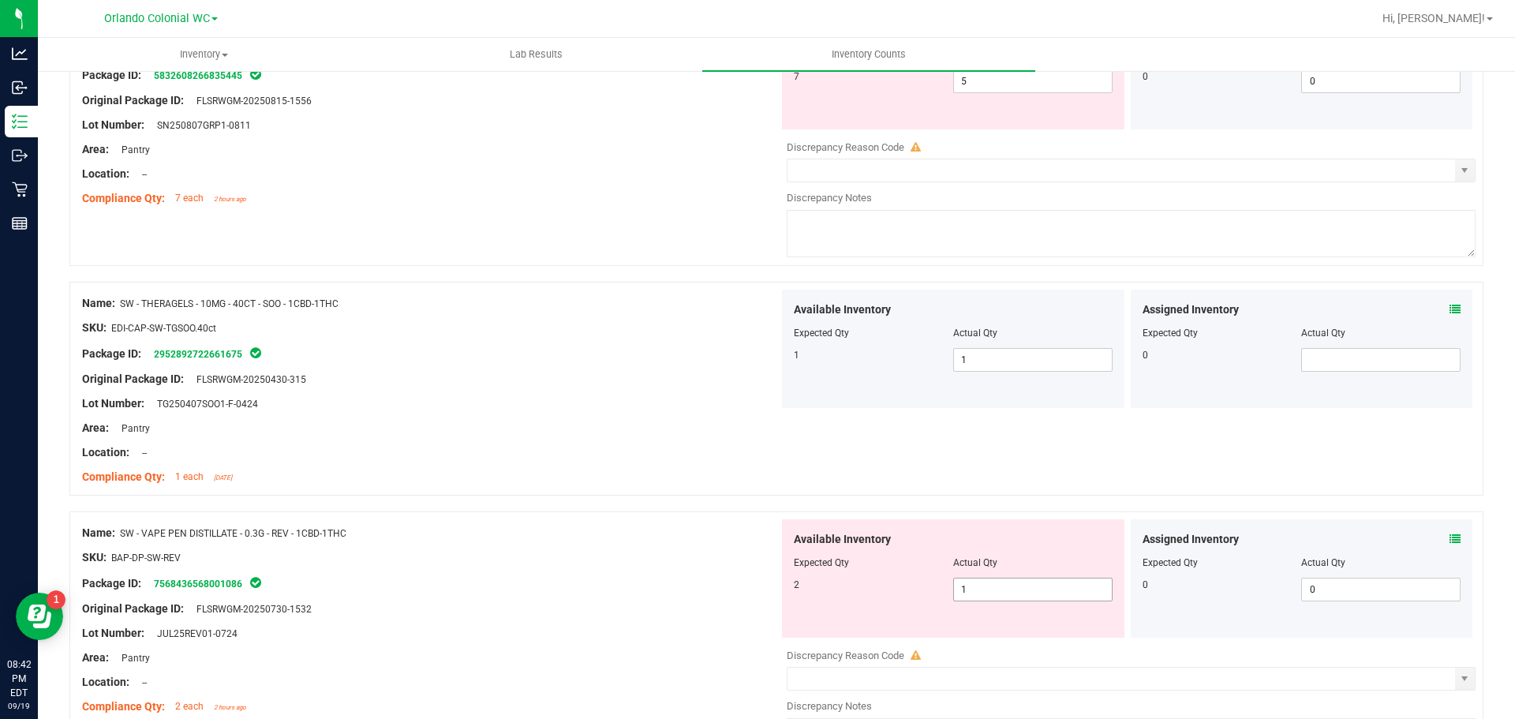
click at [998, 589] on input "1" at bounding box center [1033, 590] width 158 height 22
click at [1450, 538] on icon at bounding box center [1455, 539] width 11 height 11
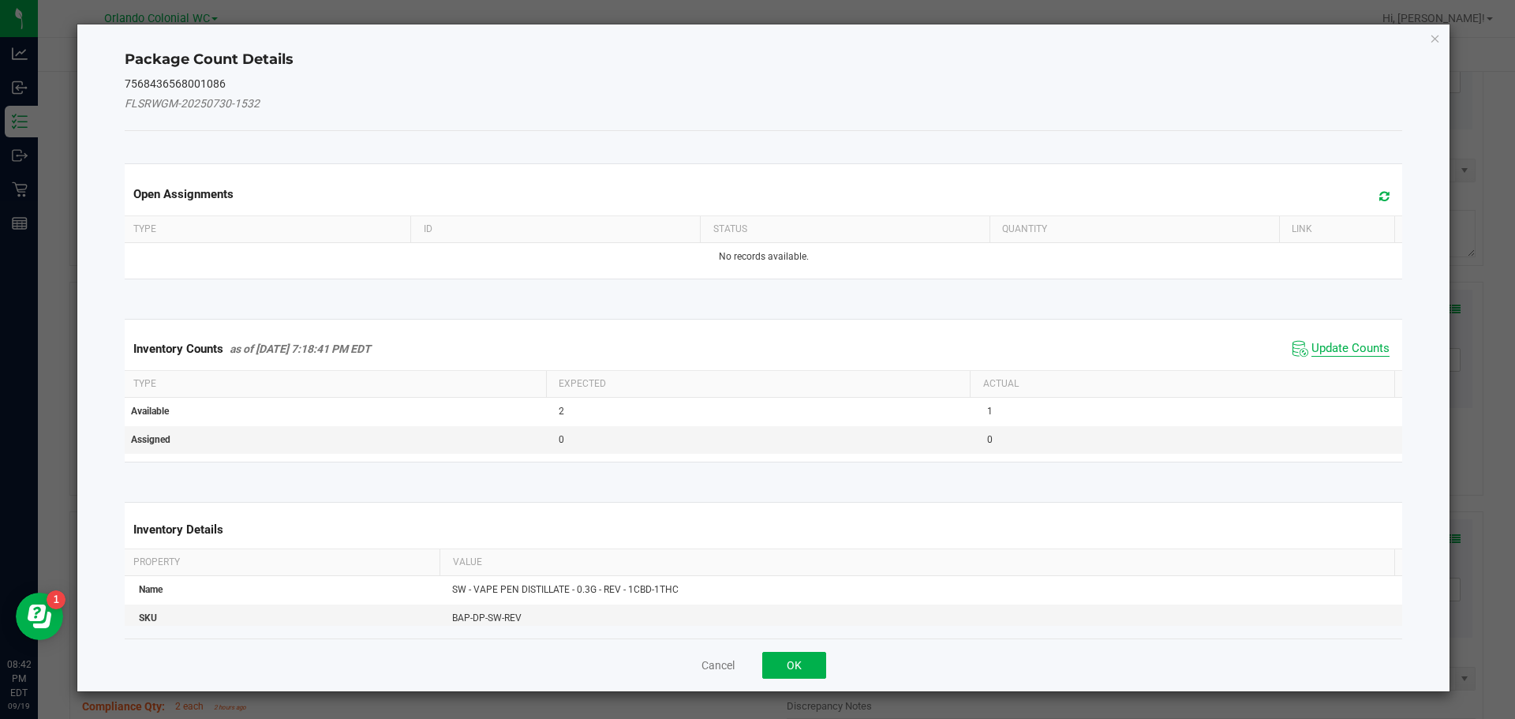
click at [1327, 350] on span "Update Counts" at bounding box center [1351, 349] width 78 height 16
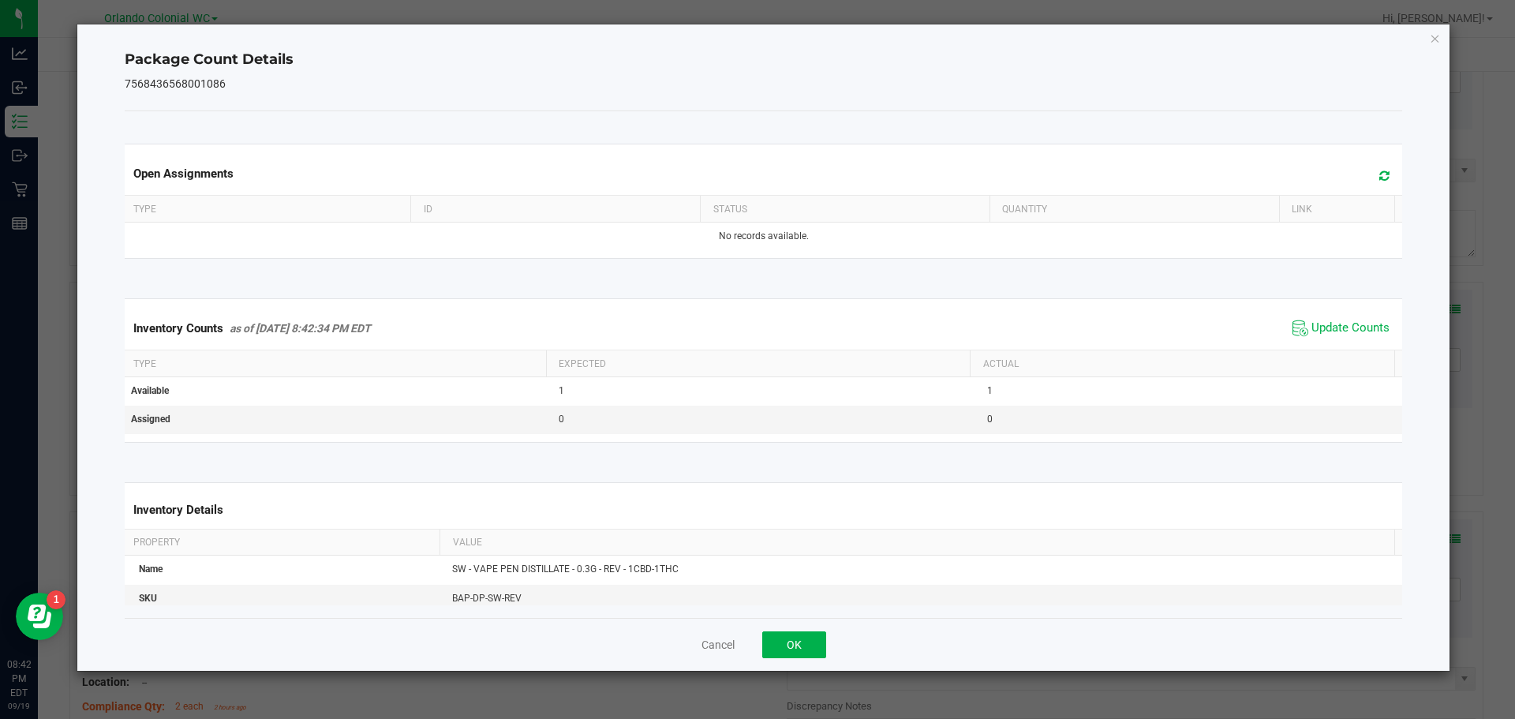
click at [1346, 354] on th "Actual" at bounding box center [1182, 363] width 425 height 27
click at [1355, 334] on span "Update Counts" at bounding box center [1351, 328] width 78 height 16
click at [1349, 336] on span "Update Counts" at bounding box center [1351, 328] width 78 height 16
click at [1433, 42] on icon "Close" at bounding box center [1435, 37] width 11 height 19
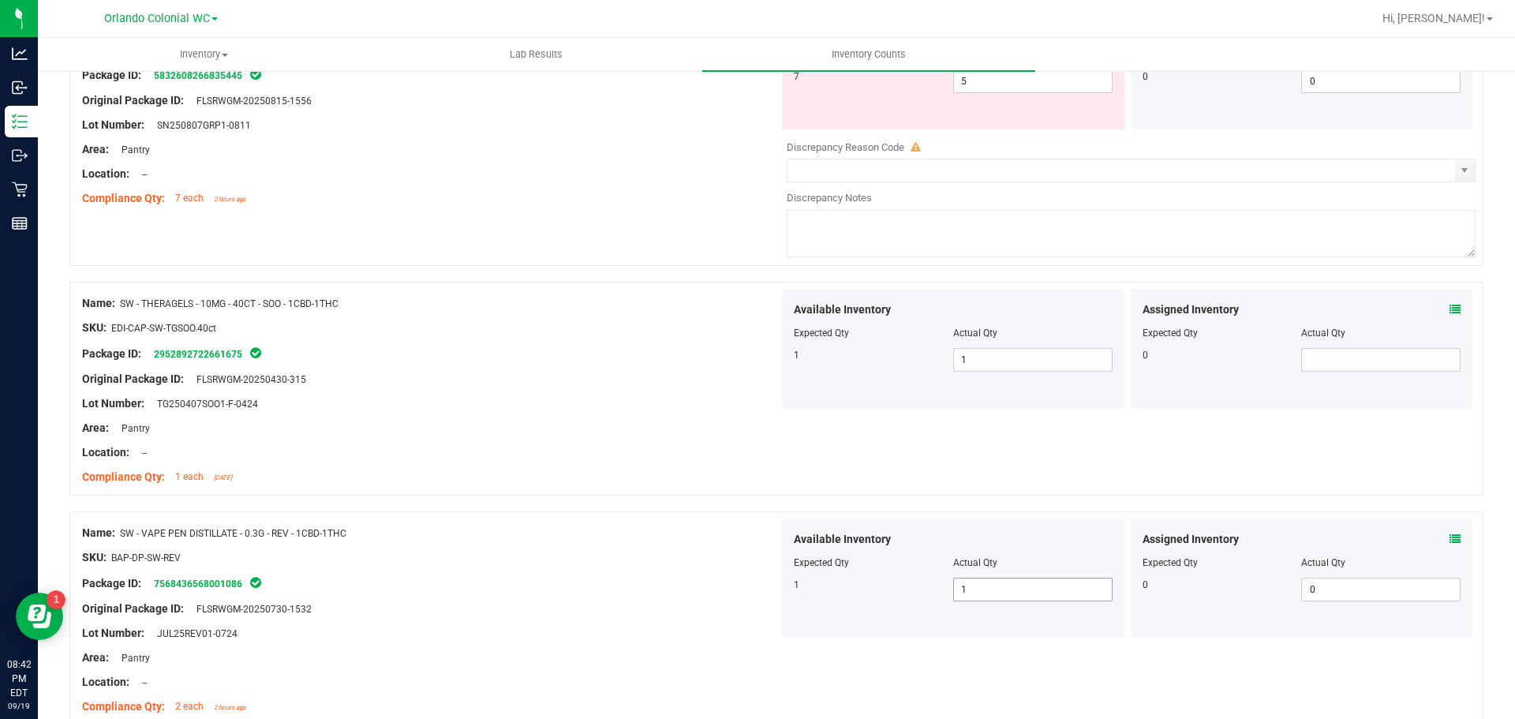
click at [992, 592] on input "1" at bounding box center [1033, 590] width 158 height 22
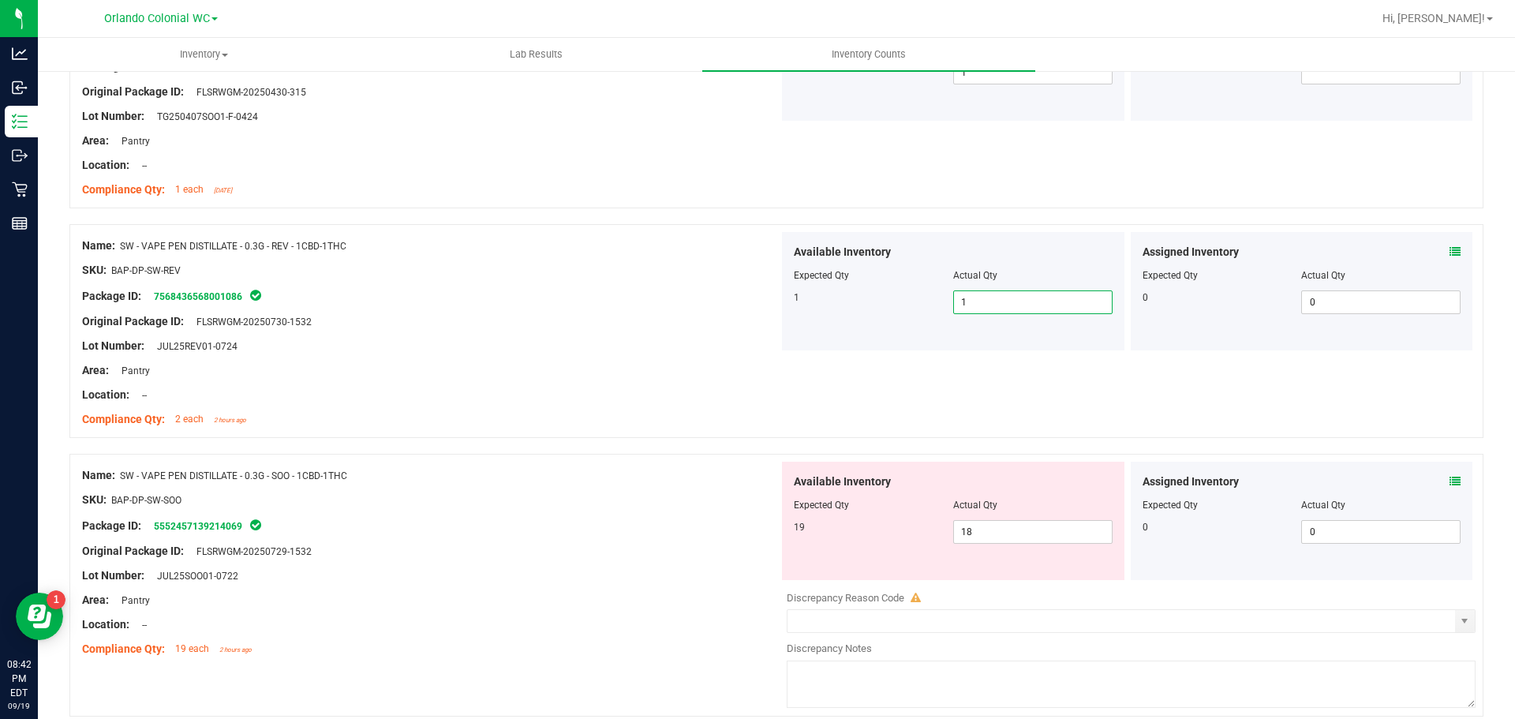
scroll to position [822, 0]
click at [1450, 481] on icon at bounding box center [1455, 479] width 11 height 11
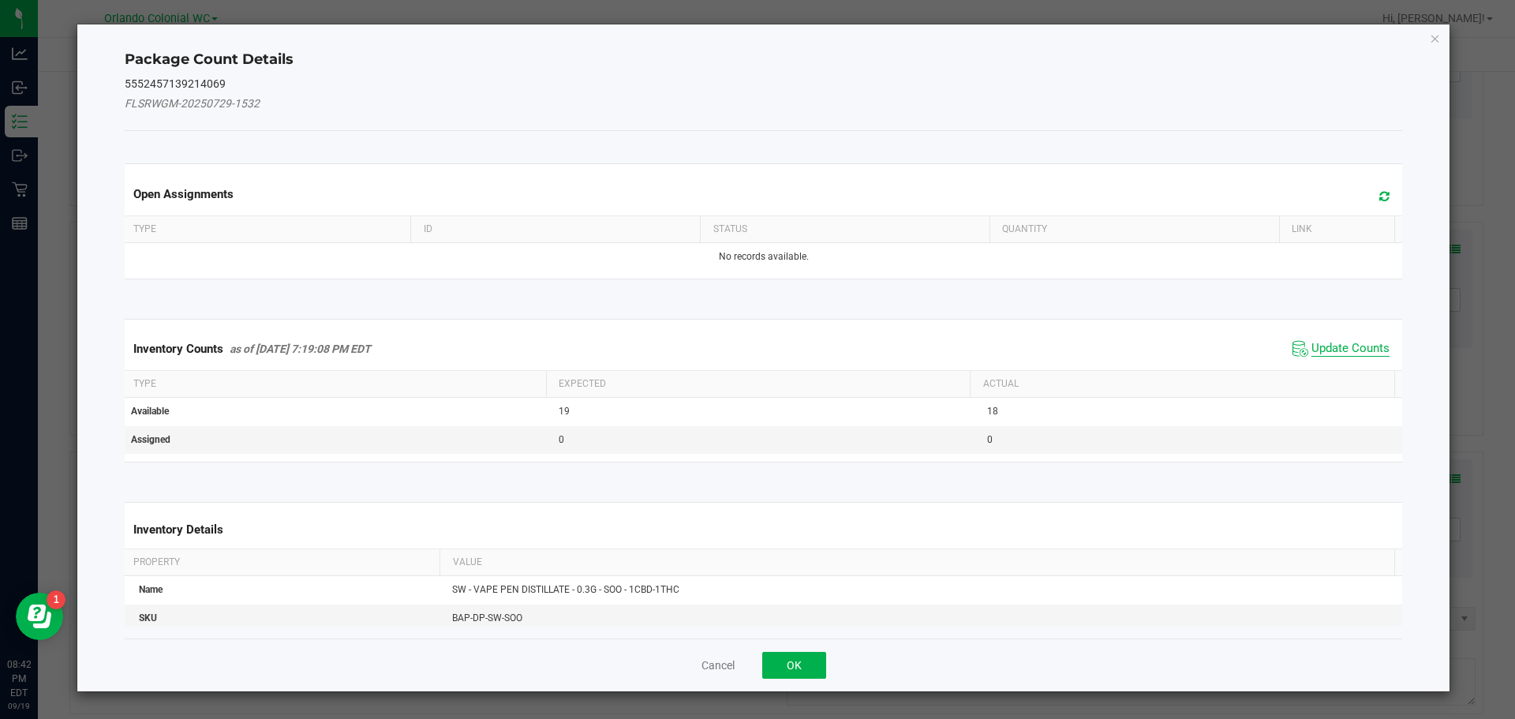
click at [1329, 355] on span "Update Counts" at bounding box center [1351, 349] width 78 height 16
click at [1339, 354] on span "Update Counts" at bounding box center [1351, 348] width 78 height 14
click at [1354, 341] on span "Update Counts" at bounding box center [1351, 348] width 78 height 14
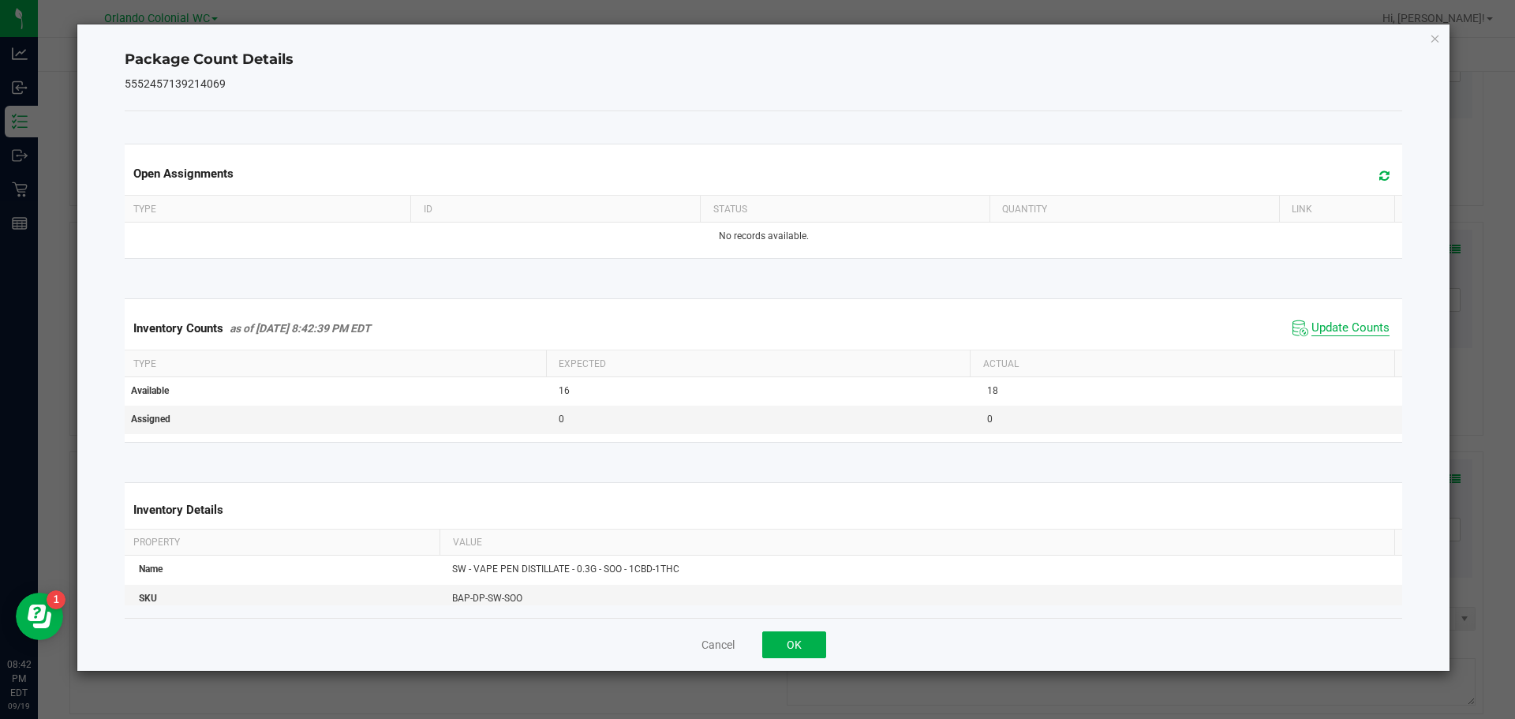
click at [1354, 336] on span "Update Counts" at bounding box center [1351, 328] width 78 height 16
click at [1436, 37] on icon "Close" at bounding box center [1435, 37] width 11 height 19
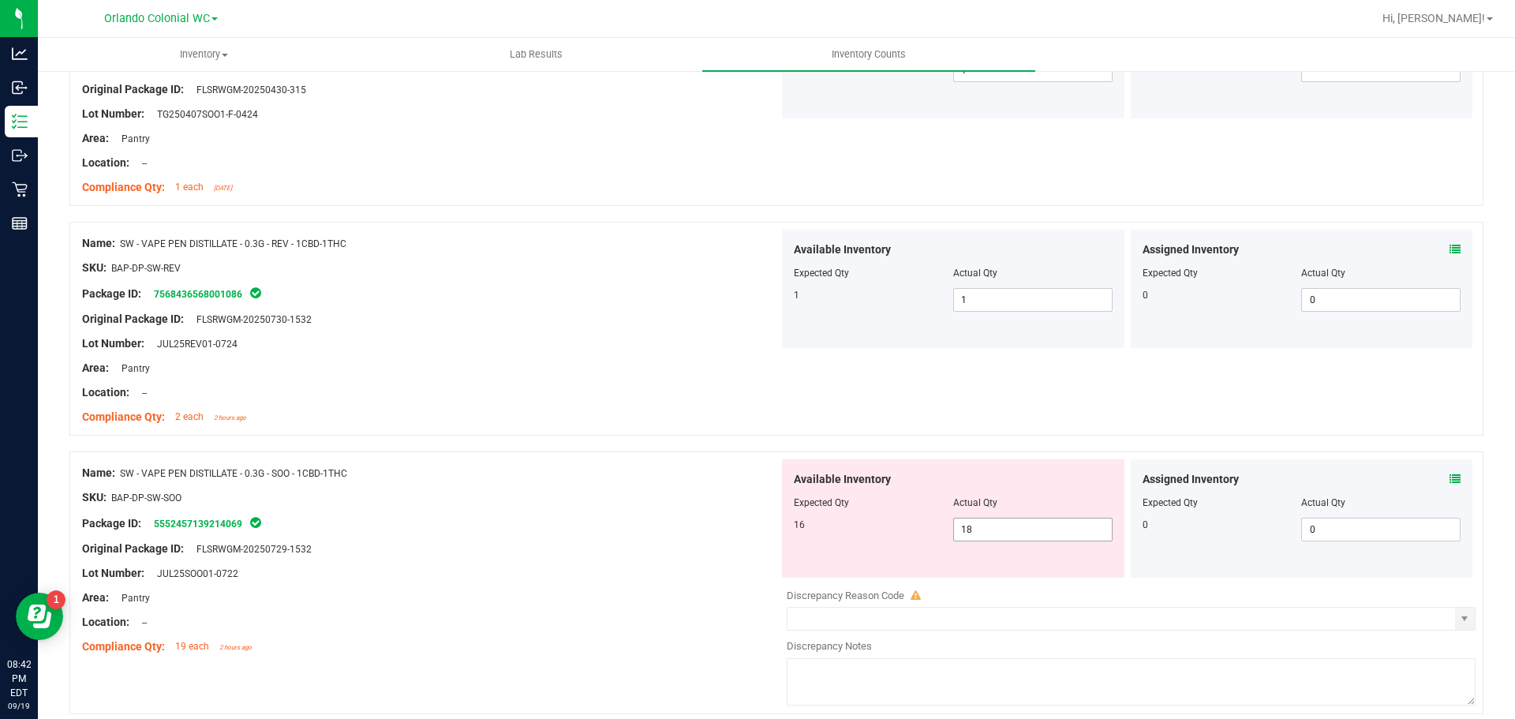
click at [1008, 530] on input "18" at bounding box center [1033, 530] width 158 height 22
type input "16"
click at [604, 576] on div "Lot Number: JUL25SOO01-0722" at bounding box center [430, 573] width 697 height 17
type input "16"
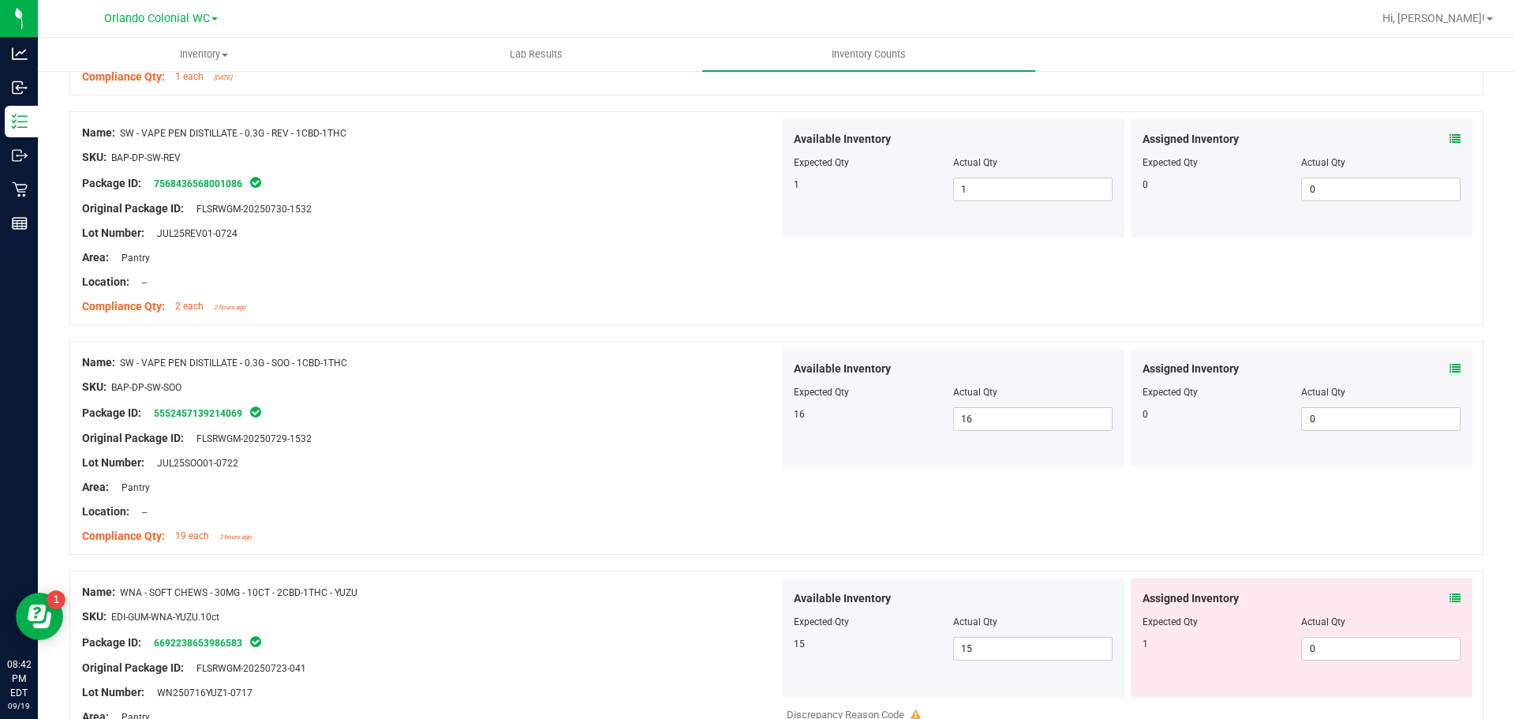
scroll to position [1134, 0]
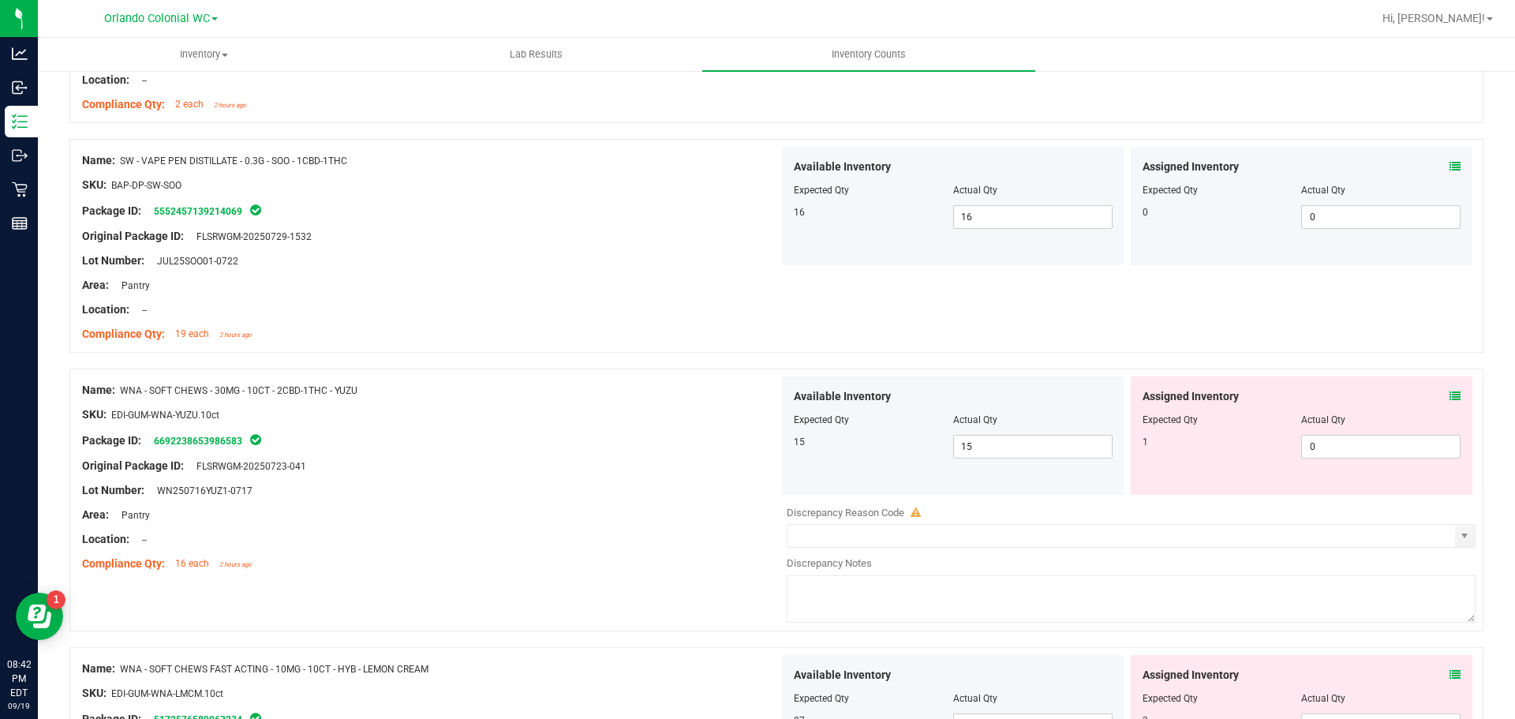
click at [1450, 394] on icon at bounding box center [1455, 396] width 11 height 11
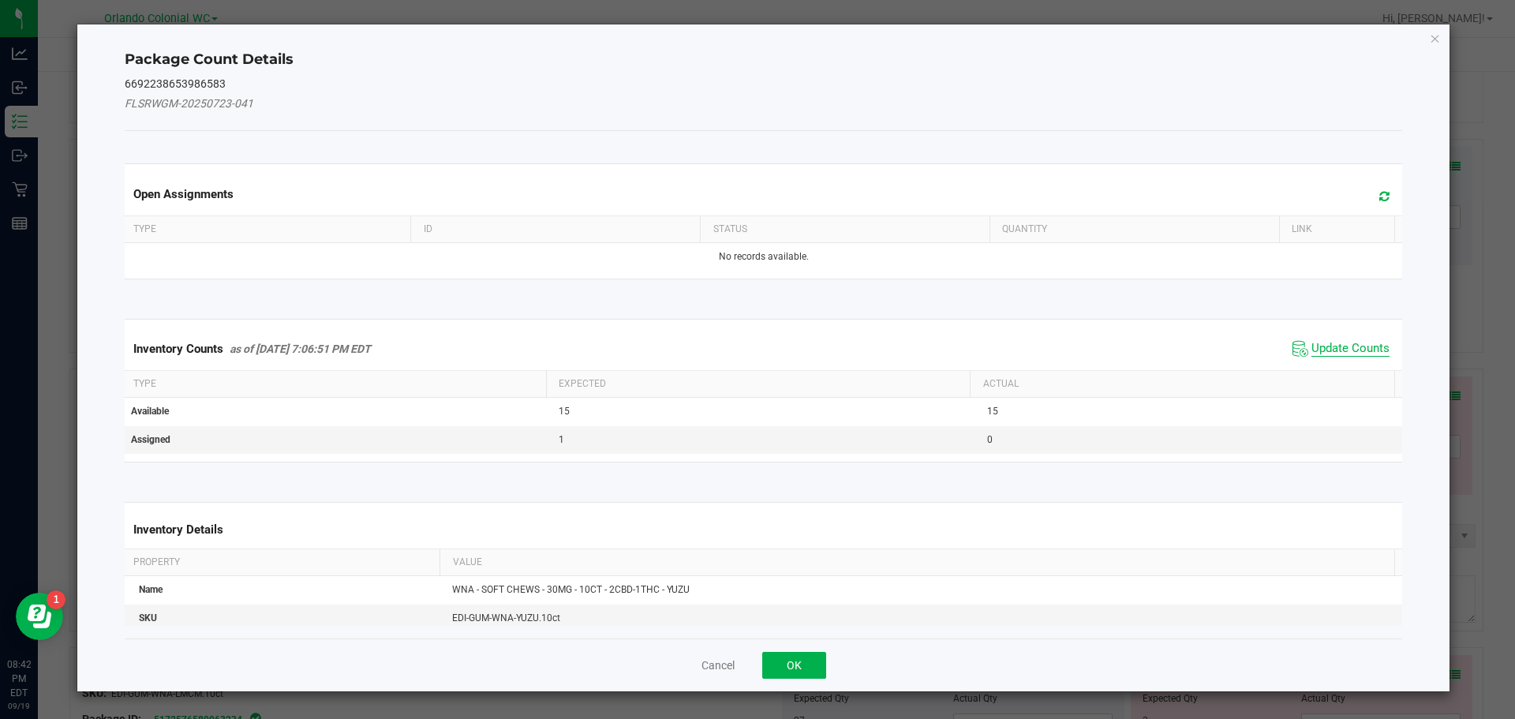
click at [1330, 347] on span "Update Counts" at bounding box center [1351, 349] width 78 height 16
click at [1346, 354] on span "Update Counts" at bounding box center [1351, 349] width 78 height 16
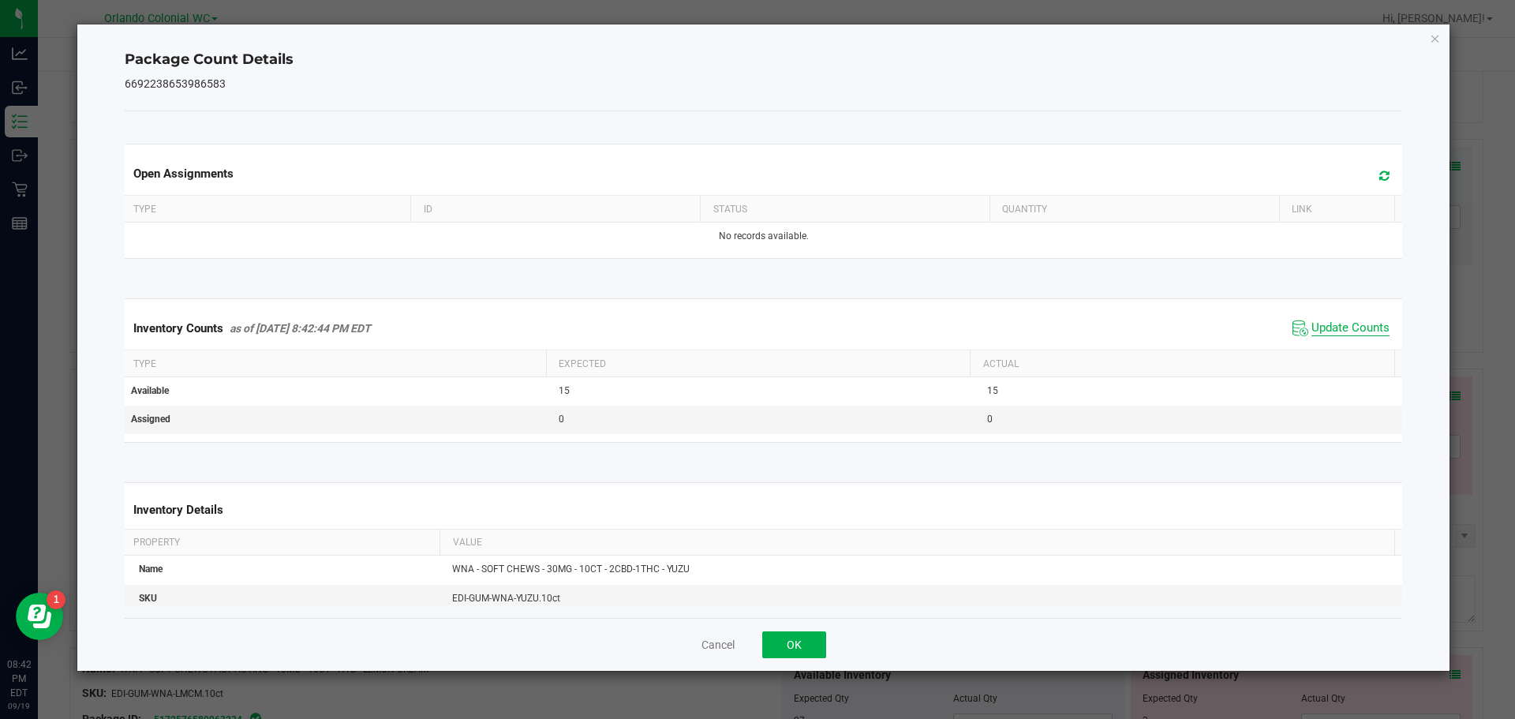
click at [1352, 336] on span "Update Counts" at bounding box center [1351, 328] width 78 height 16
click at [1348, 336] on span "Update Counts" at bounding box center [1351, 328] width 78 height 16
click at [1435, 46] on icon "Close" at bounding box center [1435, 37] width 11 height 19
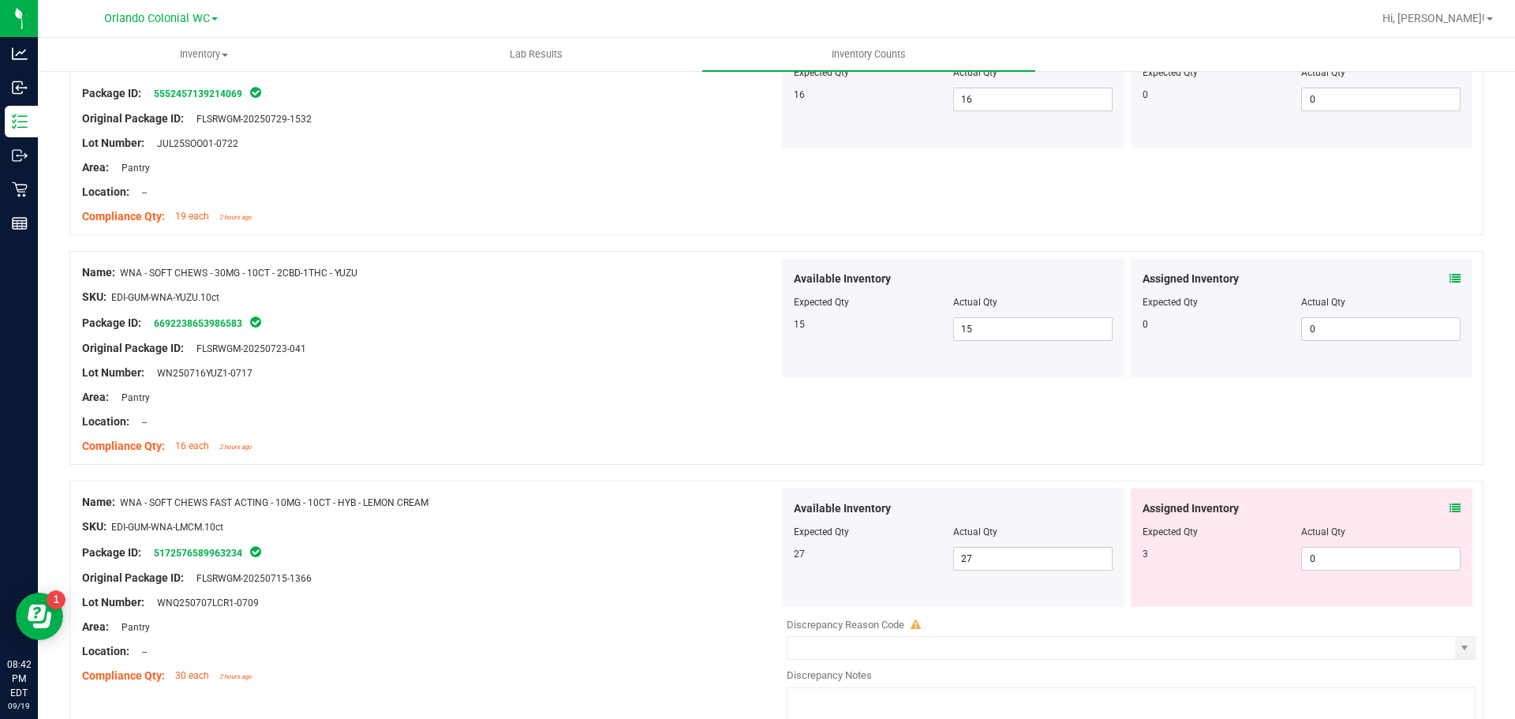
scroll to position [1253, 0]
click at [1450, 507] on icon at bounding box center [1455, 506] width 11 height 11
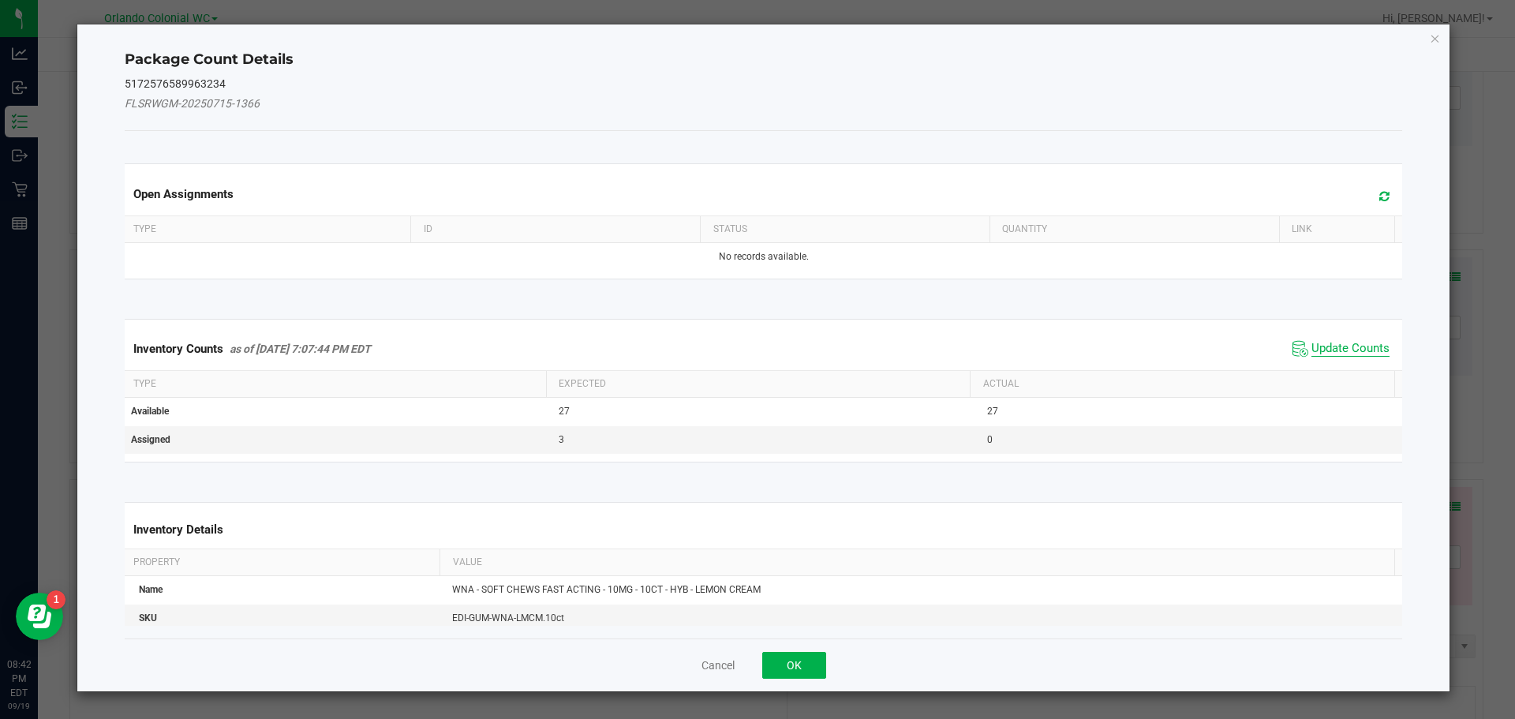
click at [1339, 346] on span "Update Counts" at bounding box center [1351, 349] width 78 height 16
click at [1348, 371] on th "Actual" at bounding box center [1182, 384] width 425 height 27
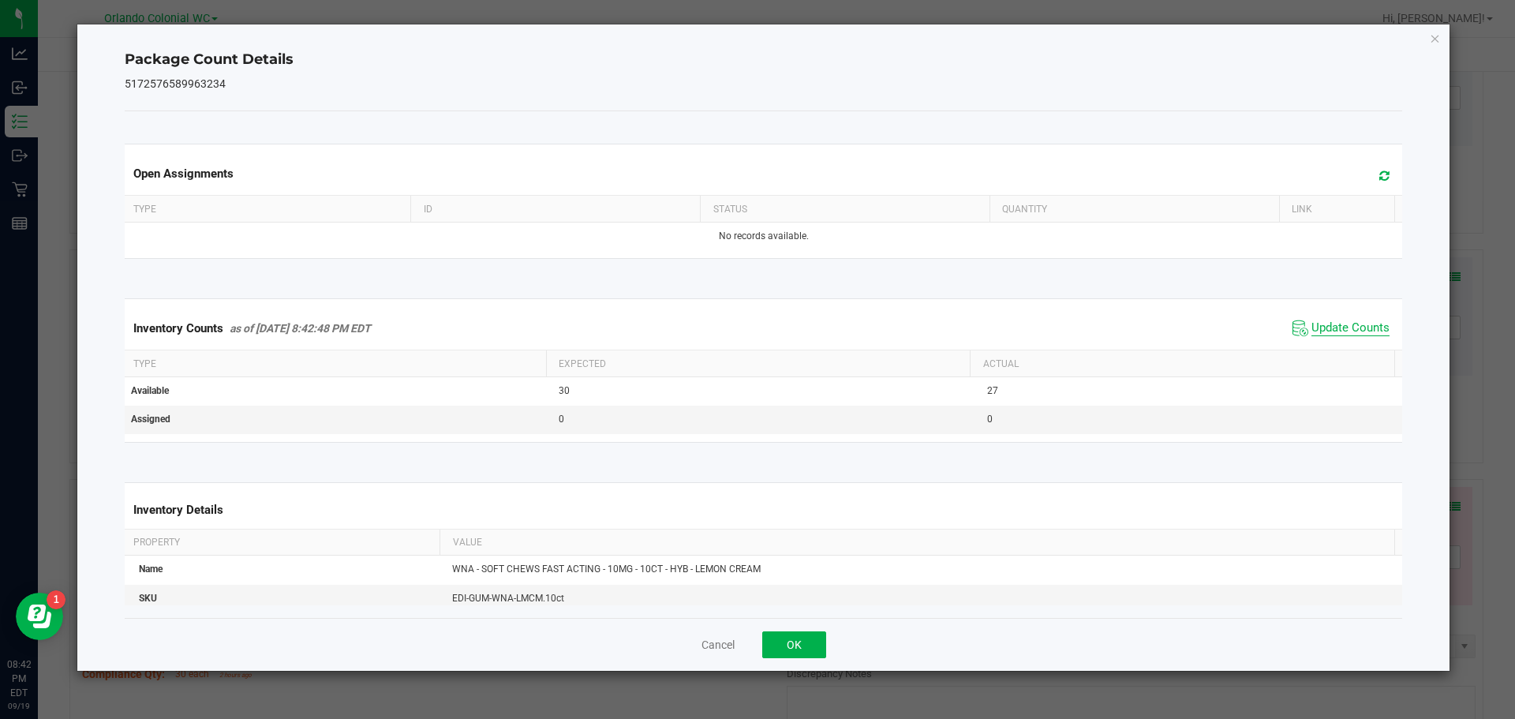
click at [1347, 333] on span "Update Counts" at bounding box center [1351, 328] width 78 height 16
click at [1338, 335] on span "Update Counts" at bounding box center [1351, 327] width 78 height 14
click at [1440, 36] on icon "Close" at bounding box center [1435, 37] width 11 height 19
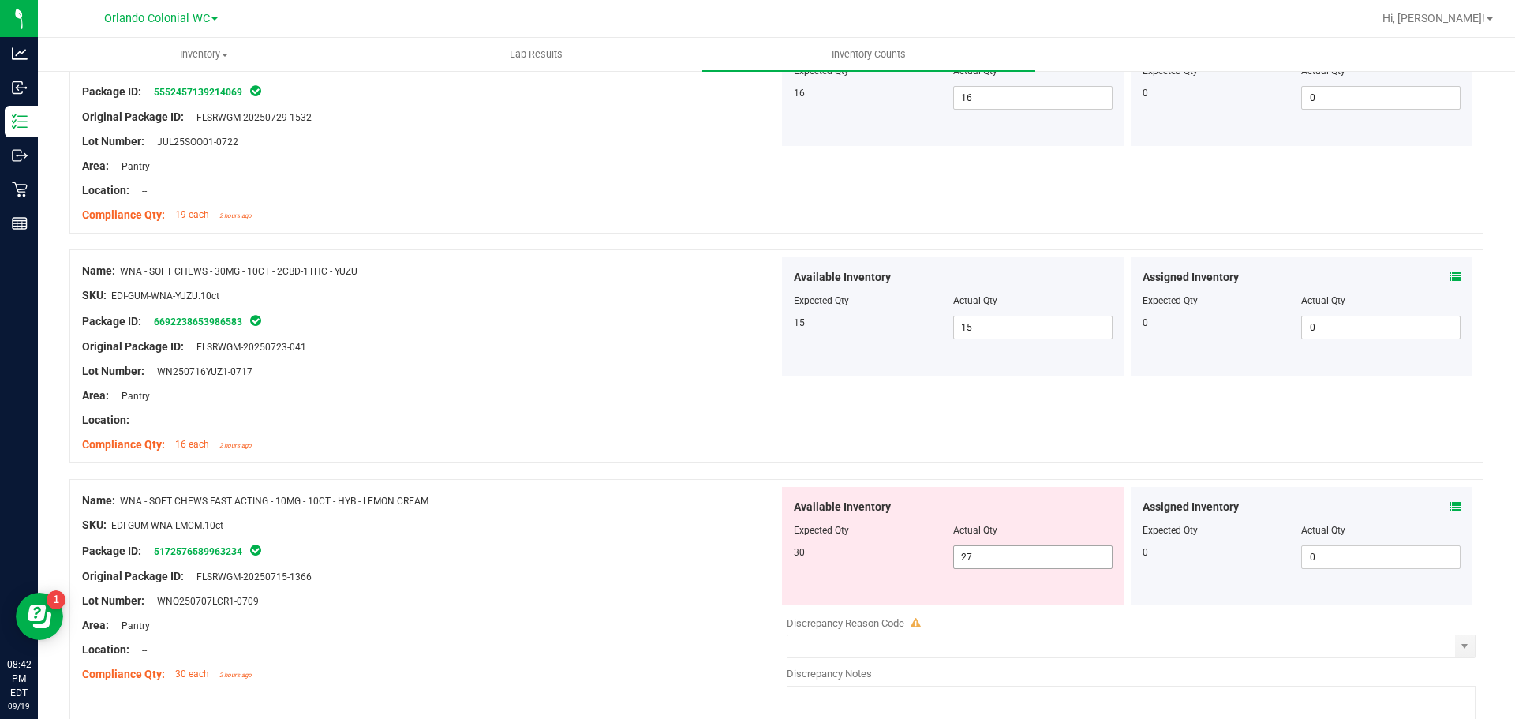
click at [1013, 558] on input "27" at bounding box center [1033, 557] width 158 height 22
type input "2"
type input "30"
click at [637, 570] on div "Original Package ID: FLSRWGM-20250715-1366" at bounding box center [430, 576] width 697 height 17
type input "30"
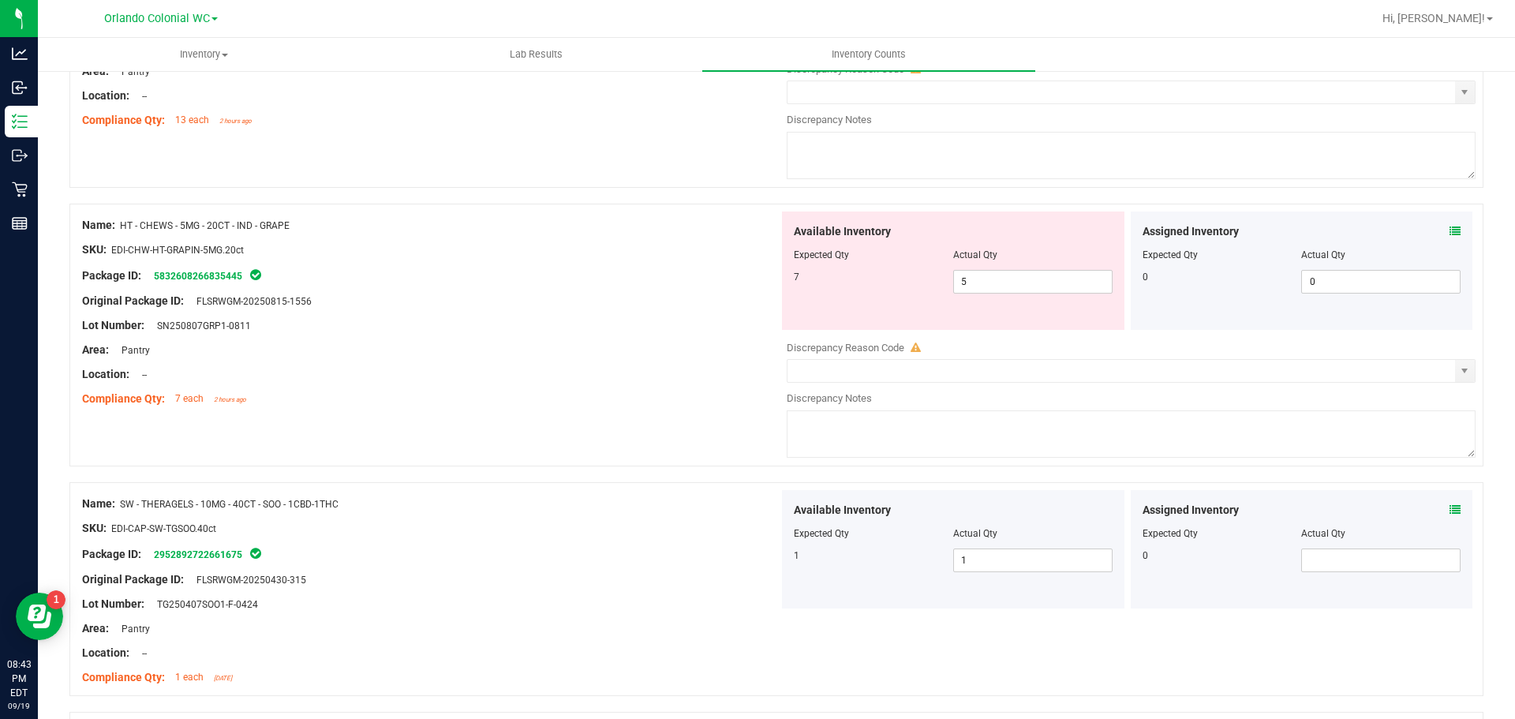
scroll to position [333, 0]
click at [1023, 281] on input "5" at bounding box center [1033, 280] width 158 height 22
type input "7"
click at [575, 362] on div at bounding box center [430, 361] width 697 height 8
type input "7"
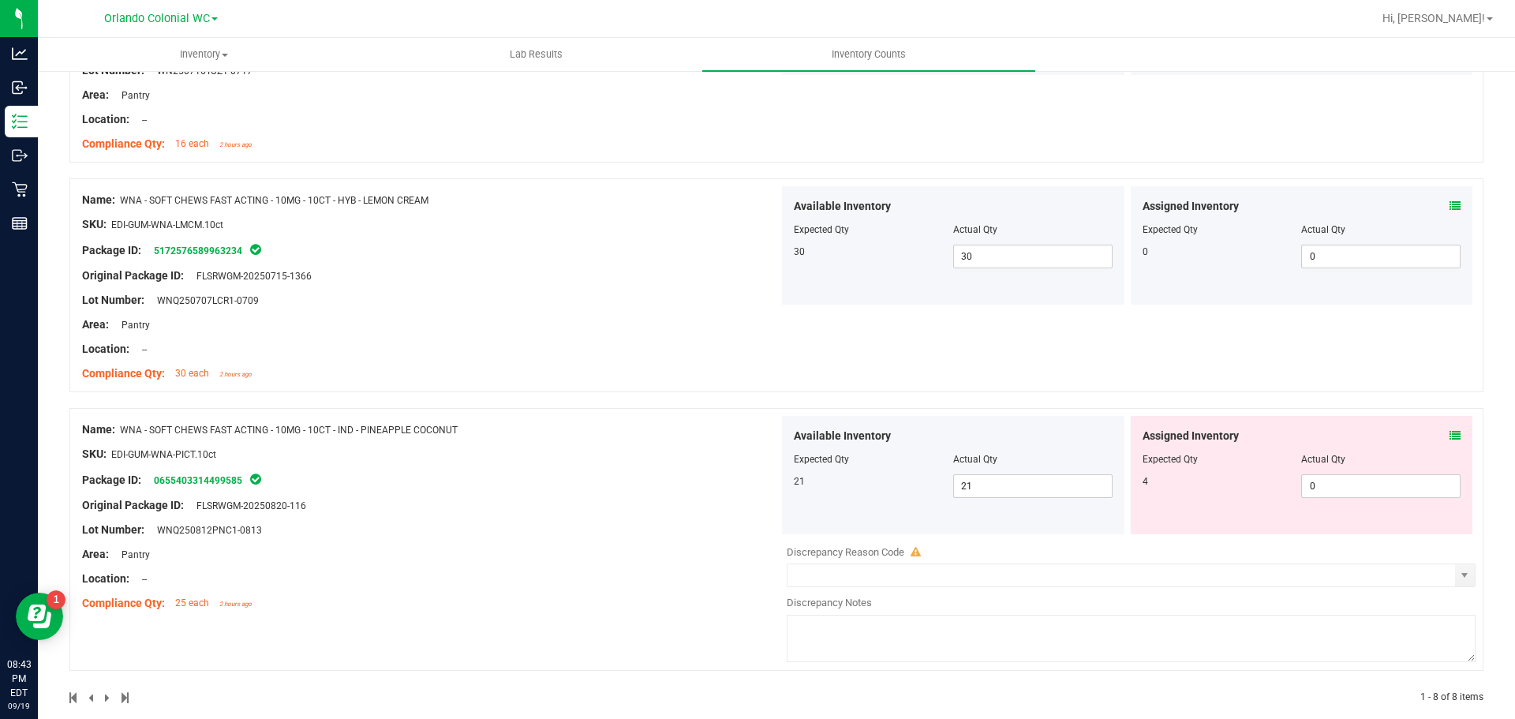
scroll to position [1526, 0]
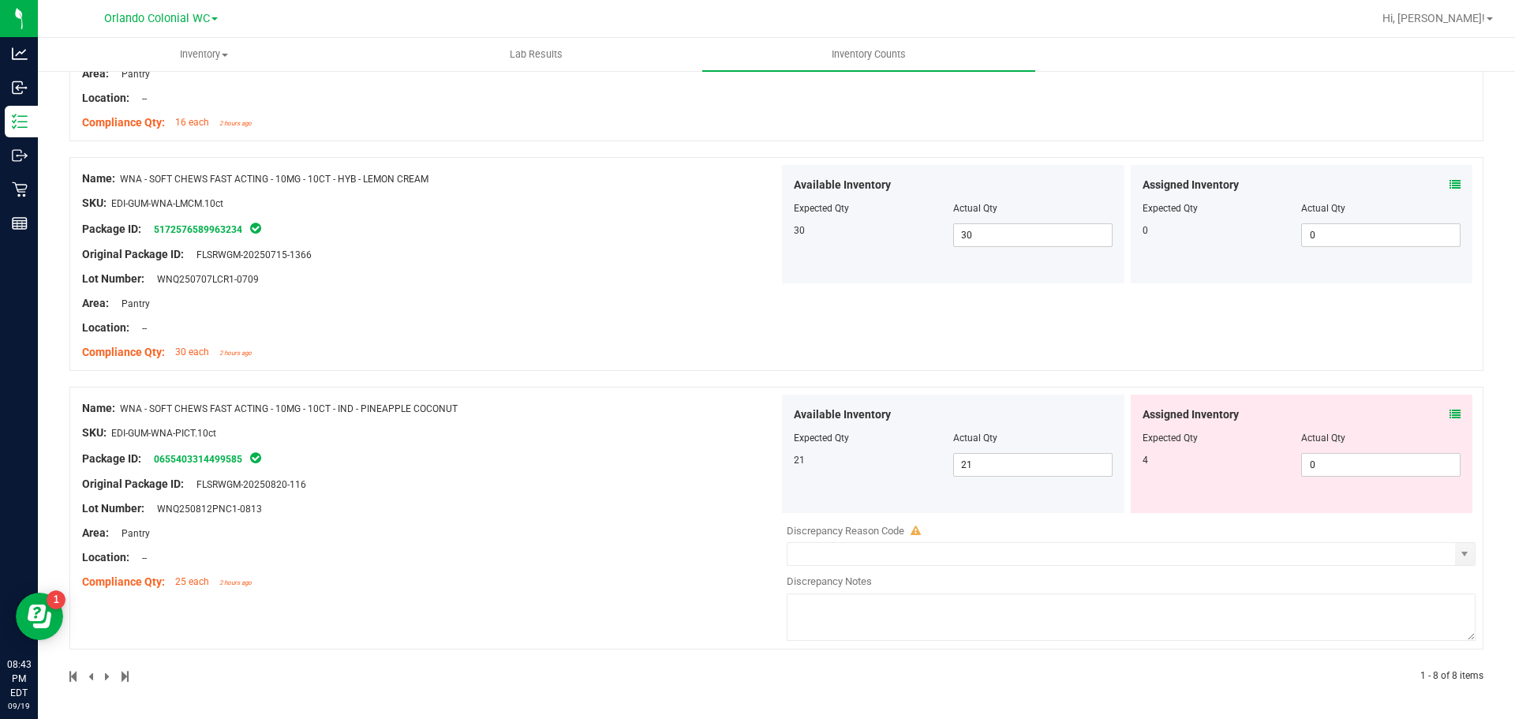
click at [1144, 437] on div "Expected Qty" at bounding box center [1222, 438] width 159 height 14
click at [1450, 417] on icon at bounding box center [1455, 414] width 11 height 11
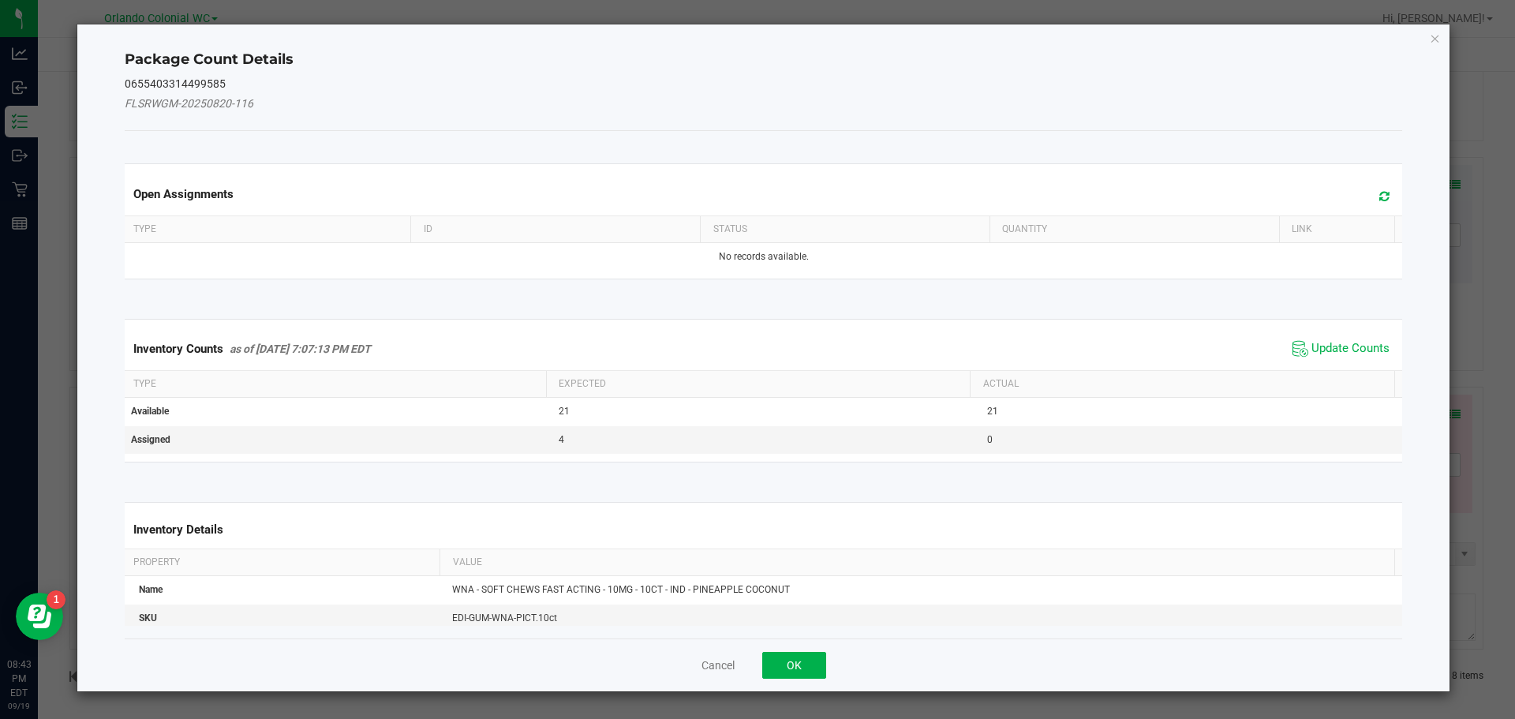
click at [1439, 34] on icon "Close" at bounding box center [1435, 37] width 11 height 19
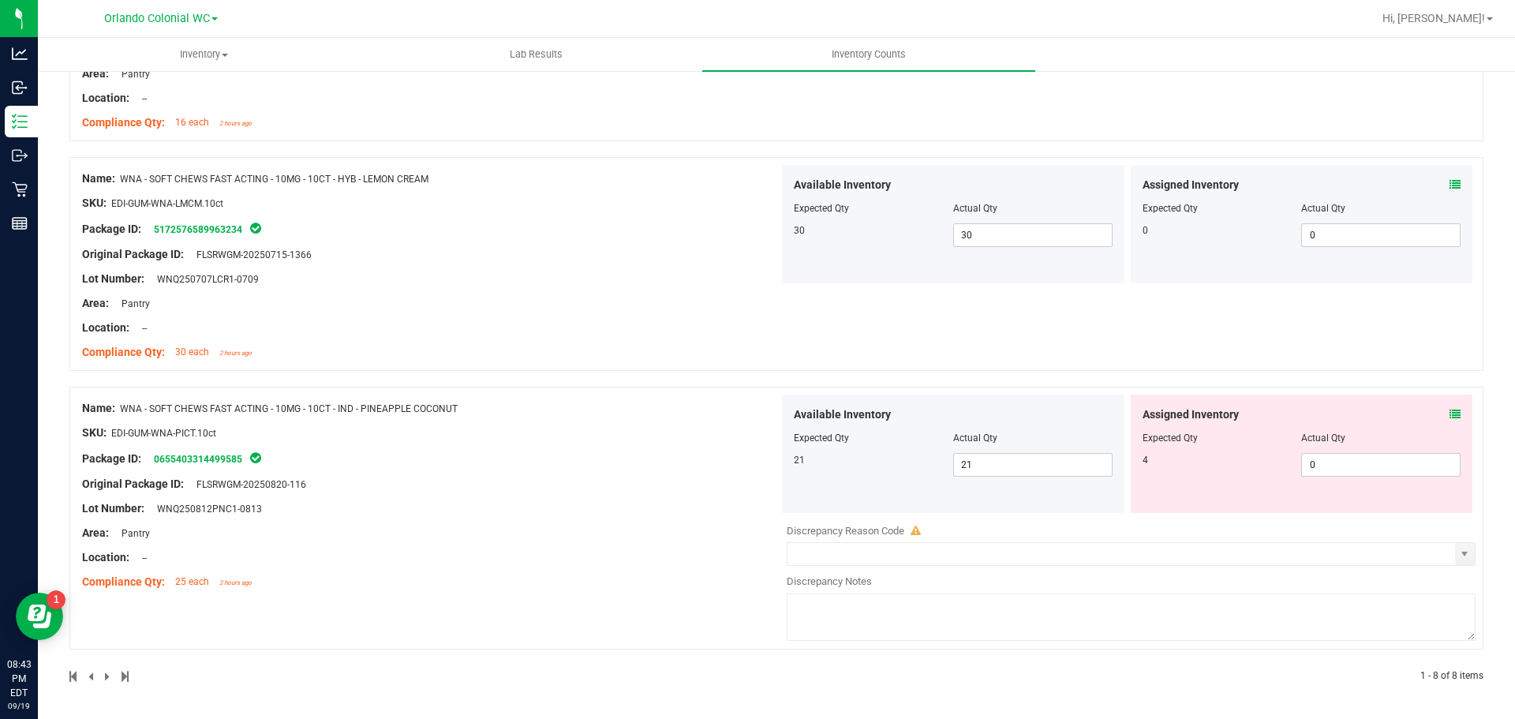
click at [1450, 409] on icon at bounding box center [1455, 414] width 11 height 11
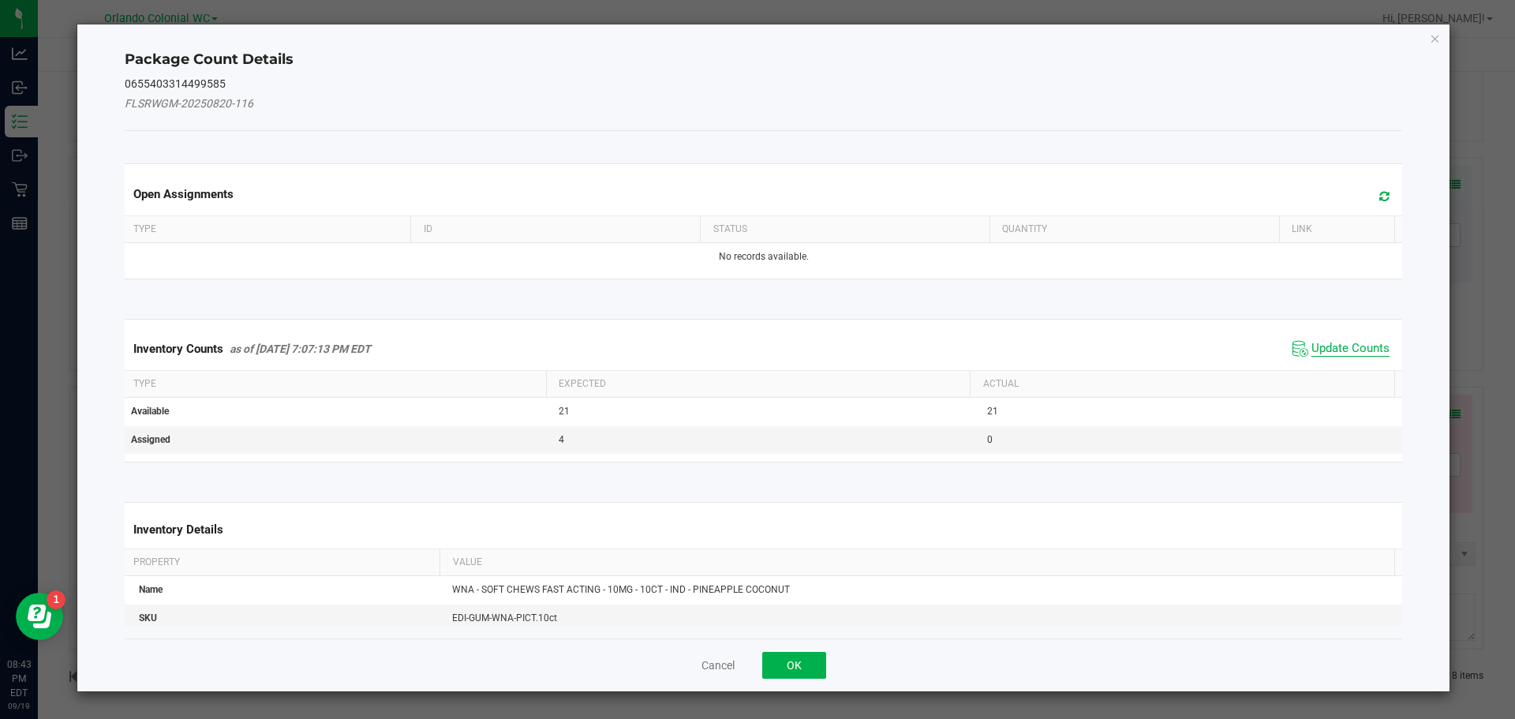
click at [1344, 353] on span "Update Counts" at bounding box center [1351, 349] width 78 height 16
click at [1338, 341] on div "Inventory Counts as of Sep 19, 2025 7:07:13 PM EDT Update Counts" at bounding box center [764, 348] width 1285 height 41
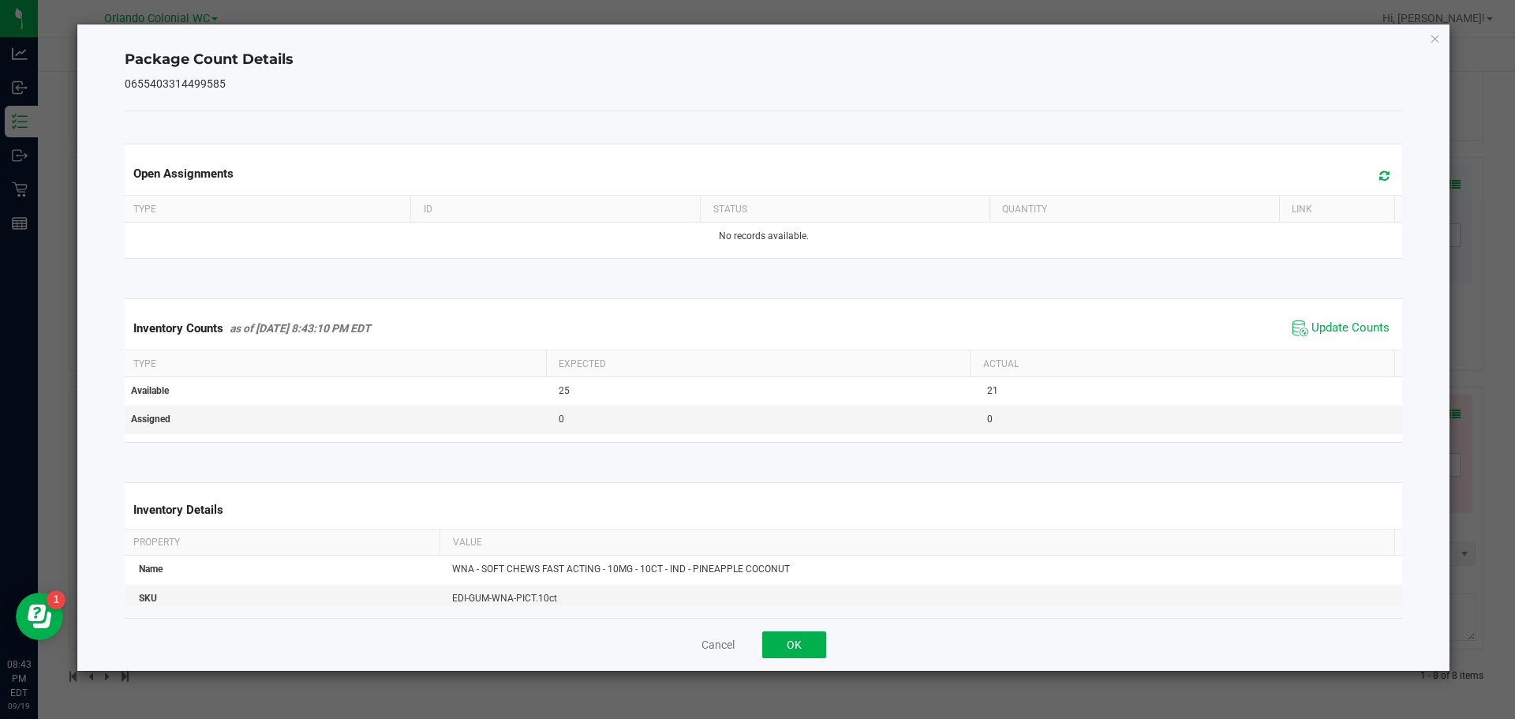
click at [1346, 325] on span "Update Counts" at bounding box center [1351, 328] width 78 height 16
click at [1430, 32] on icon "Close" at bounding box center [1435, 37] width 11 height 19
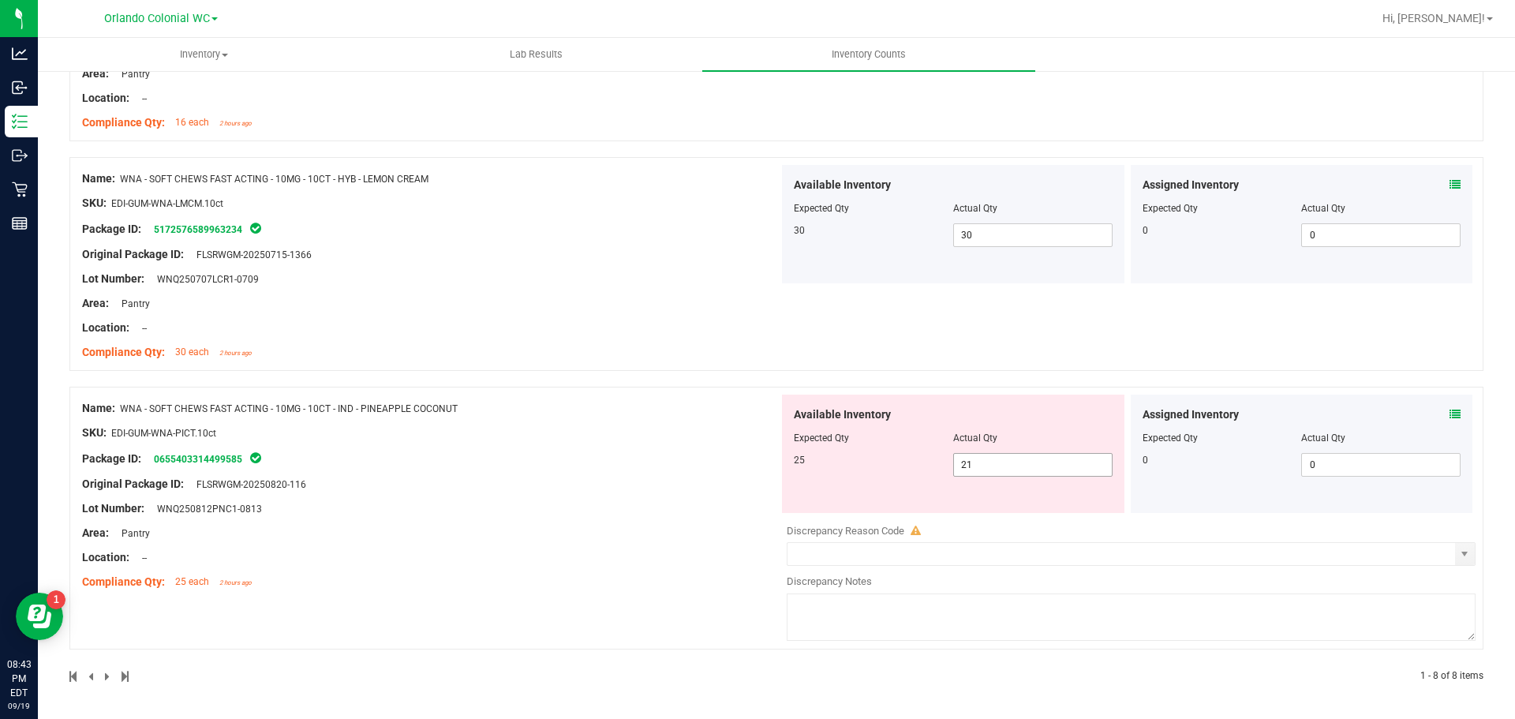
click at [1051, 459] on input "21" at bounding box center [1033, 465] width 158 height 22
type input "25"
click at [579, 534] on div "Name: WNA - SOFT CHEWS FAST ACTING - 10MG - 10CT - IND - PINEAPPLE COCONUT SKU:…" at bounding box center [430, 495] width 697 height 201
type input "25"
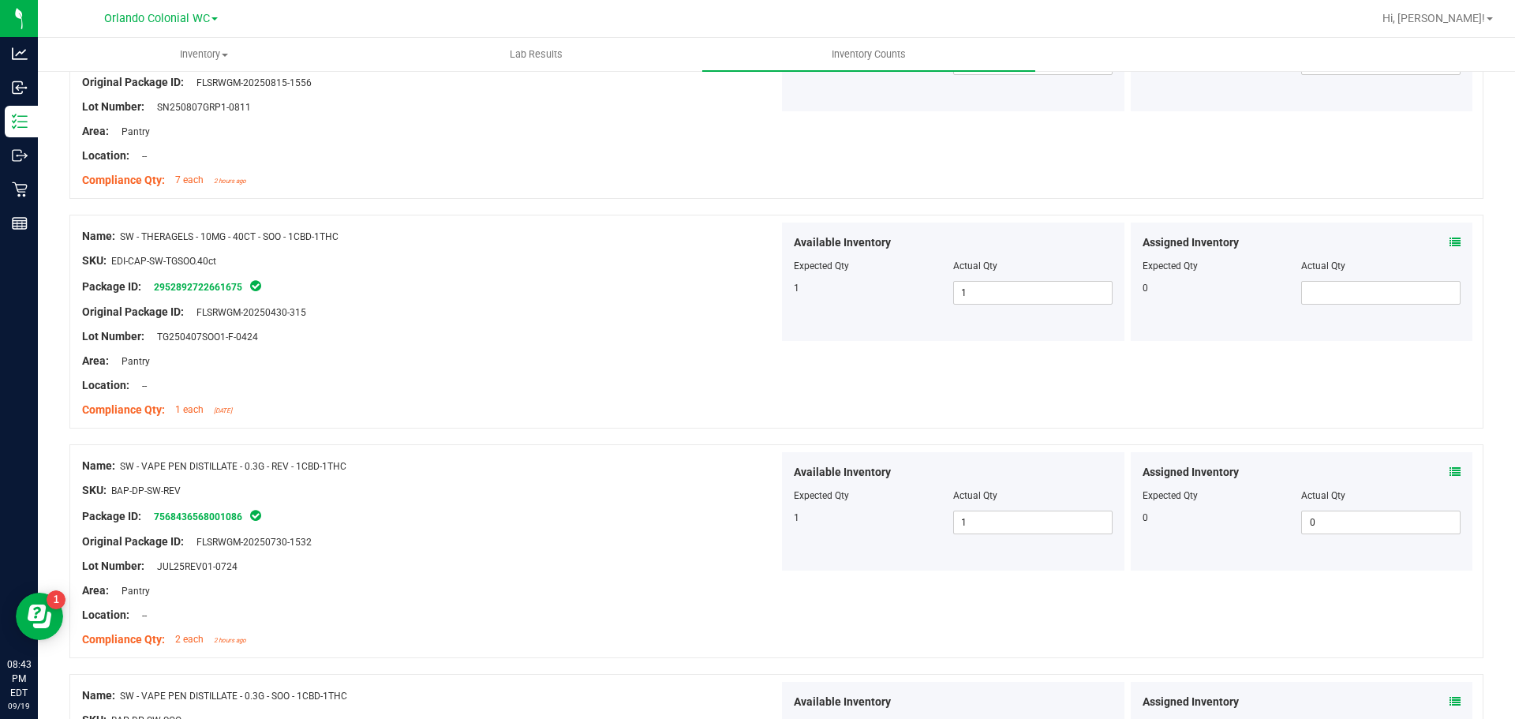
scroll to position [0, 0]
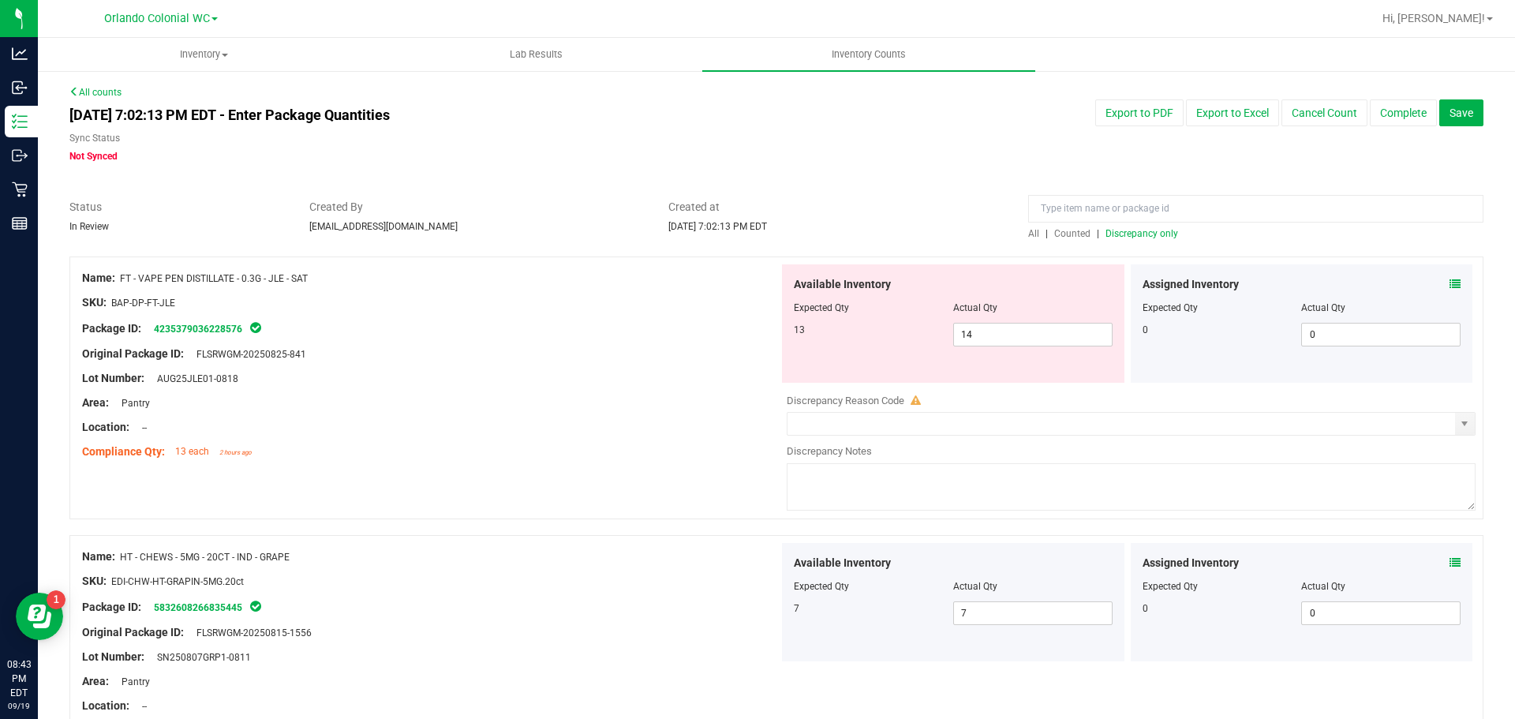
click at [1153, 237] on span "Discrepancy only" at bounding box center [1142, 233] width 73 height 11
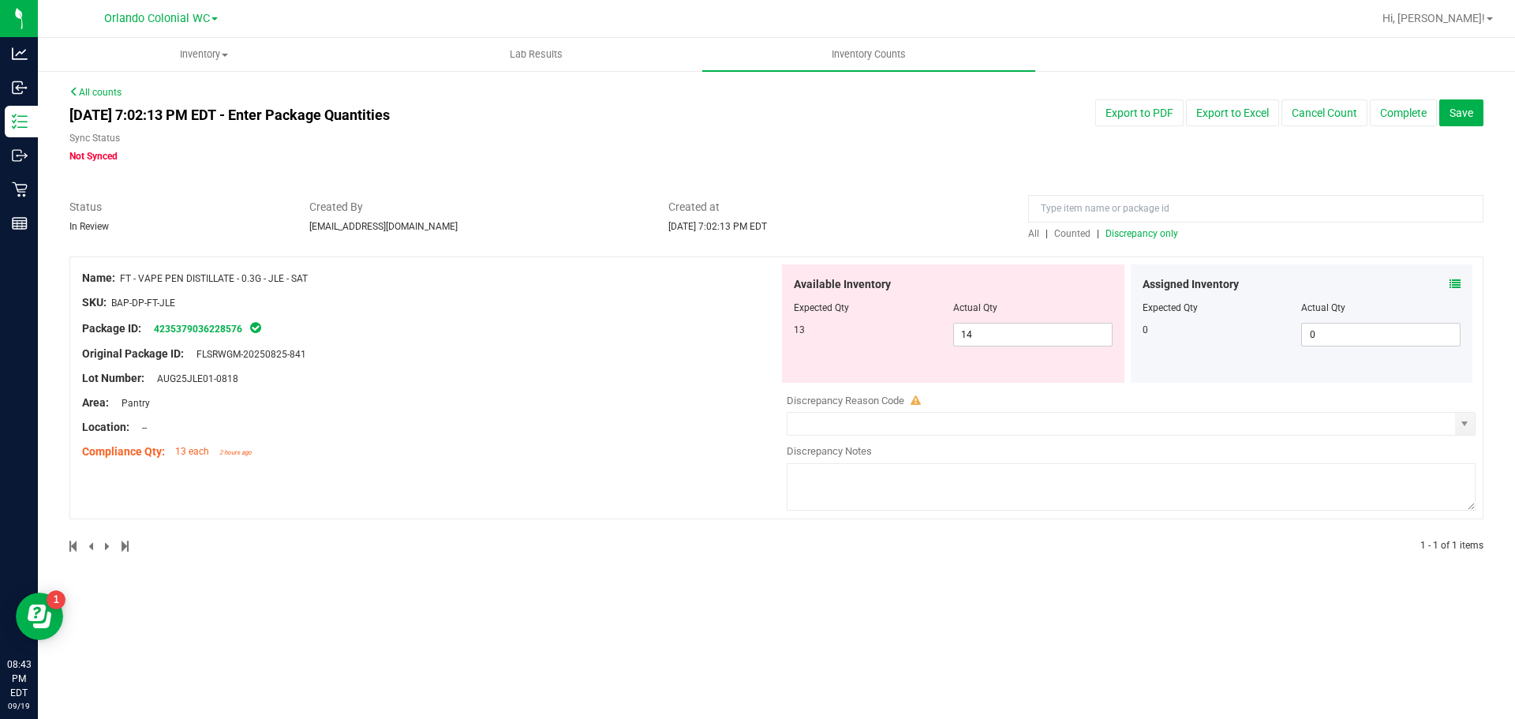
click at [1158, 234] on span "Discrepancy only" at bounding box center [1142, 233] width 73 height 11
